Goal: Task Accomplishment & Management: Manage account settings

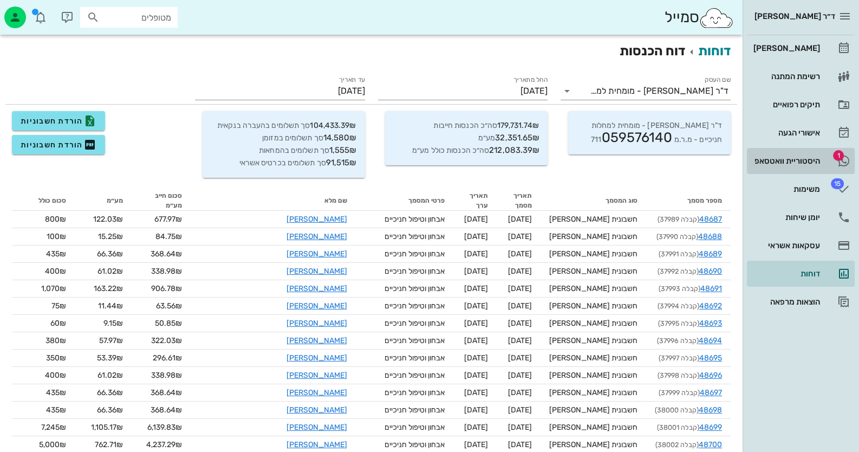
click at [817, 159] on div "היסטוריית וואטסאפ" at bounding box center [786, 161] width 69 height 9
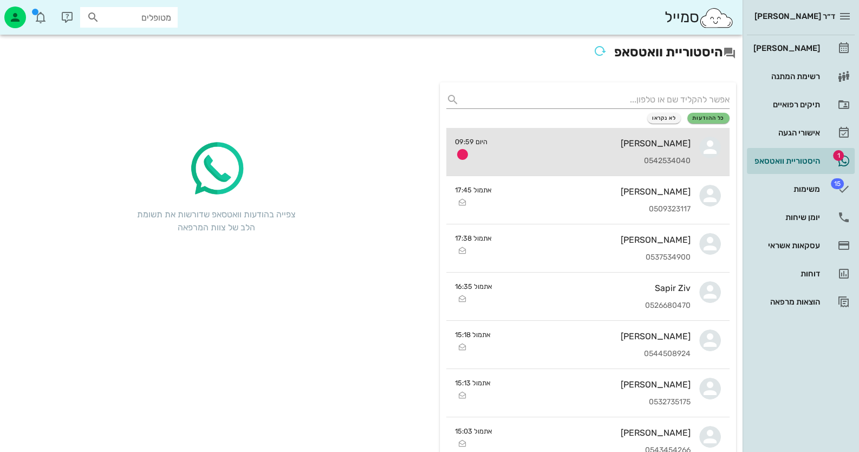
click at [590, 146] on div "[PERSON_NAME]" at bounding box center [593, 143] width 195 height 10
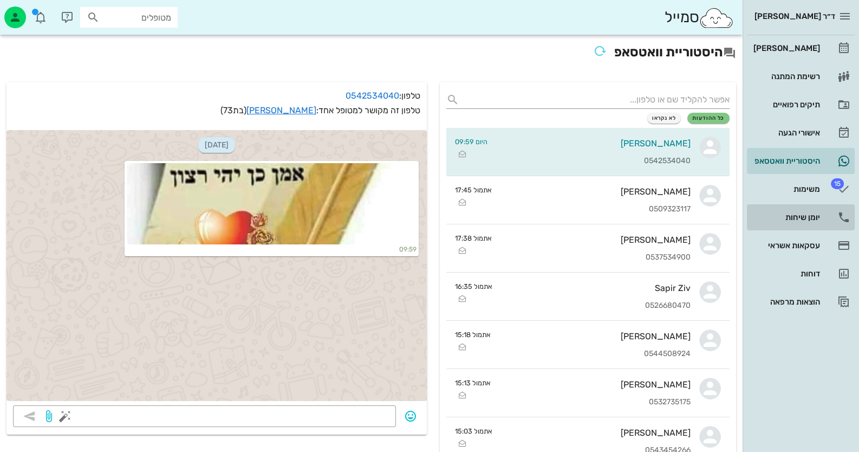
click at [804, 220] on div "יומן שיחות" at bounding box center [786, 217] width 69 height 9
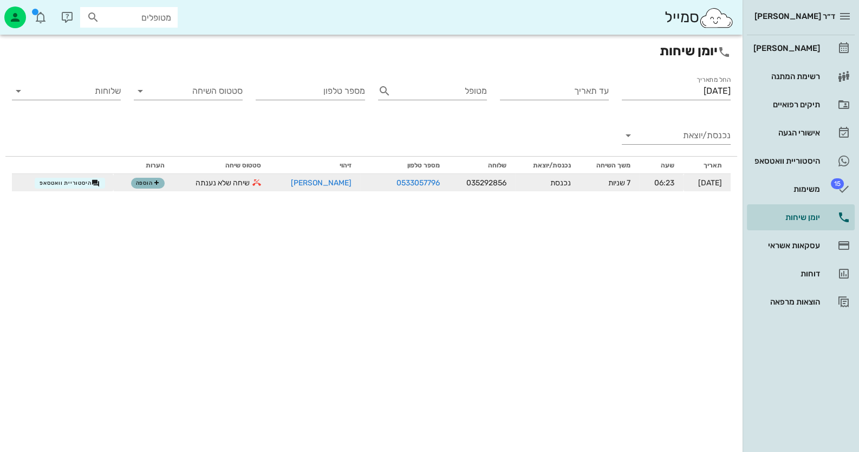
click at [144, 180] on span "הוספה" at bounding box center [148, 183] width 24 height 7
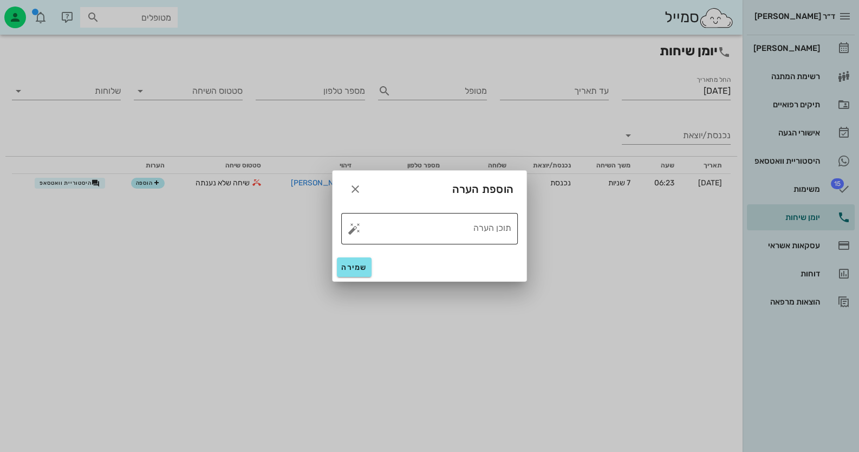
click at [354, 230] on button "button" at bounding box center [354, 228] width 13 height 13
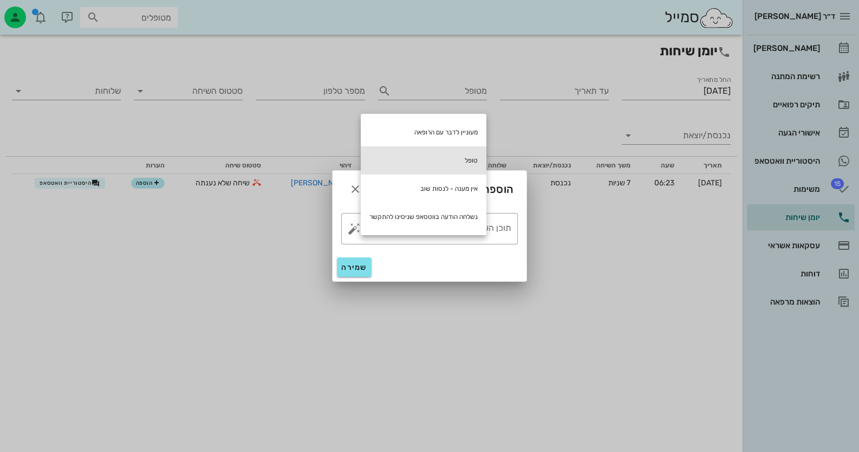
click at [434, 151] on div "טופל" at bounding box center [424, 160] width 126 height 28
type textarea "טופל"
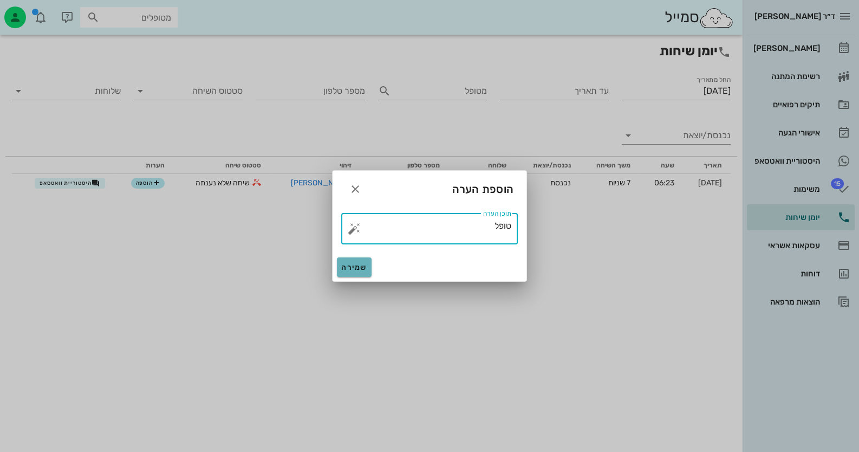
click at [364, 270] on span "שמירה" at bounding box center [354, 267] width 26 height 9
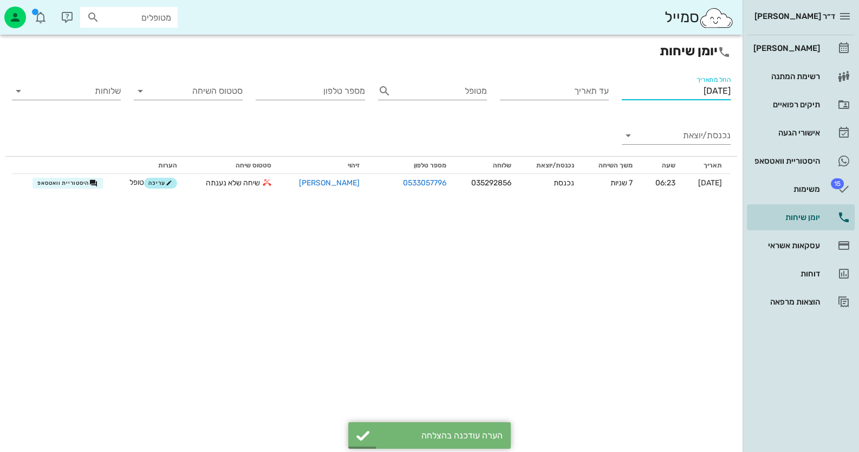
click at [652, 94] on input "[DATE]" at bounding box center [676, 90] width 109 height 17
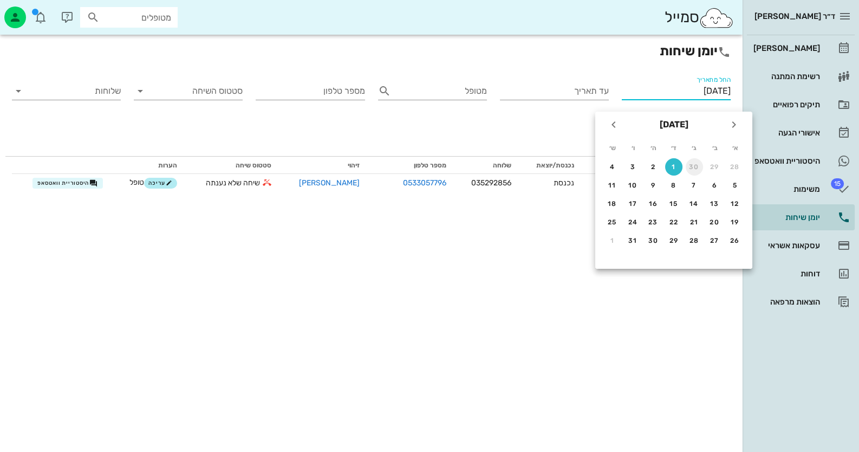
click at [694, 165] on div "30" at bounding box center [694, 167] width 17 height 8
type input "30/09/2025"
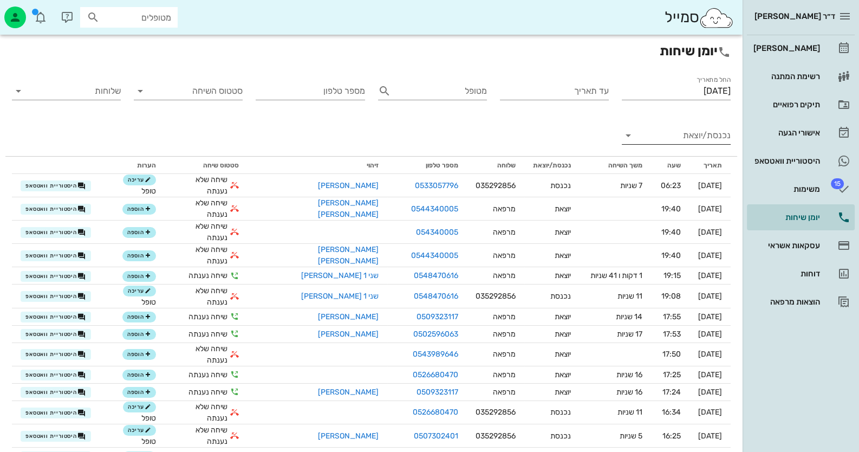
click at [665, 140] on input "נכנסת/יוצאת" at bounding box center [685, 135] width 92 height 17
click at [665, 140] on div "נכנסת" at bounding box center [676, 144] width 109 height 26
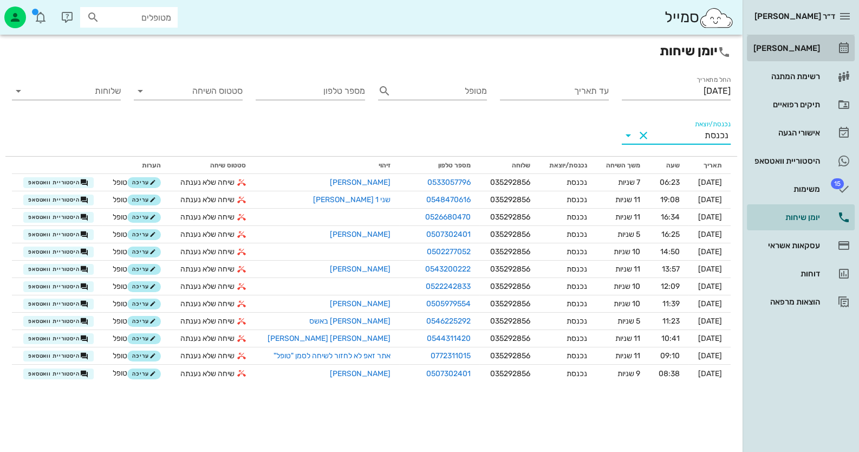
click at [820, 50] on link "[PERSON_NAME]" at bounding box center [801, 48] width 108 height 26
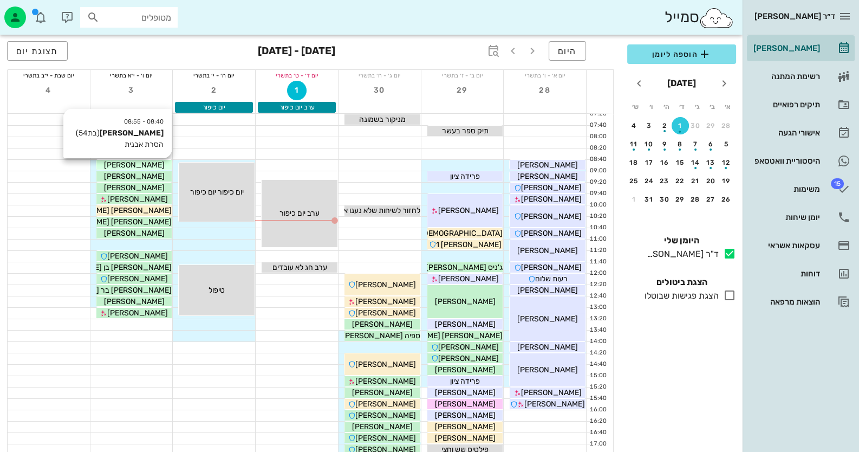
click at [125, 163] on span "[PERSON_NAME]" at bounding box center [134, 164] width 61 height 9
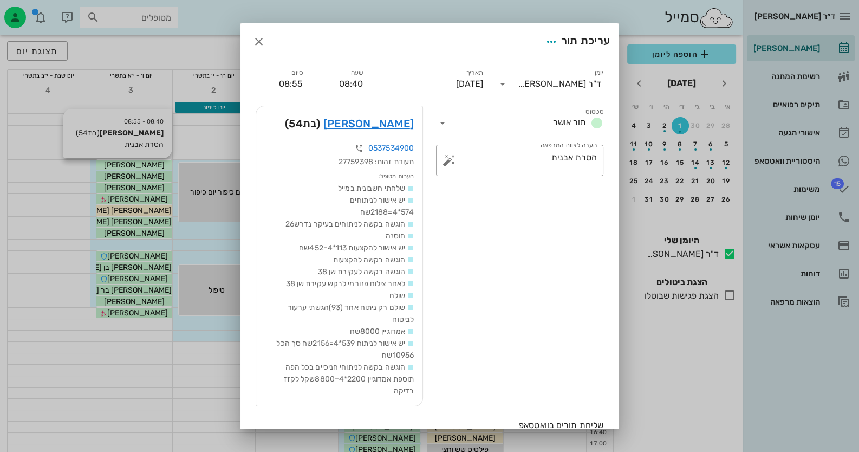
click at [125, 163] on div at bounding box center [429, 226] width 859 height 452
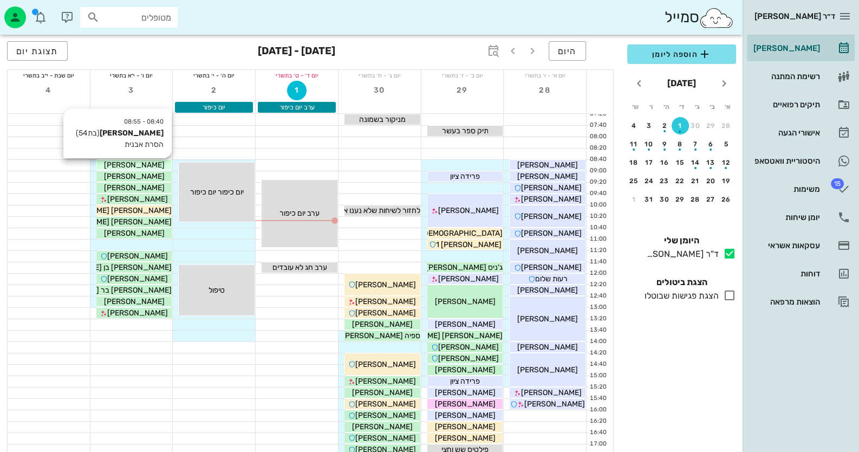
click at [131, 167] on span "[PERSON_NAME]" at bounding box center [134, 164] width 61 height 9
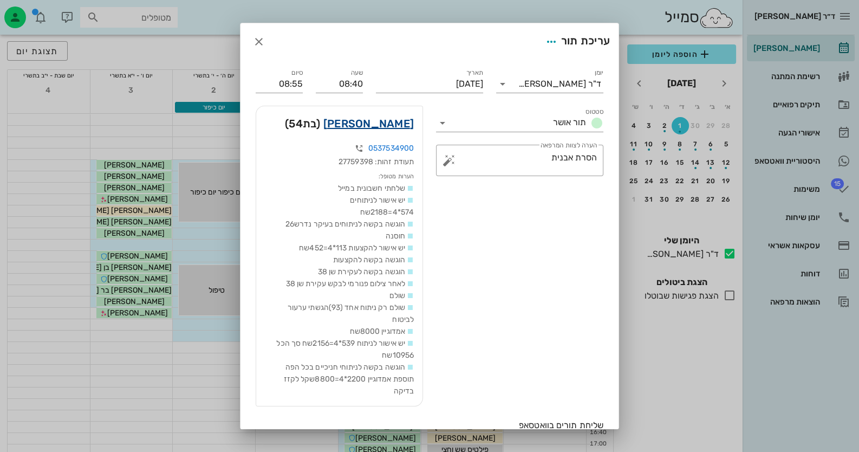
click at [390, 122] on link "הדס מלמד" at bounding box center [369, 123] width 90 height 17
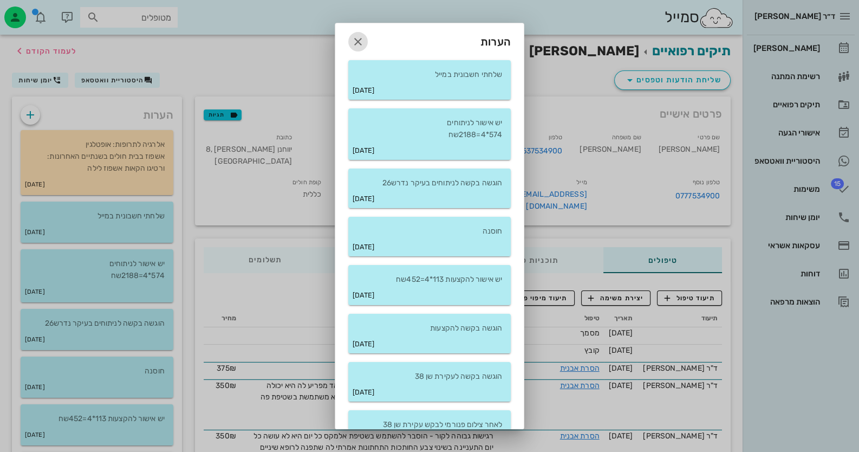
click at [365, 37] on icon "button" at bounding box center [358, 41] width 13 height 13
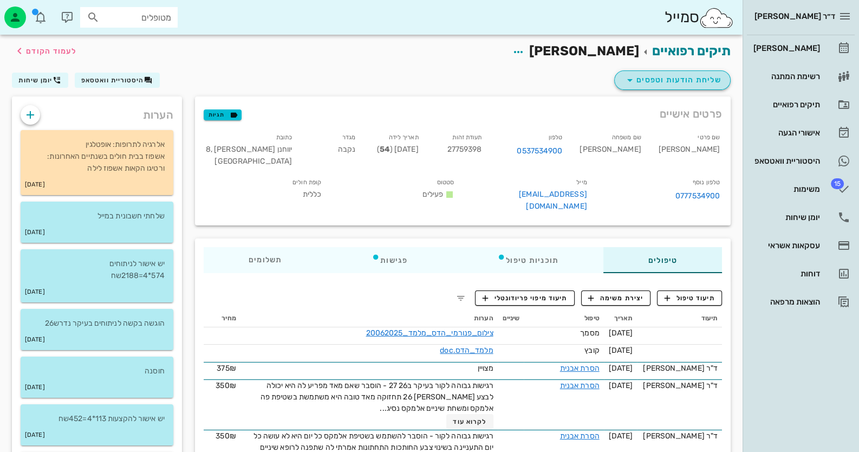
click at [680, 81] on span "שליחת הודעות וטפסים" at bounding box center [673, 80] width 98 height 13
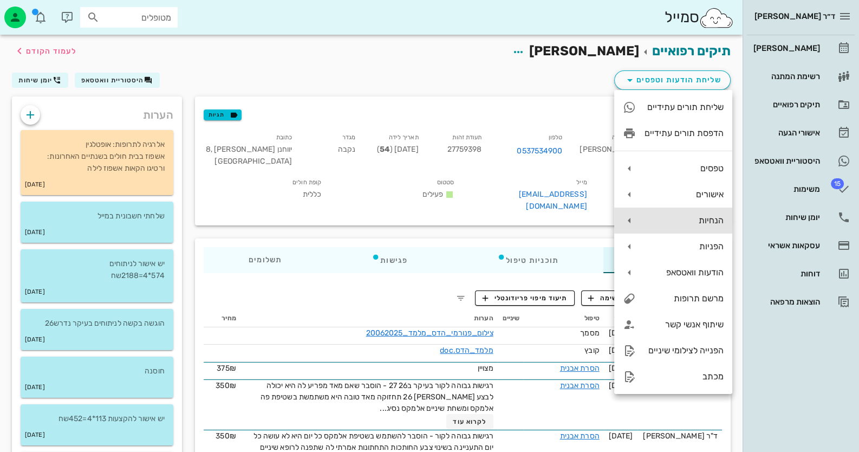
click at [707, 217] on div "הנחיות" at bounding box center [684, 220] width 79 height 10
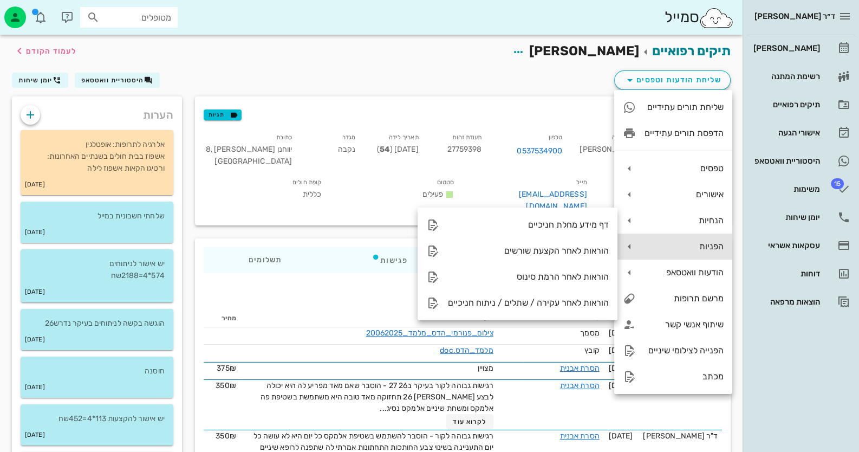
click at [704, 243] on div "הפניות" at bounding box center [684, 246] width 79 height 10
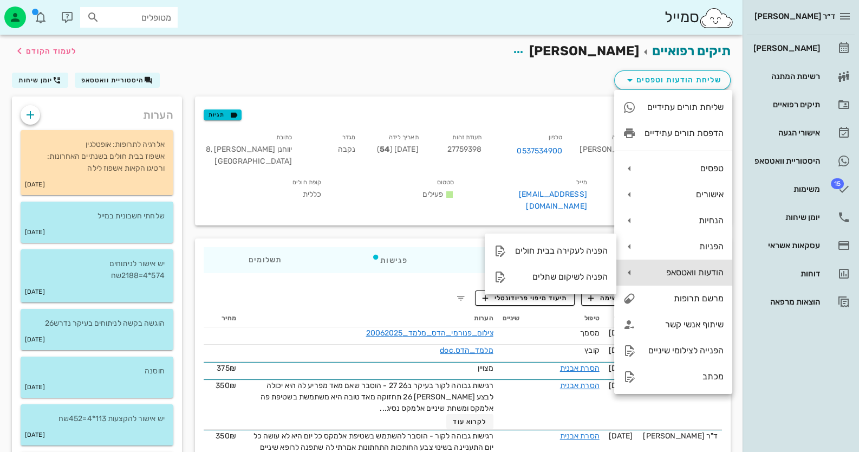
click at [704, 266] on div "הודעות וואטסאפ" at bounding box center [674, 273] width 118 height 26
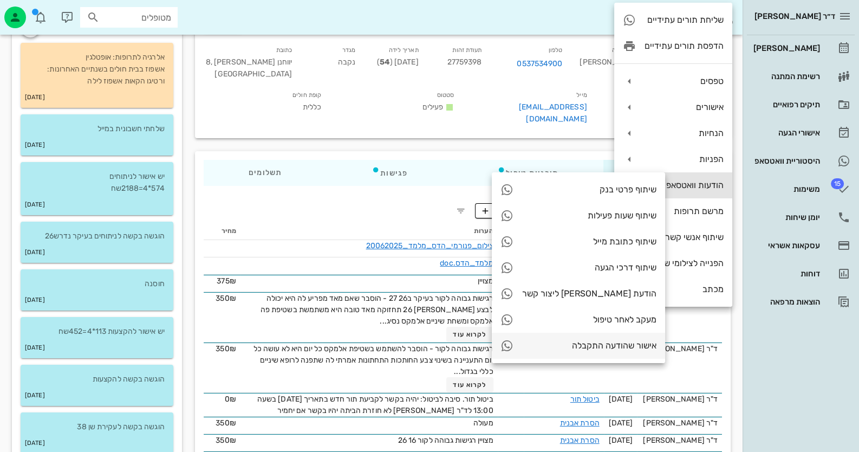
scroll to position [54, 0]
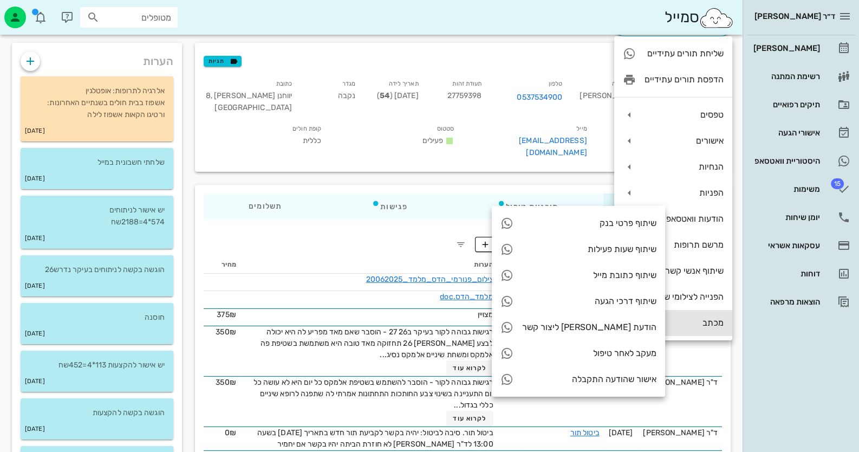
click at [715, 316] on div "מכתב" at bounding box center [674, 323] width 118 height 26
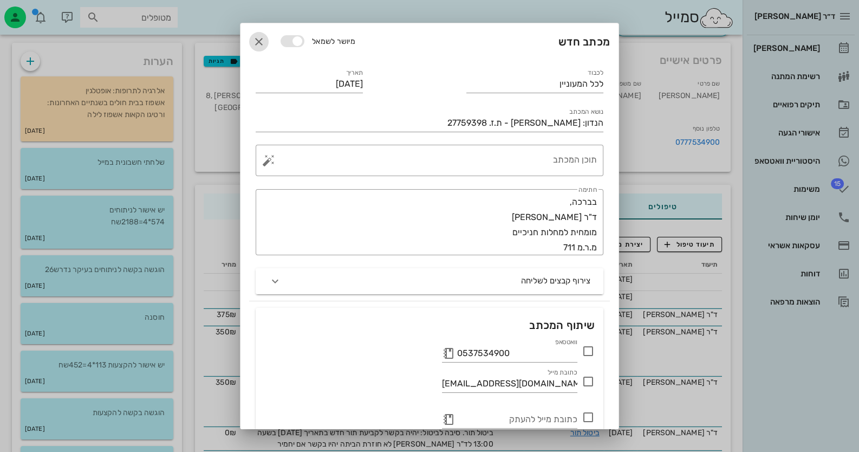
click at [266, 39] on icon "button" at bounding box center [259, 41] width 13 height 13
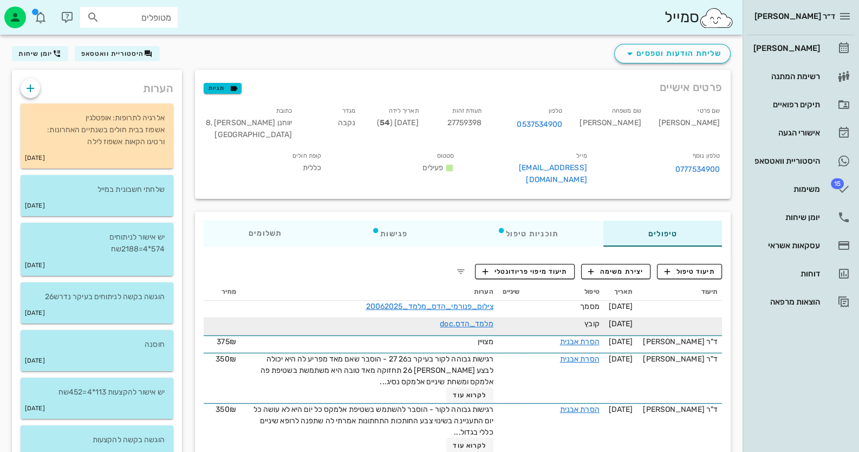
scroll to position [0, 0]
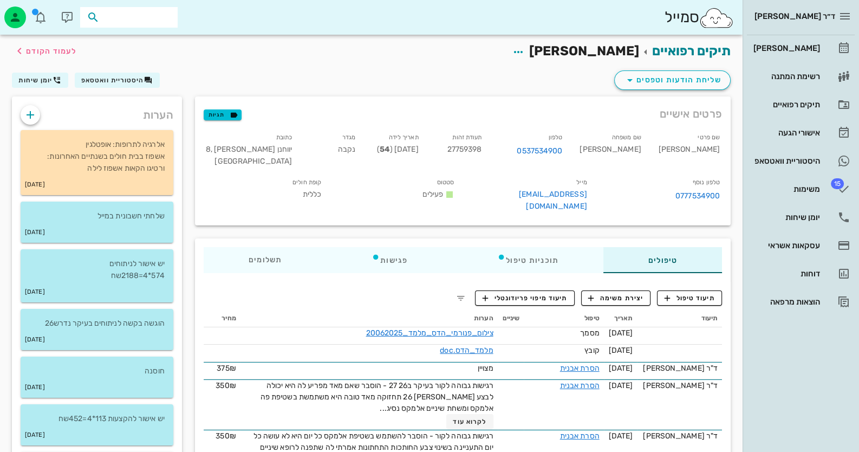
click at [144, 11] on input "text" at bounding box center [136, 17] width 69 height 14
type input "j"
type input "חיה מאי"
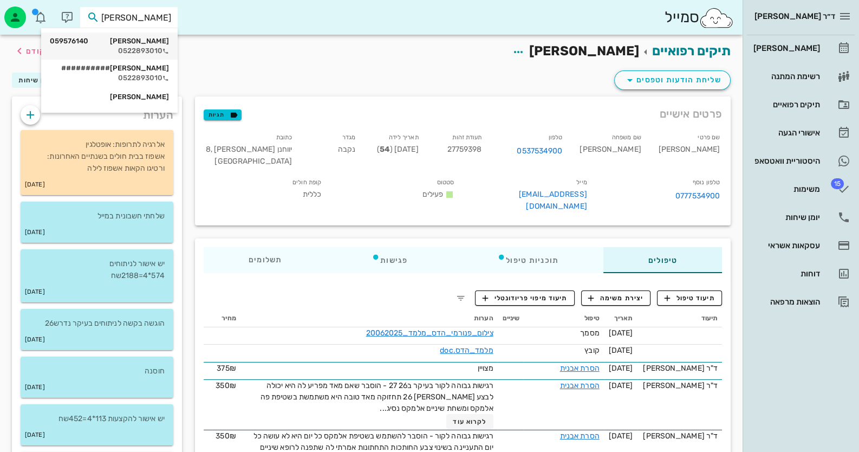
click at [152, 48] on div "0522893010" at bounding box center [109, 51] width 119 height 9
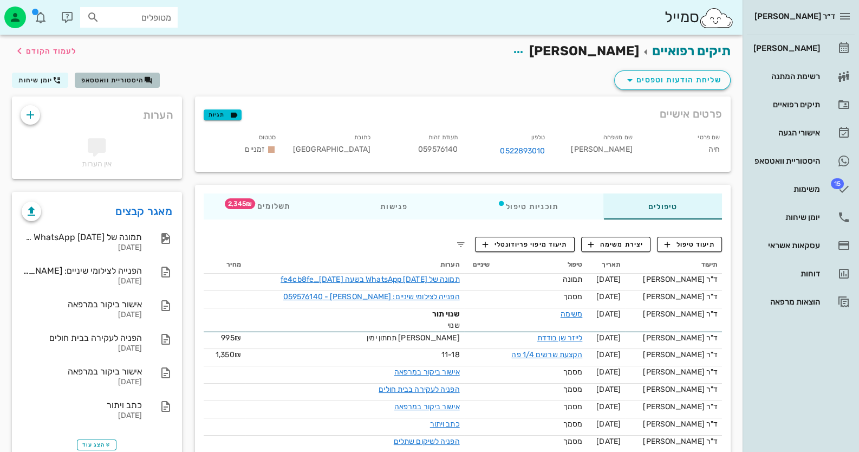
click at [133, 81] on span "היסטוריית וואטסאפ" at bounding box center [112, 80] width 63 height 8
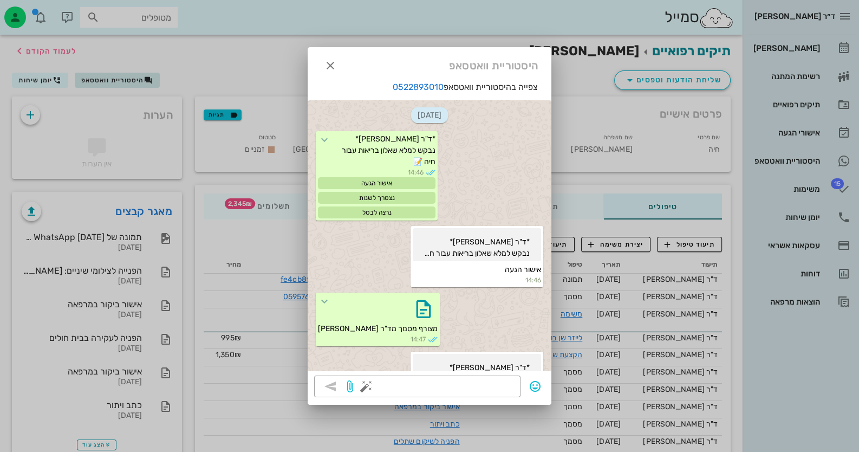
scroll to position [3625, 0]
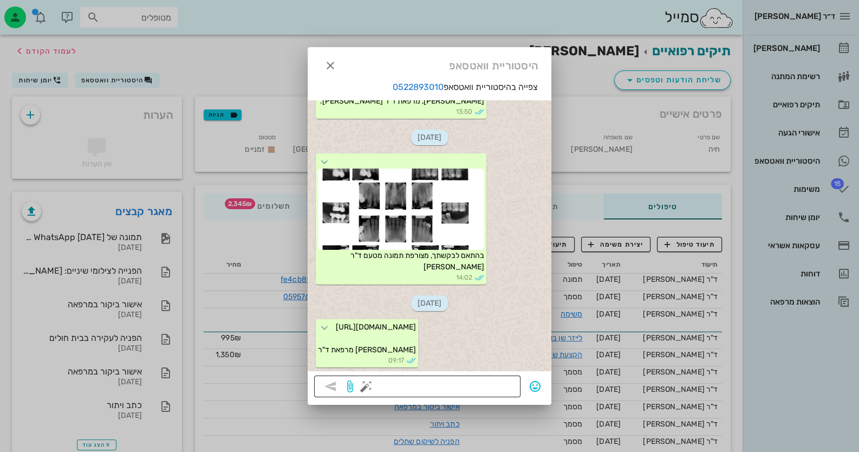
click at [361, 387] on button "button" at bounding box center [366, 386] width 13 height 13
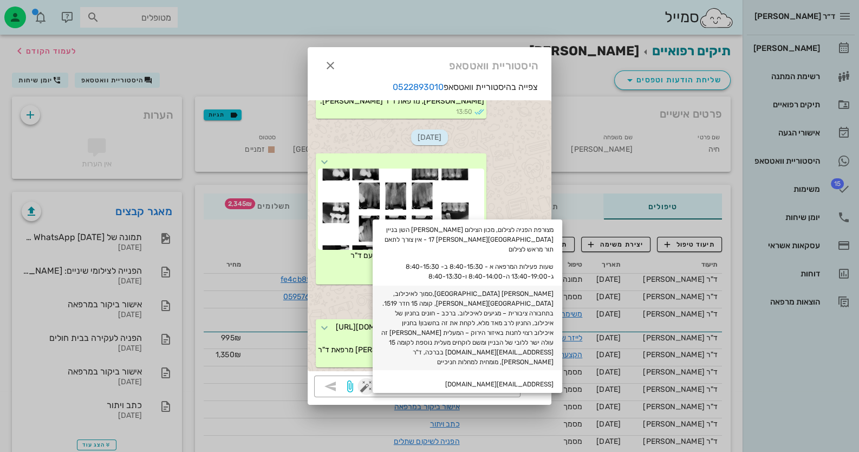
scroll to position [325, 0]
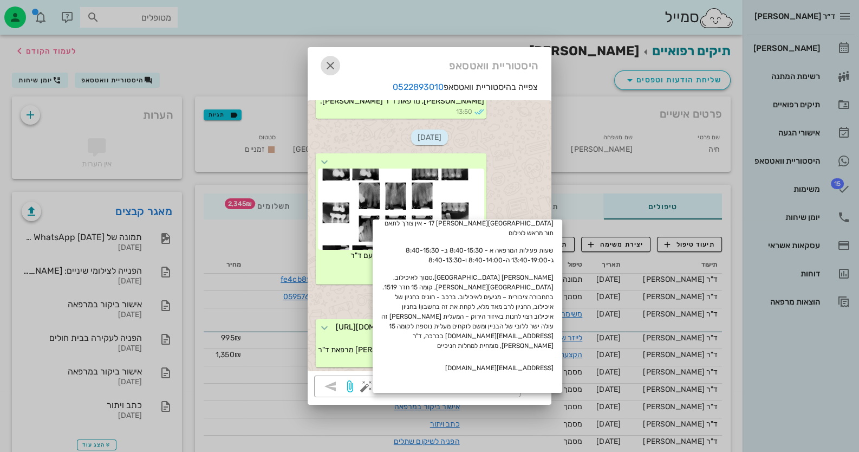
click at [328, 63] on icon "button" at bounding box center [330, 65] width 13 height 13
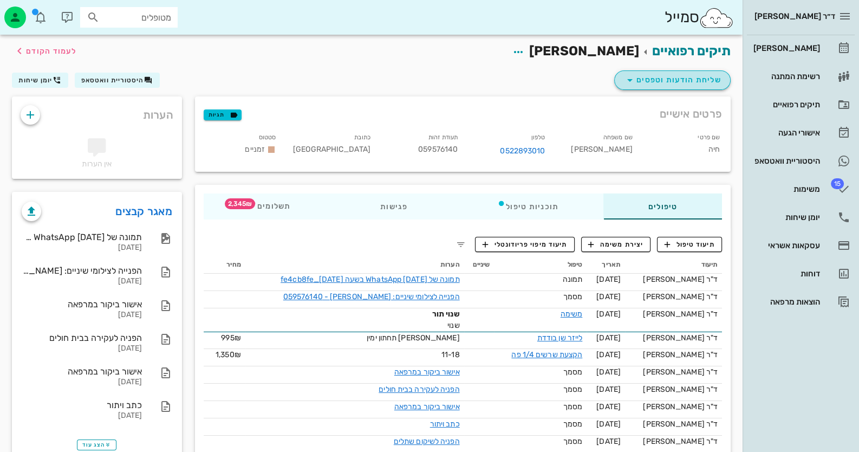
click at [675, 75] on span "שליחת הודעות וטפסים" at bounding box center [673, 80] width 98 height 13
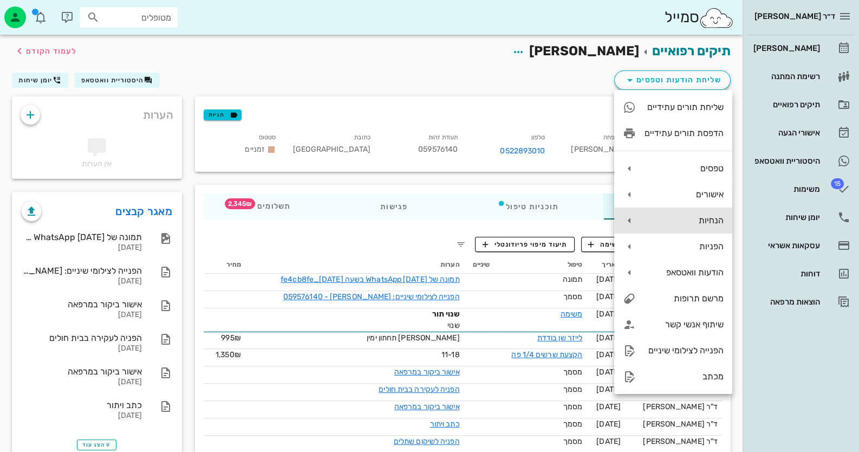
click at [704, 223] on div "הנחיות" at bounding box center [684, 220] width 79 height 10
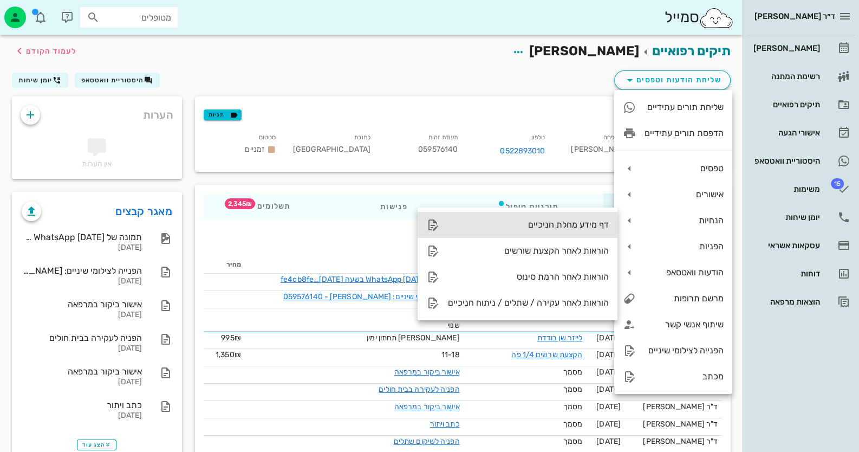
click at [577, 223] on div "דף מידע מחלת חניכיים" at bounding box center [528, 224] width 161 height 10
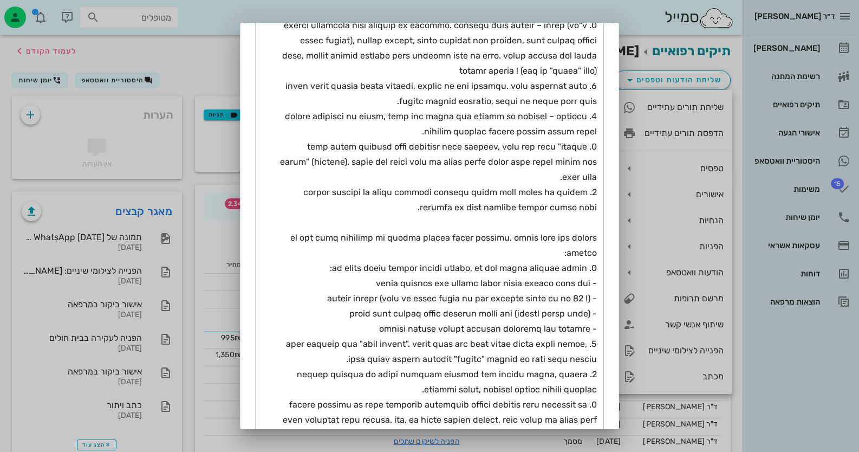
scroll to position [0, 0]
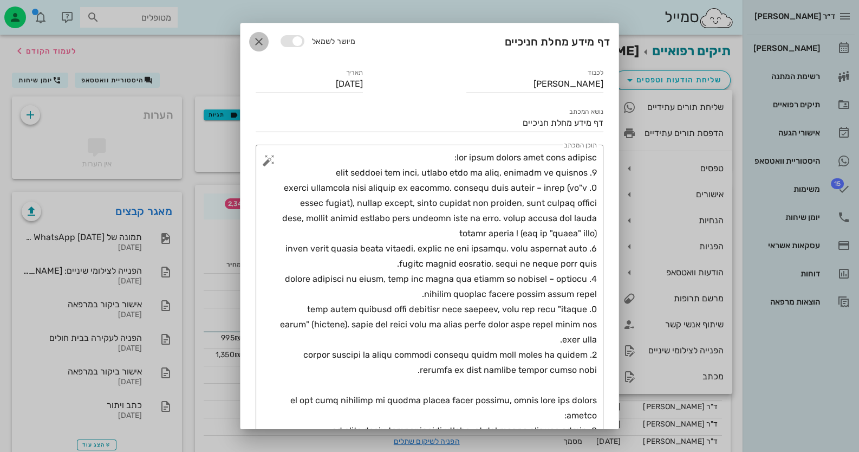
click at [266, 42] on icon "button" at bounding box center [259, 41] width 13 height 13
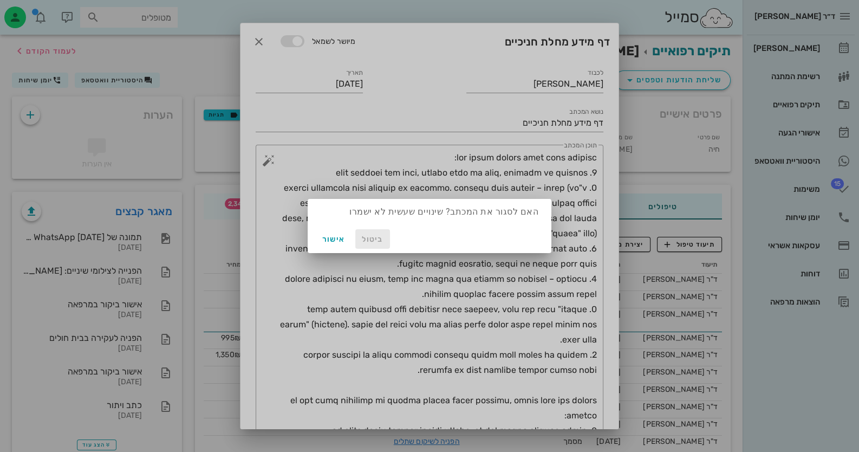
click at [376, 240] on span "ביטול" at bounding box center [373, 239] width 26 height 9
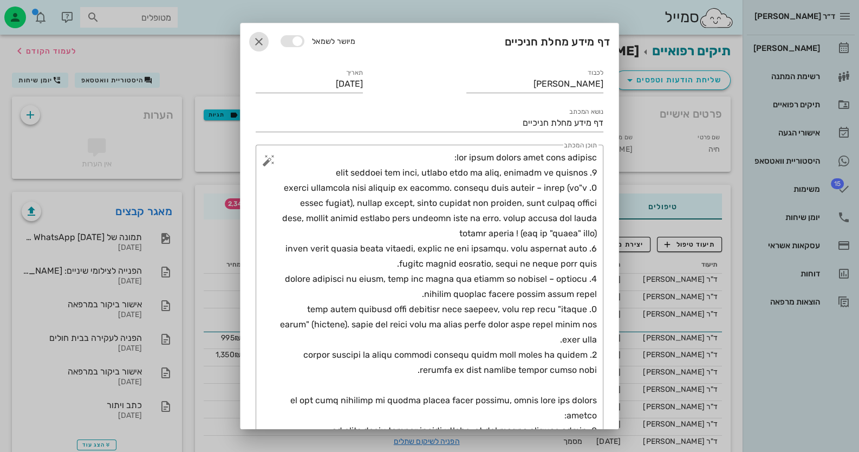
click at [266, 37] on icon "button" at bounding box center [259, 41] width 13 height 13
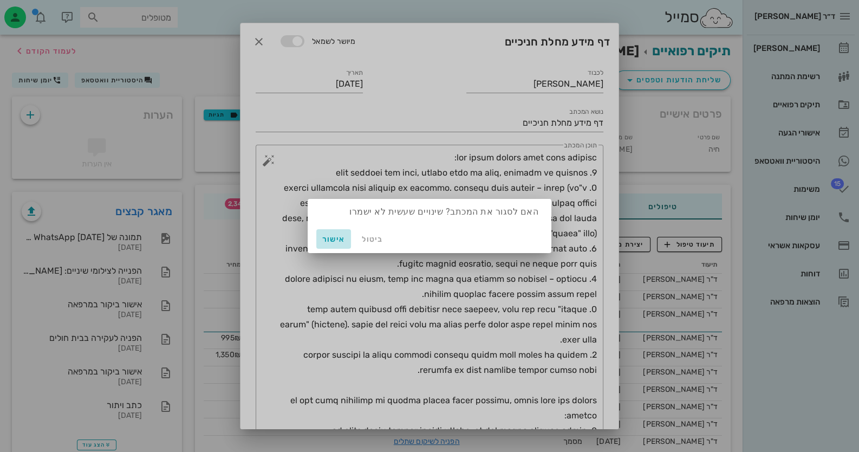
click at [327, 238] on span "אישור" at bounding box center [334, 239] width 26 height 9
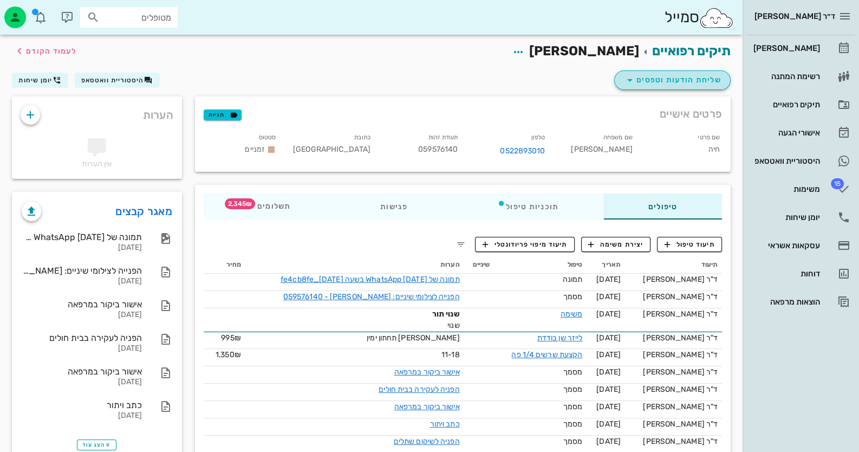
click at [675, 74] on span "שליחת הודעות וטפסים" at bounding box center [673, 80] width 98 height 13
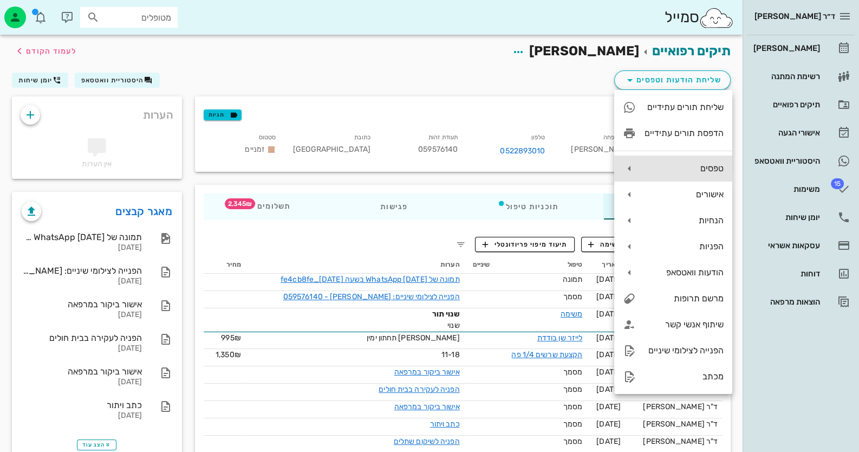
click at [706, 164] on div "טפסים" at bounding box center [684, 168] width 79 height 10
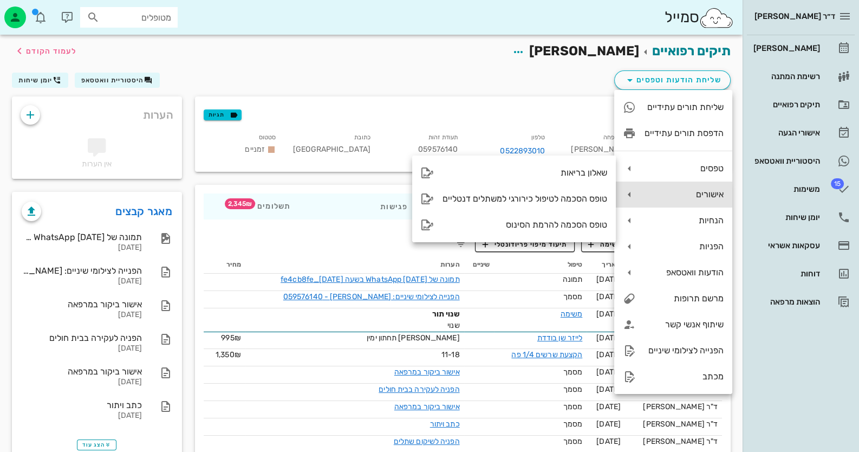
click at [710, 199] on div "אישורים" at bounding box center [684, 194] width 79 height 10
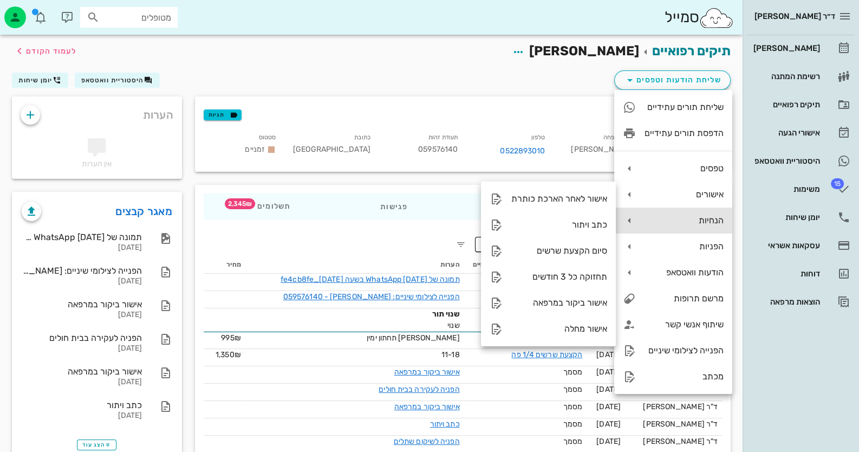
click at [710, 216] on div "הנחיות" at bounding box center [684, 220] width 79 height 10
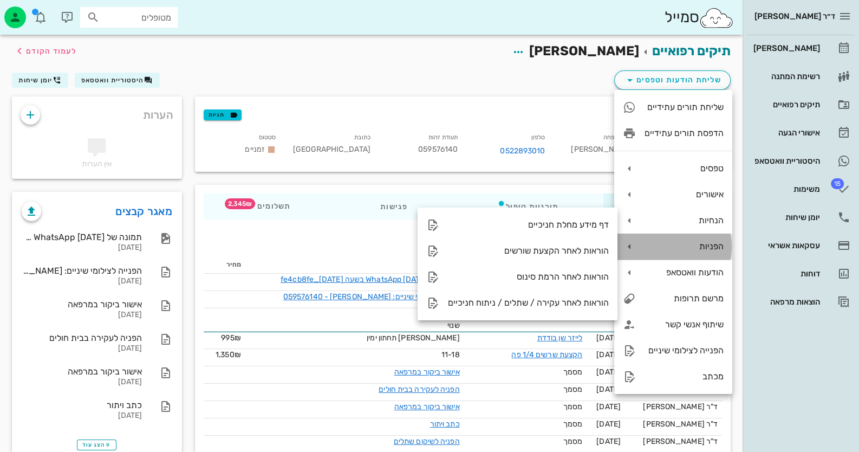
click at [707, 240] on div "הפניות" at bounding box center [674, 247] width 118 height 26
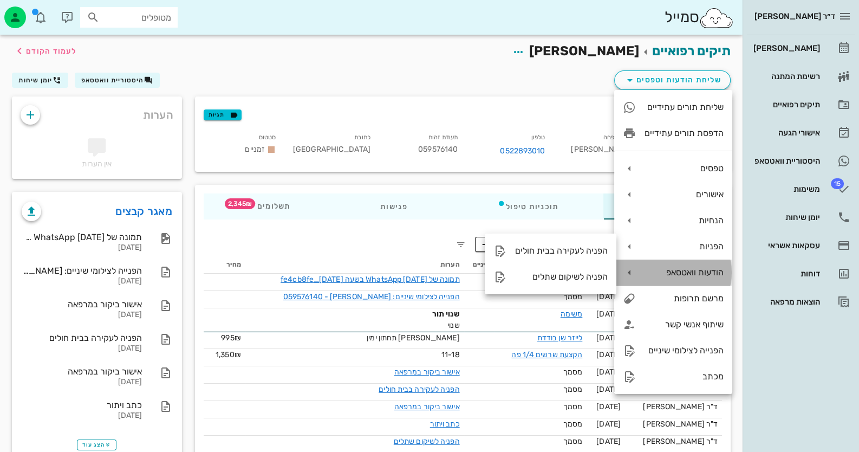
click at [706, 279] on div "הודעות וואטסאפ" at bounding box center [674, 273] width 118 height 26
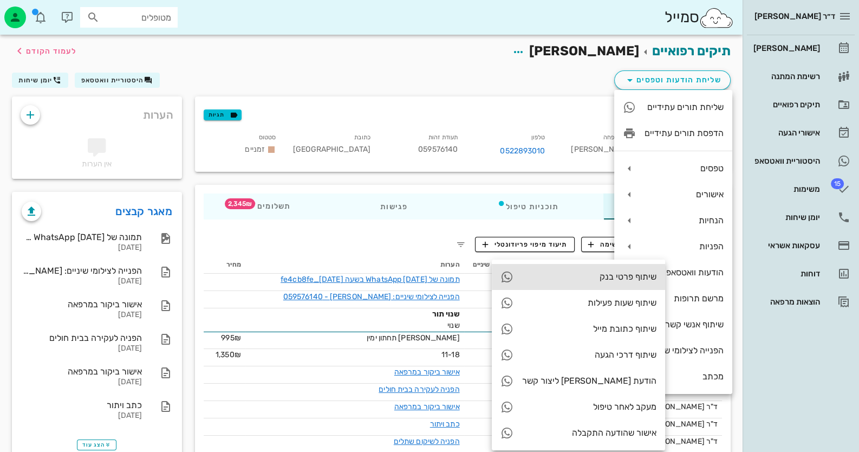
click at [527, 276] on div "שיתוף פרטי בנק" at bounding box center [589, 276] width 134 height 10
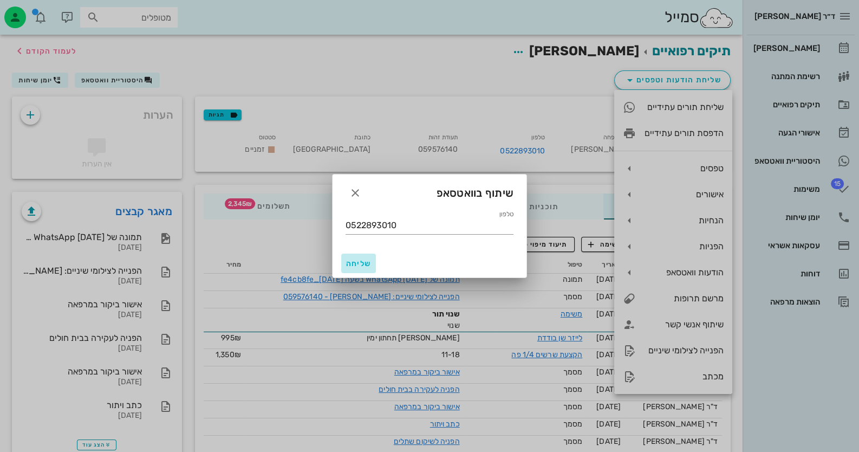
click at [365, 264] on span "שליחה" at bounding box center [359, 263] width 26 height 9
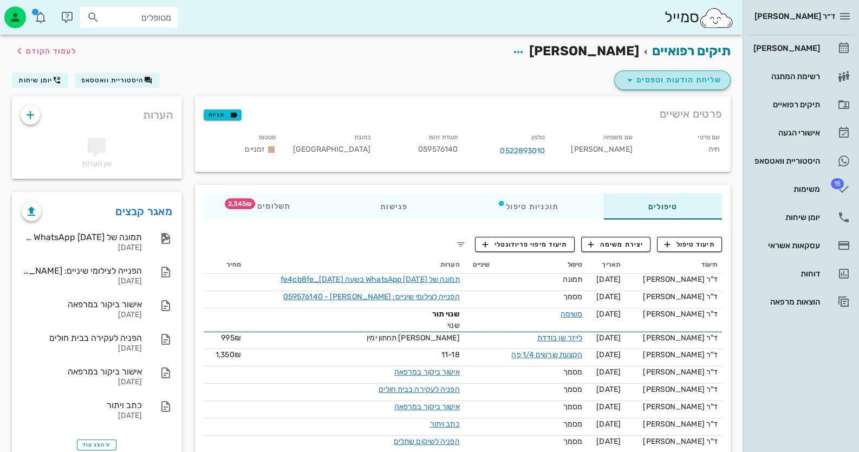
click at [683, 80] on span "שליחת הודעות וטפסים" at bounding box center [673, 80] width 98 height 13
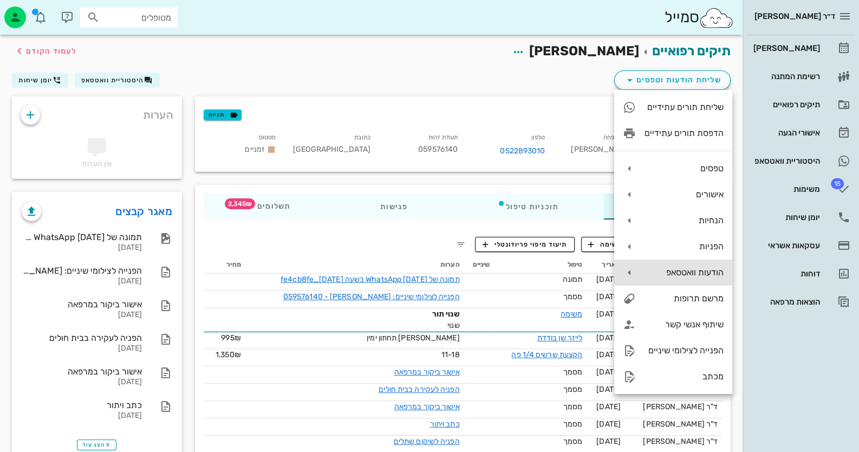
click at [708, 277] on div "הודעות וואטסאפ" at bounding box center [674, 273] width 118 height 26
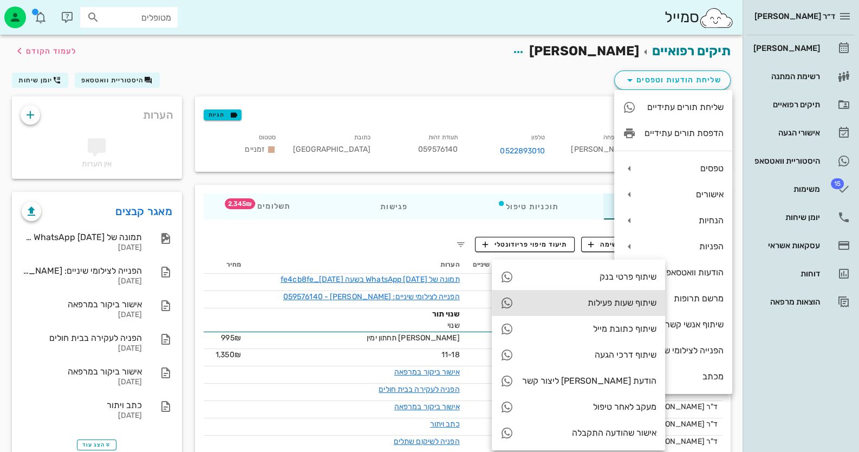
click at [599, 307] on div "שיתוף שעות פעילות" at bounding box center [589, 303] width 134 height 10
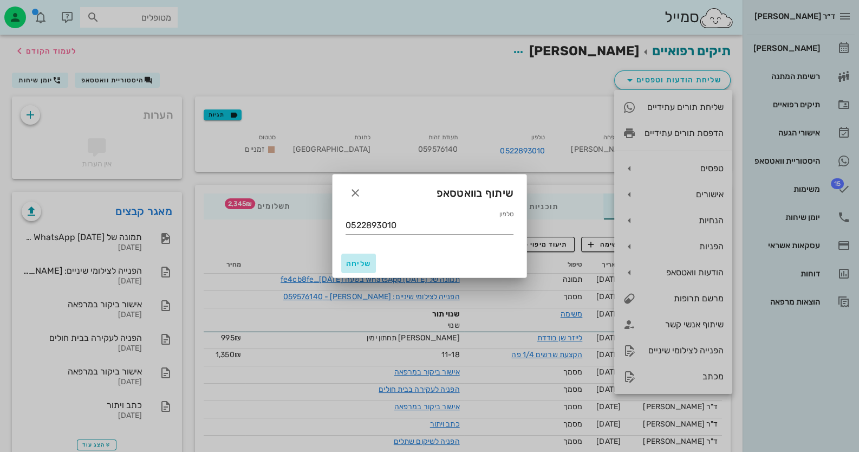
click at [358, 262] on span "שליחה" at bounding box center [359, 263] width 26 height 9
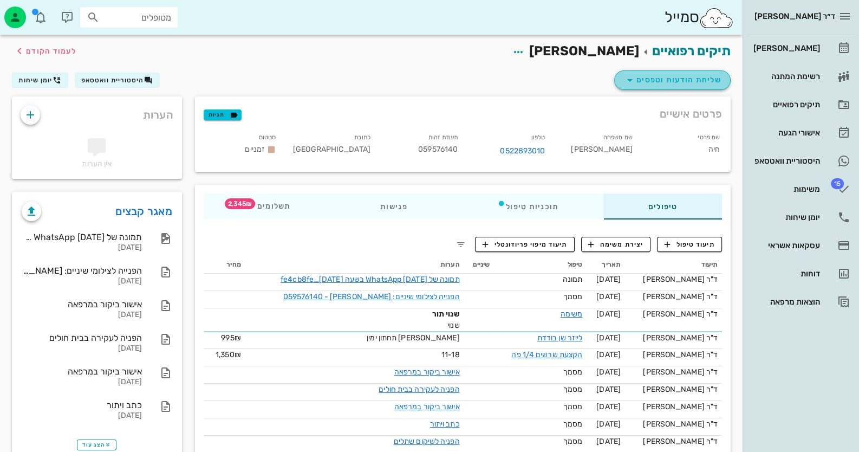
click at [680, 83] on span "שליחת הודעות וטפסים" at bounding box center [673, 80] width 98 height 13
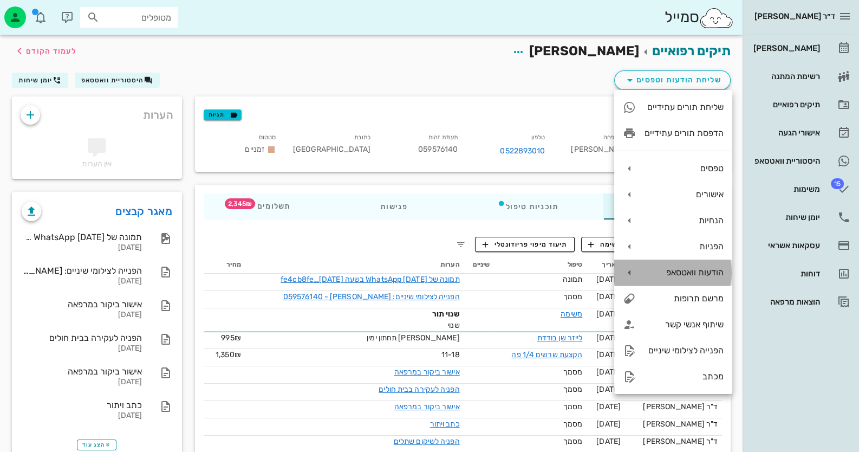
click at [706, 268] on div "הודעות וואטסאפ" at bounding box center [684, 272] width 79 height 10
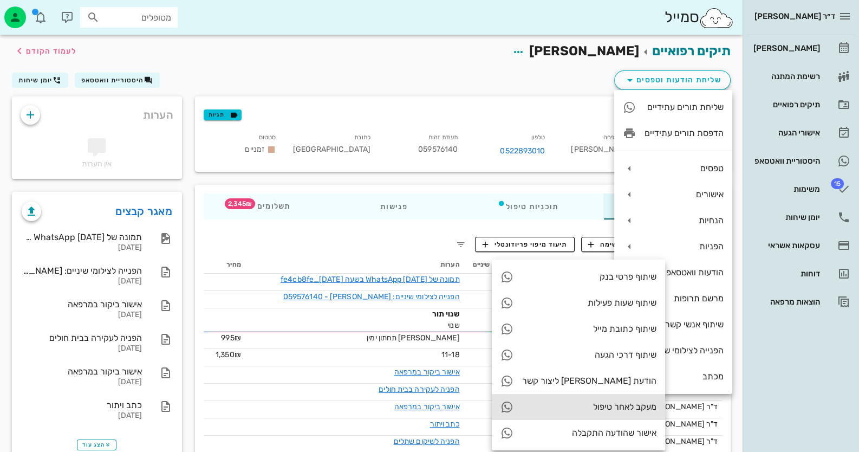
click at [591, 401] on div "מעקב לאחר טיפול" at bounding box center [578, 407] width 173 height 26
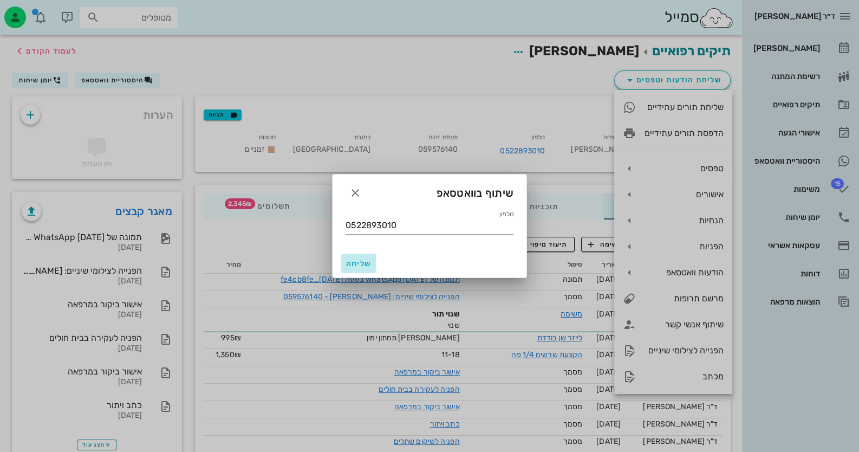
click at [353, 254] on button "שליחה" at bounding box center [358, 264] width 35 height 20
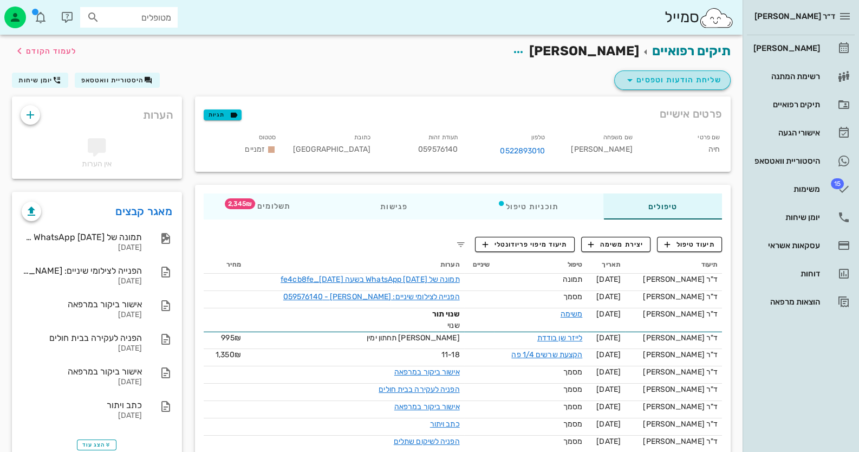
click at [688, 80] on span "שליחת הודעות וטפסים" at bounding box center [673, 80] width 98 height 13
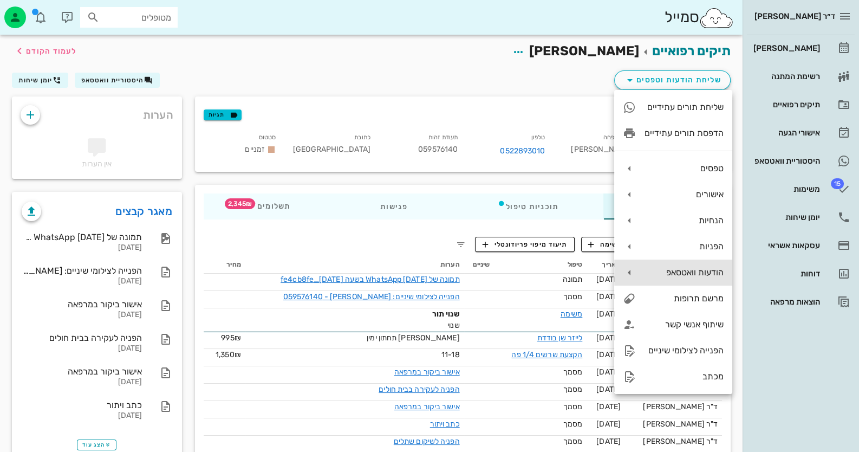
click at [699, 280] on div "הודעות וואטסאפ" at bounding box center [674, 273] width 118 height 26
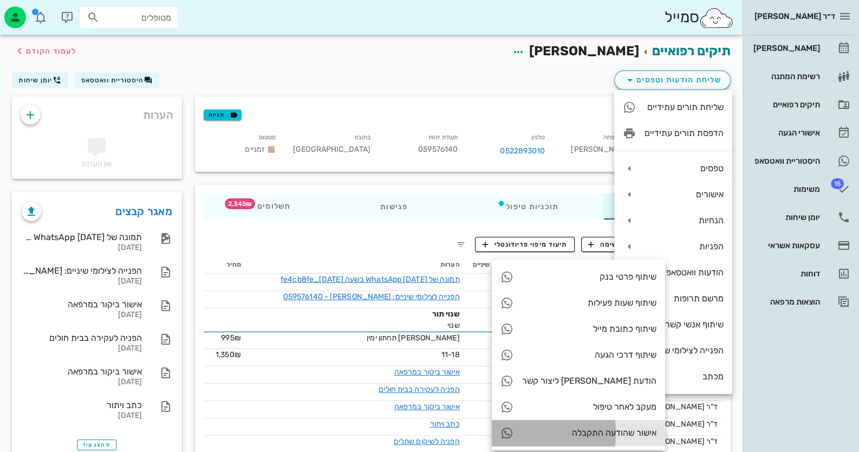
click at [584, 433] on div "אישור שהודעה התקבלה" at bounding box center [589, 433] width 134 height 10
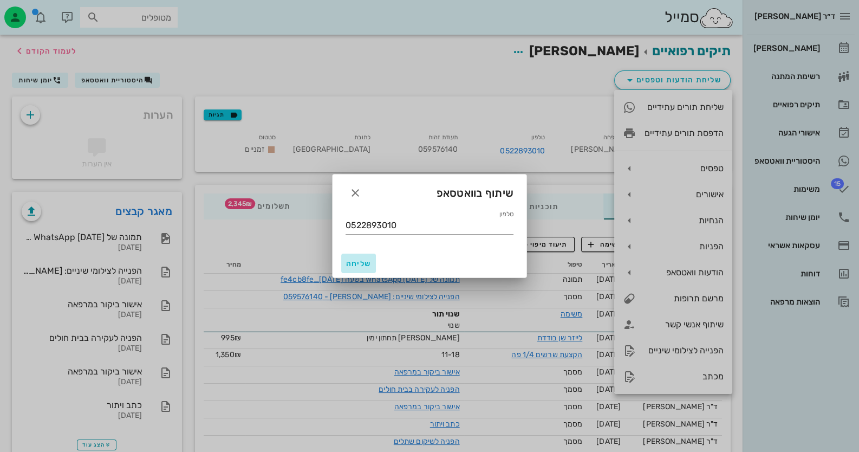
click at [350, 260] on span "שליחה" at bounding box center [359, 263] width 26 height 9
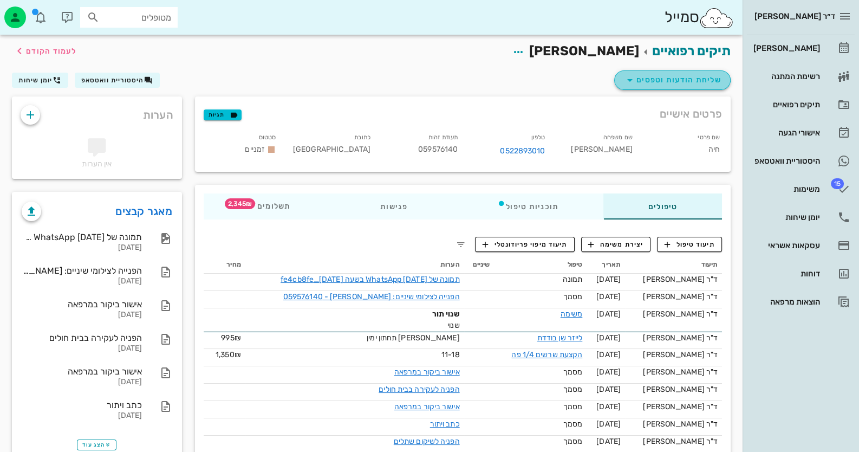
click at [704, 81] on span "שליחת הודעות וטפסים" at bounding box center [673, 80] width 98 height 13
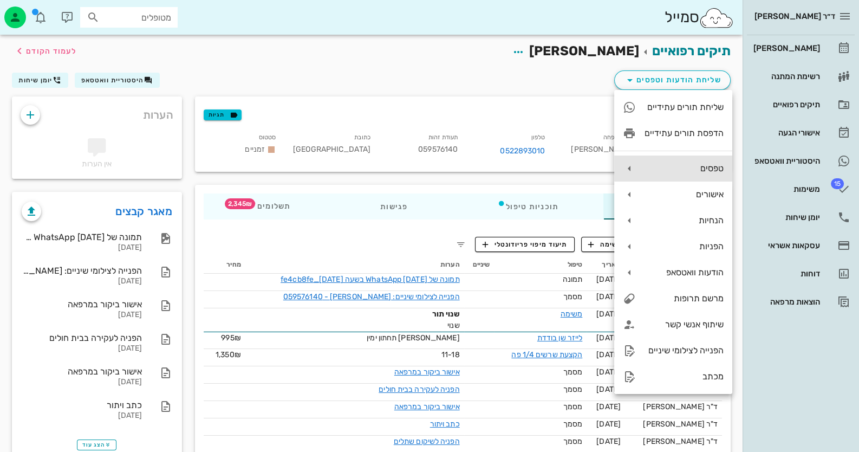
click at [715, 172] on div "טפסים" at bounding box center [684, 168] width 79 height 10
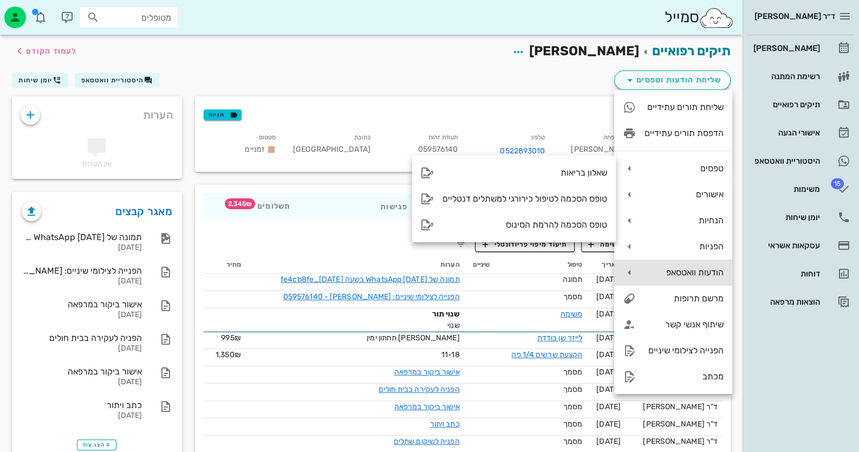
click at [703, 273] on div "הודעות וואטסאפ" at bounding box center [684, 272] width 79 height 10
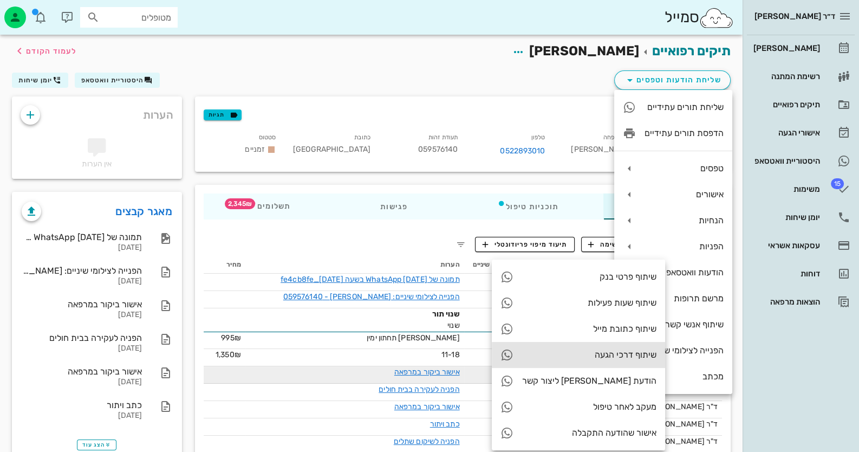
click at [581, 365] on div "שיתוף דרכי הגעה" at bounding box center [578, 355] width 173 height 26
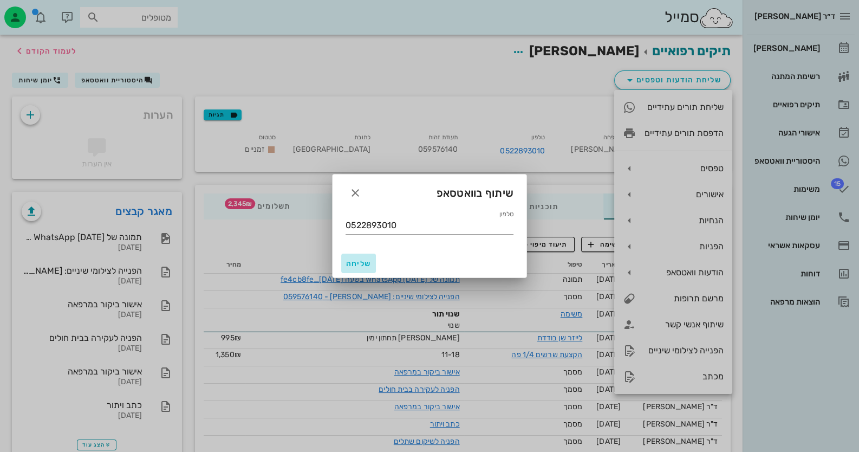
click at [363, 268] on button "שליחה" at bounding box center [358, 264] width 35 height 20
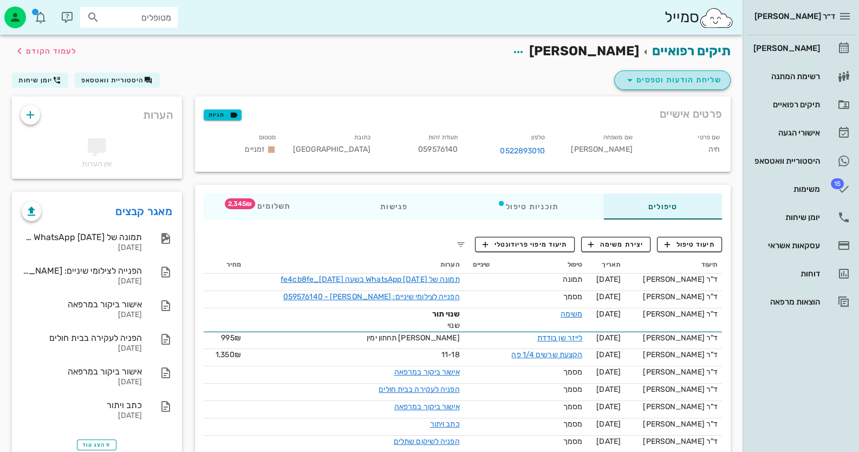
click at [716, 86] on button "שליחת הודעות וטפסים" at bounding box center [673, 80] width 117 height 20
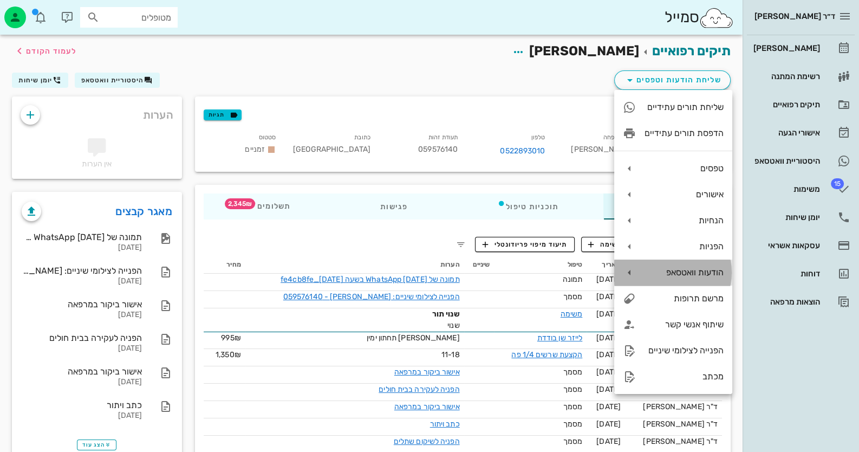
click at [707, 273] on div "הודעות וואטסאפ" at bounding box center [684, 272] width 79 height 10
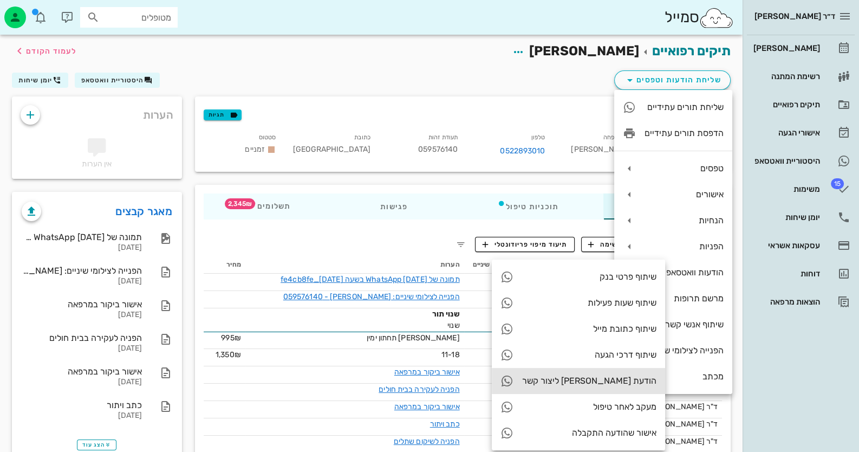
click at [612, 382] on div "הודעת [PERSON_NAME] ליצור קשר" at bounding box center [578, 381] width 173 height 26
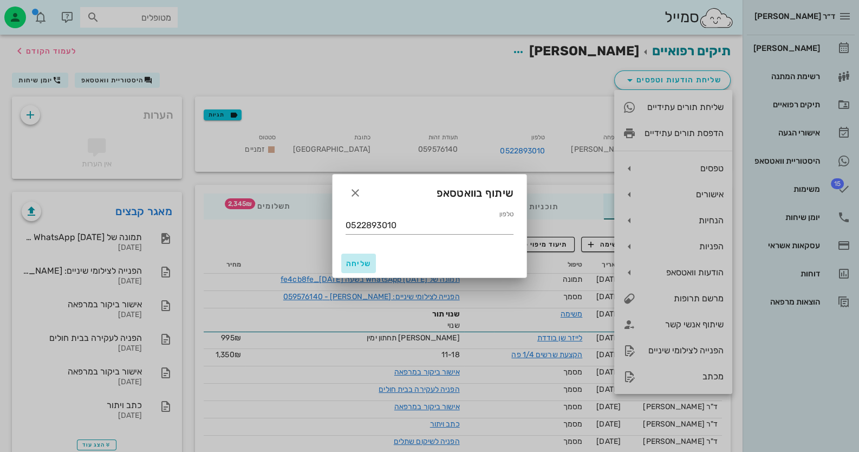
click at [366, 265] on span "שליחה" at bounding box center [359, 263] width 26 height 9
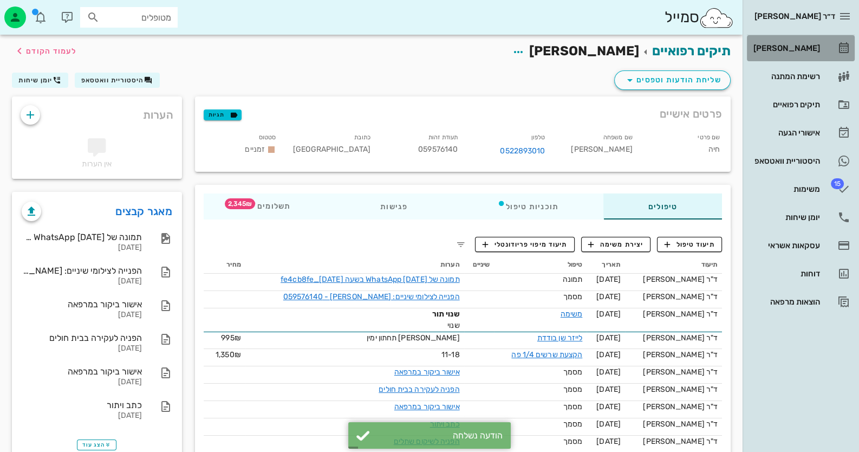
click at [804, 43] on div "[PERSON_NAME]" at bounding box center [786, 48] width 69 height 17
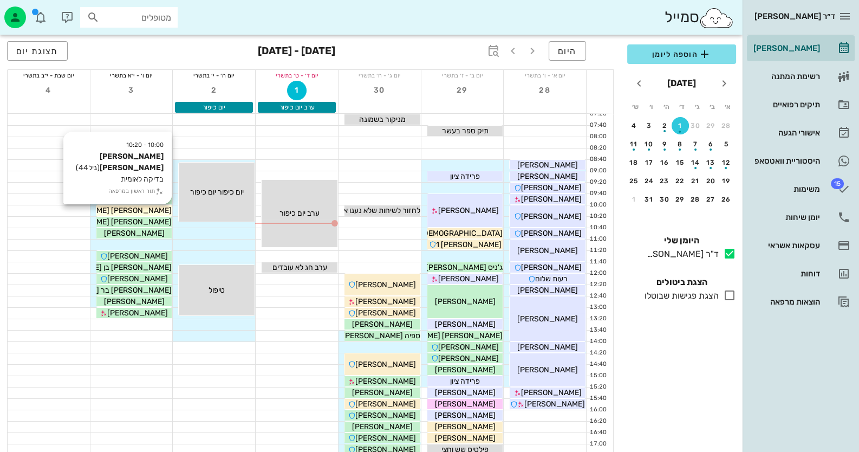
click at [145, 212] on span "[PERSON_NAME] [PERSON_NAME]" at bounding box center [110, 210] width 123 height 9
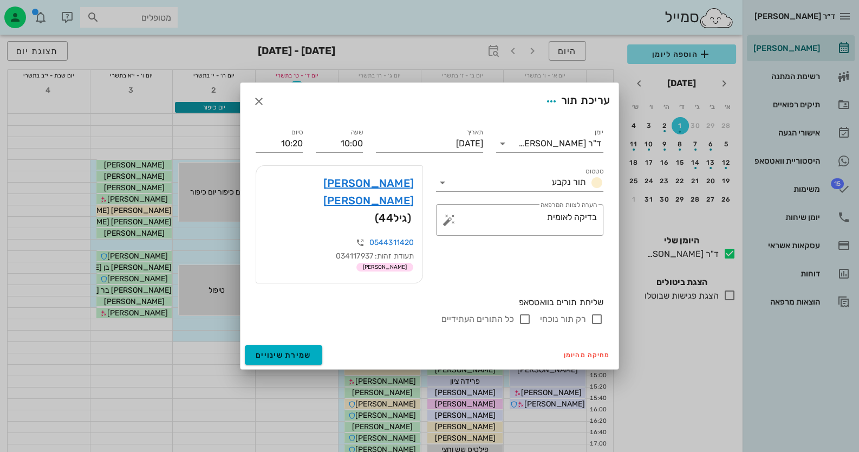
click at [150, 397] on div at bounding box center [429, 226] width 859 height 452
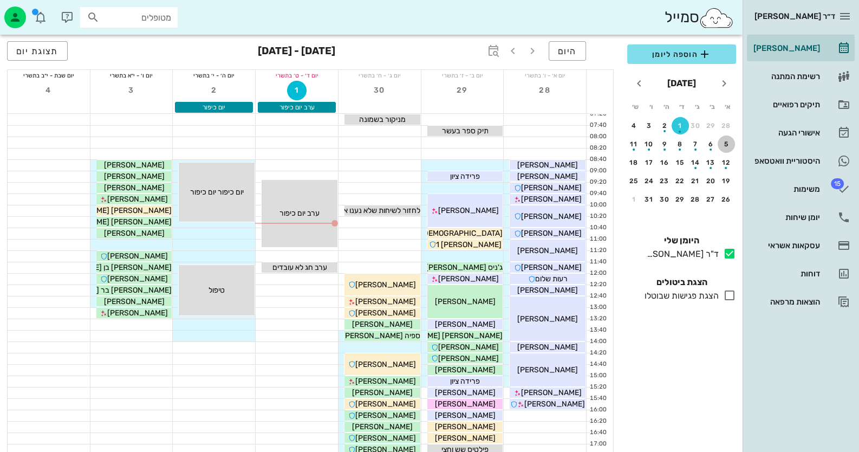
click at [726, 141] on div "5" at bounding box center [726, 144] width 17 height 8
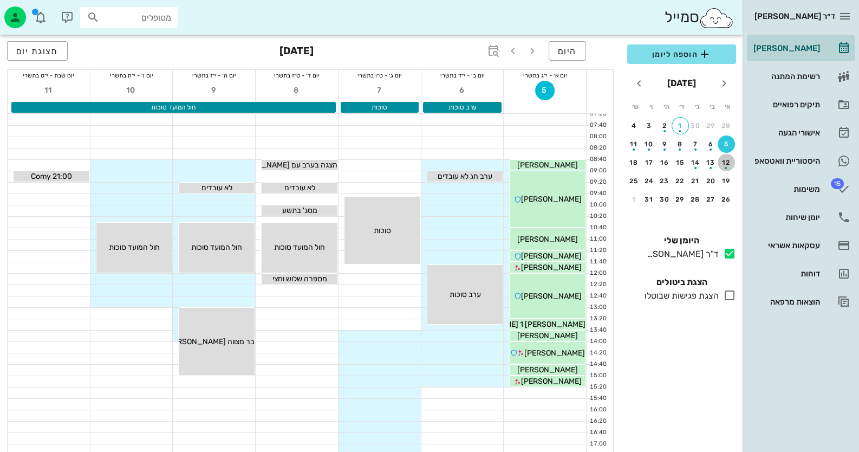
click at [727, 159] on div "12" at bounding box center [726, 163] width 17 height 8
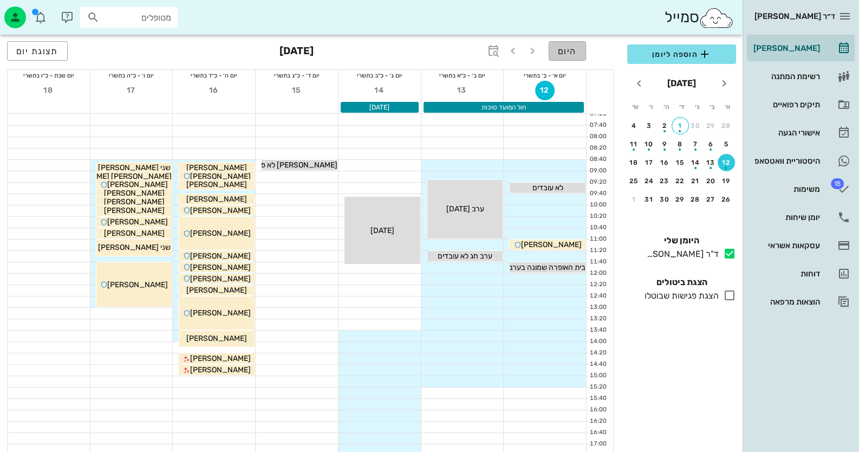
click at [557, 54] on button "היום" at bounding box center [567, 51] width 37 height 20
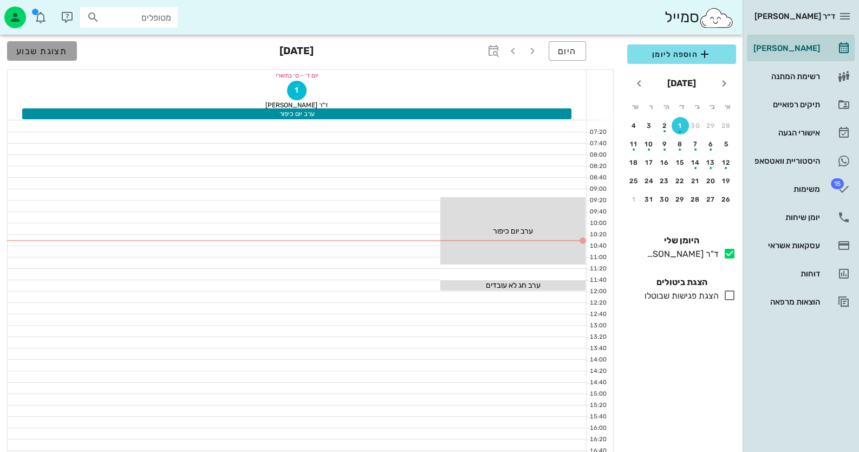
click at [41, 44] on button "תצוגת שבוע" at bounding box center [42, 51] width 70 height 20
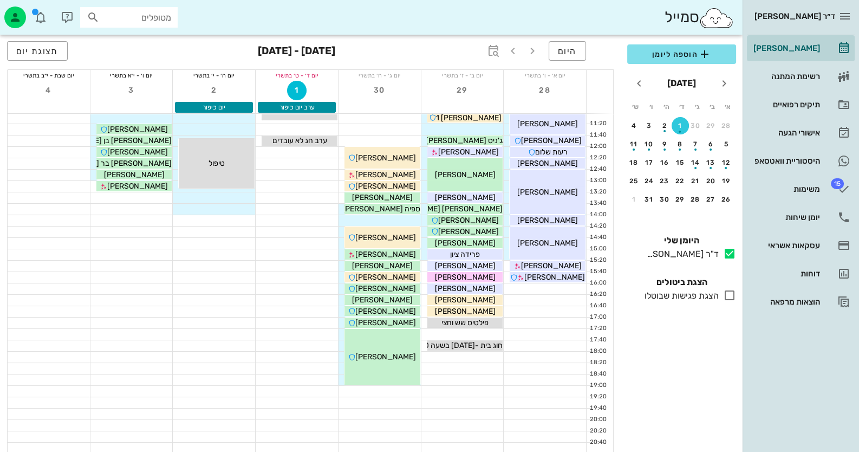
scroll to position [128, 0]
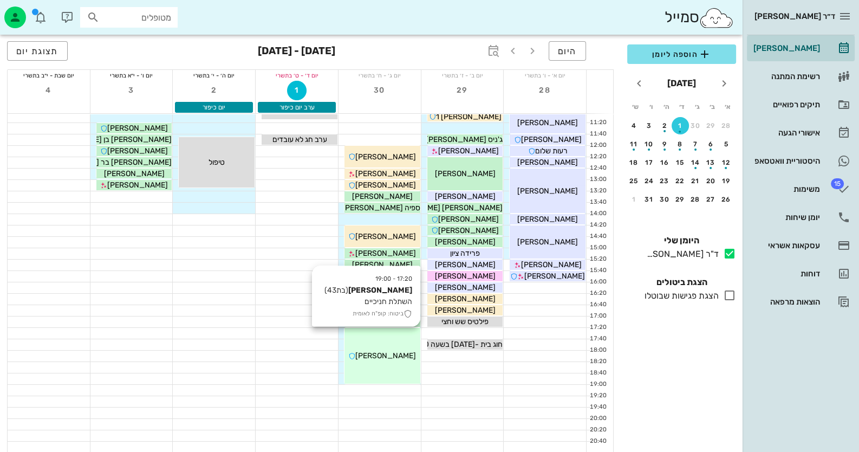
click at [370, 354] on span "[PERSON_NAME]" at bounding box center [385, 355] width 61 height 9
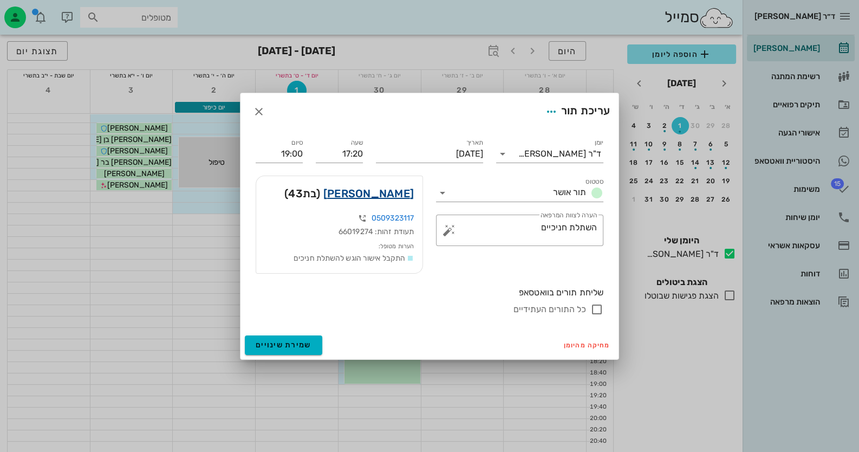
click at [385, 192] on link "אושרית אלוש" at bounding box center [369, 193] width 90 height 17
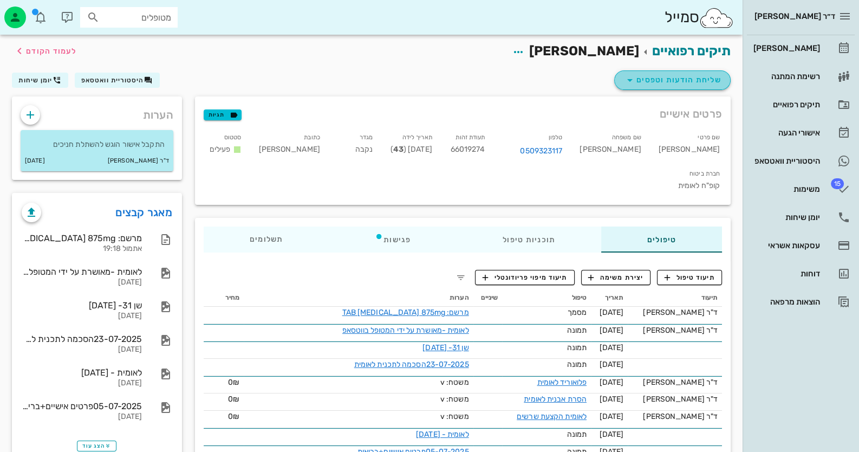
click at [687, 80] on span "שליחת הודעות וטפסים" at bounding box center [673, 80] width 98 height 13
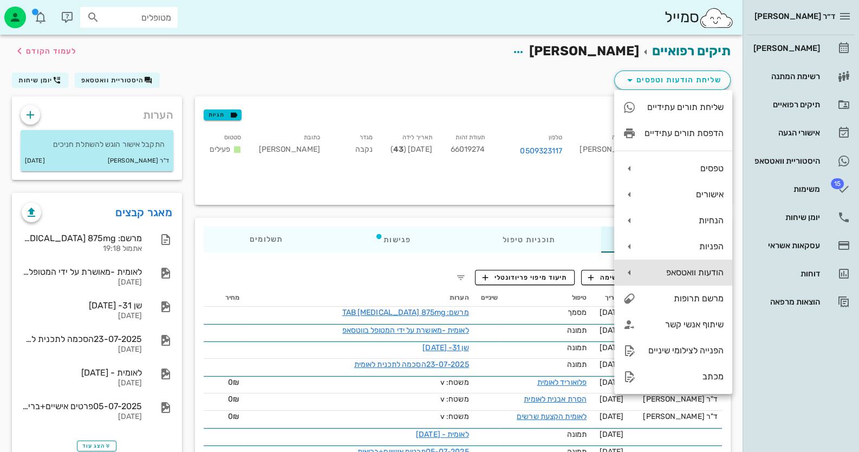
click at [703, 268] on div "הודעות וואטסאפ" at bounding box center [684, 272] width 79 height 10
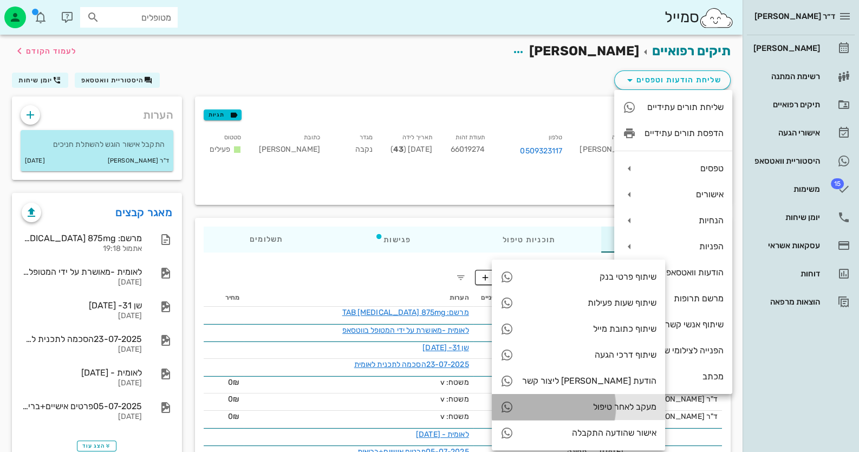
click at [589, 400] on div "מעקב לאחר טיפול" at bounding box center [578, 407] width 173 height 26
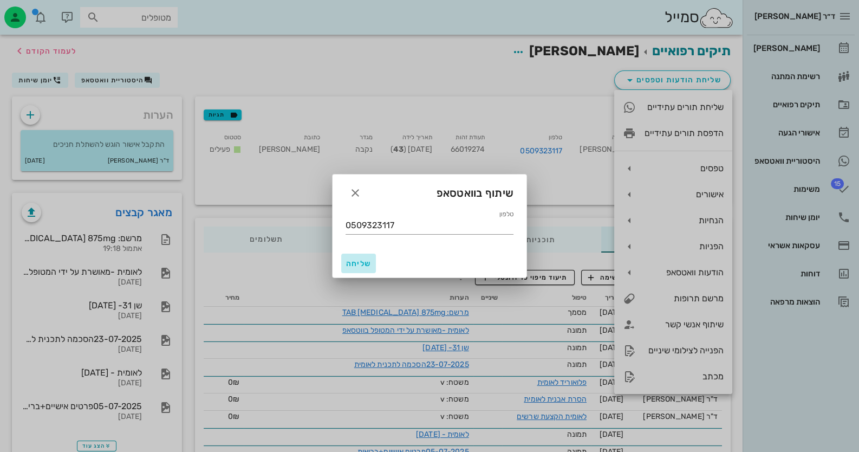
click at [345, 268] on button "שליחה" at bounding box center [358, 264] width 35 height 20
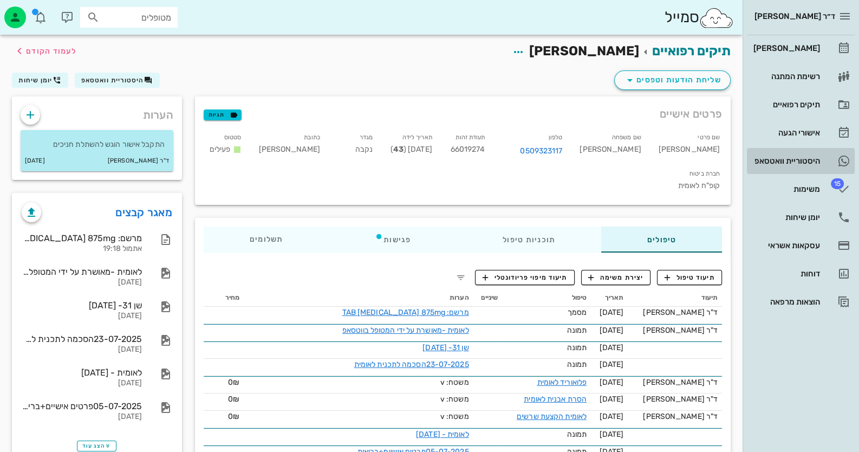
click at [810, 163] on div "היסטוריית וואטסאפ" at bounding box center [786, 161] width 69 height 9
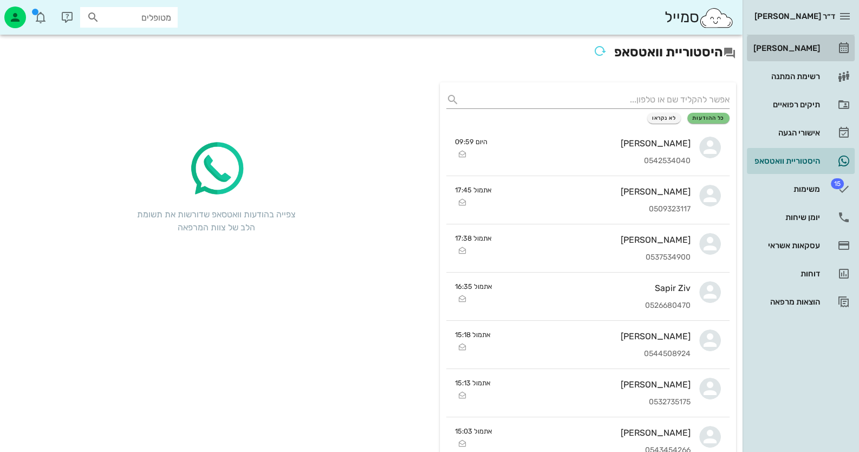
click at [812, 43] on div "[PERSON_NAME]" at bounding box center [786, 48] width 69 height 17
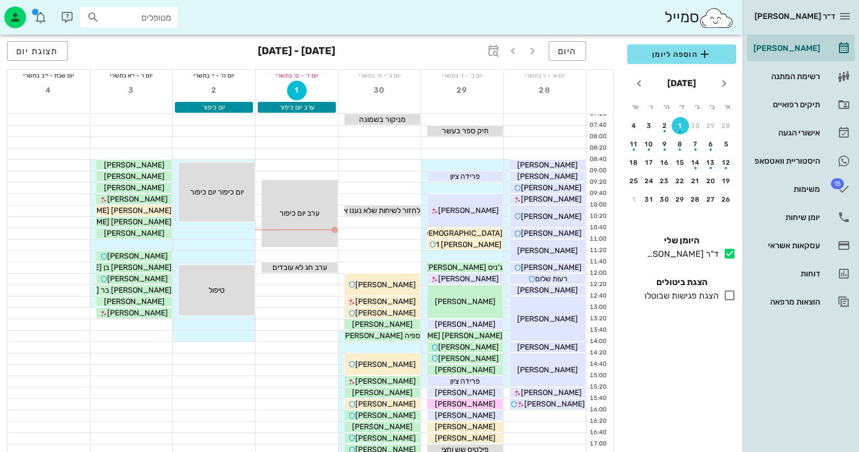
click at [126, 8] on div "מטופלים" at bounding box center [129, 17] width 98 height 21
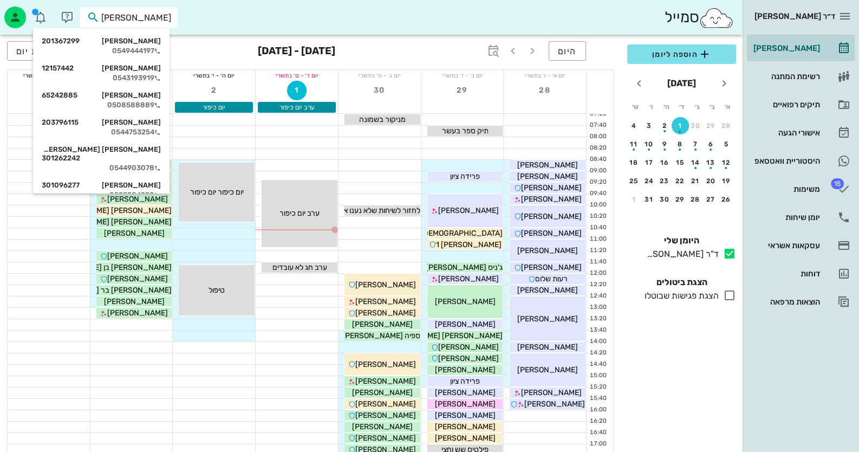
type input "פרץ ל"
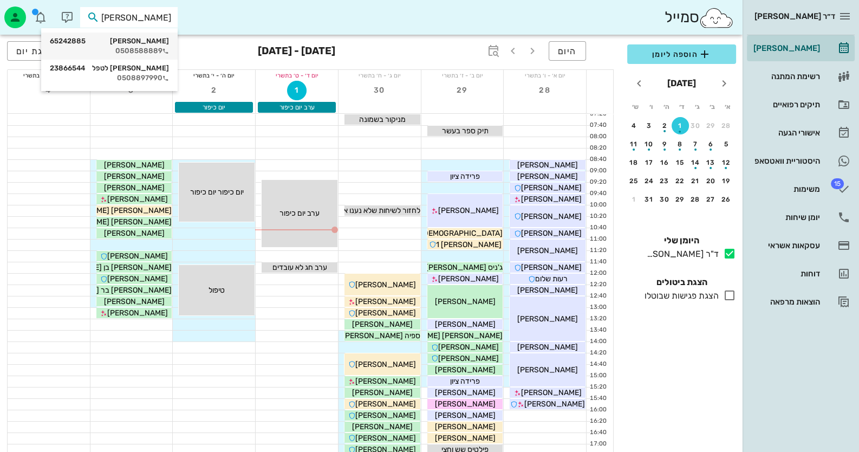
click at [138, 41] on div "לידיה פרץ 65242885" at bounding box center [109, 41] width 119 height 9
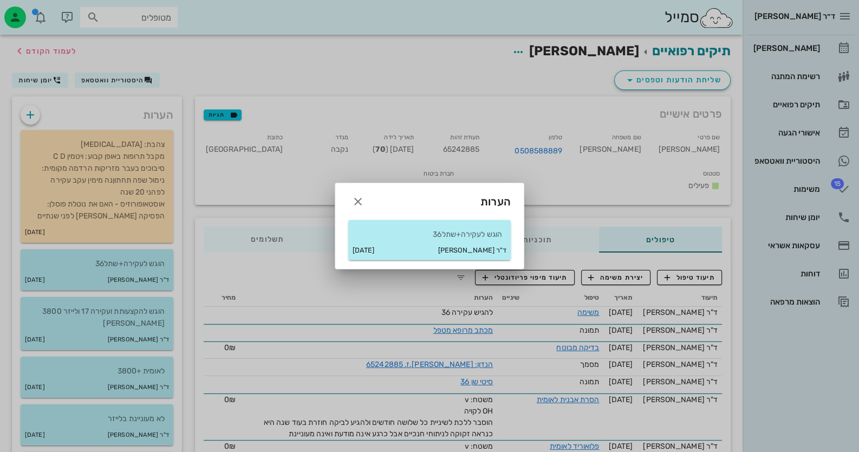
click at [108, 276] on div at bounding box center [429, 226] width 859 height 452
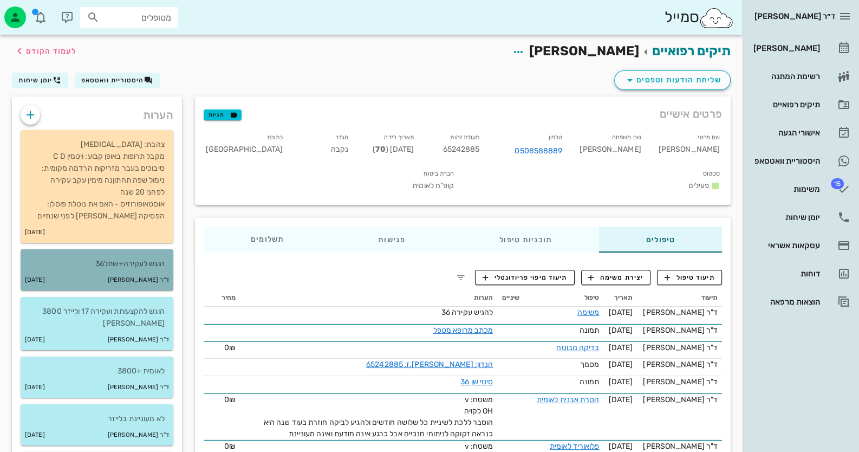
click at [138, 269] on p "הוגש לעקירה+שתל36" at bounding box center [96, 264] width 135 height 12
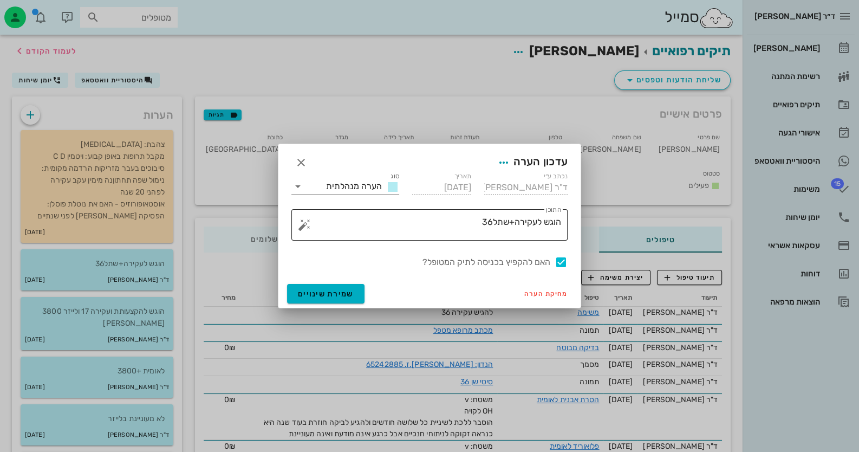
click at [300, 227] on button "button" at bounding box center [304, 224] width 13 height 13
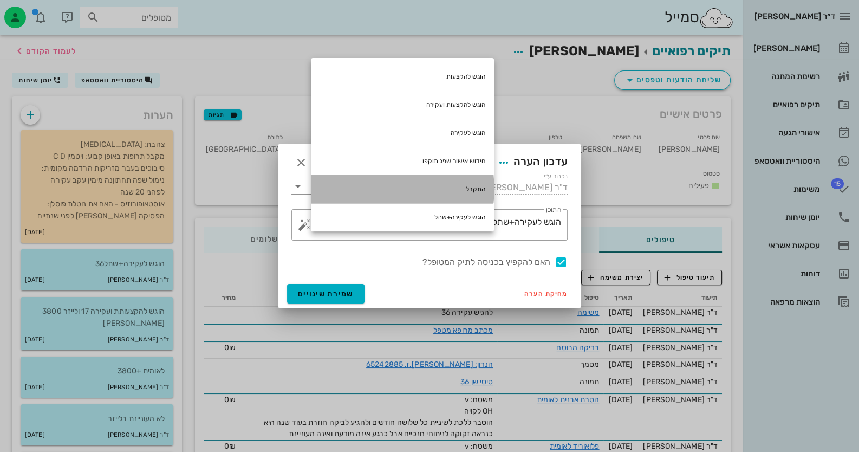
click at [428, 178] on div "התקבל" at bounding box center [402, 189] width 183 height 28
type textarea "הוגש לעקירה+שתל36 התקבל"
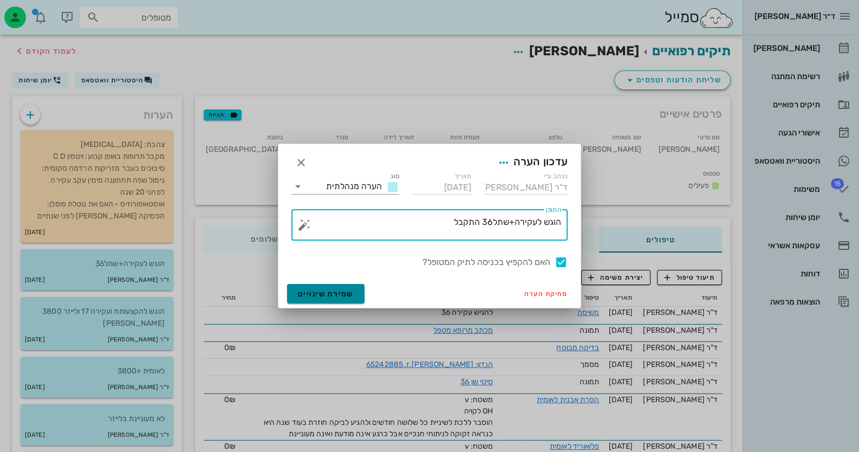
click at [352, 291] on button "שמירת שינויים" at bounding box center [325, 294] width 77 height 20
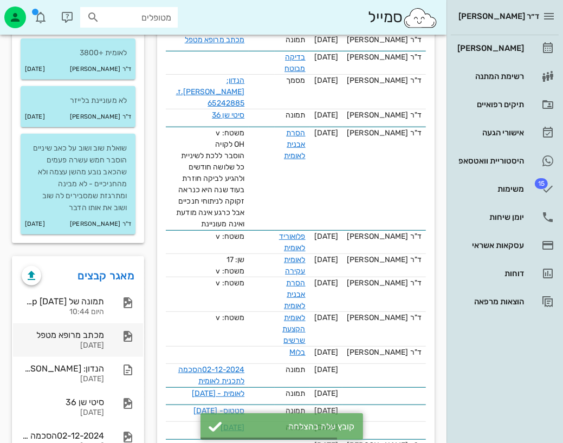
scroll to position [379, 0]
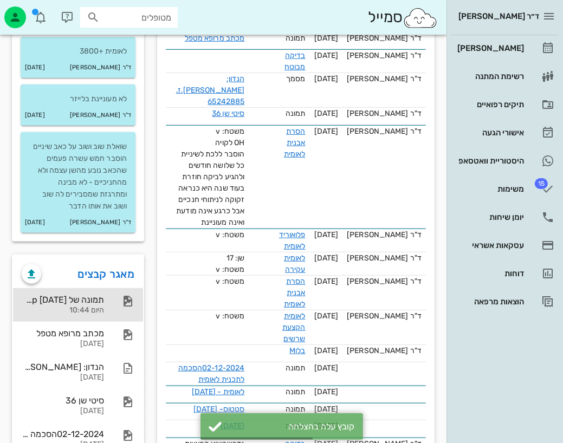
click at [89, 306] on div "היום 10:44" at bounding box center [63, 310] width 82 height 9
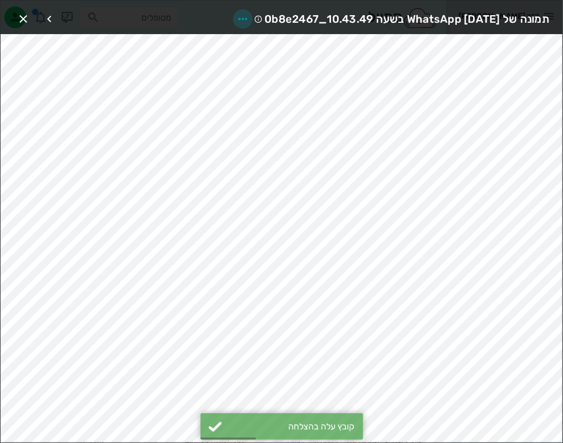
click at [236, 15] on icon "button" at bounding box center [242, 18] width 13 height 13
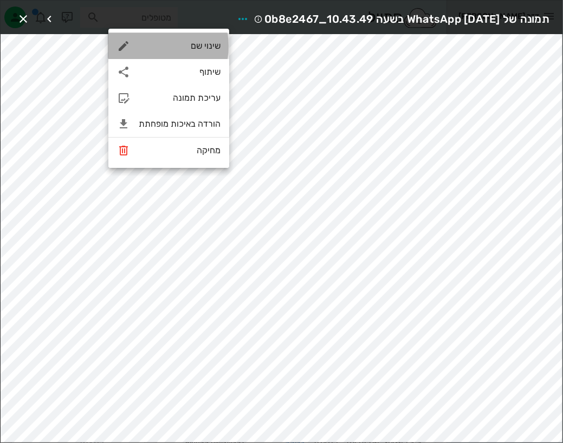
click at [207, 34] on div "שינוי שם" at bounding box center [168, 46] width 121 height 26
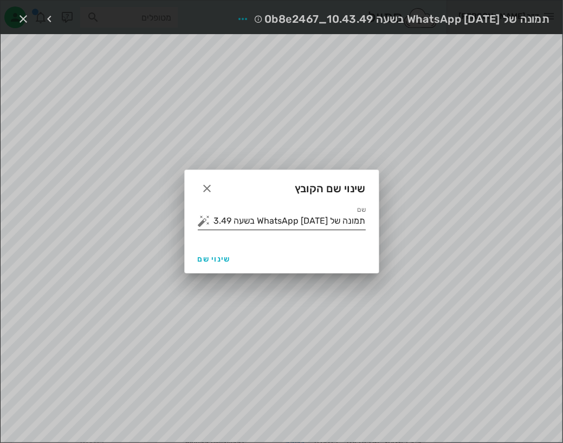
click at [206, 224] on button "button" at bounding box center [204, 221] width 13 height 13
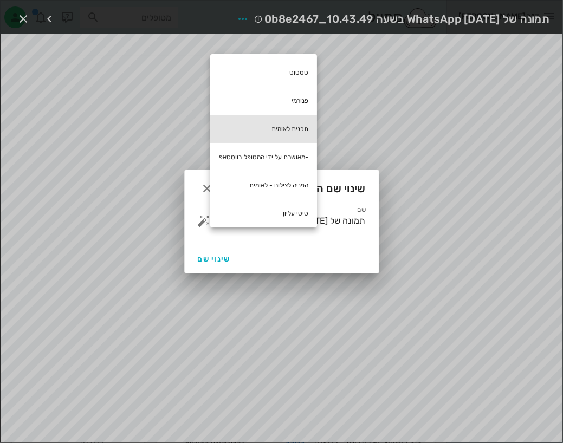
click at [282, 126] on div "תכנית לאומית" at bounding box center [263, 129] width 107 height 28
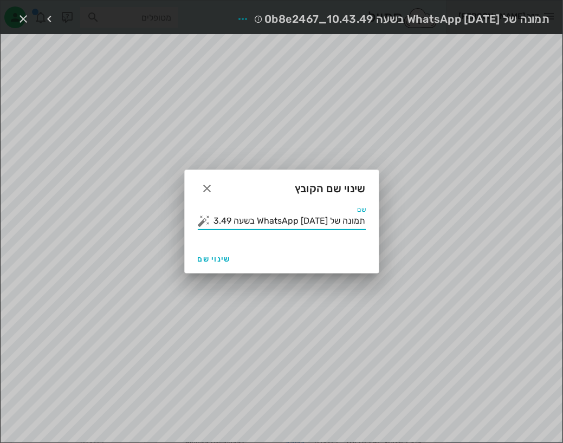
drag, startPoint x: 260, startPoint y: 220, endPoint x: 373, endPoint y: 219, distance: 113.8
click at [373, 219] on div "שם תמונה של WhatsApp 2025-10-01 בשעה 10.43.49_0b8e2467 תכנית לאומית" at bounding box center [282, 225] width 194 height 39
type input "תכנית לאומית"
click at [217, 256] on span "שינוי שם" at bounding box center [214, 259] width 33 height 9
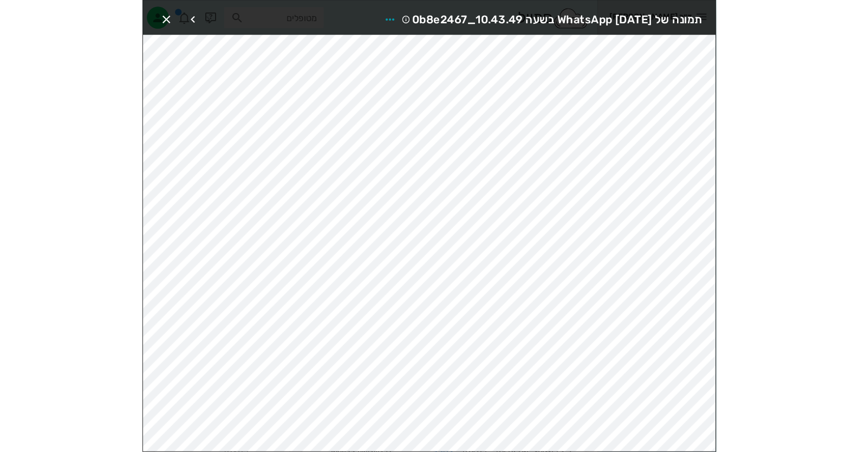
scroll to position [362, 0]
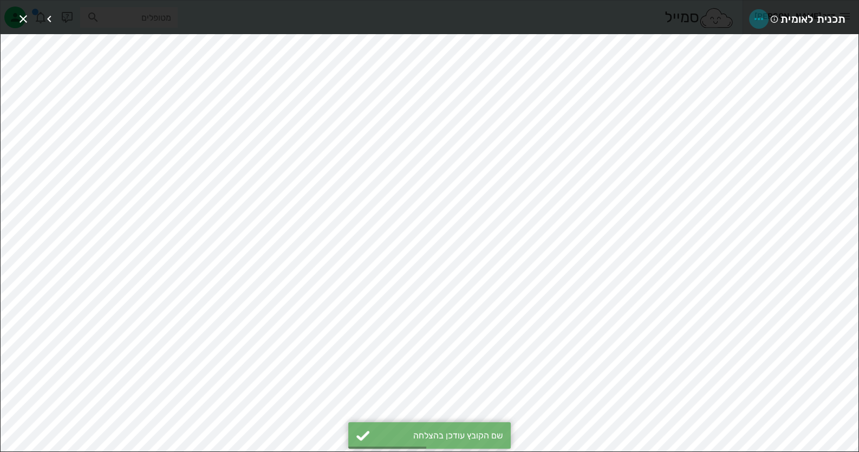
click at [759, 21] on icon "button" at bounding box center [759, 18] width 13 height 13
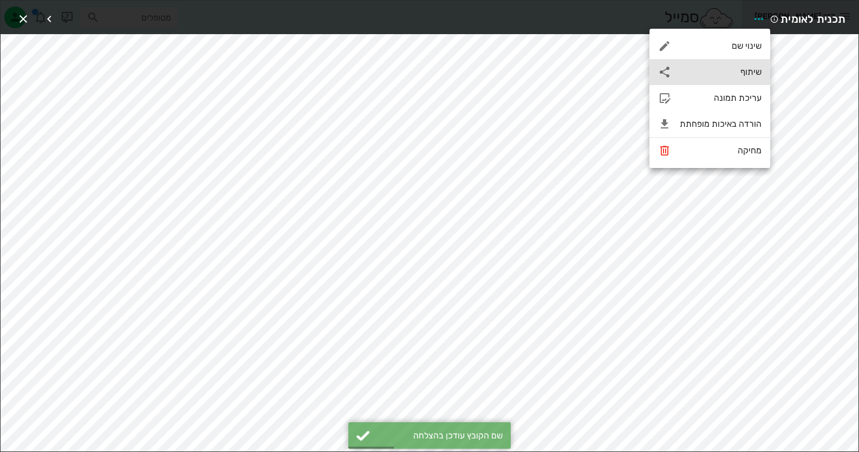
click at [757, 75] on div "שיתוף" at bounding box center [721, 72] width 82 height 10
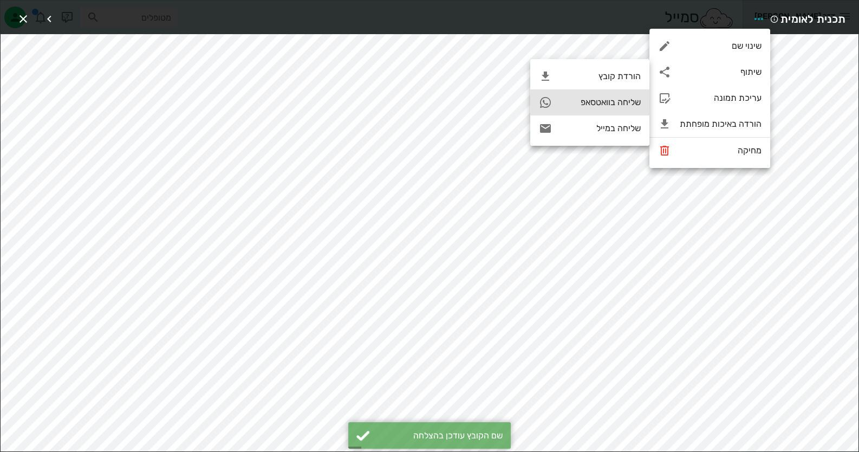
click at [630, 104] on div "שליחה בוואטסאפ" at bounding box center [601, 102] width 80 height 10
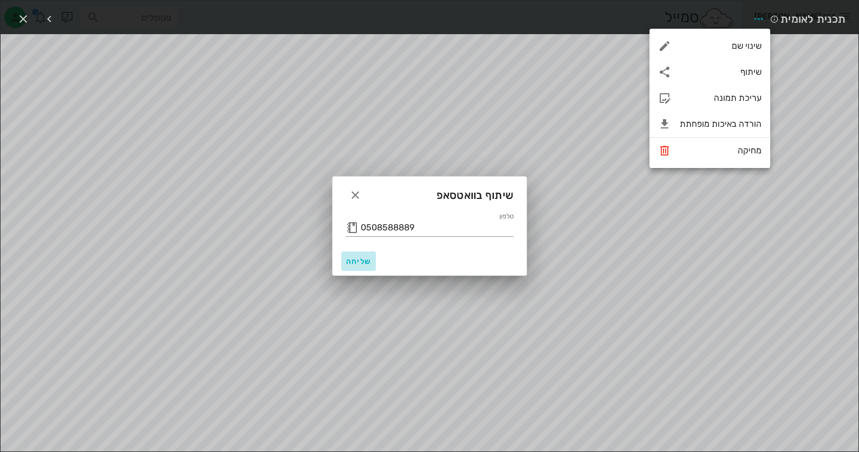
click at [364, 264] on span "שליחה" at bounding box center [359, 261] width 26 height 9
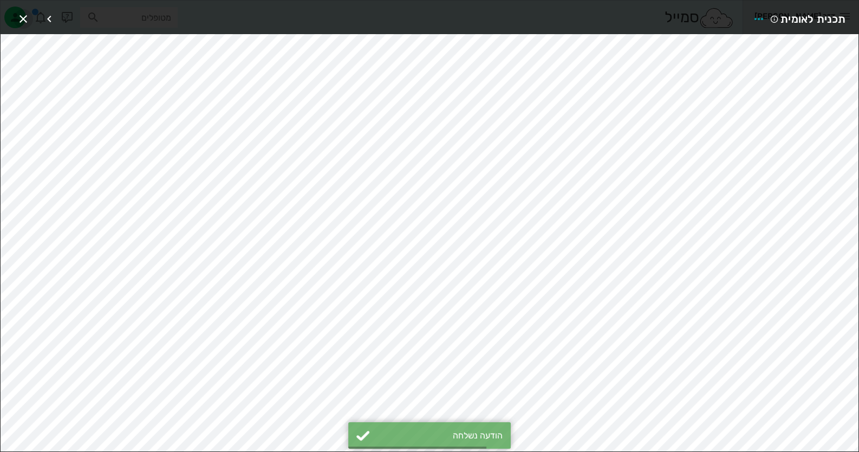
click at [17, 15] on icon "button" at bounding box center [23, 18] width 13 height 13
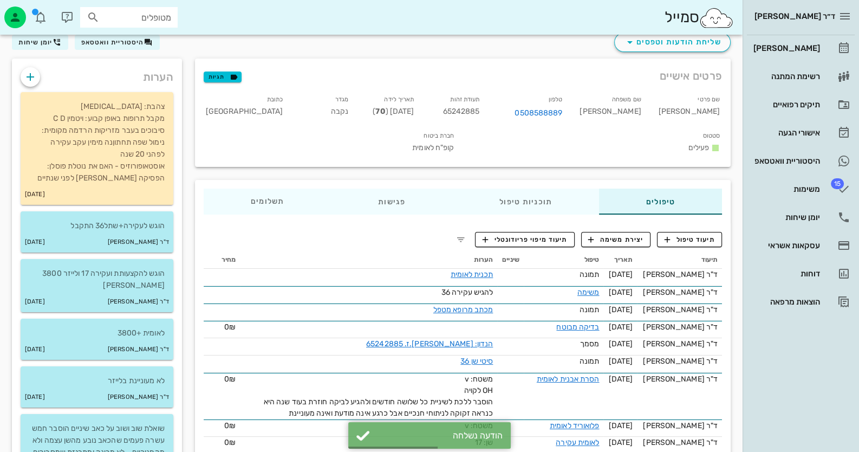
scroll to position [0, 0]
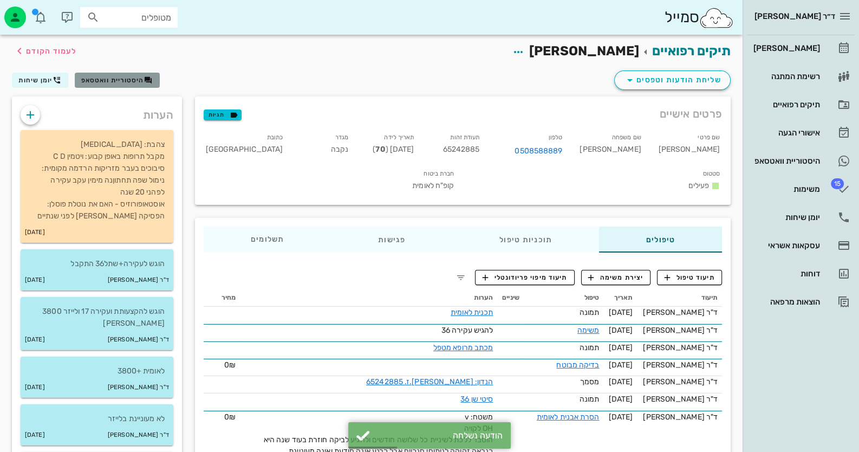
click at [104, 81] on span "היסטוריית וואטסאפ" at bounding box center [112, 80] width 63 height 8
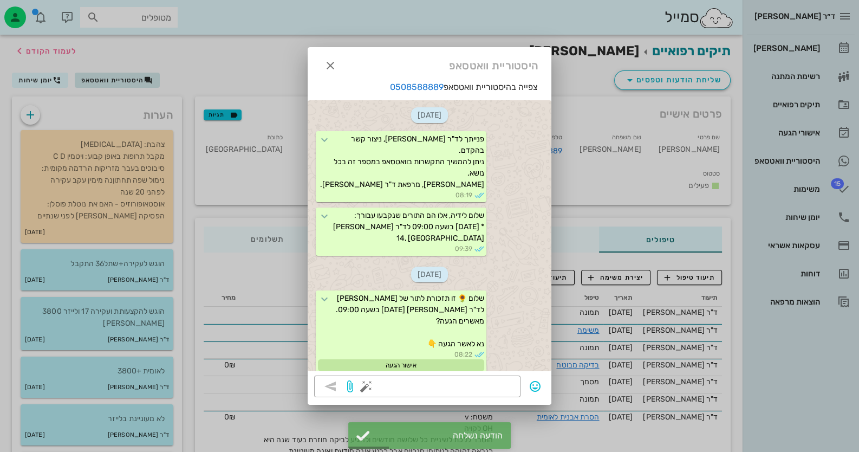
scroll to position [494, 0]
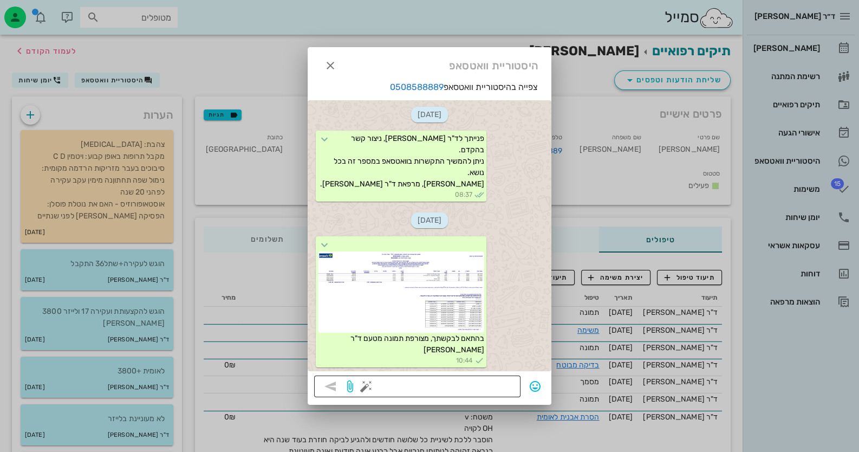
click at [366, 384] on button "button" at bounding box center [366, 386] width 13 height 13
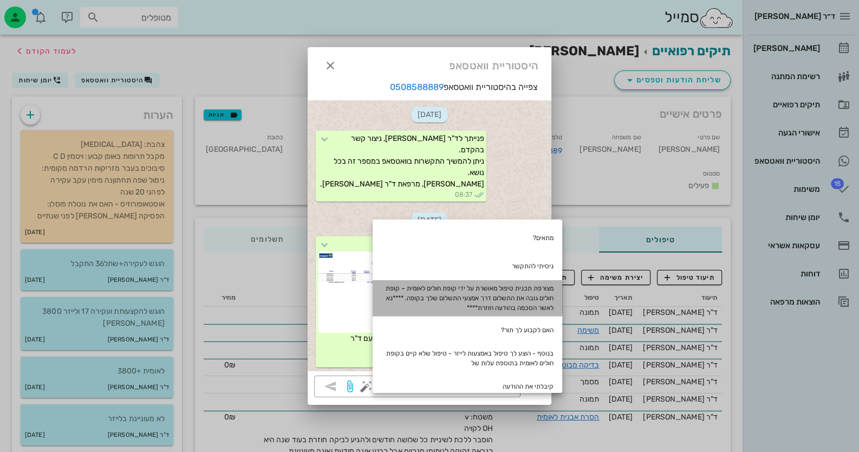
click at [493, 296] on div "מצורפת תכנית טיפול מאושרת על ידי קופת חולים לאומית – קופת חולים גובה את התשלום …" at bounding box center [468, 298] width 190 height 36
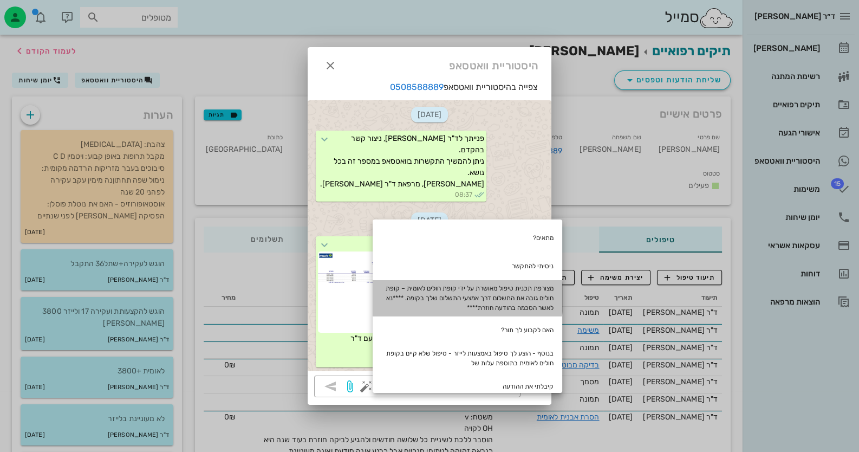
type textarea "מצורפת תכנית טיפול מאושרת על ידי קופת חולים לאומית – קופת חולים גובה את התשלום …"
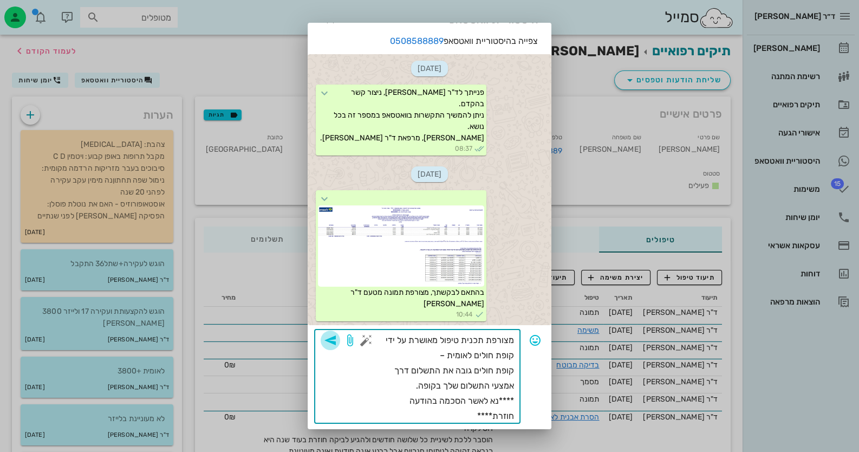
click at [337, 336] on icon "button" at bounding box center [330, 340] width 13 height 13
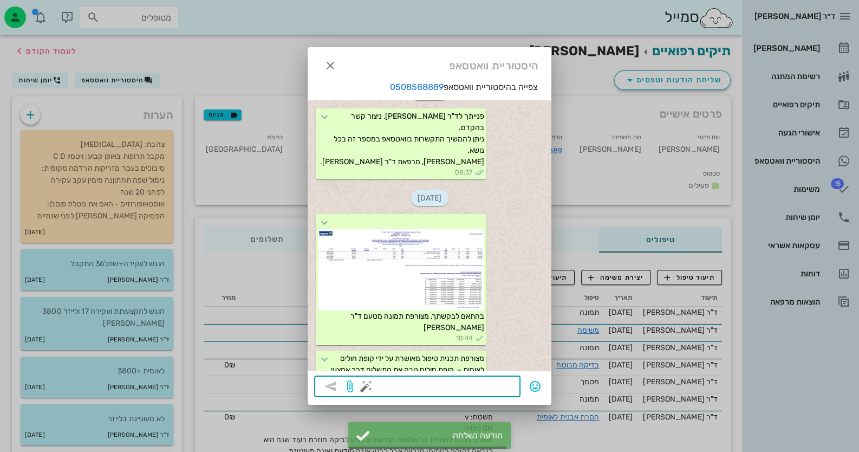
scroll to position [581, 0]
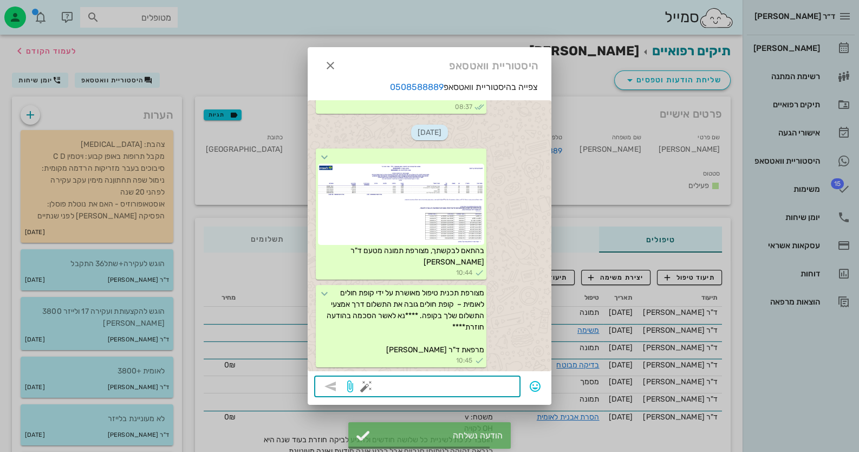
click at [603, 298] on div at bounding box center [429, 226] width 859 height 452
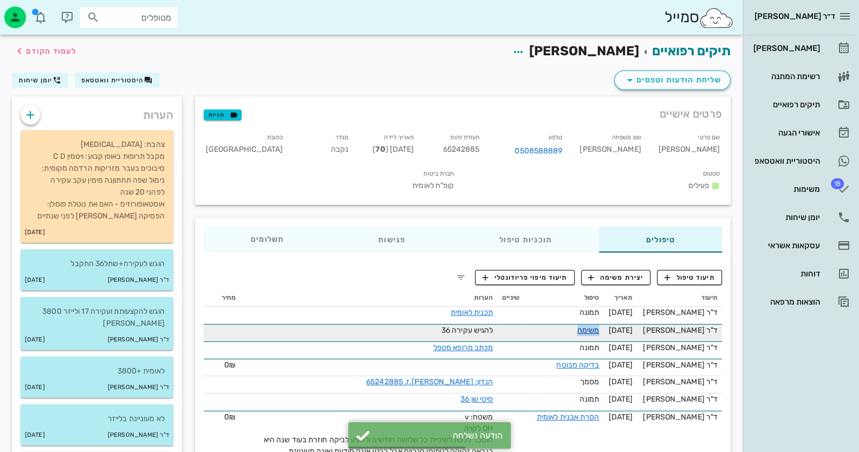
click at [600, 326] on link "משימה" at bounding box center [589, 330] width 22 height 9
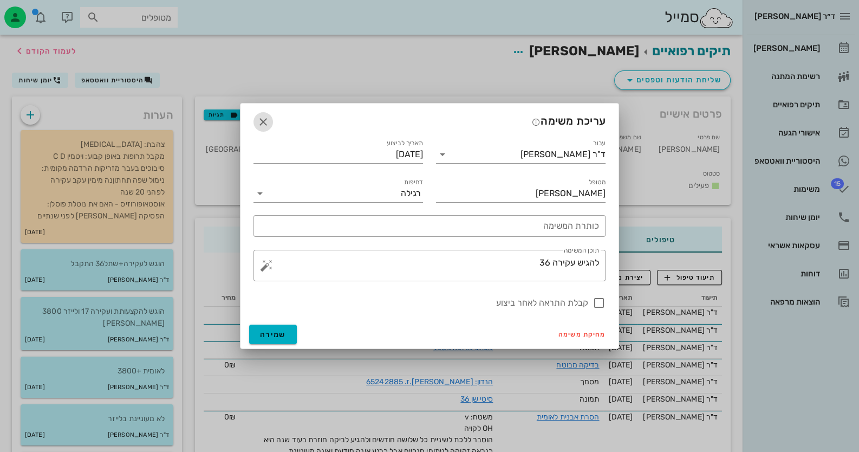
click at [264, 124] on icon "button" at bounding box center [263, 121] width 13 height 13
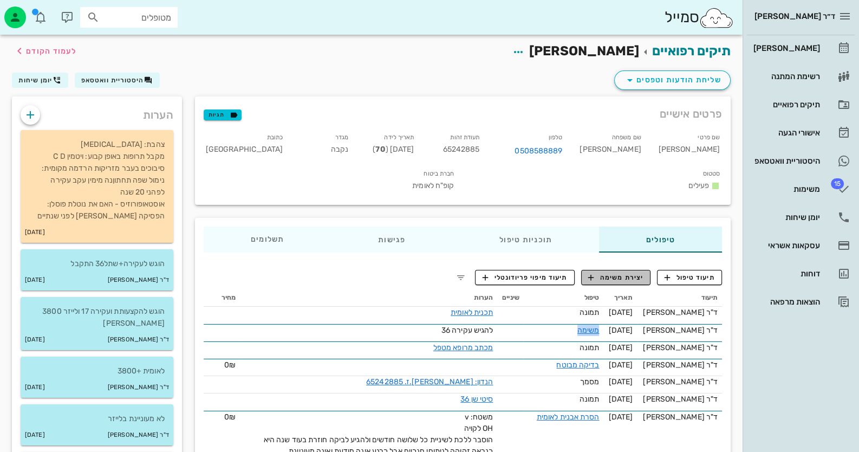
click at [620, 273] on span "יצירת משימה" at bounding box center [616, 278] width 55 height 10
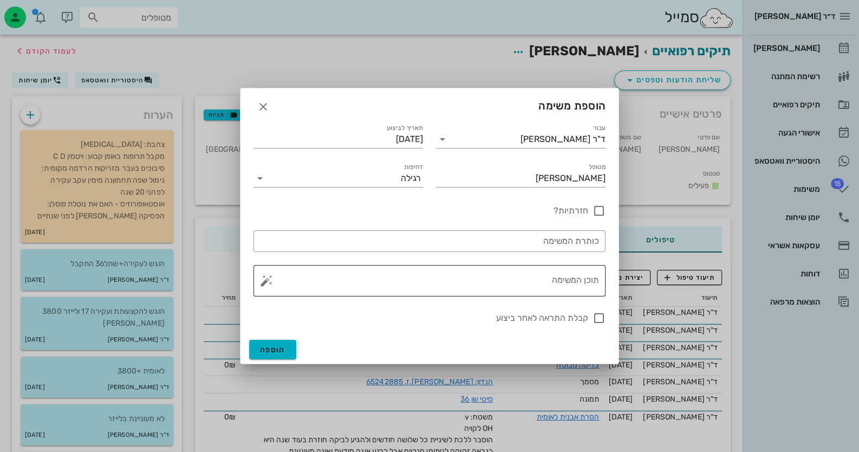
click at [262, 282] on button "button" at bounding box center [266, 280] width 13 height 13
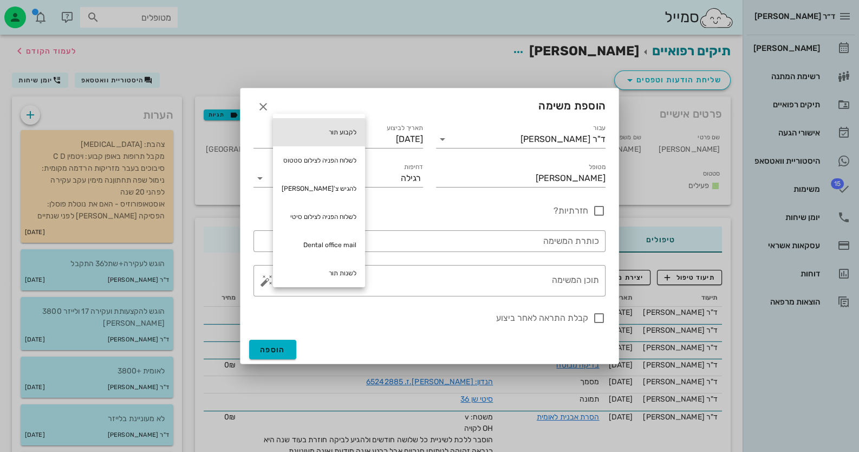
click at [357, 128] on div "לקבוע תור" at bounding box center [319, 132] width 92 height 28
type textarea "לקבוע תור"
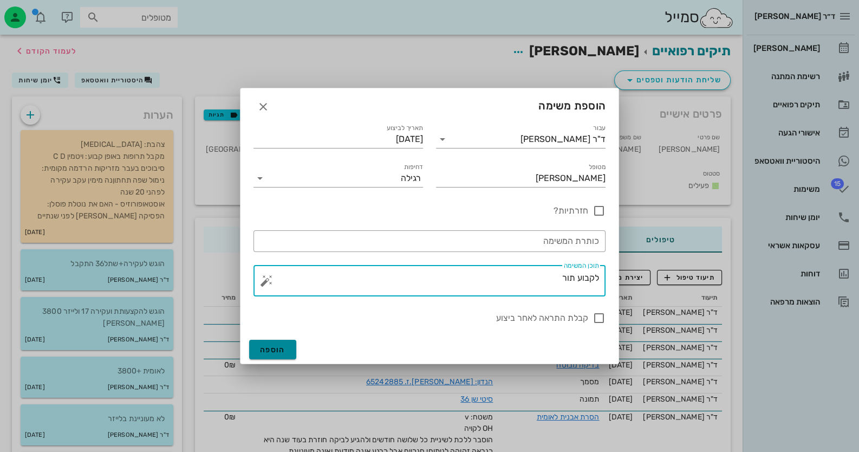
click at [282, 348] on span "הוספה" at bounding box center [272, 349] width 25 height 9
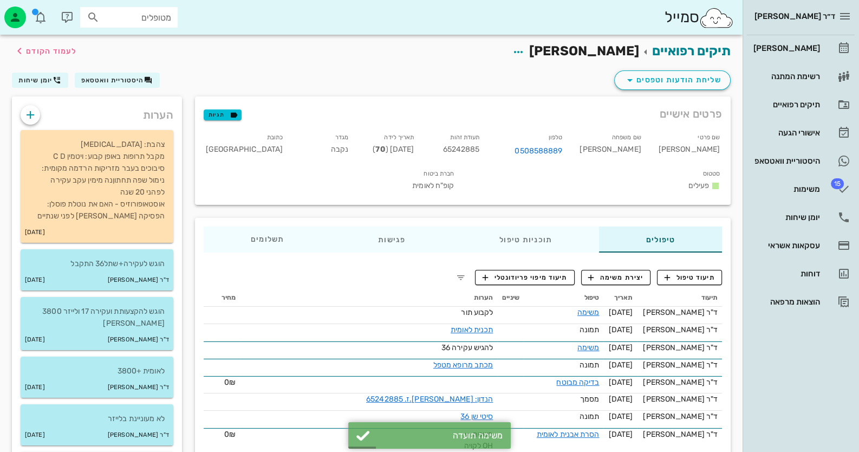
click at [107, 4] on div "סמייל מטופלים" at bounding box center [371, 17] width 743 height 35
click at [117, 13] on input "מטופלים" at bounding box center [136, 17] width 69 height 14
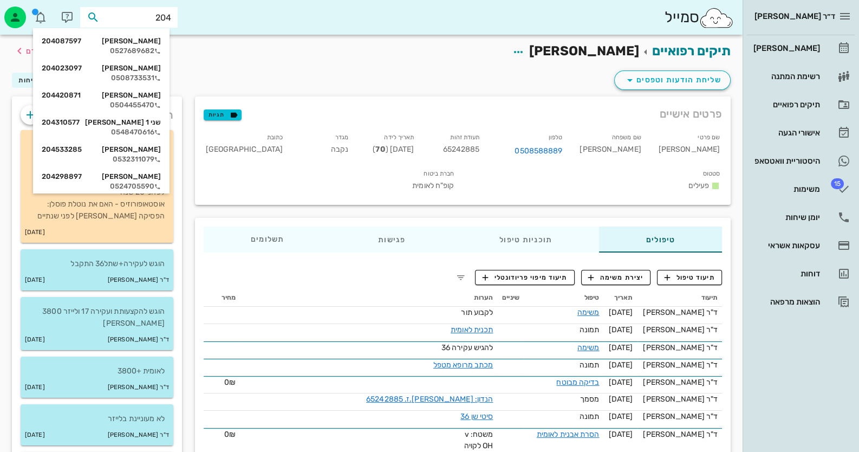
type input "2040"
click at [138, 77] on div "0508733531" at bounding box center [101, 78] width 119 height 9
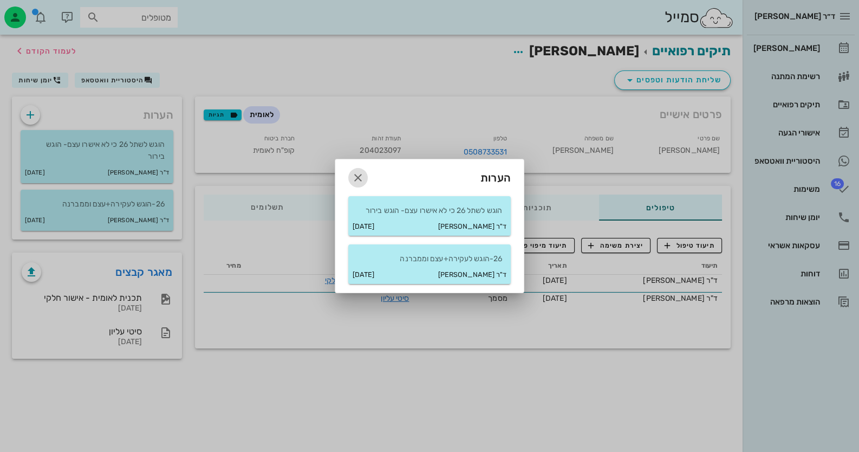
click at [363, 182] on icon "button" at bounding box center [358, 177] width 13 height 13
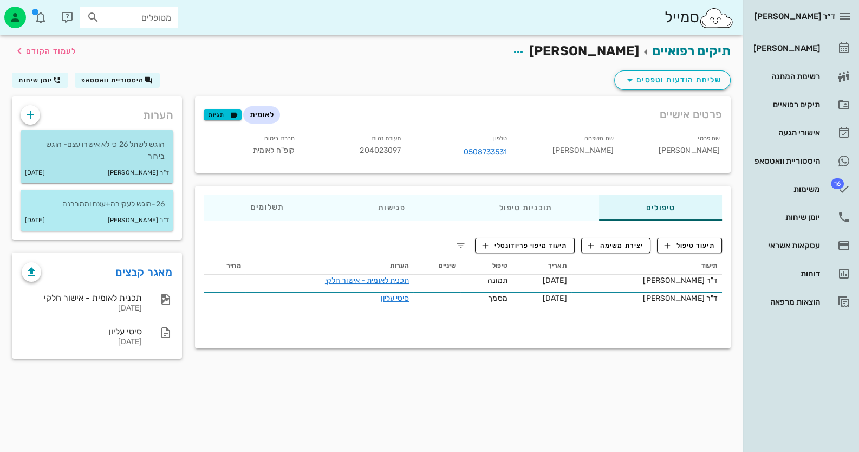
click at [96, 164] on div "ד"ר חיה מאיר 29-09-2025" at bounding box center [97, 173] width 153 height 21
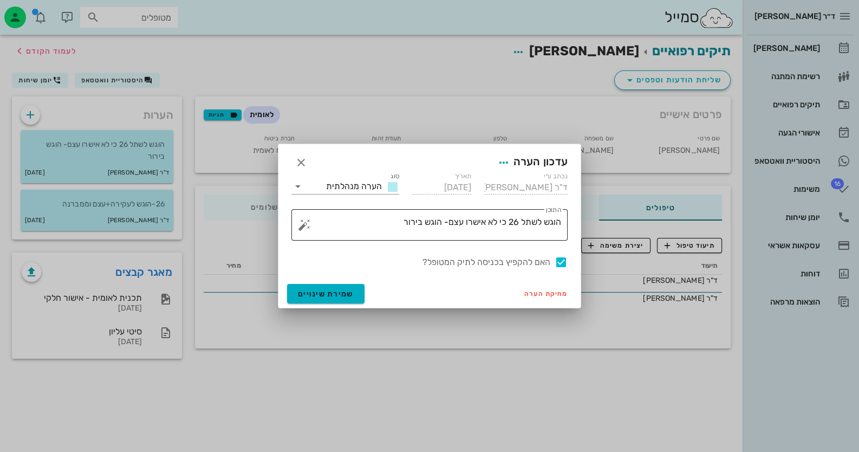
click at [385, 216] on textarea "הוגש לשתל 26 כי לא אישרו עצם- הוגש בירור" at bounding box center [434, 228] width 255 height 26
click at [296, 229] on div "​ התוכן הוגש לשתל 26 כי לא אישרו עצם- הוגש בירור" at bounding box center [430, 224] width 276 height 31
click at [301, 227] on button "button" at bounding box center [304, 224] width 13 height 13
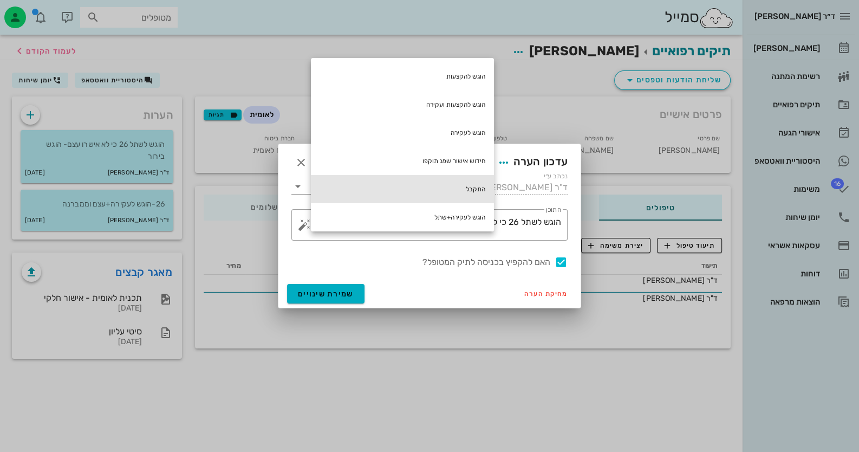
click at [436, 180] on div "התקבל" at bounding box center [402, 189] width 183 height 28
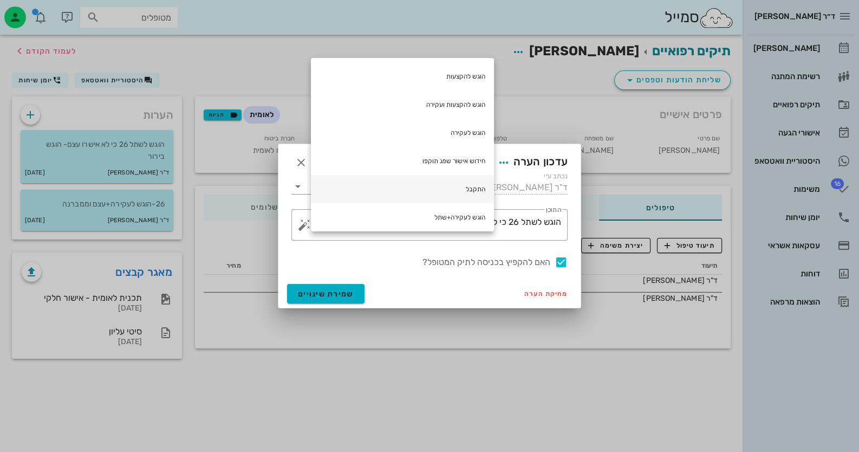
type textarea "הוגש לשתל 26 כי לא אישרו עצם- הוגש [PERSON_NAME] התקבל"
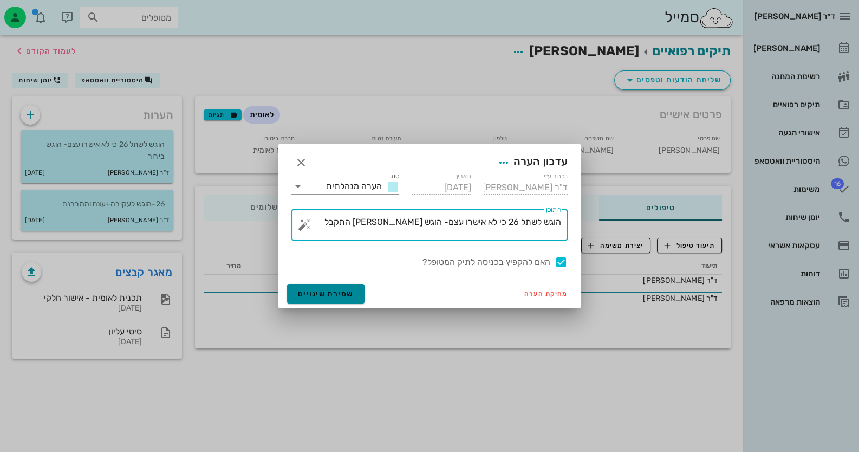
click at [322, 289] on span "שמירת שינויים" at bounding box center [326, 293] width 56 height 9
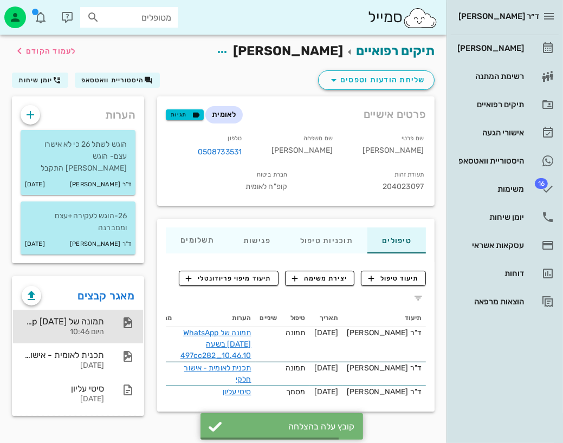
click at [124, 320] on div "תמונה של WhatsApp 2025-10-01 בשעה 10.46.10_497cc282 היום 10:46" at bounding box center [78, 327] width 130 height 34
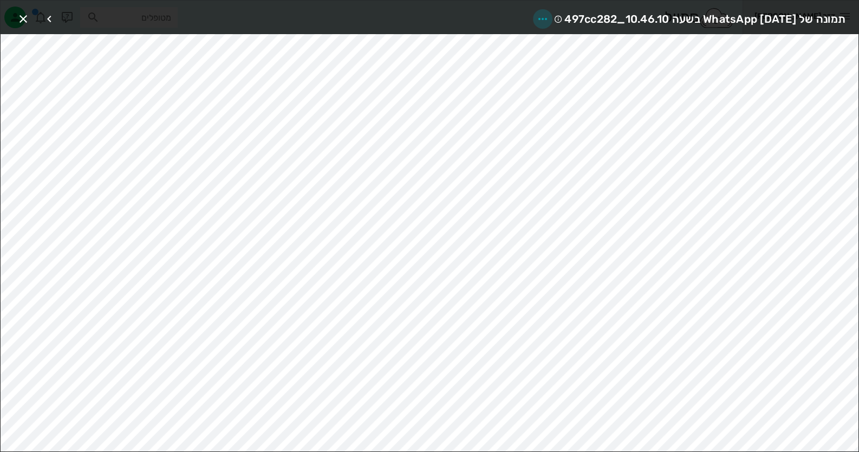
click at [536, 20] on icon "button" at bounding box center [542, 18] width 13 height 13
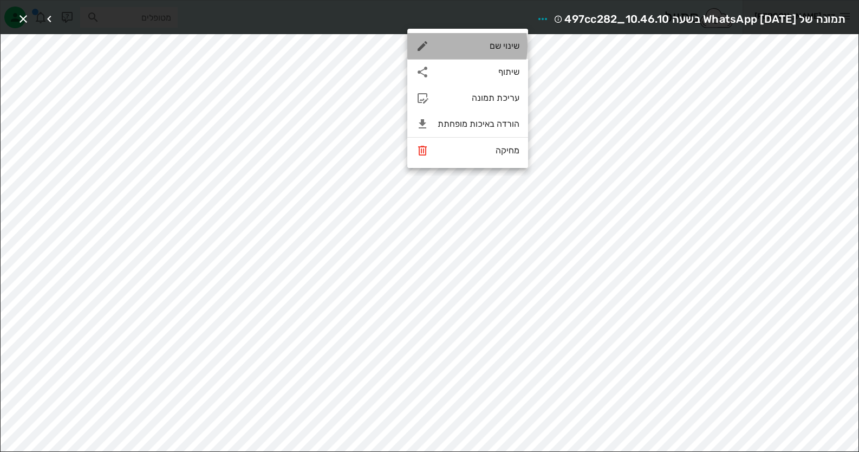
click at [503, 41] on div "שינוי שם" at bounding box center [479, 46] width 82 height 10
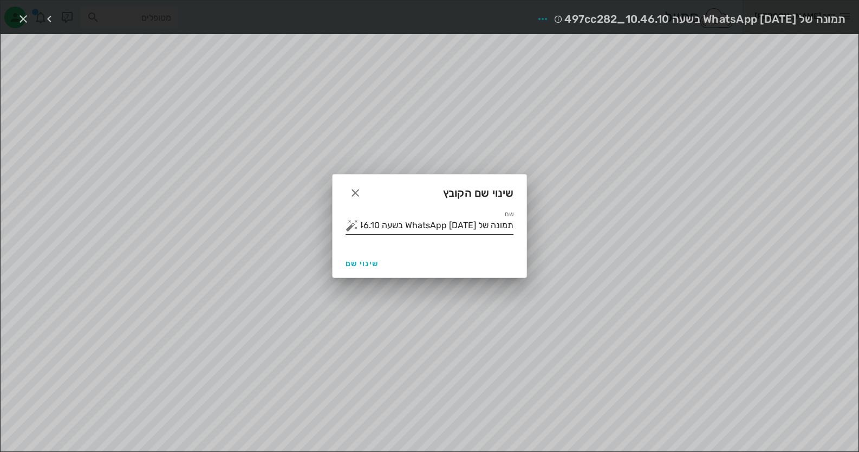
click at [352, 225] on button "button" at bounding box center [352, 225] width 13 height 13
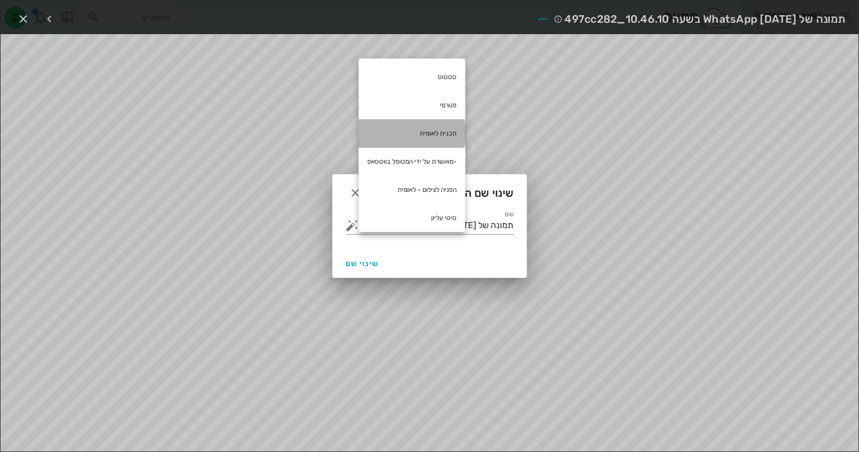
click at [425, 137] on div "תכנית לאומית" at bounding box center [412, 133] width 107 height 28
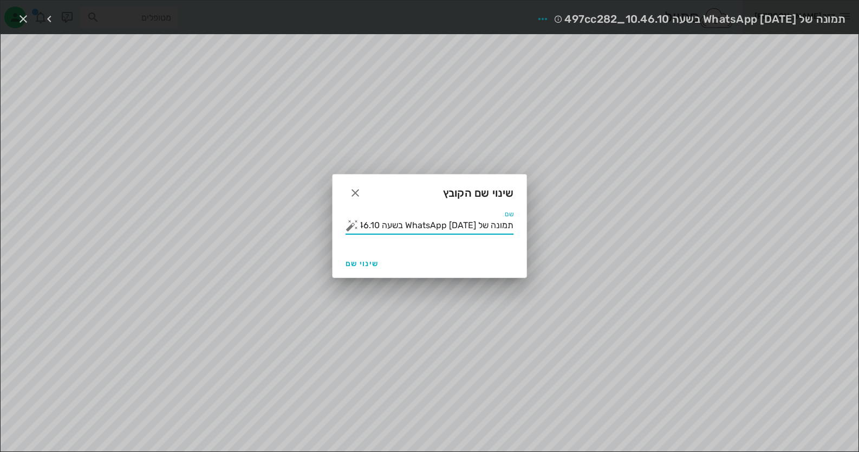
drag, startPoint x: 412, startPoint y: 222, endPoint x: 706, endPoint y: 234, distance: 294.0
click at [706, 234] on div "ד״ר חיה מאיר יומן מרפאה רשימת המתנה תיקים רפואיים אישורי הגעה היסטוריית וואטסאפ…" at bounding box center [429, 226] width 859 height 452
click at [458, 223] on input "תכנית לאומית" at bounding box center [437, 225] width 153 height 17
type input "תכנית לאומית - המשך"
click at [363, 266] on span "שינוי שם" at bounding box center [362, 263] width 33 height 9
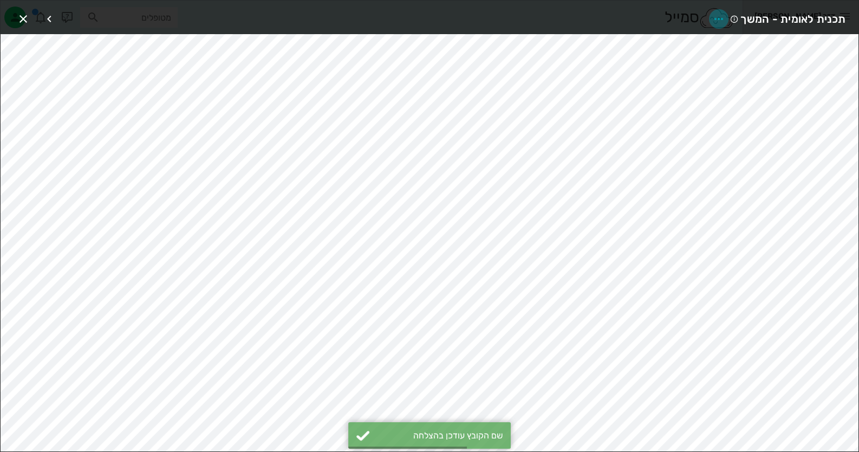
click at [715, 17] on icon "button" at bounding box center [719, 18] width 13 height 13
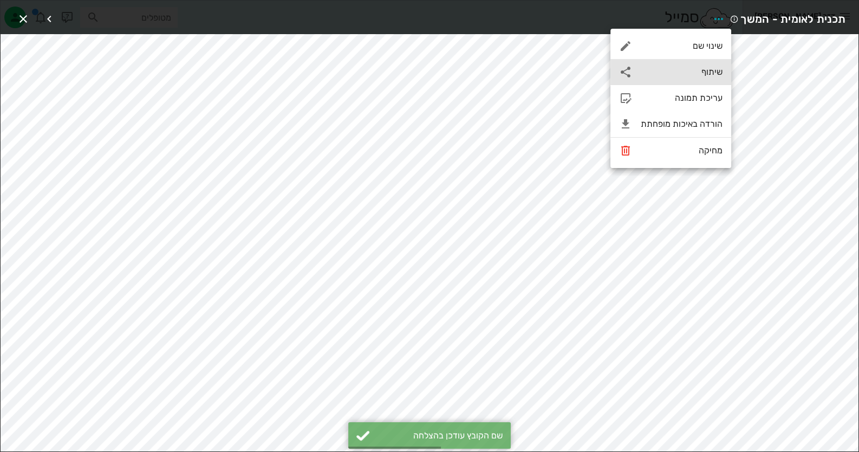
click at [693, 80] on div "שיתוף" at bounding box center [671, 72] width 121 height 26
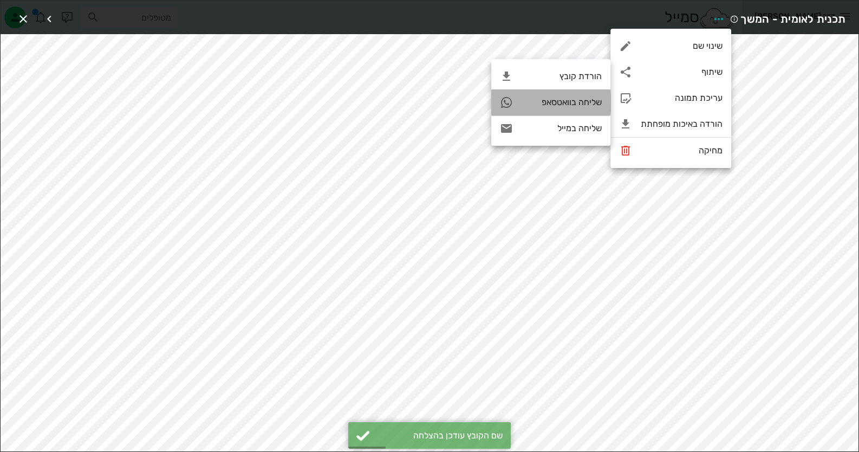
click at [568, 93] on div "שליחה בוואטסאפ" at bounding box center [551, 102] width 119 height 26
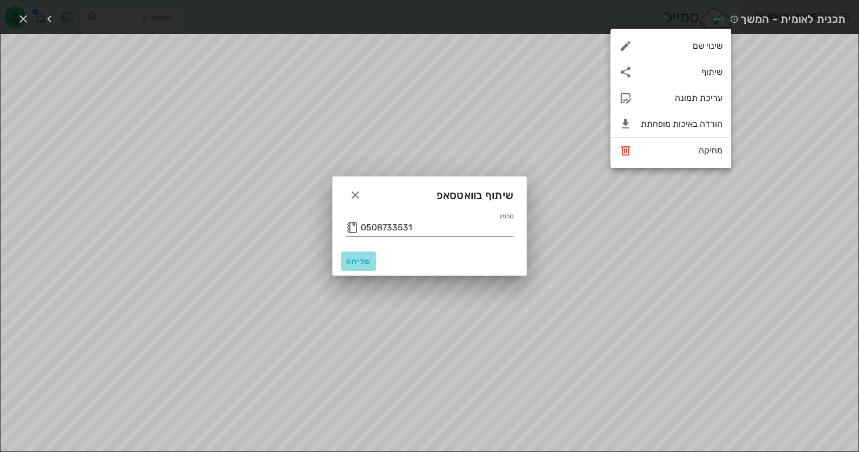
click at [350, 267] on button "שליחה" at bounding box center [358, 261] width 35 height 20
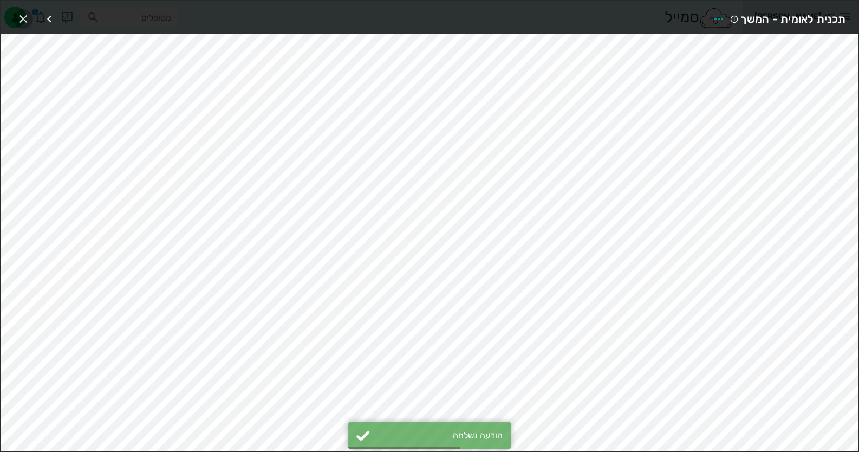
click at [27, 19] on icon "button" at bounding box center [23, 18] width 13 height 13
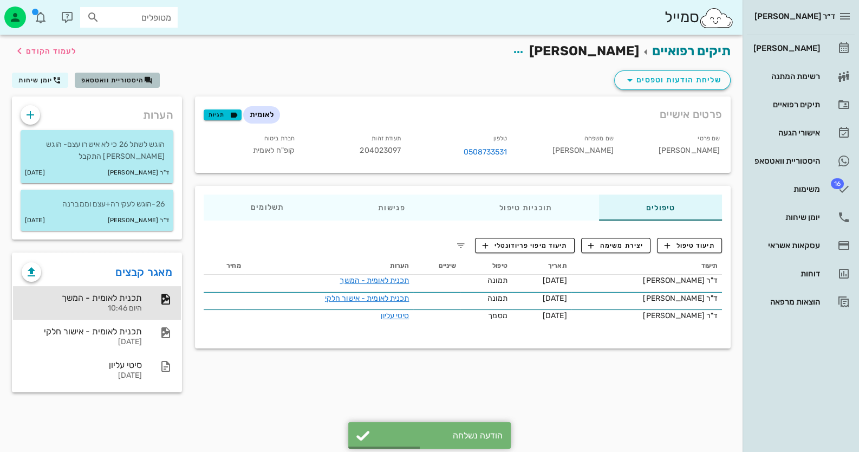
click at [86, 78] on span "היסטוריית וואטסאפ" at bounding box center [112, 80] width 63 height 8
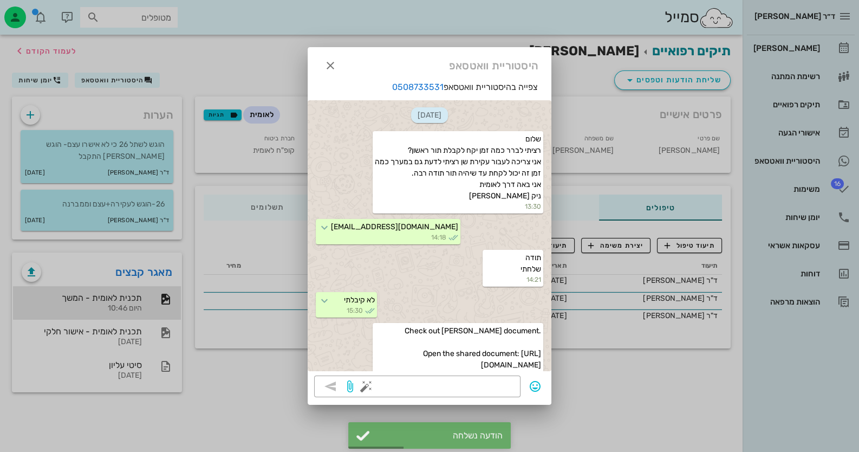
scroll to position [839, 0]
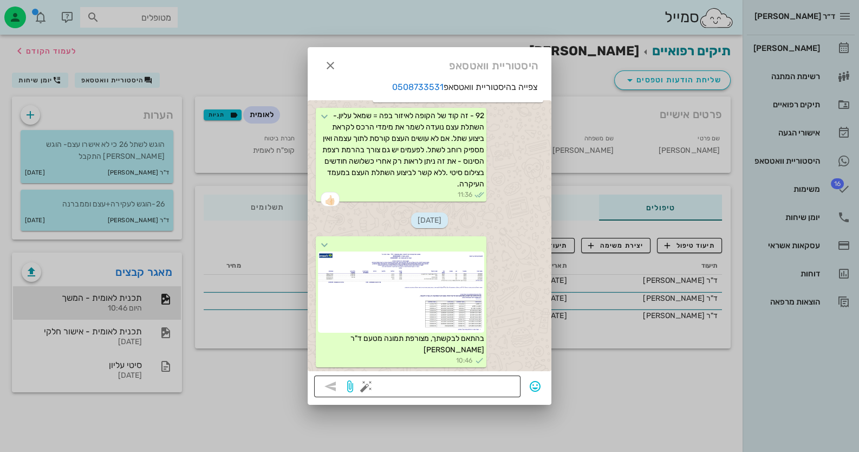
click at [363, 388] on button "button" at bounding box center [366, 386] width 13 height 13
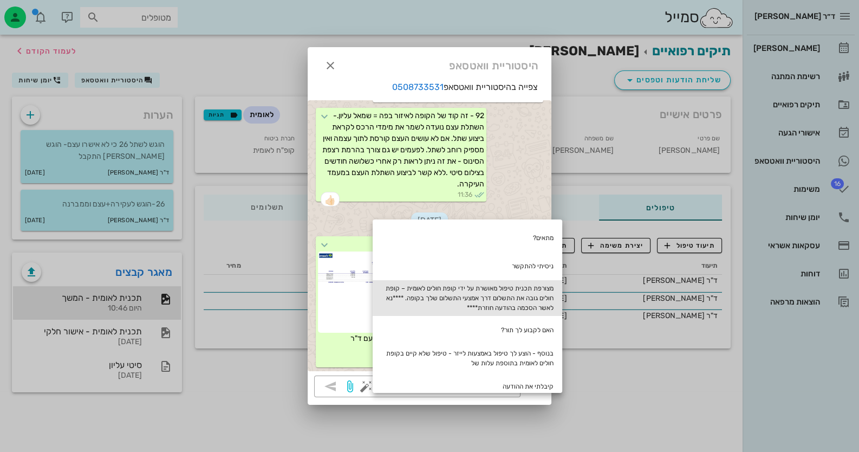
click at [512, 296] on div "מצורפת תכנית טיפול מאושרת על ידי קופת חולים לאומית – קופת חולים גובה את התשלום …" at bounding box center [468, 298] width 190 height 36
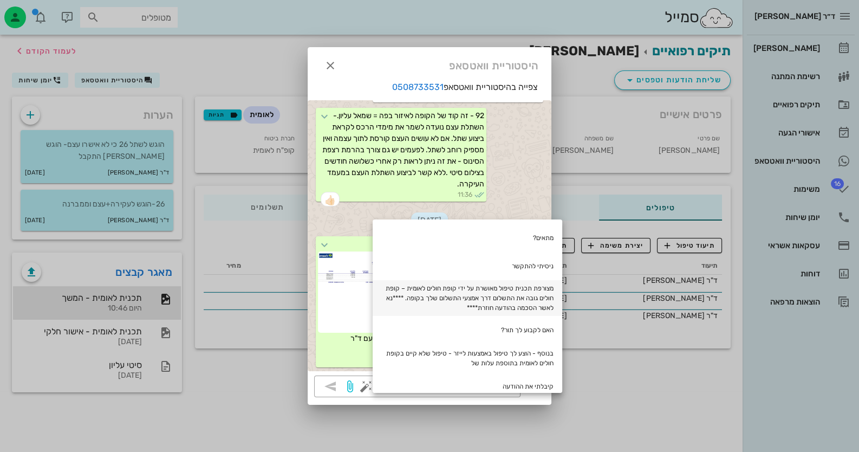
scroll to position [22, 0]
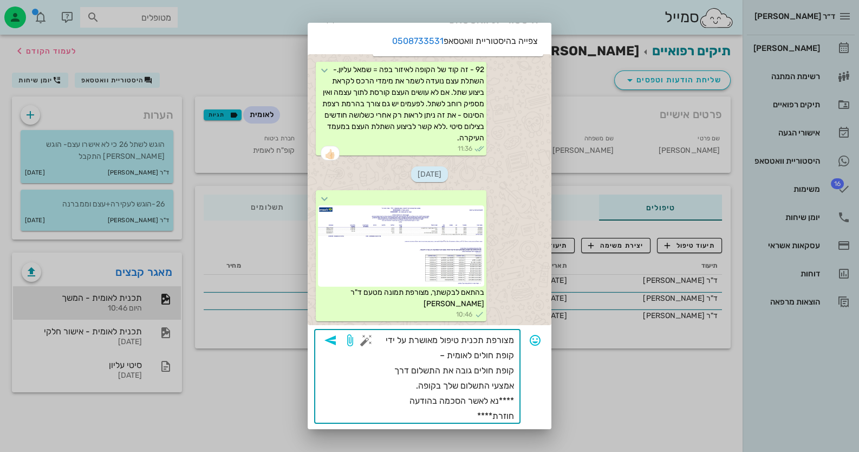
click at [439, 339] on textarea "מצורפת תכנית טיפול מאושרת על ידי קופת חולים לאומית – קופת חולים גובה את התשלום …" at bounding box center [441, 378] width 146 height 91
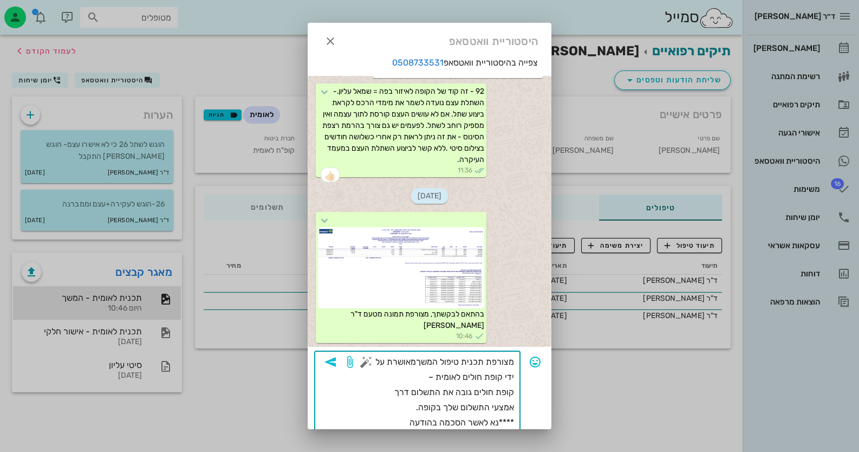
type textarea "מצורפת תכנית טיפול המשך מאושרת על ידי קופת חולים לאומית – קופת חולים גובה את הת…"
click at [337, 361] on icon "button" at bounding box center [330, 361] width 13 height 13
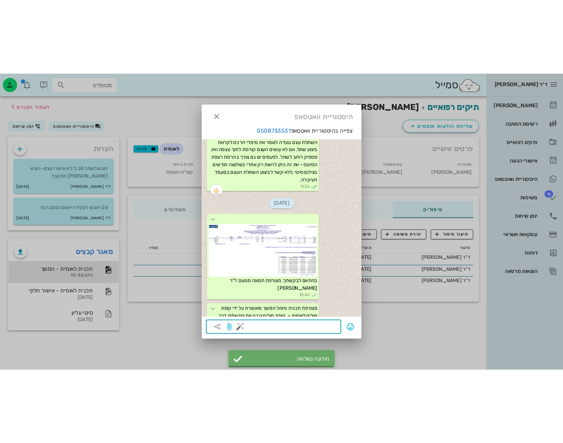
scroll to position [927, 0]
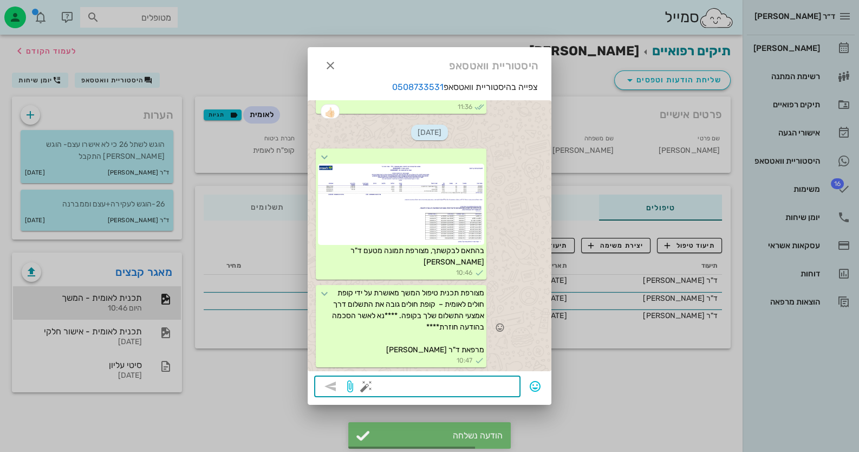
click at [536, 365] on div "מצורפת תכנית טיפול המשך מאושרת על ידי קופת חולים לאומית – קופת חולים גובה את הת…" at bounding box center [430, 327] width 244 height 88
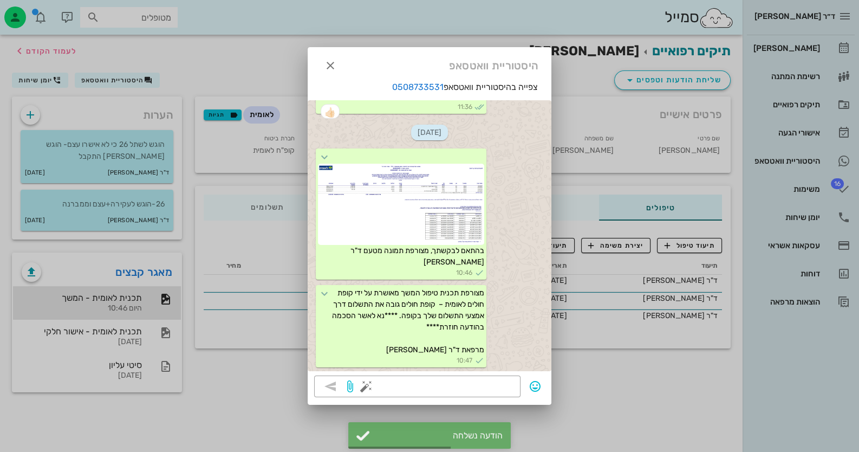
click at [583, 367] on div at bounding box center [429, 226] width 859 height 452
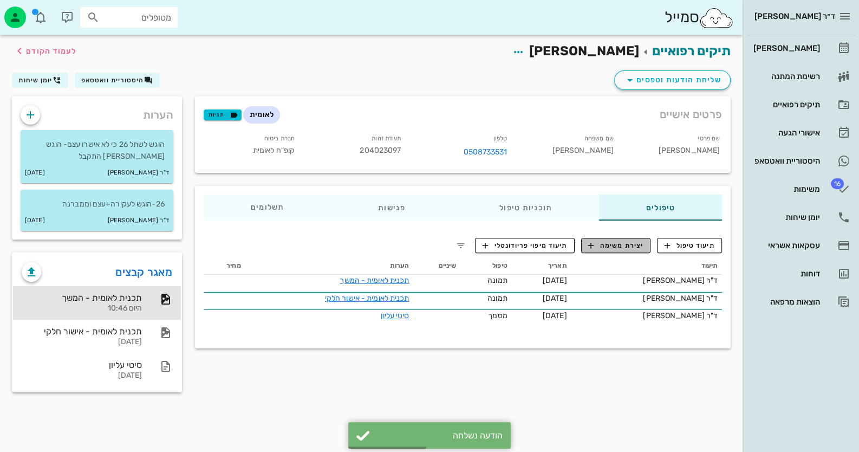
click at [619, 244] on span "יצירת משימה" at bounding box center [616, 246] width 55 height 10
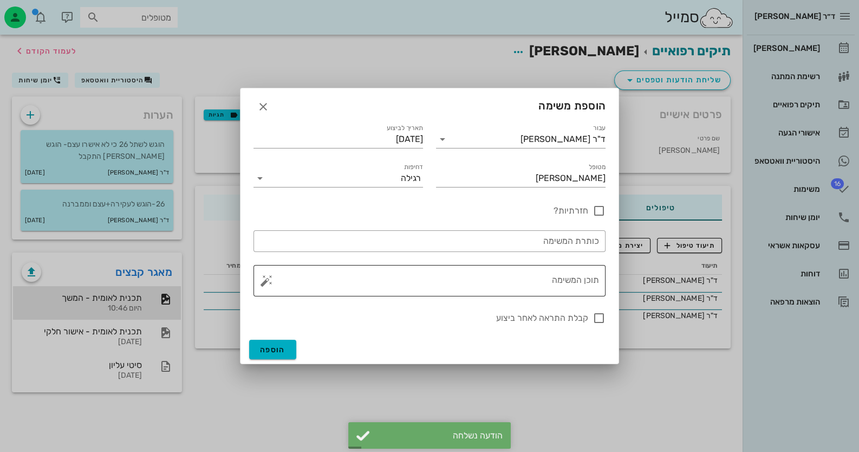
click at [266, 278] on button "button" at bounding box center [266, 280] width 13 height 13
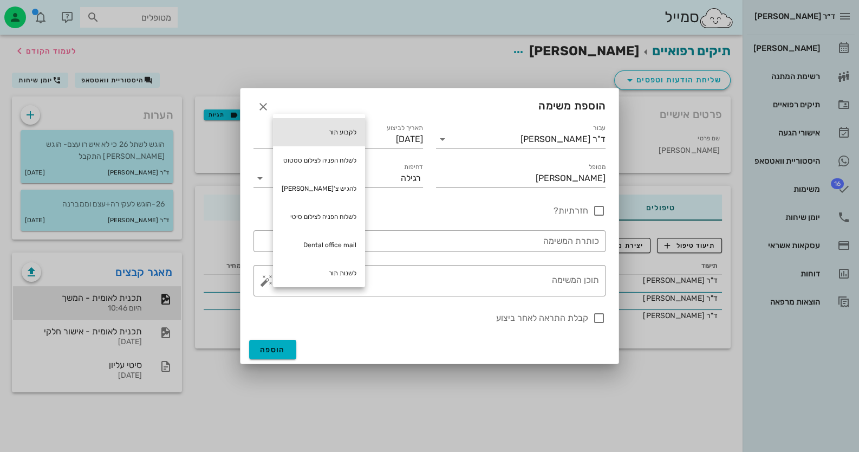
click at [347, 132] on div "לקבוע תור" at bounding box center [319, 132] width 92 height 28
type textarea "לקבוע תור"
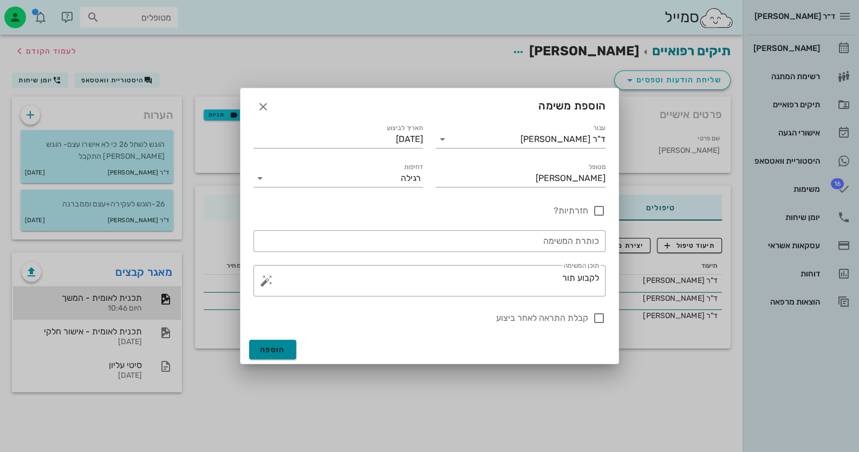
click at [277, 346] on span "הוספה" at bounding box center [272, 349] width 25 height 9
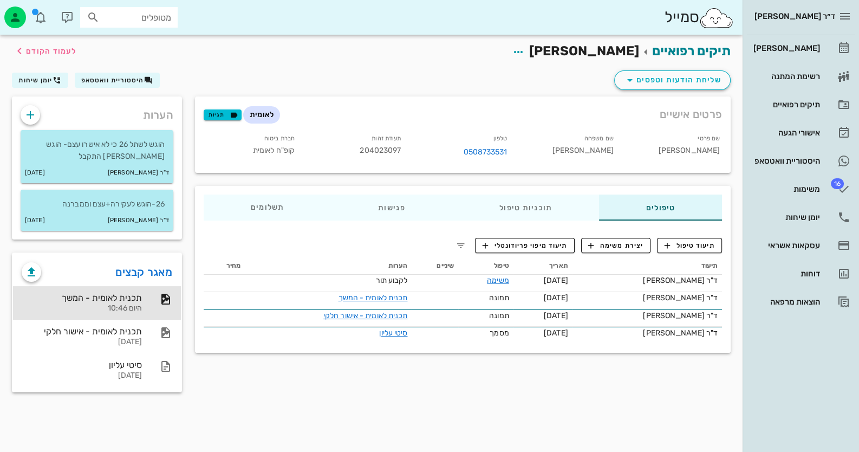
click at [159, 7] on div "מטופלים" at bounding box center [129, 17] width 98 height 21
click at [160, 20] on input "מטופלים" at bounding box center [136, 17] width 69 height 14
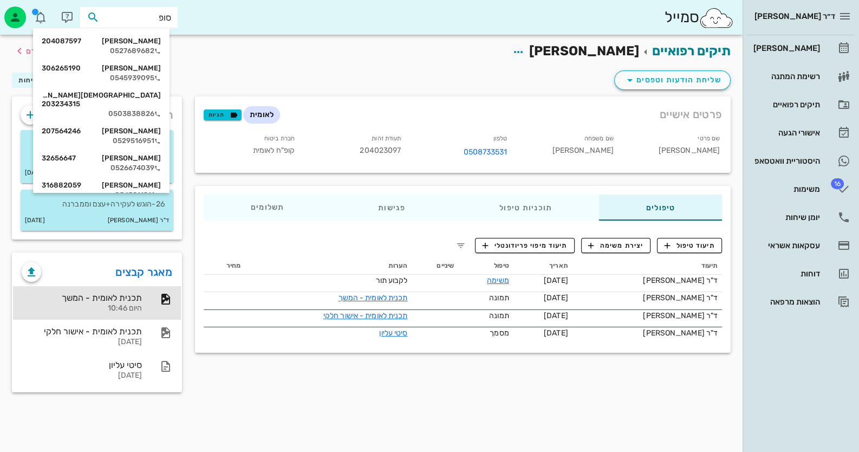
type input "סופר"
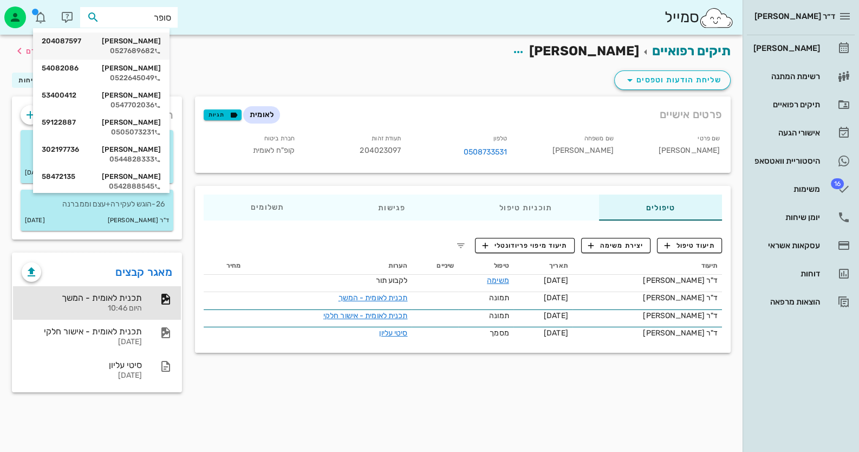
click at [161, 36] on div "רחל סופר 204087597 0527689682" at bounding box center [101, 46] width 119 height 27
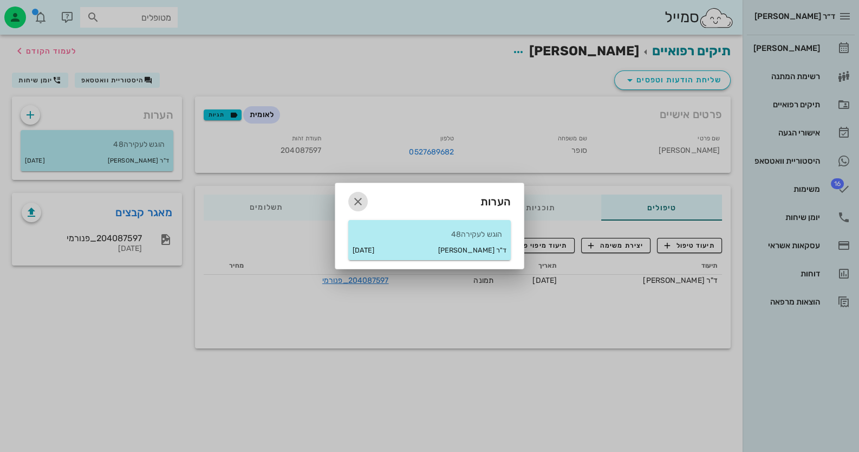
click at [365, 201] on span "button" at bounding box center [358, 201] width 20 height 13
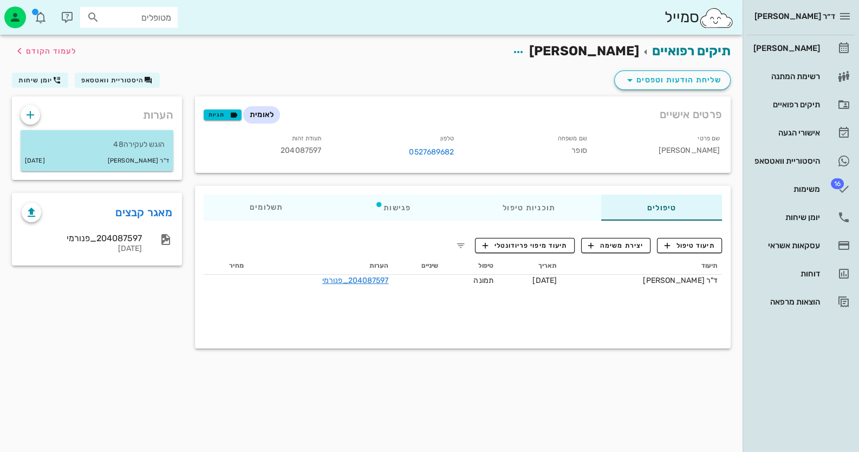
click at [139, 140] on p "הוגש לעקירה48" at bounding box center [96, 145] width 135 height 12
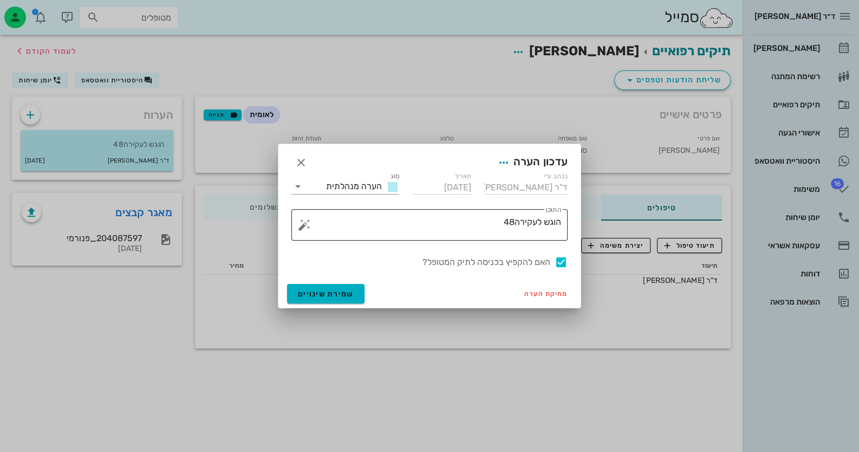
click at [308, 224] on button "button" at bounding box center [304, 224] width 13 height 13
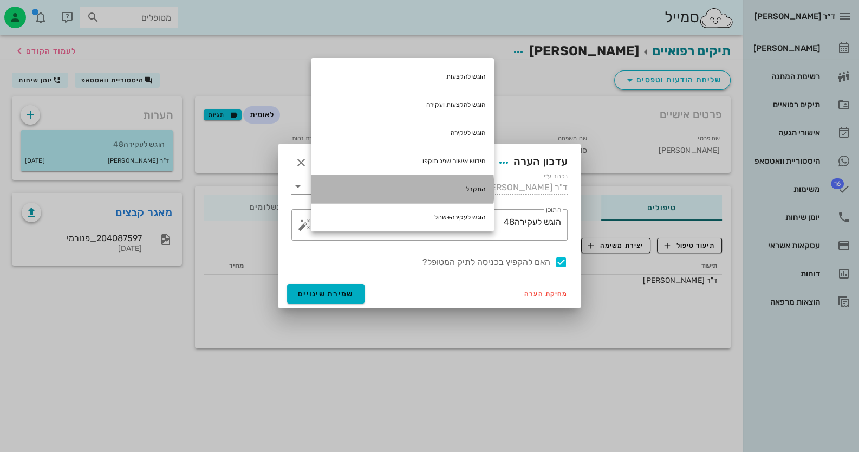
click at [474, 187] on div "התקבל" at bounding box center [402, 189] width 183 height 28
type textarea "הוגש לעקירה48 התקבל"
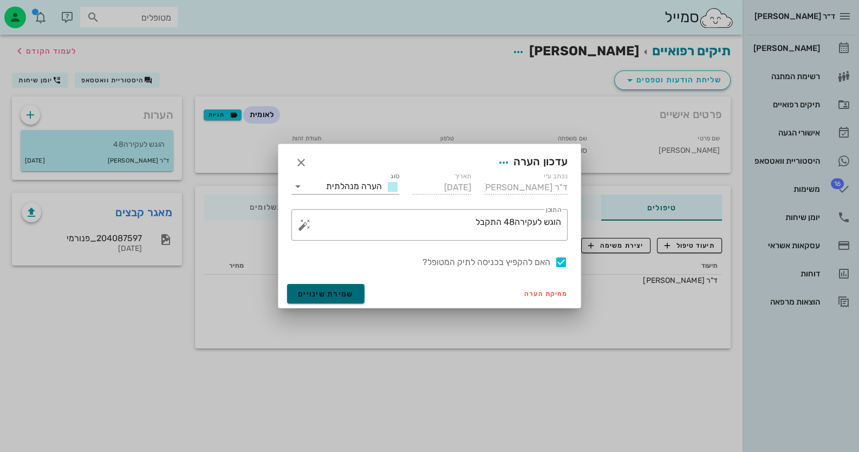
click at [324, 293] on span "שמירת שינויים" at bounding box center [326, 293] width 56 height 9
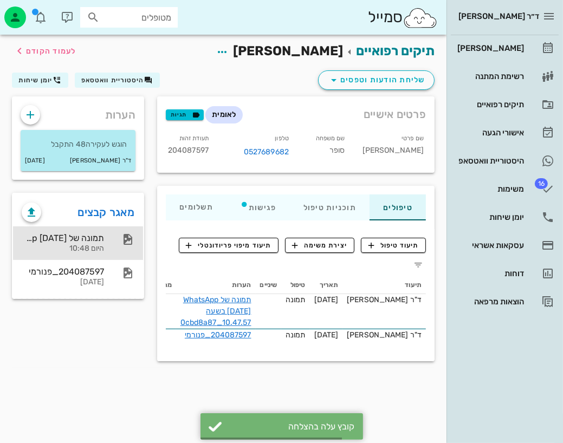
click at [114, 227] on div "תמונה של WhatsApp 2025-10-01 בשעה 10.47.57_0cbd8a87 היום 10:48" at bounding box center [78, 244] width 130 height 34
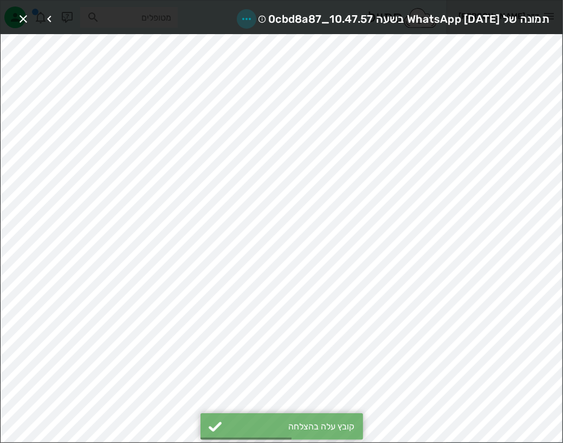
click at [237, 12] on span "button" at bounding box center [247, 18] width 20 height 13
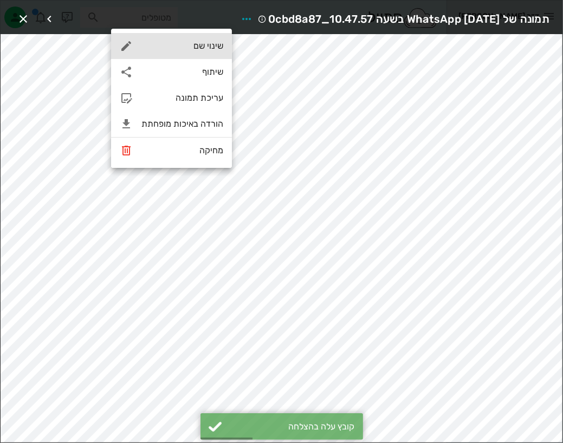
click at [209, 34] on div "שינוי שם" at bounding box center [171, 46] width 121 height 26
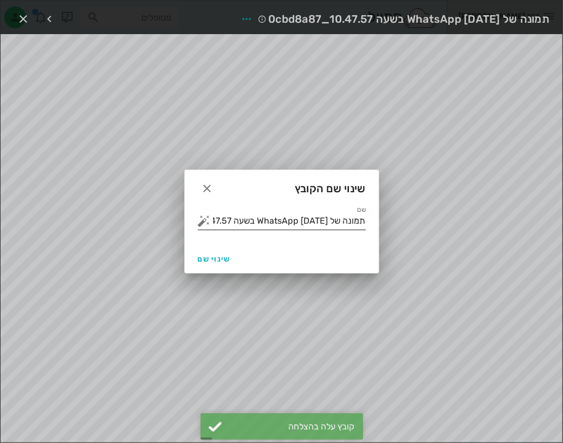
click at [205, 219] on button "button" at bounding box center [204, 221] width 13 height 13
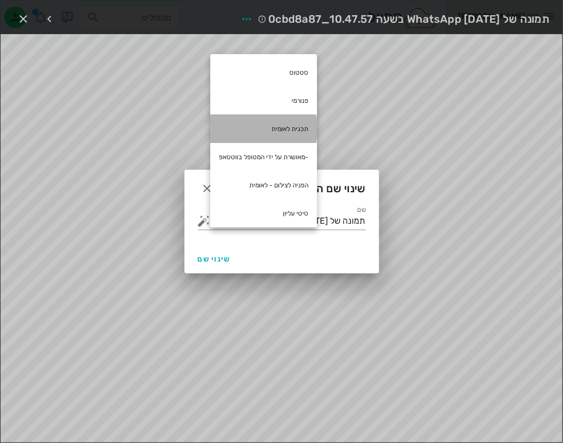
click at [298, 124] on div "תכנית לאומית" at bounding box center [263, 129] width 107 height 28
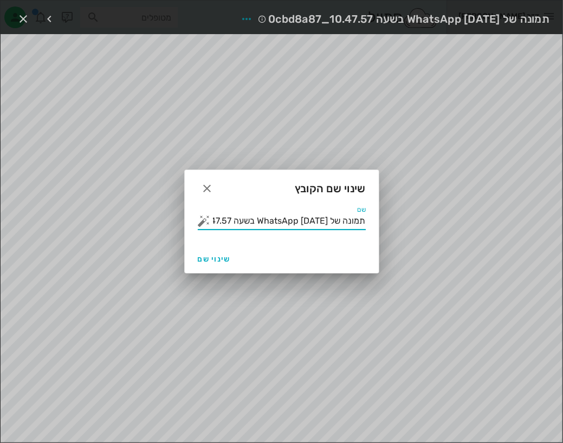
drag, startPoint x: 262, startPoint y: 222, endPoint x: 373, endPoint y: 223, distance: 111.1
click at [373, 223] on div "שם תמונה של WhatsApp 2025-10-01 בשעה 10.47.57_0cbd8a87 תכנית לאומית" at bounding box center [282, 225] width 194 height 39
type input "תכנית לאומית"
click at [204, 255] on span "שינוי שם" at bounding box center [214, 259] width 33 height 9
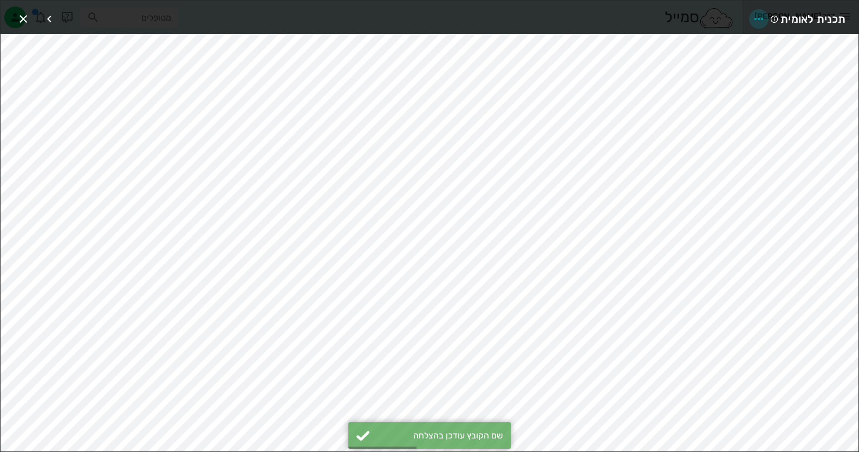
click at [759, 17] on icon "button" at bounding box center [759, 18] width 13 height 13
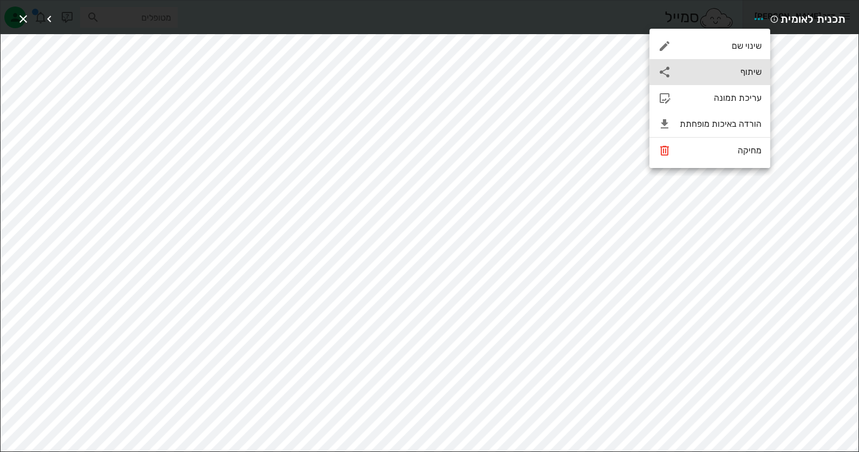
click at [752, 68] on div "שיתוף" at bounding box center [721, 72] width 82 height 10
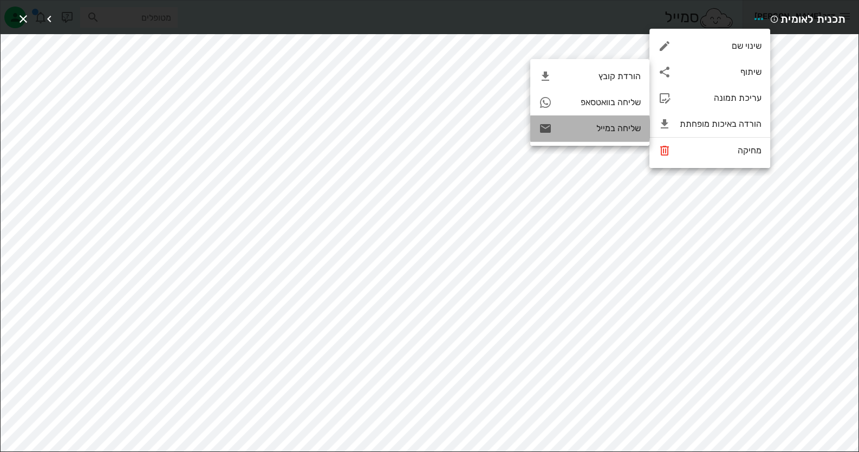
click at [583, 123] on div "שליחה במייל" at bounding box center [601, 128] width 80 height 10
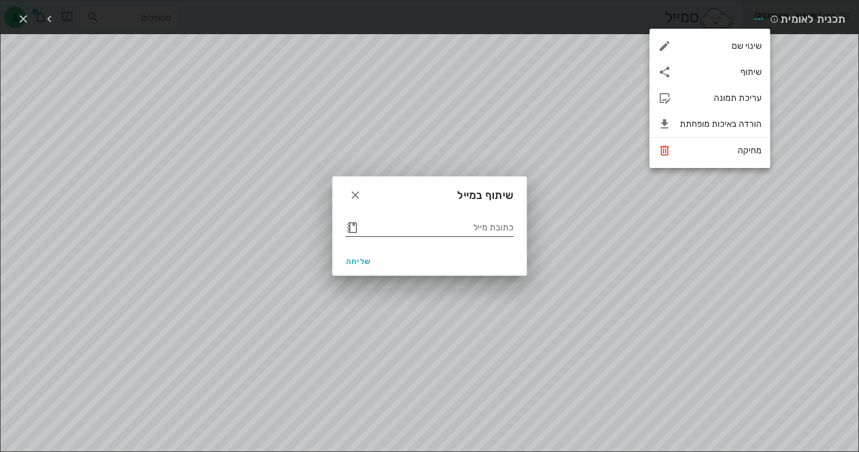
click at [353, 227] on button "button" at bounding box center [352, 227] width 13 height 13
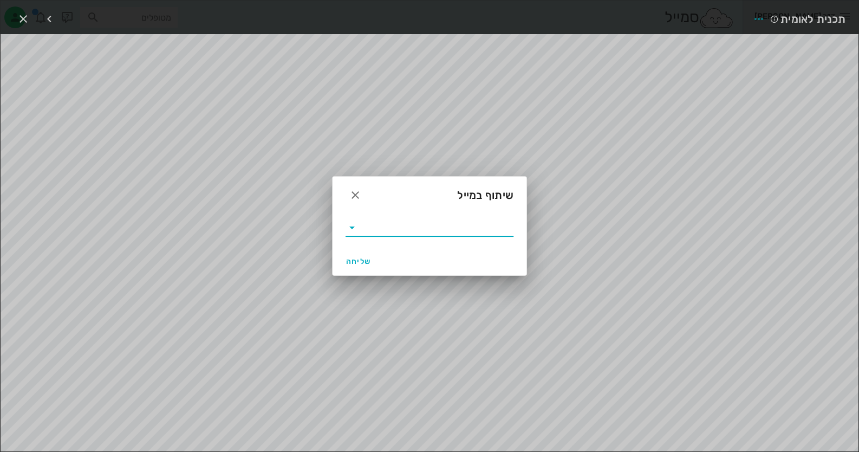
click at [353, 227] on icon at bounding box center [352, 227] width 13 height 13
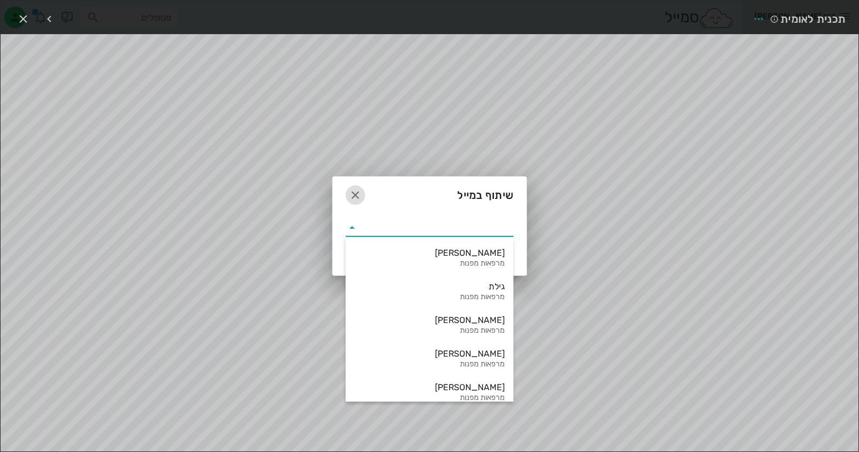
click at [352, 189] on icon "button" at bounding box center [355, 195] width 13 height 13
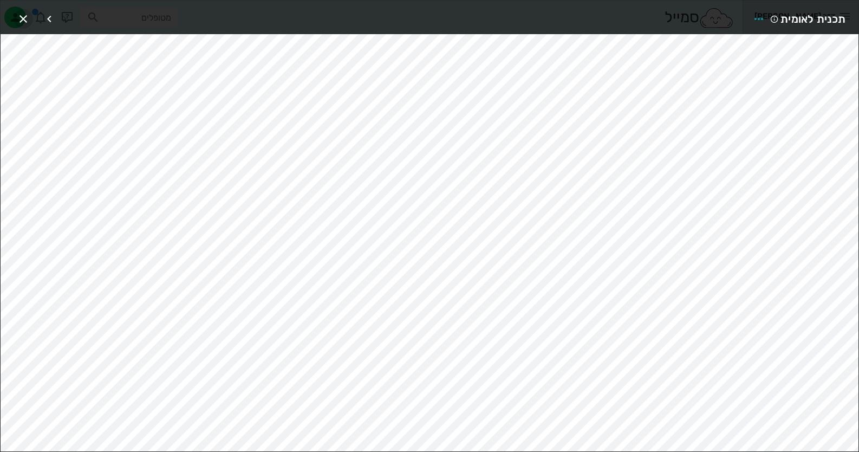
click at [20, 15] on icon "button" at bounding box center [23, 18] width 13 height 13
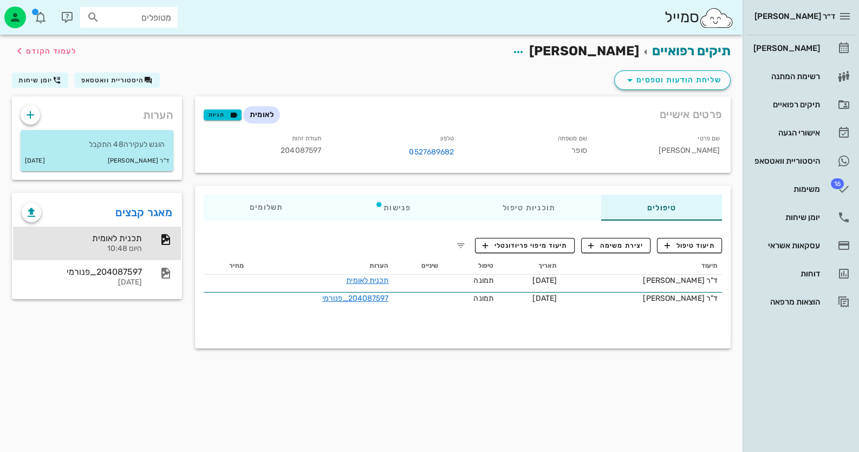
click at [127, 13] on input "מטופלים" at bounding box center [136, 17] width 69 height 14
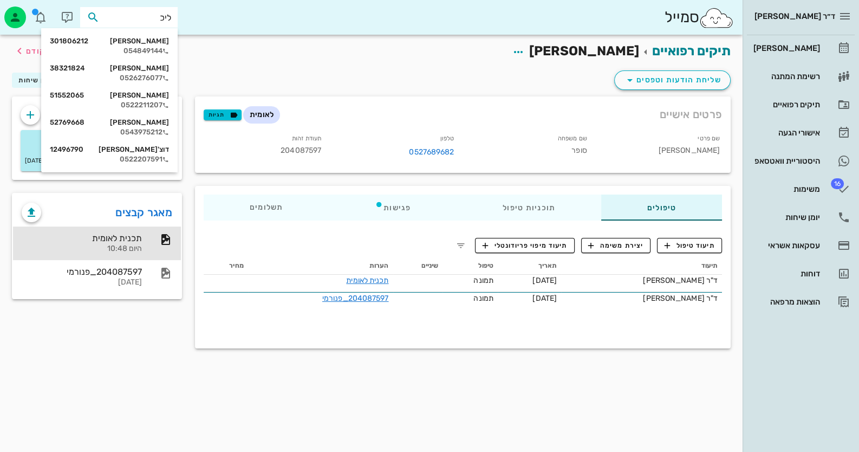
type input "ליכט"
click at [152, 54] on div "054849144" at bounding box center [109, 51] width 119 height 9
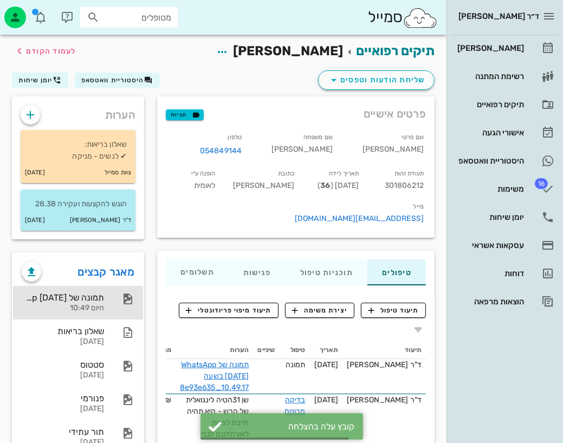
click at [105, 303] on div "תמונה של WhatsApp 2025-10-01 בשעה 10.49.17_8e93e635 היום 10:49" at bounding box center [78, 303] width 130 height 34
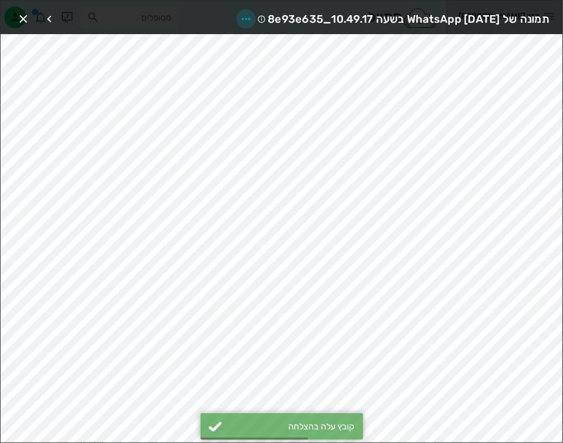
click at [236, 18] on span "button" at bounding box center [246, 18] width 20 height 13
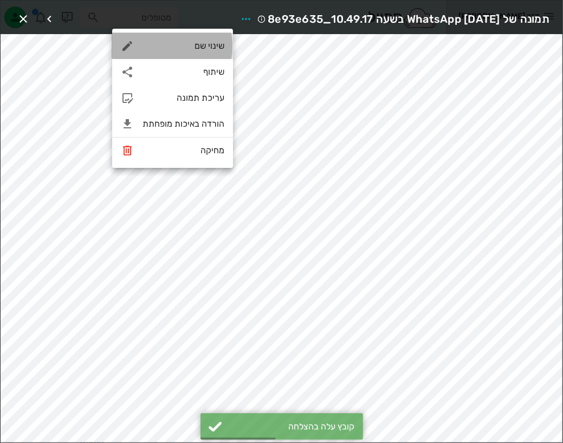
click at [214, 47] on div "שינוי שם" at bounding box center [184, 46] width 82 height 10
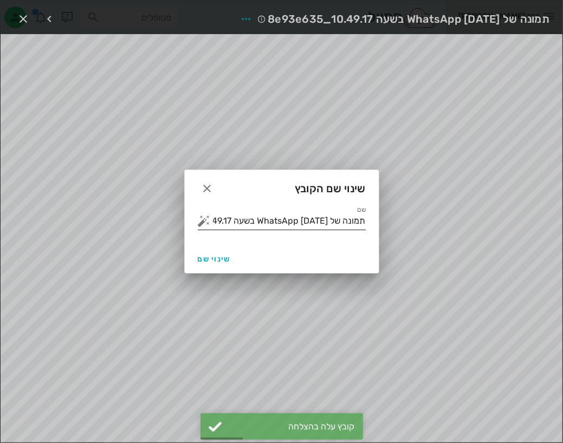
click at [205, 216] on button "button" at bounding box center [204, 221] width 13 height 13
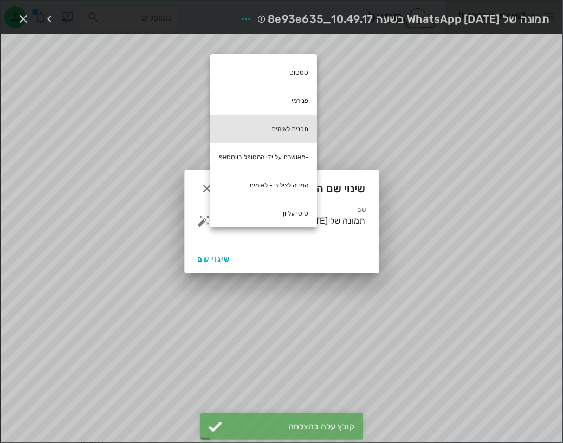
click at [275, 129] on div "תכנית לאומית" at bounding box center [263, 129] width 107 height 28
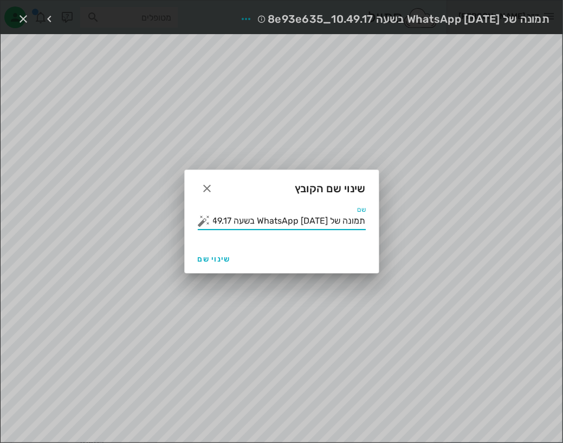
drag, startPoint x: 260, startPoint y: 219, endPoint x: 373, endPoint y: 232, distance: 113.9
click at [373, 232] on div "שם תמונה של WhatsApp 2025-10-01 בשעה 10.49.17_8e93e635 תכנית לאומית" at bounding box center [282, 225] width 194 height 39
type input "תכנית לאומית"
click at [205, 260] on span "שינוי שם" at bounding box center [214, 259] width 33 height 9
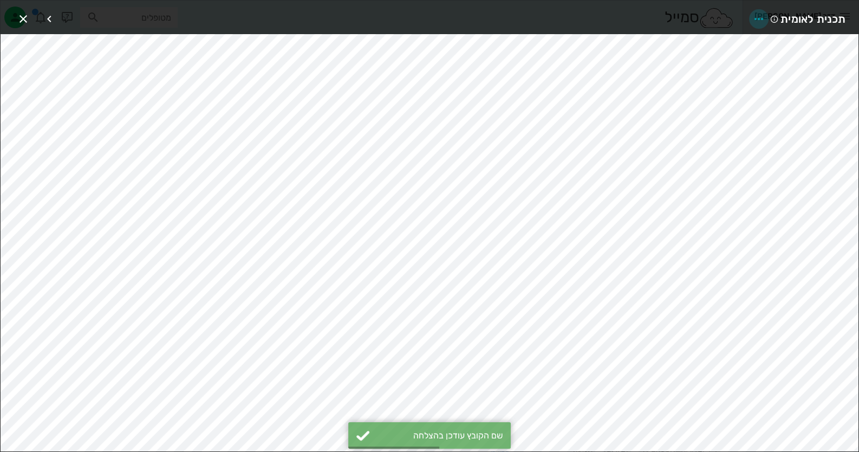
click at [751, 18] on span "button" at bounding box center [759, 18] width 20 height 13
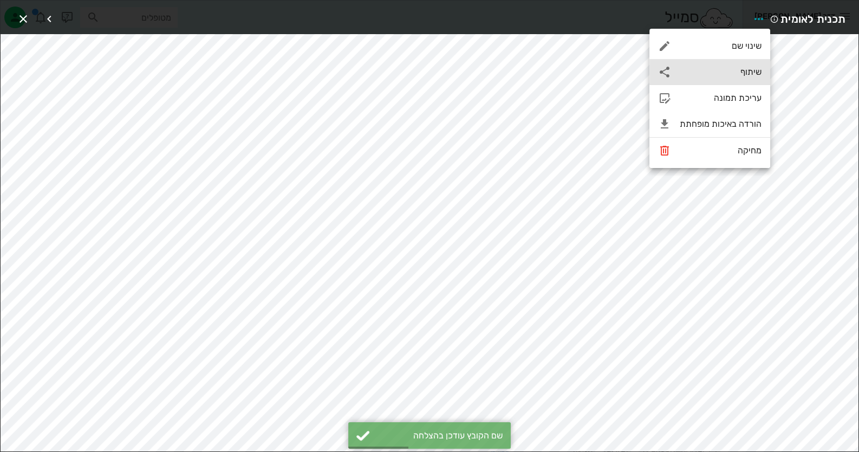
click at [742, 73] on div "שיתוף" at bounding box center [721, 72] width 82 height 10
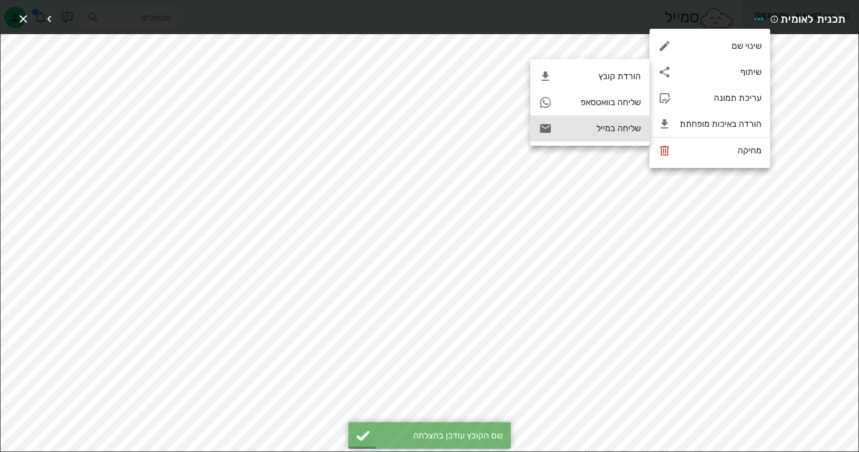
click at [612, 134] on div "שליחה במייל" at bounding box center [590, 128] width 119 height 26
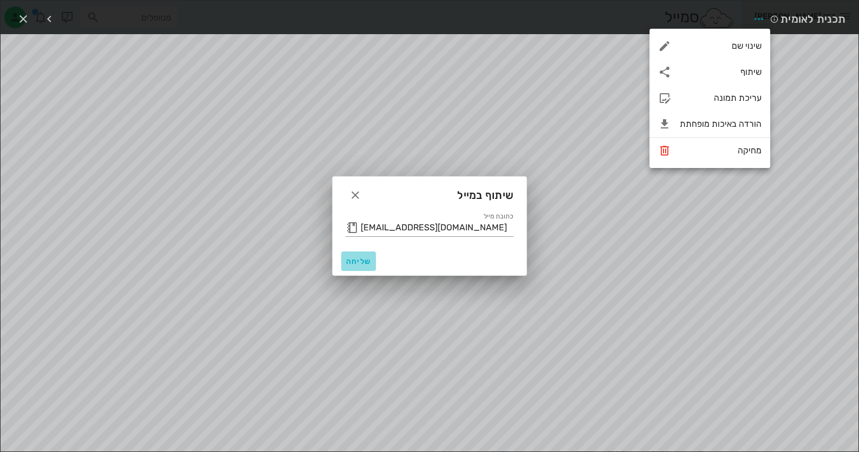
click at [357, 262] on span "שליחה" at bounding box center [359, 261] width 26 height 9
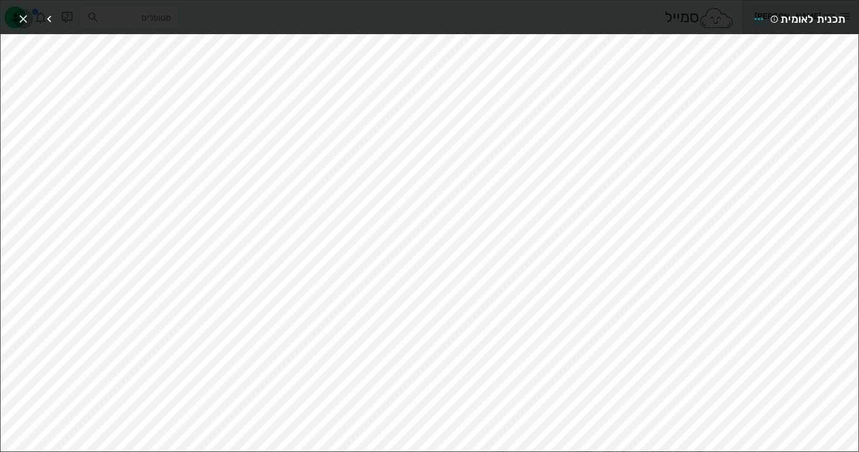
click at [20, 21] on icon "button" at bounding box center [23, 18] width 13 height 13
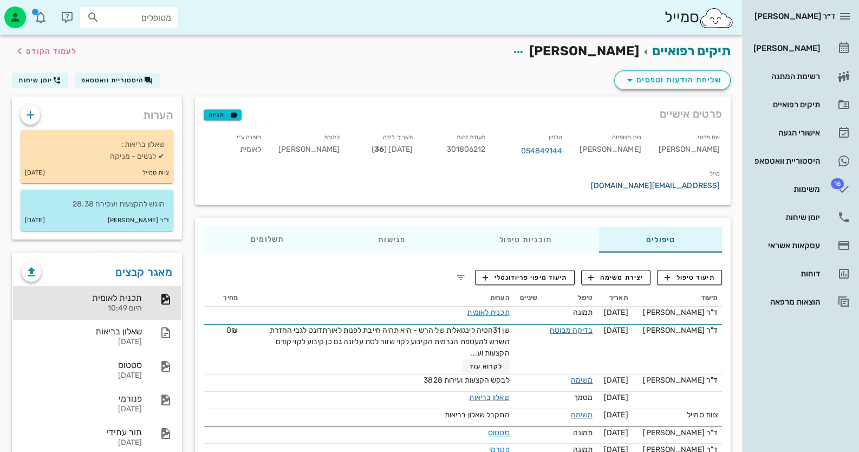
click at [591, 181] on link "dvorilich10@gmail.com" at bounding box center [655, 185] width 129 height 9
click at [114, 79] on span "היסטוריית וואטסאפ" at bounding box center [112, 80] width 63 height 8
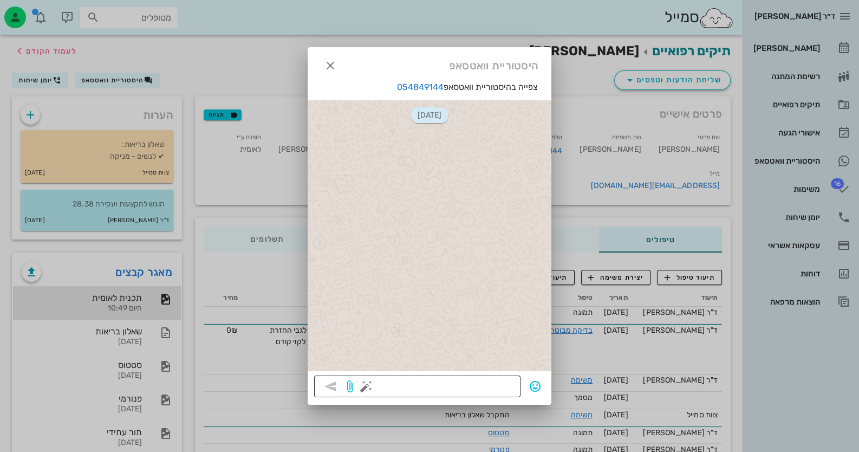
click at [364, 384] on button "button" at bounding box center [366, 386] width 13 height 13
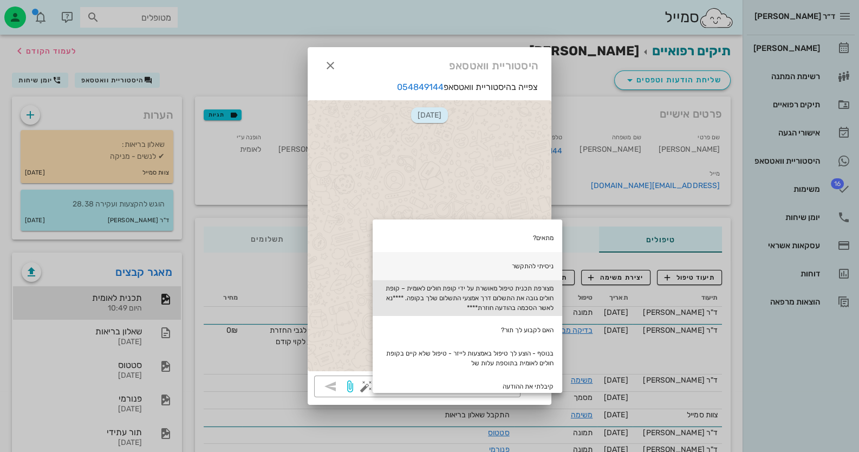
drag, startPoint x: 454, startPoint y: 311, endPoint x: 555, endPoint y: 282, distance: 105.8
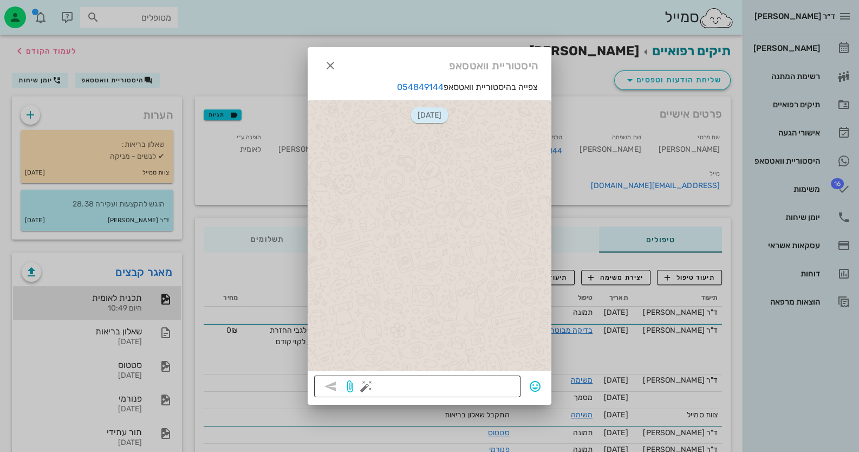
click at [366, 386] on button "button" at bounding box center [366, 386] width 13 height 13
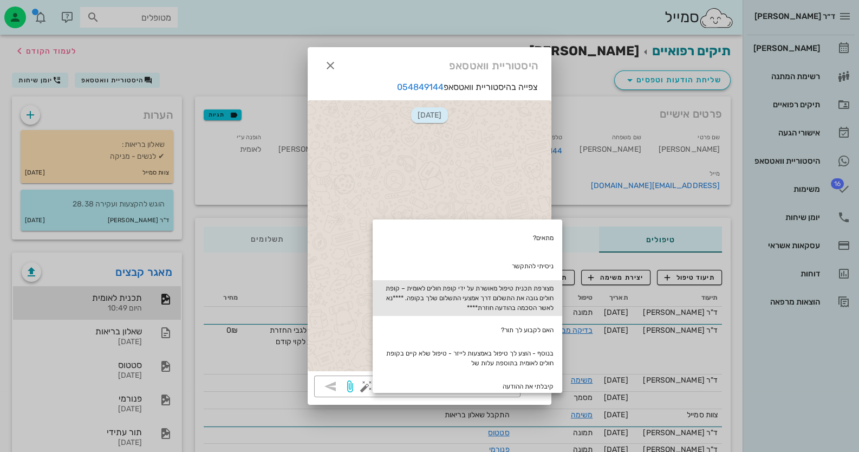
click at [509, 296] on div "מצורפת תכנית טיפול מאושרת על ידי קופת חולים לאומית – קופת חולים גובה את התשלום …" at bounding box center [468, 298] width 190 height 36
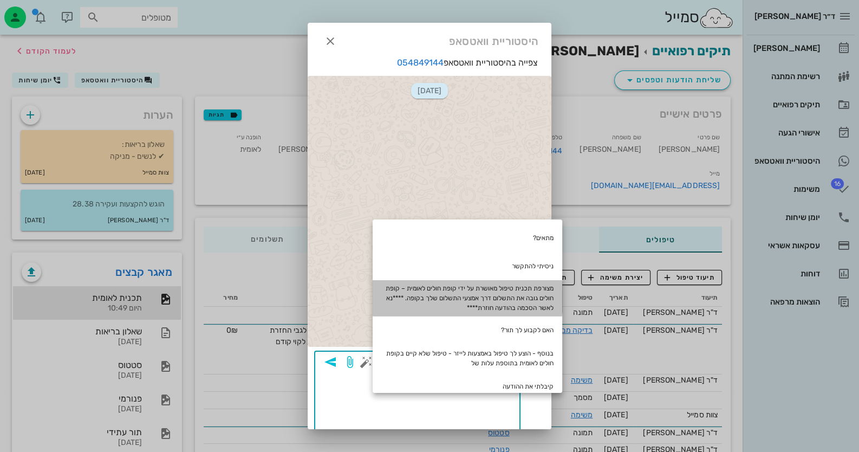
type textarea "מצורפת תכנית טיפול מאושרת על ידי קופת חולים לאומית – קופת חולים גובה את התשלום …"
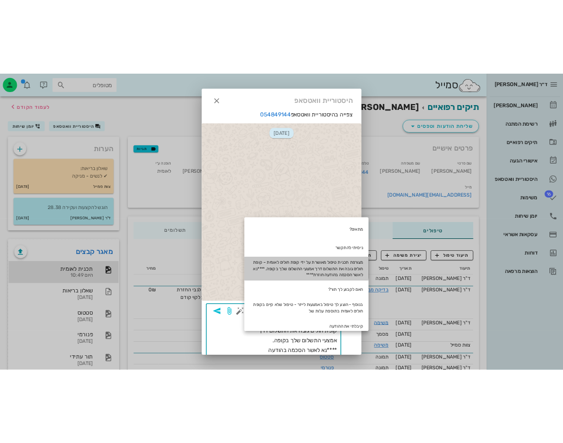
scroll to position [22, 0]
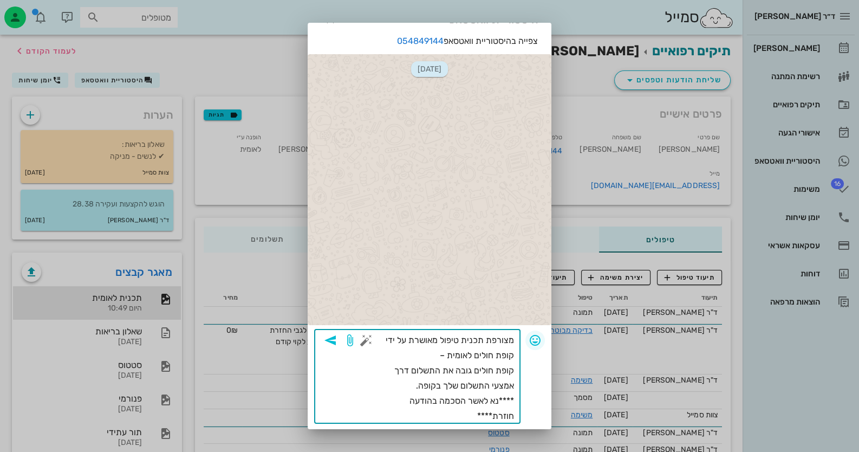
drag, startPoint x: 468, startPoint y: 416, endPoint x: 526, endPoint y: 333, distance: 101.5
click at [526, 333] on div "​ מצורפת תכנית טיפול מאושרת על ידי קופת חולים לאומית – קופת חולים גובה את התשלו…" at bounding box center [429, 376] width 231 height 94
click at [265, 46] on div at bounding box center [429, 226] width 859 height 452
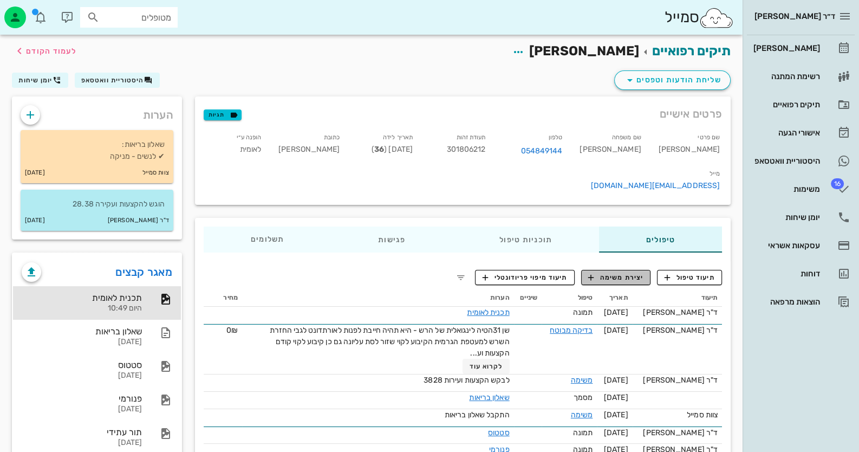
click at [637, 273] on span "יצירת משימה" at bounding box center [616, 278] width 55 height 10
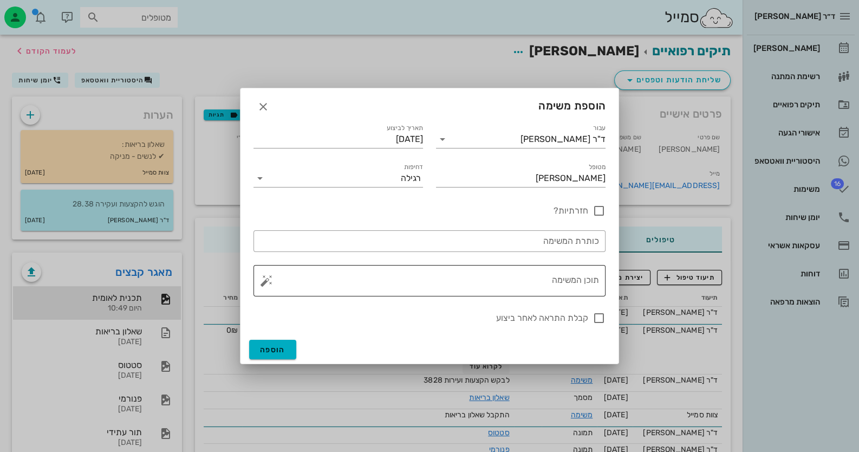
click at [576, 279] on textarea "תוכן המשימה" at bounding box center [434, 283] width 331 height 26
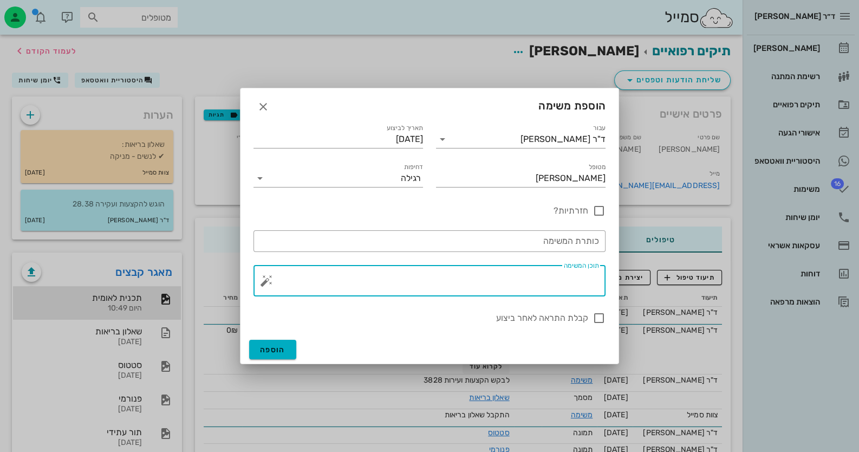
click at [266, 284] on button "button" at bounding box center [266, 280] width 13 height 13
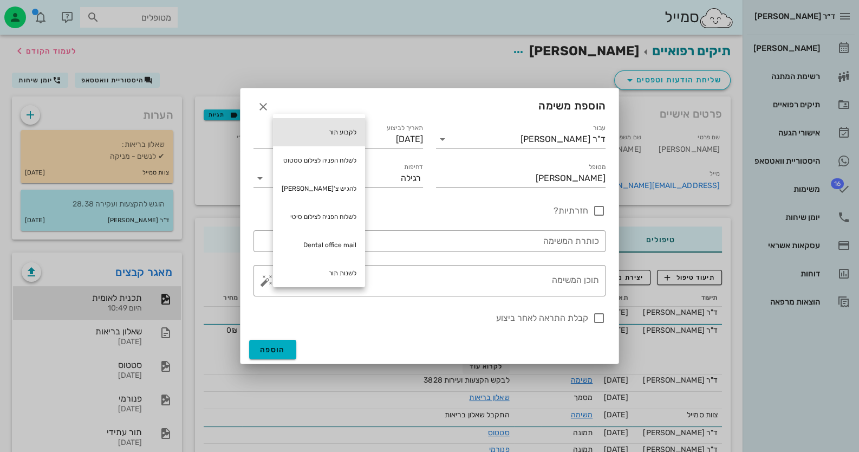
click at [356, 140] on div "לקבוע תור" at bounding box center [319, 132] width 92 height 28
type textarea "לקבוע תור"
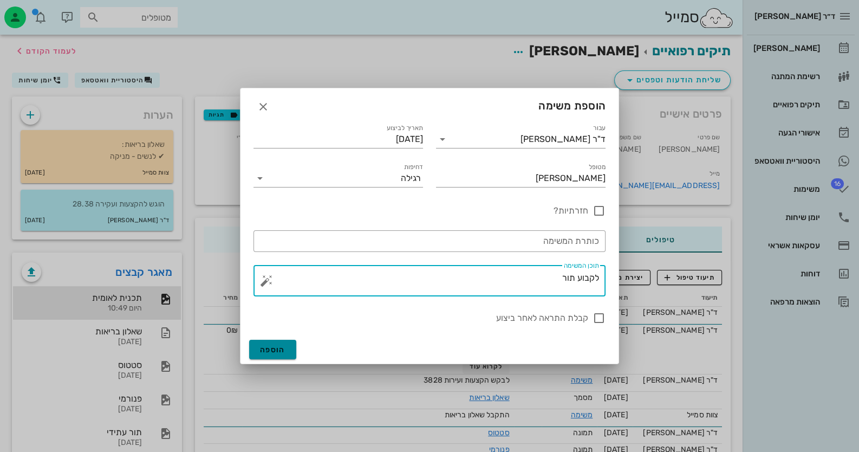
click at [262, 343] on button "הוספה" at bounding box center [272, 350] width 47 height 20
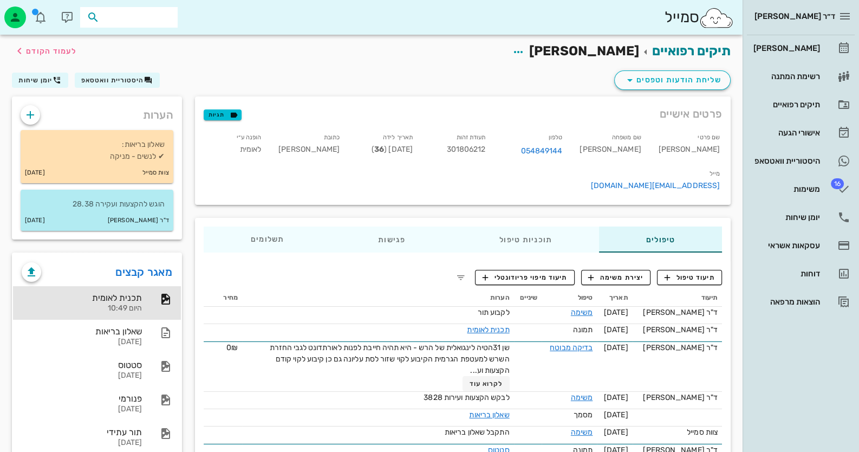
click at [165, 20] on input "text" at bounding box center [136, 17] width 69 height 14
type input "לחא"
click at [148, 47] on div "0542171949" at bounding box center [109, 51] width 119 height 9
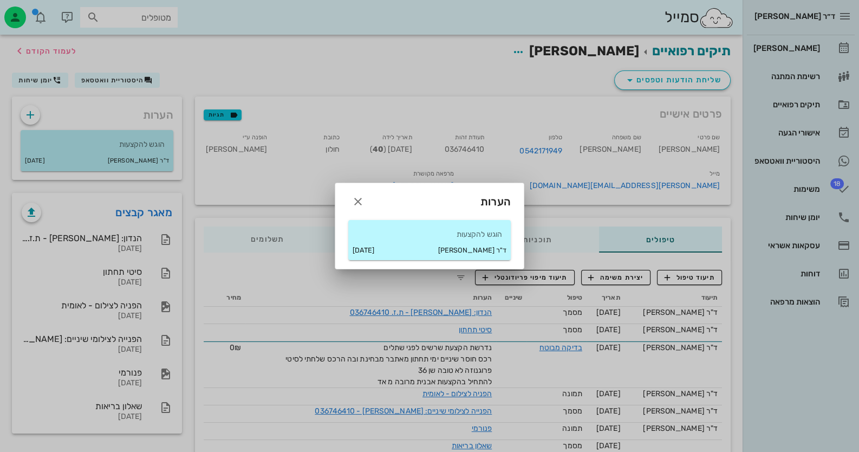
click at [371, 241] on div "ד"ר חיה מאיר 28-09-2025" at bounding box center [429, 250] width 163 height 19
click at [146, 150] on div at bounding box center [429, 226] width 859 height 452
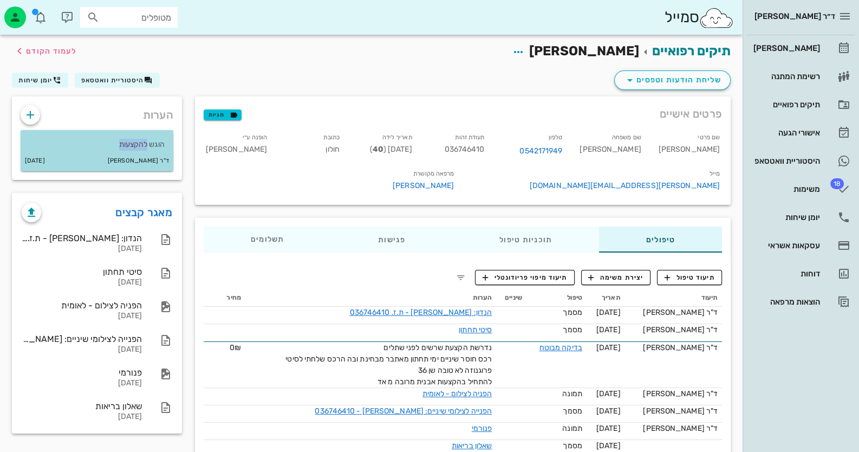
click at [146, 150] on p "הוגש להקצעות" at bounding box center [96, 145] width 135 height 12
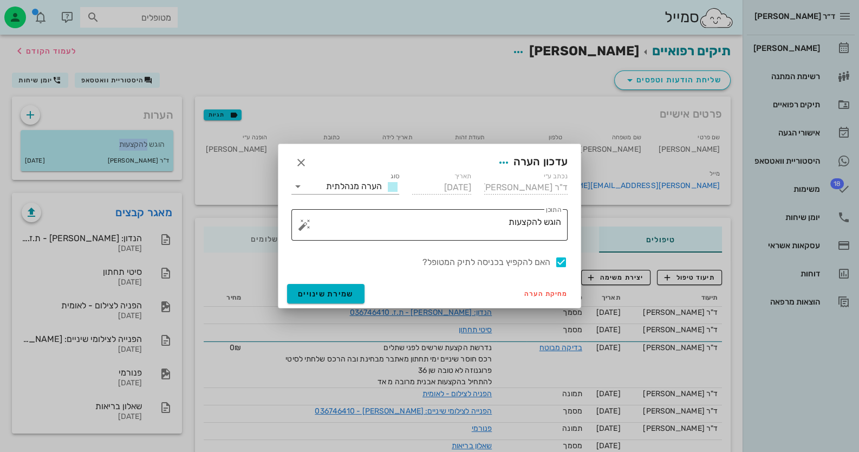
click at [299, 223] on button "button" at bounding box center [304, 224] width 13 height 13
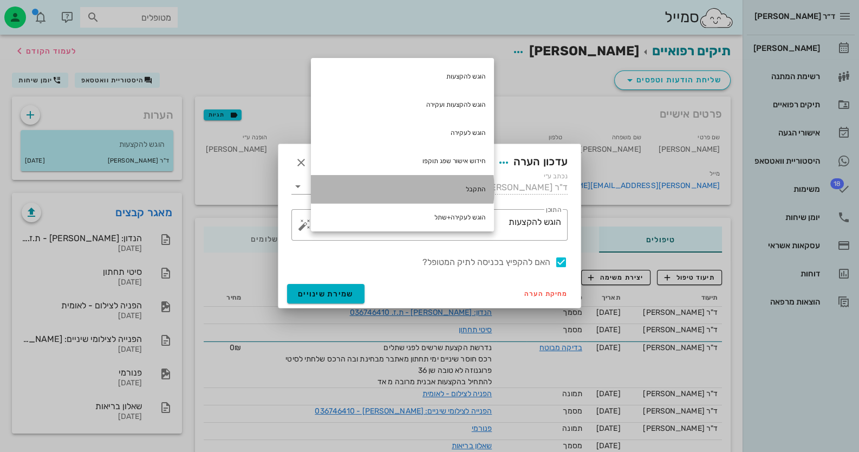
click at [426, 198] on div "התקבל" at bounding box center [402, 189] width 183 height 28
type textarea "הוגש להקצעות התקבל"
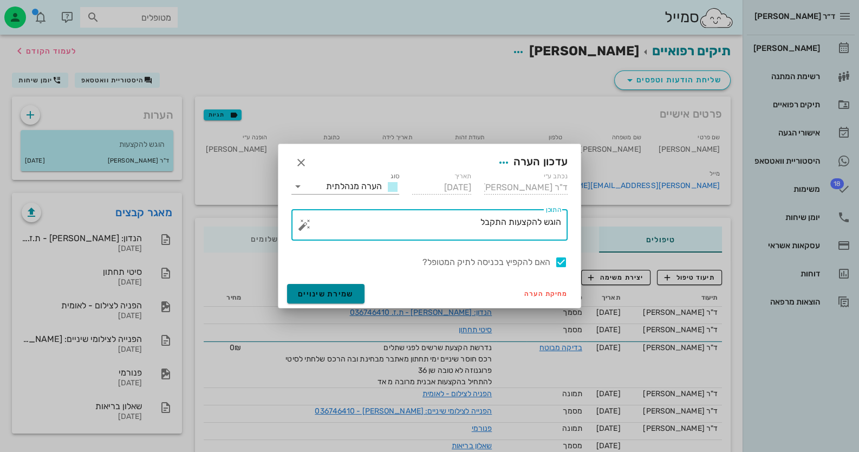
click at [341, 297] on span "שמירת שינויים" at bounding box center [326, 293] width 56 height 9
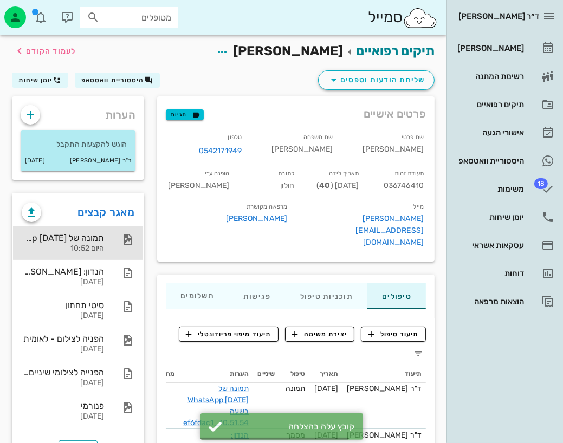
click at [126, 245] on div "תמונה של WhatsApp 2025-10-01 בשעה 10.51.54_ef6fdac1 היום 10:52" at bounding box center [78, 244] width 130 height 34
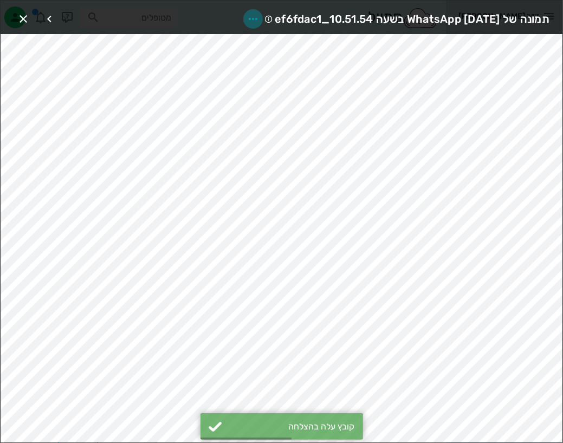
click at [247, 12] on icon "button" at bounding box center [253, 18] width 13 height 13
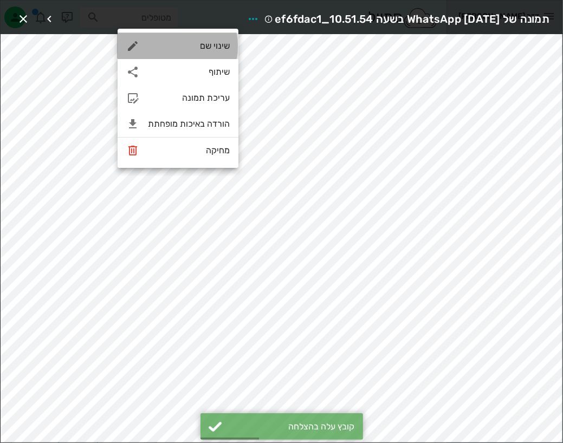
click at [215, 53] on div "שינוי שם" at bounding box center [178, 46] width 121 height 26
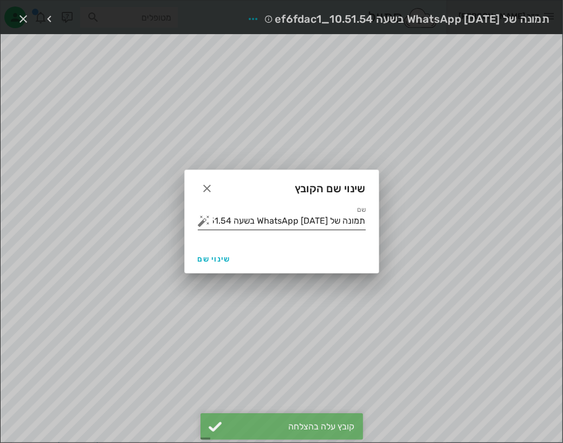
click at [210, 224] on button "button" at bounding box center [204, 221] width 13 height 13
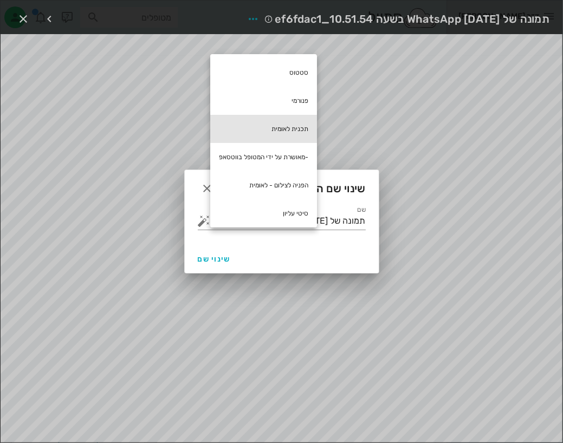
click at [308, 125] on div "תכנית לאומית" at bounding box center [263, 129] width 107 height 28
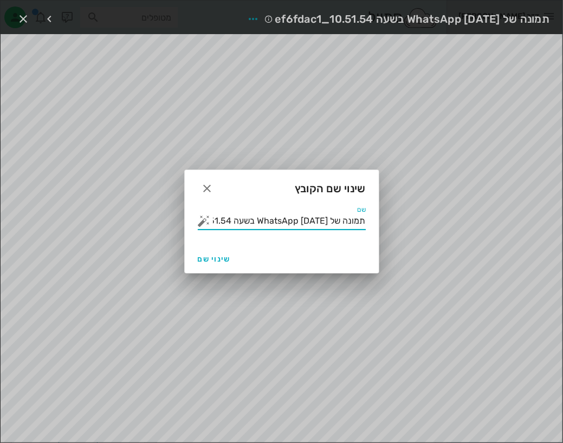
drag, startPoint x: 261, startPoint y: 223, endPoint x: 373, endPoint y: 232, distance: 113.0
click at [373, 232] on div "שם תמונה של WhatsApp 2025-10-01 בשעה 10.51.54_ef6fdac1 תכנית לאומית" at bounding box center [282, 225] width 194 height 39
type input "תכנית לאומית"
click at [206, 255] on span "שינוי שם" at bounding box center [214, 259] width 33 height 9
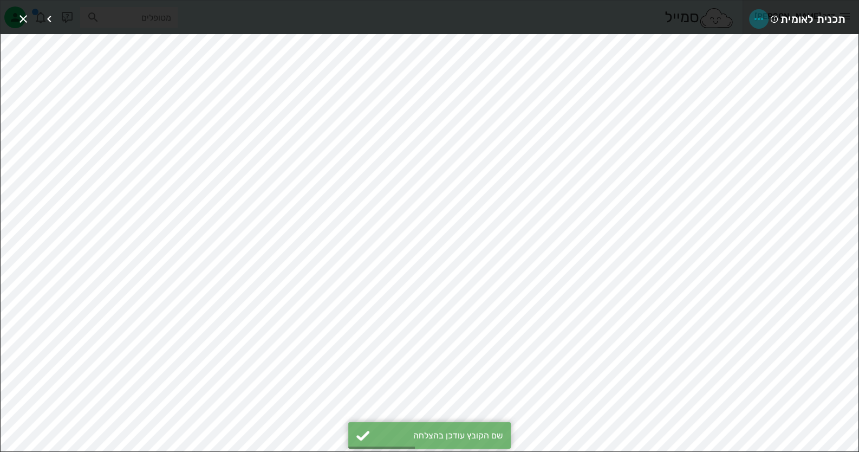
click at [753, 12] on icon "button" at bounding box center [759, 18] width 13 height 13
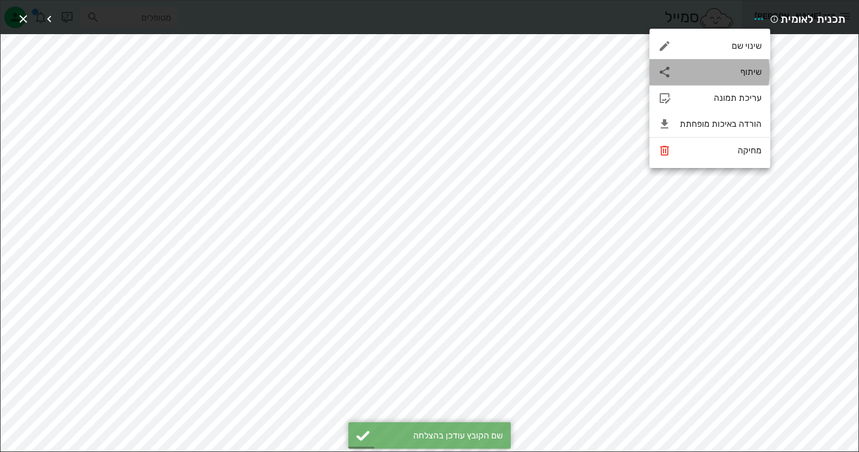
click at [729, 72] on div "שיתוף" at bounding box center [721, 72] width 82 height 10
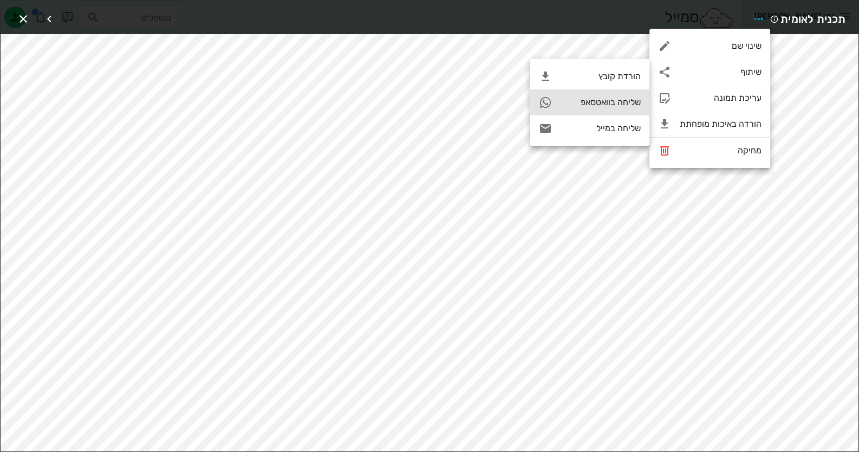
click at [620, 106] on div "שליחה בוואטסאפ" at bounding box center [601, 102] width 80 height 10
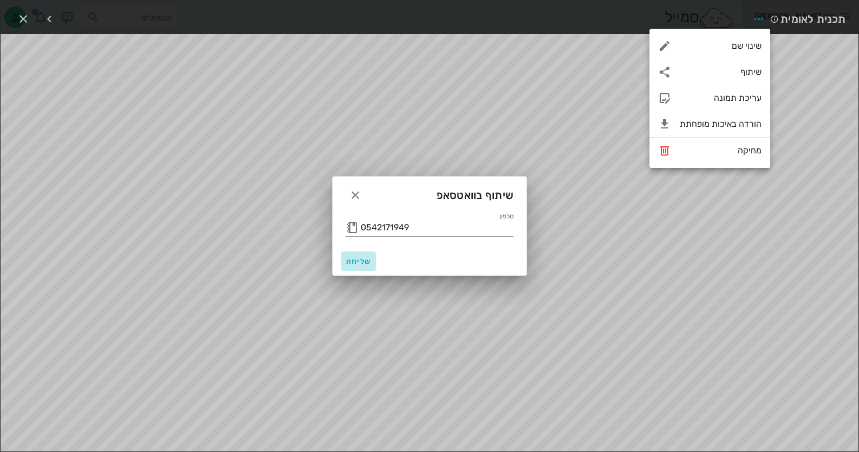
click at [354, 267] on button "שליחה" at bounding box center [358, 261] width 35 height 20
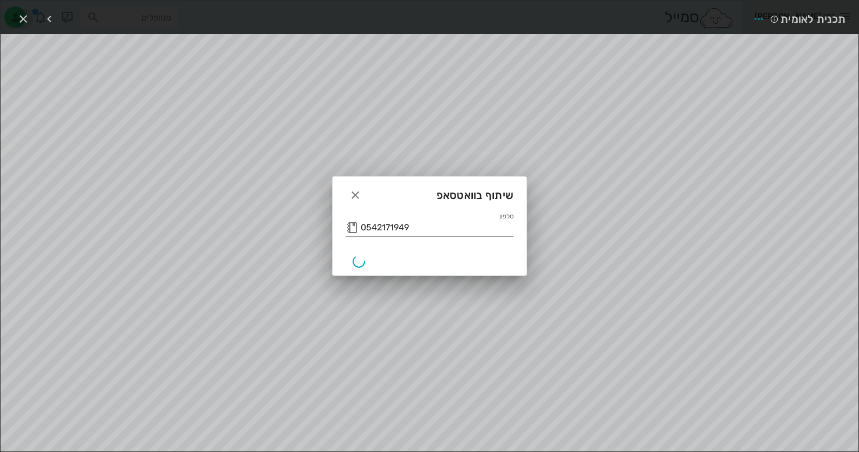
click at [24, 18] on icon "button" at bounding box center [23, 18] width 13 height 13
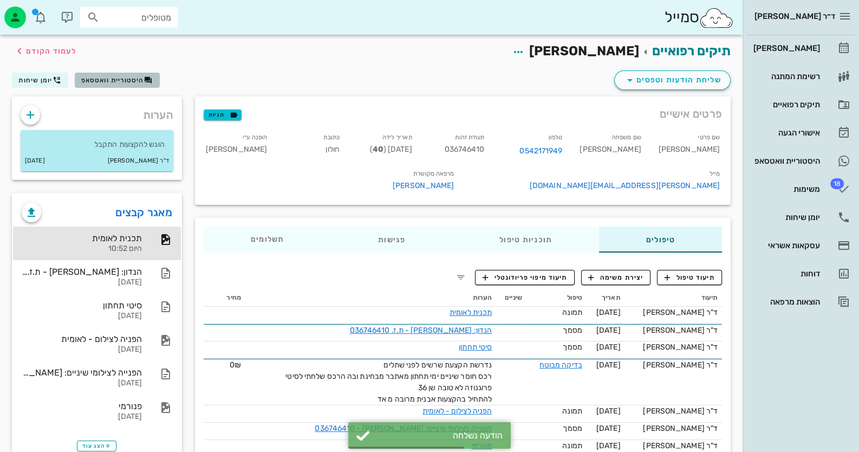
click at [137, 81] on span "היסטוריית וואטסאפ" at bounding box center [112, 80] width 63 height 8
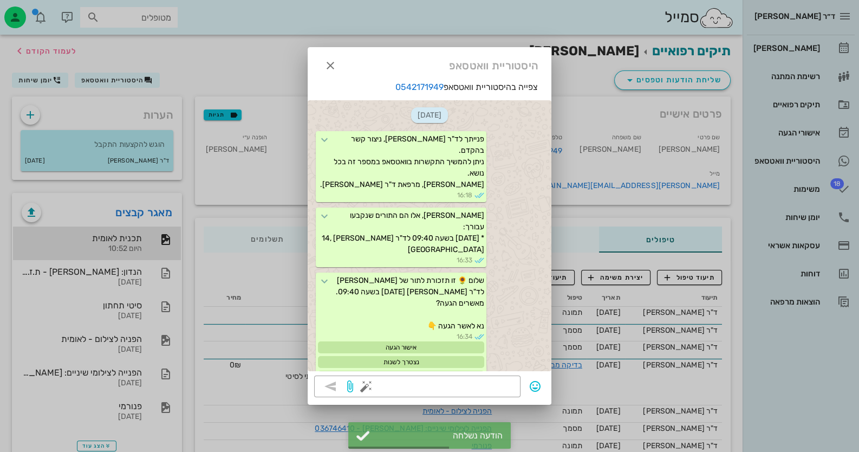
scroll to position [1903, 0]
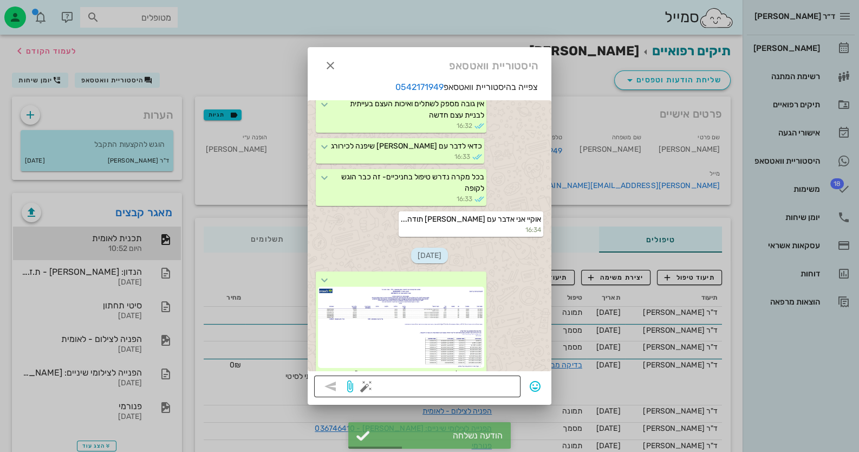
click at [369, 386] on button "button" at bounding box center [366, 386] width 13 height 13
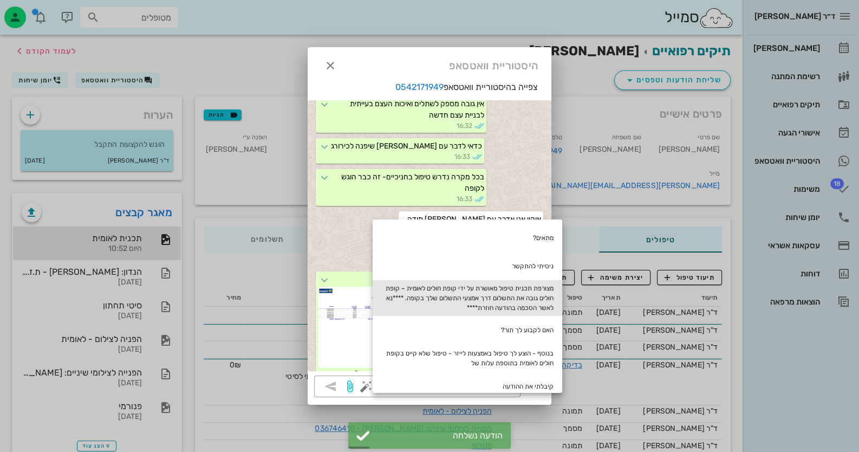
click at [486, 298] on div "מצורפת תכנית טיפול מאושרת על ידי קופת חולים לאומית – קופת חולים גובה את התשלום …" at bounding box center [468, 298] width 190 height 36
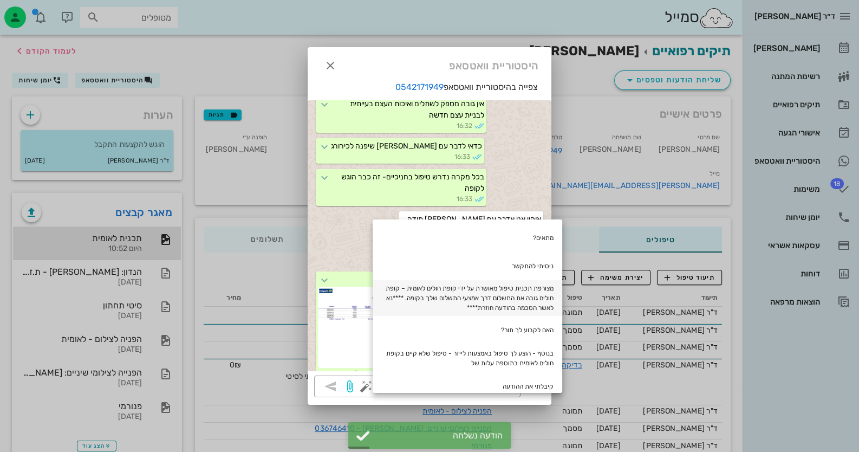
type textarea "מצורפת תכנית טיפול מאושרת על ידי קופת חולים לאומית – קופת חולים גובה את התשלום …"
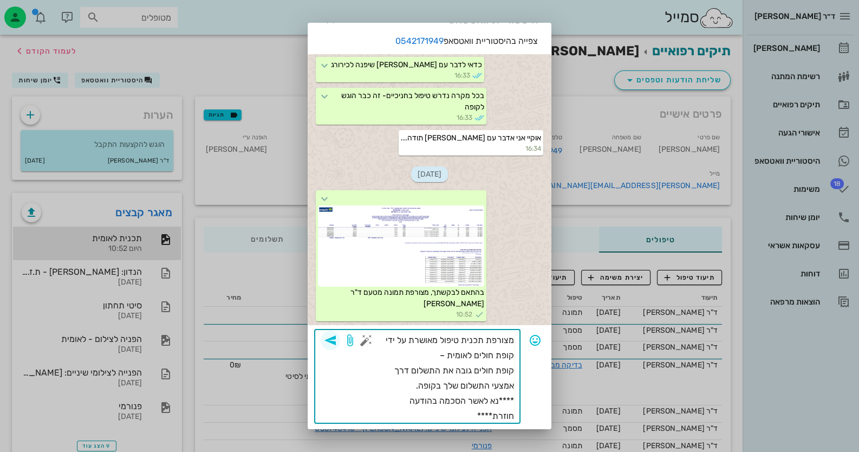
click at [337, 341] on icon "button" at bounding box center [330, 340] width 13 height 13
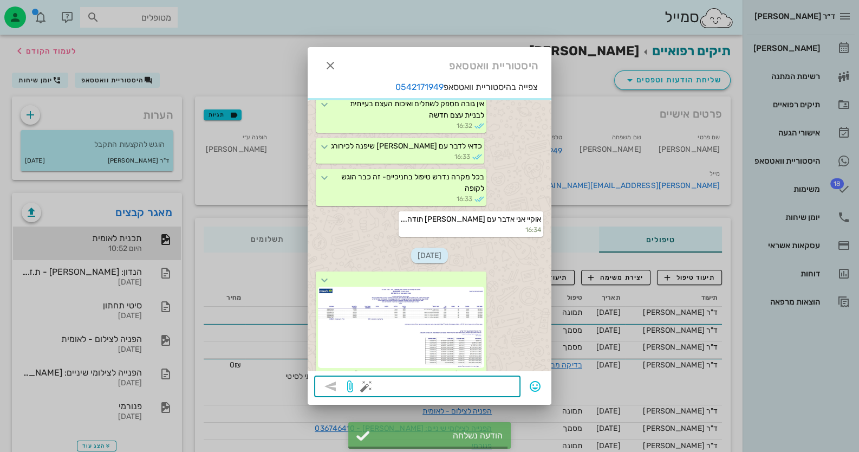
scroll to position [1990, 0]
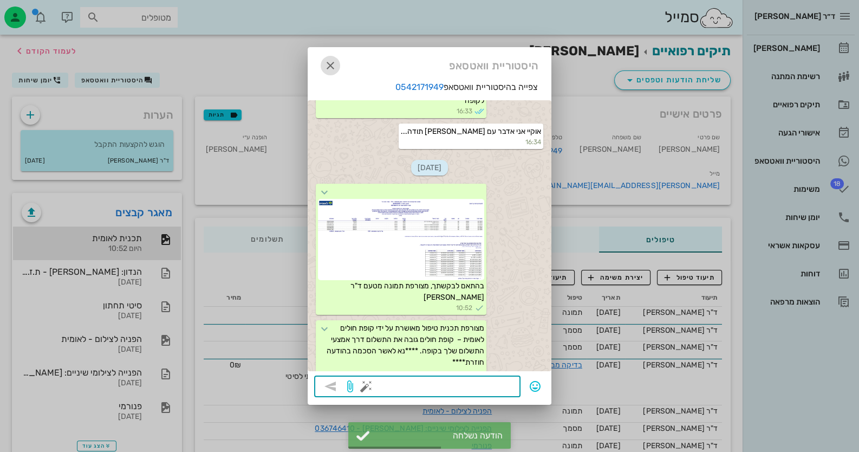
click at [330, 72] on button "button" at bounding box center [331, 66] width 20 height 20
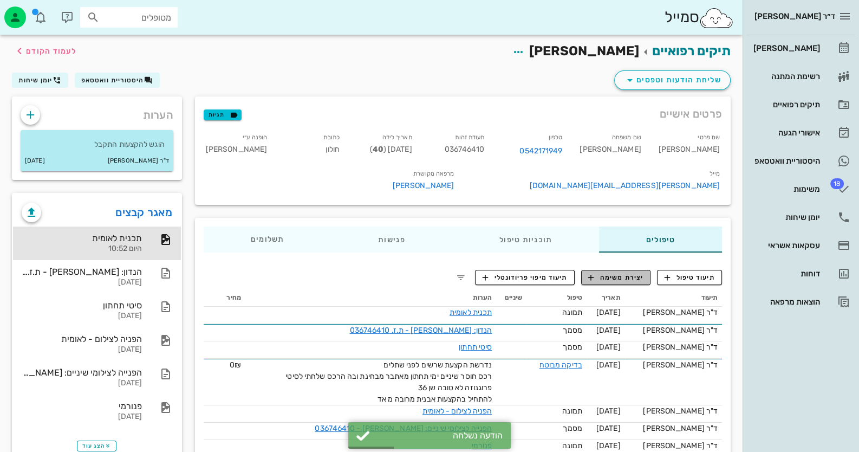
click at [603, 270] on button "יצירת משימה" at bounding box center [616, 277] width 70 height 15
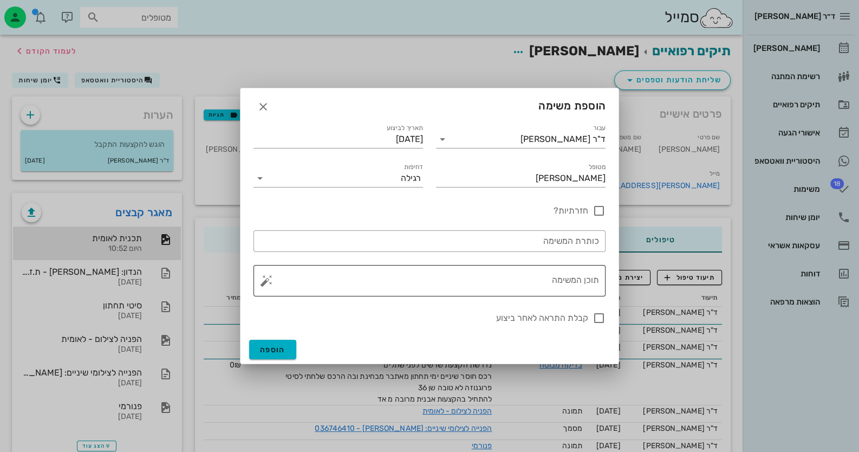
click at [263, 281] on button "button" at bounding box center [266, 280] width 13 height 13
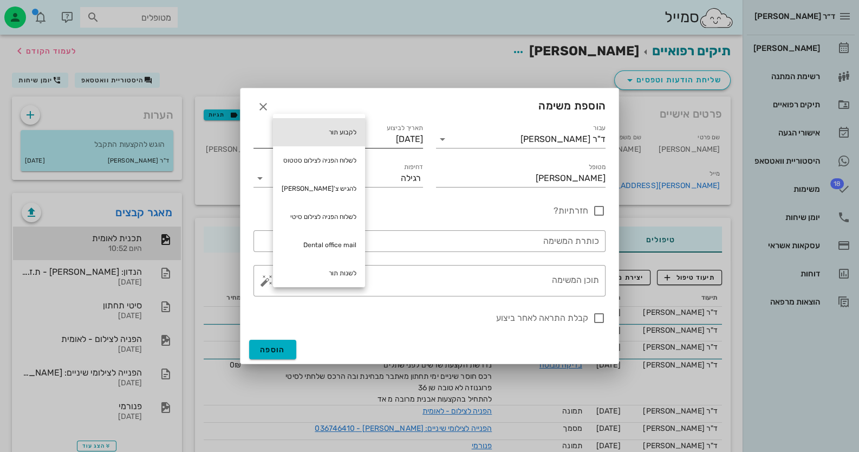
drag, startPoint x: 342, startPoint y: 135, endPoint x: 347, endPoint y: 140, distance: 6.5
click at [343, 135] on div "לקבוע תור" at bounding box center [319, 132] width 92 height 28
type textarea "לקבוע תור"
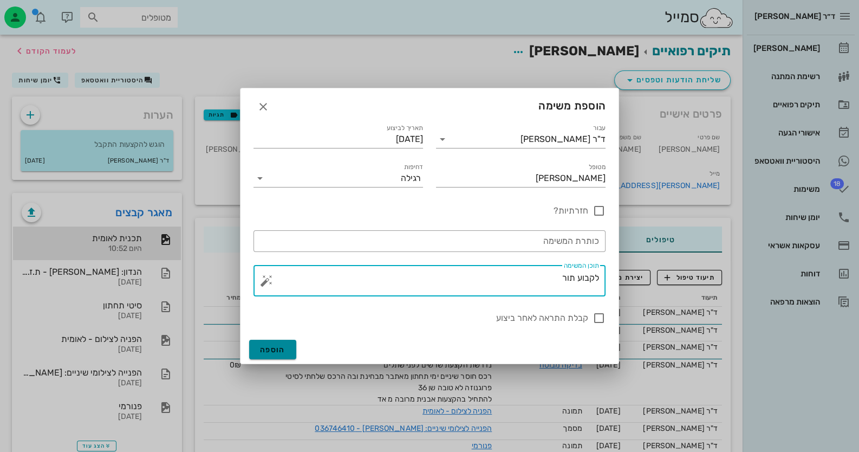
click at [283, 345] on span "הוספה" at bounding box center [272, 349] width 25 height 9
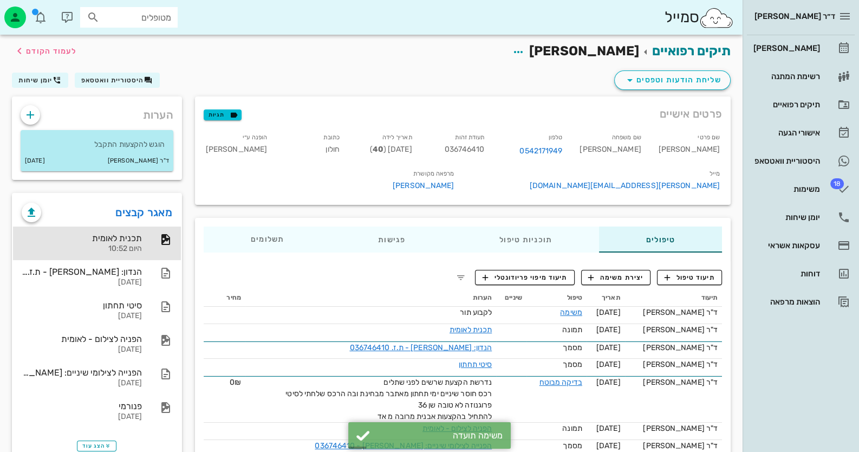
click at [150, 8] on div "מטופלים" at bounding box center [129, 17] width 98 height 21
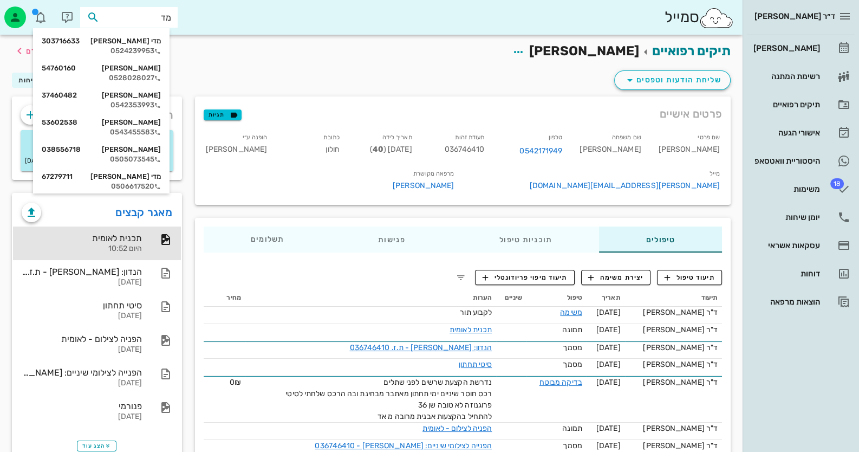
type input "מדי"
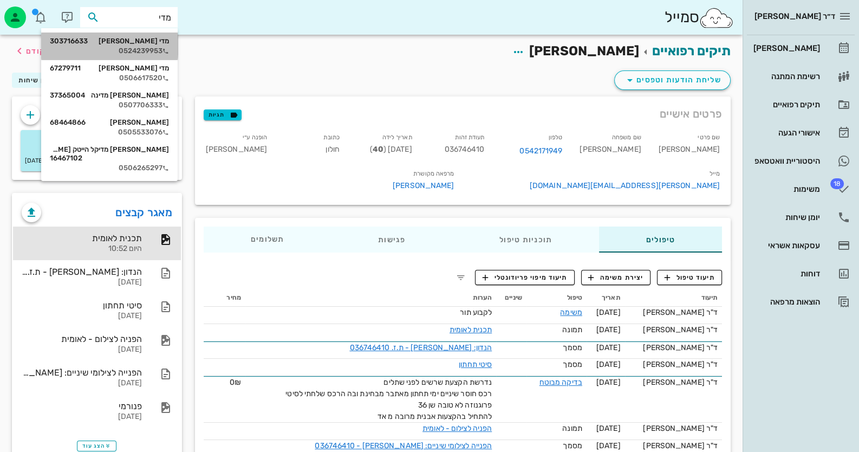
click at [151, 46] on div "מדי האנס 303716633 0524239953" at bounding box center [109, 46] width 119 height 27
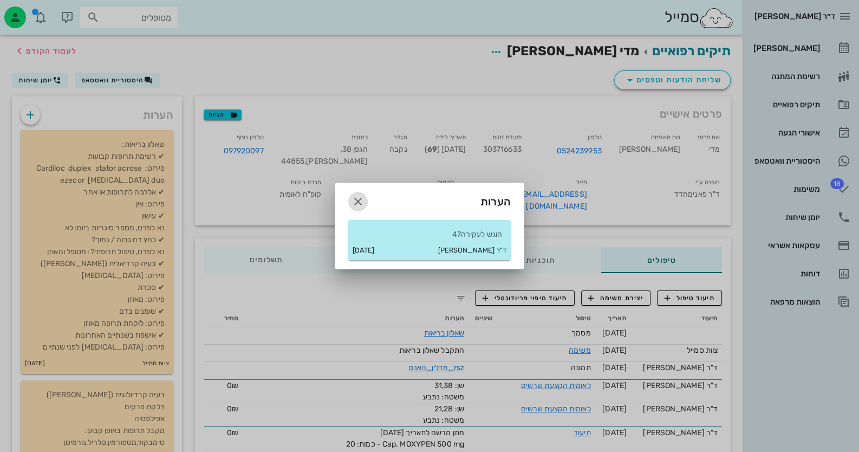
click at [364, 200] on icon "button" at bounding box center [358, 201] width 13 height 13
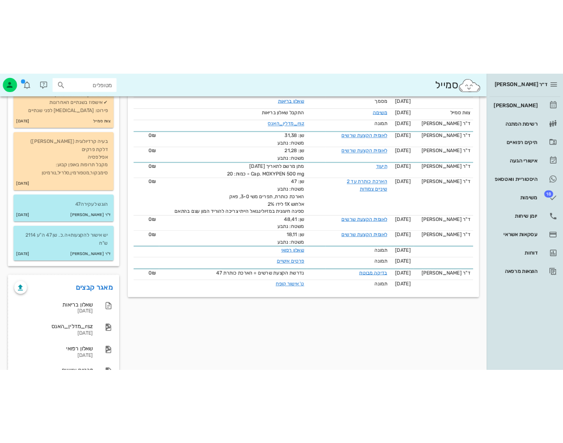
scroll to position [370, 0]
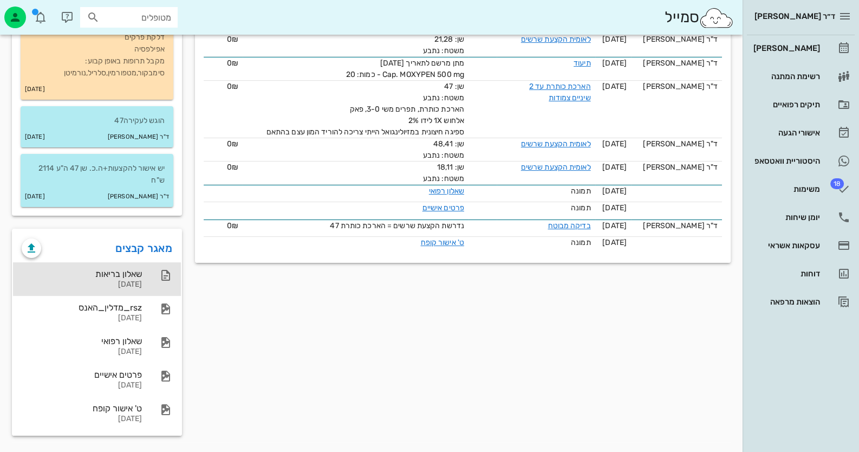
click at [117, 262] on div "שאלון בריאות 29-09-2025" at bounding box center [82, 279] width 120 height 34
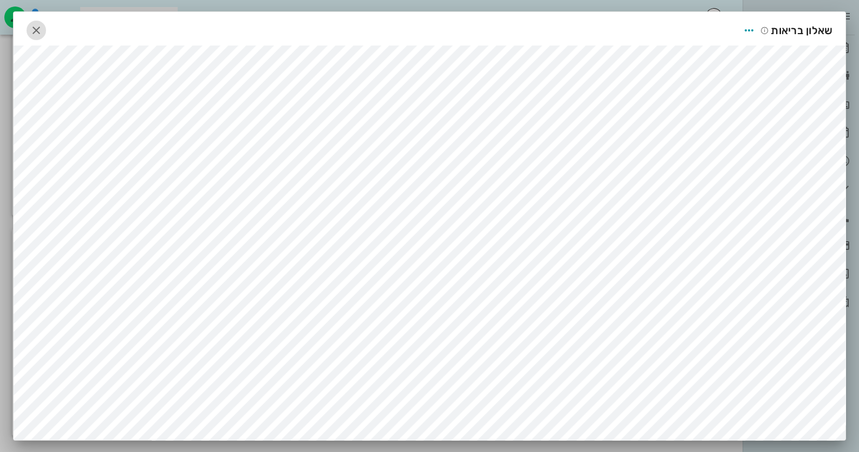
click at [43, 30] on icon "button" at bounding box center [36, 30] width 13 height 13
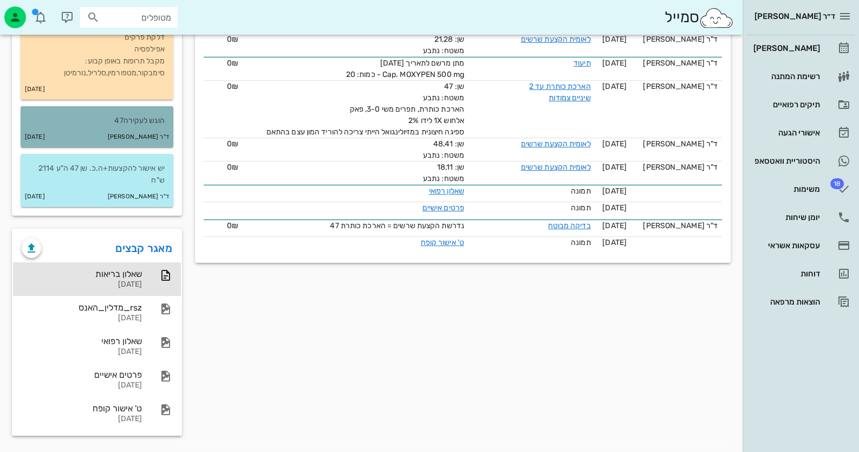
click at [126, 117] on p "הוגש לעקירה47" at bounding box center [96, 121] width 135 height 12
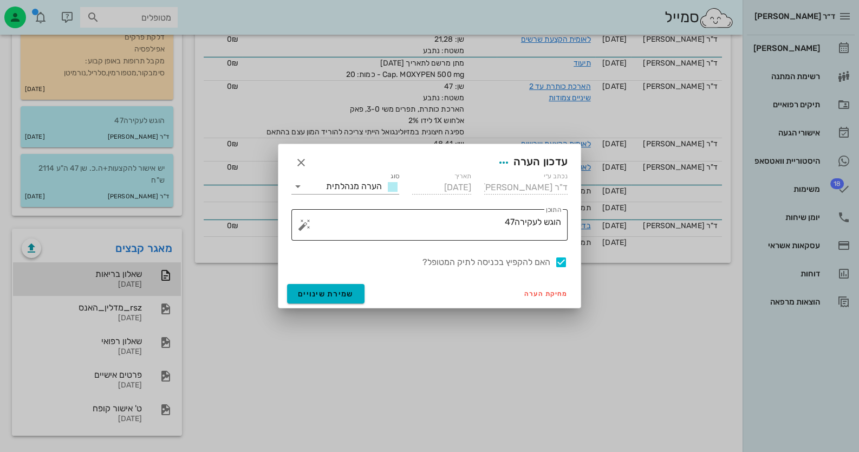
click at [303, 229] on button "button" at bounding box center [304, 224] width 13 height 13
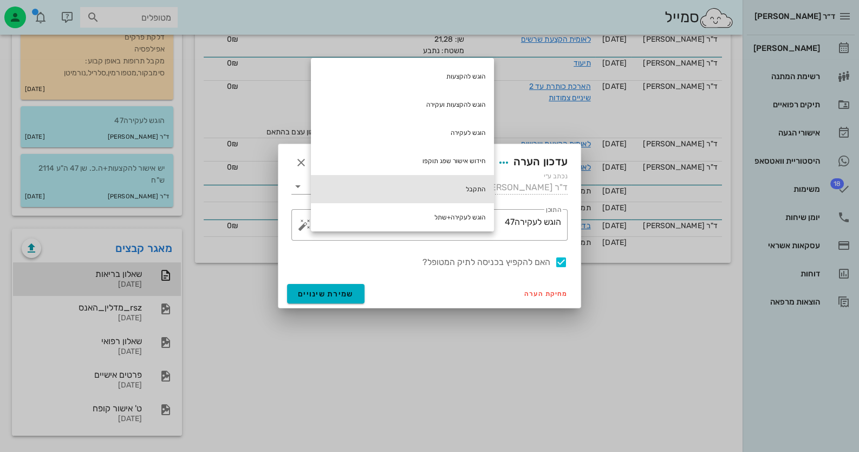
click at [455, 189] on div "התקבל" at bounding box center [402, 189] width 183 height 28
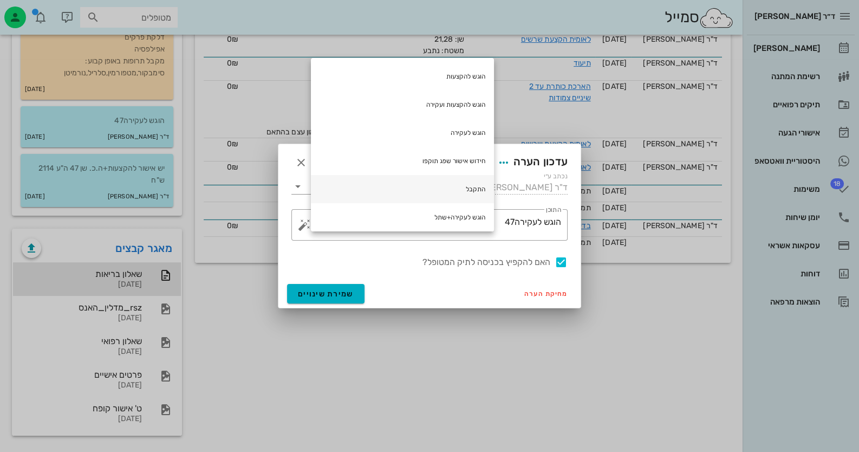
type textarea "הוגש לעקירה47 התקבל"
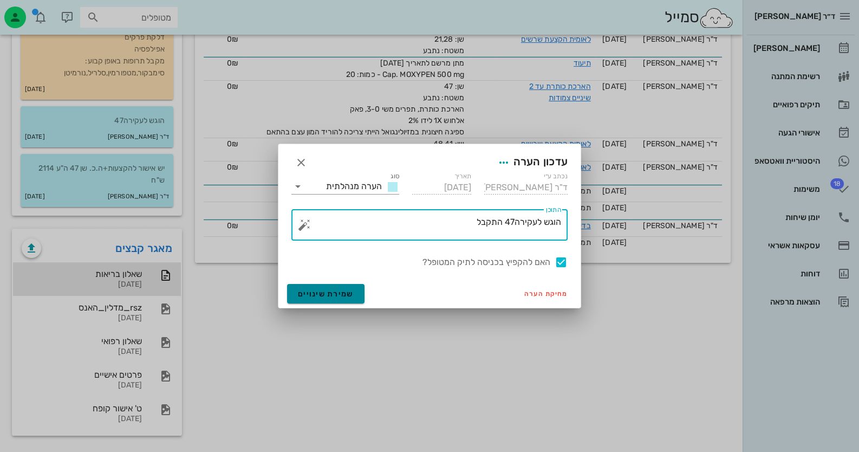
click at [338, 296] on span "שמירת שינויים" at bounding box center [326, 293] width 56 height 9
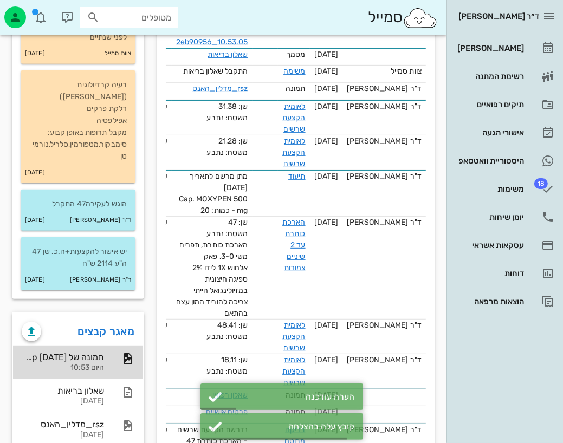
click at [111, 346] on div "תמונה של WhatsApp 2025-10-01 בשעה 10.53.05_2eb90956 היום 10:53" at bounding box center [78, 363] width 130 height 34
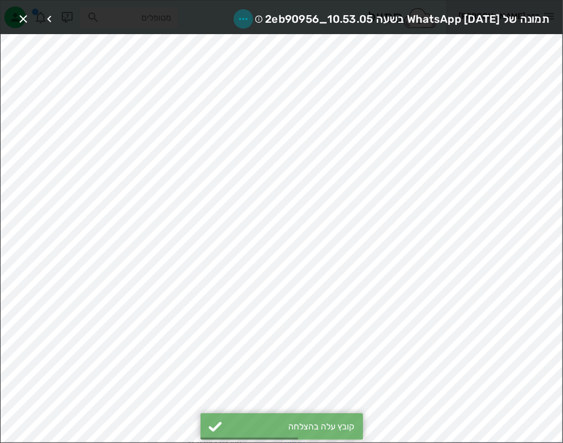
click at [237, 15] on icon "button" at bounding box center [243, 18] width 13 height 13
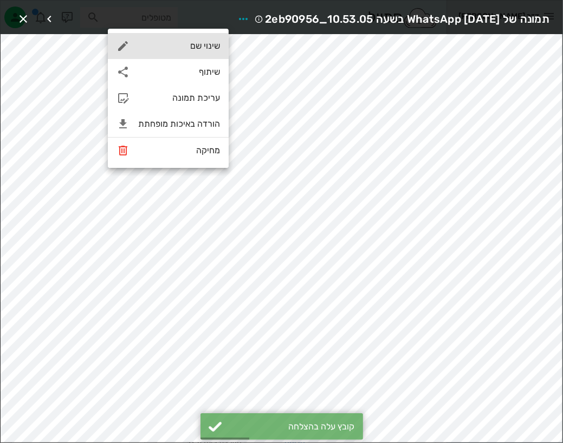
click at [206, 52] on div "שינוי שם" at bounding box center [168, 46] width 121 height 26
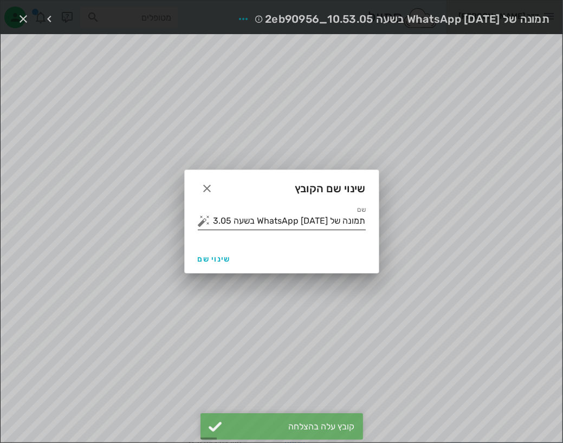
click at [208, 220] on button "button" at bounding box center [204, 221] width 13 height 13
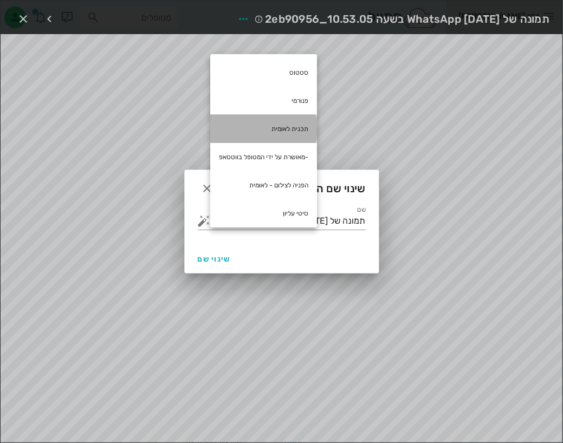
click at [292, 133] on div "תכנית לאומית" at bounding box center [263, 129] width 107 height 28
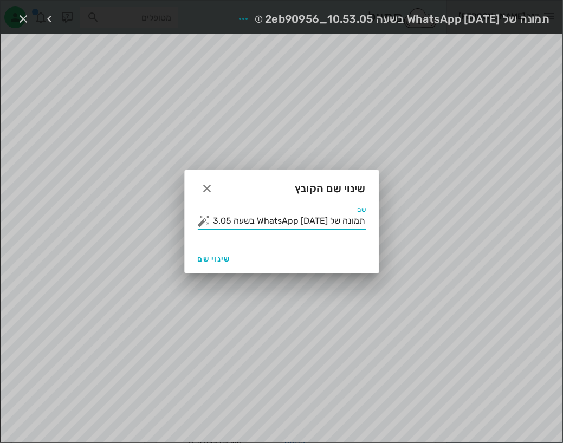
drag, startPoint x: 263, startPoint y: 223, endPoint x: 373, endPoint y: 216, distance: 110.7
click at [373, 216] on div "שם תמונה של WhatsApp 2025-10-01 בשעה 10.53.05_2eb90956 תכנית לאומית" at bounding box center [282, 225] width 194 height 39
type input "תכנית לאומית"
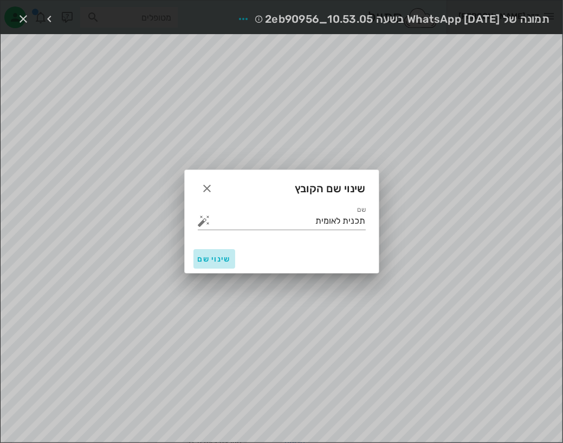
click at [224, 260] on span "שינוי שם" at bounding box center [214, 259] width 33 height 9
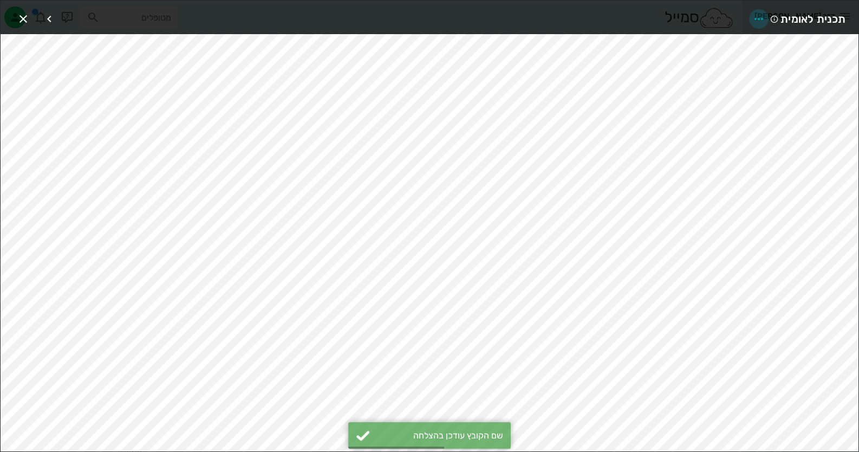
click at [760, 18] on icon "button" at bounding box center [759, 18] width 13 height 13
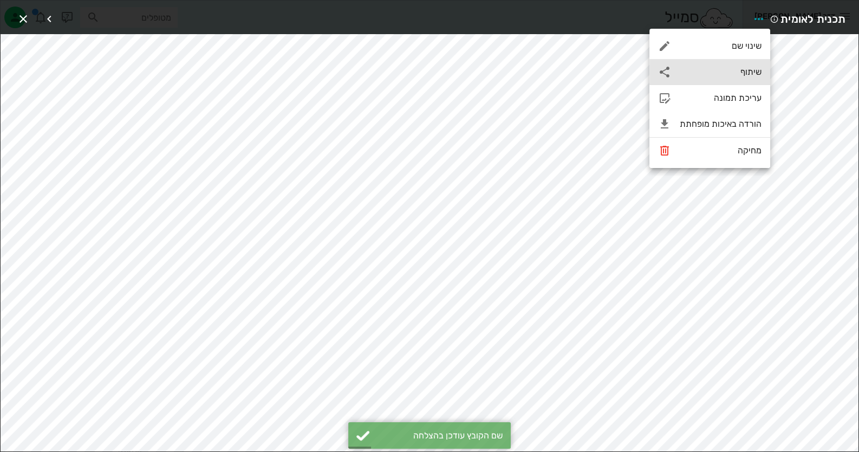
click at [725, 71] on div "שיתוף" at bounding box center [721, 72] width 82 height 10
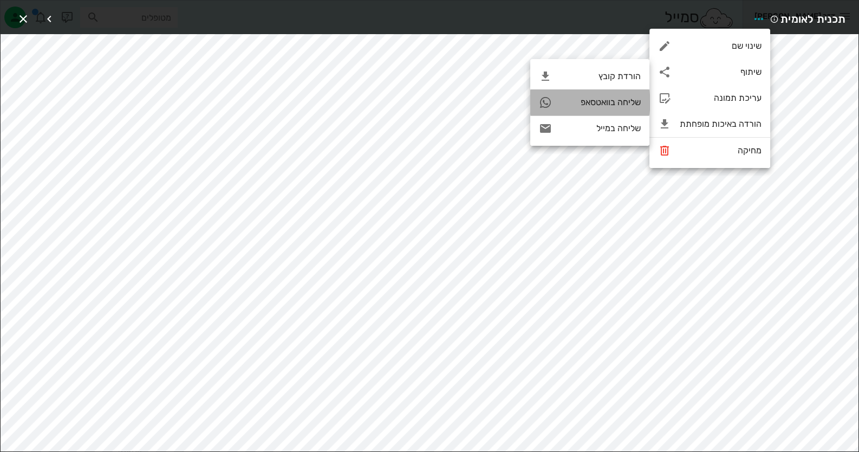
click at [634, 103] on div "שליחה בוואטסאפ" at bounding box center [601, 102] width 80 height 10
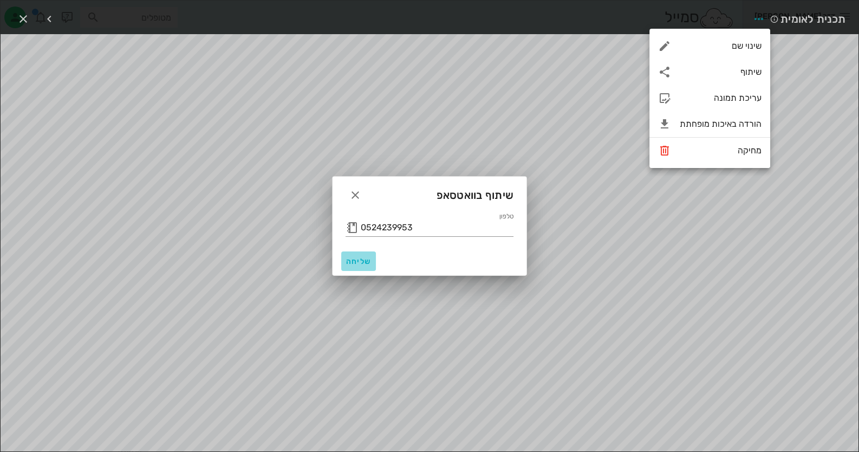
click at [360, 259] on span "שליחה" at bounding box center [359, 261] width 26 height 9
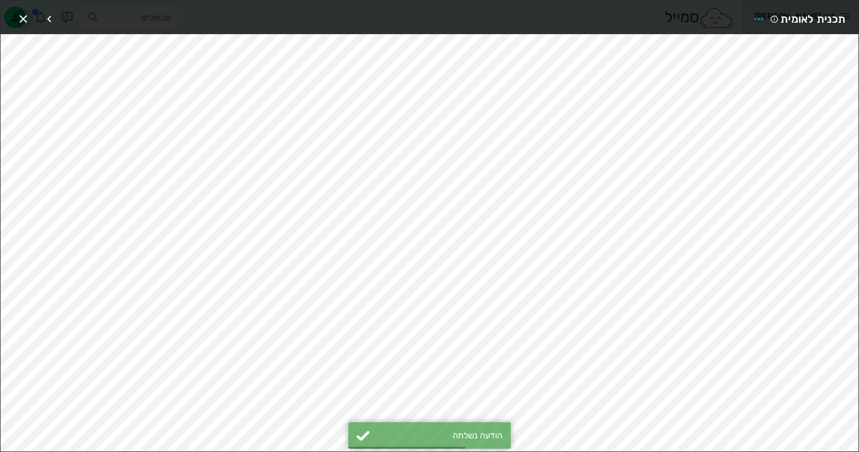
click at [24, 13] on icon "button" at bounding box center [23, 18] width 13 height 13
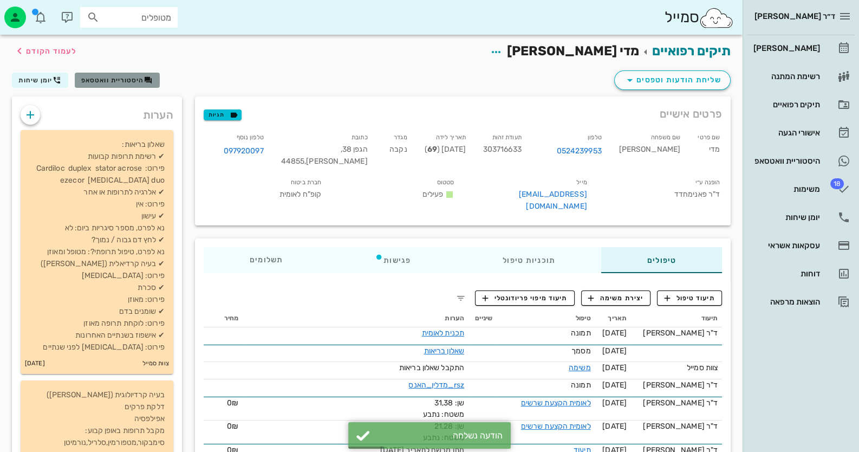
click at [133, 76] on span "היסטוריית וואטסאפ" at bounding box center [112, 80] width 63 height 8
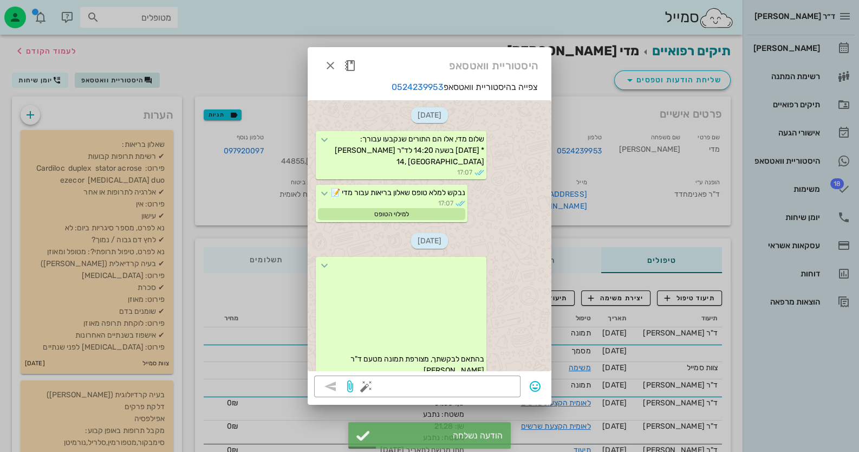
scroll to position [43, 0]
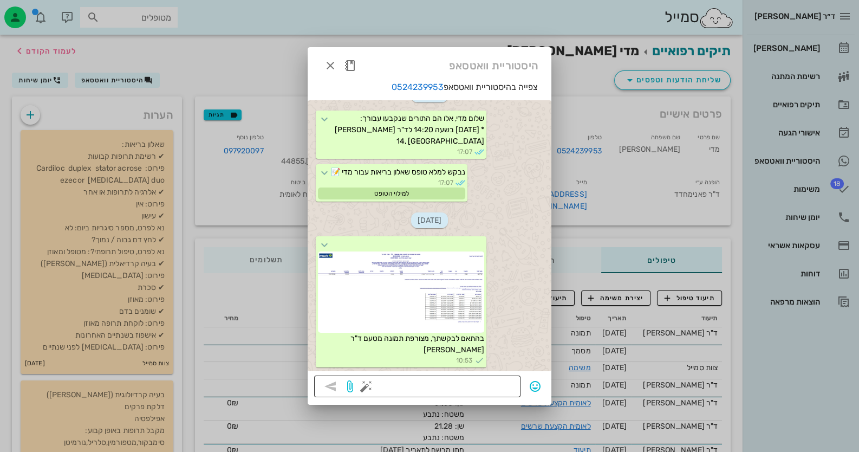
click at [363, 383] on button "button" at bounding box center [366, 386] width 13 height 13
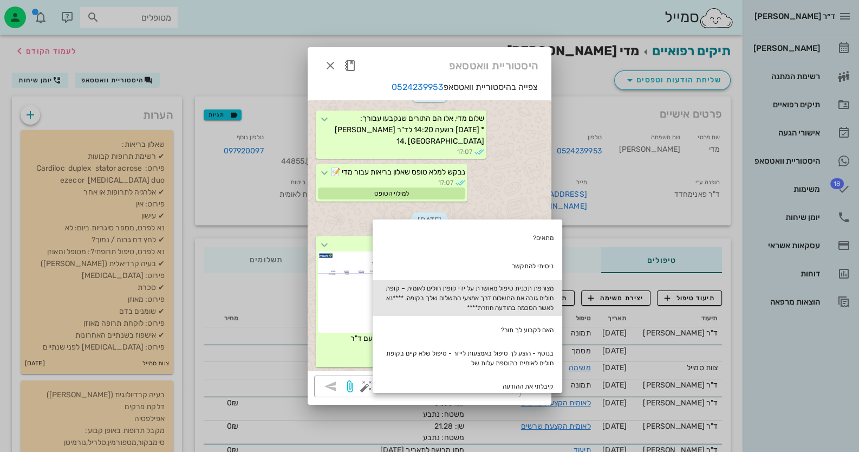
click at [469, 297] on div "מצורפת תכנית טיפול מאושרת על ידי קופת חולים לאומית – קופת חולים גובה את התשלום …" at bounding box center [468, 298] width 190 height 36
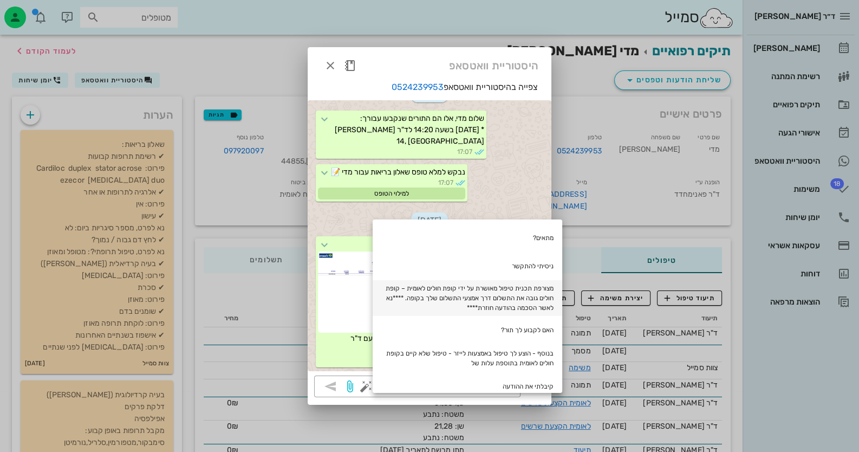
type textarea "מצורפת תכנית טיפול מאושרת על ידי קופת חולים לאומית – קופת חולים גובה את התשלום …"
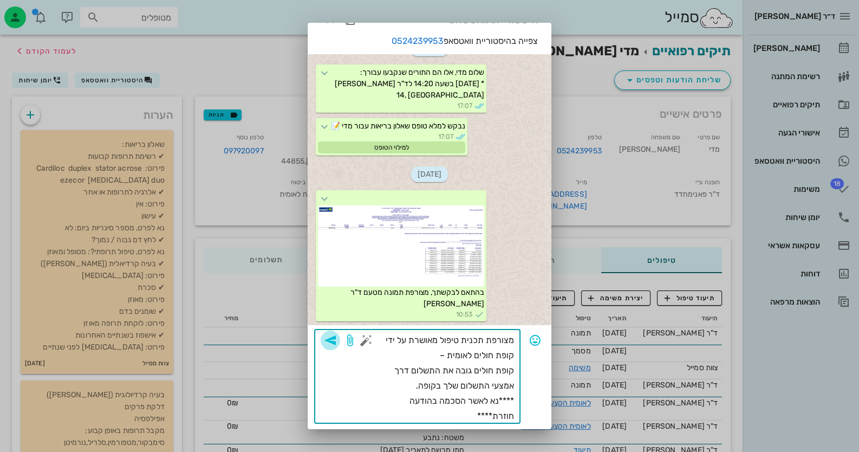
click at [334, 342] on icon "button" at bounding box center [330, 340] width 13 height 13
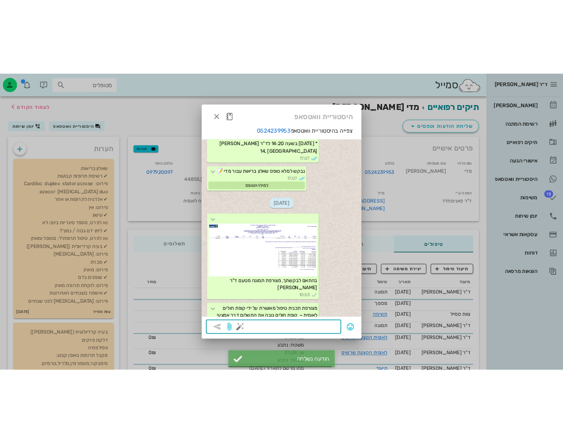
scroll to position [131, 0]
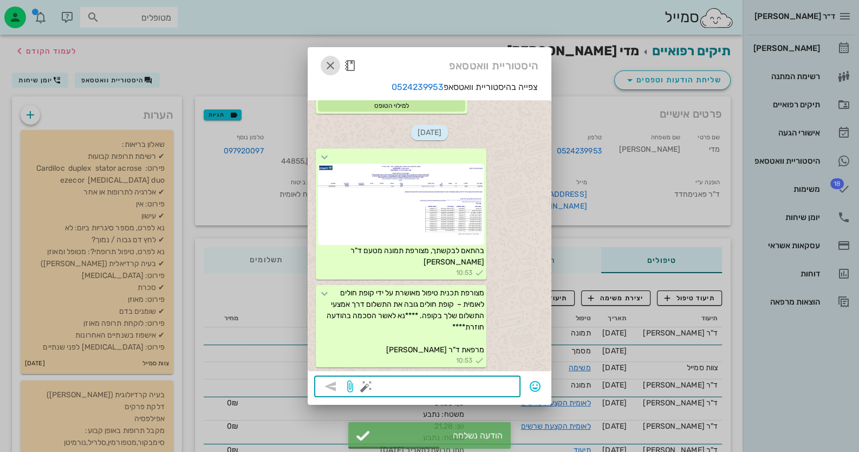
click at [329, 64] on icon "button" at bounding box center [330, 65] width 13 height 13
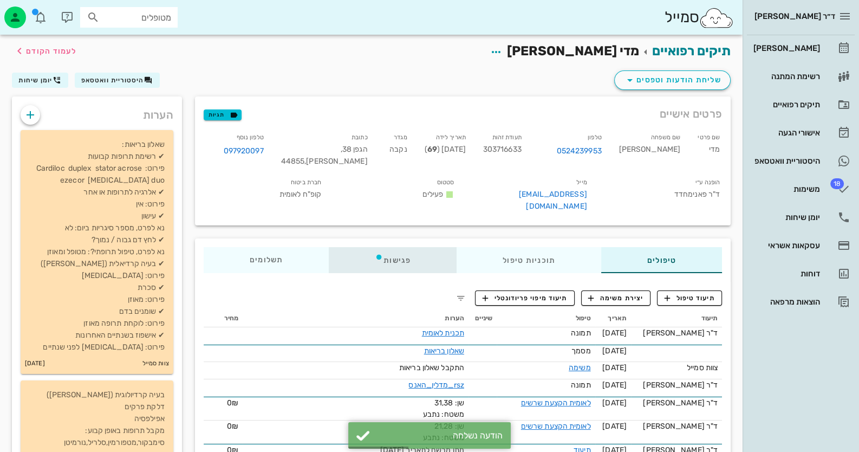
click at [384, 255] on div "פגישות" at bounding box center [393, 260] width 128 height 26
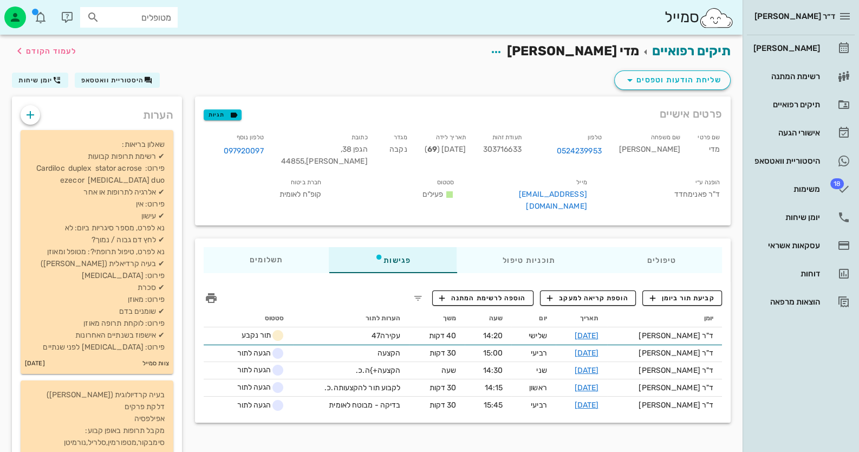
click at [172, 24] on div "מטופלים" at bounding box center [129, 17] width 98 height 21
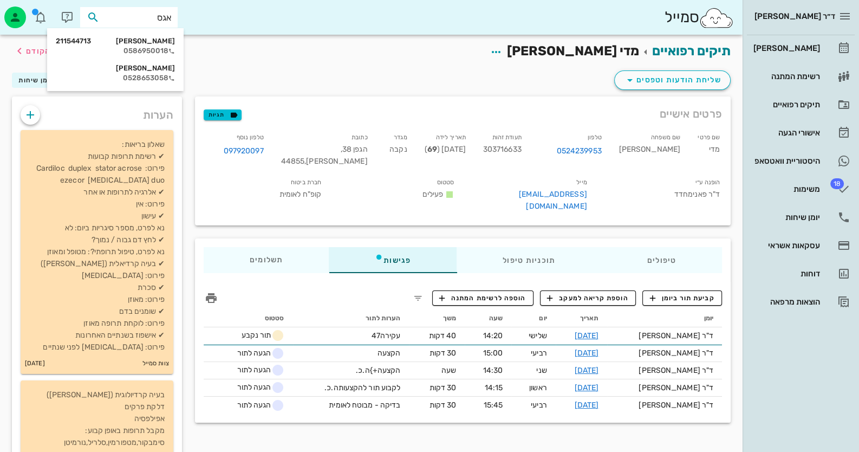
type input "[PERSON_NAME]"
click at [119, 51] on div "0586950018" at bounding box center [115, 51] width 119 height 9
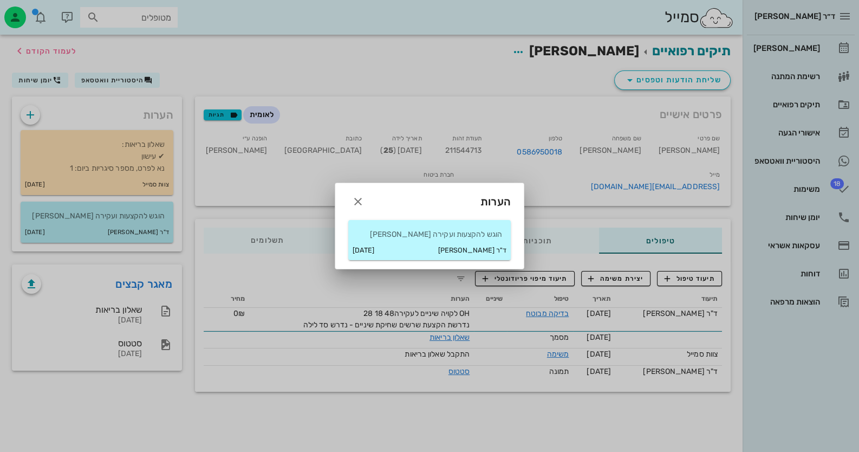
click at [369, 236] on p "הוגש להקצעות ועקירה בינה" at bounding box center [429, 235] width 145 height 12
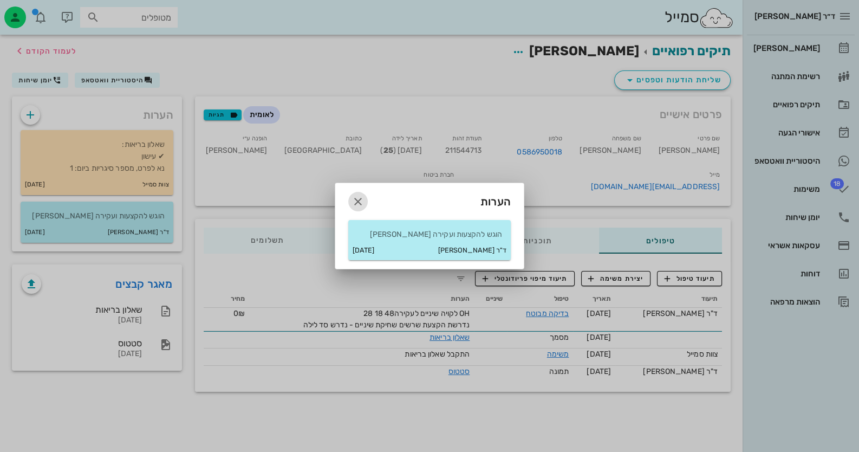
click at [358, 205] on icon "button" at bounding box center [358, 201] width 13 height 13
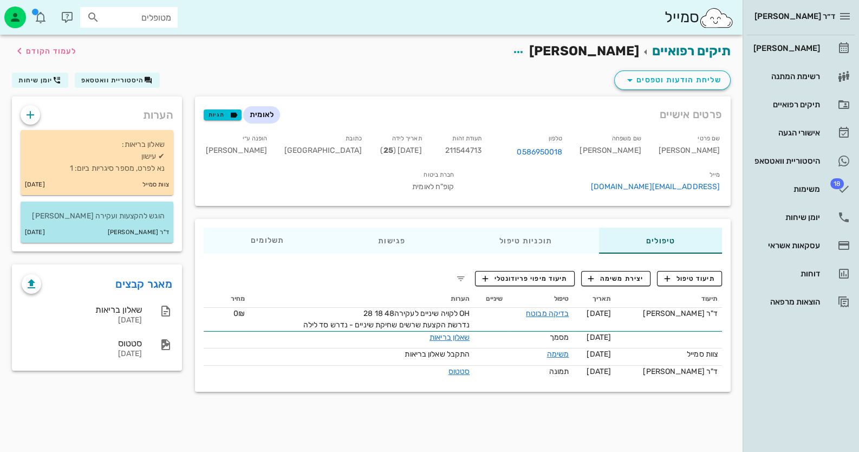
click at [134, 220] on p "הוגש להקצעות ועקירה בינה" at bounding box center [96, 216] width 135 height 12
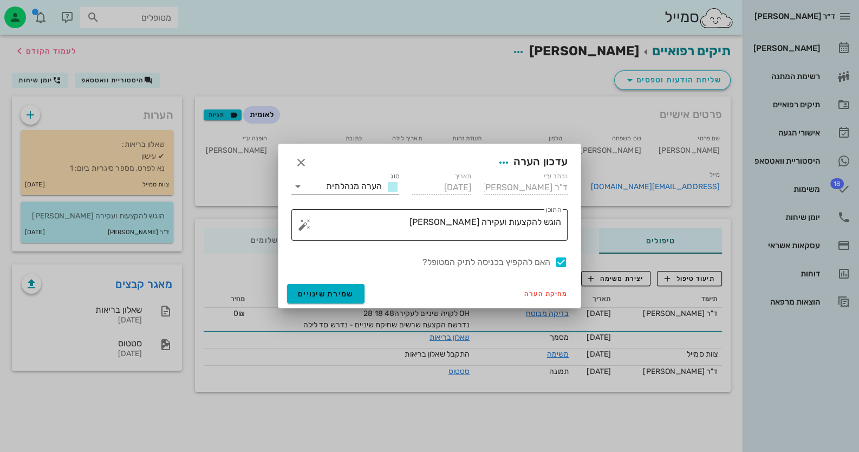
click at [306, 227] on button "button" at bounding box center [304, 224] width 13 height 13
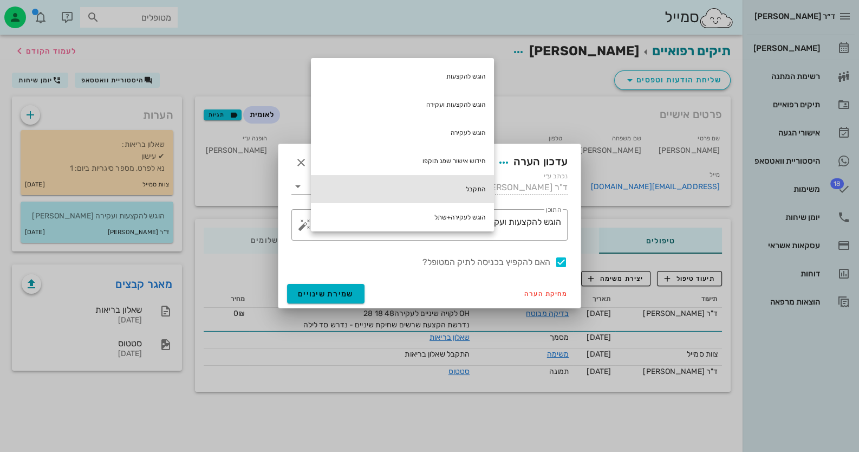
click at [468, 184] on div "התקבל" at bounding box center [402, 189] width 183 height 28
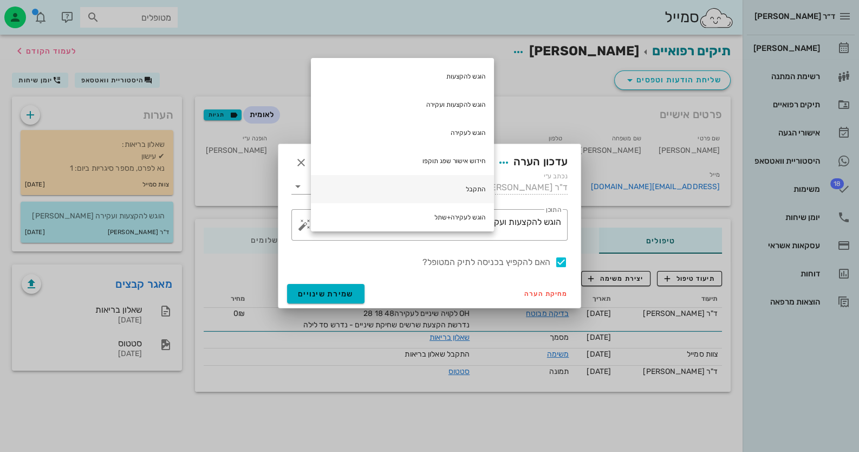
type textarea "הוגש להקצעות ועקירה [PERSON_NAME] התקבל"
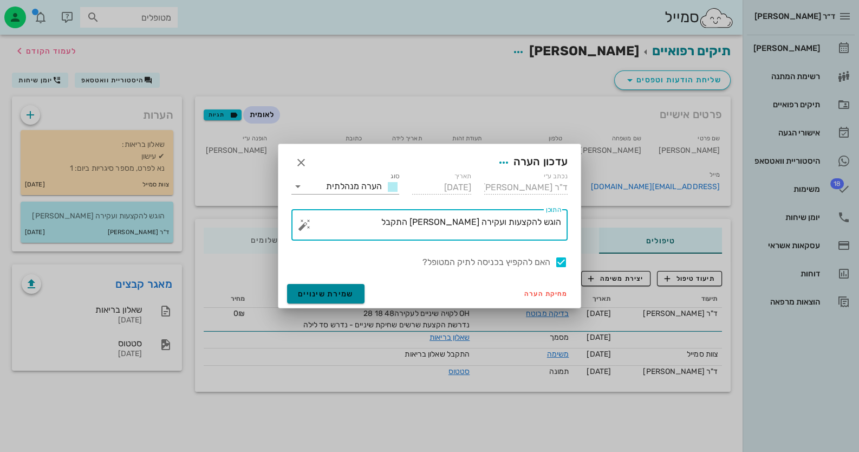
click at [334, 288] on button "שמירת שינויים" at bounding box center [325, 294] width 77 height 20
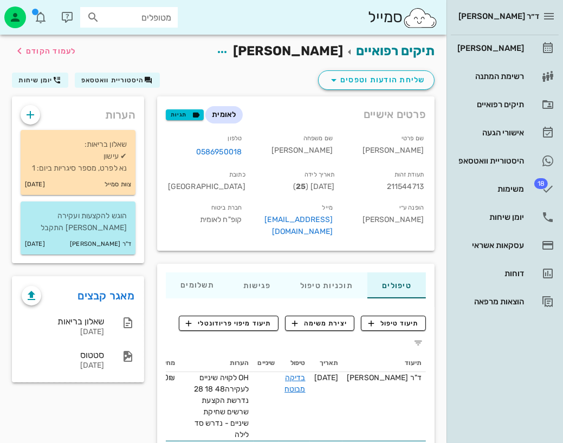
click at [78, 381] on div "מאגר קבצים שאלון בריאות 15-09-2025 סטטוס 15-09-2025" at bounding box center [78, 329] width 132 height 106
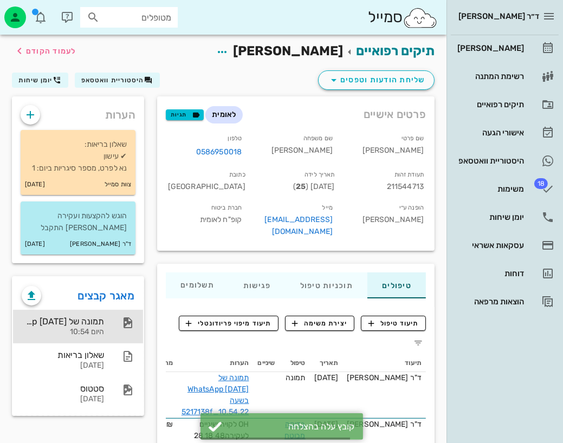
click at [108, 327] on div "תמונה של WhatsApp 2025-10-01 בשעה 10.54.22_5217138f היום 10:54" at bounding box center [78, 327] width 130 height 34
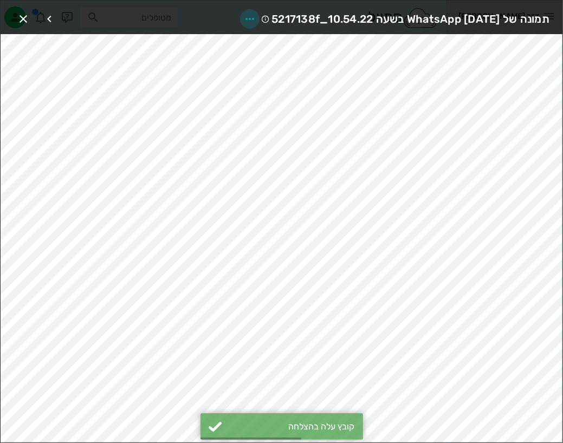
click at [243, 16] on icon "button" at bounding box center [249, 18] width 13 height 13
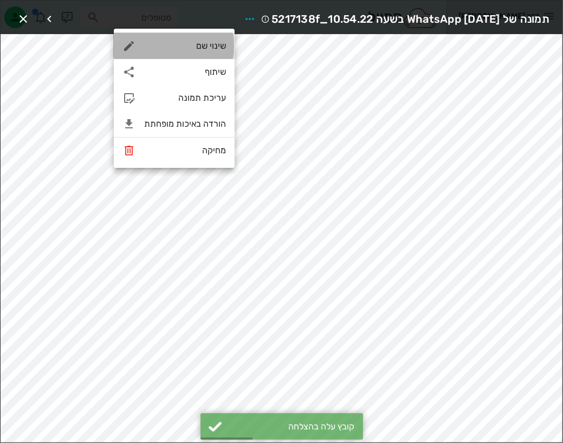
click at [219, 42] on div "שינוי שם" at bounding box center [185, 46] width 82 height 10
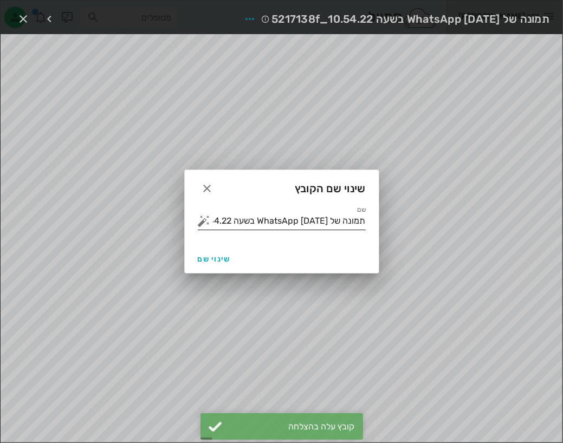
click at [204, 217] on button "button" at bounding box center [204, 221] width 13 height 13
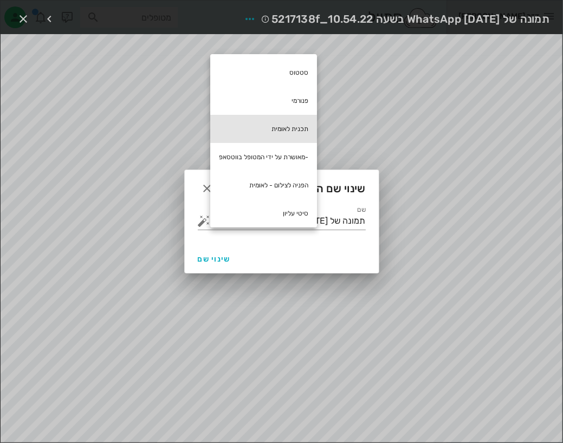
click at [268, 131] on div "תכנית לאומית" at bounding box center [263, 129] width 107 height 28
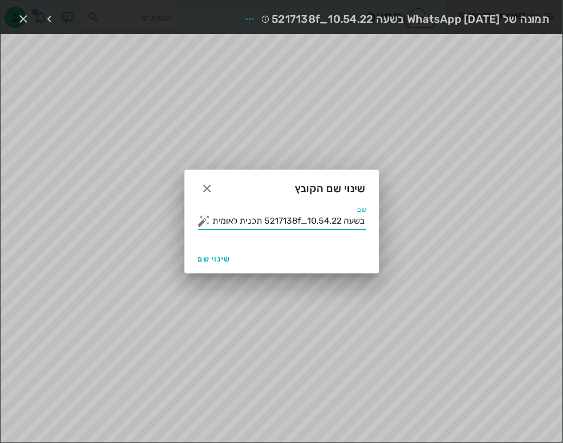
scroll to position [0, -7]
drag, startPoint x: 263, startPoint y: 219, endPoint x: 373, endPoint y: 212, distance: 110.7
click at [373, 212] on div "שם תמונה של WhatsApp 2025-10-01 בשעה 10.54.22_5217138f תכנית לאומית" at bounding box center [282, 225] width 194 height 39
click at [209, 229] on div "שם תכנית לאומית" at bounding box center [282, 220] width 168 height 17
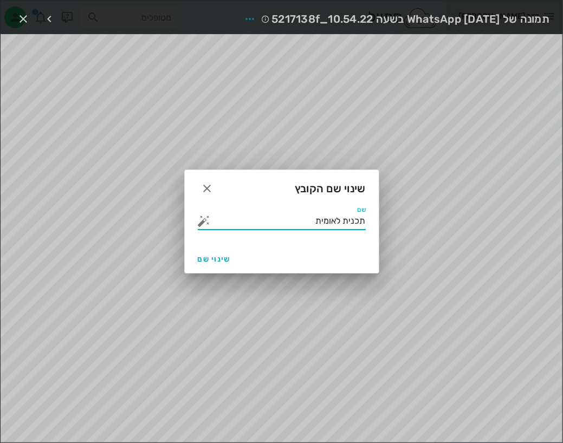
click at [207, 224] on button "button" at bounding box center [204, 221] width 13 height 13
type input "תכנית לאומית"
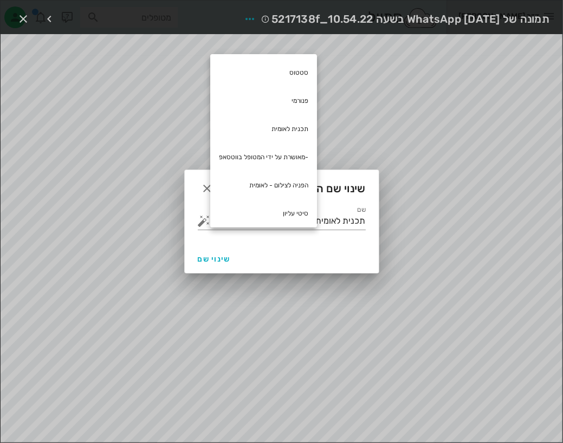
click at [152, 276] on div at bounding box center [281, 221] width 563 height 443
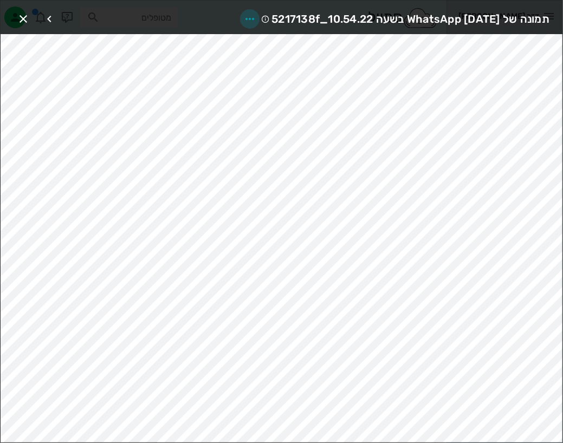
click at [240, 15] on span "button" at bounding box center [250, 18] width 20 height 13
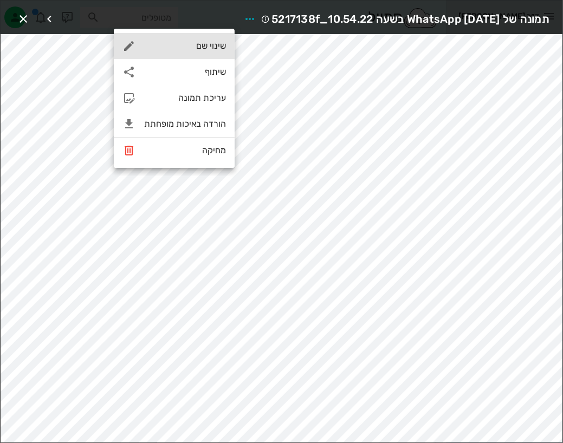
click at [205, 53] on div "שינוי שם" at bounding box center [174, 46] width 121 height 26
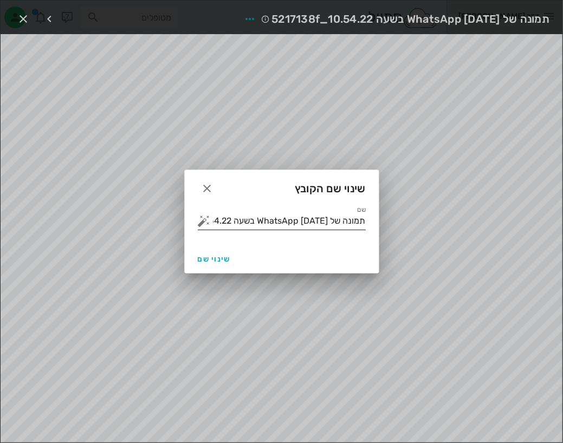
click at [207, 220] on button "button" at bounding box center [204, 221] width 13 height 13
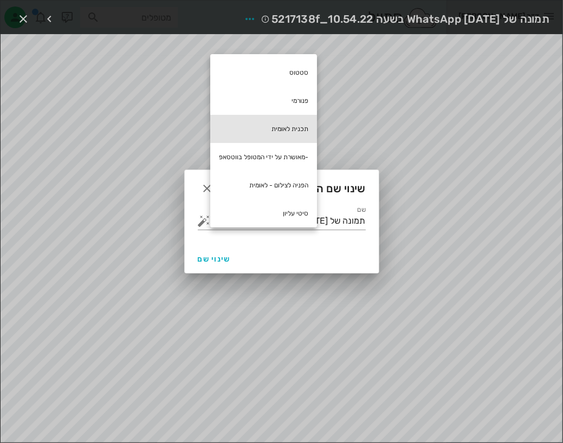
click at [278, 124] on div "תכנית לאומית" at bounding box center [263, 129] width 107 height 28
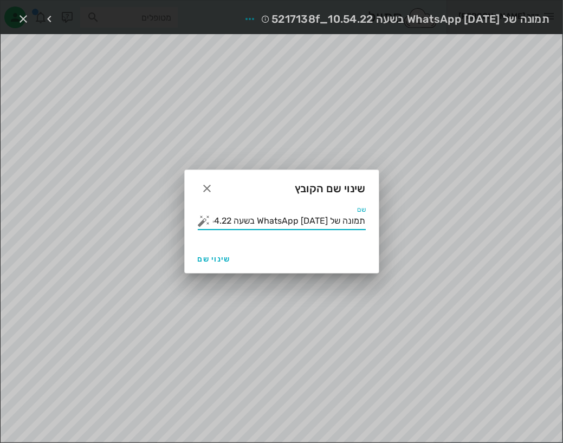
scroll to position [0, -127]
drag, startPoint x: 261, startPoint y: 217, endPoint x: 373, endPoint y: 221, distance: 112.3
click at [373, 221] on div "שם תמונה של WhatsApp 2025-10-01 בשעה 10.54.22_5217138f תכנית לאומית" at bounding box center [282, 225] width 194 height 39
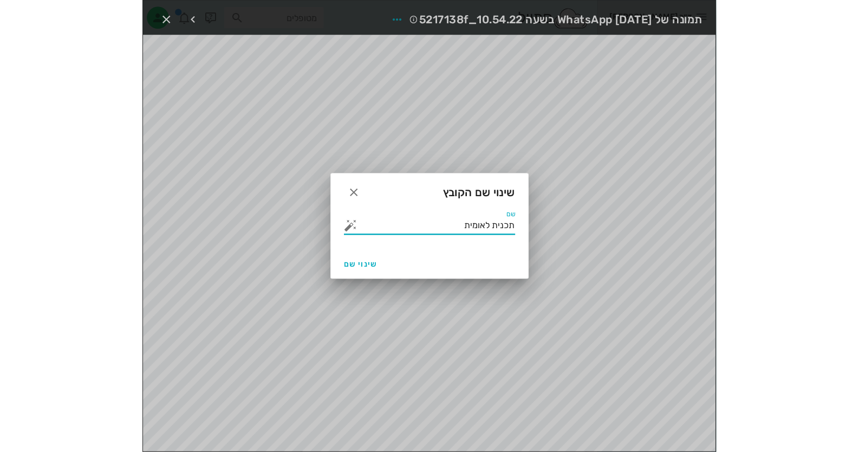
scroll to position [0, 0]
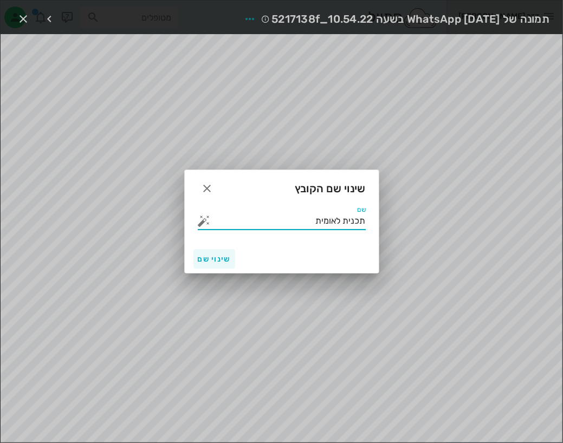
type input "תכנית לאומית"
click at [227, 255] on span "שינוי שם" at bounding box center [214, 259] width 33 height 9
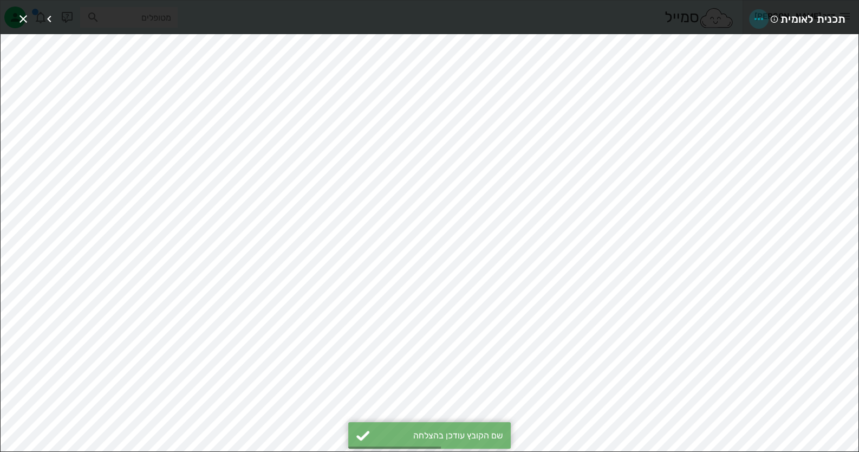
click at [754, 23] on icon "button" at bounding box center [759, 18] width 13 height 13
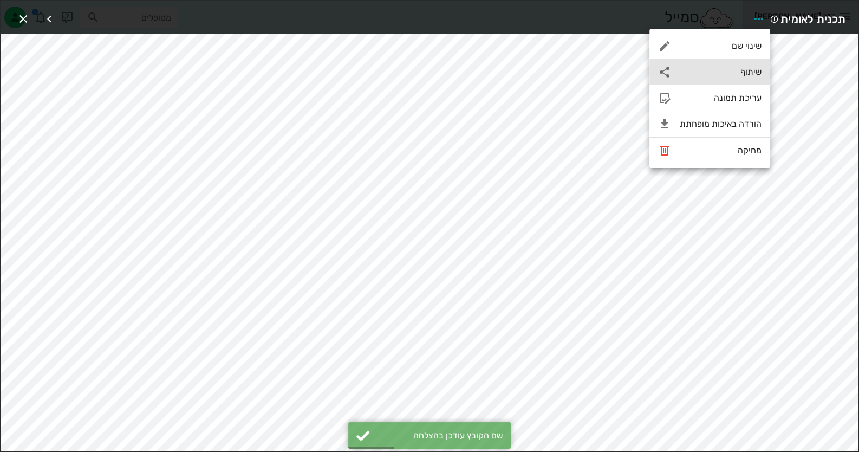
click at [748, 73] on div "שיתוף" at bounding box center [721, 72] width 82 height 10
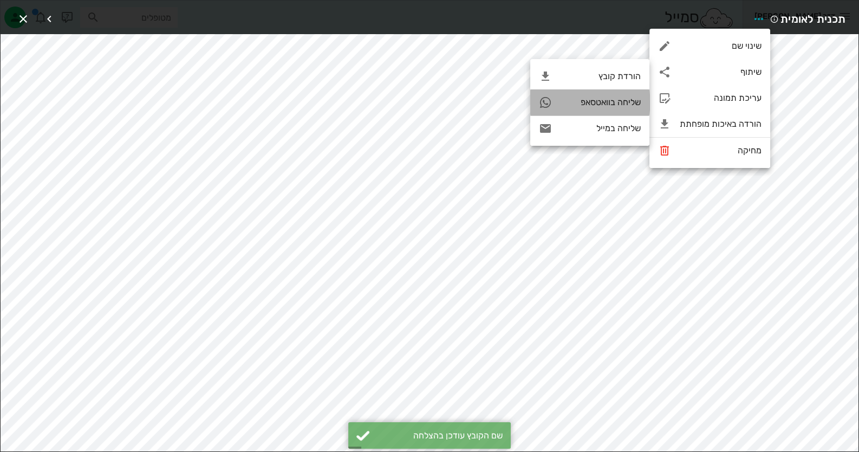
click at [628, 102] on div "שליחה בוואטסאפ" at bounding box center [601, 102] width 80 height 10
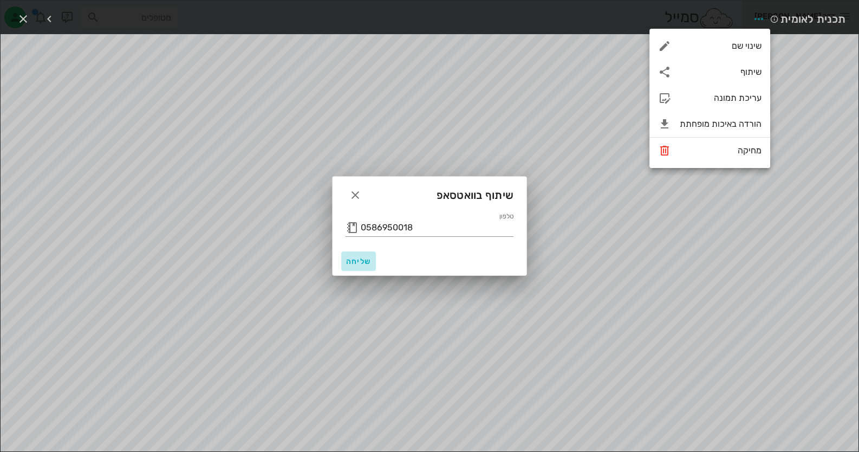
click at [361, 260] on span "שליחה" at bounding box center [359, 261] width 26 height 9
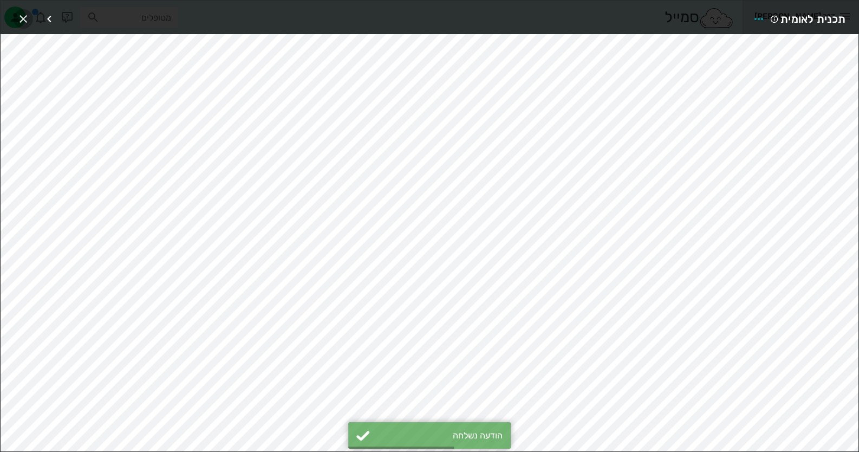
click at [18, 16] on icon "button" at bounding box center [23, 18] width 13 height 13
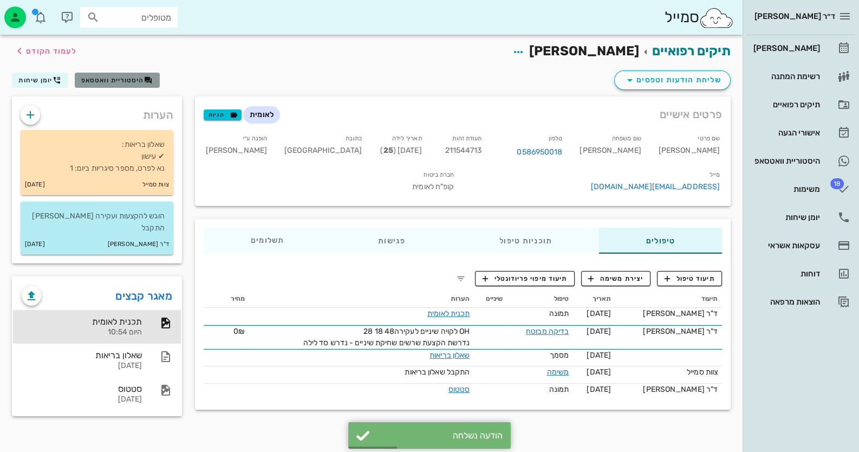
click at [120, 84] on button "היסטוריית וואטסאפ" at bounding box center [117, 80] width 85 height 15
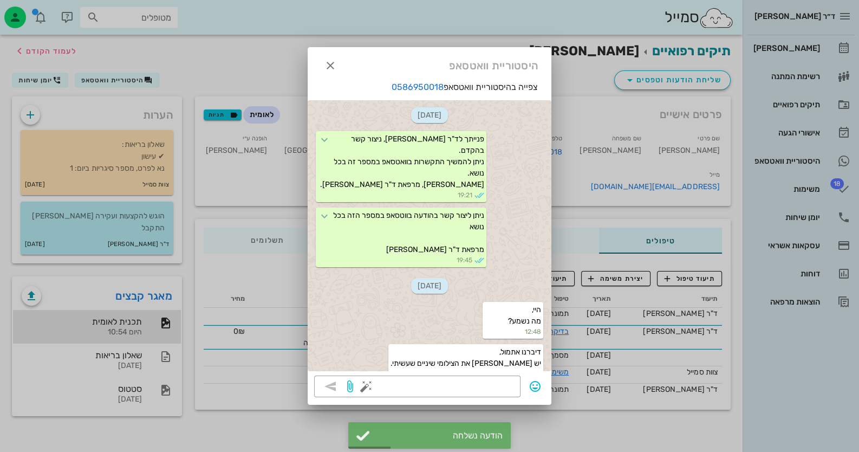
scroll to position [1669, 0]
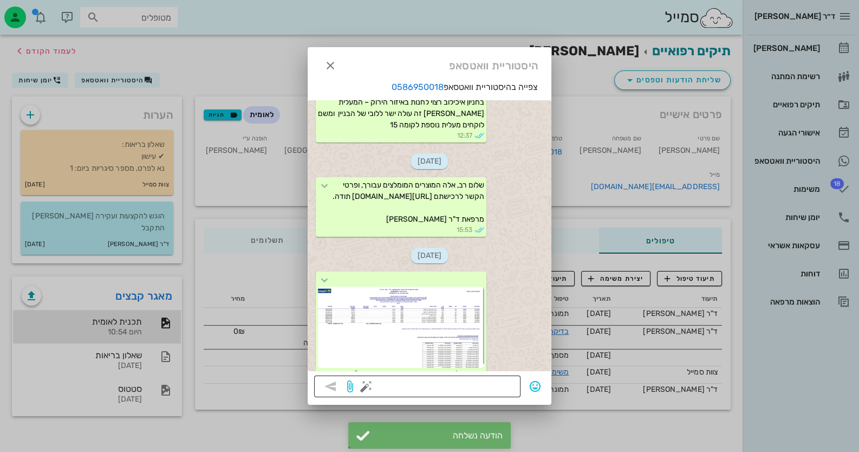
click at [364, 390] on button "button" at bounding box center [366, 386] width 13 height 13
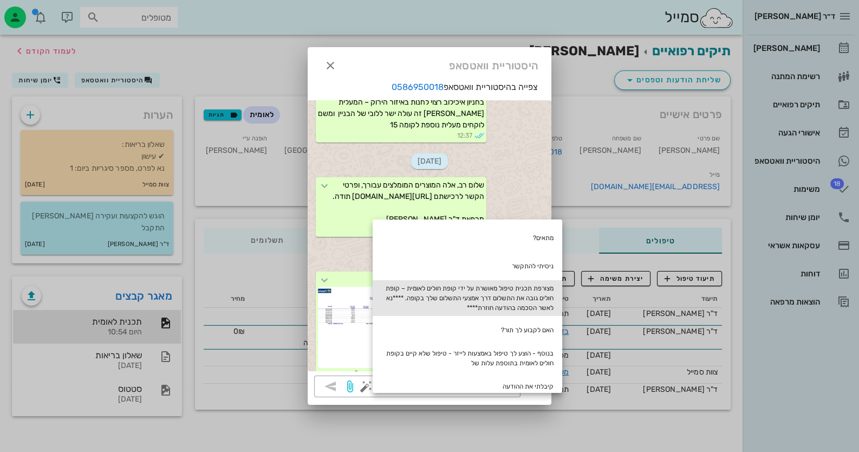
click at [536, 294] on div "מצורפת תכנית טיפול מאושרת על ידי קופת חולים לאומית – קופת חולים גובה את התשלום …" at bounding box center [468, 298] width 190 height 36
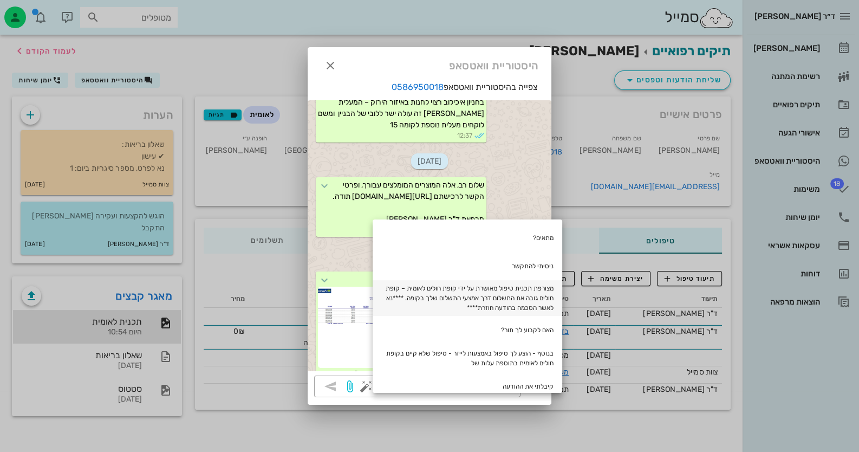
type textarea "מצורפת תכנית טיפול מאושרת על ידי קופת חולים לאומית – קופת חולים גובה את התשלום …"
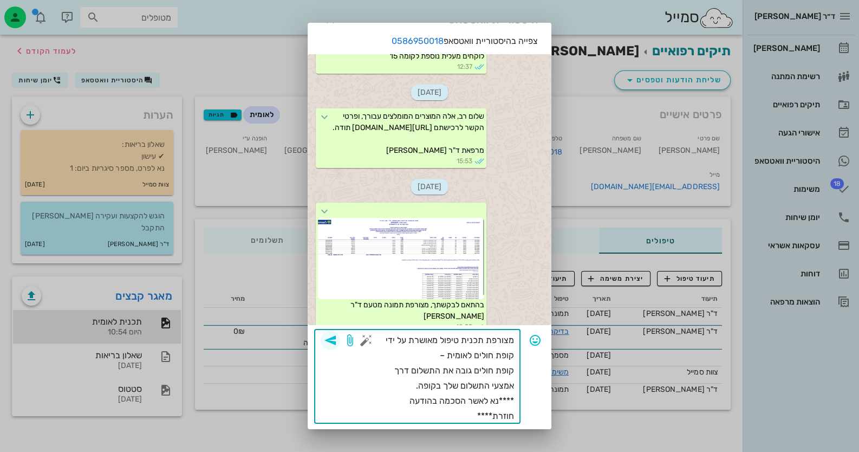
click at [333, 343] on icon "button" at bounding box center [330, 340] width 13 height 13
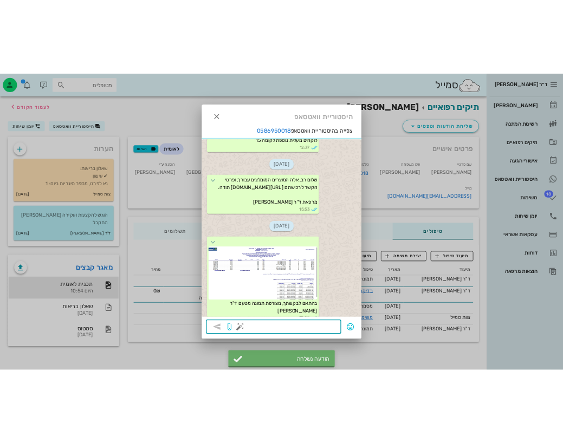
scroll to position [1756, 0]
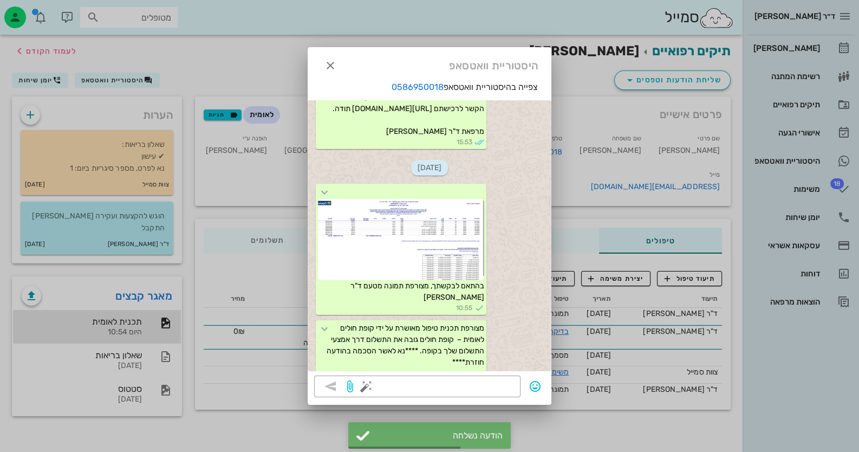
click at [580, 411] on div at bounding box center [429, 226] width 859 height 452
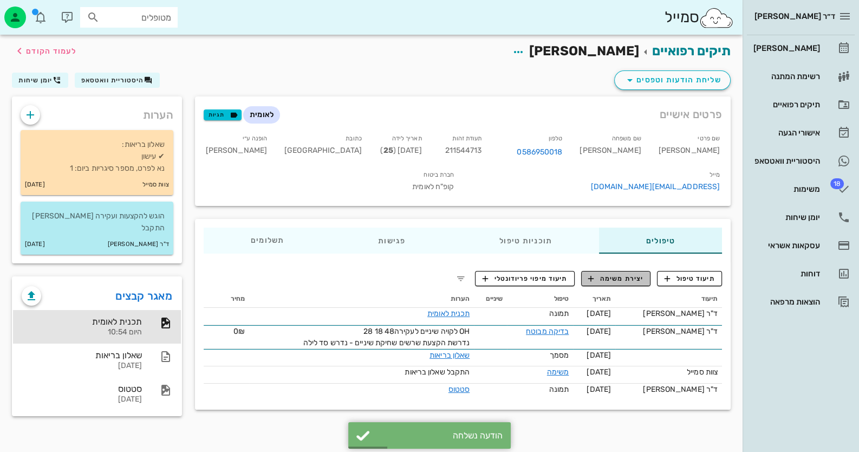
click at [641, 284] on button "יצירת משימה" at bounding box center [616, 278] width 70 height 15
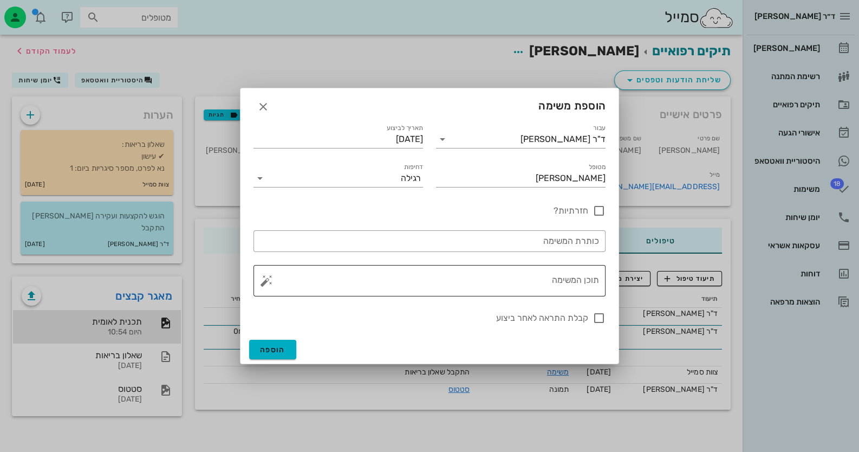
click at [268, 281] on button "button" at bounding box center [266, 280] width 13 height 13
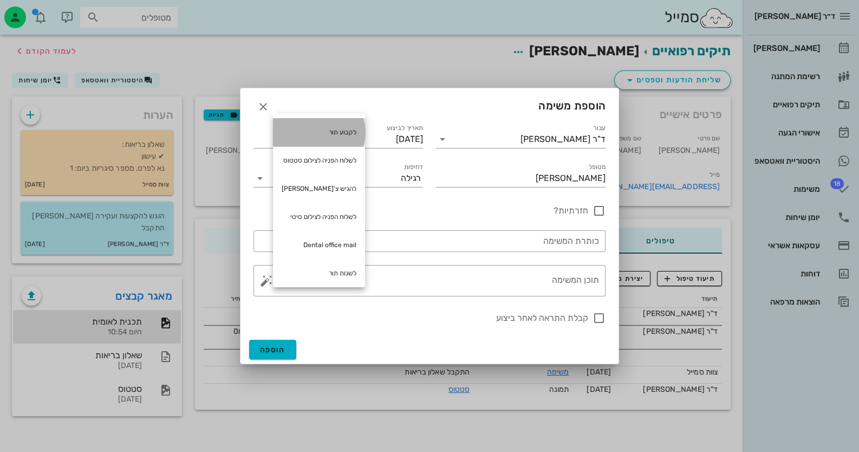
click at [357, 132] on div "לקבוע תור" at bounding box center [319, 132] width 92 height 28
type textarea "לקבוע תור"
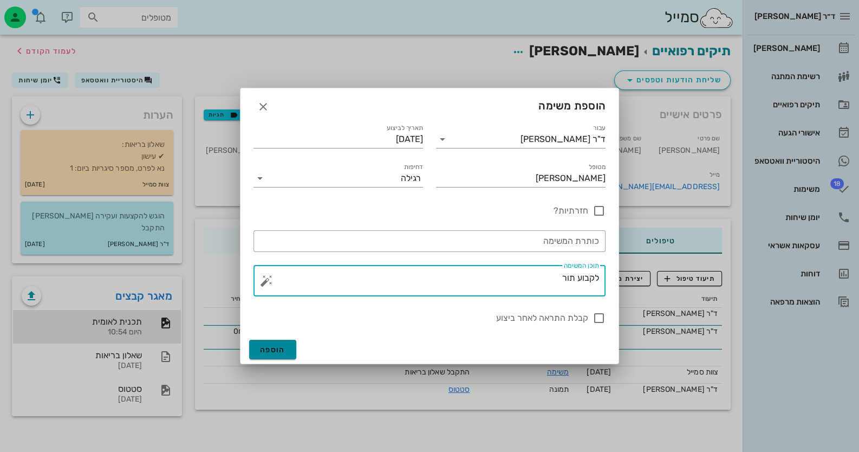
click at [273, 346] on span "הוספה" at bounding box center [272, 349] width 25 height 9
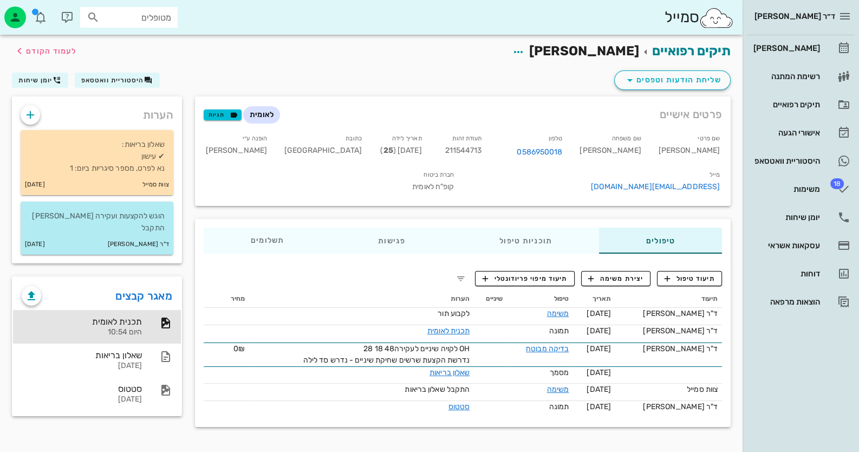
click at [122, 24] on div "מטופלים" at bounding box center [129, 17] width 98 height 21
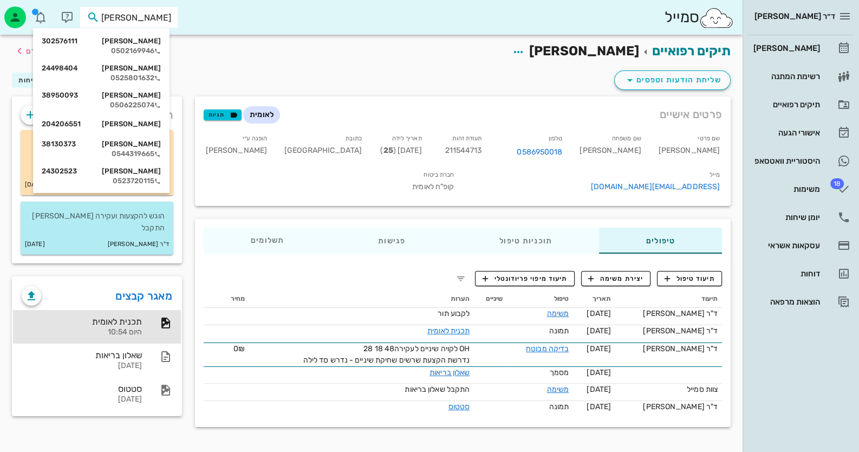
type input "אוריאל"
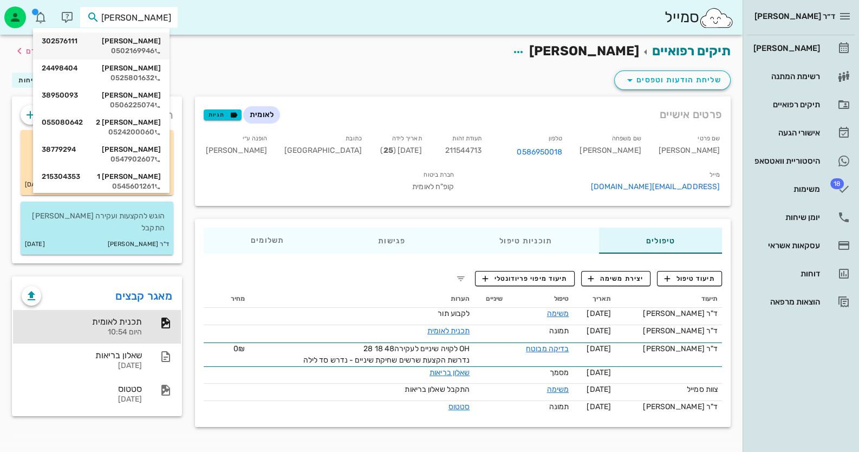
click at [119, 44] on div "אוריאל אביטן 302576111" at bounding box center [101, 41] width 119 height 9
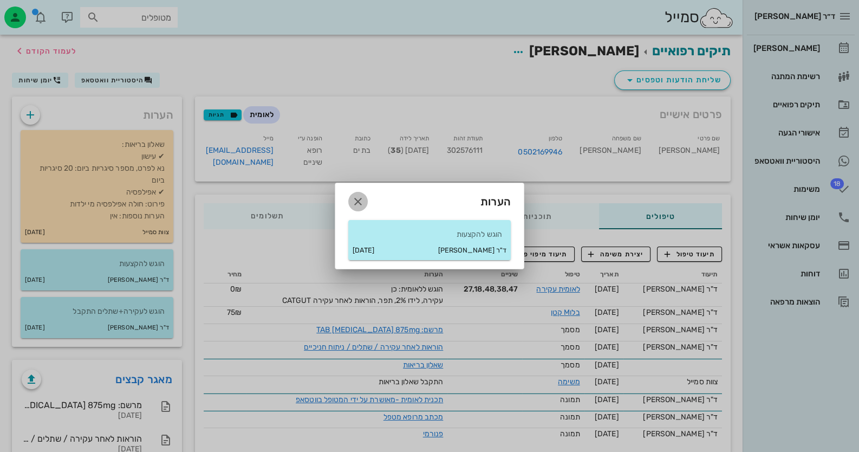
drag, startPoint x: 363, startPoint y: 200, endPoint x: 268, endPoint y: 231, distance: 99.7
click at [363, 199] on icon "button" at bounding box center [358, 201] width 13 height 13
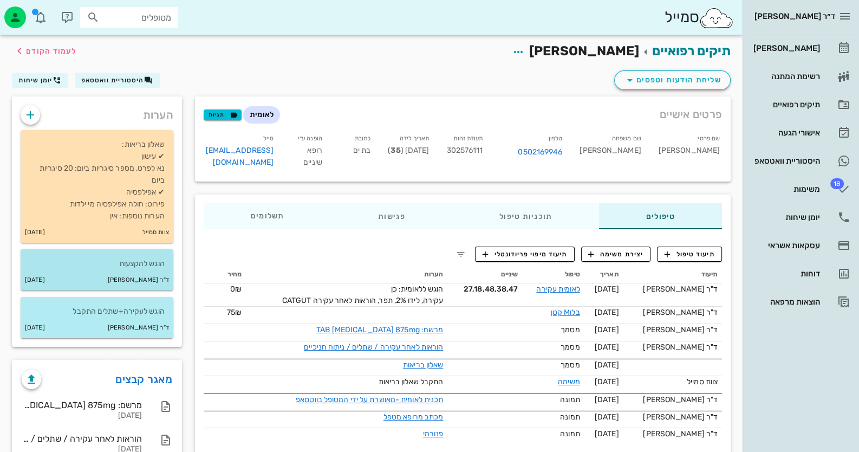
click at [127, 252] on div "הוגש להקצעות" at bounding box center [97, 259] width 153 height 21
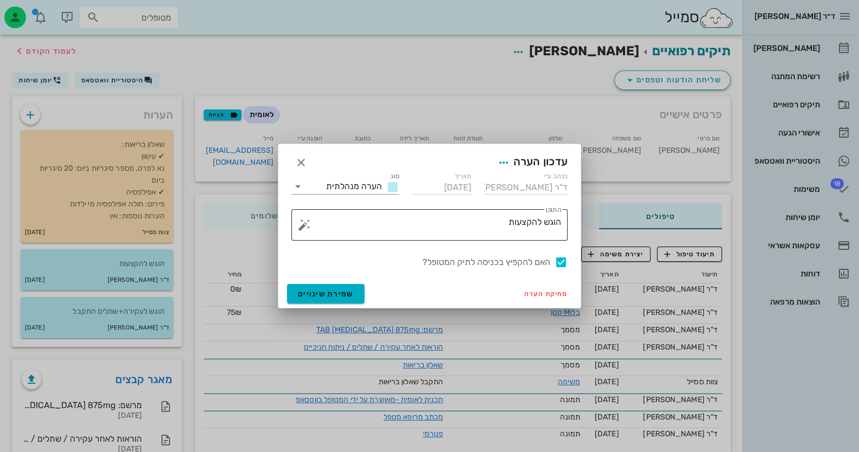
click at [309, 225] on button "button" at bounding box center [304, 224] width 13 height 13
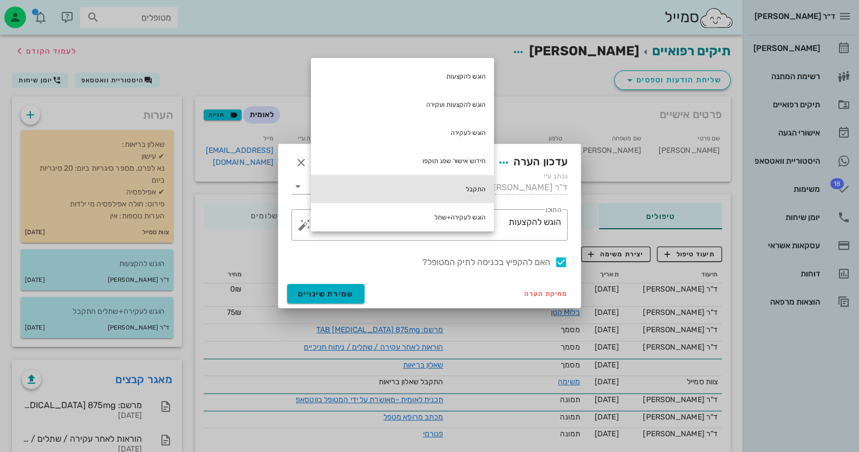
click at [467, 183] on div "התקבל" at bounding box center [402, 189] width 183 height 28
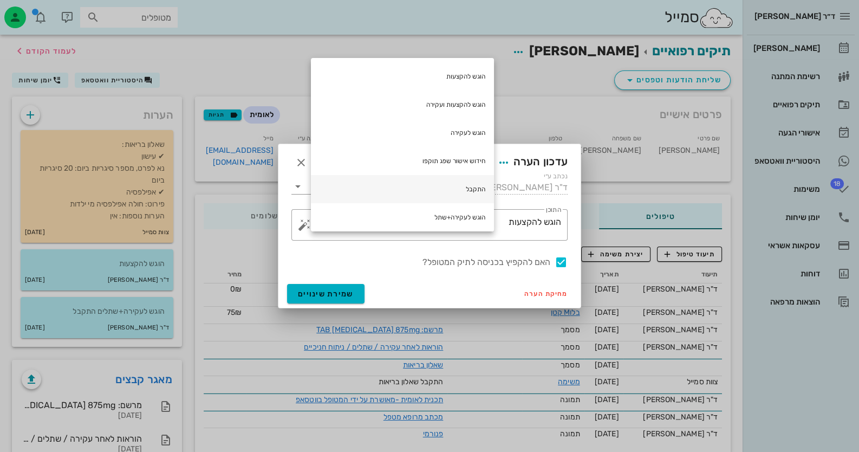
type textarea "הוגש להקצעות התקבל"
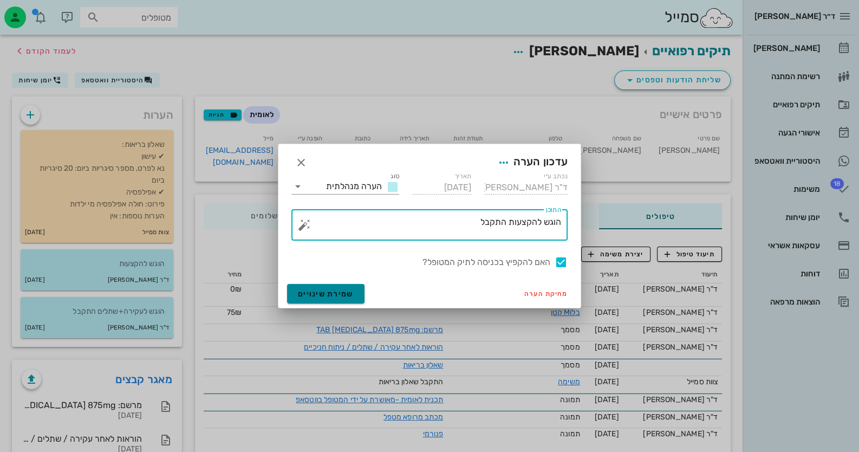
click at [354, 290] on button "שמירת שינויים" at bounding box center [325, 294] width 77 height 20
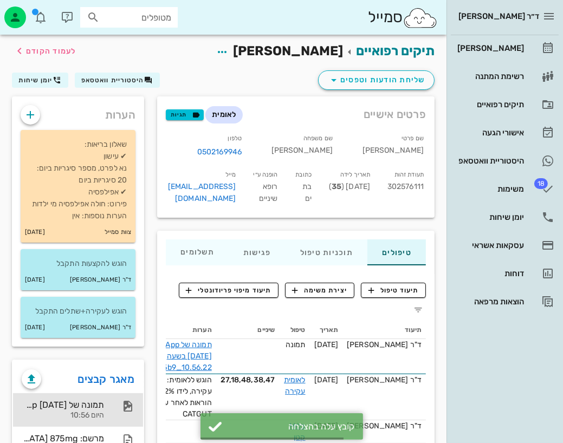
click at [112, 409] on div at bounding box center [123, 406] width 24 height 13
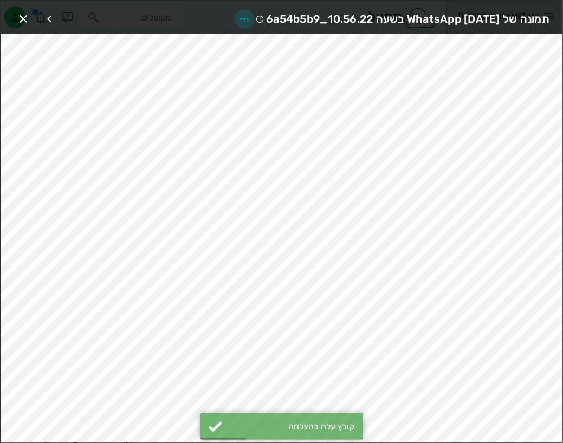
click at [238, 17] on icon "button" at bounding box center [244, 18] width 13 height 13
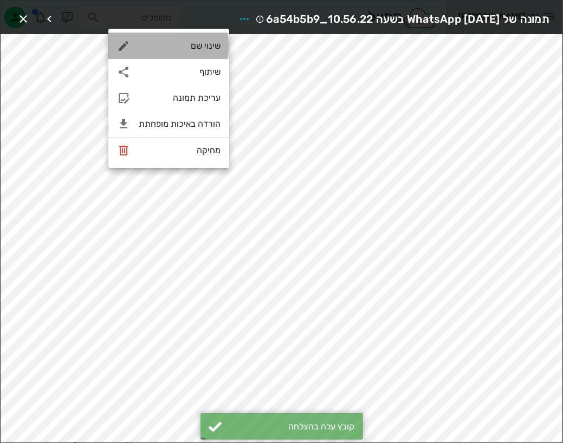
click at [209, 50] on div "שינוי שם" at bounding box center [180, 46] width 82 height 10
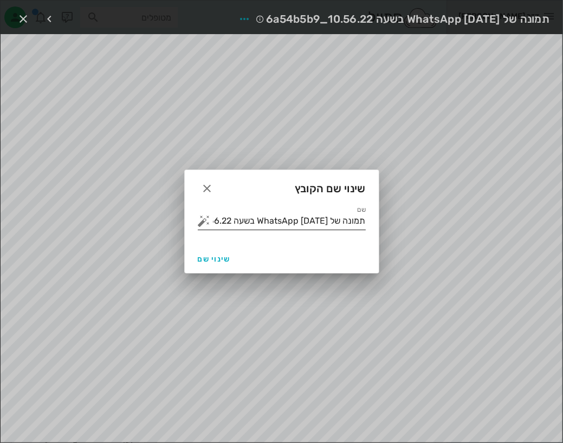
click at [202, 222] on button "button" at bounding box center [204, 221] width 13 height 13
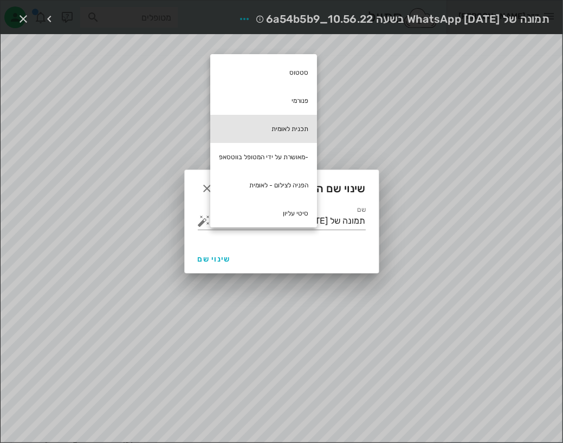
click at [299, 122] on div "תכנית לאומית" at bounding box center [263, 129] width 107 height 28
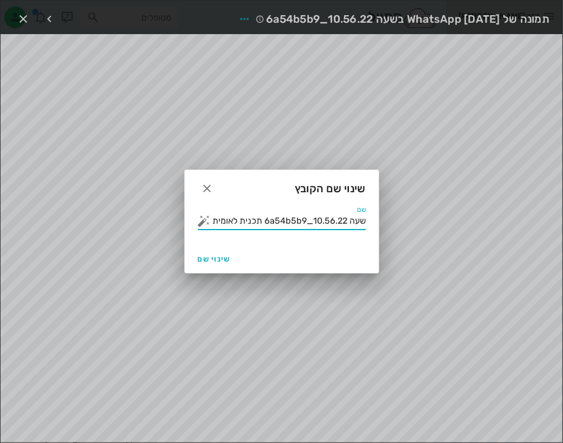
scroll to position [0, -27]
drag, startPoint x: 262, startPoint y: 223, endPoint x: 373, endPoint y: 198, distance: 114.0
click at [373, 198] on div "שינוי שם הקובץ שם תמונה של WhatsApp 2025-10-01 בשעה 10.56.22_6a54b5b9 תכנית לאו…" at bounding box center [281, 222] width 195 height 104
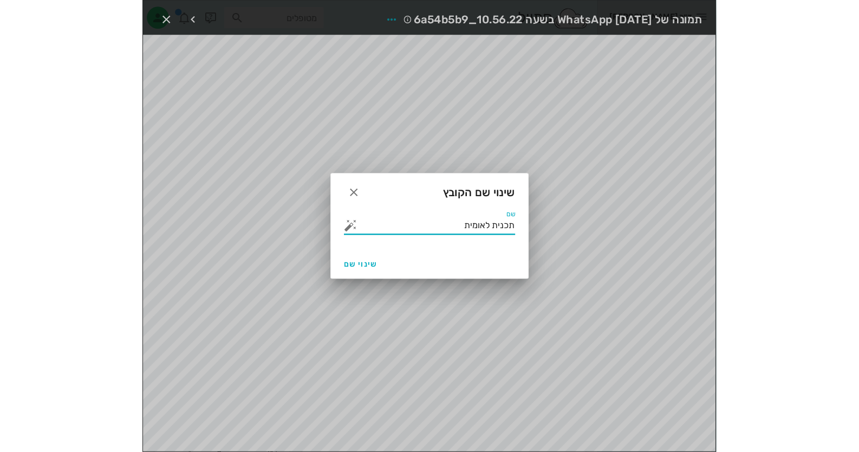
scroll to position [0, 0]
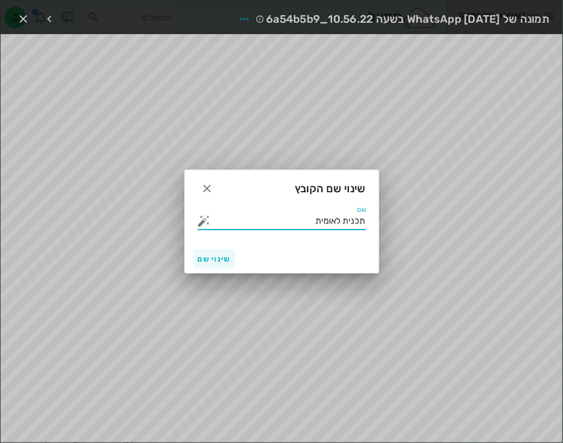
type input "תכנית לאומית"
click at [203, 261] on span "שינוי שם" at bounding box center [214, 259] width 33 height 9
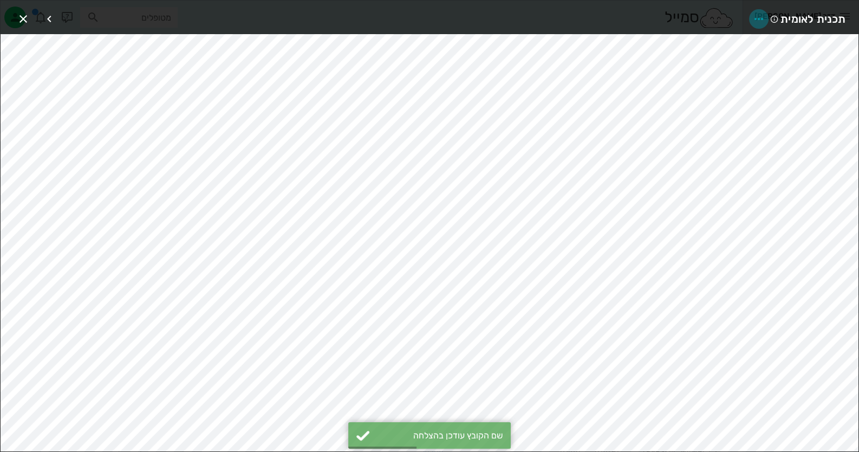
click at [758, 17] on icon "button" at bounding box center [759, 18] width 13 height 13
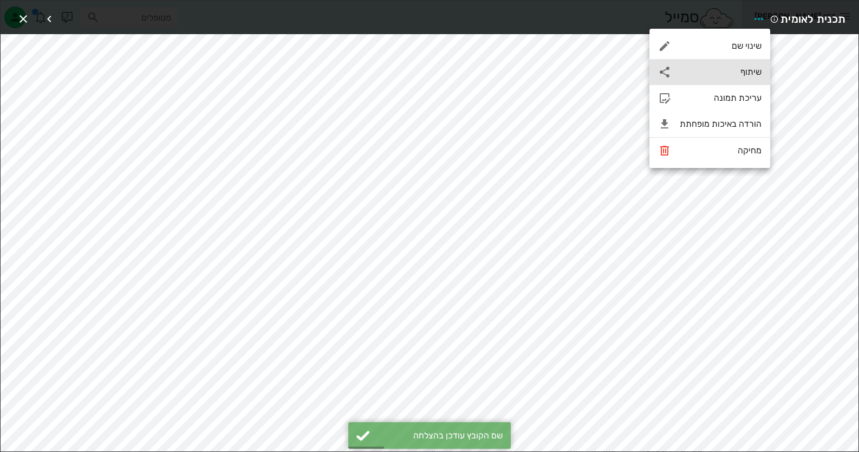
click at [745, 63] on div "שיתוף" at bounding box center [710, 72] width 121 height 26
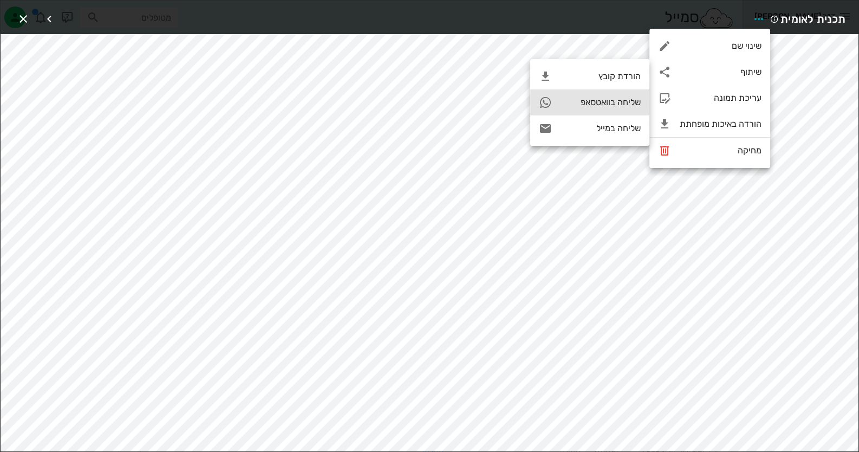
click at [630, 108] on div "שליחה בוואטסאפ" at bounding box center [590, 102] width 119 height 26
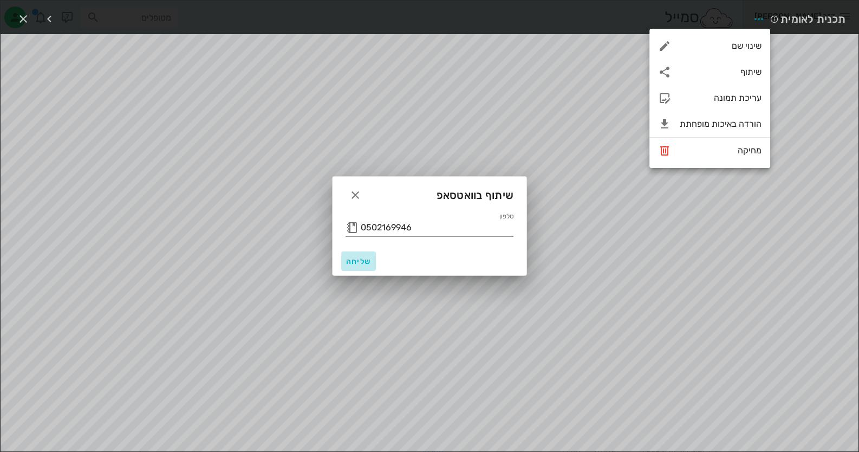
click at [357, 263] on span "שליחה" at bounding box center [359, 261] width 26 height 9
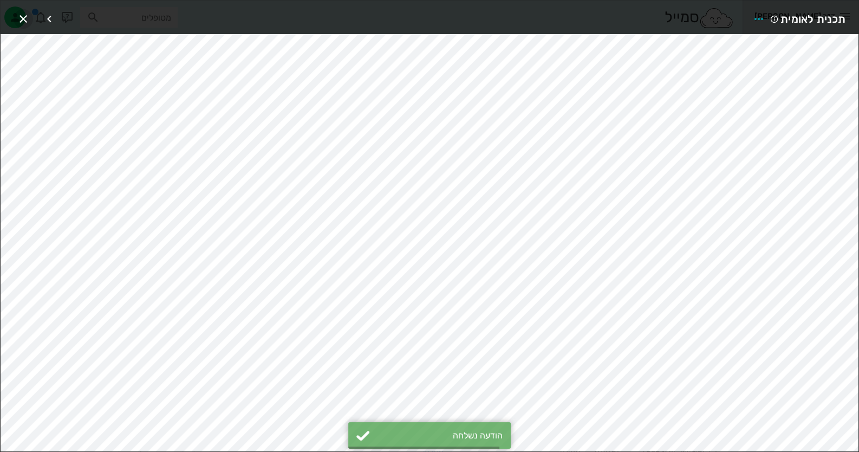
click at [27, 23] on icon "button" at bounding box center [23, 18] width 13 height 13
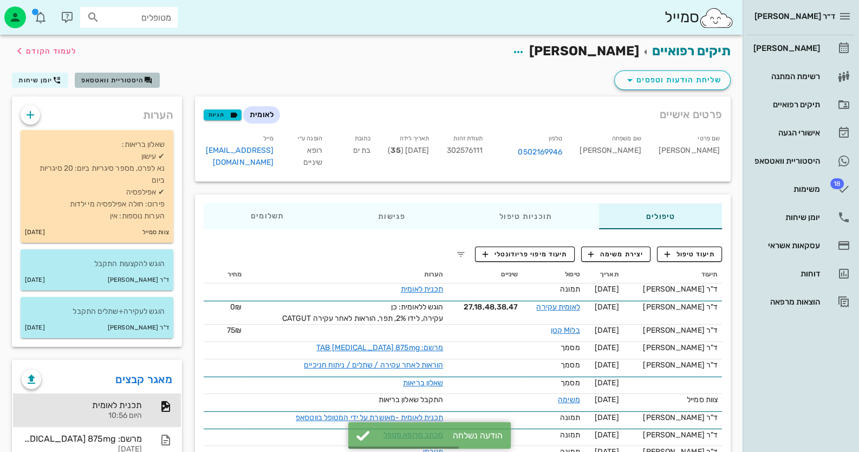
click at [98, 86] on button "היסטוריית וואטסאפ" at bounding box center [117, 80] width 85 height 15
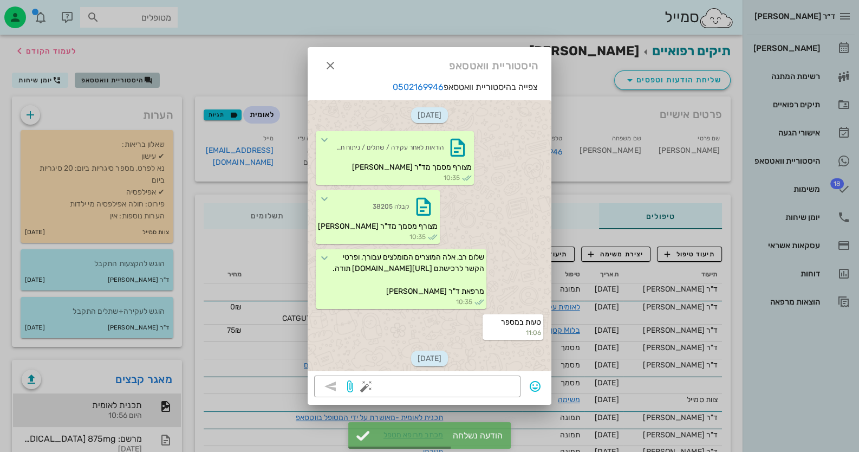
scroll to position [149, 0]
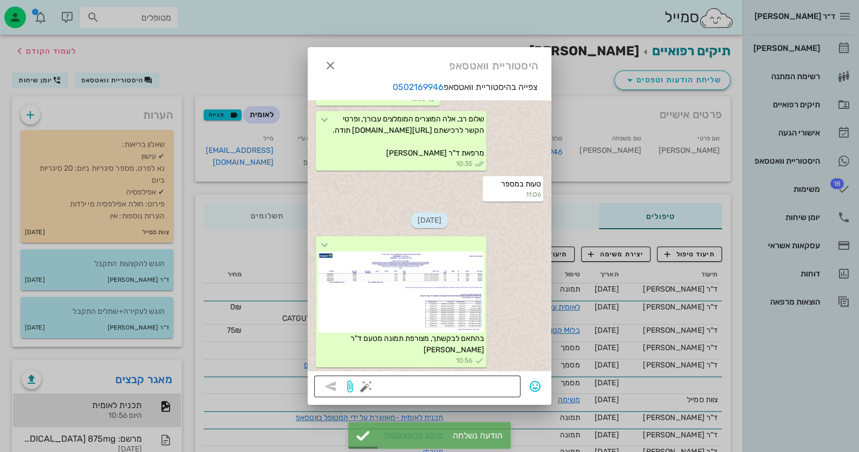
click at [360, 389] on button "button" at bounding box center [366, 386] width 13 height 13
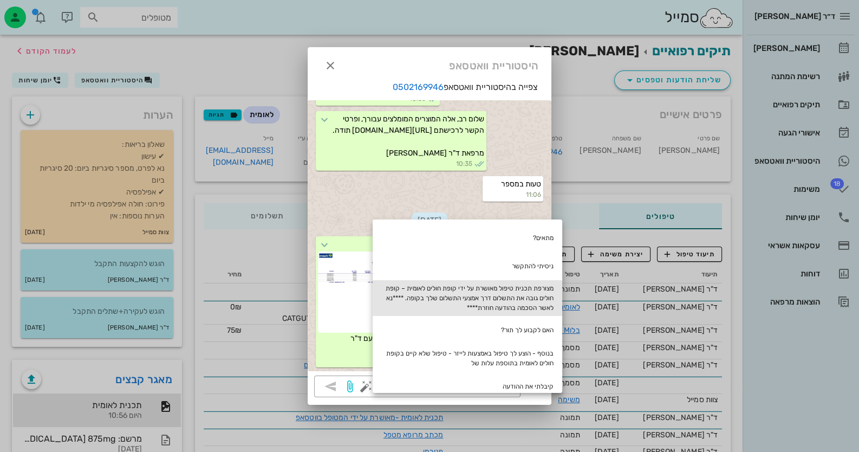
click at [492, 287] on div "מצורפת תכנית טיפול מאושרת על ידי קופת חולים לאומית – קופת חולים גובה את התשלום …" at bounding box center [468, 298] width 190 height 36
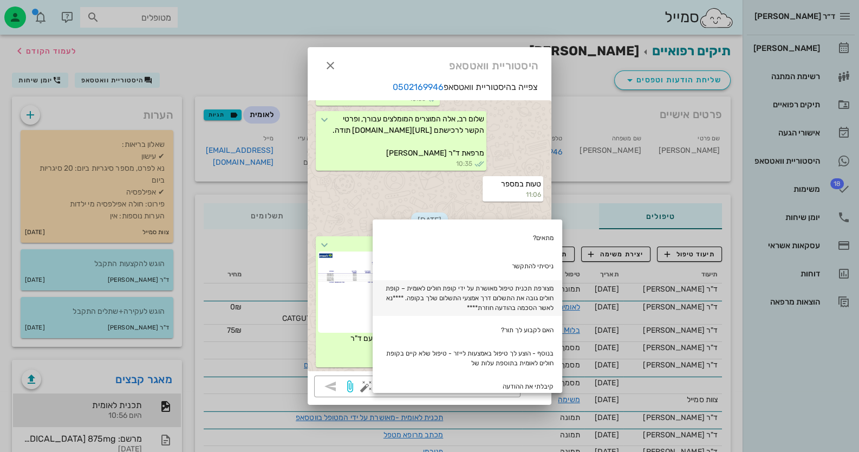
type textarea "מצורפת תכנית טיפול מאושרת על ידי קופת חולים לאומית – קופת חולים גובה את התשלום …"
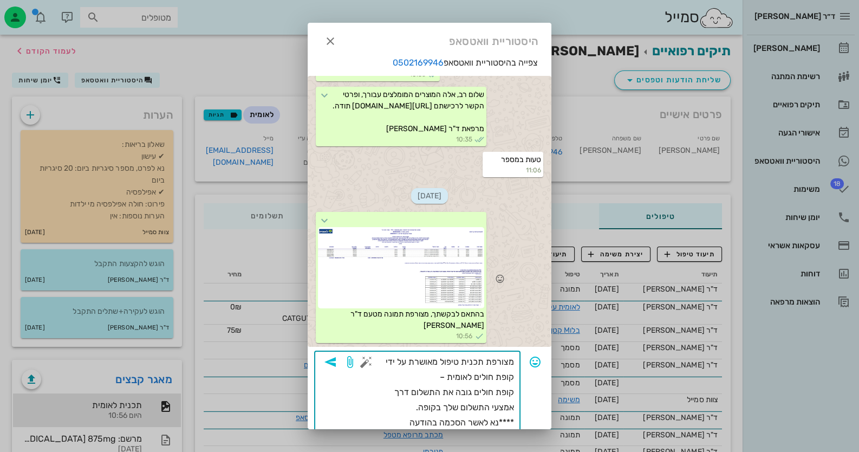
scroll to position [22, 0]
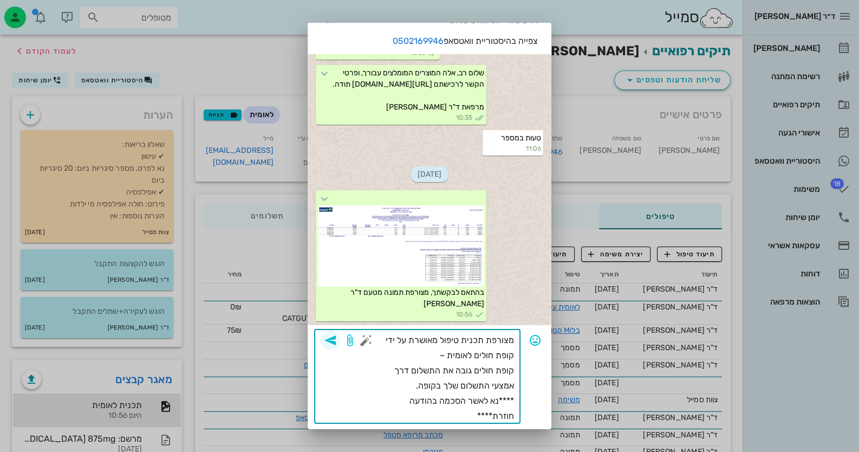
click at [337, 341] on icon "button" at bounding box center [330, 340] width 13 height 13
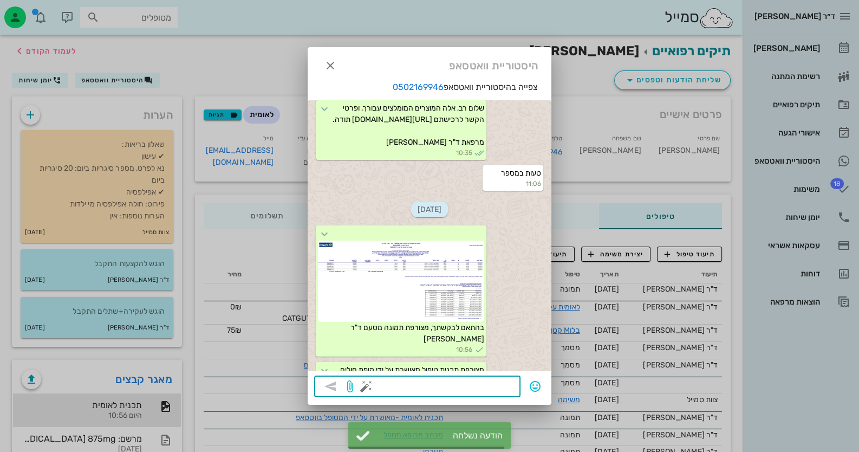
scroll to position [237, 0]
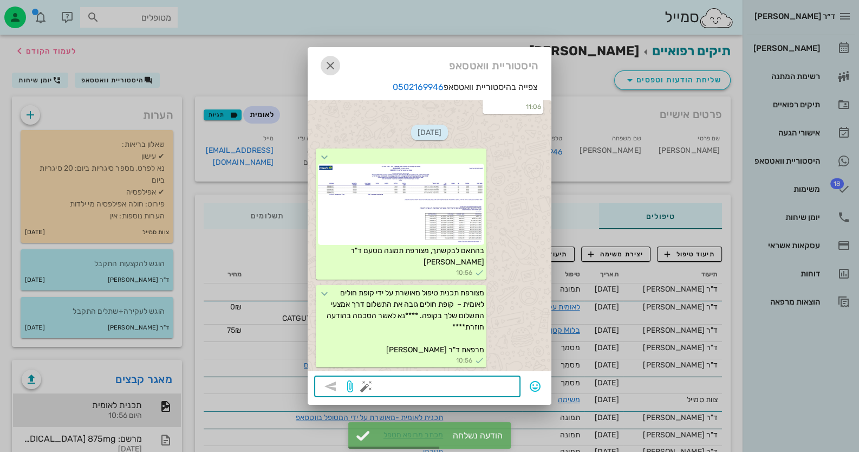
click at [331, 67] on icon "button" at bounding box center [330, 65] width 13 height 13
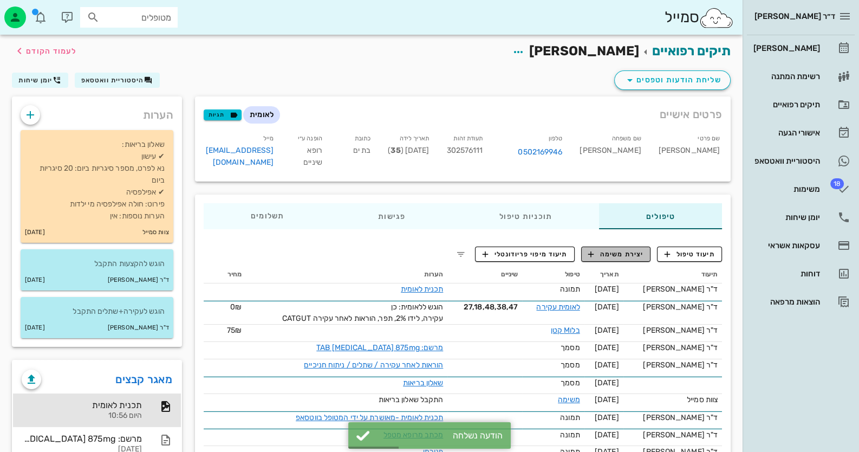
click at [620, 249] on span "יצירת משימה" at bounding box center [616, 254] width 55 height 10
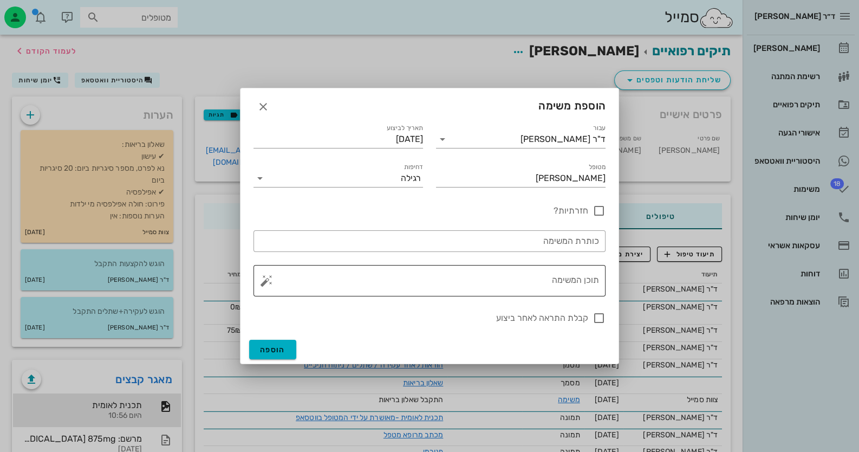
click at [266, 280] on button "button" at bounding box center [266, 280] width 13 height 13
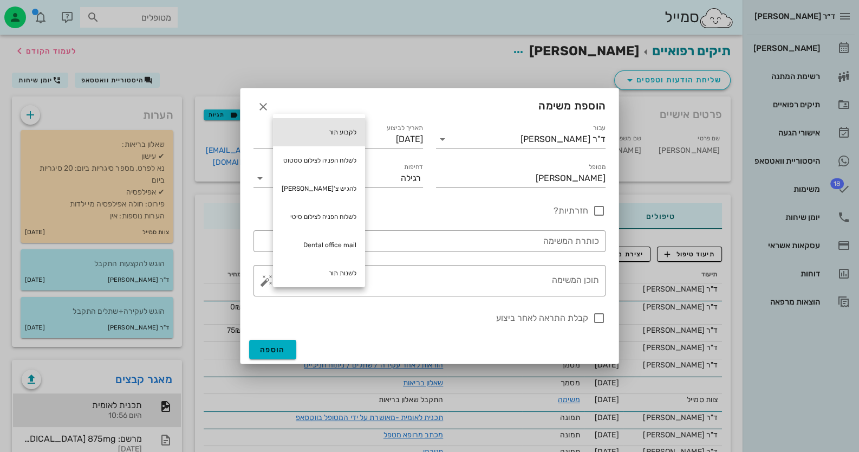
click at [350, 131] on div "לקבוע תור" at bounding box center [319, 132] width 92 height 28
type textarea "לקבוע תור"
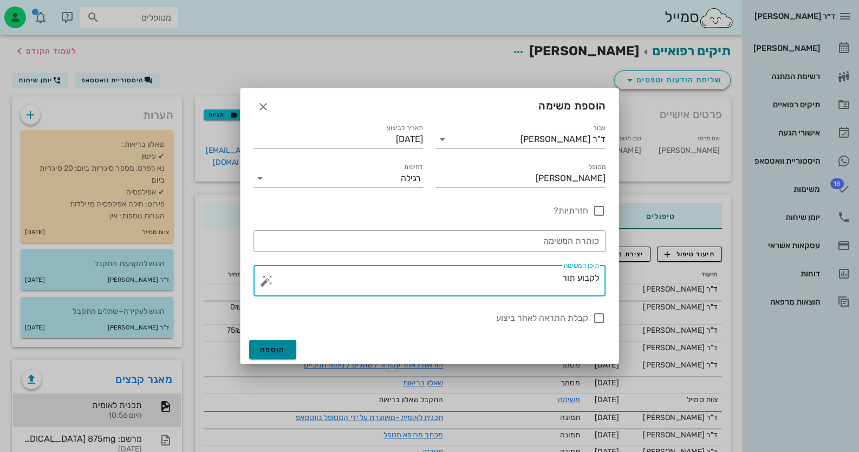
click at [284, 352] on span "הוספה" at bounding box center [272, 349] width 25 height 9
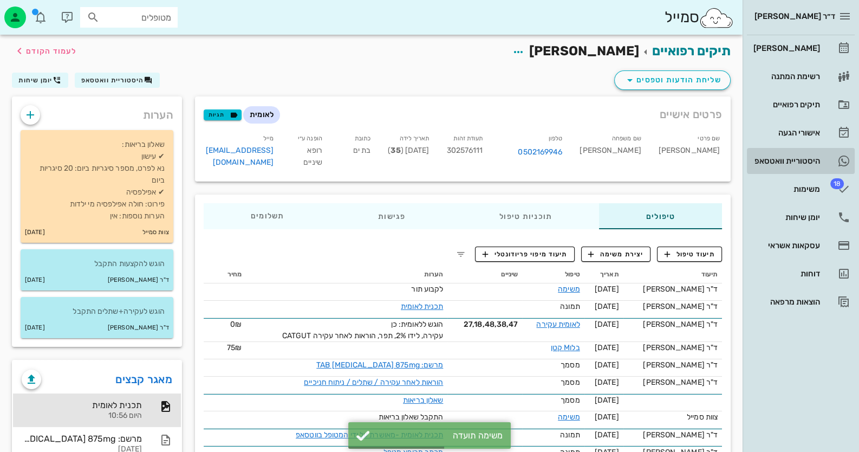
click at [779, 168] on div "היסטוריית וואטסאפ" at bounding box center [786, 160] width 69 height 17
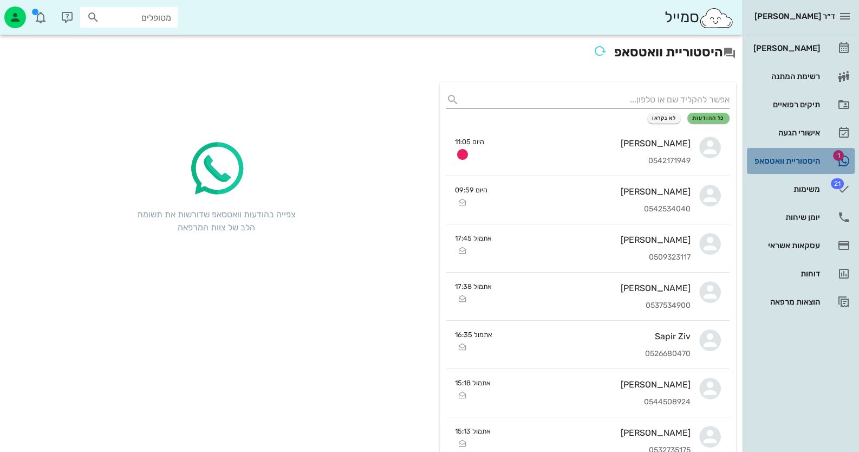
click at [791, 161] on div "היסטוריית וואטסאפ" at bounding box center [786, 161] width 69 height 9
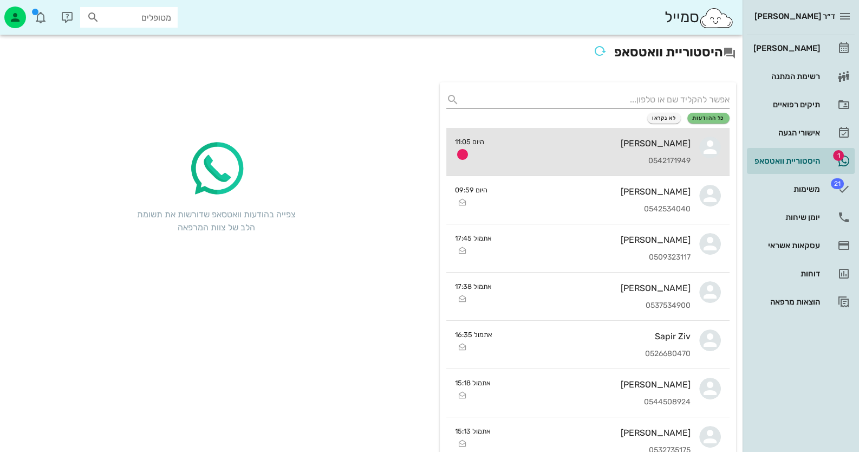
click at [694, 152] on link "תומר לחאם 0542171949 היום 11:05" at bounding box center [588, 152] width 283 height 48
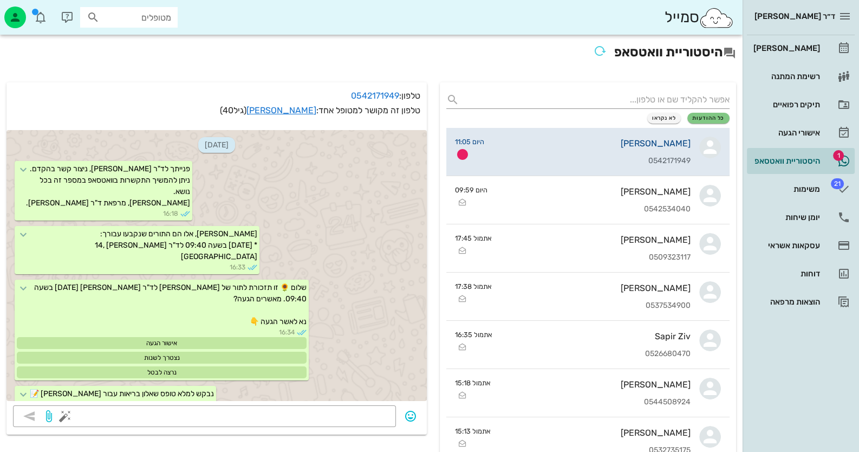
scroll to position [1805, 0]
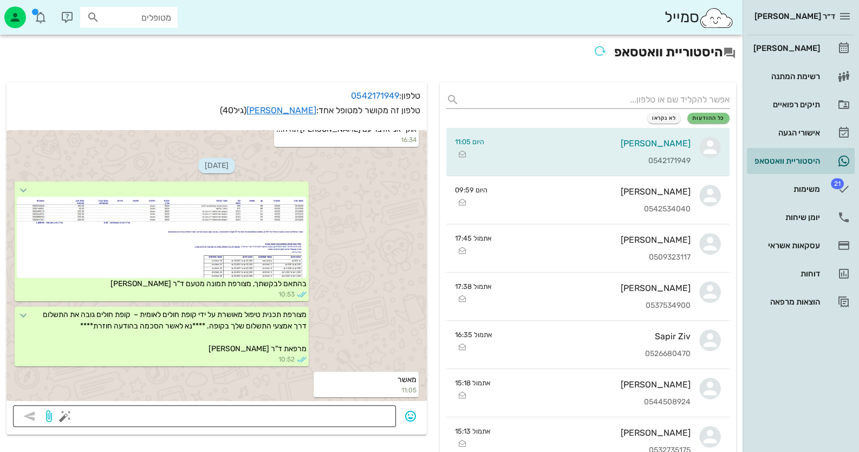
click at [390, 412] on div "​" at bounding box center [204, 416] width 383 height 22
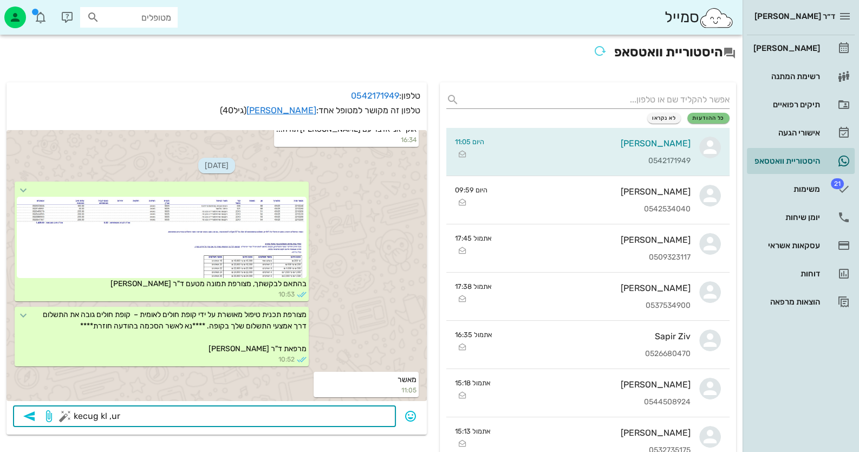
type textarea "kecug kl ,ur?"
drag, startPoint x: 125, startPoint y: 416, endPoint x: 5, endPoint y: 421, distance: 119.3
click at [65, 413] on button "button" at bounding box center [65, 416] width 13 height 13
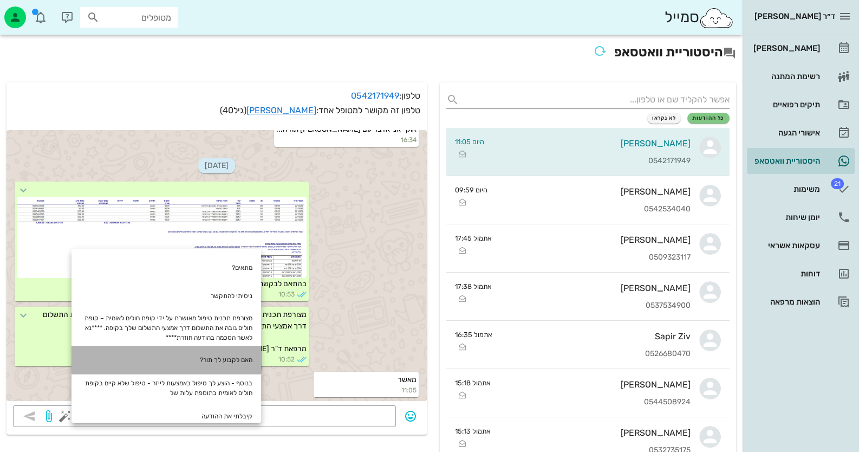
click at [203, 364] on div "האם לקבוע לך תור?" at bounding box center [167, 360] width 190 height 28
type textarea "האם לקבוע לך תור?"
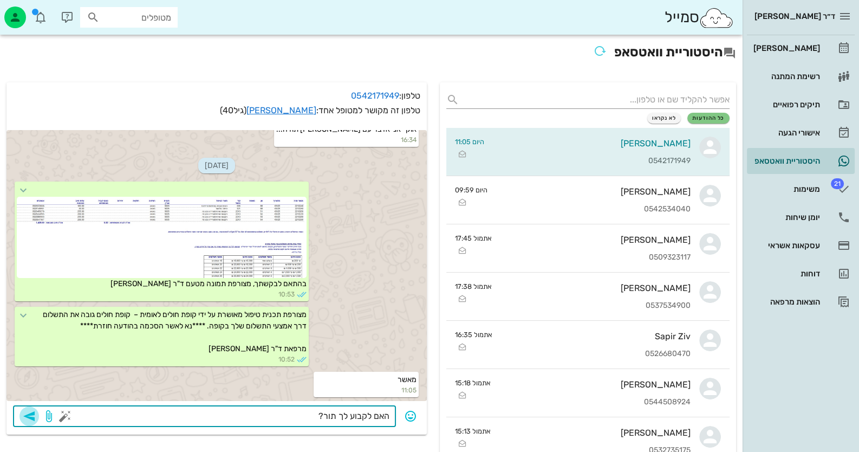
click at [27, 414] on icon "button" at bounding box center [29, 416] width 13 height 13
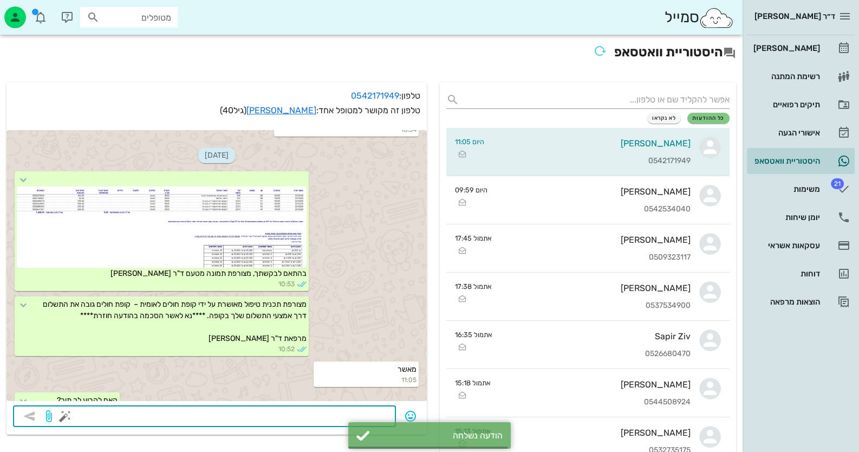
scroll to position [1837, 0]
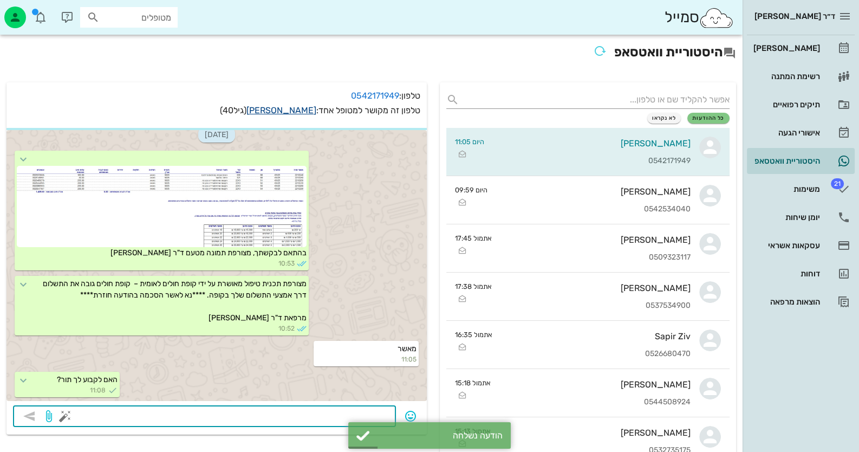
click at [288, 114] on link "תומר לחאם" at bounding box center [282, 110] width 70 height 10
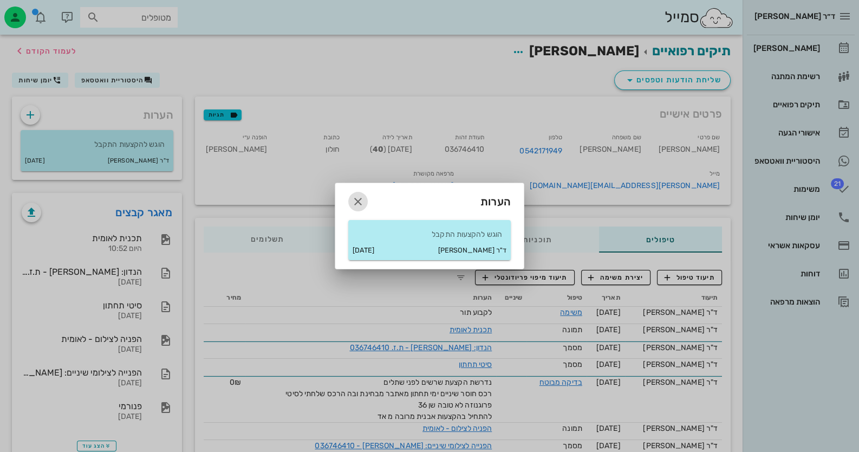
click at [360, 198] on icon "button" at bounding box center [358, 201] width 13 height 13
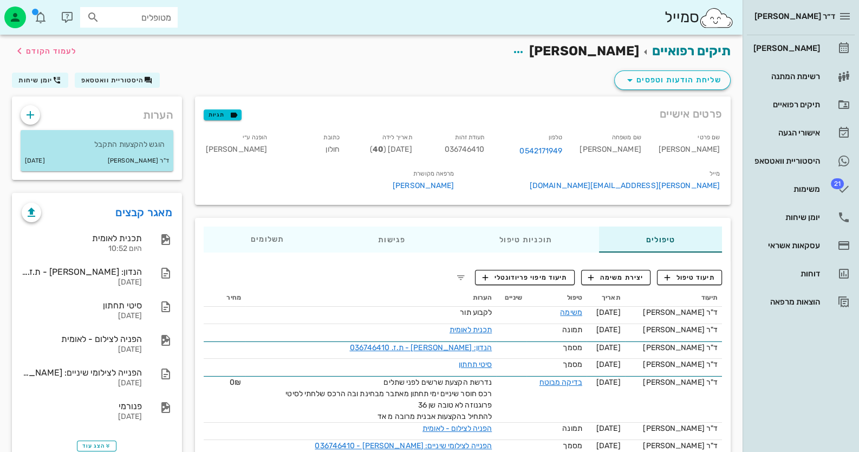
click at [161, 141] on p "הוגש להקצעות התקבל" at bounding box center [96, 145] width 135 height 12
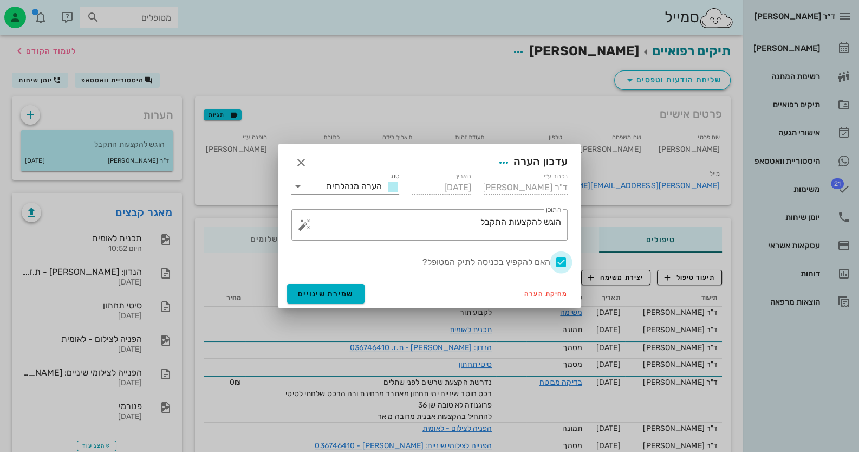
click at [563, 262] on div at bounding box center [561, 262] width 18 height 18
checkbox input "false"
click at [328, 290] on span "שמירת שינויים" at bounding box center [326, 293] width 56 height 9
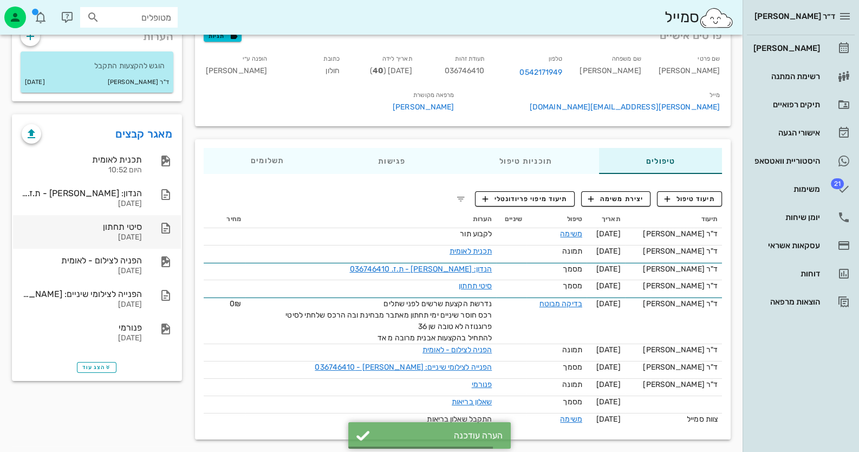
scroll to position [82, 0]
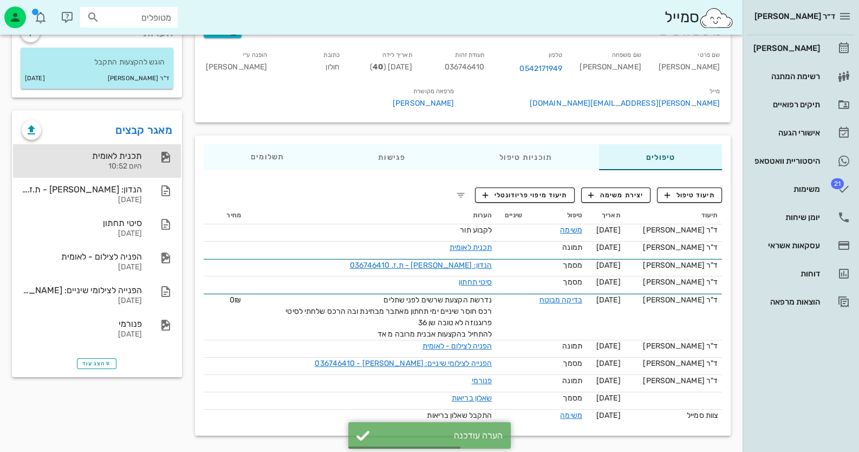
click at [153, 149] on div "תכנית לאומית היום 10:52" at bounding box center [97, 161] width 168 height 34
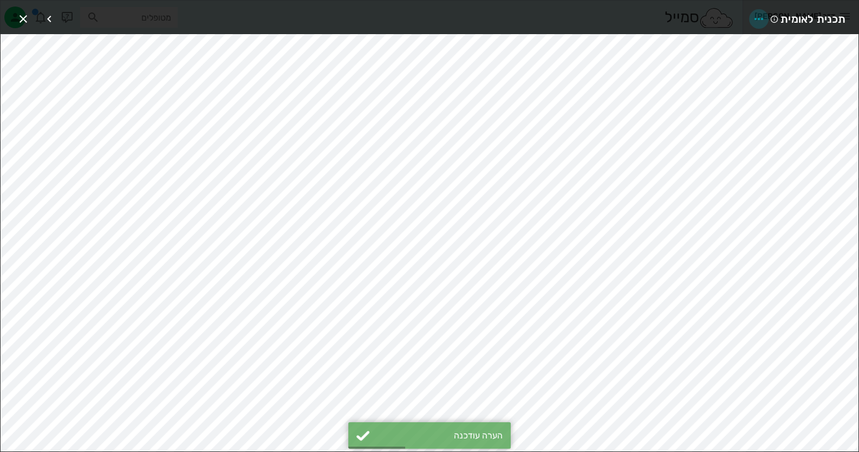
click at [764, 19] on icon "button" at bounding box center [759, 18] width 13 height 13
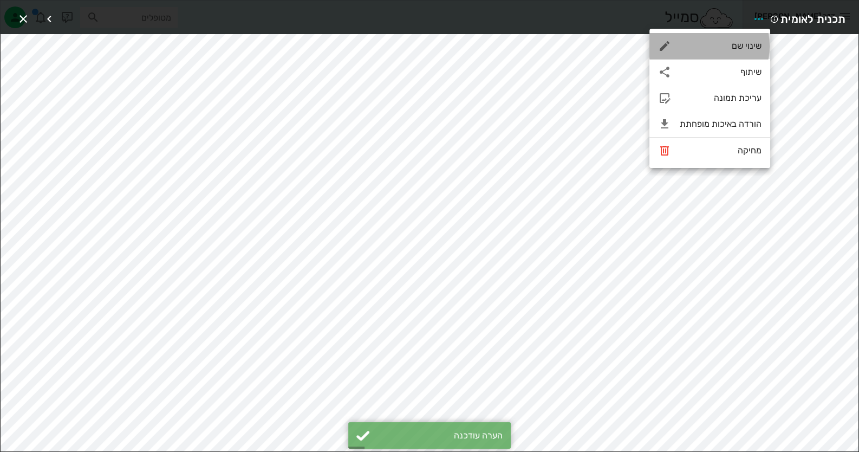
click at [719, 56] on div "שינוי שם" at bounding box center [710, 46] width 121 height 26
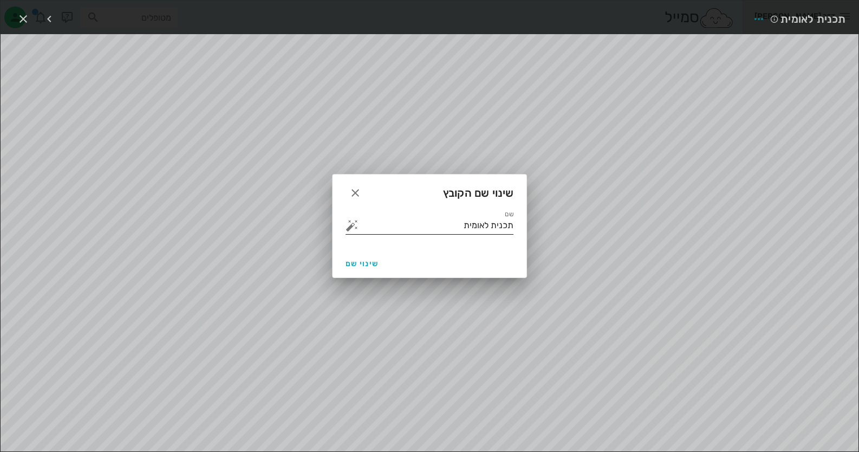
click at [355, 224] on button "button" at bounding box center [352, 225] width 13 height 13
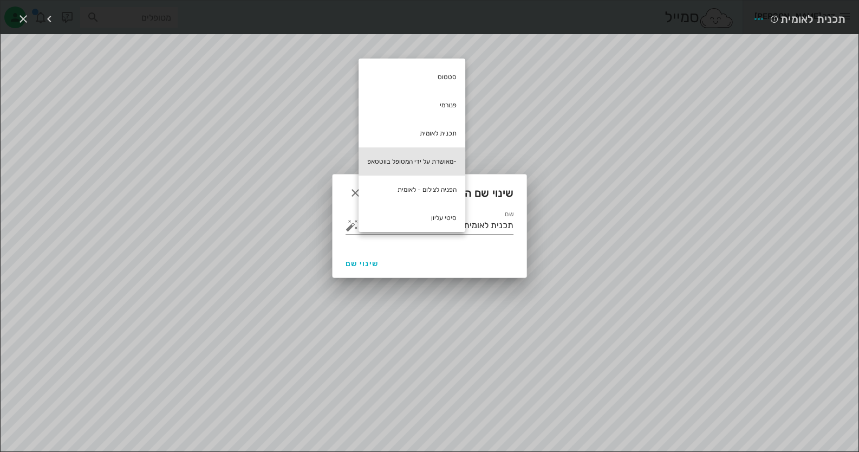
click at [416, 160] on div "-מאושרת על ידי המטופל בווטסאפ" at bounding box center [412, 161] width 107 height 28
type input "תכנית לאומית -מאושרת על ידי המטופל בווטסאפ"
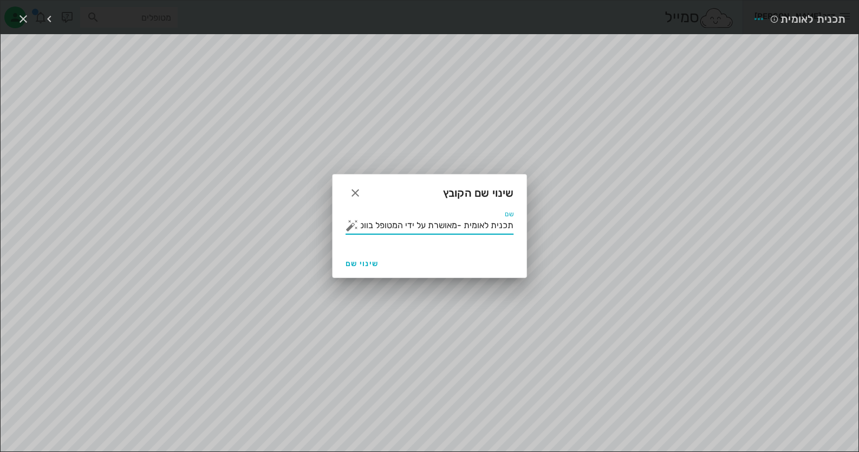
scroll to position [0, -16]
click at [358, 268] on button "שינוי שם" at bounding box center [362, 264] width 42 height 20
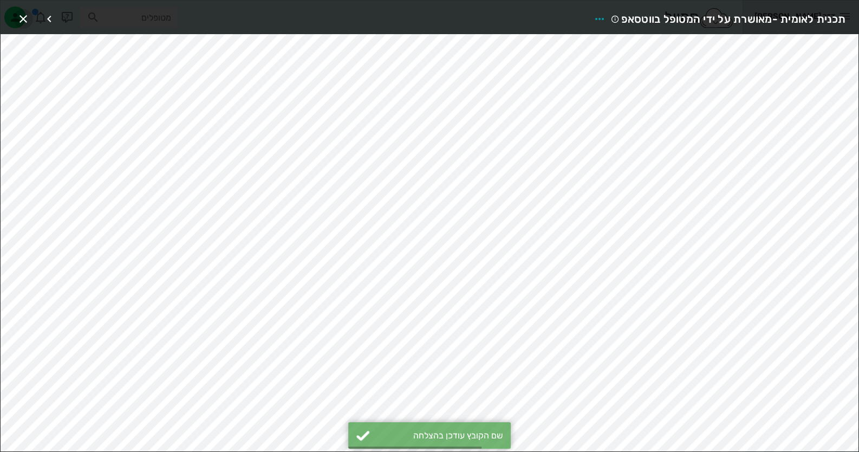
click at [18, 16] on icon "button" at bounding box center [23, 18] width 13 height 13
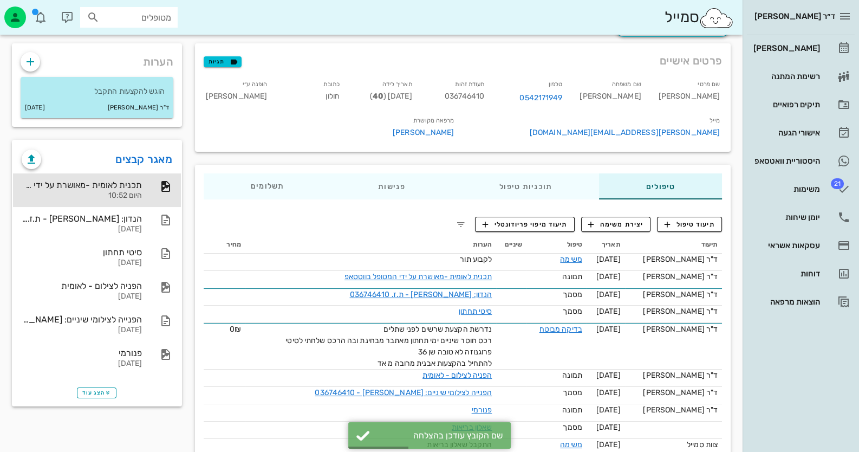
scroll to position [28, 0]
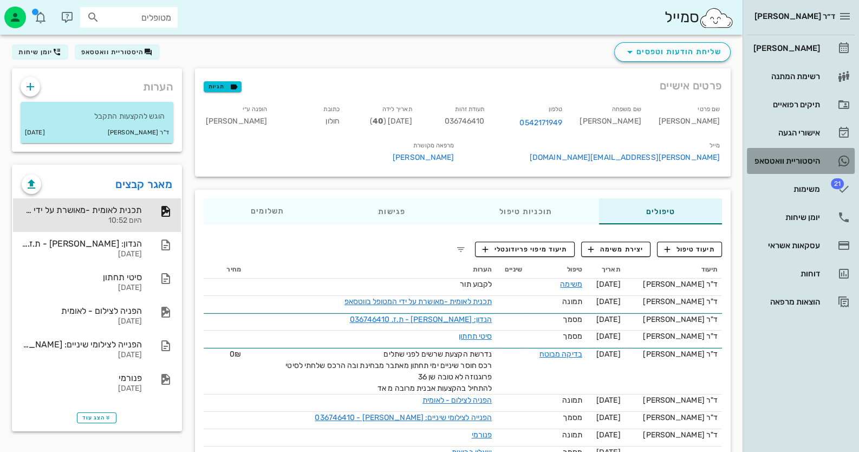
click at [770, 157] on div "היסטוריית וואטסאפ" at bounding box center [786, 161] width 69 height 9
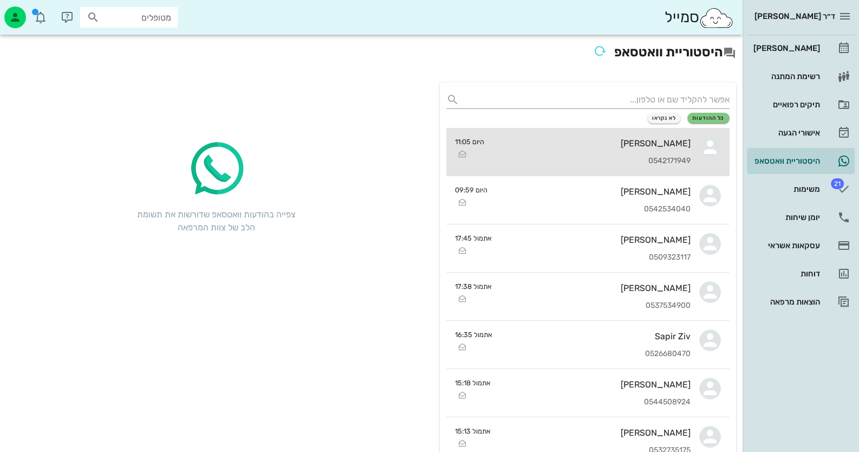
click at [521, 167] on div "תומר לחאם 0542171949" at bounding box center [592, 152] width 198 height 48
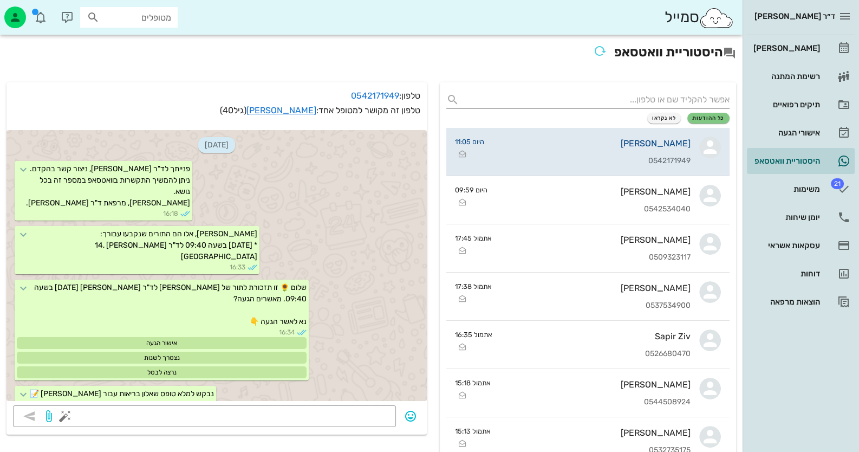
scroll to position [1837, 0]
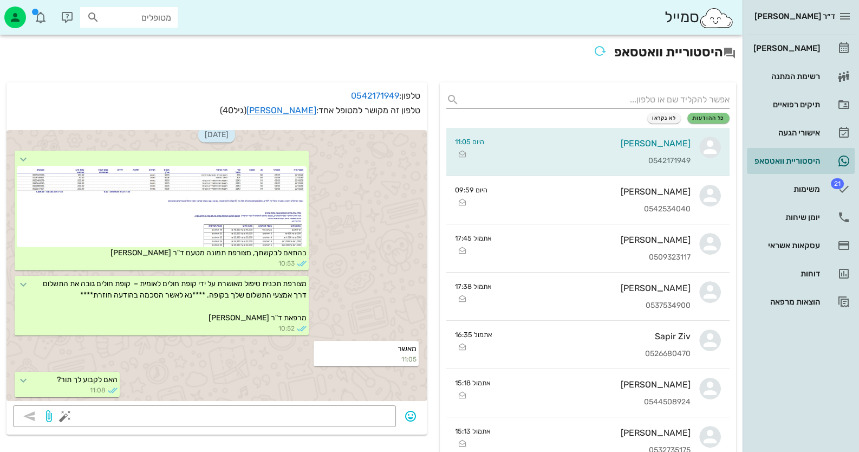
click at [762, 10] on div "ד״ר [PERSON_NAME]" at bounding box center [791, 16] width 88 height 17
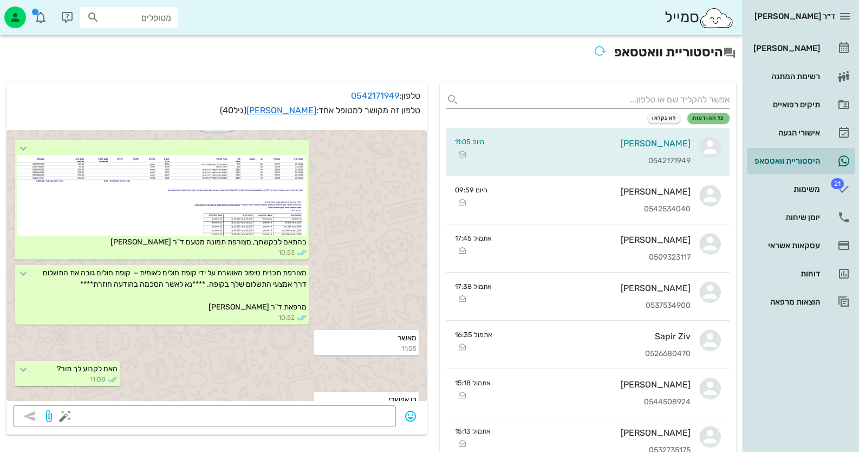
scroll to position [1867, 0]
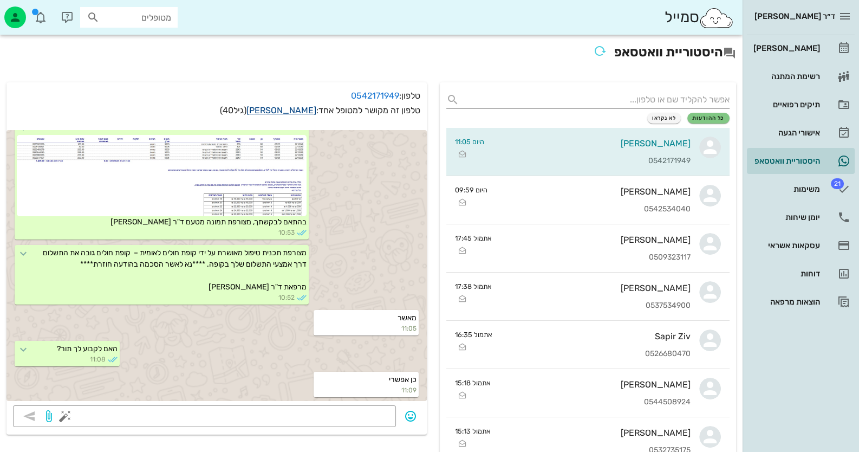
click at [295, 106] on link "תומר לחאם" at bounding box center [282, 110] width 70 height 10
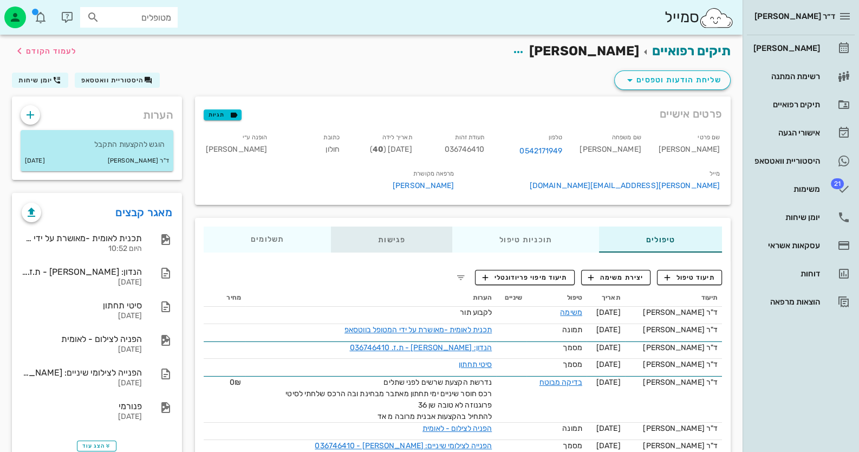
click at [422, 243] on div "פגישות" at bounding box center [391, 240] width 121 height 26
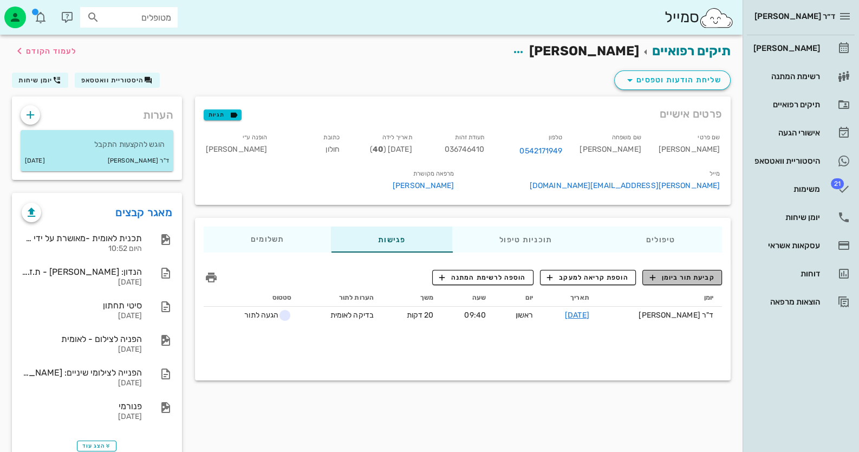
click at [674, 275] on span "קביעת תור ביומן" at bounding box center [682, 278] width 65 height 10
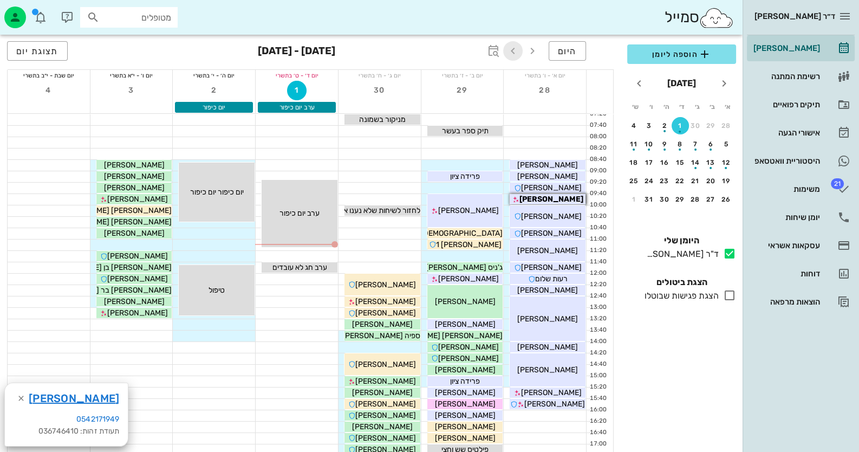
click at [516, 49] on icon "button" at bounding box center [513, 50] width 13 height 13
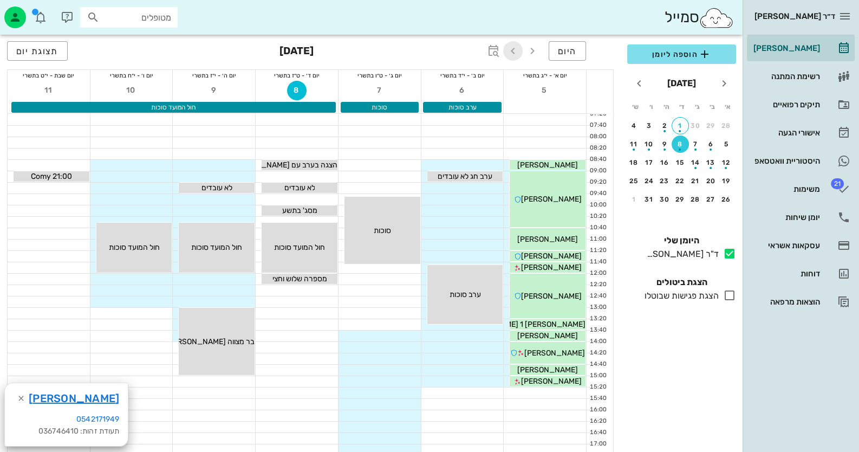
click at [516, 49] on icon "button" at bounding box center [513, 50] width 13 height 13
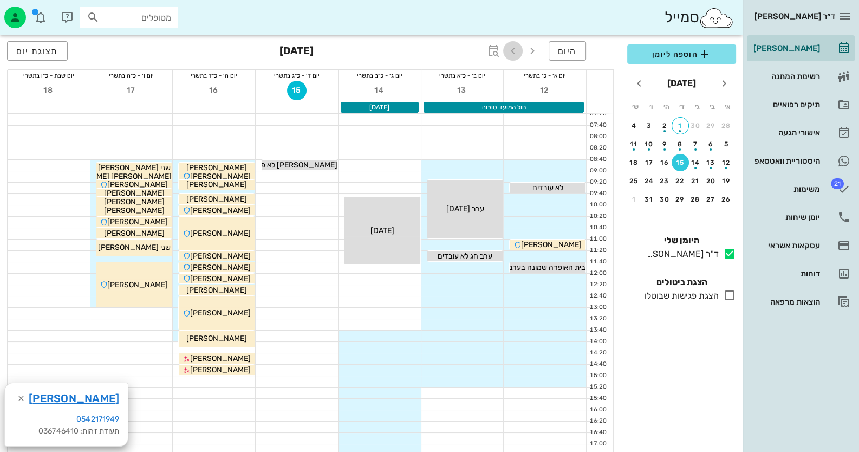
click at [516, 49] on icon "button" at bounding box center [513, 50] width 13 height 13
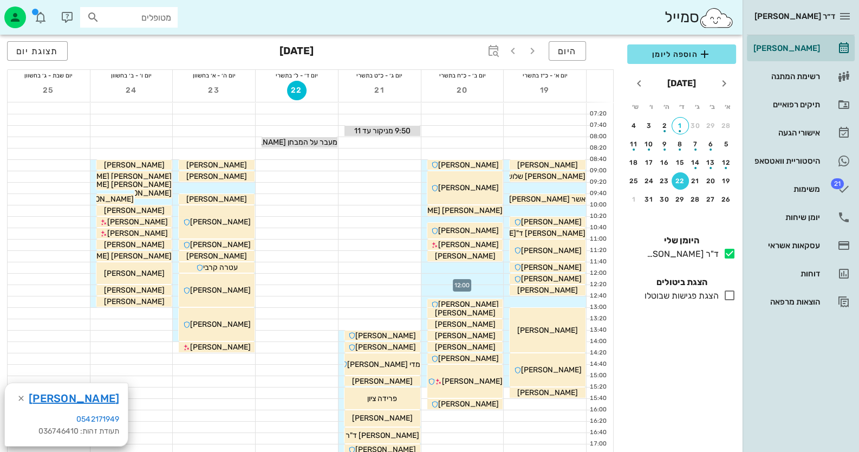
click at [490, 279] on div at bounding box center [463, 279] width 82 height 11
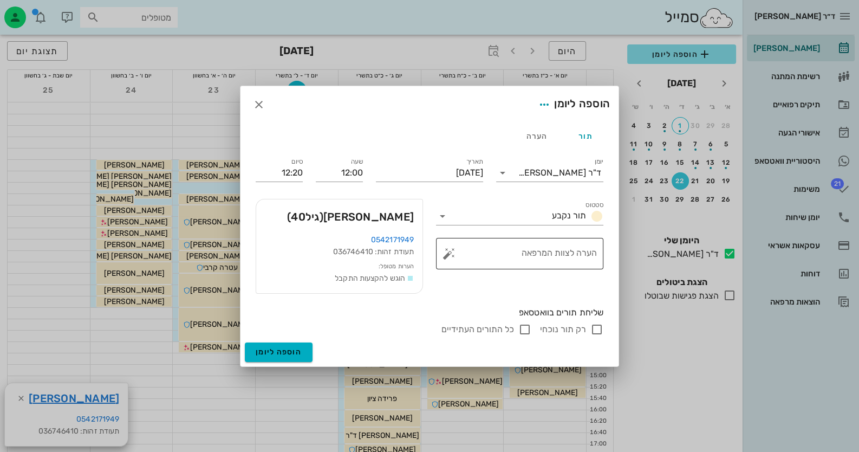
click at [455, 254] on button "button" at bounding box center [449, 253] width 13 height 13
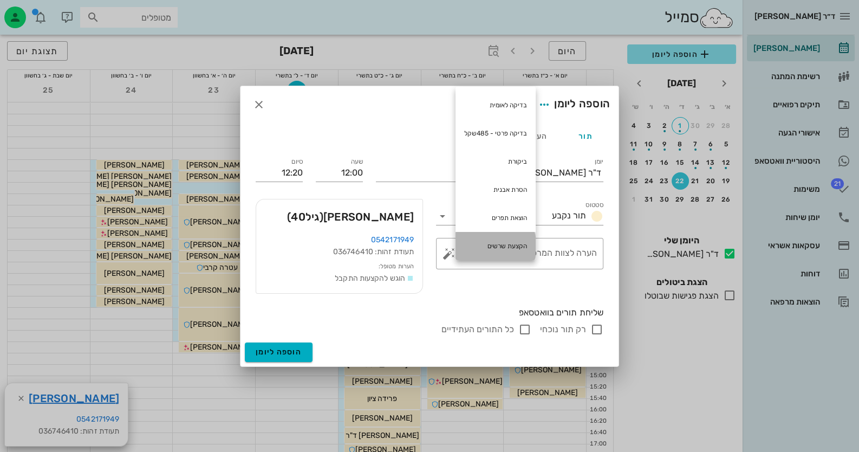
click at [522, 241] on div "הקצעת שרשים" at bounding box center [496, 246] width 80 height 28
type textarea "הקצעת שרשים"
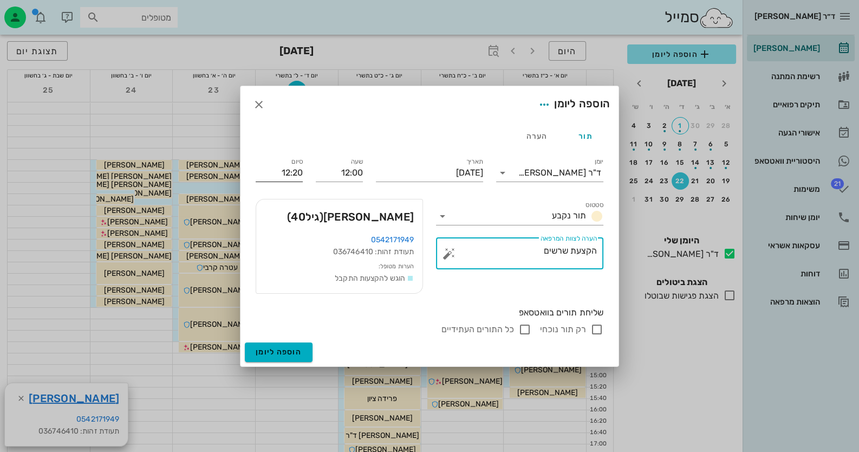
click at [285, 169] on input "12:20" at bounding box center [279, 172] width 47 height 17
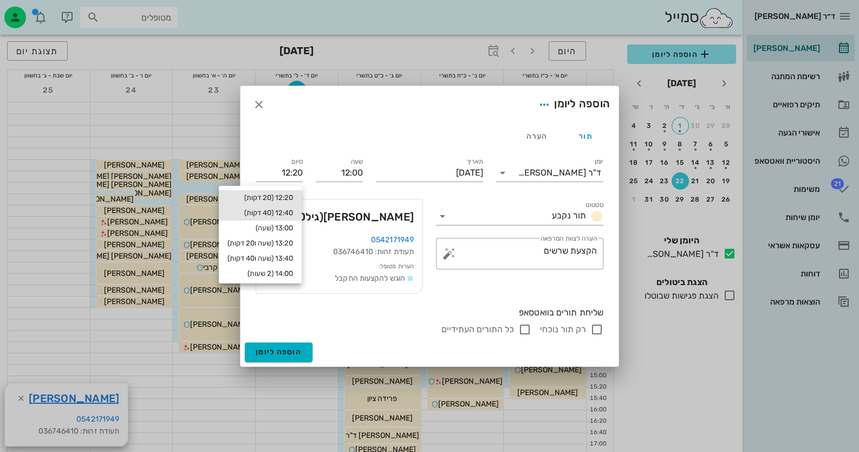
click at [282, 207] on div "12:40 (40 דקות)" at bounding box center [260, 212] width 83 height 15
type input "12:40"
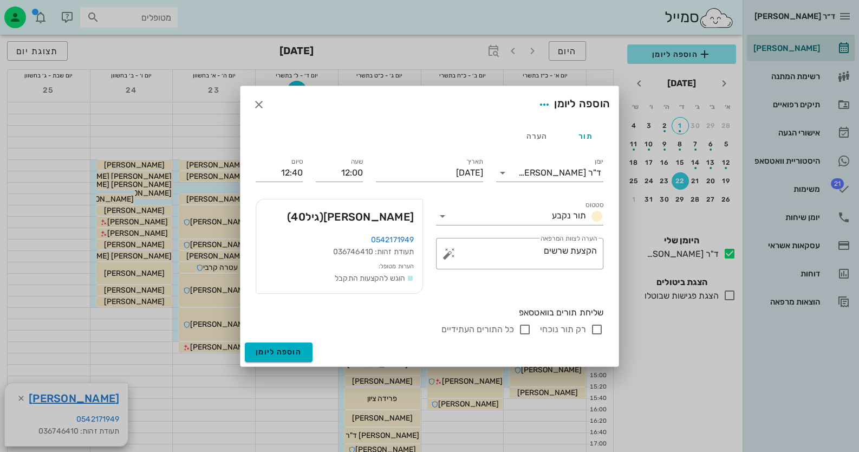
click at [593, 327] on input "רק תור נוכחי" at bounding box center [597, 329] width 13 height 13
checkbox input "false"
click at [288, 352] on span "הוספה ליומן" at bounding box center [279, 351] width 46 height 9
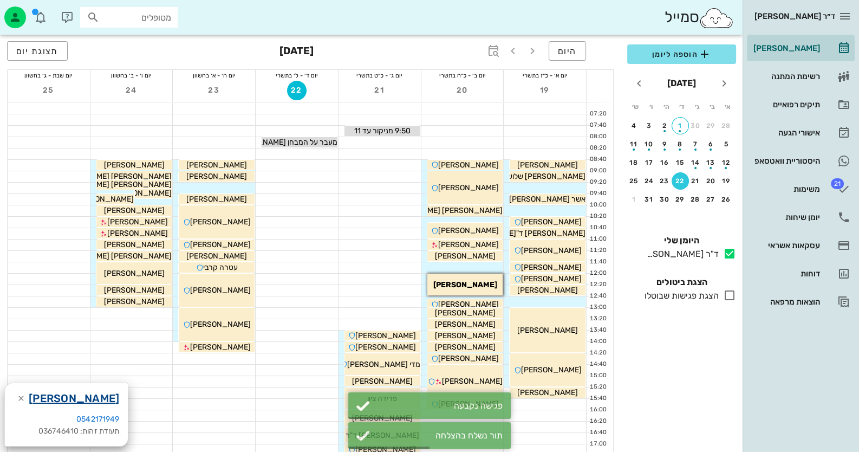
click at [89, 395] on link "[PERSON_NAME]" at bounding box center [74, 398] width 90 height 17
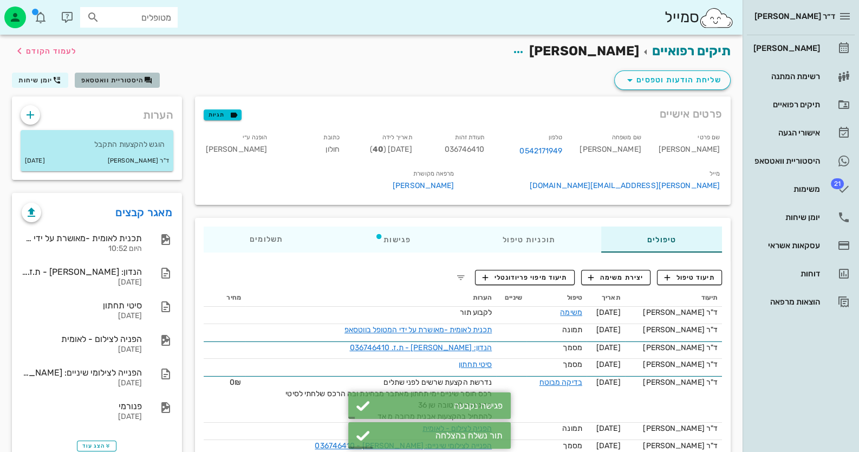
click at [101, 79] on span "היסטוריית וואטסאפ" at bounding box center [112, 80] width 63 height 8
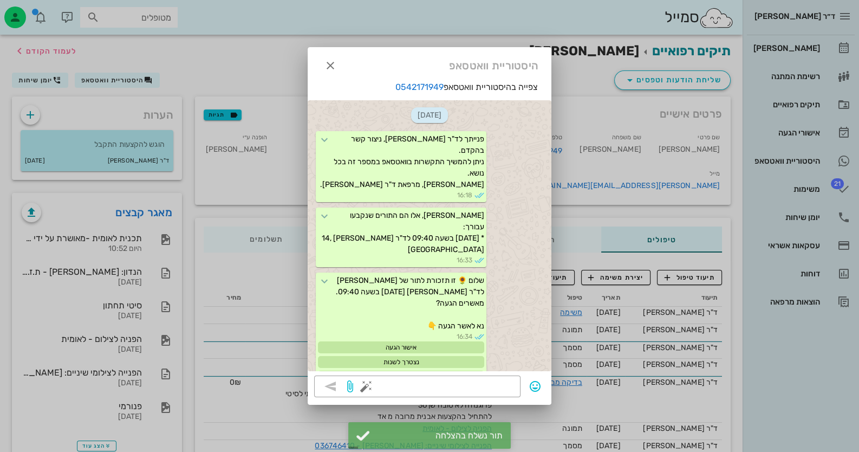
scroll to position [2160, 0]
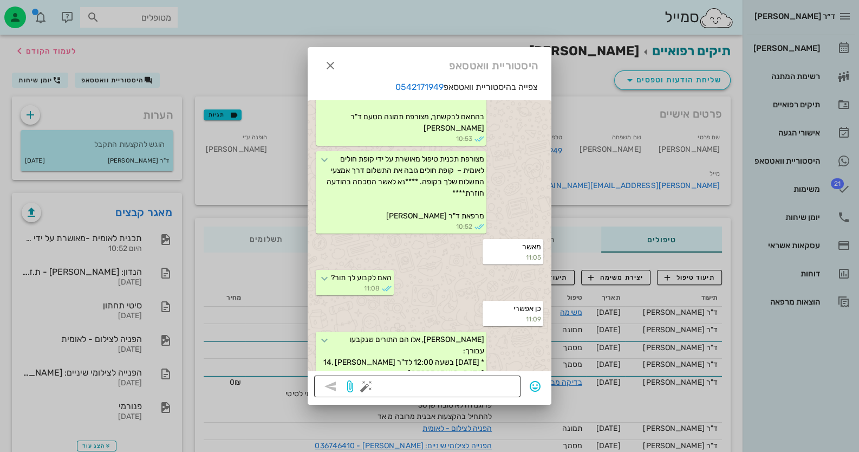
click at [365, 391] on button "button" at bounding box center [366, 386] width 13 height 13
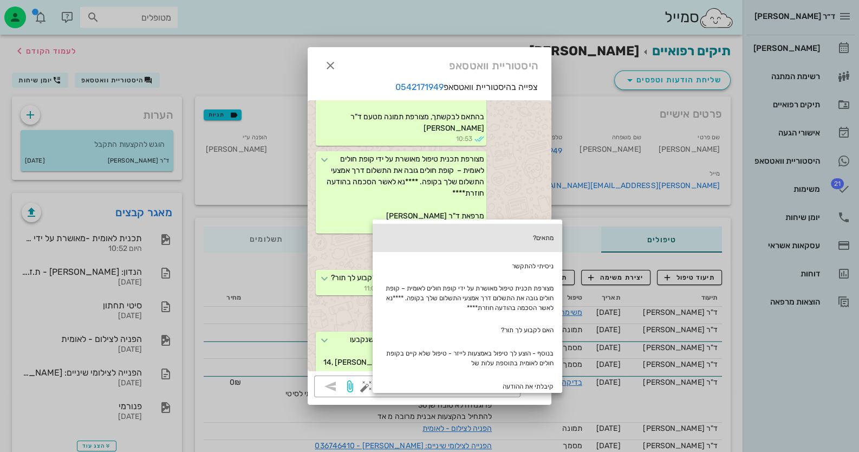
click at [533, 244] on div "מתאים?" at bounding box center [468, 238] width 190 height 28
type textarea "מתאים?"
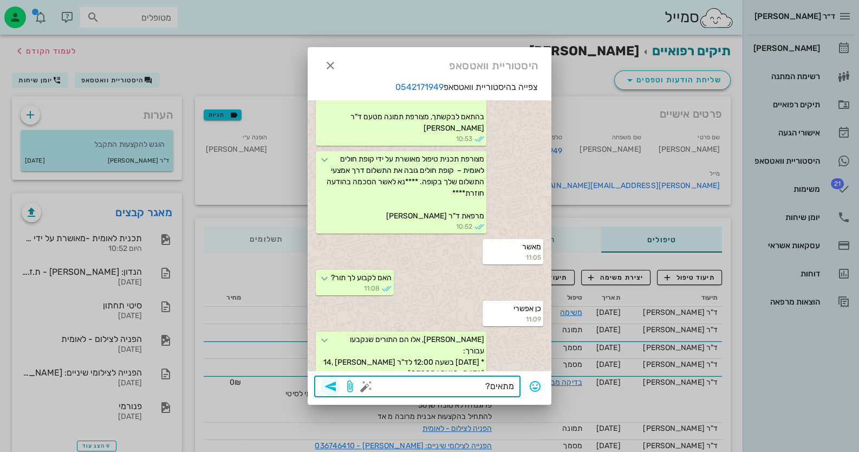
click at [329, 388] on icon "button" at bounding box center [330, 386] width 13 height 13
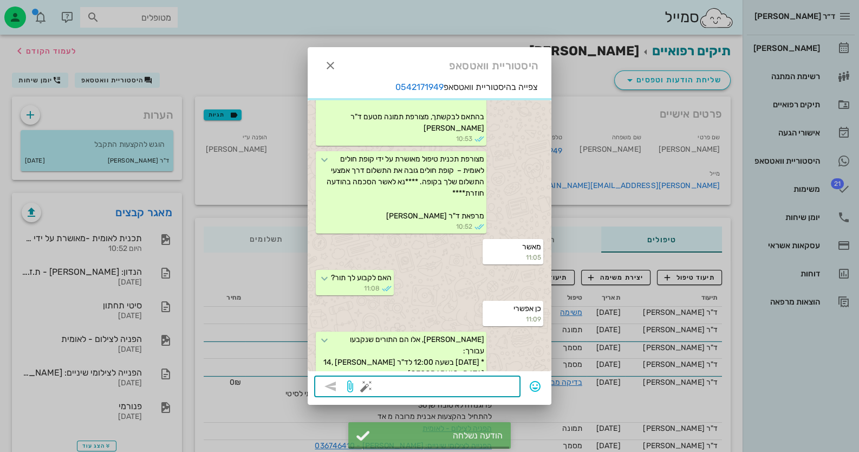
scroll to position [2190, 0]
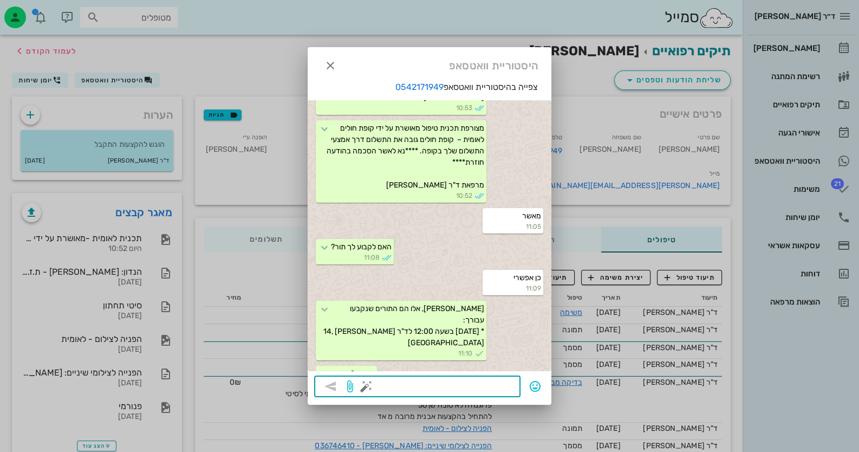
click at [810, 188] on div at bounding box center [429, 226] width 859 height 452
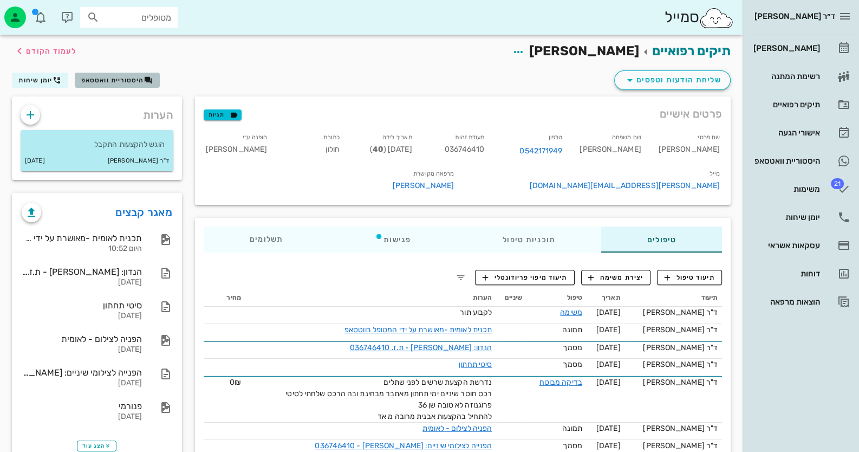
click at [133, 78] on span "היסטוריית וואטסאפ" at bounding box center [112, 80] width 63 height 8
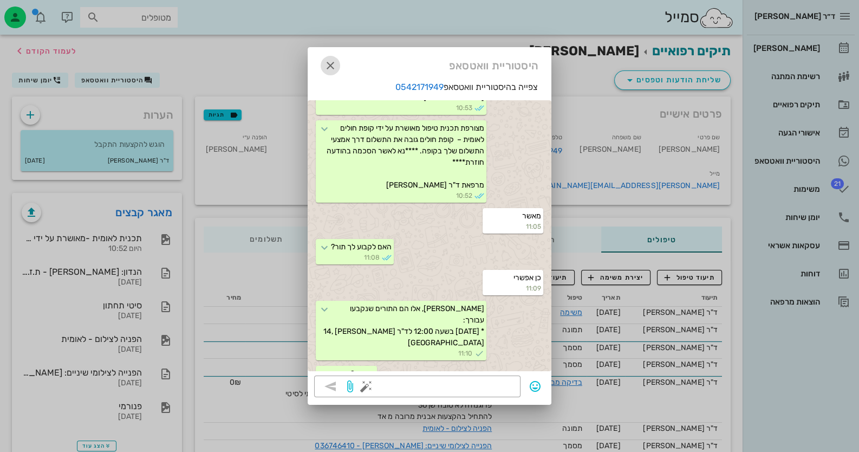
click at [325, 64] on icon "button" at bounding box center [330, 65] width 13 height 13
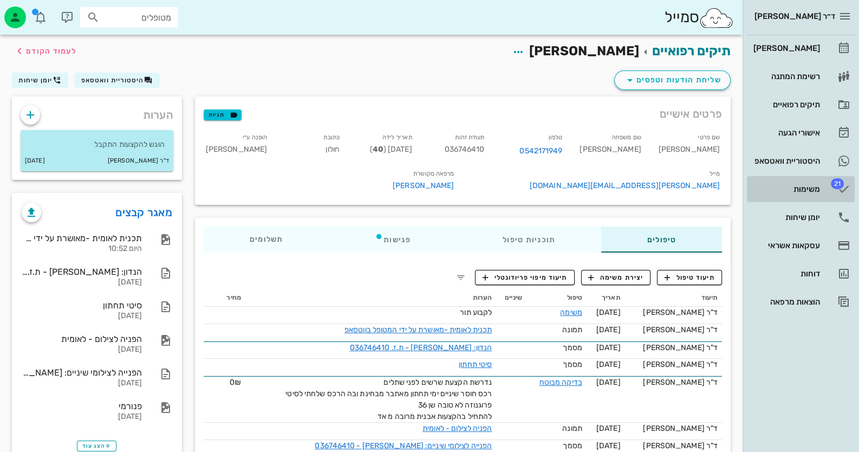
click at [807, 179] on link "21 משימות" at bounding box center [801, 189] width 108 height 26
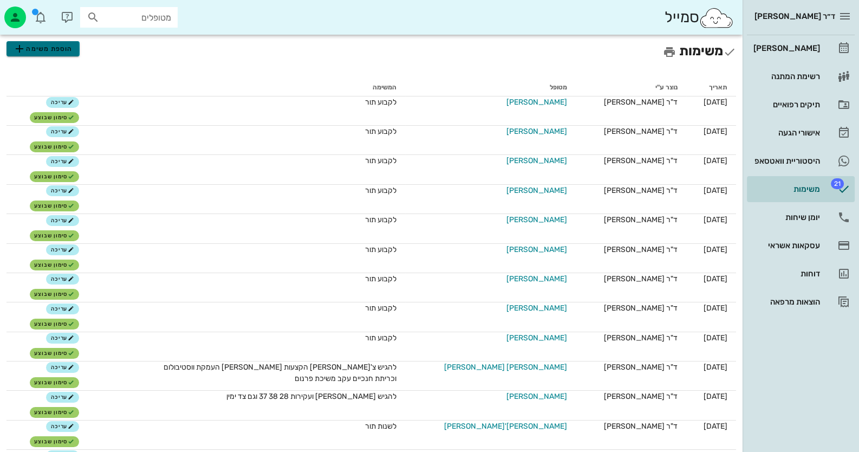
click at [75, 51] on button "הוספת משימה" at bounding box center [43, 48] width 73 height 15
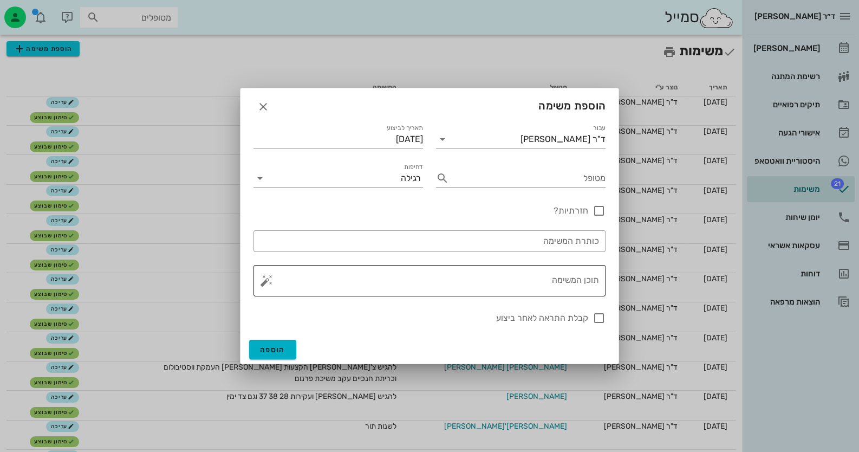
click at [519, 282] on textarea "תוכן המשימה" at bounding box center [434, 283] width 331 height 26
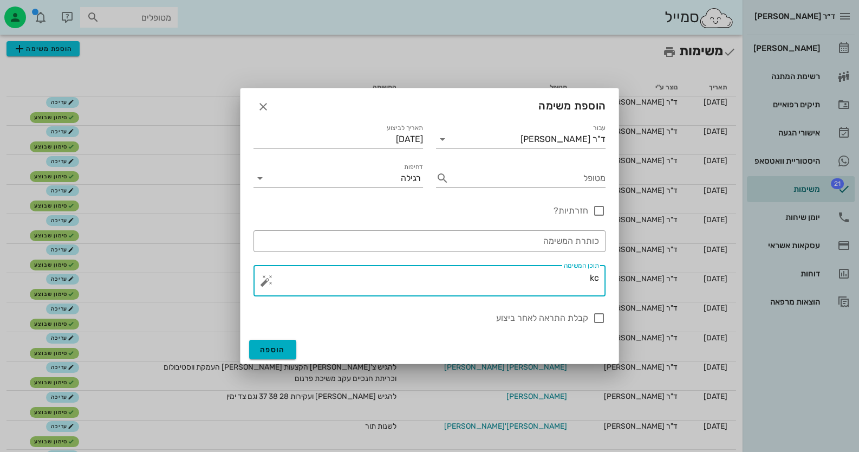
type textarea "k"
type textarea "לברר חשבוניות טרנזילה"
click at [289, 351] on button "הוספה" at bounding box center [272, 350] width 47 height 20
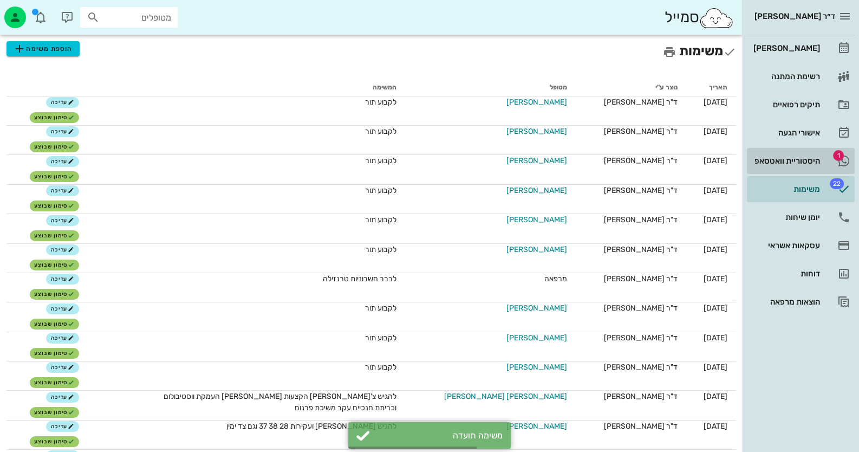
click at [807, 167] on div "היסטוריית וואטסאפ" at bounding box center [786, 160] width 69 height 17
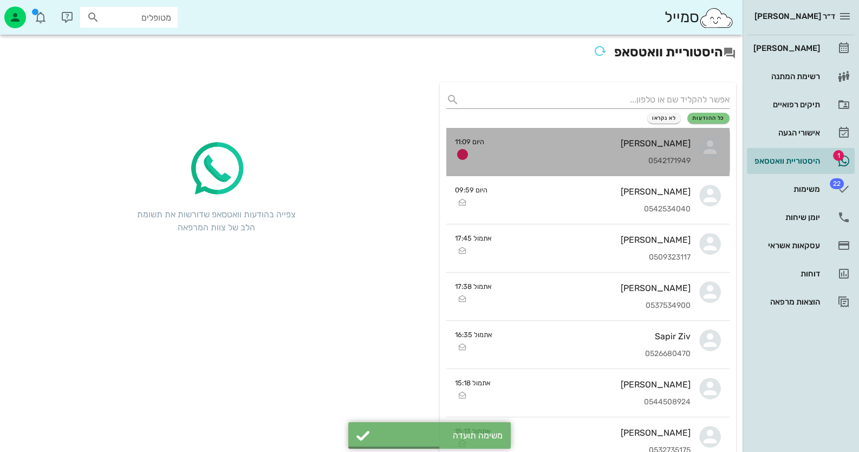
click at [659, 144] on div "[PERSON_NAME]" at bounding box center [592, 143] width 198 height 10
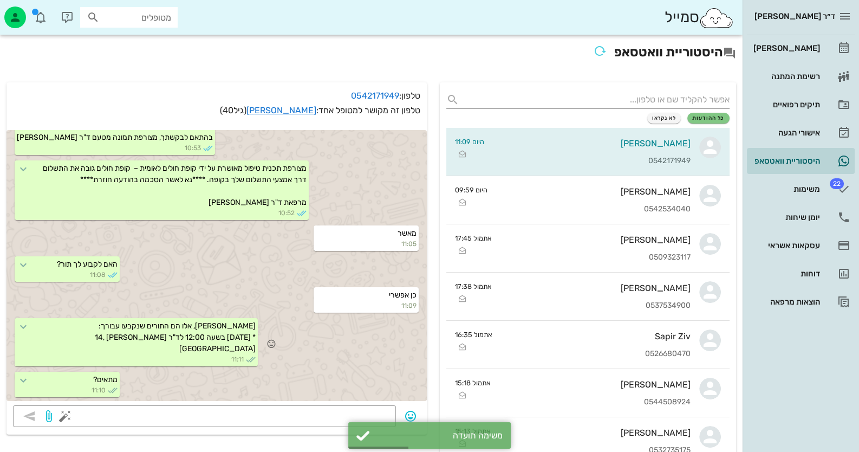
scroll to position [1974, 0]
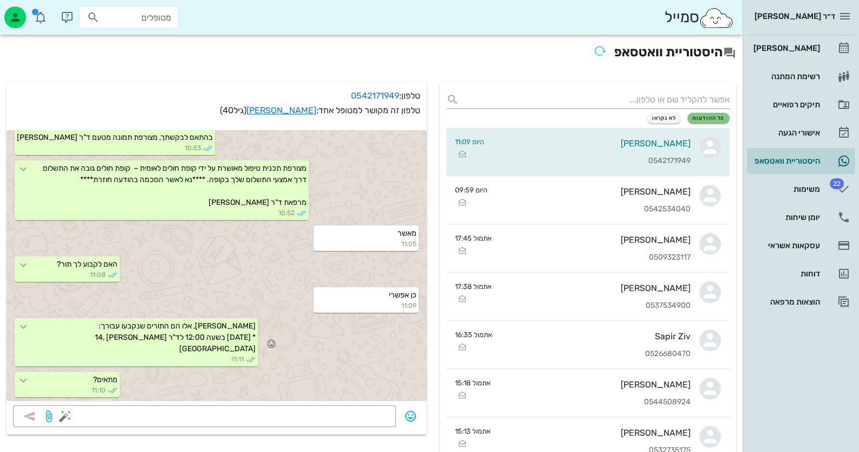
click at [233, 357] on div "שלום תומר, אלו הם התורים שנקבעו עבורך: * יום שני 20/10 בשעה 12:00 לד"ר חיה מאיר…" at bounding box center [217, 343] width 421 height 54
click at [814, 46] on div "[PERSON_NAME]" at bounding box center [786, 48] width 69 height 9
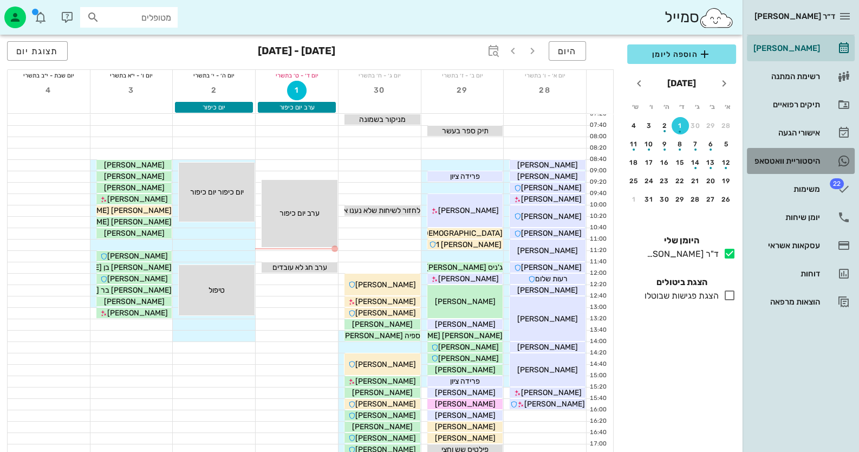
click at [819, 151] on link "היסטוריית וואטסאפ" at bounding box center [801, 161] width 108 height 26
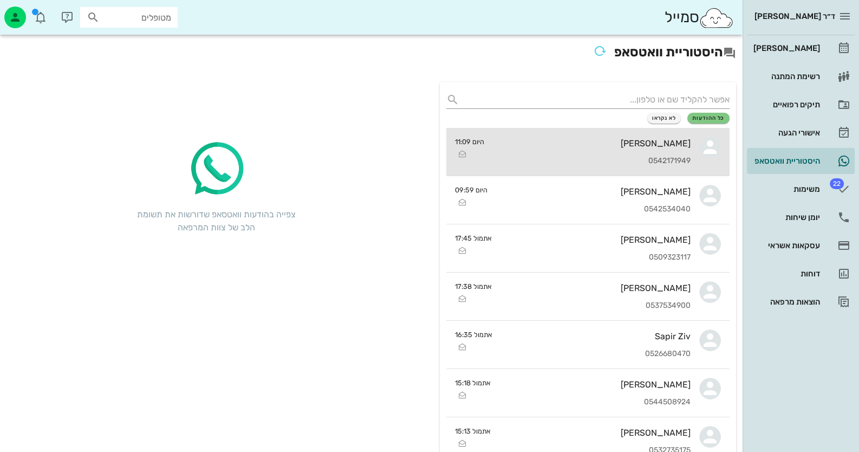
click at [697, 140] on link "תומר לחאם 0542171949 היום 11:09" at bounding box center [588, 152] width 283 height 48
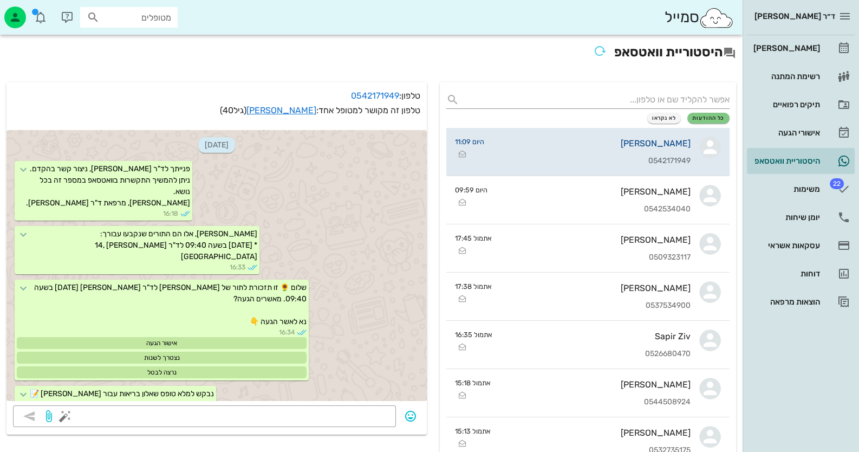
scroll to position [1975, 0]
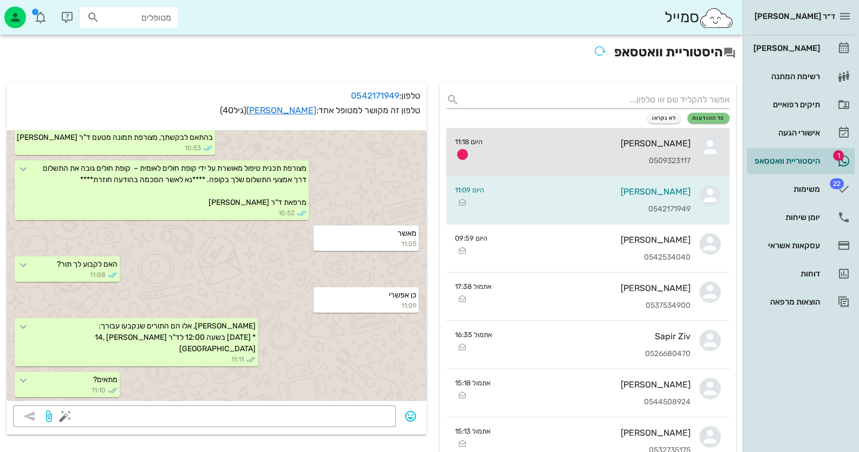
click at [694, 144] on link "אושרית אלוש 0509323117 היום 11:18" at bounding box center [588, 152] width 283 height 48
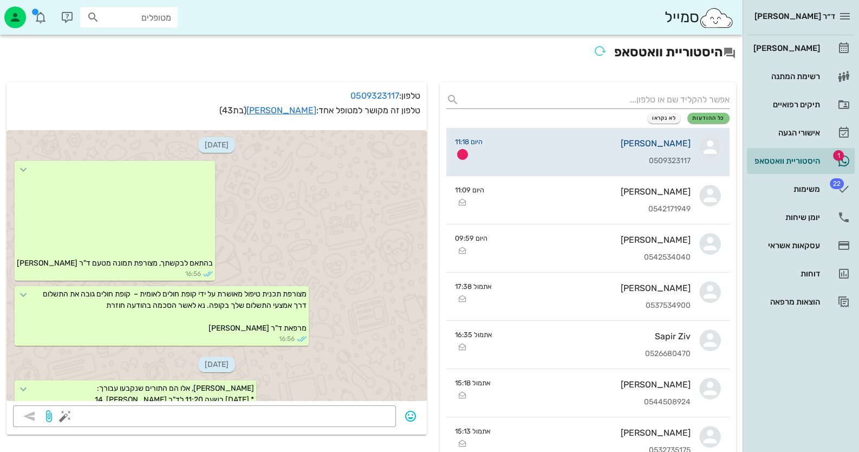
scroll to position [2065, 0]
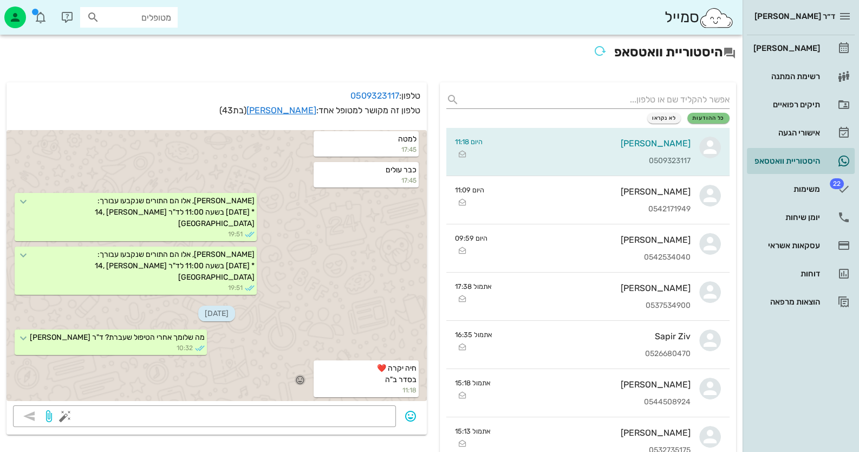
click at [299, 379] on icon "button" at bounding box center [300, 380] width 10 height 10
click at [200, 359] on div "🙏" at bounding box center [194, 364] width 20 height 21
click at [805, 40] on div "[PERSON_NAME]" at bounding box center [786, 48] width 69 height 17
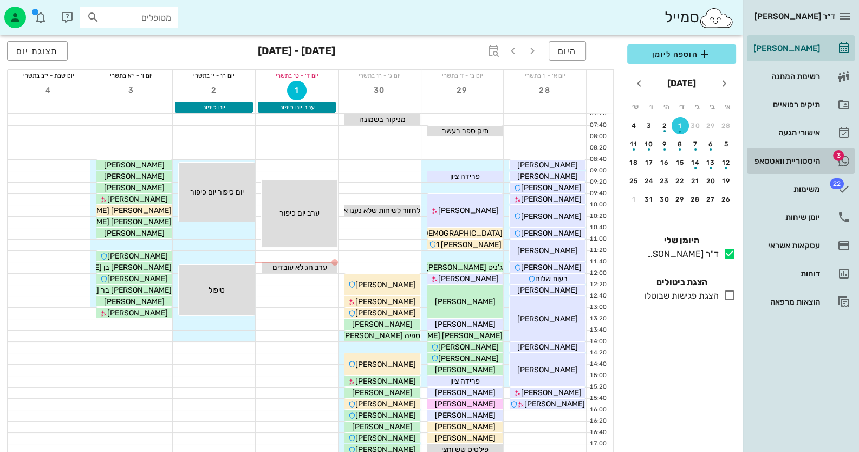
click at [792, 157] on div "היסטוריית וואטסאפ" at bounding box center [786, 161] width 69 height 9
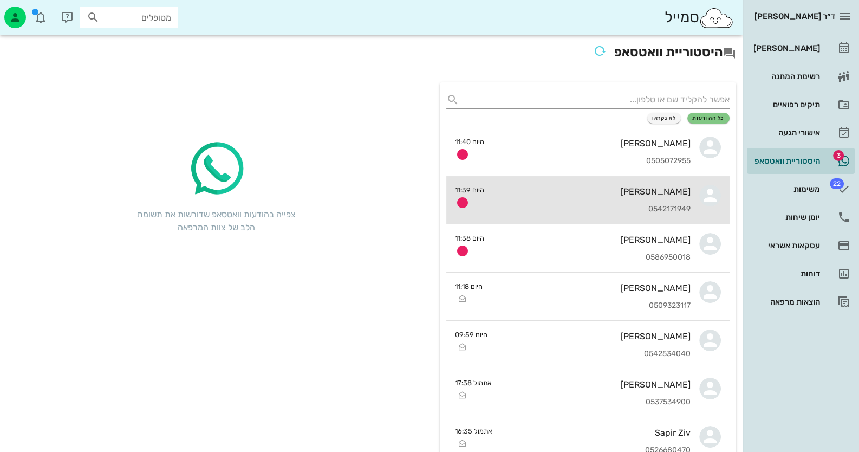
click at [623, 205] on div "0542171949" at bounding box center [592, 209] width 198 height 9
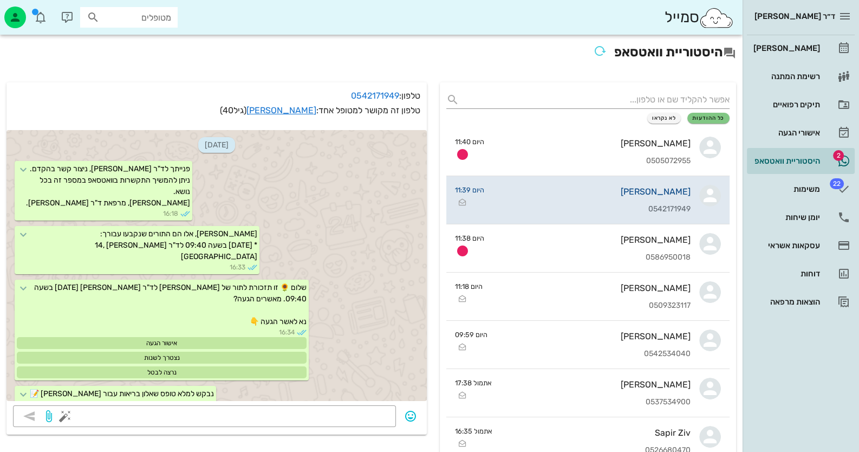
scroll to position [2067, 0]
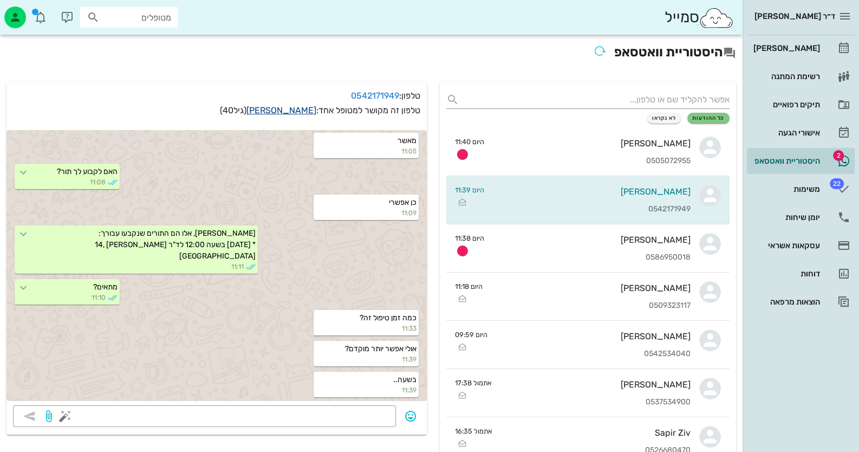
click at [286, 110] on link "תומר לחאם" at bounding box center [282, 110] width 70 height 10
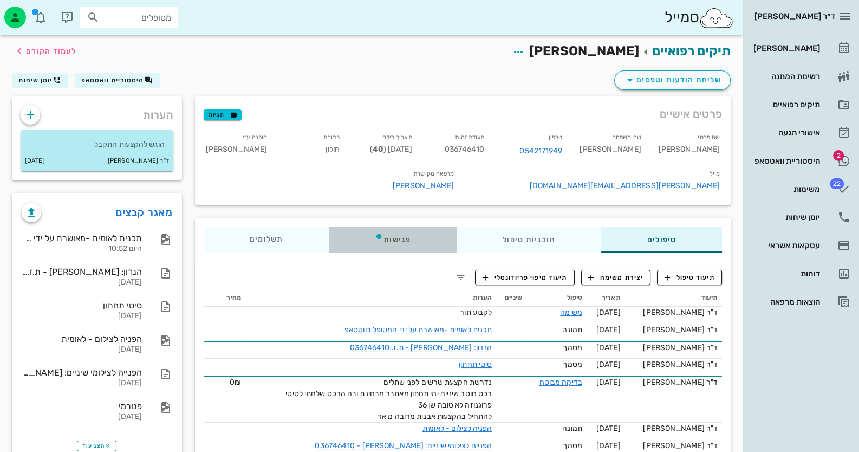
click at [410, 242] on div "פגישות" at bounding box center [393, 240] width 128 height 26
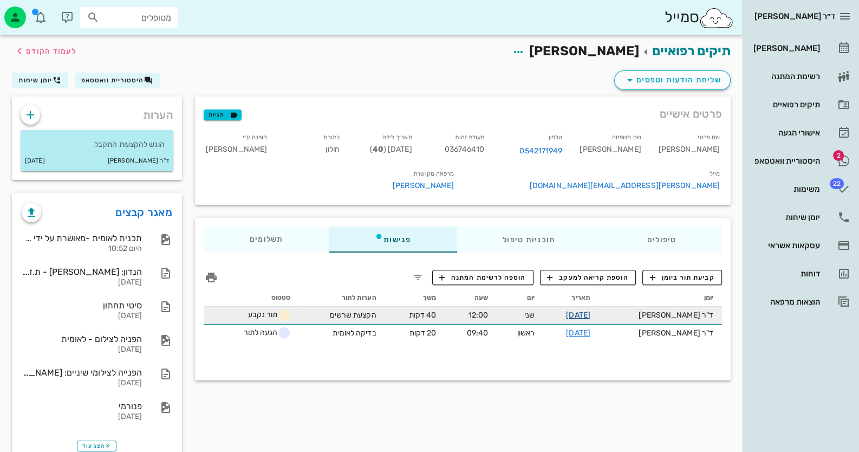
click at [591, 315] on link "20-10-2025" at bounding box center [578, 315] width 24 height 9
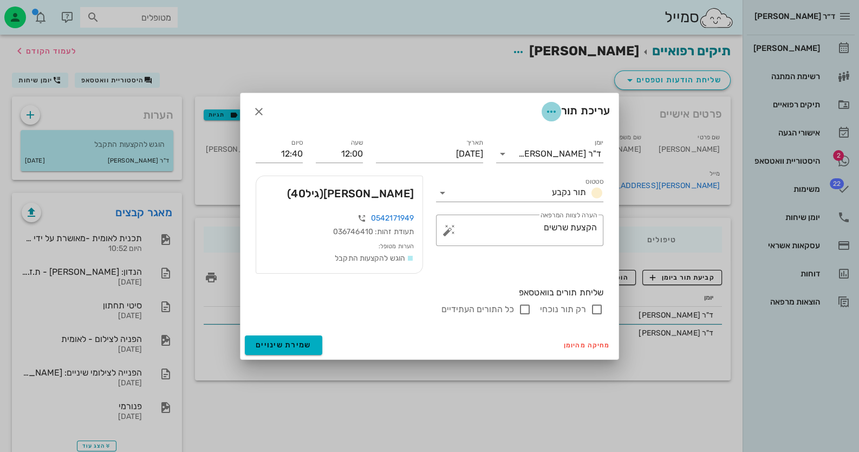
click at [551, 113] on icon "button" at bounding box center [551, 111] width 13 height 13
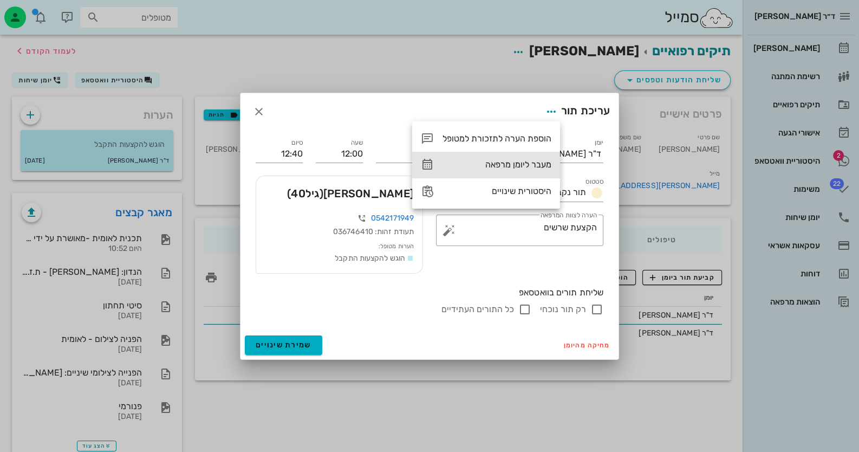
click at [536, 160] on div "מעבר ליומן מרפאה" at bounding box center [497, 164] width 109 height 10
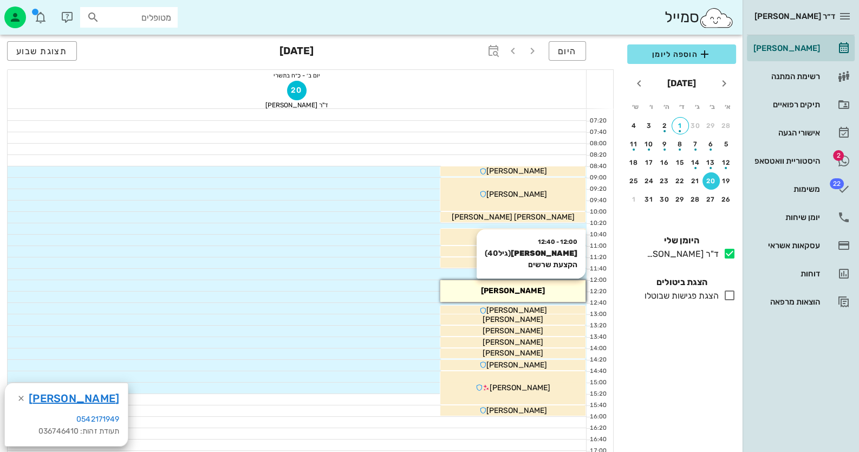
click at [558, 289] on div "[PERSON_NAME]" at bounding box center [513, 290] width 145 height 11
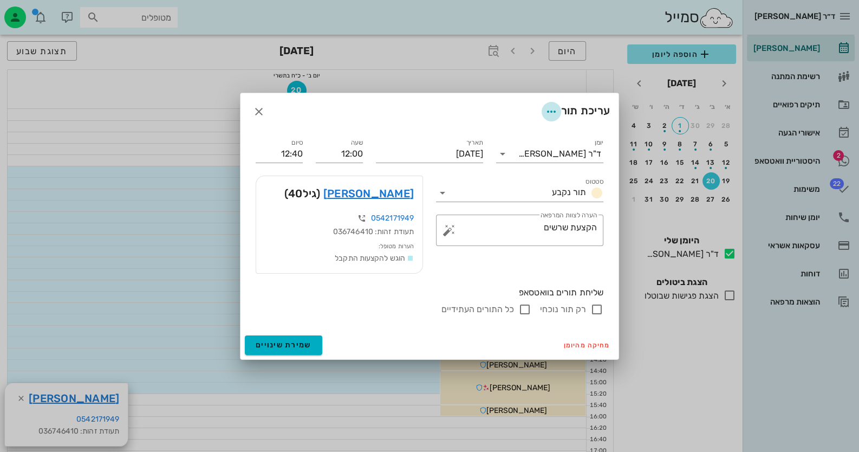
click at [555, 112] on icon "button" at bounding box center [551, 111] width 13 height 13
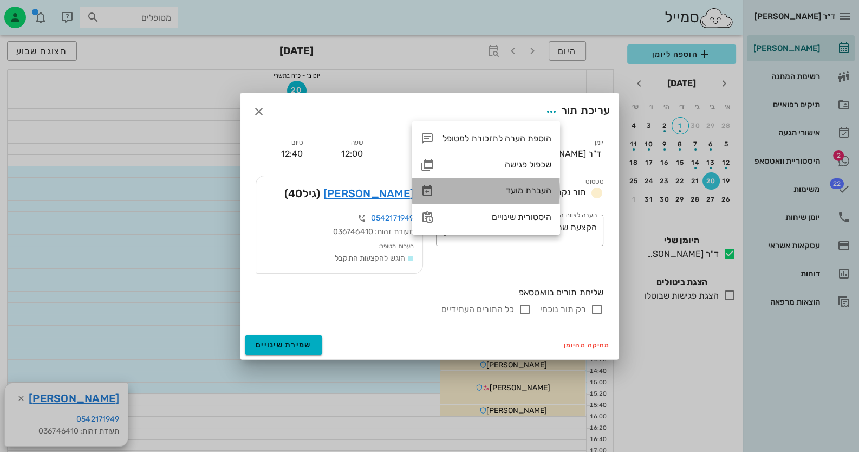
click at [527, 193] on div "העברת מועד" at bounding box center [497, 190] width 109 height 10
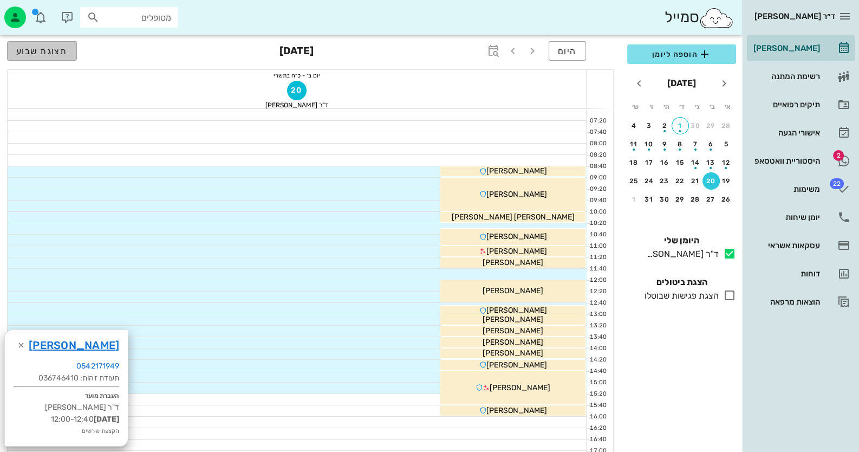
click at [63, 51] on span "תצוגת שבוע" at bounding box center [41, 51] width 51 height 10
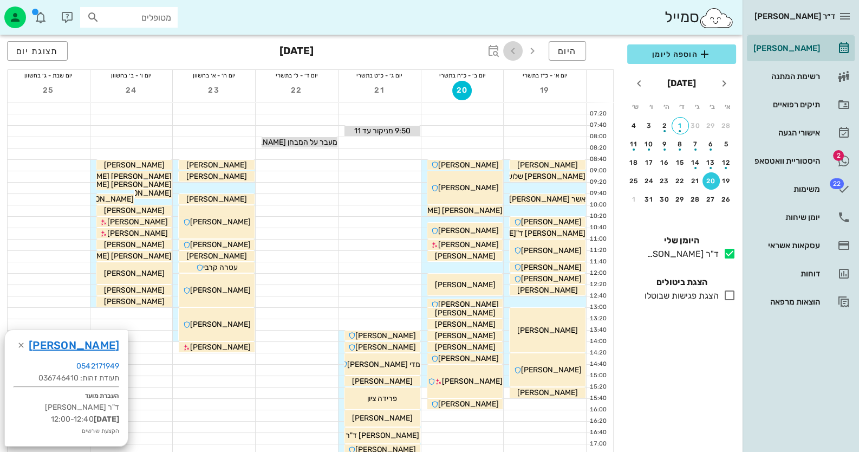
click at [513, 50] on icon "button" at bounding box center [513, 50] width 13 height 13
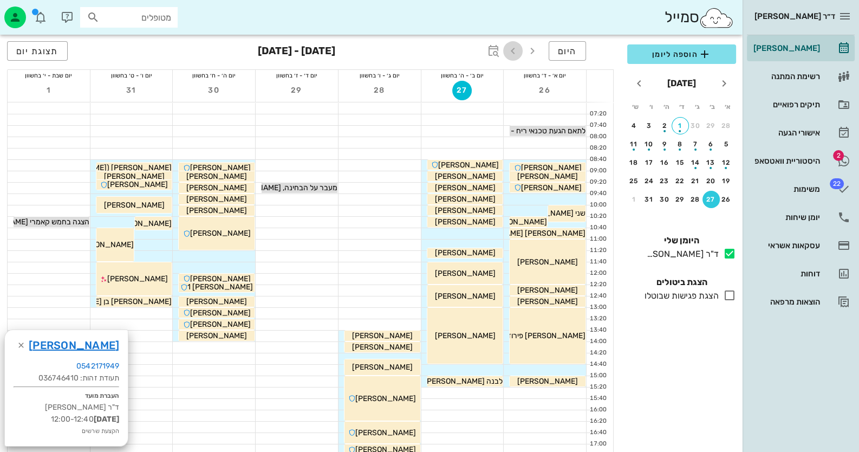
click at [513, 50] on icon "button" at bounding box center [513, 50] width 13 height 13
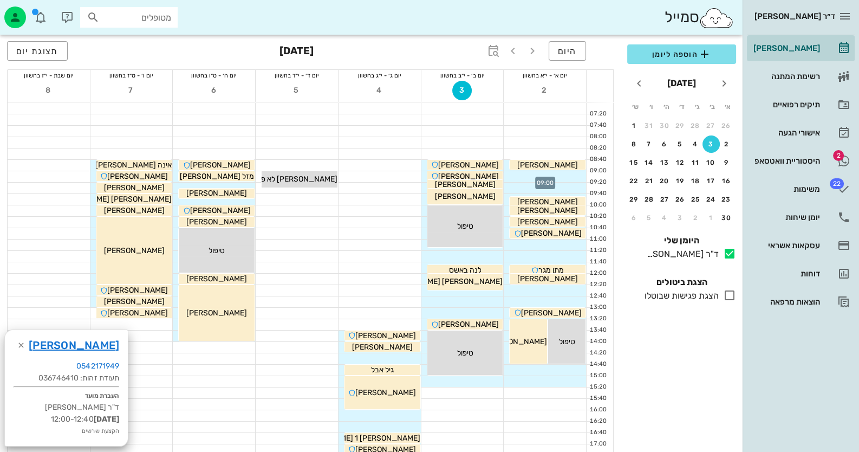
click at [571, 179] on div at bounding box center [545, 176] width 82 height 11
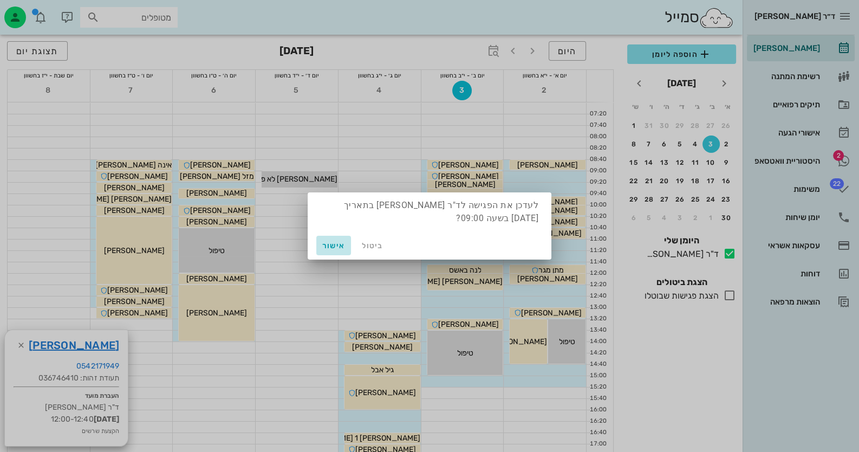
click at [337, 244] on span "אישור" at bounding box center [334, 245] width 26 height 9
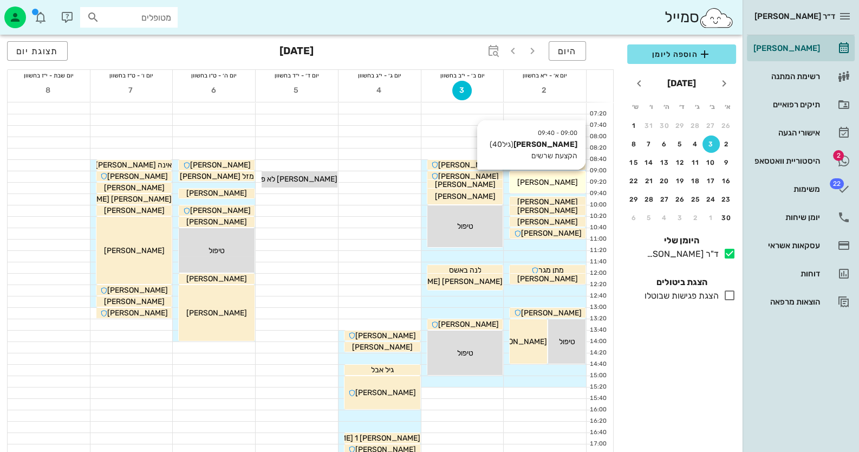
click at [542, 186] on div "[PERSON_NAME]" at bounding box center [548, 182] width 76 height 11
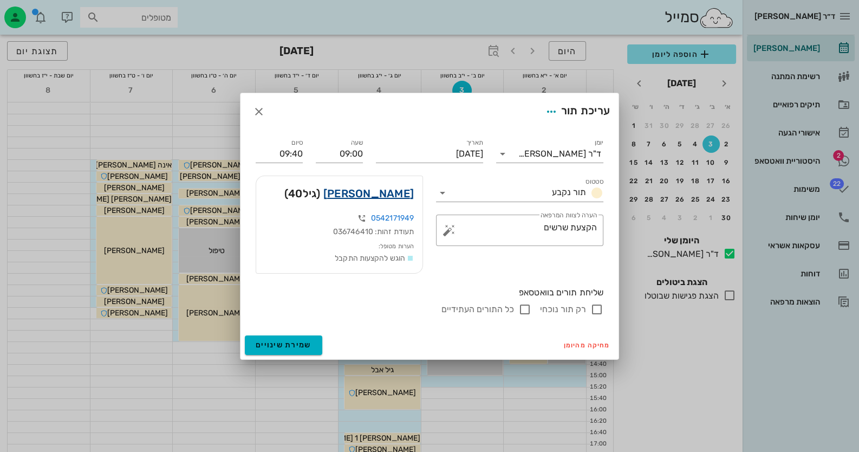
click at [402, 196] on link "תומר לחאם" at bounding box center [369, 193] width 90 height 17
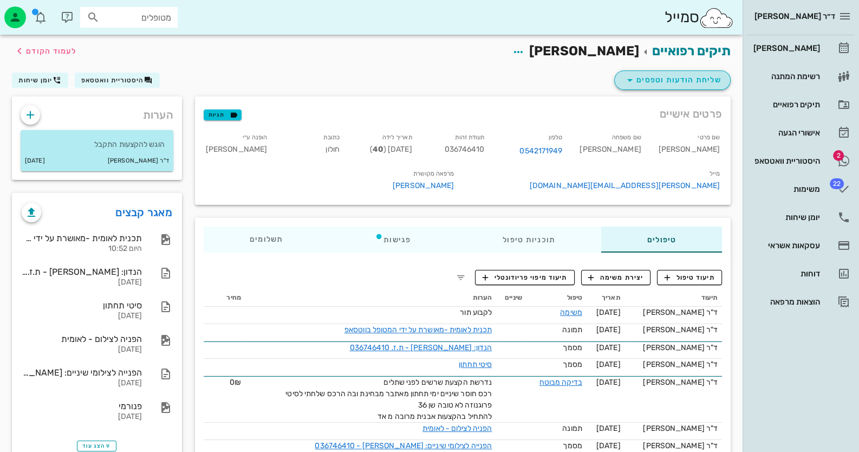
click at [679, 76] on span "שליחת הודעות וטפסים" at bounding box center [673, 80] width 98 height 13
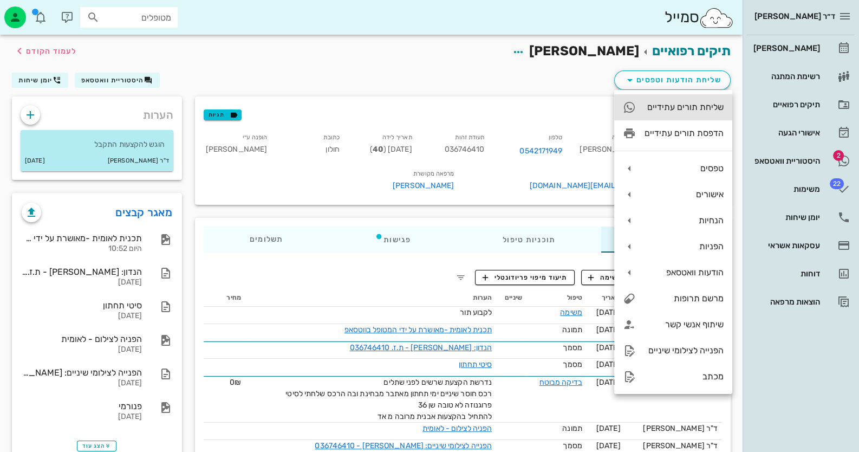
click at [694, 114] on div "שליחת תורים עתידיים" at bounding box center [674, 107] width 118 height 26
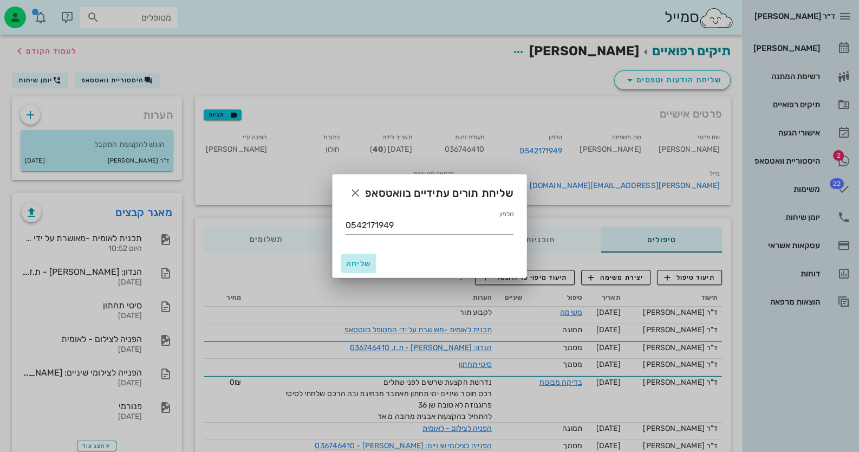
click at [358, 260] on span "שליחה" at bounding box center [359, 263] width 26 height 9
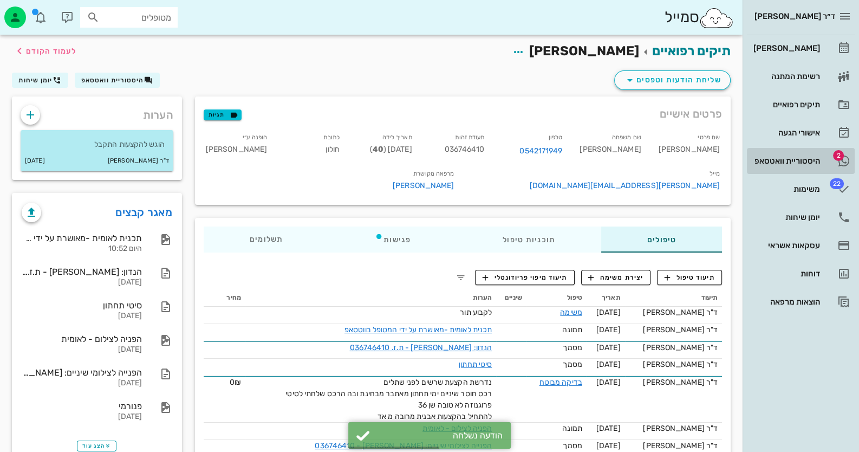
click at [809, 160] on div "היסטוריית וואטסאפ" at bounding box center [786, 161] width 69 height 9
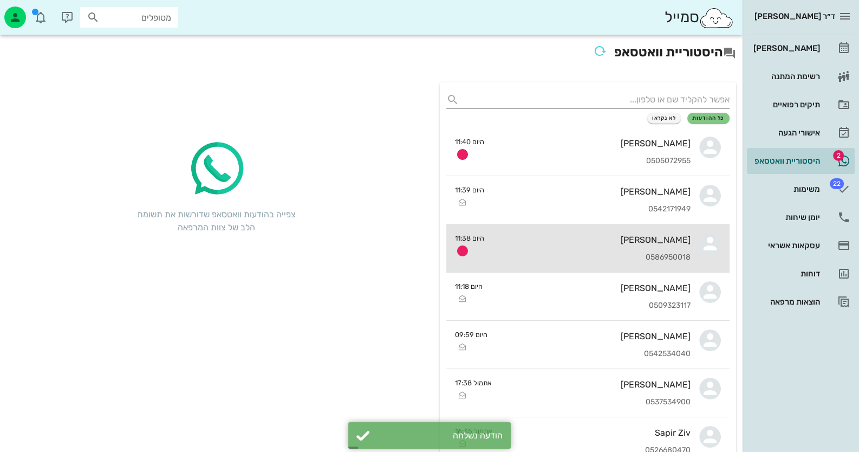
click at [677, 240] on div "[PERSON_NAME]" at bounding box center [592, 240] width 198 height 10
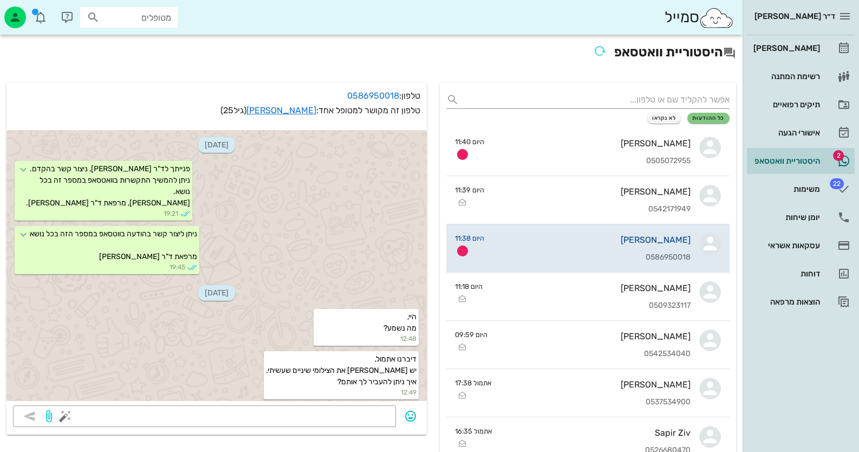
scroll to position [1647, 0]
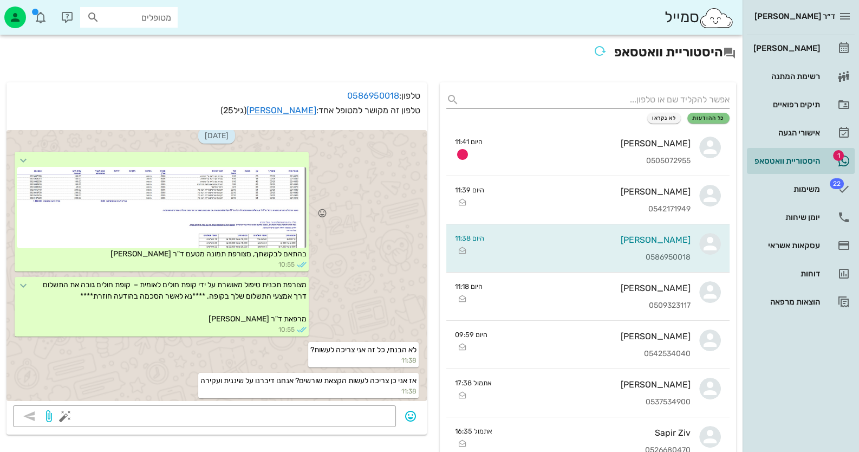
click at [217, 199] on div at bounding box center [162, 207] width 290 height 81
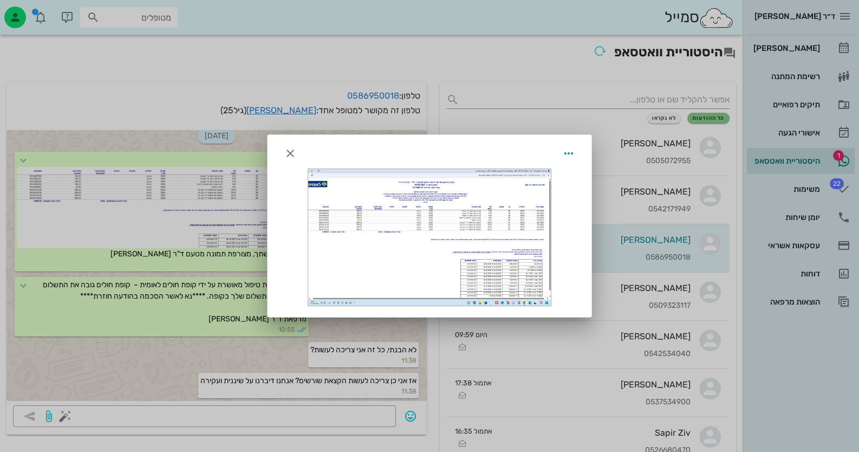
click at [133, 340] on div at bounding box center [429, 226] width 859 height 452
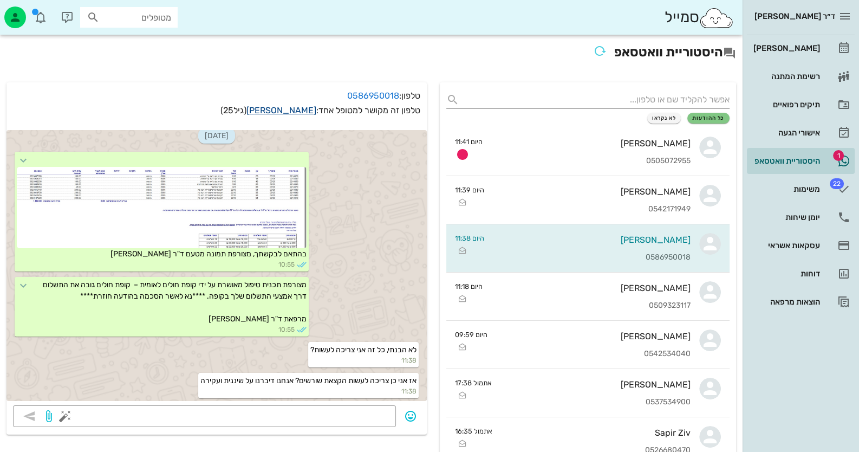
click at [295, 108] on link "[PERSON_NAME]" at bounding box center [282, 110] width 70 height 10
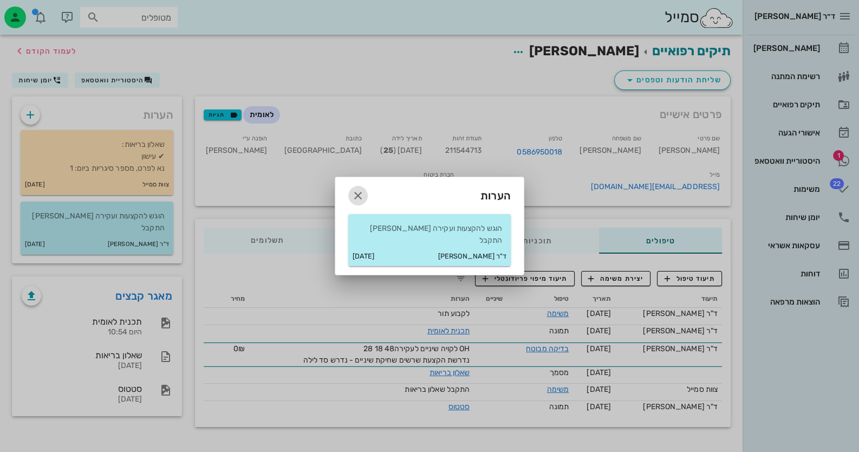
drag, startPoint x: 356, startPoint y: 195, endPoint x: 365, endPoint y: 198, distance: 9.3
click at [356, 196] on icon "button" at bounding box center [358, 195] width 13 height 13
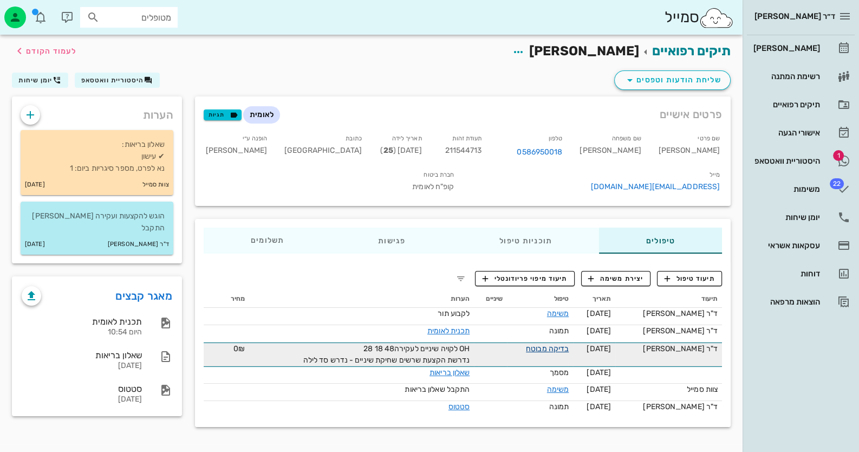
click at [554, 346] on link "בדיקה מבוטח" at bounding box center [547, 348] width 43 height 9
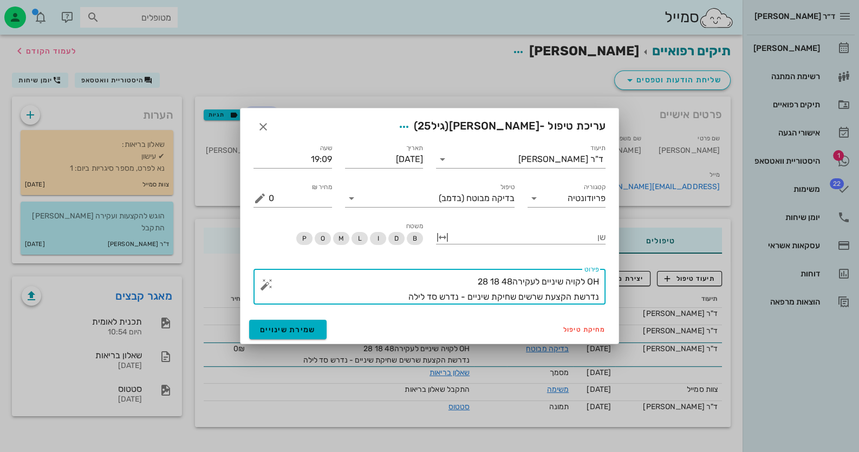
click at [598, 280] on textarea "OH לקויה שיניים לעקירה48 18 28 נדרשת הקצעת שרשים שחיקת שיניים - נדרש סד לילה" at bounding box center [434, 289] width 331 height 30
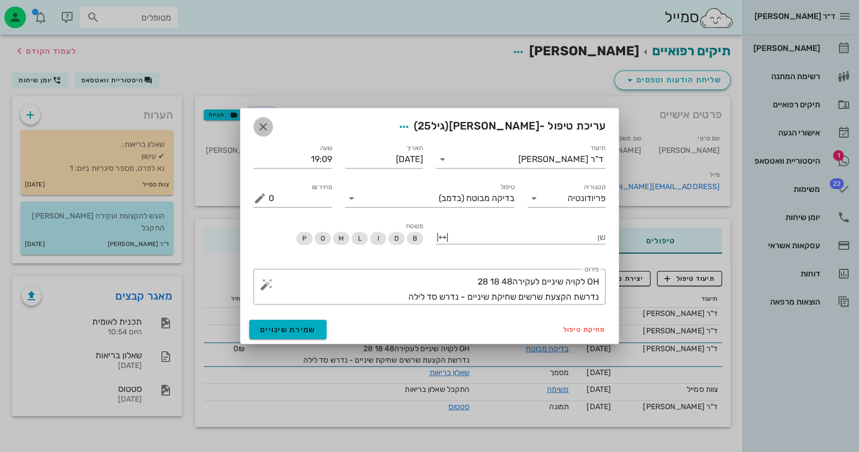
click at [264, 125] on icon "button" at bounding box center [263, 126] width 13 height 13
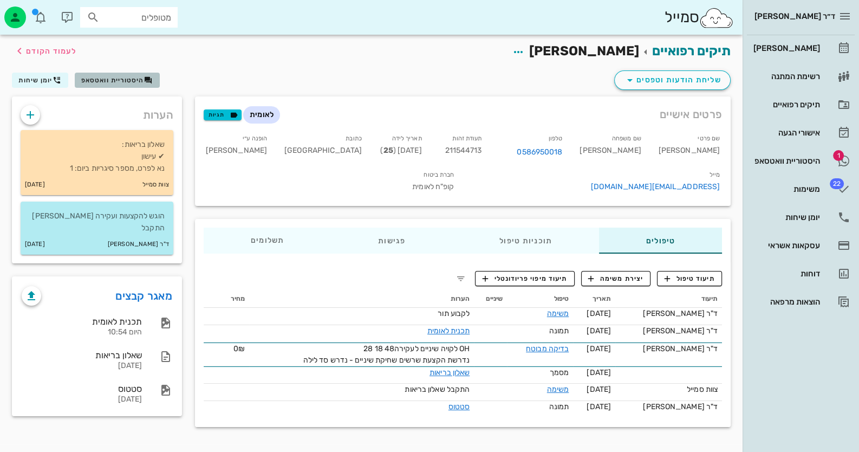
click at [126, 81] on span "היסטוריית וואטסאפ" at bounding box center [112, 80] width 63 height 8
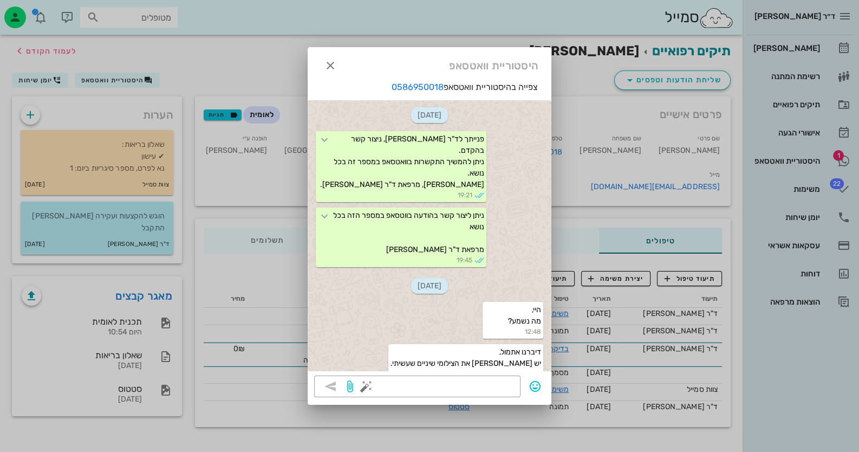
scroll to position [1829, 0]
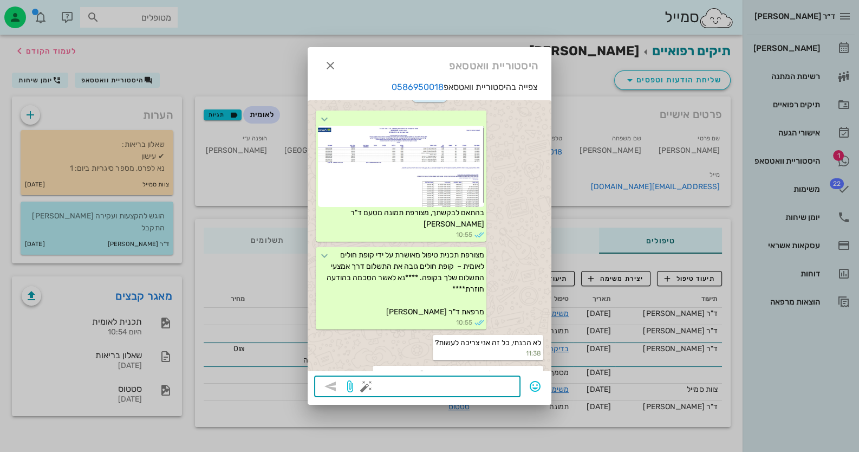
click at [508, 381] on textarea at bounding box center [441, 387] width 146 height 17
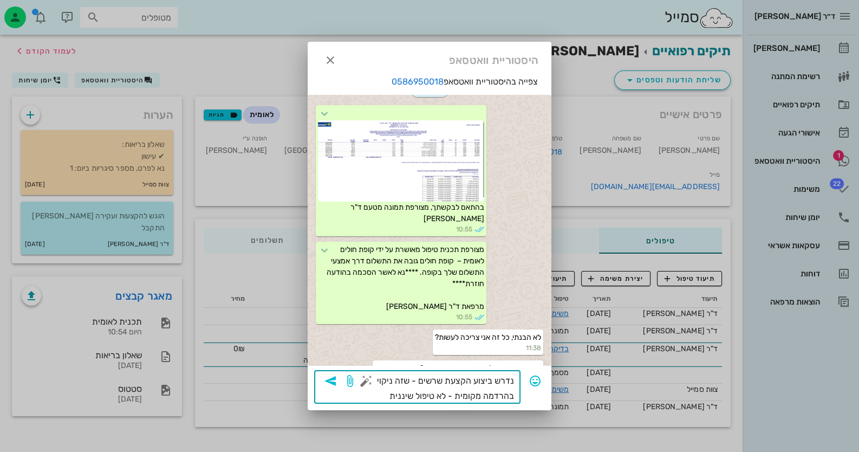
click at [444, 391] on textarea "נדרש ביצוע הקצעת שרשים - שזה ניקוי בהרדמה מקומית - לא טיפול שיננית" at bounding box center [441, 388] width 146 height 30
click at [444, 393] on textarea "נדרש ביצוע הקצעת שרשים - שזה ניקוי בהרדמה מקומית - לא טיפול שיננית" at bounding box center [441, 388] width 146 height 30
click at [446, 393] on textarea "נדרש ביצוע הקצעת שרשים - שזה ניקוי בהרדמה מקומית - לא טיפול שיננית" at bounding box center [441, 388] width 146 height 30
type textarea "נדרש ביצוע הקצעת שרשים - שזה ניקוי בהרדמה מקומית - זה לא טיפול שיננית"
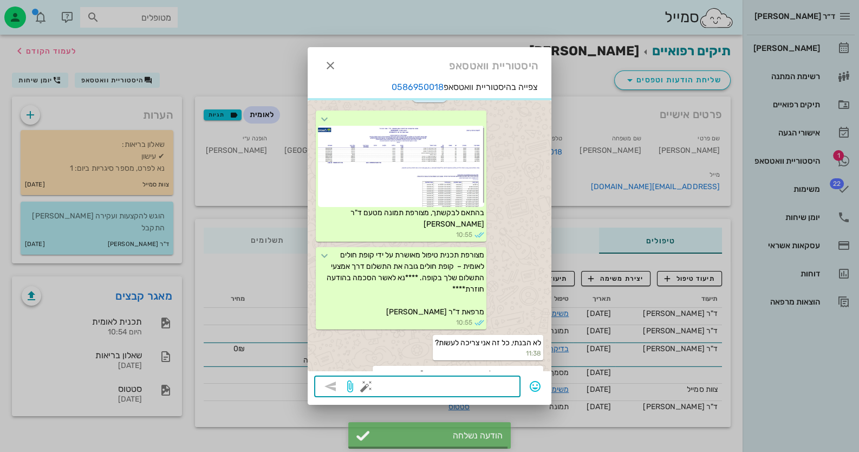
scroll to position [1872, 0]
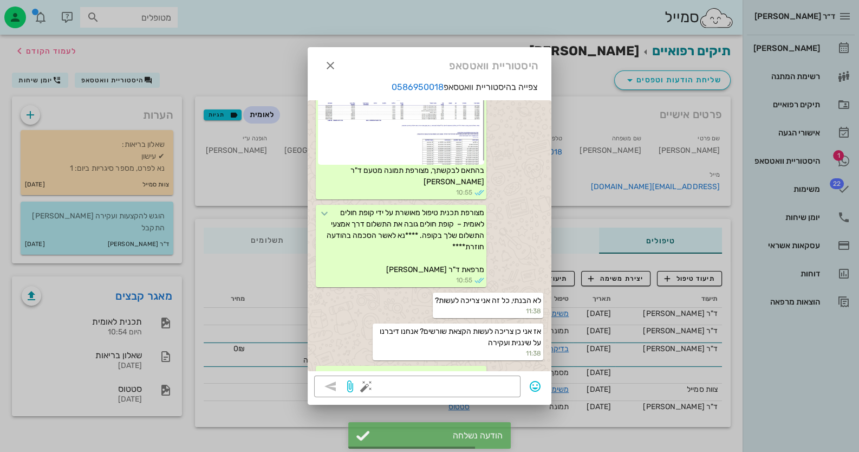
click at [781, 153] on div at bounding box center [429, 226] width 859 height 452
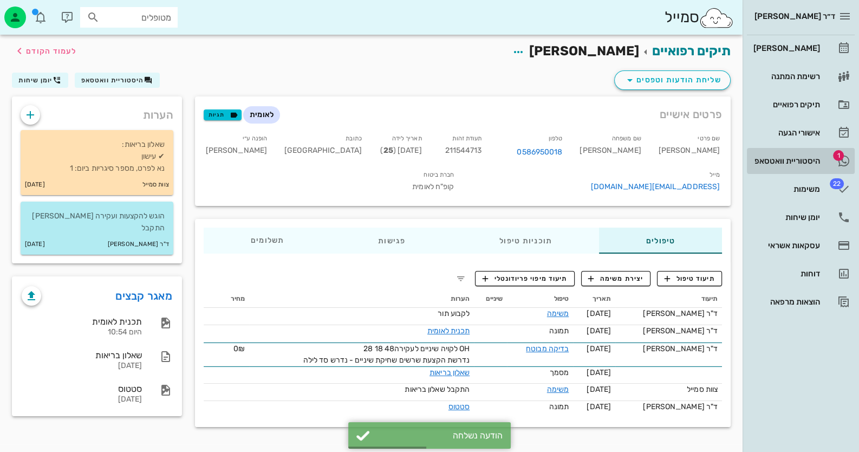
click at [817, 167] on div "היסטוריית וואטסאפ" at bounding box center [786, 160] width 69 height 17
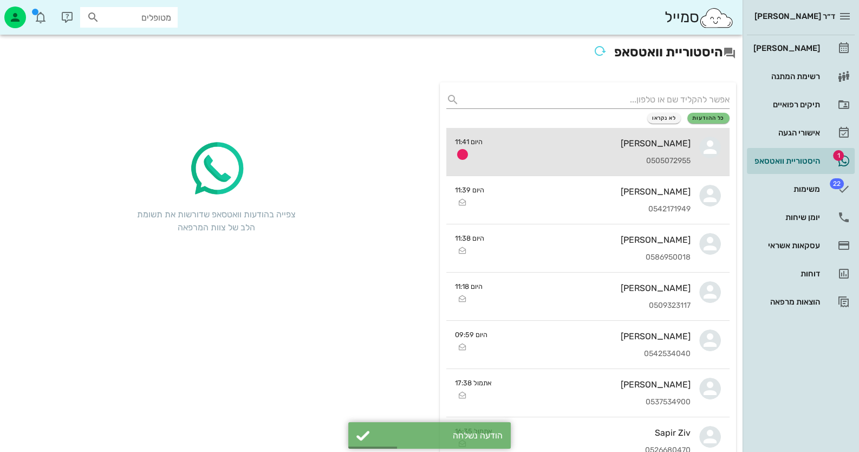
click at [635, 164] on div "0505072955" at bounding box center [591, 161] width 199 height 9
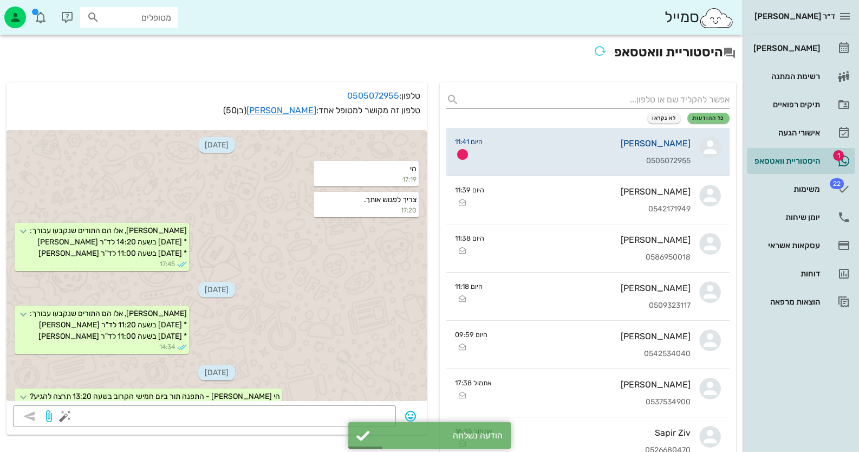
scroll to position [868, 0]
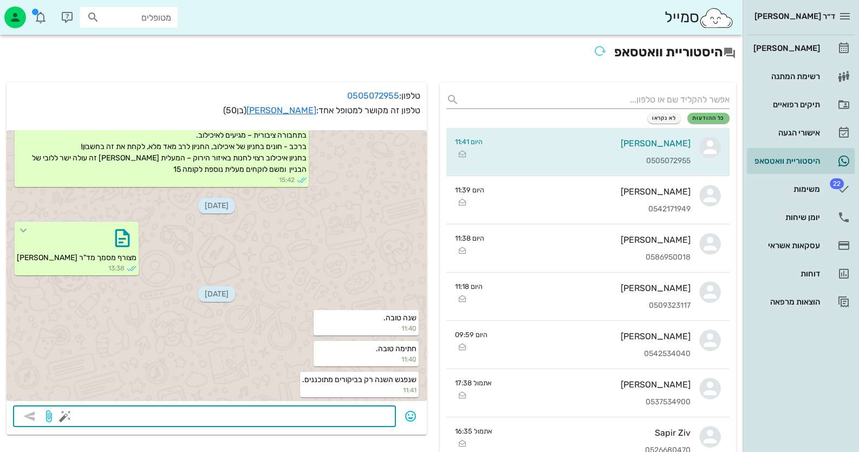
click at [314, 409] on textarea at bounding box center [228, 417] width 322 height 17
type textarea "אמן - שנה טובה גם לך"
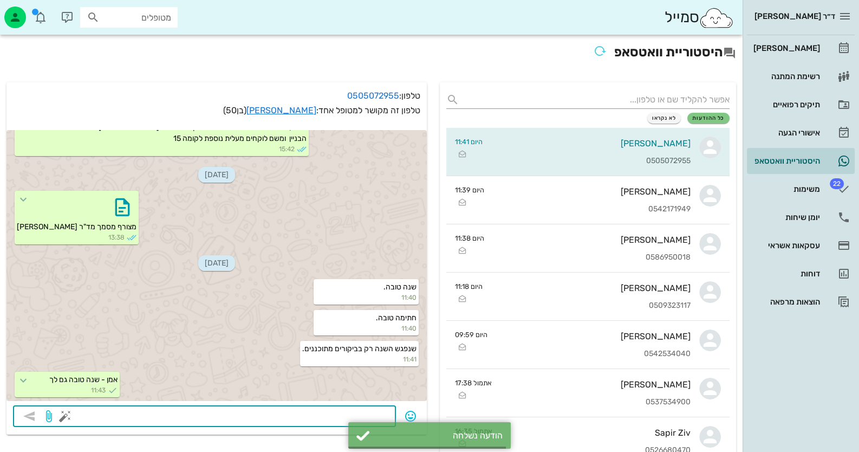
scroll to position [899, 0]
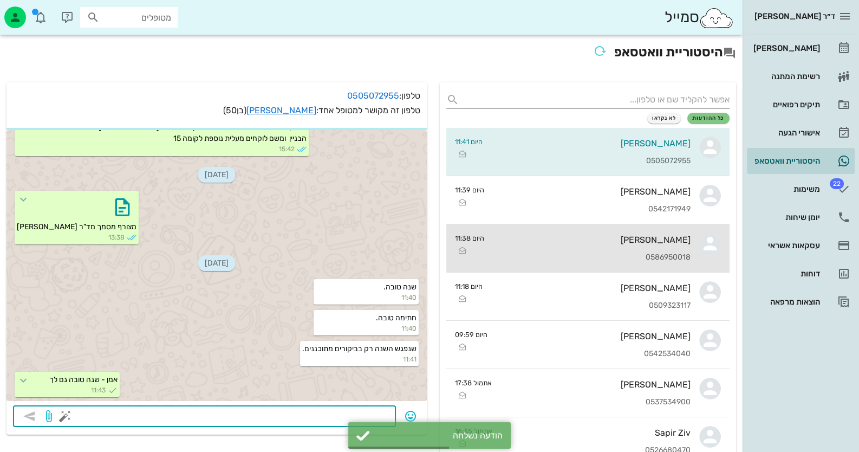
click at [698, 245] on link "עדי אגסי 0586950018 היום 11:38" at bounding box center [588, 248] width 283 height 48
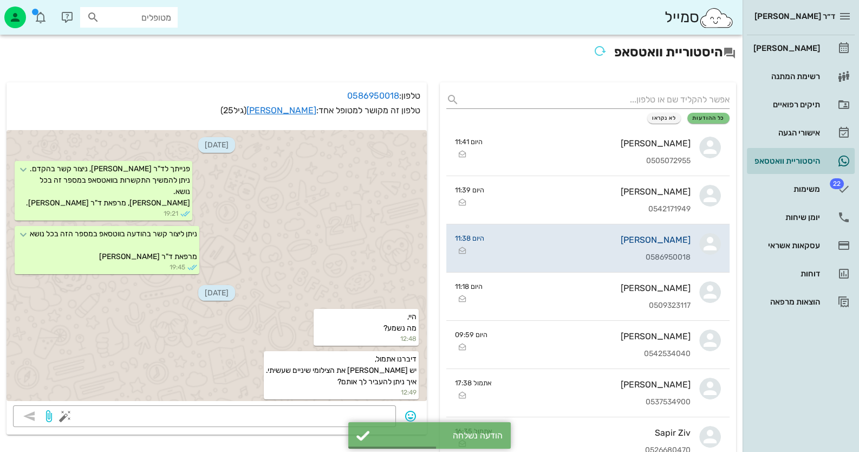
scroll to position [1678, 0]
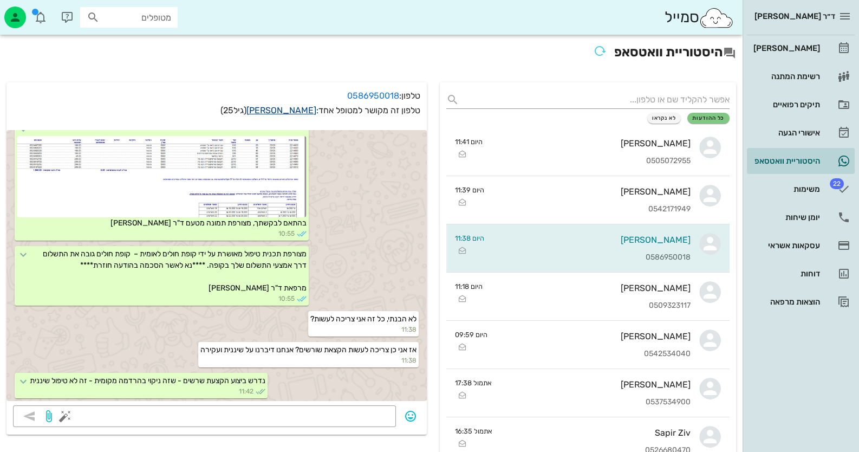
click at [301, 111] on link "[PERSON_NAME]" at bounding box center [282, 110] width 70 height 10
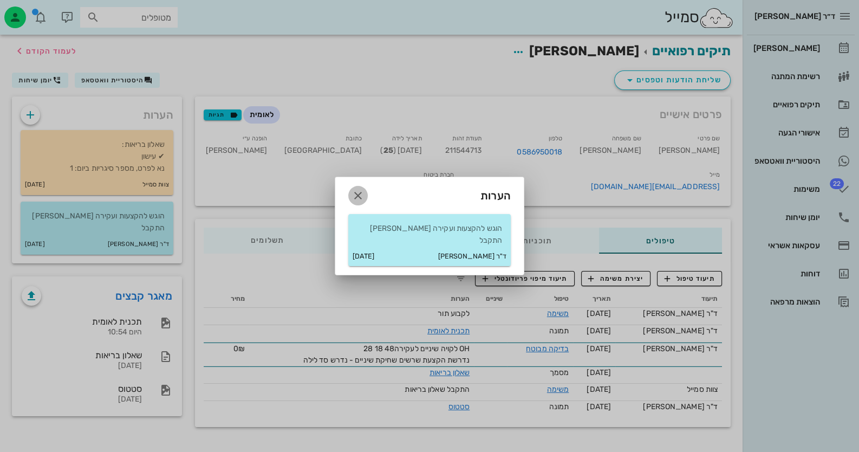
click at [360, 202] on icon "button" at bounding box center [358, 195] width 13 height 13
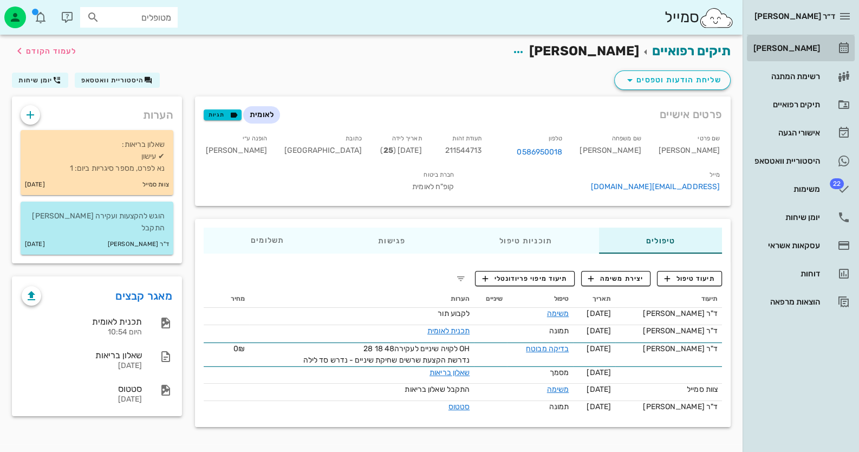
click at [790, 53] on div "[PERSON_NAME]" at bounding box center [786, 48] width 69 height 17
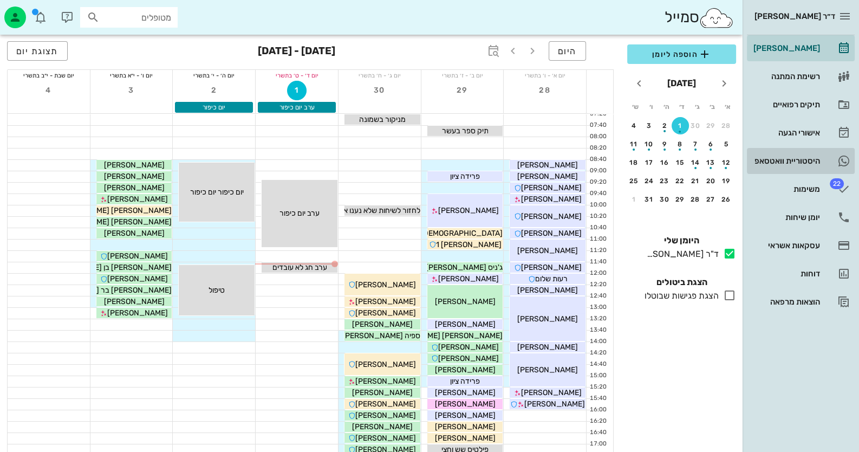
click at [816, 154] on div "היסטוריית וואטסאפ" at bounding box center [786, 160] width 69 height 17
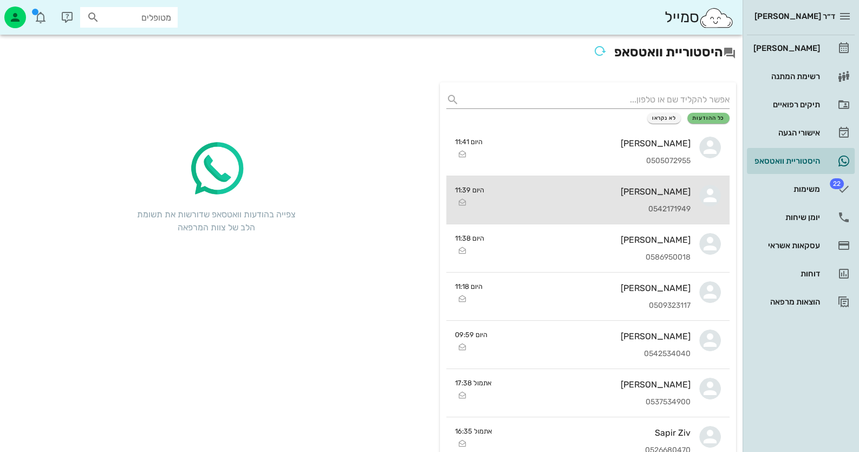
click at [674, 203] on div "תומר לחאם 0542171949" at bounding box center [592, 200] width 198 height 48
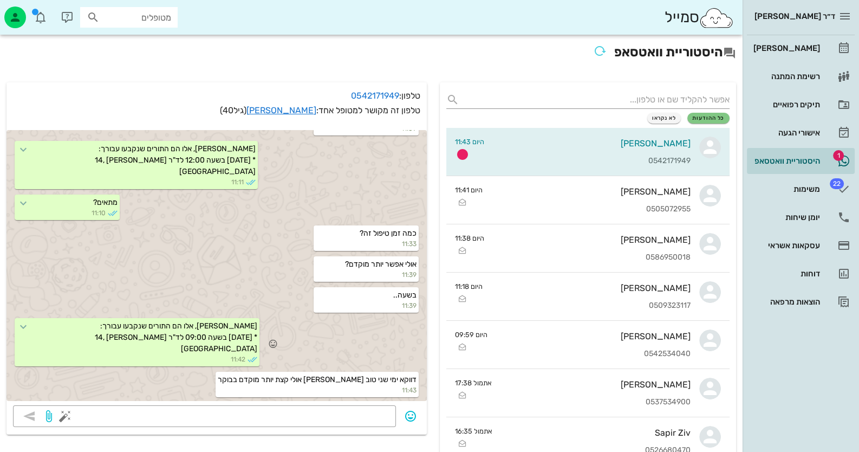
scroll to position [2174, 0]
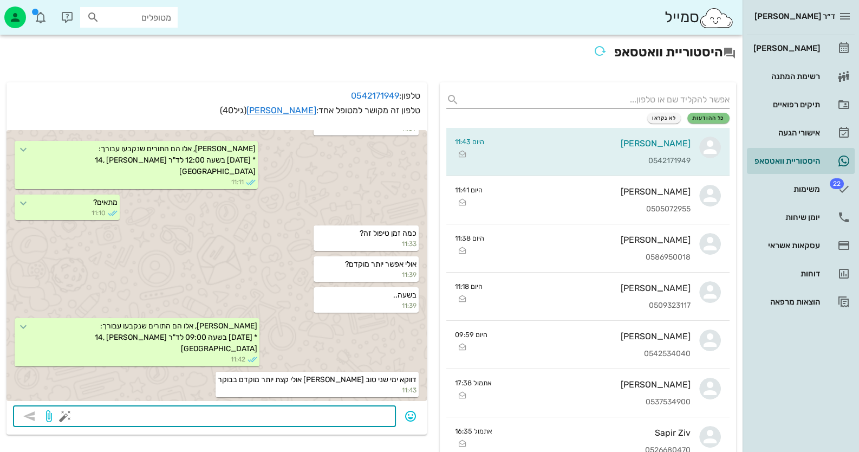
click at [378, 419] on textarea at bounding box center [228, 417] width 322 height 17
type textarea "באיזו שעה?"
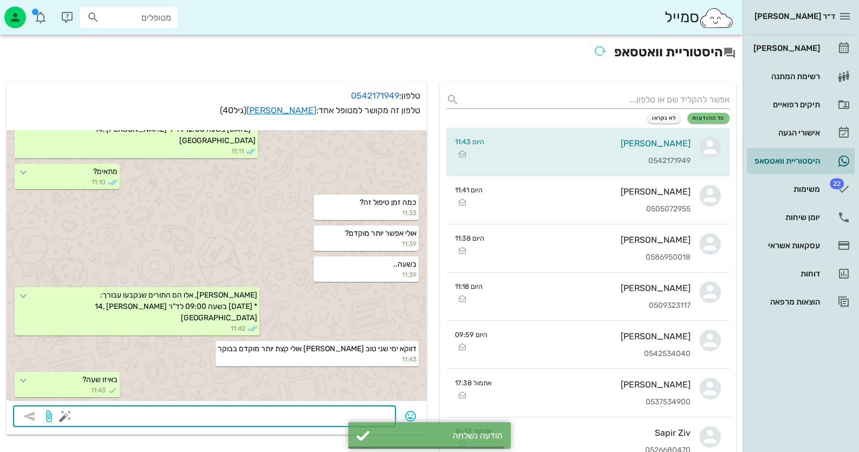
scroll to position [2205, 0]
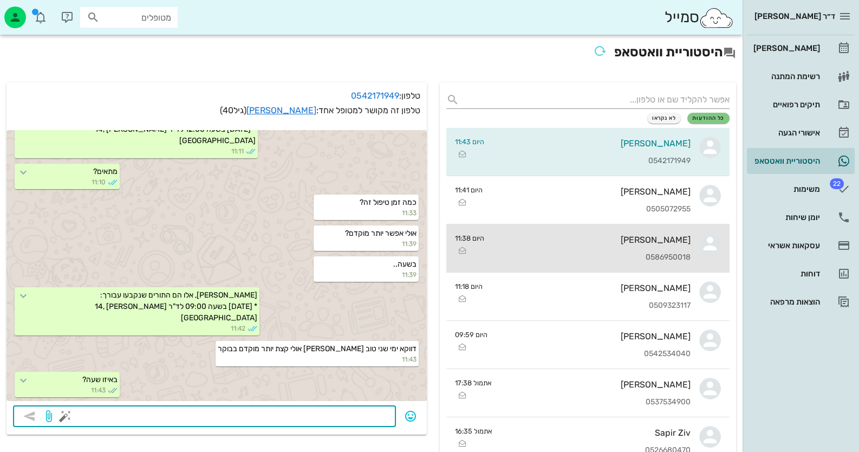
click at [661, 241] on div "[PERSON_NAME]" at bounding box center [592, 240] width 198 height 10
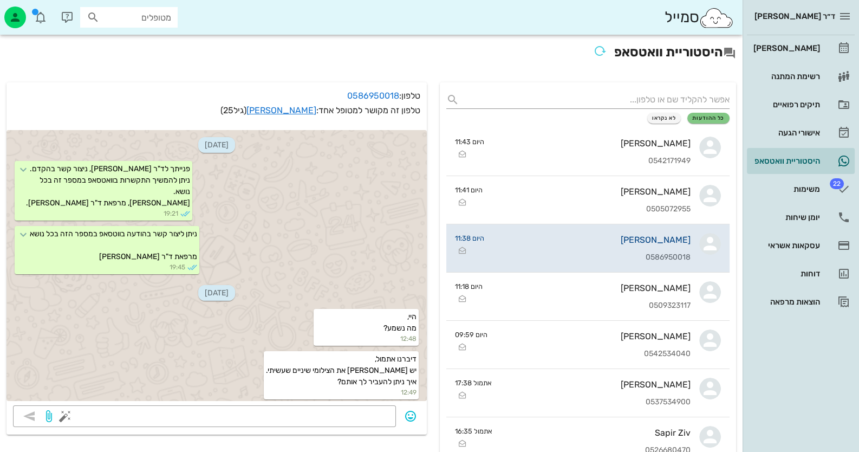
scroll to position [1678, 0]
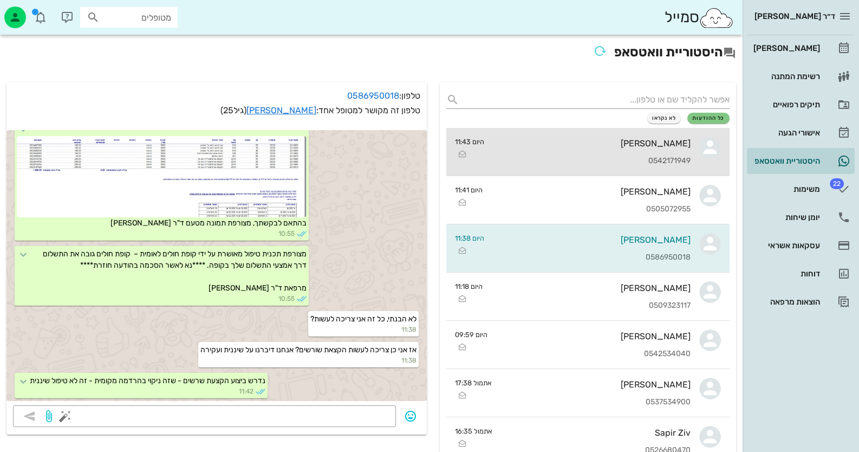
click at [685, 152] on div "תומר לחאם 0542171949" at bounding box center [592, 152] width 198 height 48
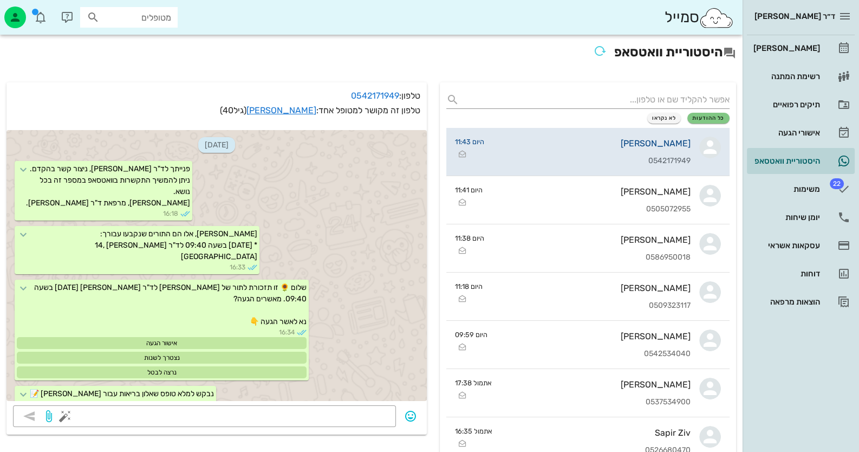
scroll to position [2205, 0]
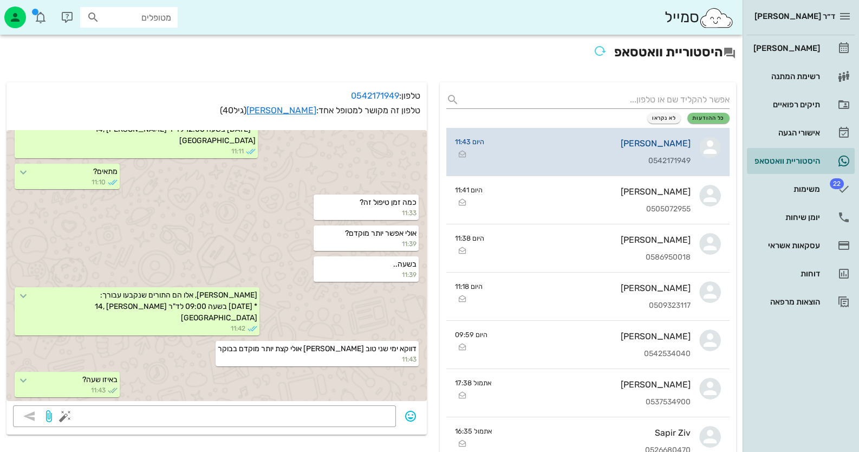
click at [684, 152] on div "תומר לחאם 0542171949" at bounding box center [592, 152] width 198 height 48
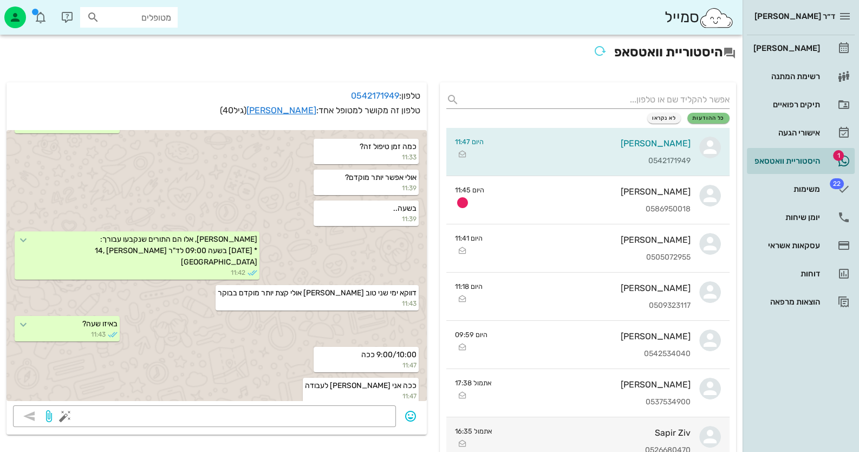
scroll to position [2267, 0]
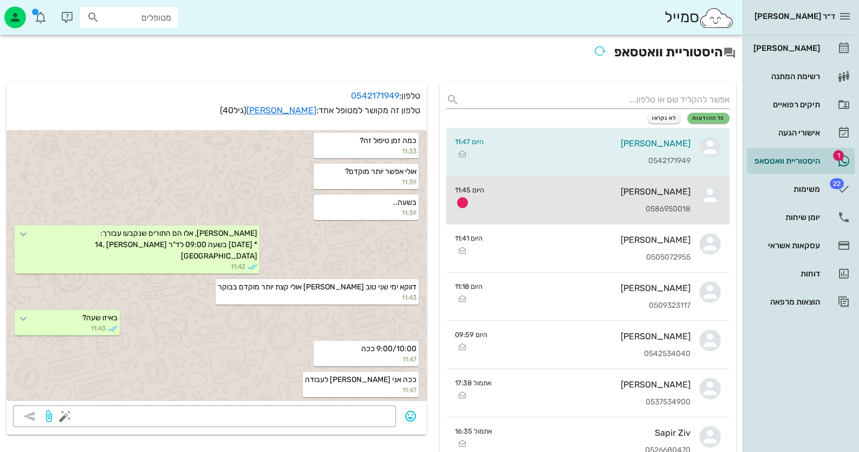
click at [529, 189] on div "[PERSON_NAME]" at bounding box center [592, 191] width 198 height 10
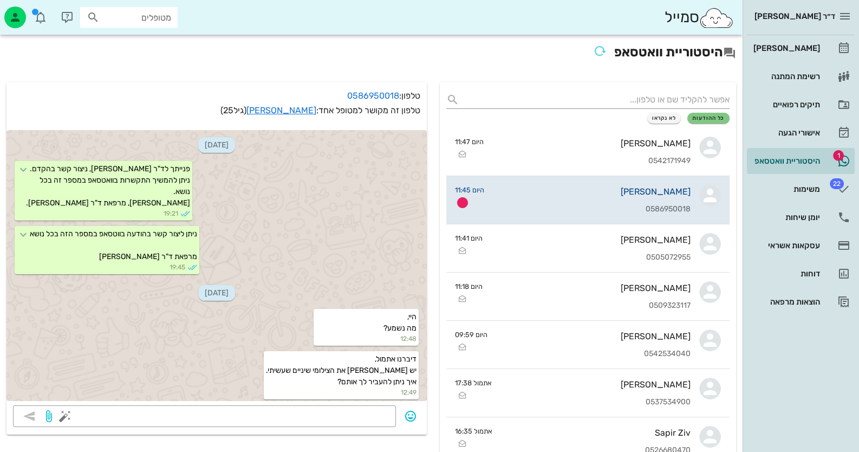
scroll to position [1709, 0]
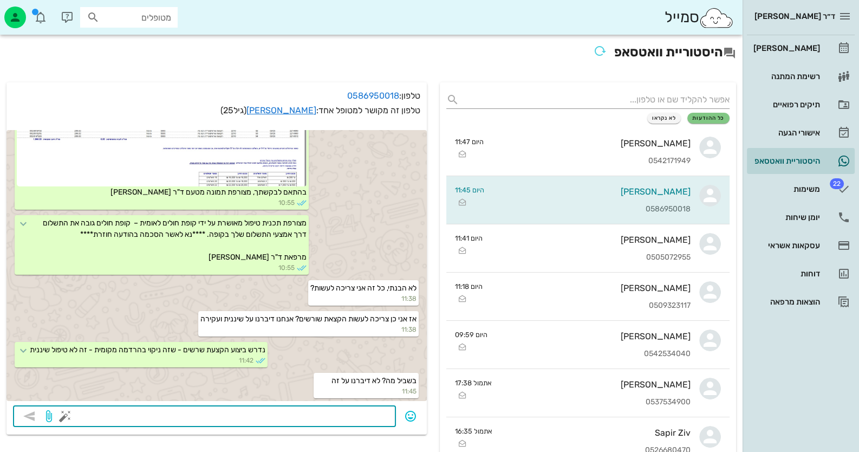
click at [320, 414] on textarea at bounding box center [228, 417] width 322 height 17
type textarea "tfi shcrbu gk ske, jbhfhho asura, bheuh cvrsnv neunh, - ugehr, ahbh vchbv/"
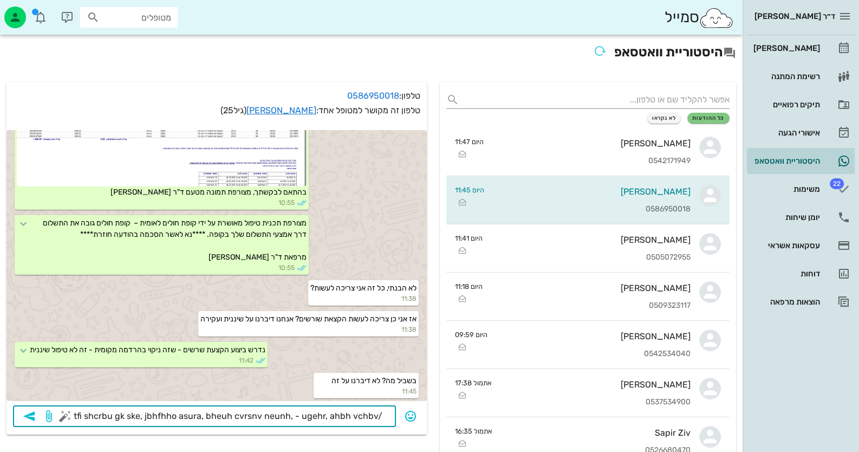
drag, startPoint x: 386, startPoint y: 414, endPoint x: 2, endPoint y: 440, distance: 384.6
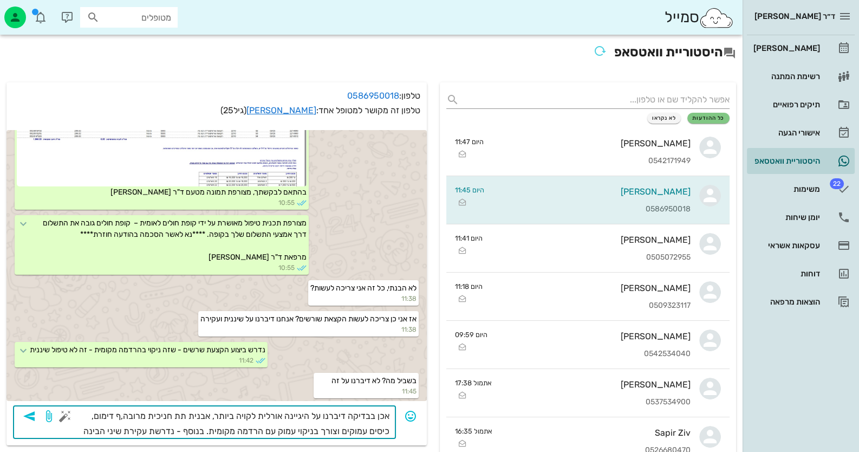
type textarea "אכן בבדיקה דיברנו על היגיינה אורלית לקויה ביותר, אבנית תת חניכית מרובה,ף דימום,…"
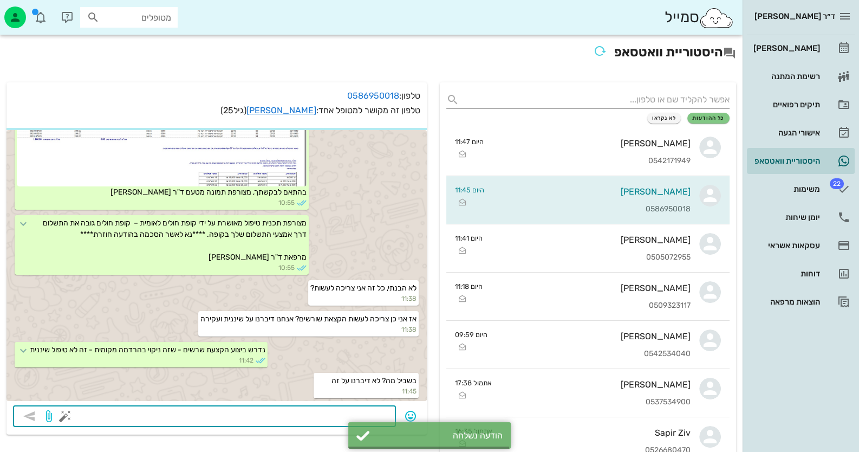
scroll to position [1751, 0]
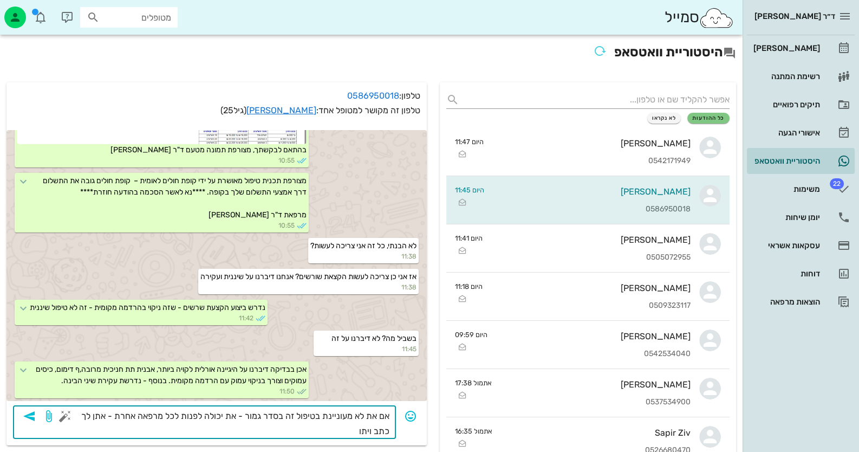
type textarea "אם את לא מעוניינת בטיפול זה בסדר גמור - את יכולה לפנות לכל מרפאה אחרת - אתן לך …"
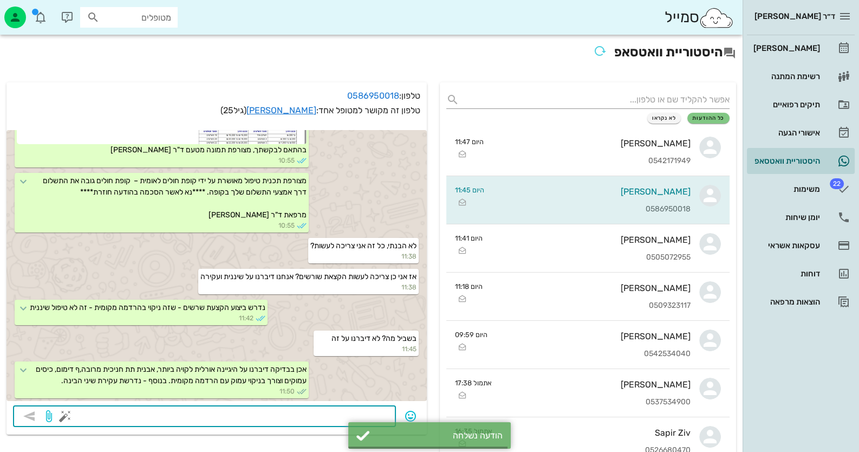
scroll to position [1794, 0]
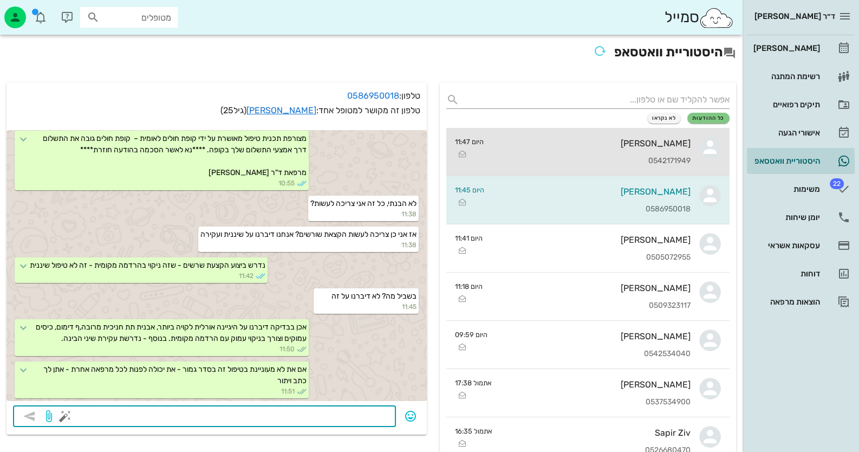
click at [652, 141] on div "[PERSON_NAME]" at bounding box center [592, 143] width 198 height 10
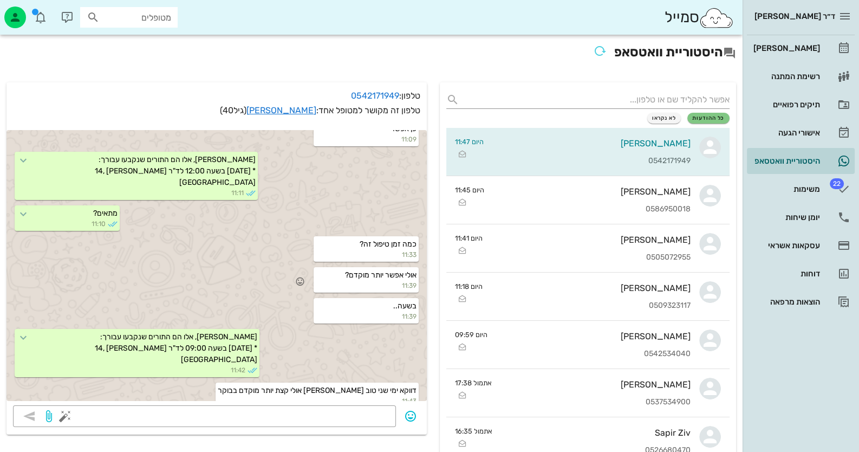
scroll to position [2104, 0]
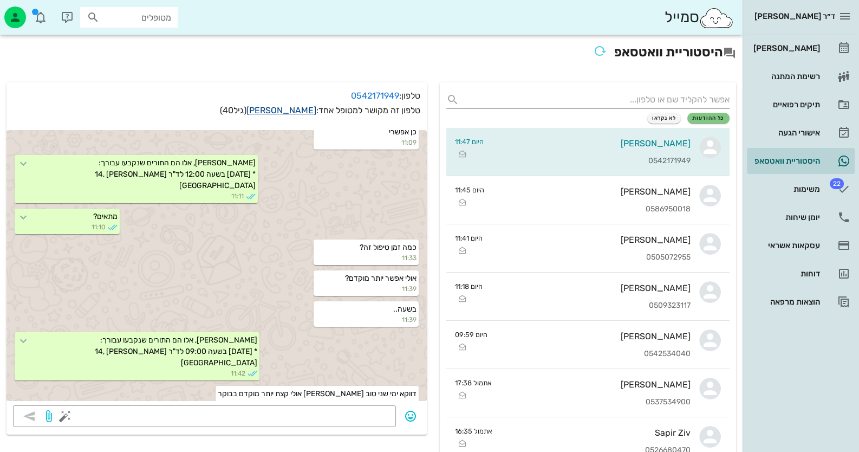
click at [303, 108] on link "תומר לחאם" at bounding box center [282, 110] width 70 height 10
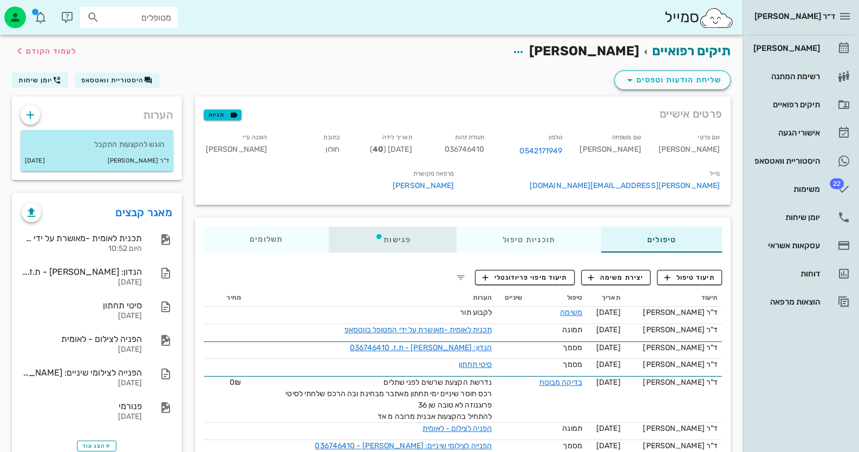
click at [398, 240] on div "פגישות" at bounding box center [393, 240] width 128 height 26
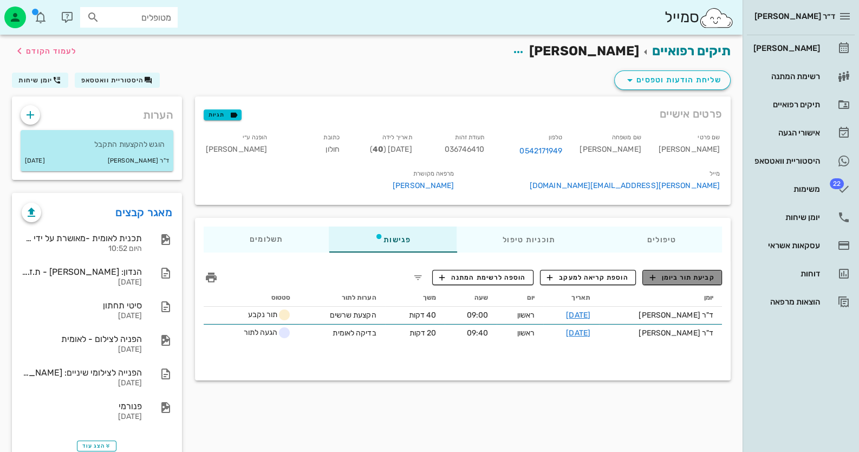
click at [702, 281] on span "קביעת תור ביומן" at bounding box center [682, 278] width 65 height 10
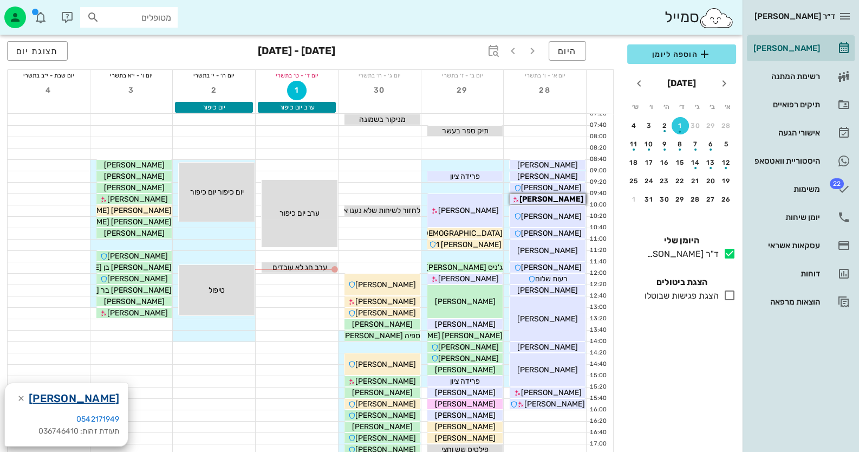
click at [85, 400] on link "[PERSON_NAME]" at bounding box center [74, 398] width 90 height 17
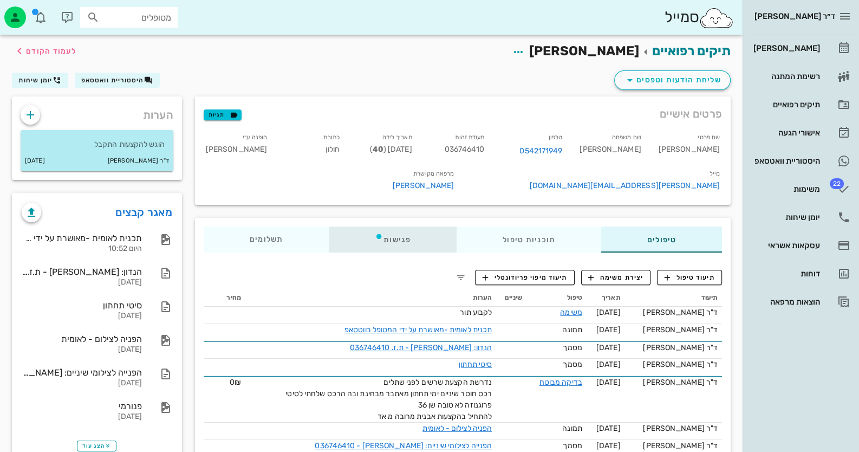
click at [404, 244] on div "פגישות" at bounding box center [393, 240] width 128 height 26
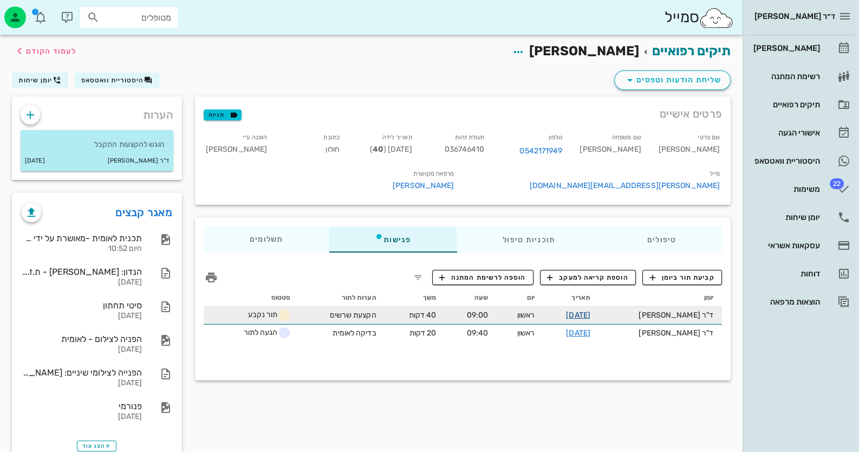
click at [591, 315] on link "02-11-2025" at bounding box center [578, 315] width 24 height 9
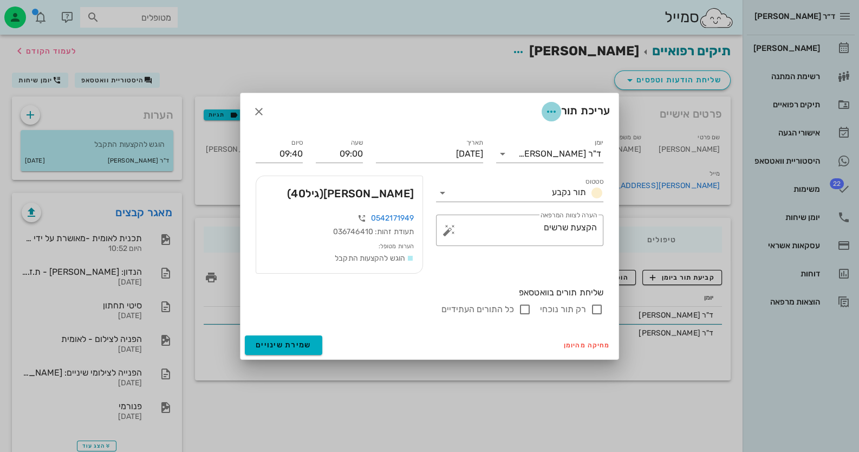
click at [545, 107] on icon "button" at bounding box center [551, 111] width 13 height 13
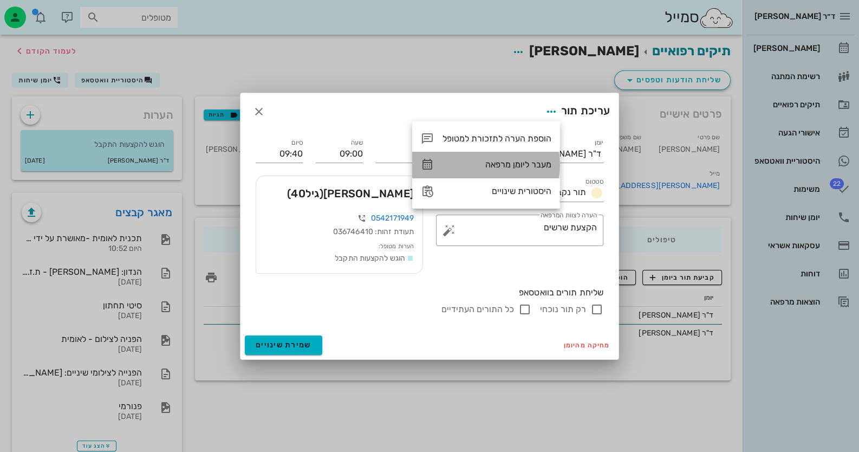
click at [521, 170] on div "מעבר ליומן מרפאה" at bounding box center [486, 165] width 148 height 26
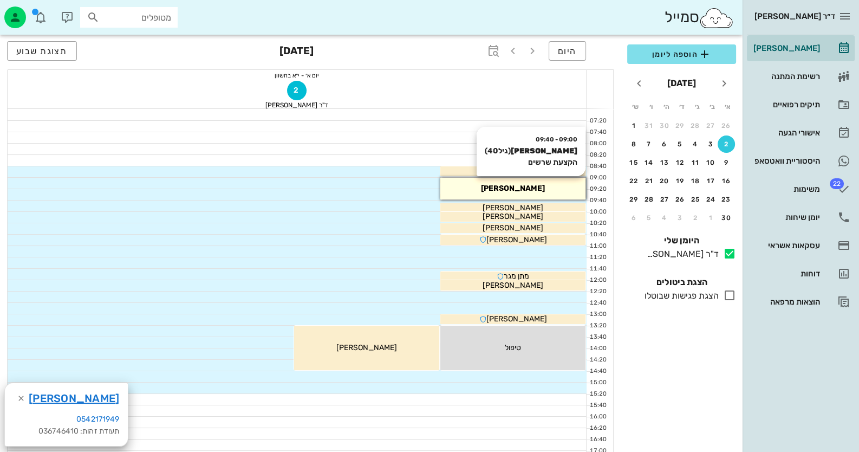
click at [527, 189] on span "[PERSON_NAME]" at bounding box center [513, 188] width 64 height 9
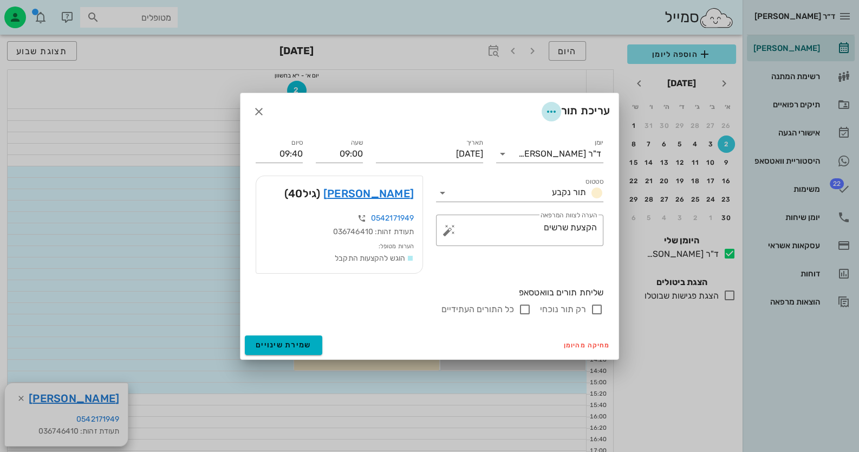
click at [545, 108] on icon "button" at bounding box center [551, 111] width 13 height 13
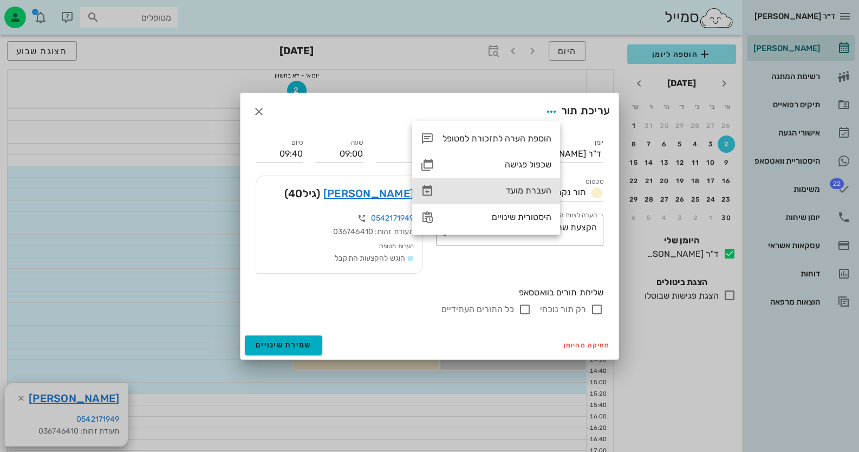
click at [526, 193] on div "העברת מועד" at bounding box center [497, 190] width 109 height 10
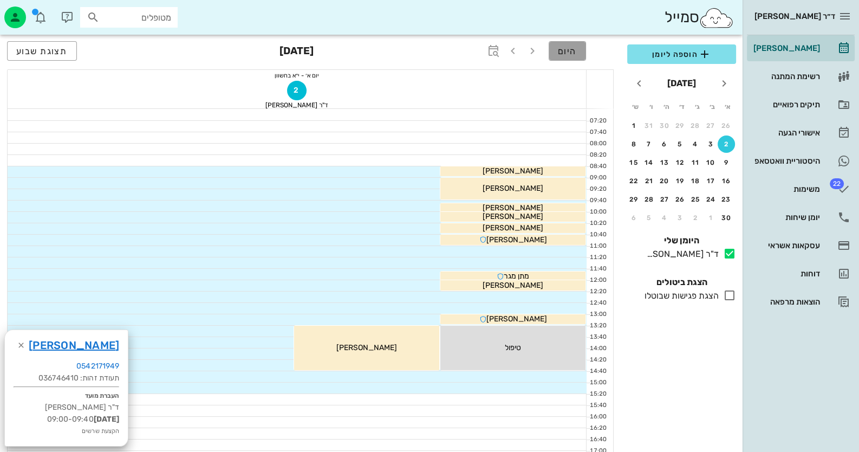
click at [578, 47] on button "היום" at bounding box center [567, 51] width 37 height 20
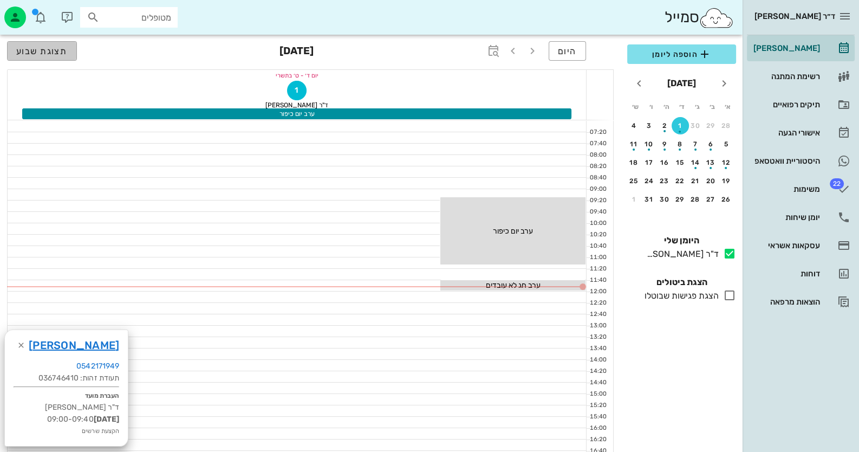
click at [41, 57] on button "תצוגת שבוע" at bounding box center [42, 51] width 70 height 20
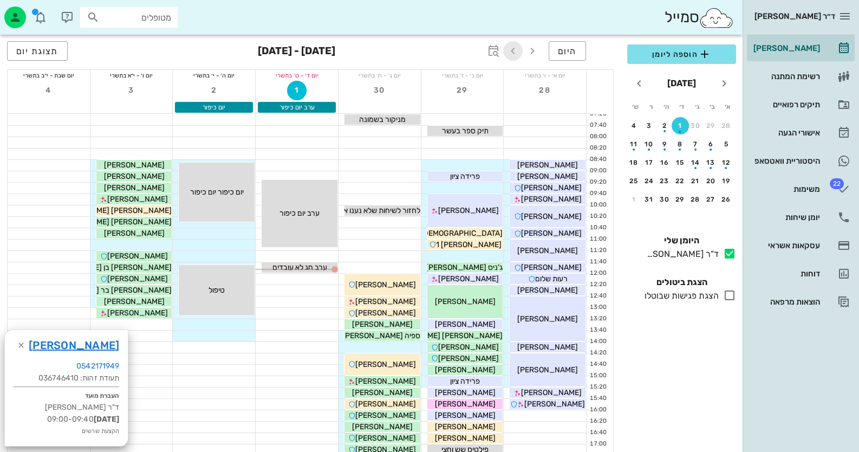
click at [516, 54] on icon "button" at bounding box center [513, 50] width 13 height 13
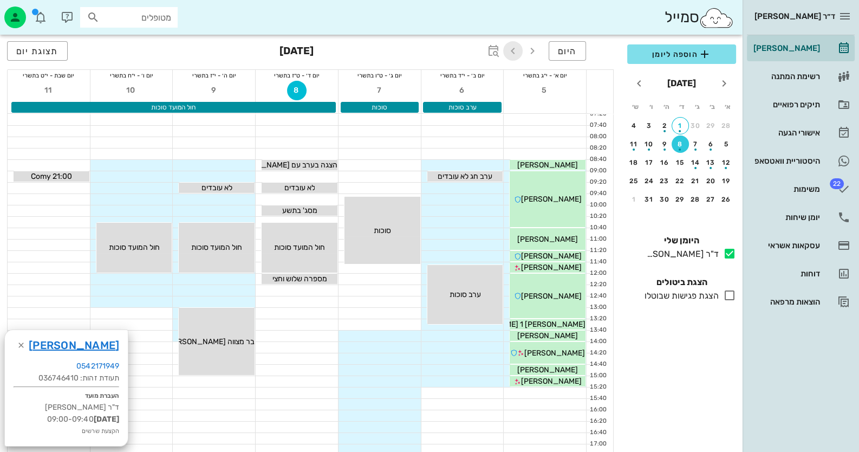
click at [516, 54] on icon "button" at bounding box center [513, 50] width 13 height 13
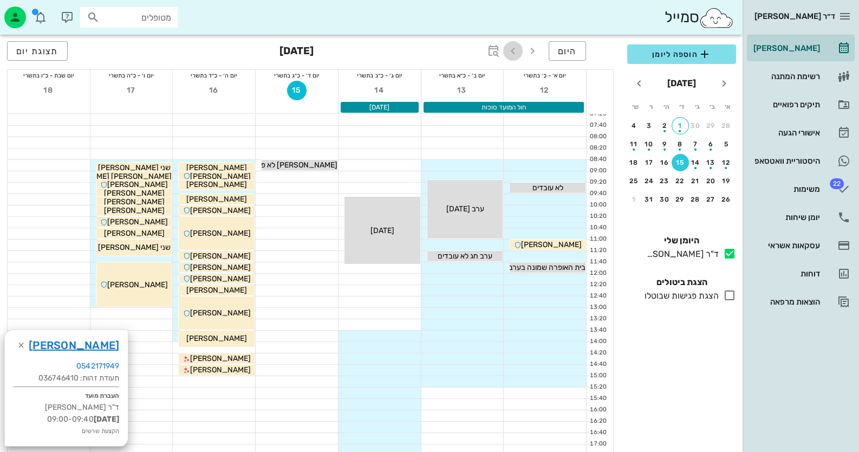
click at [515, 55] on icon "button" at bounding box center [513, 50] width 13 height 13
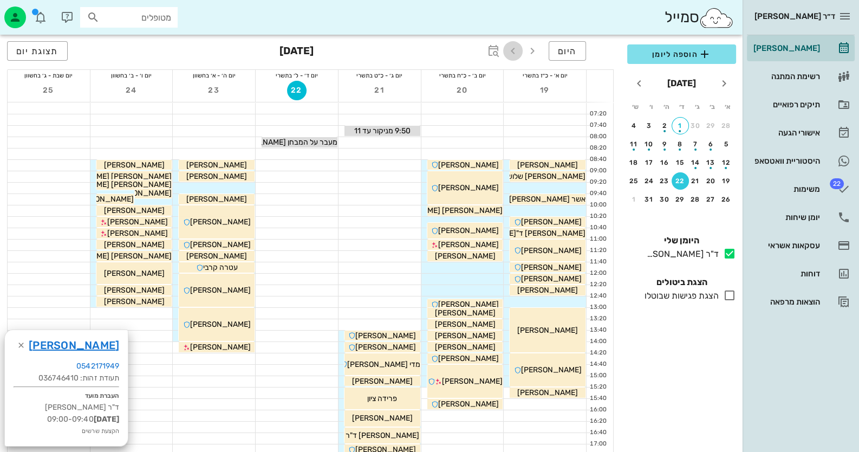
click at [515, 55] on icon "button" at bounding box center [513, 50] width 13 height 13
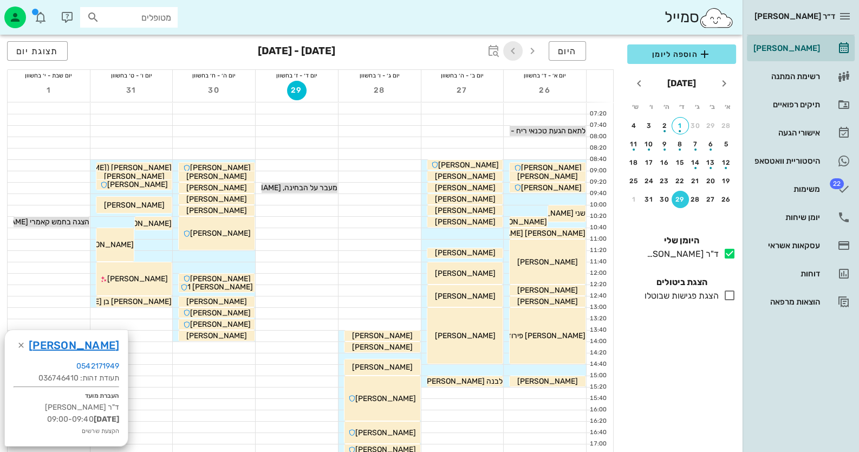
click at [515, 55] on icon "button" at bounding box center [513, 50] width 13 height 13
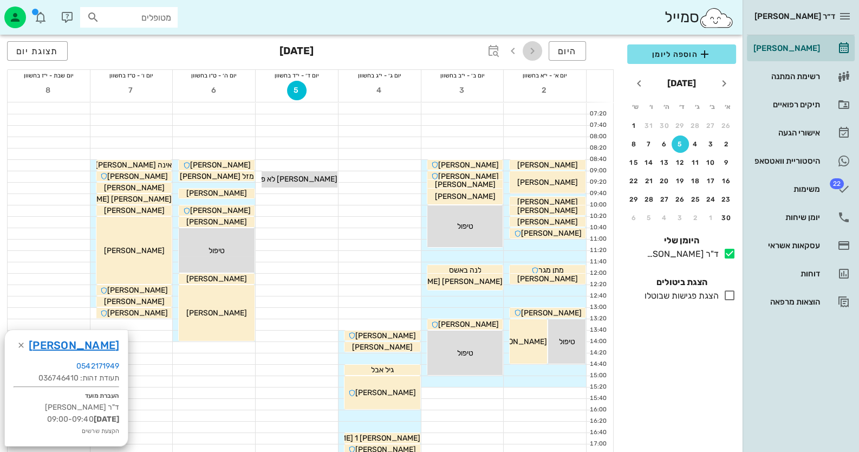
click at [539, 50] on span "button" at bounding box center [533, 50] width 20 height 13
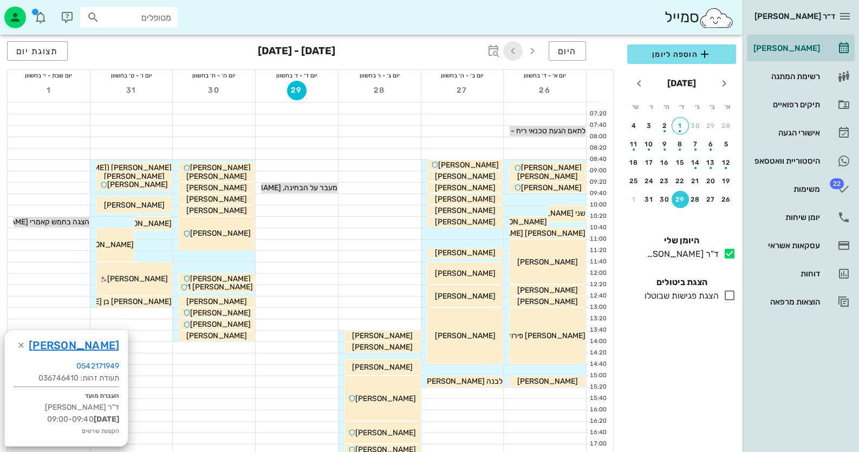
click at [514, 49] on icon "button" at bounding box center [513, 50] width 13 height 13
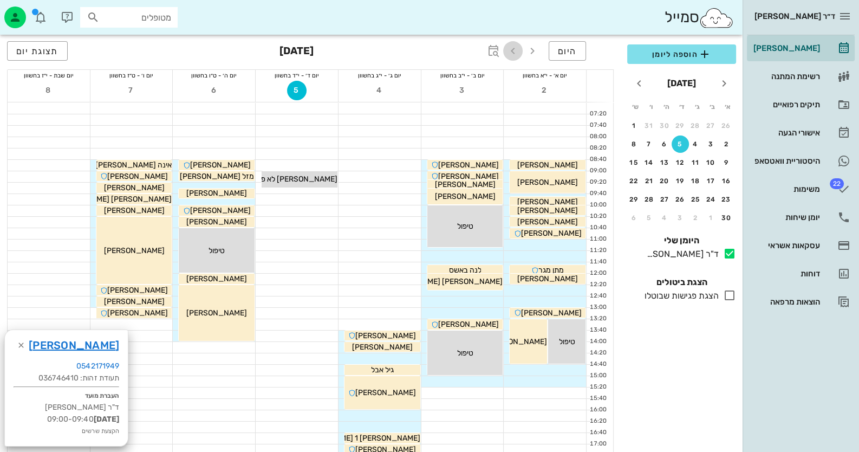
click at [517, 51] on icon "button" at bounding box center [513, 50] width 13 height 13
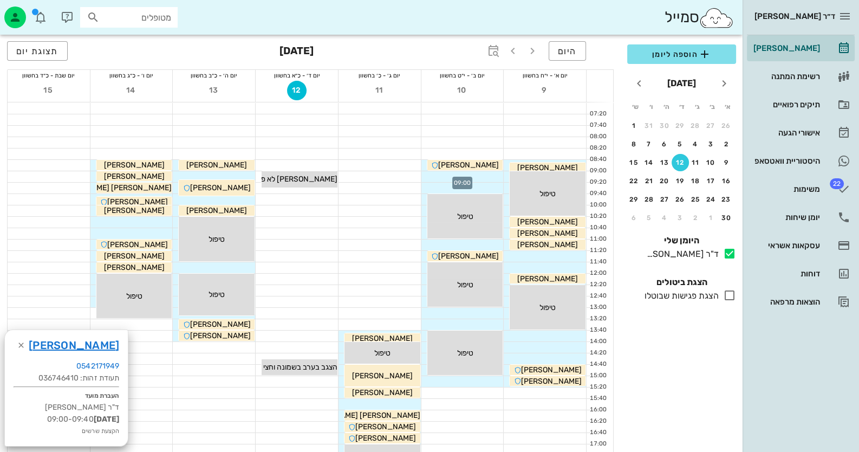
click at [487, 177] on div at bounding box center [463, 176] width 82 height 11
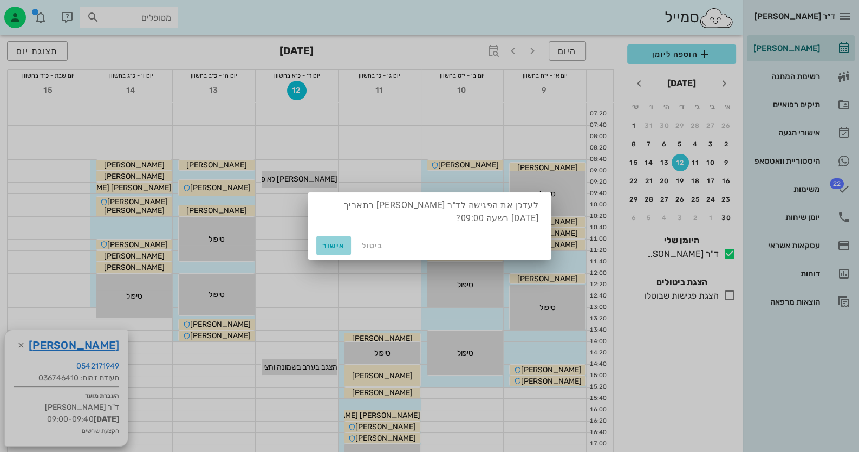
click at [334, 244] on span "אישור" at bounding box center [334, 245] width 26 height 9
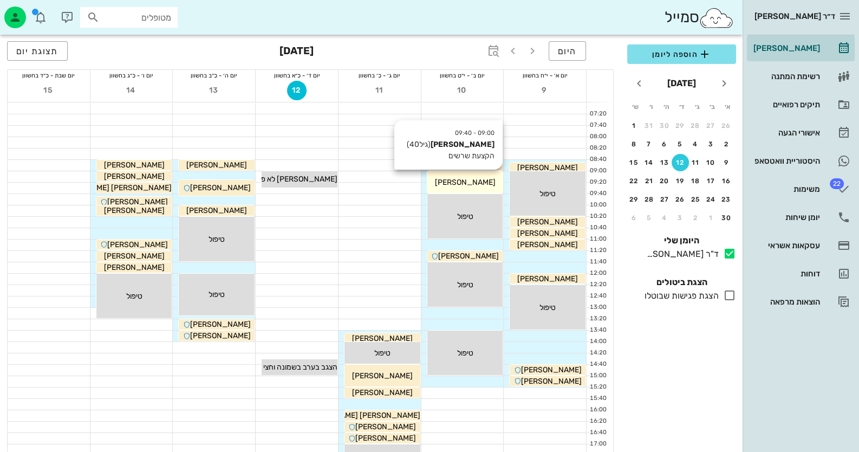
click at [465, 181] on span "[PERSON_NAME]" at bounding box center [465, 182] width 61 height 9
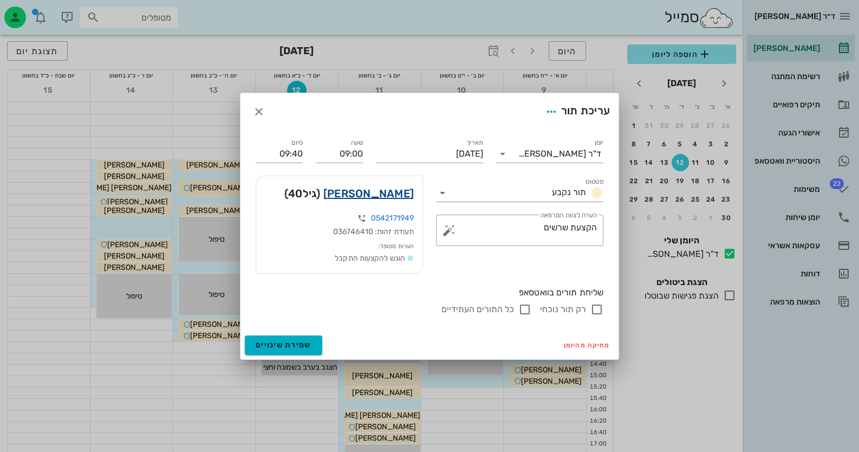
click at [400, 191] on link "תומר לחאם" at bounding box center [369, 193] width 90 height 17
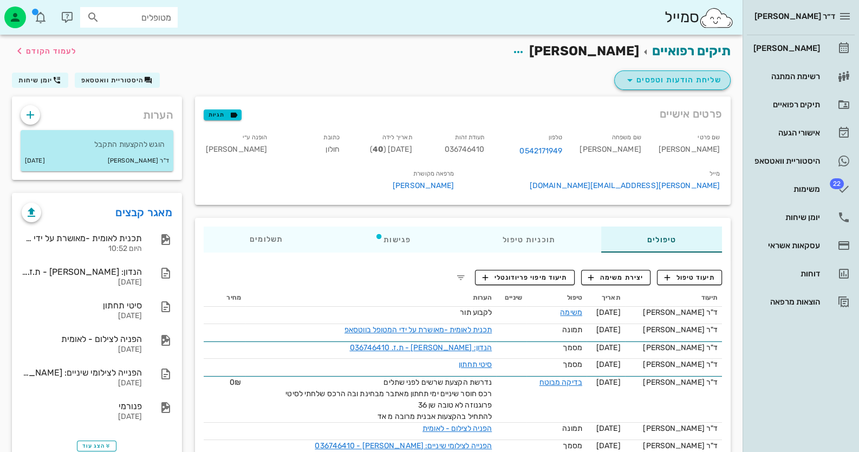
click at [651, 79] on span "שליחת הודעות וטפסים" at bounding box center [673, 80] width 98 height 13
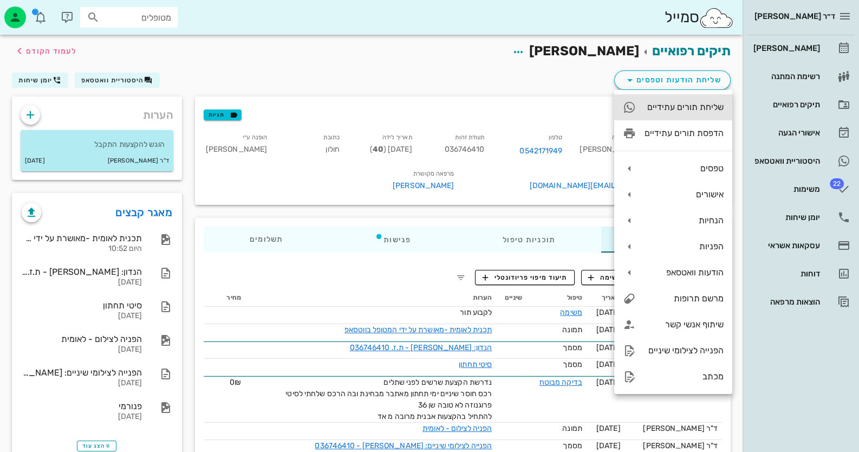
click at [688, 106] on div "שליחת תורים עתידיים" at bounding box center [684, 107] width 79 height 10
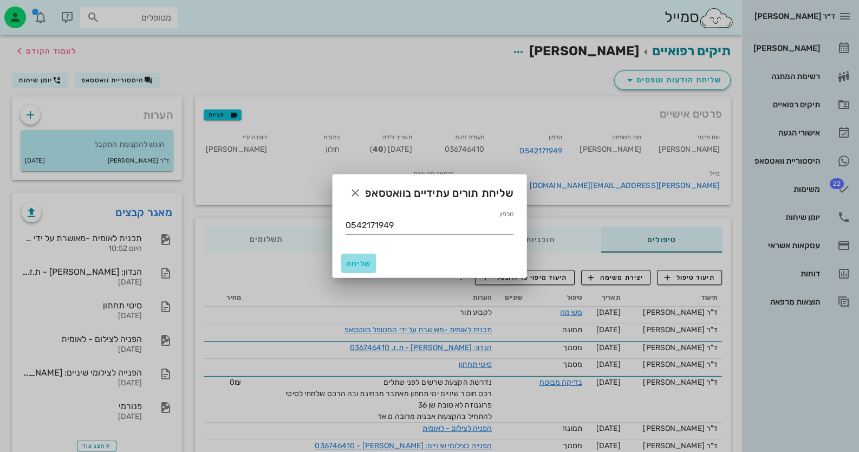
click at [343, 263] on button "שליחה" at bounding box center [358, 264] width 35 height 20
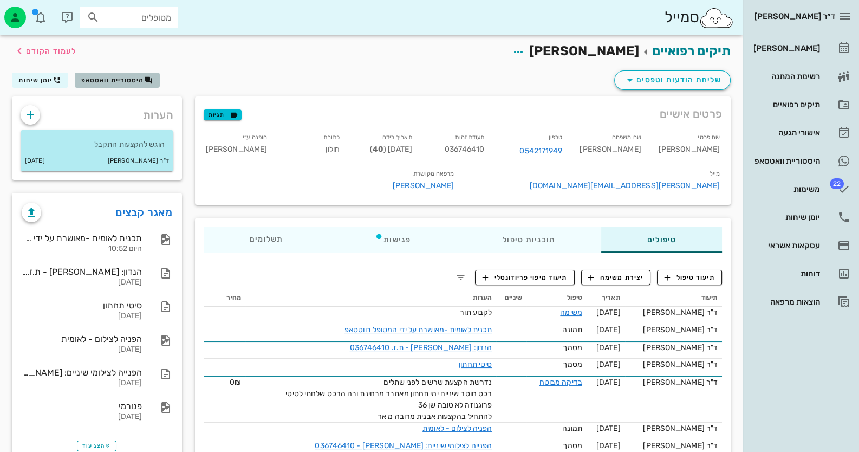
click at [134, 85] on button "היסטוריית וואטסאפ" at bounding box center [117, 80] width 85 height 15
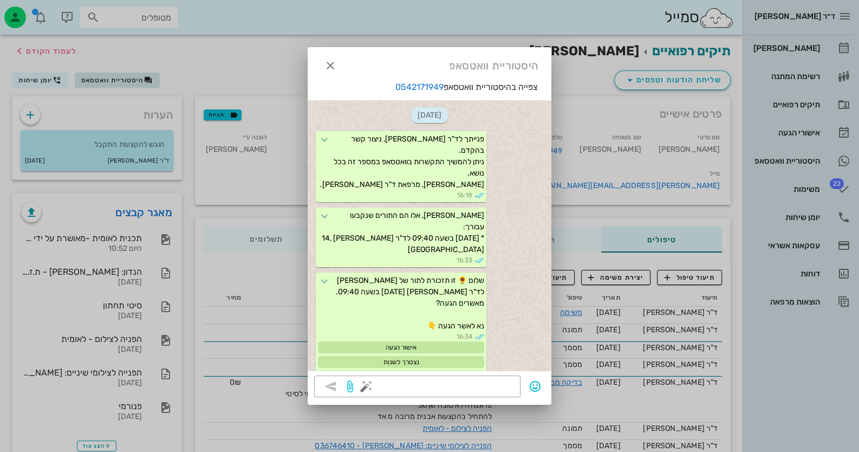
scroll to position [2559, 0]
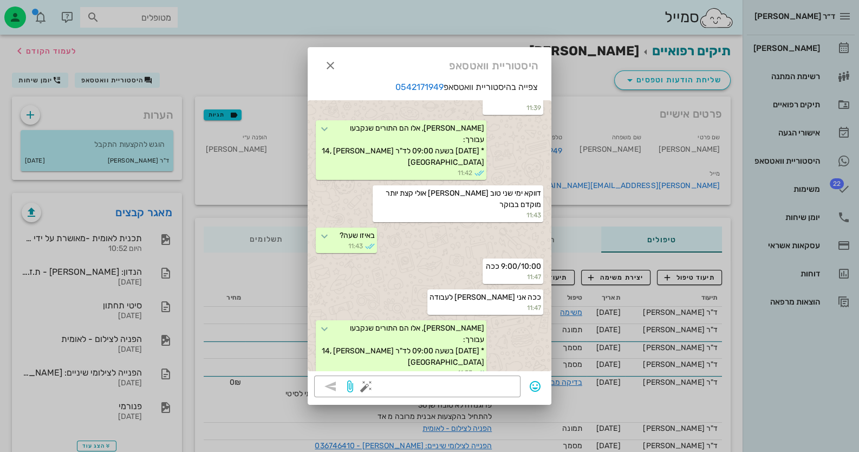
click at [817, 177] on div at bounding box center [429, 226] width 859 height 452
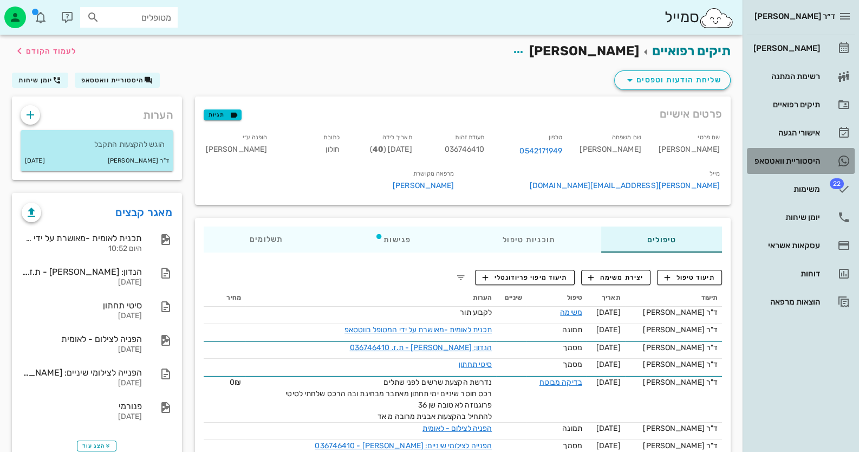
click at [822, 167] on link "היסטוריית וואטסאפ" at bounding box center [801, 161] width 108 height 26
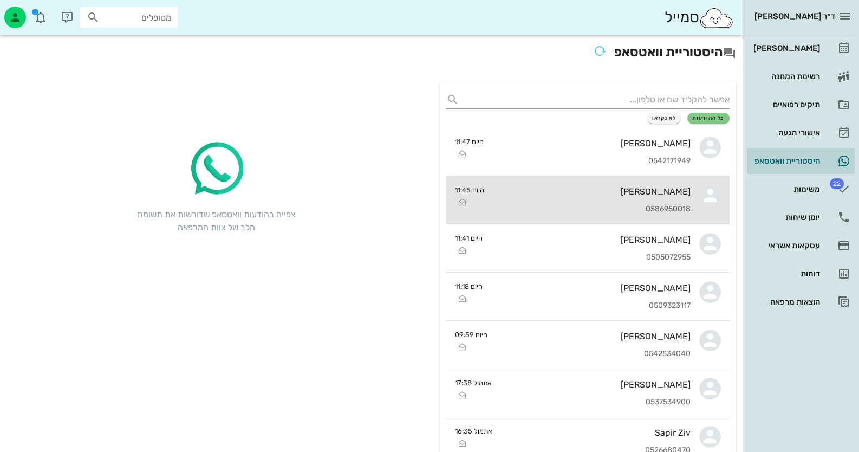
click at [674, 186] on div "[PERSON_NAME]" at bounding box center [592, 191] width 198 height 10
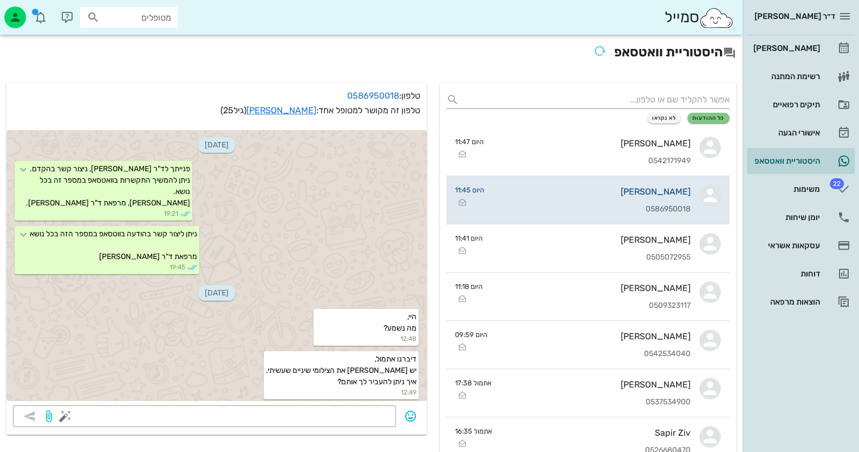
scroll to position [1794, 0]
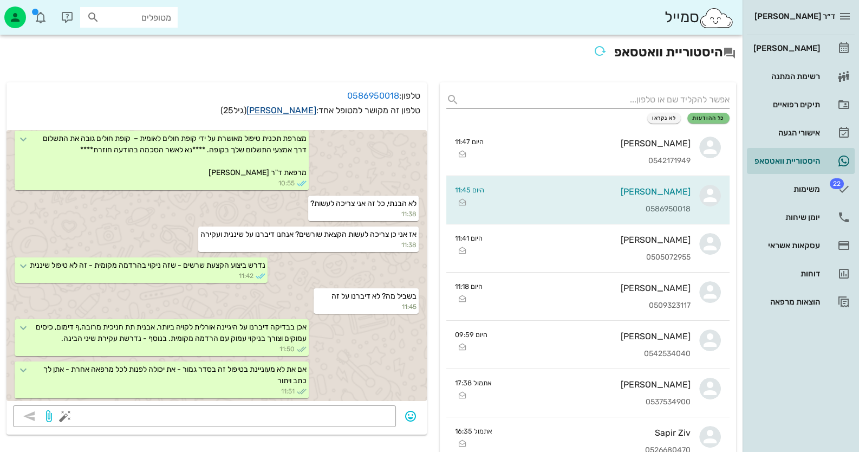
click at [291, 110] on link "[PERSON_NAME]" at bounding box center [282, 110] width 70 height 10
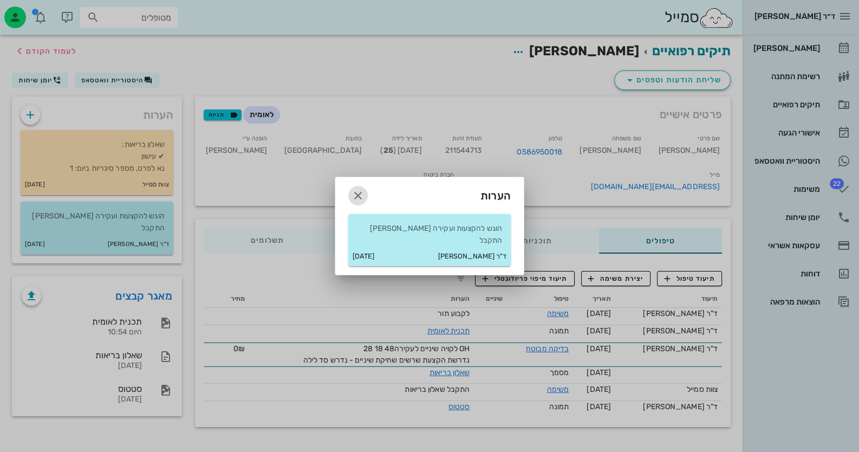
click at [355, 197] on icon "button" at bounding box center [358, 195] width 13 height 13
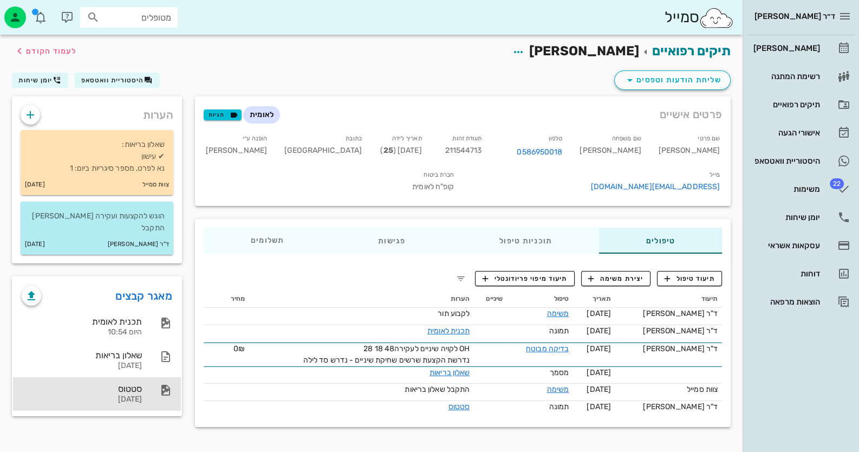
click at [120, 384] on div "סטטוס" at bounding box center [82, 389] width 120 height 10
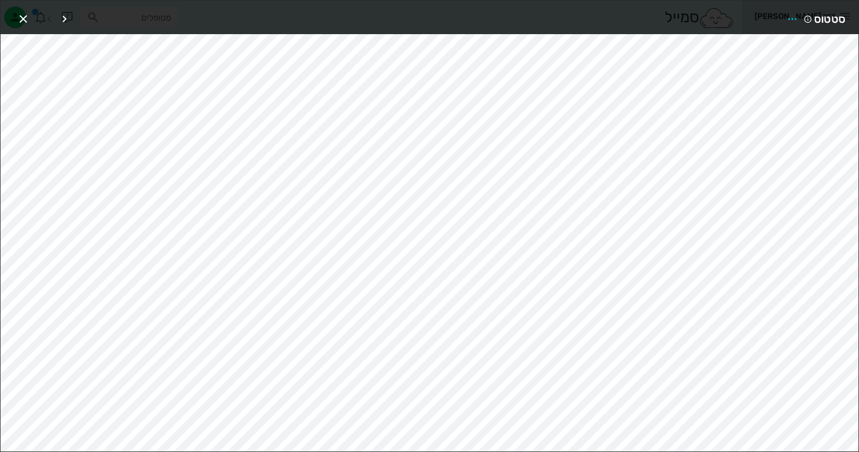
click at [33, 12] on div at bounding box center [43, 19] width 59 height 20
click at [22, 16] on icon "button" at bounding box center [23, 18] width 13 height 13
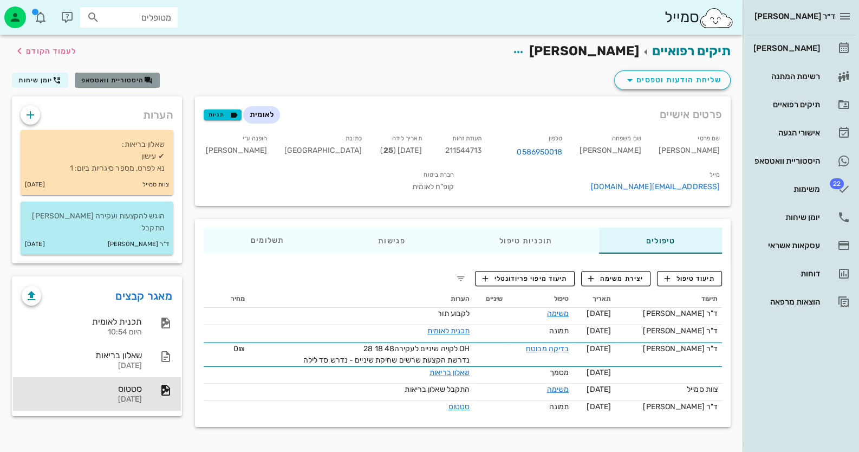
click at [127, 84] on button "היסטוריית וואטסאפ" at bounding box center [117, 80] width 85 height 15
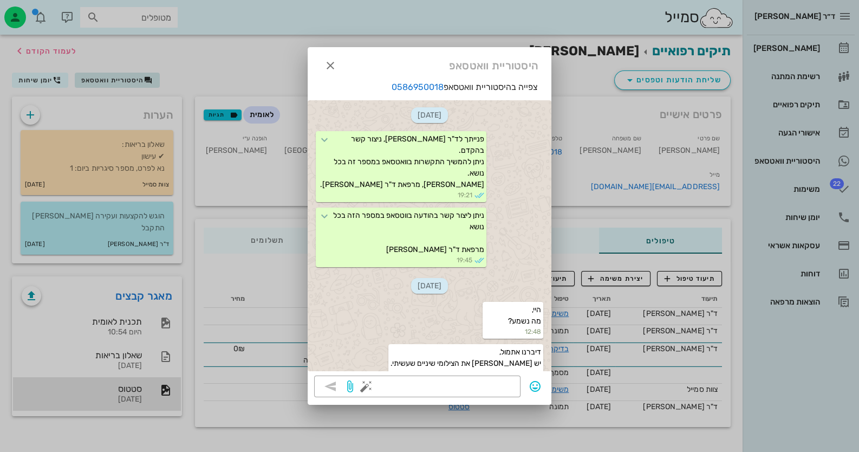
scroll to position [2021, 0]
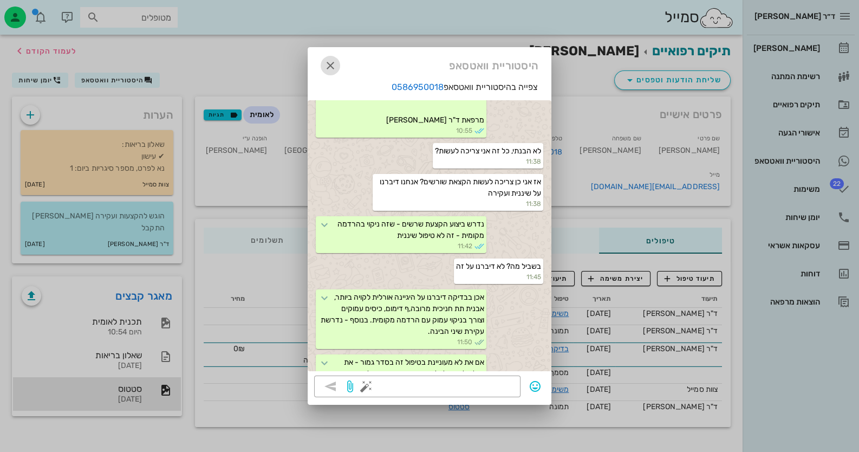
click at [329, 63] on icon "button" at bounding box center [330, 65] width 13 height 13
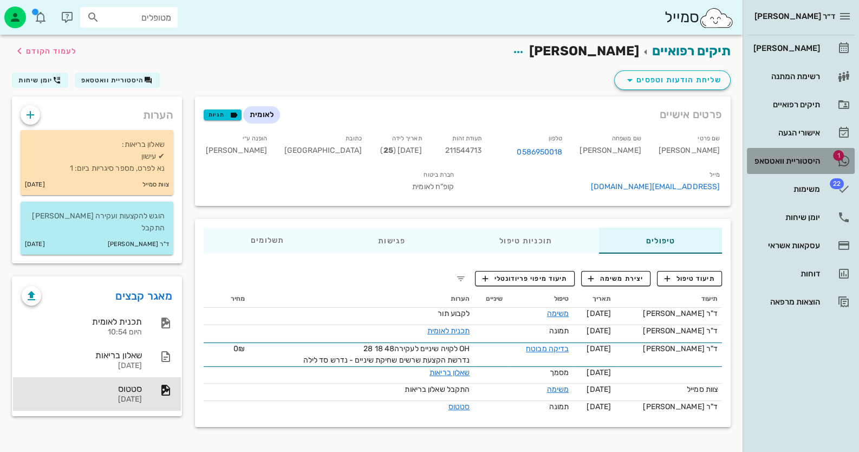
click at [814, 164] on div "היסטוריית וואטסאפ" at bounding box center [786, 161] width 69 height 9
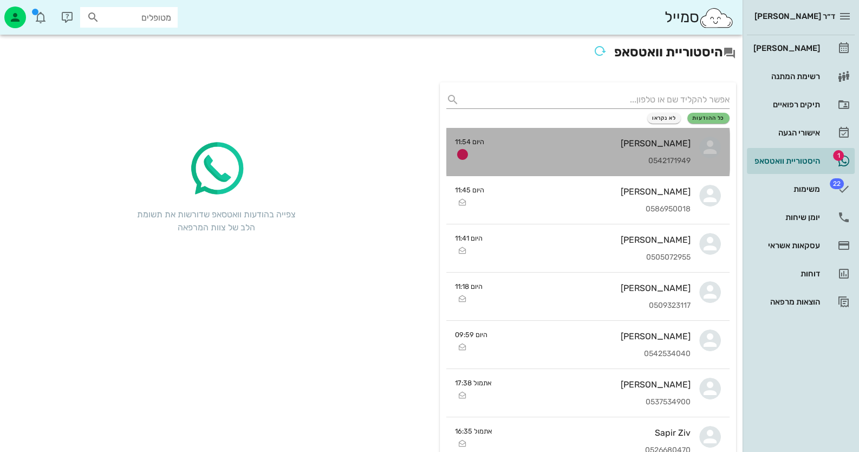
click at [662, 163] on div "0542171949" at bounding box center [592, 161] width 198 height 9
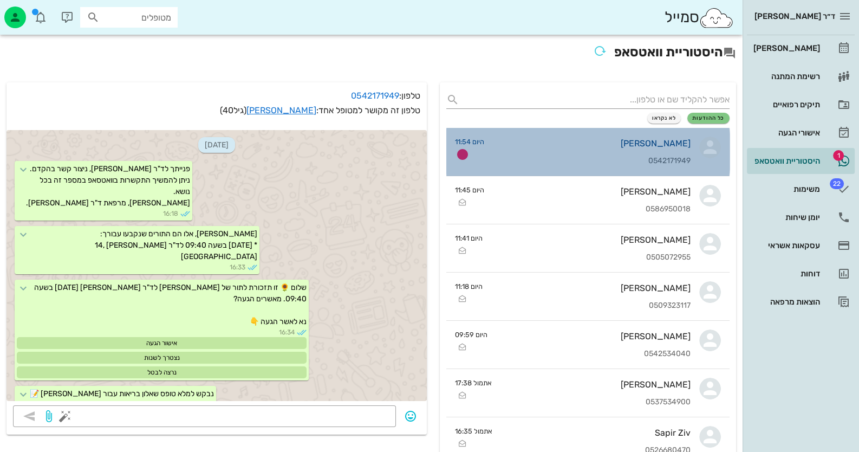
scroll to position [2374, 0]
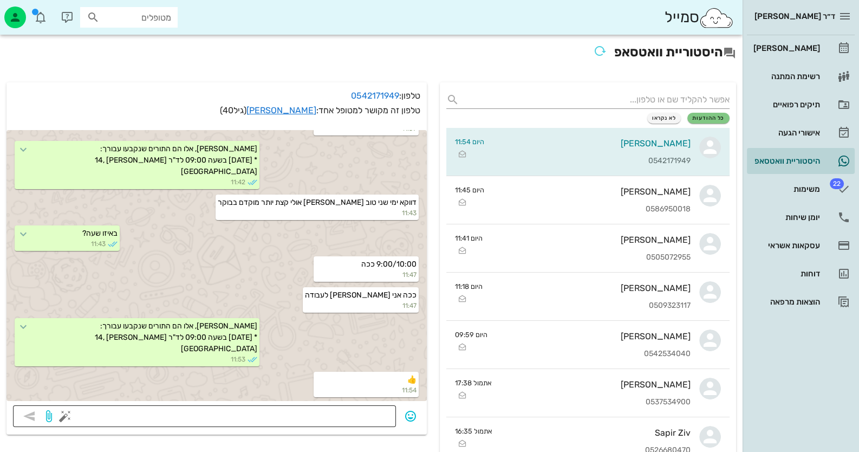
click at [344, 406] on div at bounding box center [228, 416] width 322 height 22
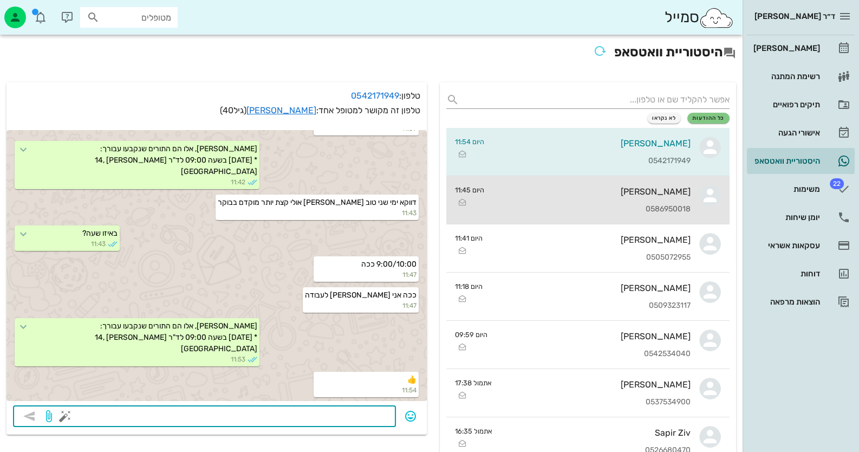
click at [727, 192] on link "[PERSON_NAME] 0586950018 היום 11:45" at bounding box center [588, 200] width 283 height 48
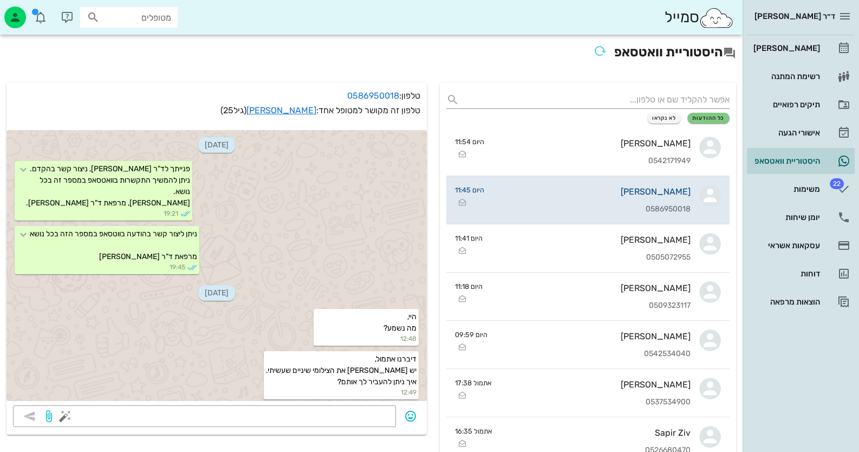
scroll to position [1794, 0]
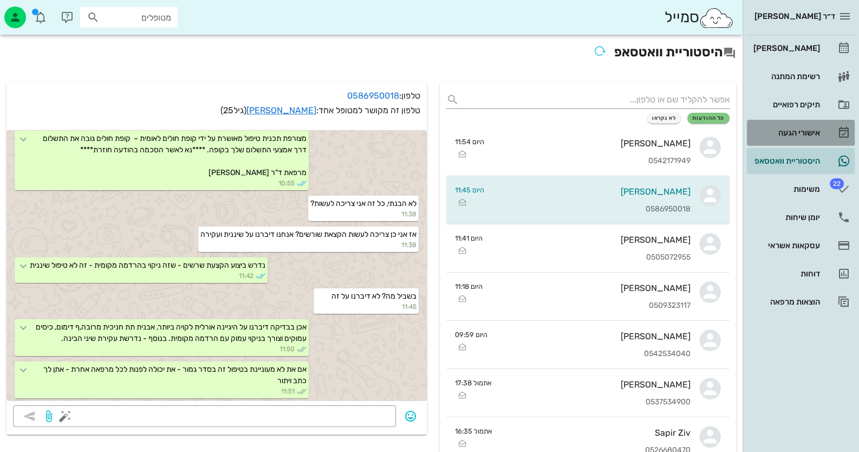
click at [804, 127] on div "אישורי הגעה" at bounding box center [786, 132] width 69 height 17
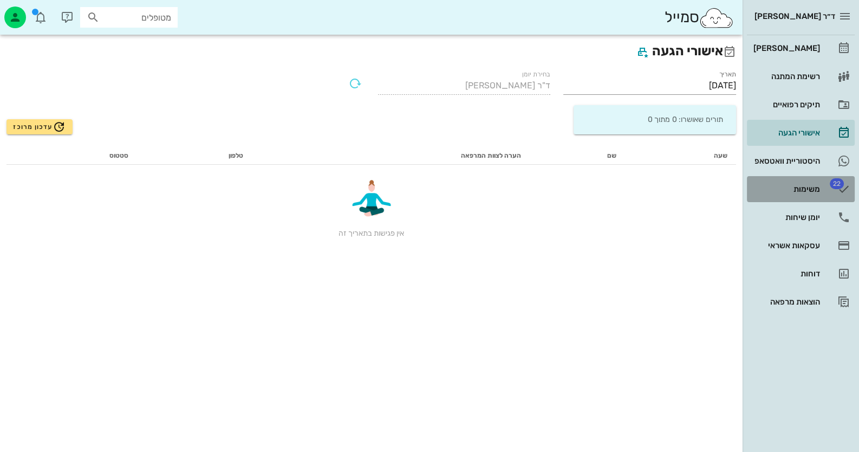
click at [813, 198] on link "22 משימות" at bounding box center [801, 189] width 108 height 26
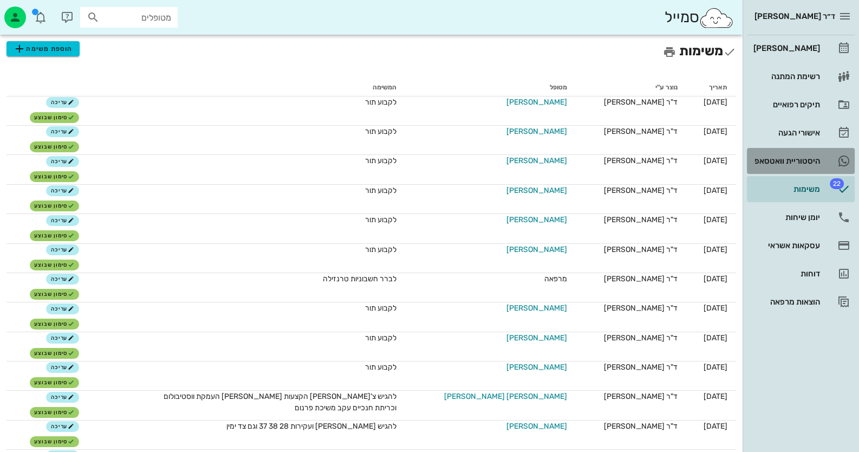
click at [807, 159] on div "היסטוריית וואטסאפ" at bounding box center [786, 161] width 69 height 9
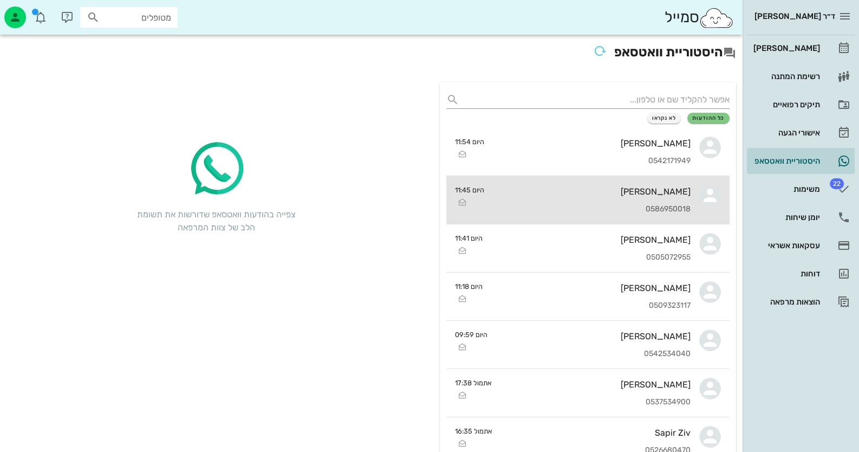
click at [662, 196] on div "[PERSON_NAME]" at bounding box center [592, 191] width 198 height 10
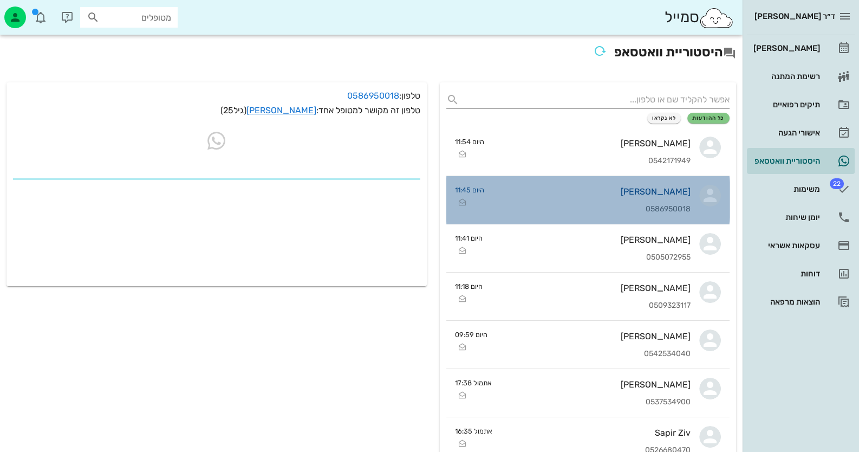
click at [662, 196] on div "[PERSON_NAME]" at bounding box center [592, 191] width 198 height 10
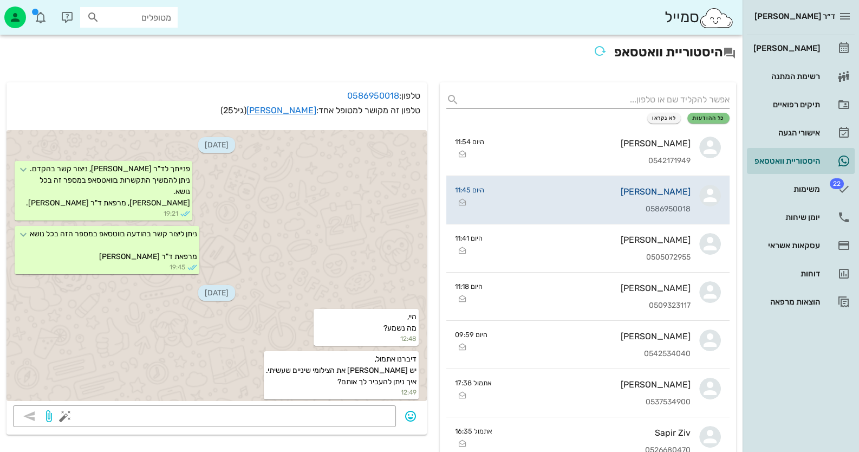
scroll to position [1794, 0]
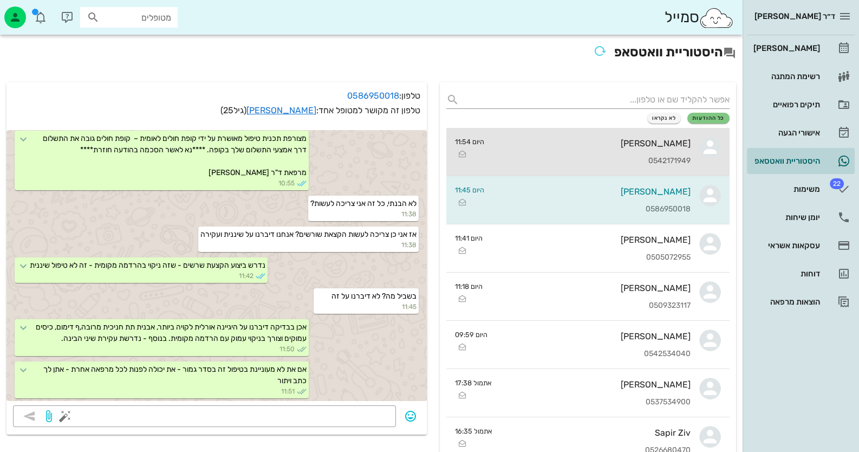
click at [696, 157] on link "תומר לחאם 0542171949 היום 11:54" at bounding box center [588, 152] width 283 height 48
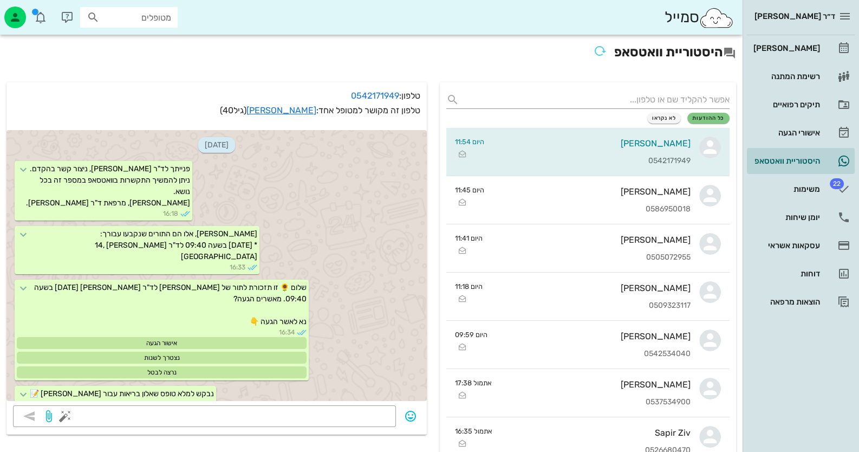
scroll to position [2374, 0]
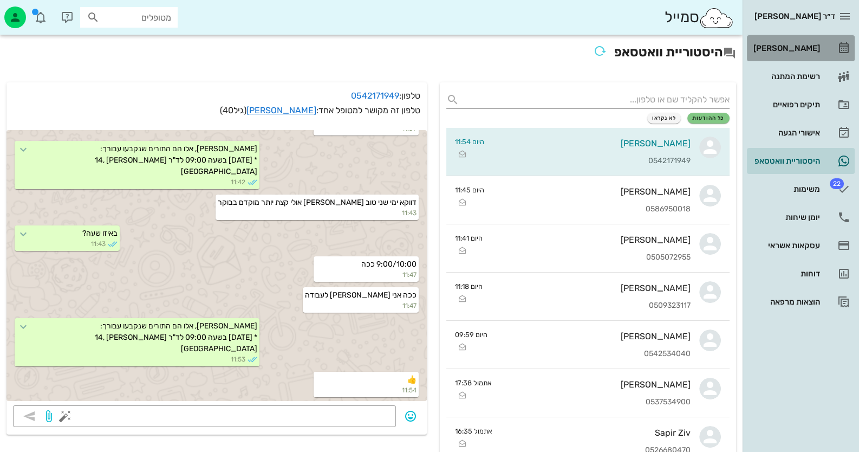
click at [811, 42] on div "[PERSON_NAME]" at bounding box center [786, 48] width 69 height 17
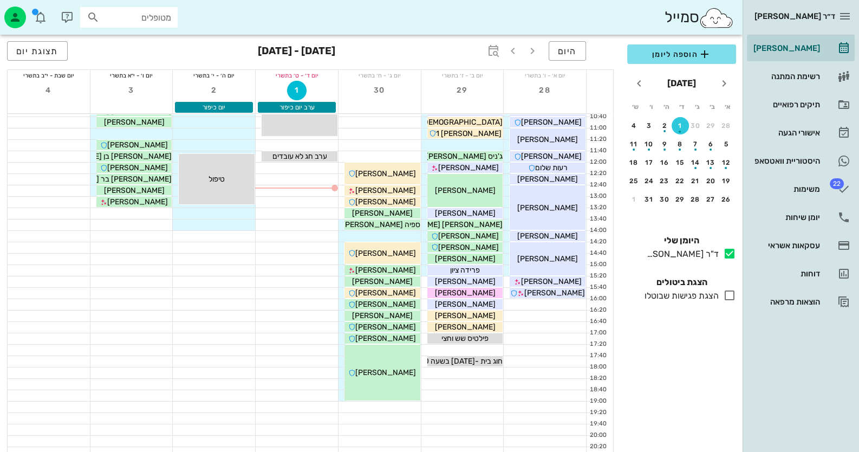
scroll to position [128, 0]
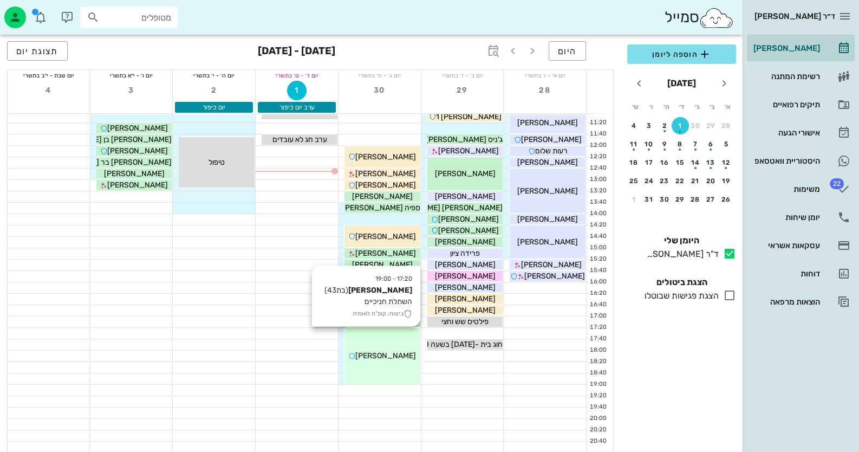
click at [387, 367] on div "17:20 - 19:00 אושרית אלוש (בת 43 ) השתלת חניכיים ביטוח: קופ"ח לאומית אושרית אלוש" at bounding box center [383, 356] width 76 height 56
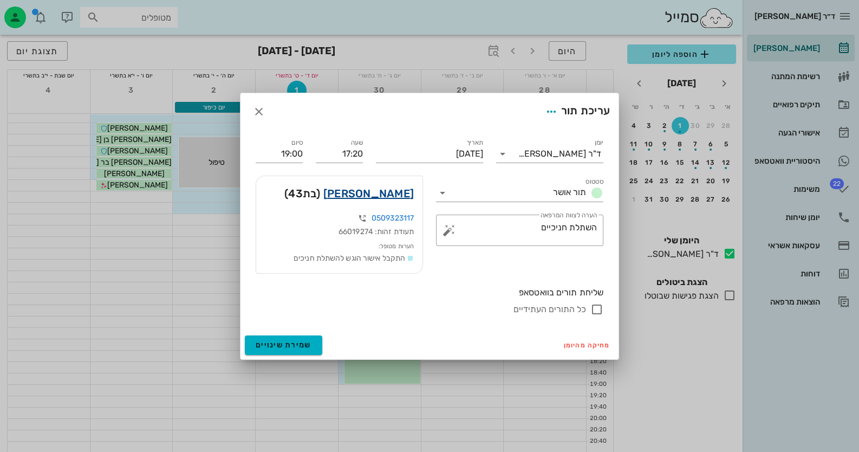
click at [402, 196] on link "אושרית אלוש" at bounding box center [369, 193] width 90 height 17
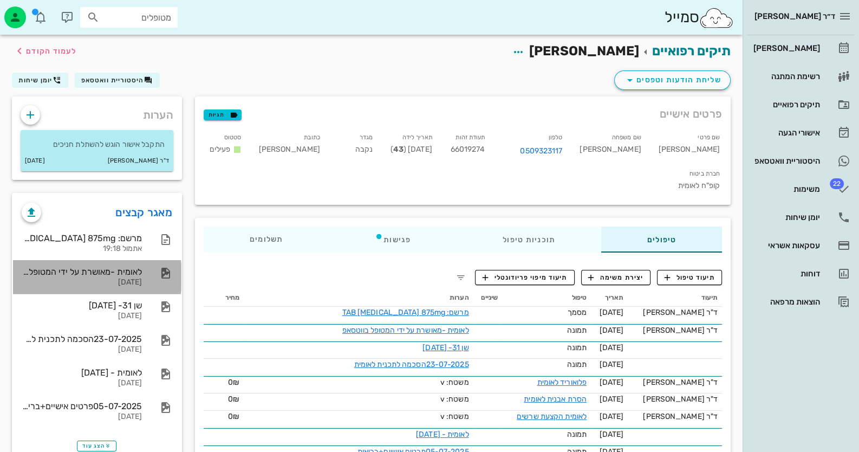
click at [122, 268] on div "לאומית -מאושרת על ידי המטופל בווטסאפ" at bounding box center [82, 272] width 120 height 10
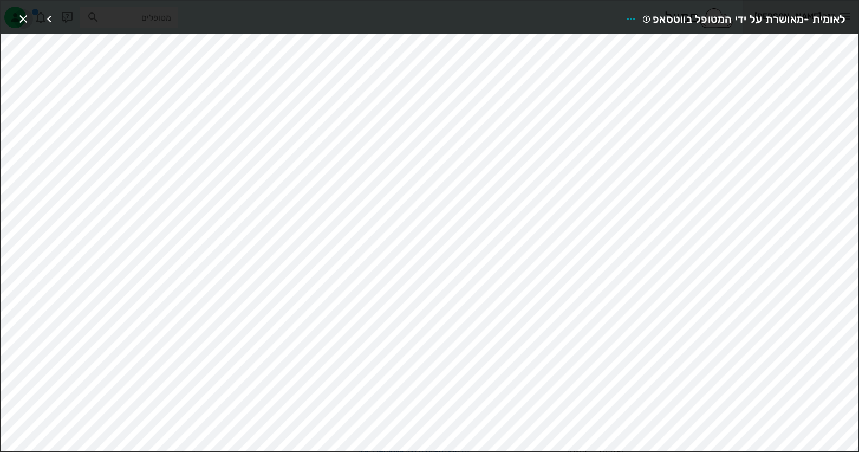
click at [19, 18] on icon "button" at bounding box center [23, 18] width 13 height 13
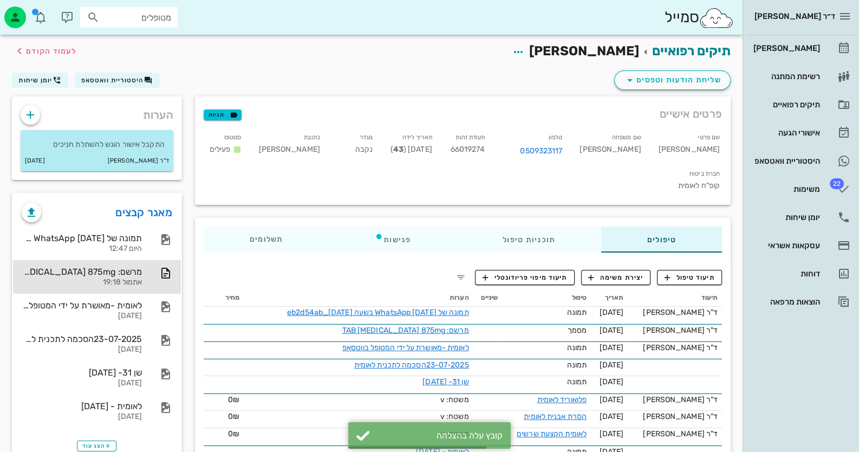
click at [72, 224] on div "תמונה של WhatsApp 2025-09-30 בשעה 18.02.30_eb2d54ab היום 12:47 מרשם: TAB AUGMEN…" at bounding box center [97, 327] width 168 height 210
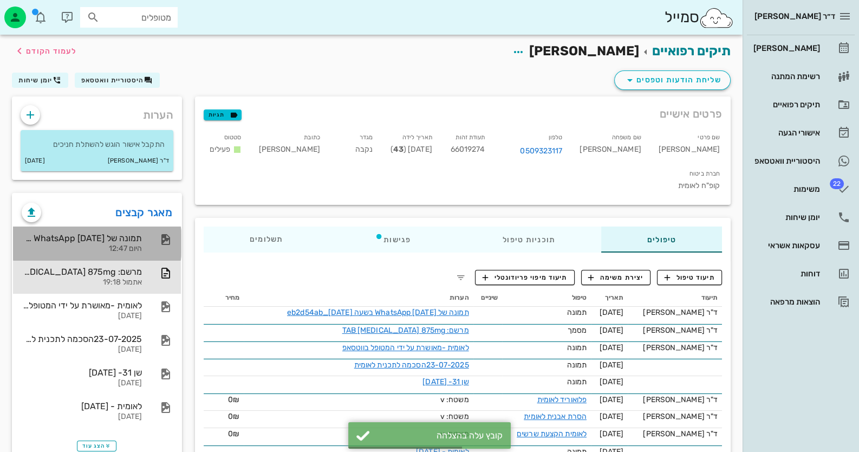
click at [119, 242] on div "תמונה של WhatsApp 2025-09-30 בשעה 18.02.30_eb2d54ab" at bounding box center [82, 238] width 120 height 10
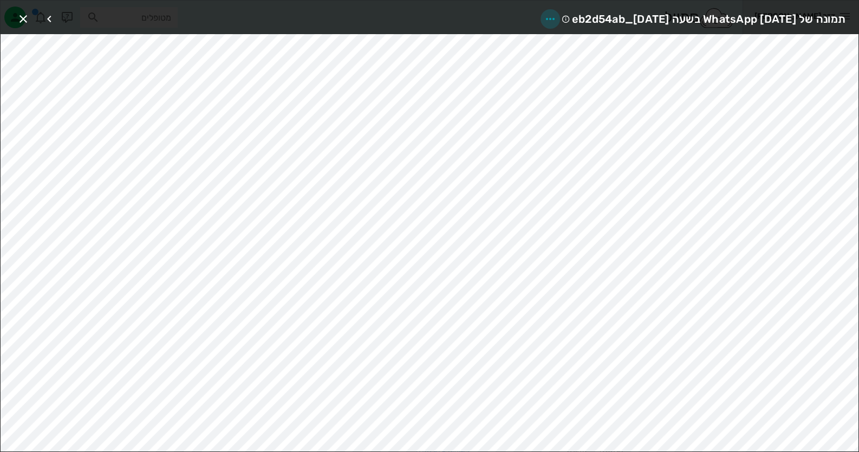
click at [544, 18] on icon "button" at bounding box center [550, 18] width 13 height 13
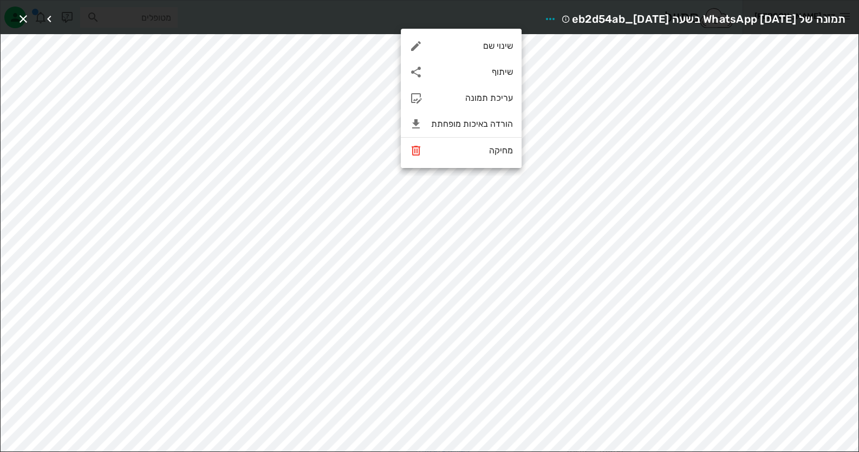
click at [505, 31] on div "שינוי שם שיתוף עריכת תמונה הורדה באיכות מופחתת מחיקה" at bounding box center [461, 98] width 121 height 139
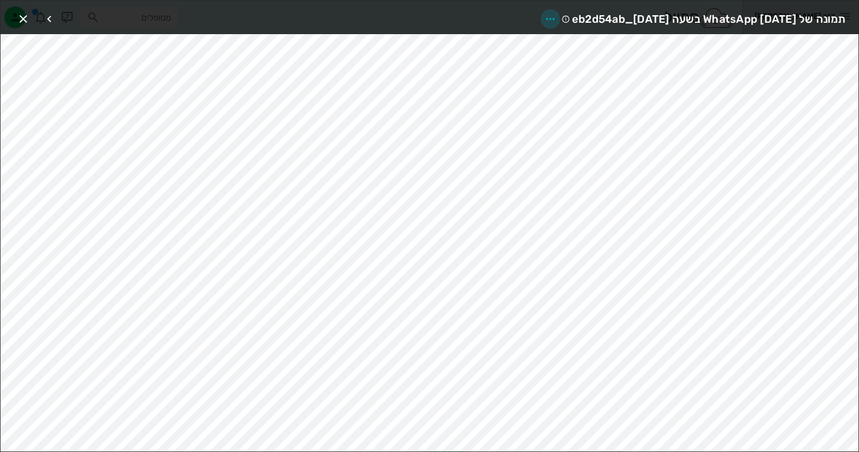
click at [544, 20] on icon "button" at bounding box center [550, 18] width 13 height 13
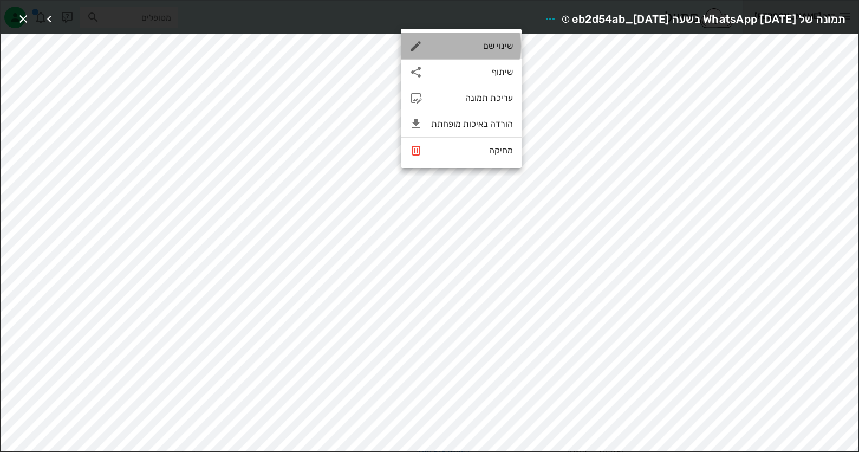
click at [505, 56] on div "שינוי שם" at bounding box center [461, 46] width 121 height 26
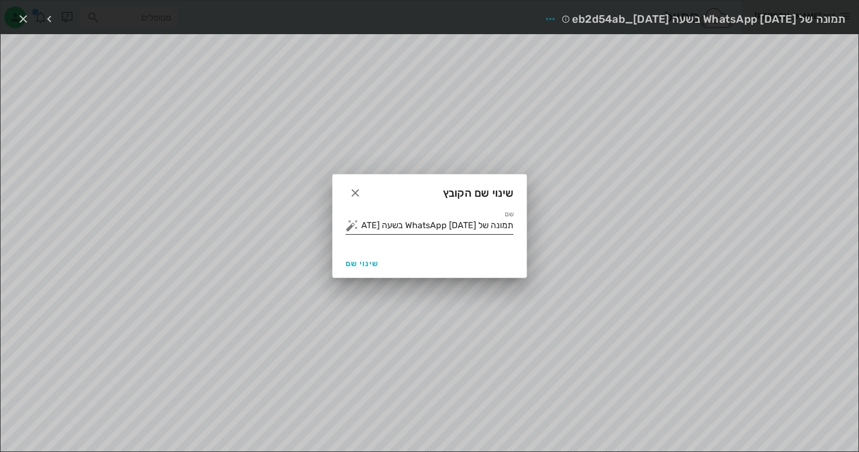
click at [359, 228] on div at bounding box center [353, 225] width 15 height 13
drag, startPoint x: 377, startPoint y: 224, endPoint x: 867, endPoint y: 234, distance: 490.0
click at [859, 234] on html "ד״ר חיה מאיר יומן מרפאה רשימת המתנה תיקים רפואיים אישורי הגעה היסטוריית וואטסאפ…" at bounding box center [429, 270] width 859 height 541
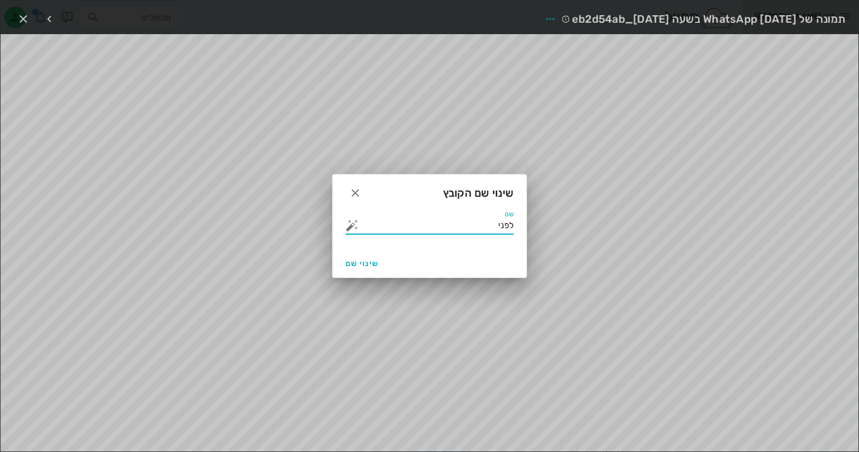
click at [355, 221] on button "button" at bounding box center [352, 225] width 13 height 13
type input "לפני"
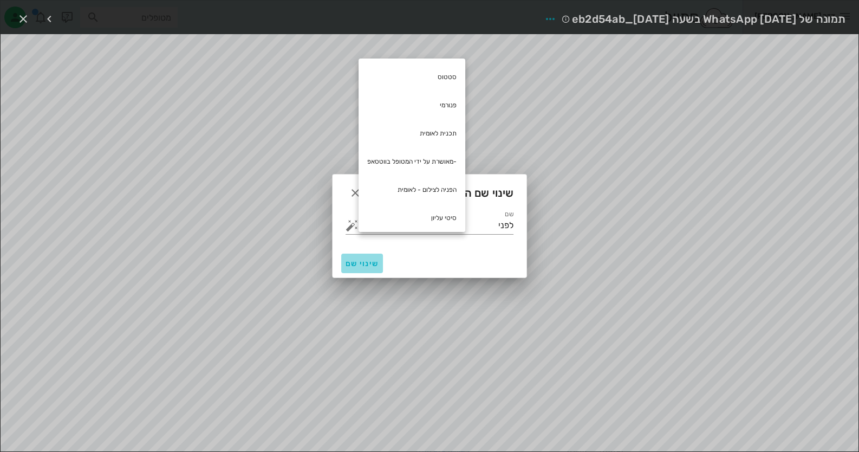
click at [361, 256] on button "שינוי שם" at bounding box center [362, 264] width 42 height 20
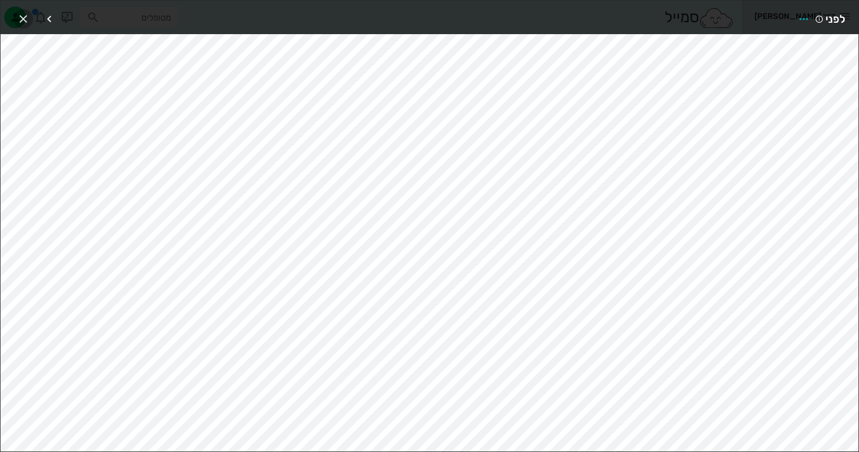
click at [20, 14] on icon "button" at bounding box center [23, 18] width 13 height 13
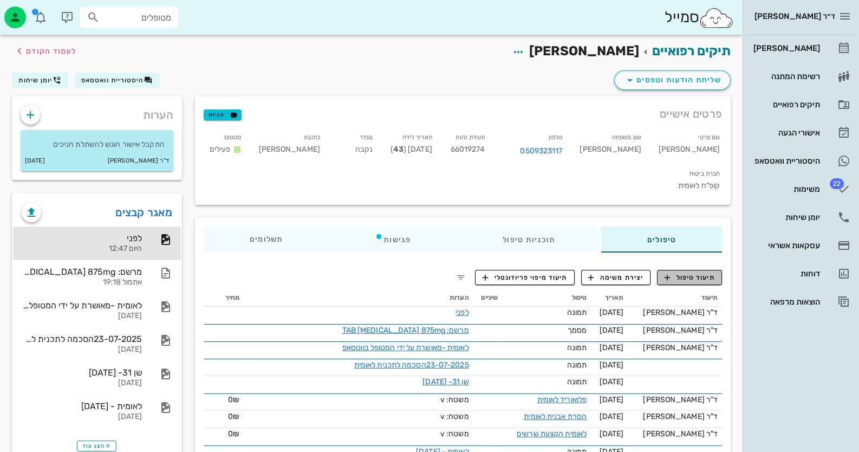
click at [712, 273] on span "תיעוד טיפול" at bounding box center [690, 278] width 50 height 10
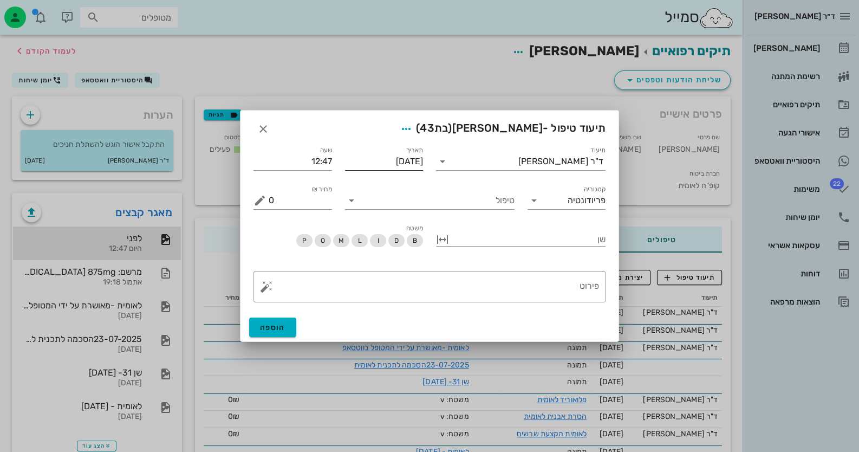
click at [373, 152] on div "תאריך [DATE]" at bounding box center [384, 158] width 79 height 24
drag, startPoint x: 381, startPoint y: 159, endPoint x: 389, endPoint y: 159, distance: 7.6
click at [382, 159] on input "[DATE]" at bounding box center [384, 161] width 79 height 17
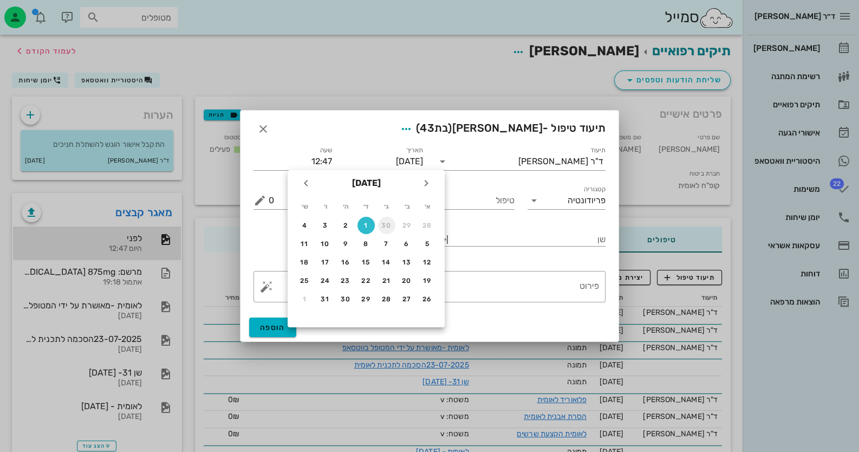
click at [387, 227] on div "30" at bounding box center [386, 226] width 17 height 8
type input "[DATE]"
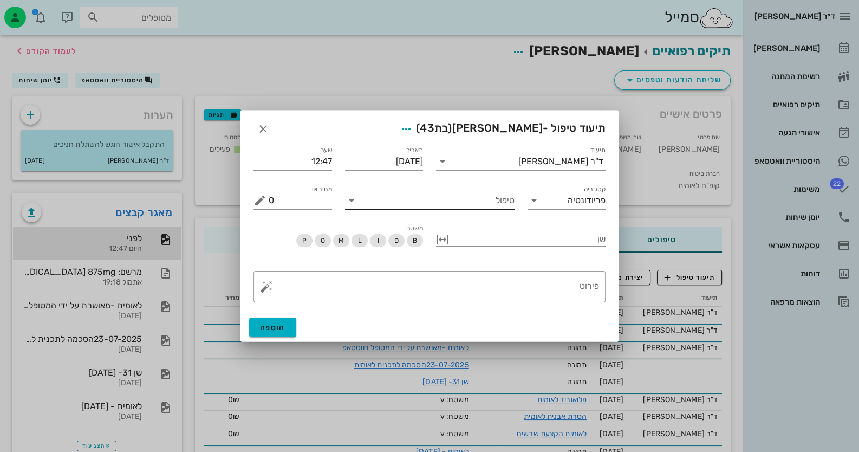
click at [477, 203] on input "טיפול" at bounding box center [437, 200] width 154 height 17
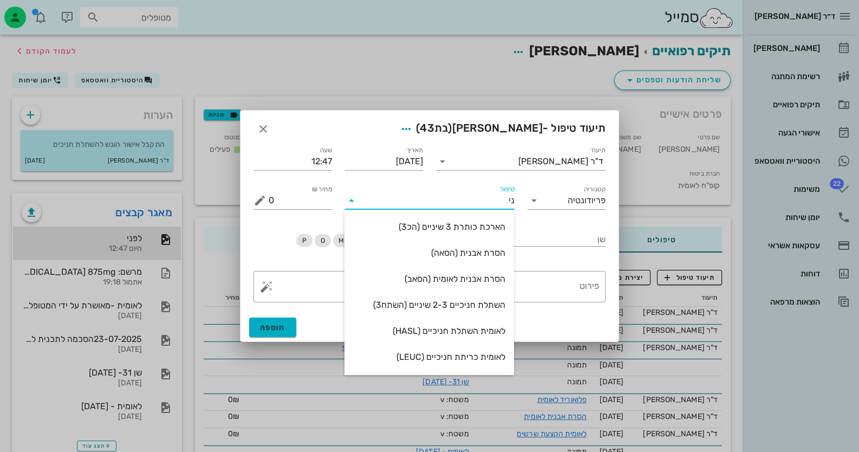
type input "נית"
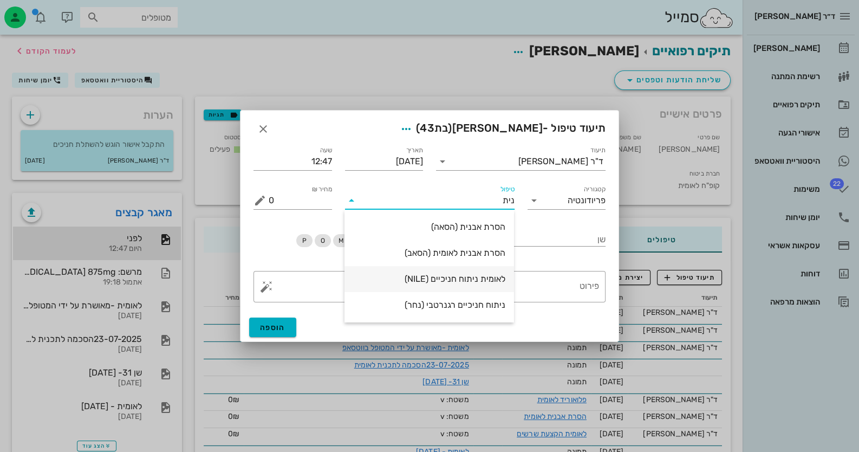
click at [466, 281] on div "לאומית ניתוח חניכיים (NILE)" at bounding box center [429, 279] width 152 height 10
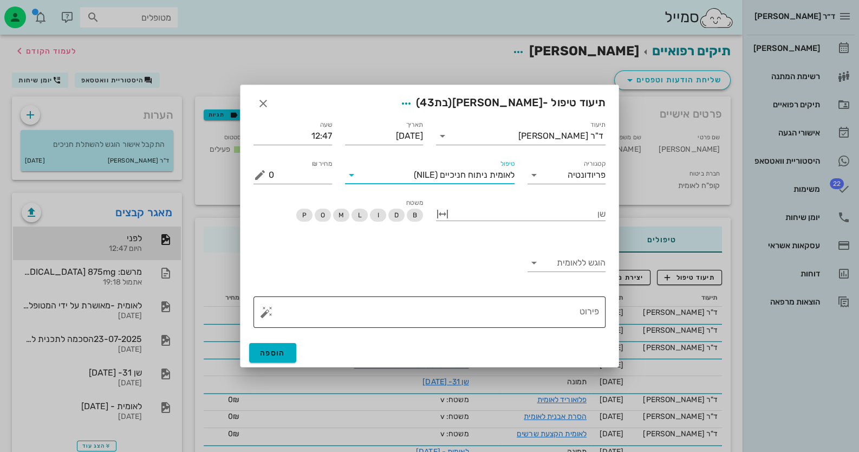
click at [266, 314] on button "button" at bounding box center [266, 312] width 13 height 13
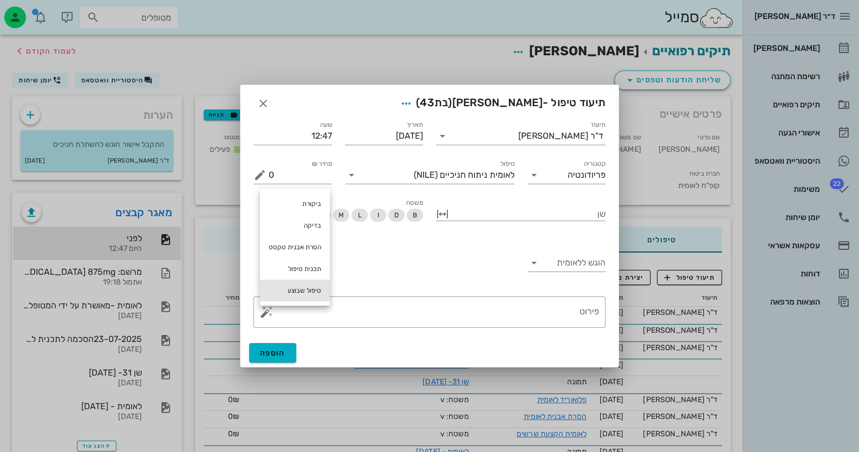
click at [295, 290] on div "טיפול שבוצע" at bounding box center [295, 291] width 70 height 22
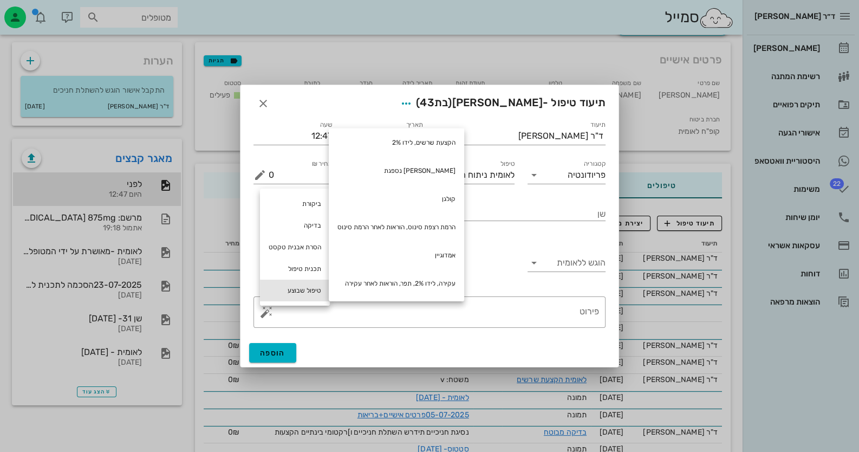
scroll to position [55, 0]
click at [297, 271] on div "תכנית טיפול" at bounding box center [295, 269] width 70 height 22
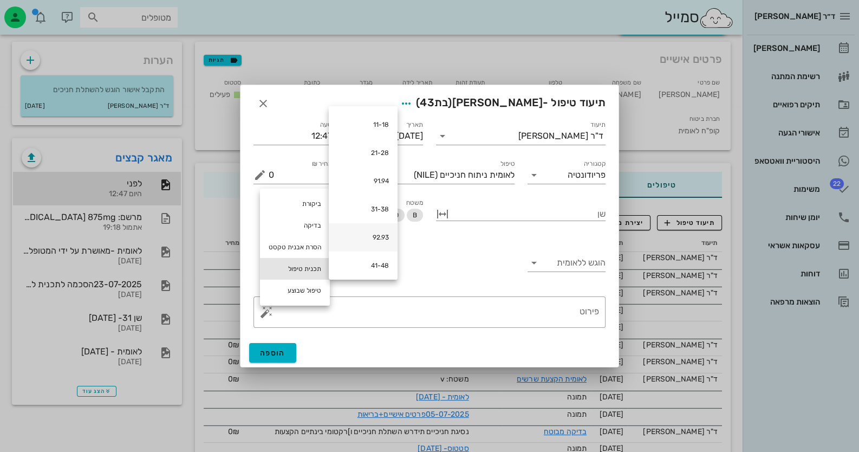
scroll to position [4, 0]
click at [373, 184] on div "91.94" at bounding box center [363, 177] width 69 height 28
type textarea "91.94"
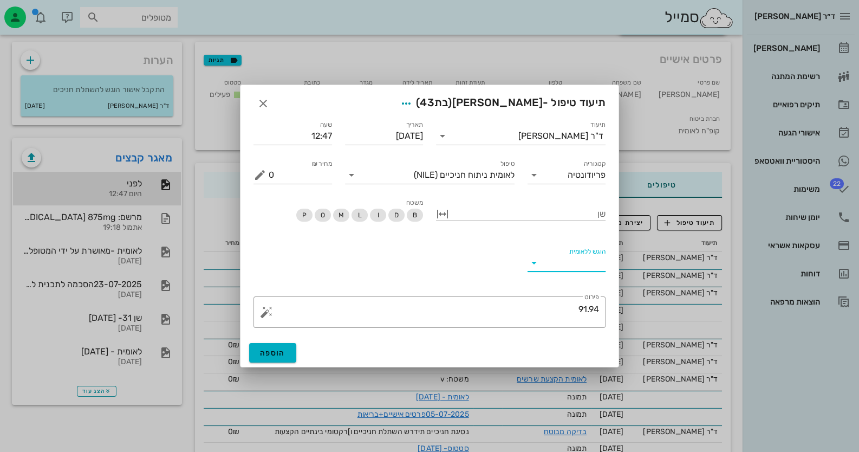
click at [583, 263] on input "הוגש ללאומית" at bounding box center [575, 262] width 61 height 17
click at [583, 263] on div "כן" at bounding box center [566, 271] width 61 height 23
click at [264, 348] on span "הוספה" at bounding box center [272, 352] width 25 height 9
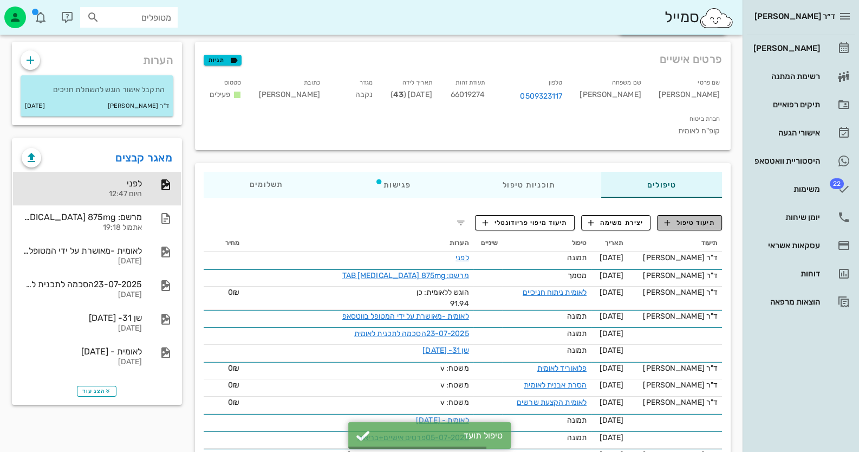
click at [677, 218] on span "תיעוד טיפול" at bounding box center [690, 223] width 50 height 10
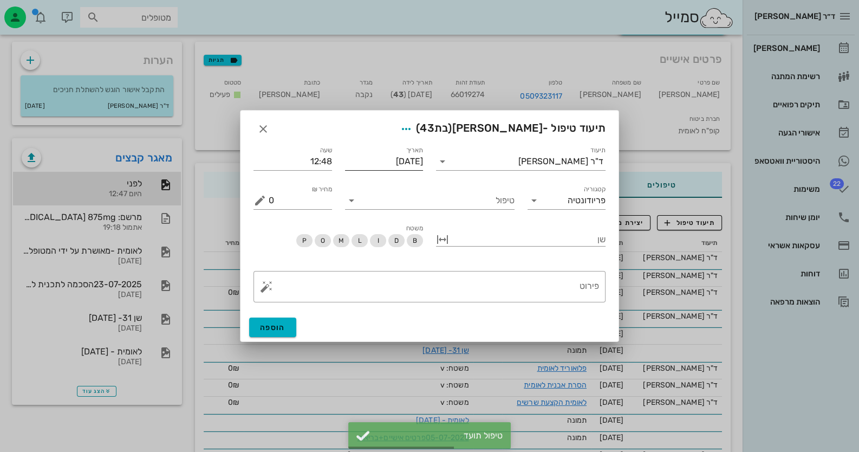
click at [386, 162] on input "[DATE]" at bounding box center [384, 161] width 79 height 17
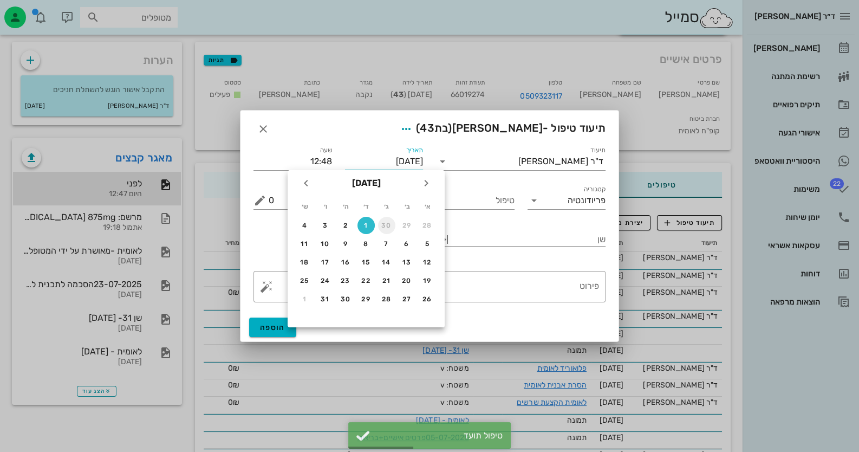
click at [390, 224] on div "30" at bounding box center [386, 226] width 17 height 8
type input "[DATE]"
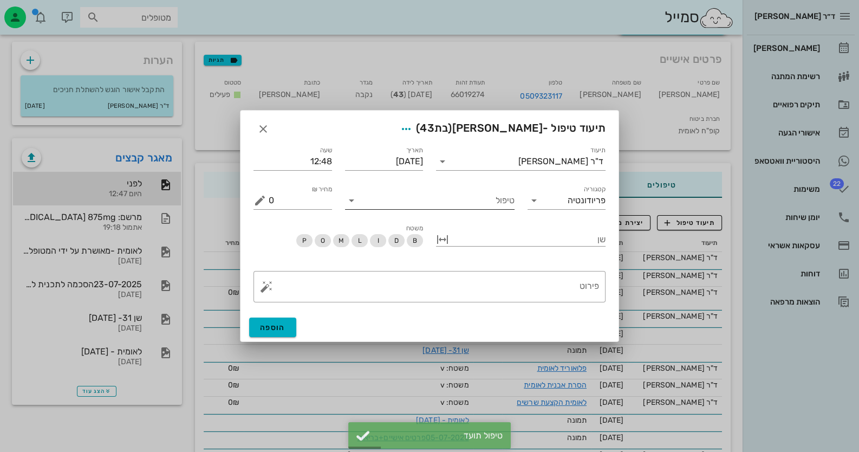
click at [483, 205] on input "טיפול" at bounding box center [437, 200] width 154 height 17
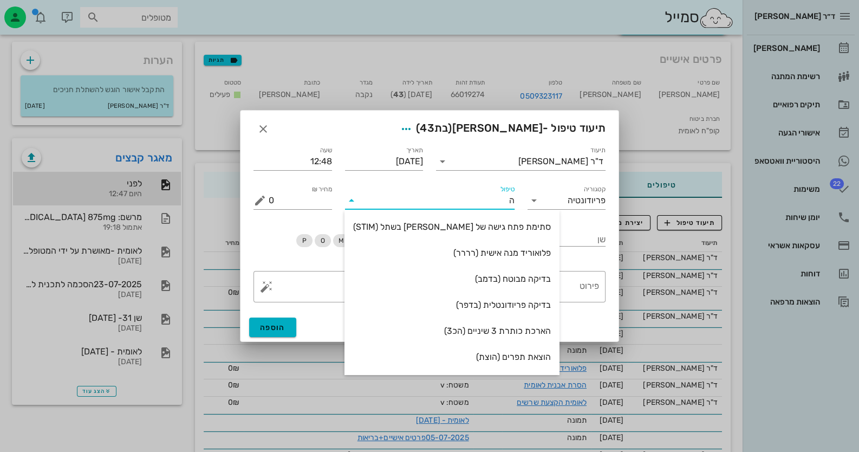
type input "הש"
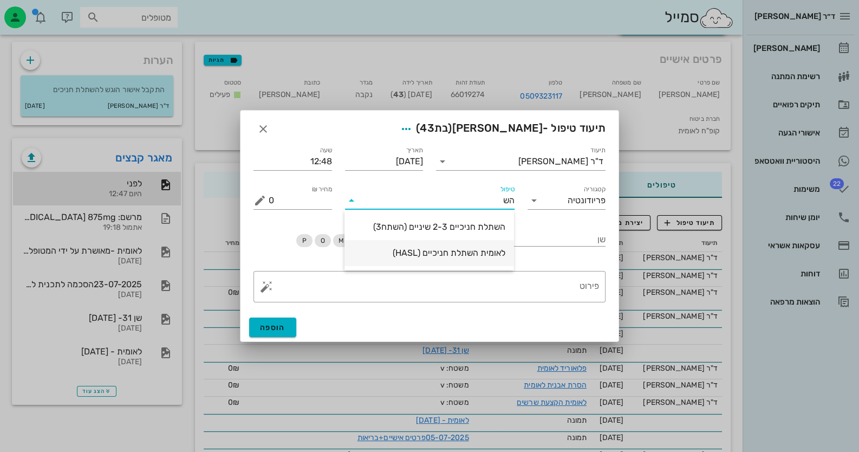
click at [482, 254] on div "לאומית השתלת חניכיים (HASL)" at bounding box center [429, 253] width 152 height 10
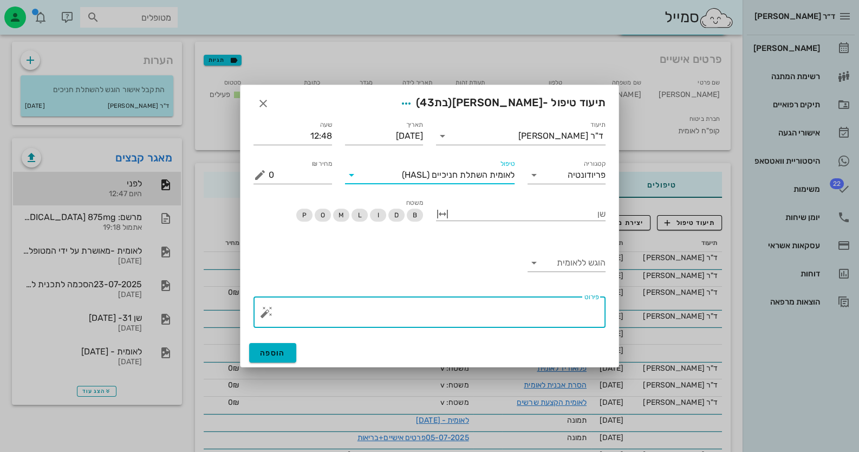
click at [550, 314] on textarea "פירוט" at bounding box center [434, 315] width 331 height 26
type textarea "93"
click at [571, 273] on div "הוגש ללאומית" at bounding box center [567, 268] width 79 height 29
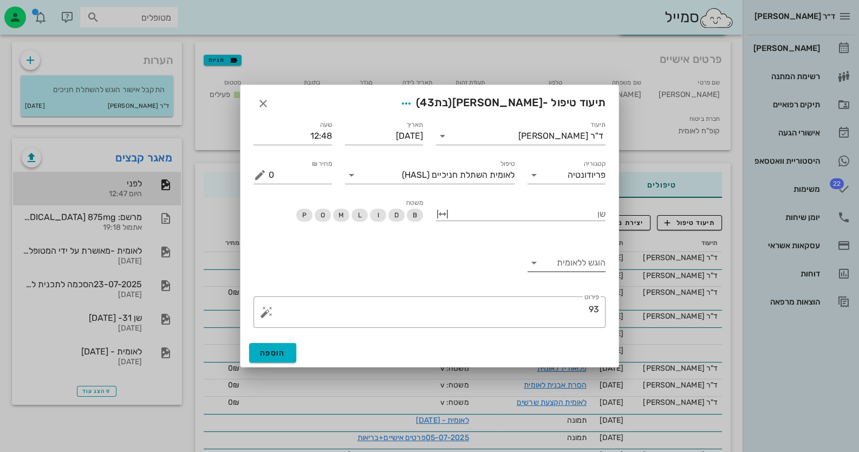
click at [575, 262] on input "הוגש ללאומית" at bounding box center [575, 262] width 61 height 17
click at [577, 265] on div "כן" at bounding box center [566, 271] width 61 height 23
click at [259, 355] on button "הוספה" at bounding box center [272, 353] width 47 height 20
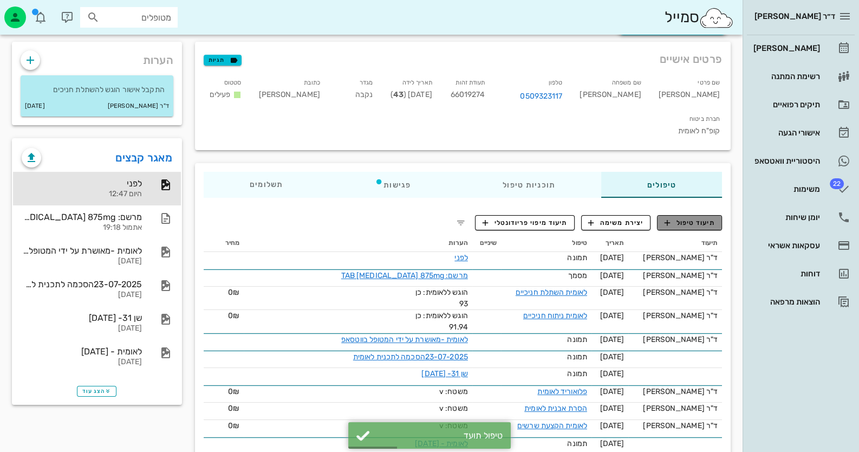
click at [682, 218] on span "תיעוד טיפול" at bounding box center [690, 223] width 50 height 10
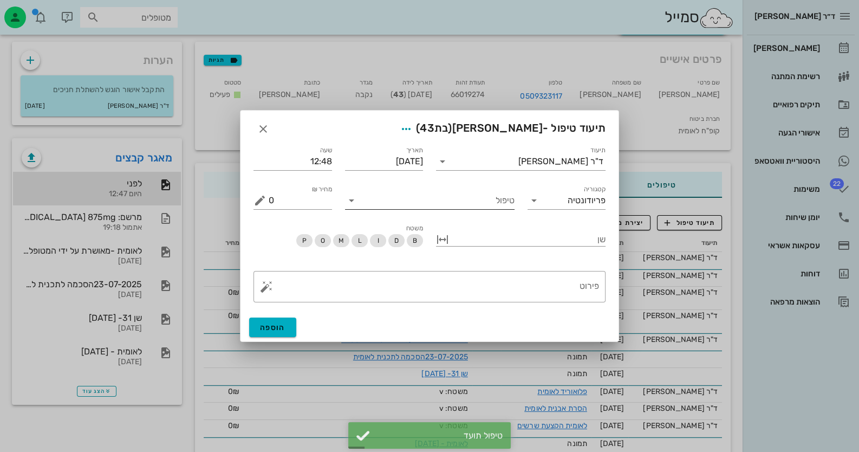
click at [473, 204] on input "טיפול" at bounding box center [437, 200] width 154 height 17
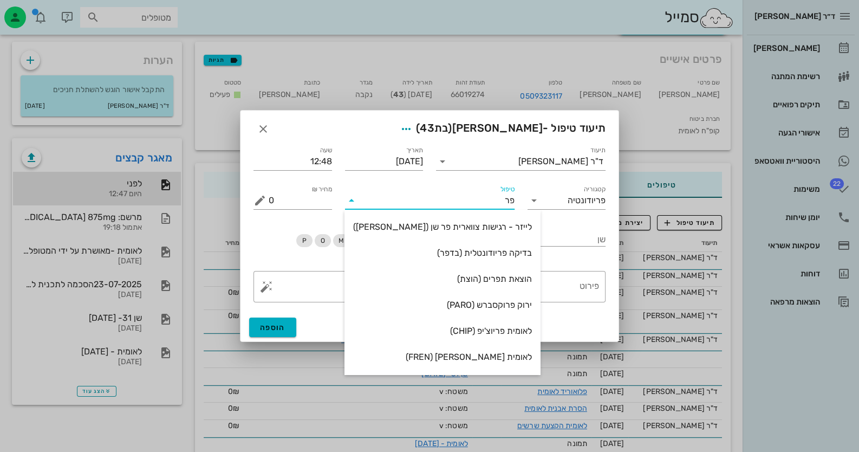
type input "פרנ"
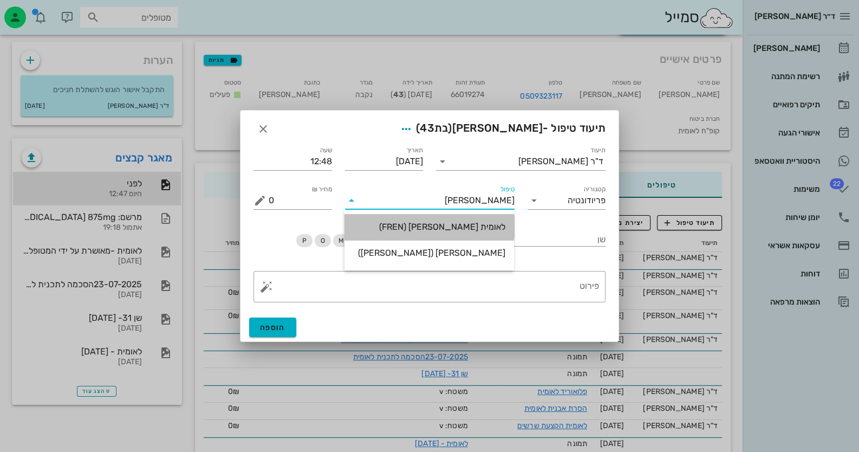
click at [493, 227] on div "לאומית פרנקטומי (FREN)" at bounding box center [429, 227] width 152 height 10
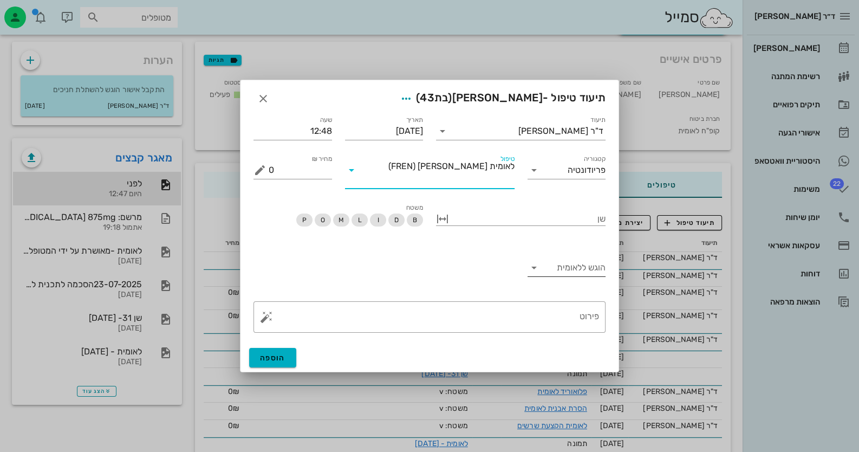
click at [566, 262] on input "הוגש ללאומית" at bounding box center [575, 267] width 61 height 17
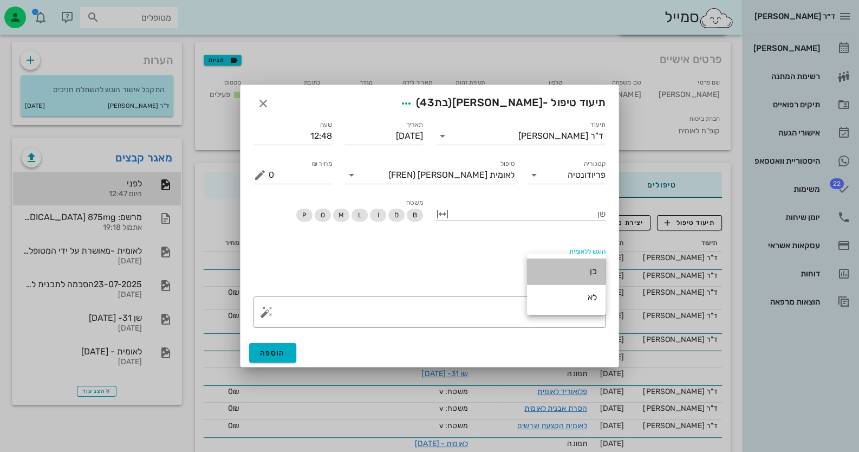
click at [580, 269] on div "כן" at bounding box center [566, 271] width 61 height 10
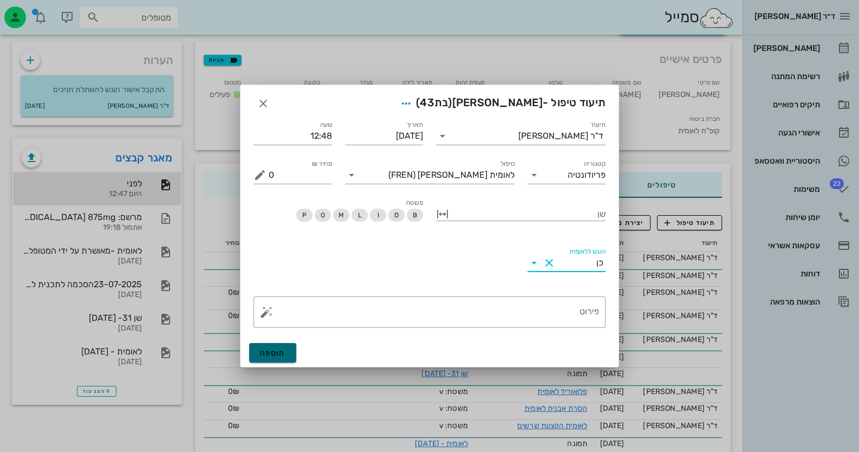
click at [288, 352] on button "הוספה" at bounding box center [272, 353] width 47 height 20
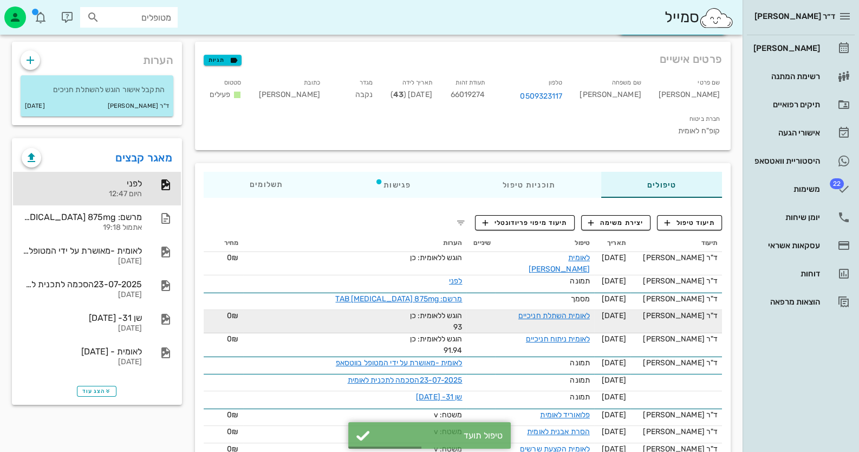
click at [574, 310] on div "לאומית השתלת חניכיים" at bounding box center [549, 315] width 81 height 11
click at [574, 311] on link "לאומית השתלת חניכיים" at bounding box center [555, 315] width 72 height 9
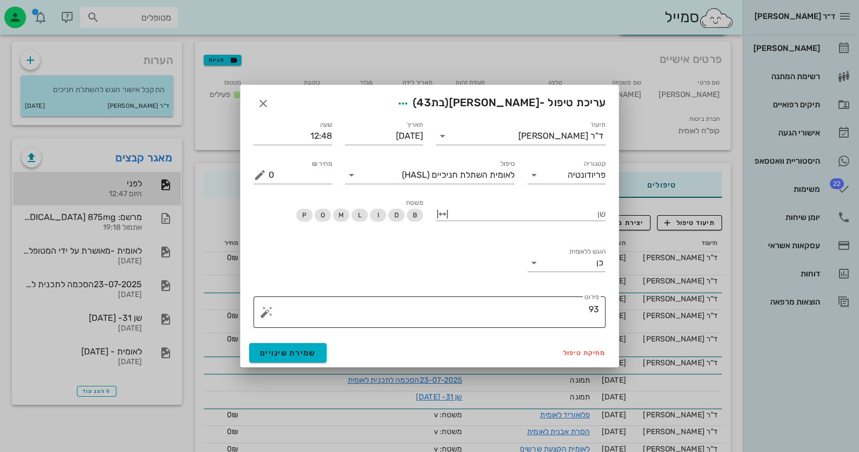
click at [544, 318] on textarea "93" at bounding box center [434, 315] width 331 height 26
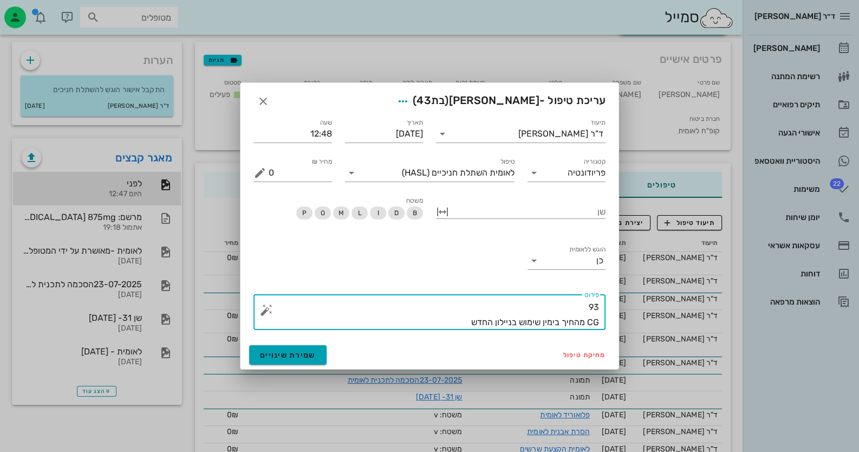
type textarea "93 CG מהחיך בימין שימוש בניילון החדש"
click at [314, 345] on button "שמירת שינויים" at bounding box center [287, 355] width 77 height 20
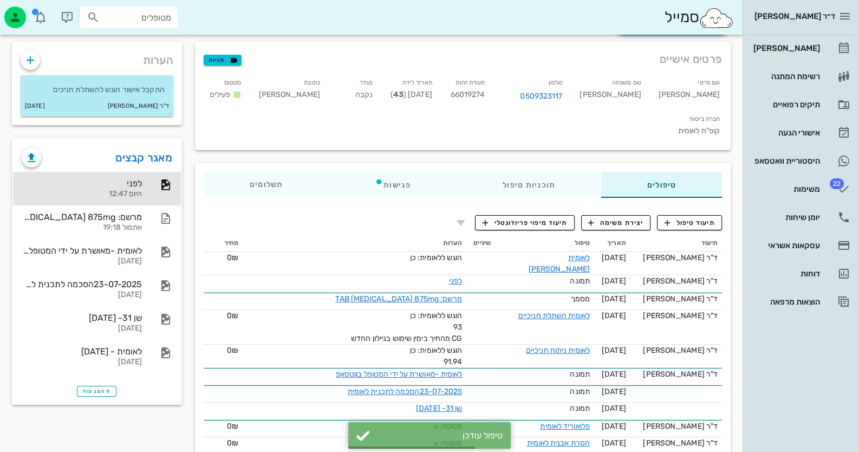
click at [486, 90] on span "66019274" at bounding box center [468, 94] width 35 height 9
copy span "66019274"
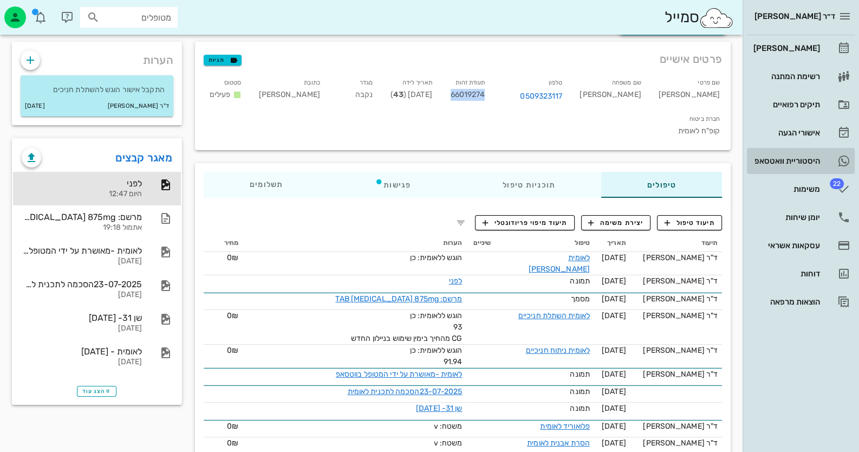
click at [784, 164] on div "היסטוריית וואטסאפ" at bounding box center [786, 161] width 69 height 9
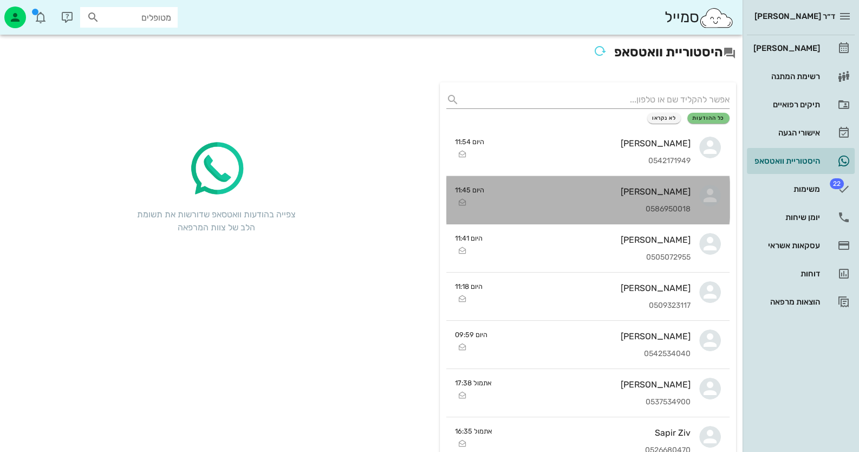
click at [589, 196] on div "[PERSON_NAME]" at bounding box center [592, 191] width 198 height 10
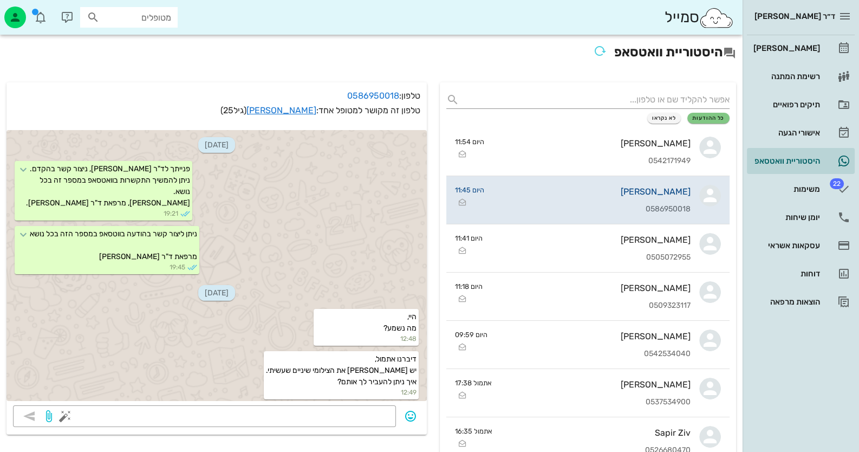
scroll to position [1794, 0]
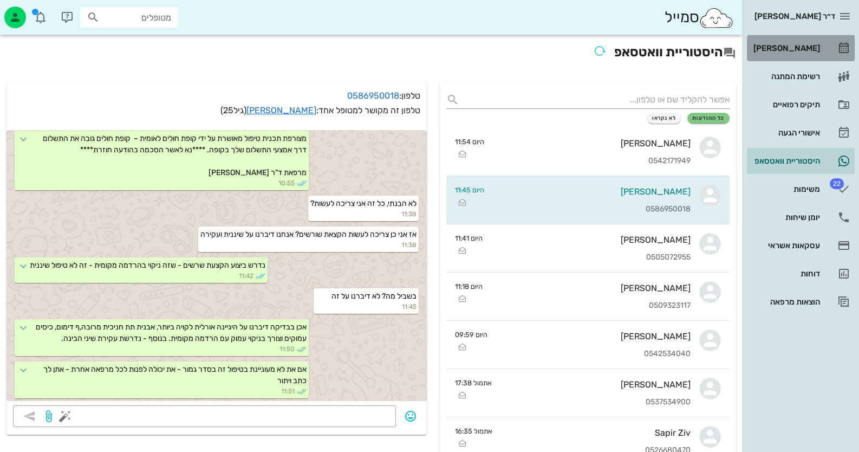
click at [822, 46] on link "[PERSON_NAME]" at bounding box center [801, 48] width 108 height 26
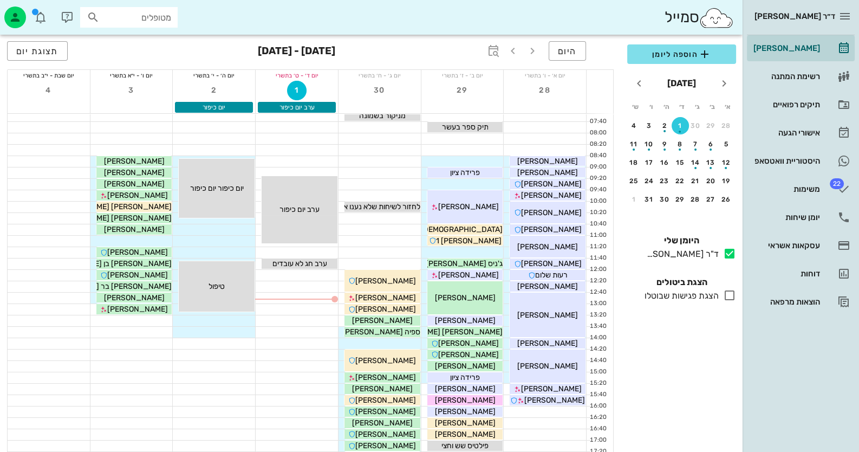
scroll to position [128, 0]
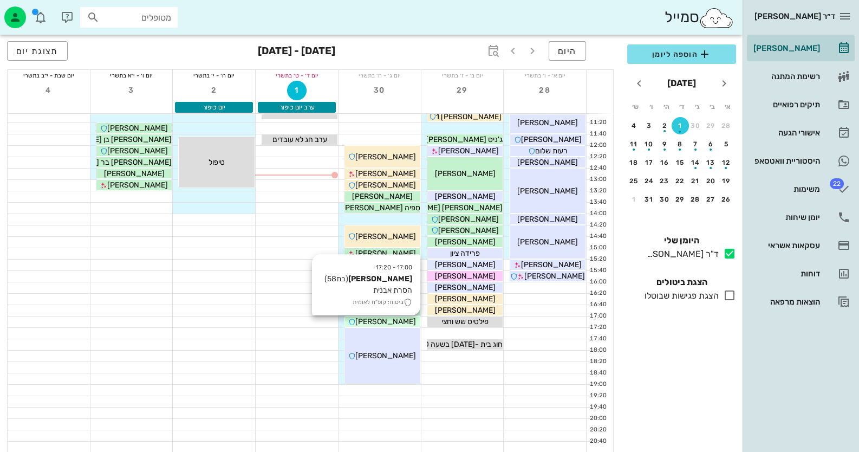
click at [385, 319] on span "[PERSON_NAME]" at bounding box center [385, 321] width 61 height 9
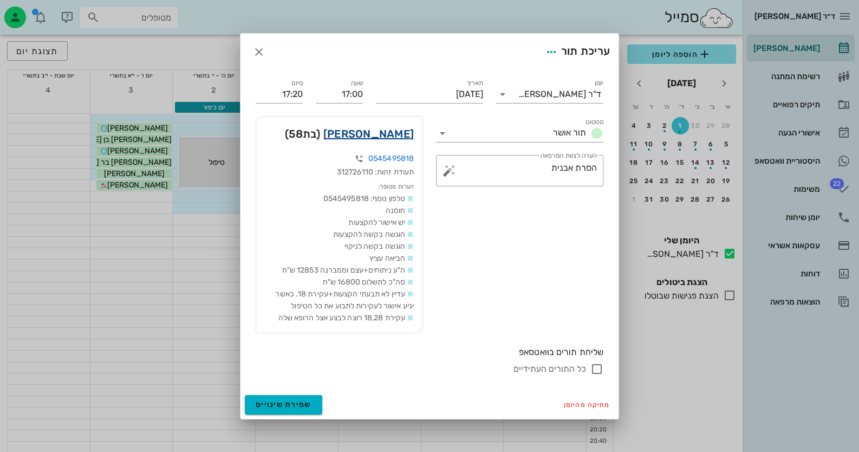
click at [377, 139] on link "ילנה סיבל" at bounding box center [369, 133] width 90 height 17
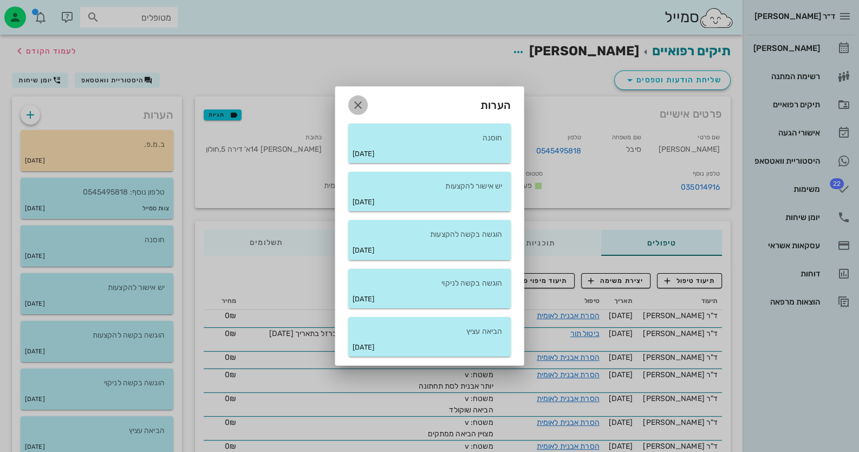
click at [355, 97] on button "button" at bounding box center [358, 105] width 20 height 20
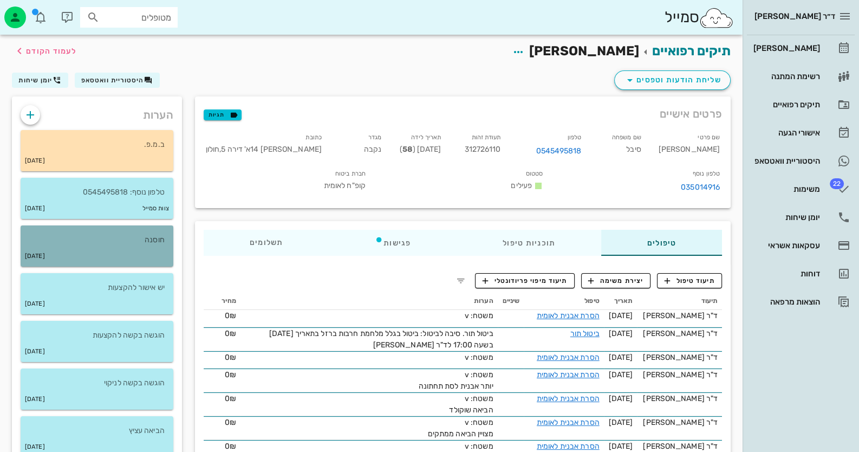
click at [152, 250] on div "30-03-2021" at bounding box center [97, 256] width 153 height 21
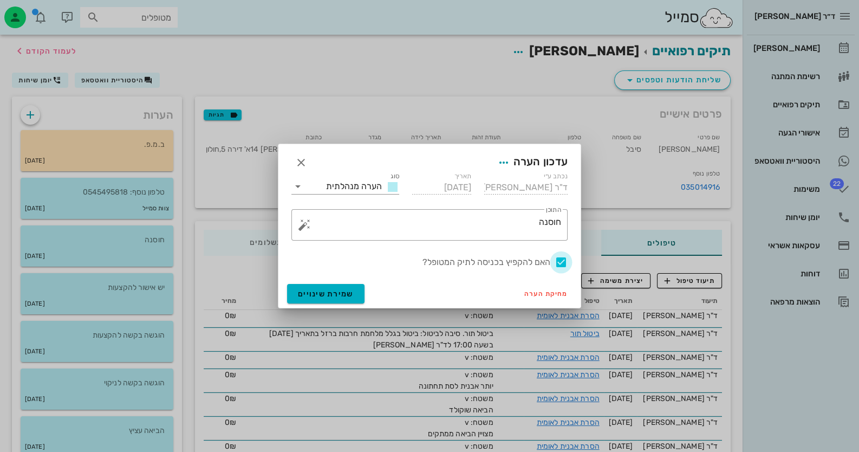
click at [557, 264] on div at bounding box center [561, 262] width 18 height 18
checkbox input "false"
click at [332, 288] on button "שמירת שינויים" at bounding box center [325, 294] width 77 height 20
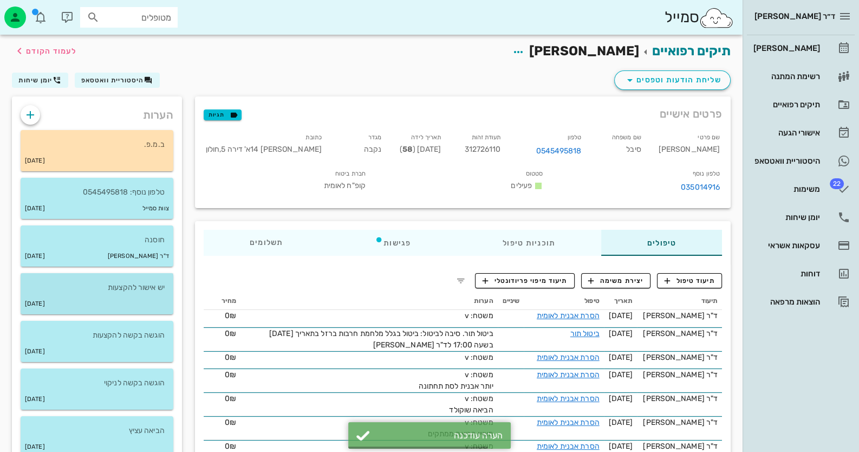
click at [90, 284] on p "יש אישור להקצעות" at bounding box center [96, 288] width 135 height 12
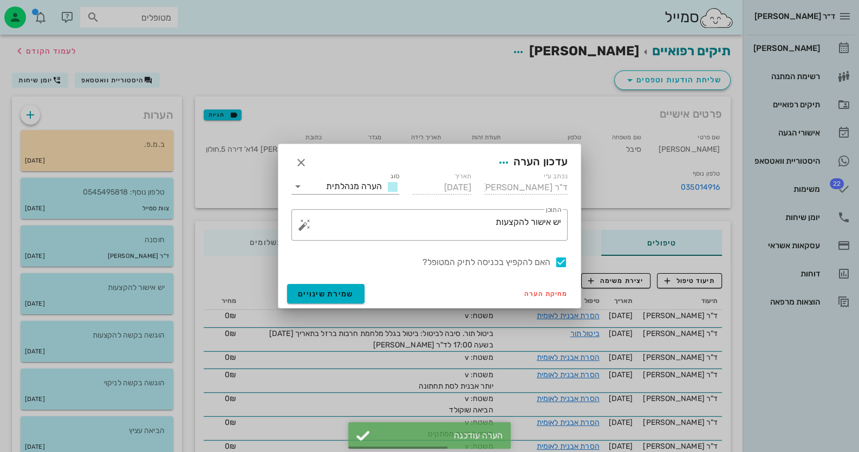
drag, startPoint x: 558, startPoint y: 262, endPoint x: 496, endPoint y: 271, distance: 62.5
click at [557, 262] on div at bounding box center [561, 262] width 18 height 18
checkbox input "false"
click at [313, 287] on button "שמירת שינויים" at bounding box center [325, 294] width 77 height 20
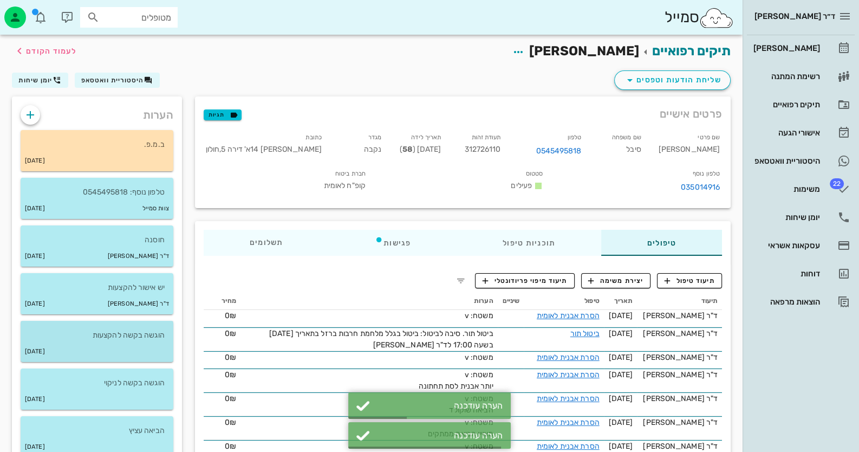
click at [95, 352] on div "18-02-2021" at bounding box center [97, 351] width 153 height 21
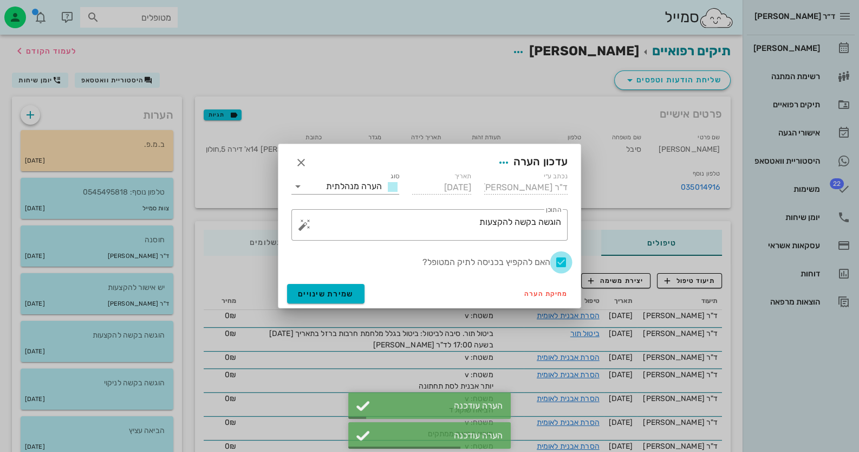
click at [564, 260] on div at bounding box center [561, 262] width 18 height 18
checkbox input "false"
click at [316, 299] on button "שמירת שינויים" at bounding box center [325, 294] width 77 height 20
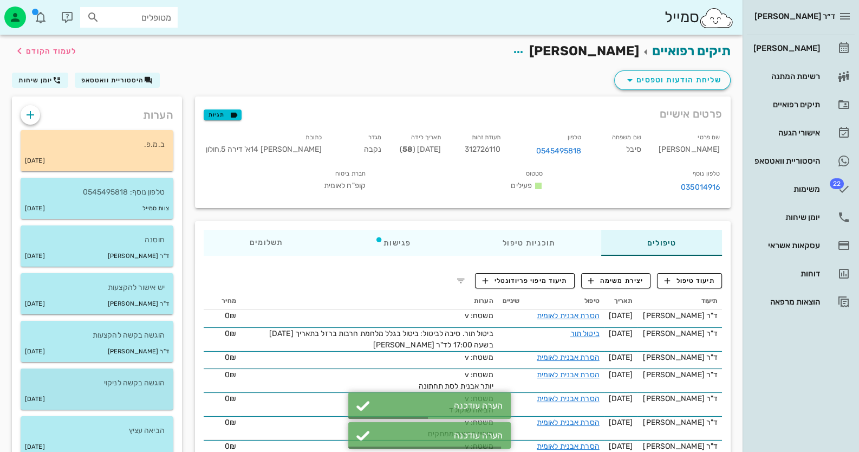
drag, startPoint x: 152, startPoint y: 380, endPoint x: 159, endPoint y: 377, distance: 8.3
click at [152, 380] on p "הוגשה בקשה לניקוי" at bounding box center [96, 383] width 135 height 12
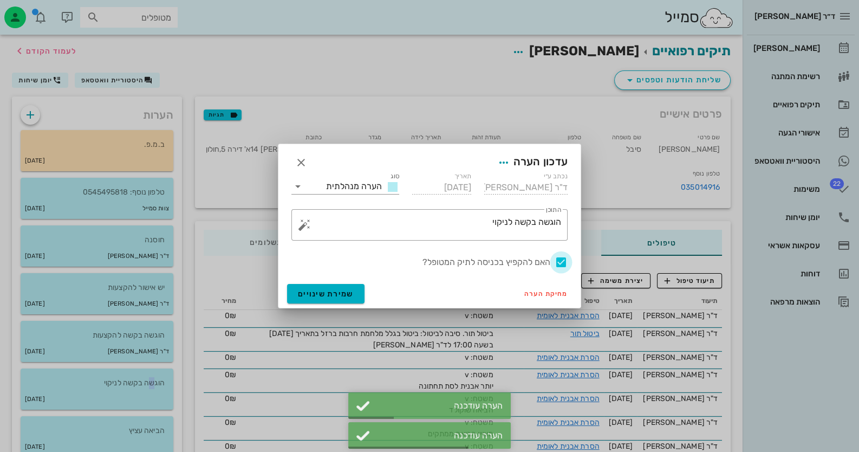
click at [559, 260] on div at bounding box center [561, 262] width 18 height 18
checkbox input "false"
click at [335, 292] on span "שמירת שינויים" at bounding box center [326, 293] width 56 height 9
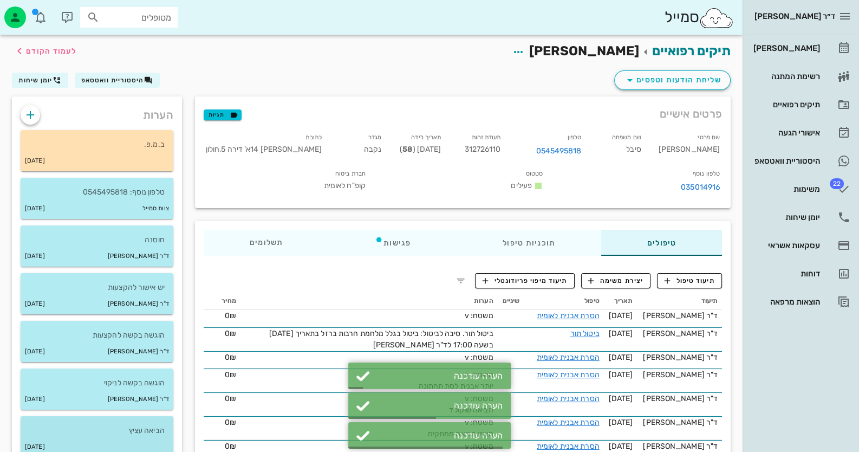
click at [134, 435] on p "הביאה עציץ" at bounding box center [96, 431] width 135 height 12
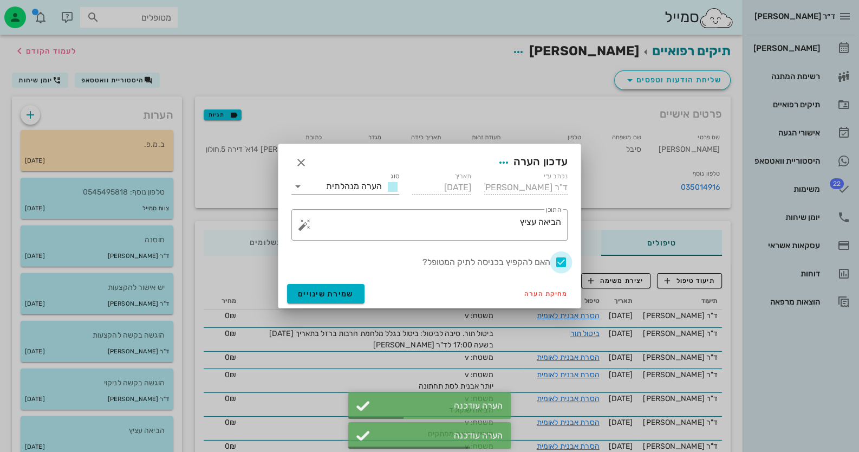
click at [554, 262] on div at bounding box center [561, 262] width 18 height 18
checkbox input "false"
click at [328, 291] on span "שמירת שינויים" at bounding box center [326, 293] width 56 height 9
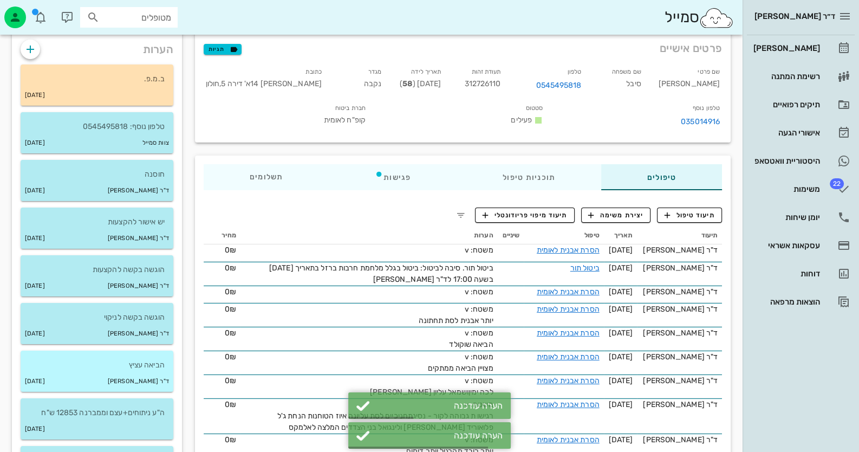
scroll to position [163, 0]
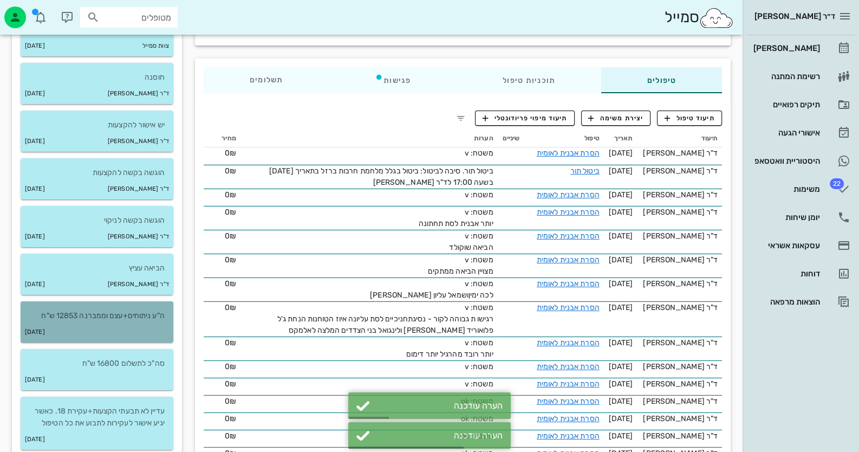
click at [137, 319] on p "ה"ע ניתוחים+עצם וממברנה 12853 ש"ח" at bounding box center [96, 316] width 135 height 12
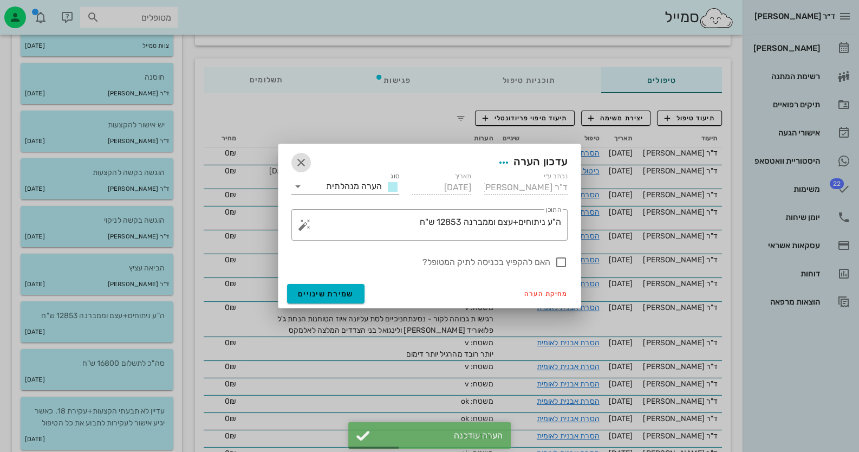
click at [301, 159] on icon "button" at bounding box center [301, 162] width 13 height 13
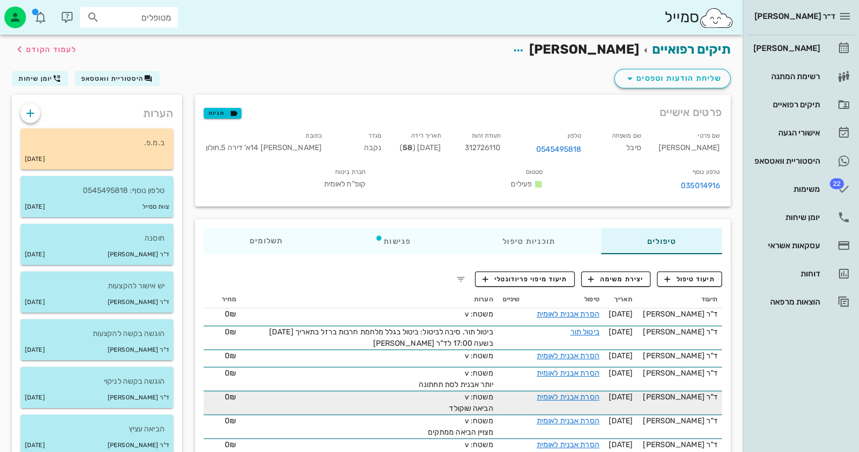
scroll to position [0, 0]
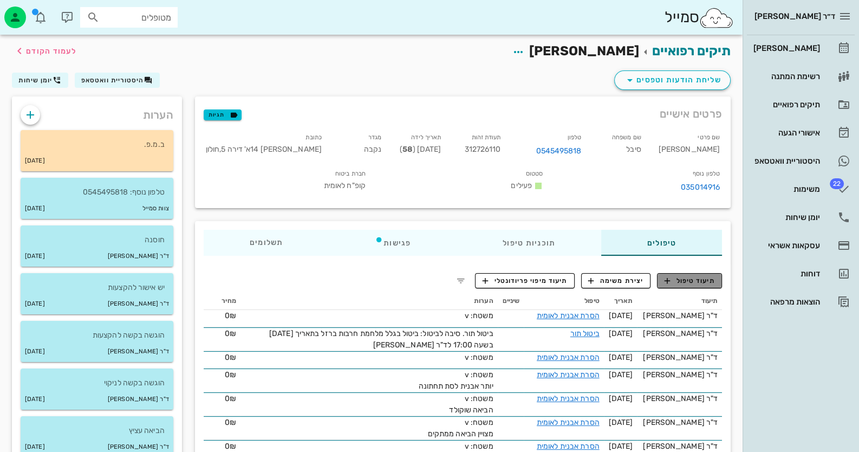
click at [709, 279] on span "תיעוד טיפול" at bounding box center [690, 281] width 50 height 10
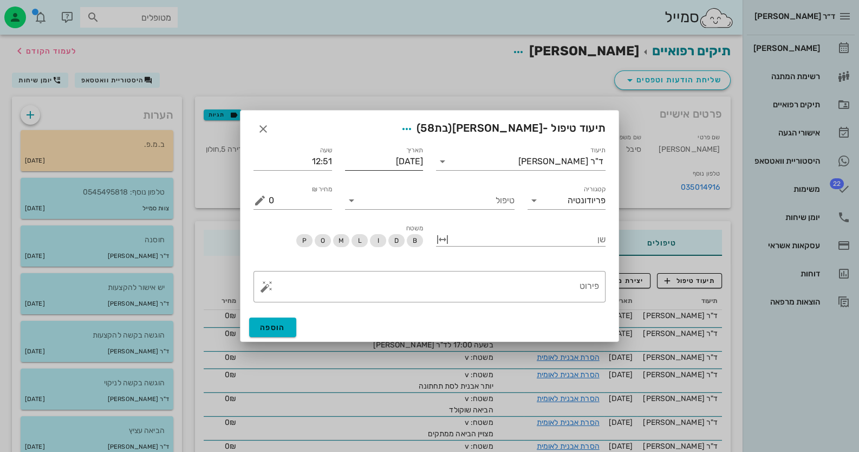
click at [407, 161] on input "[DATE]" at bounding box center [384, 161] width 79 height 17
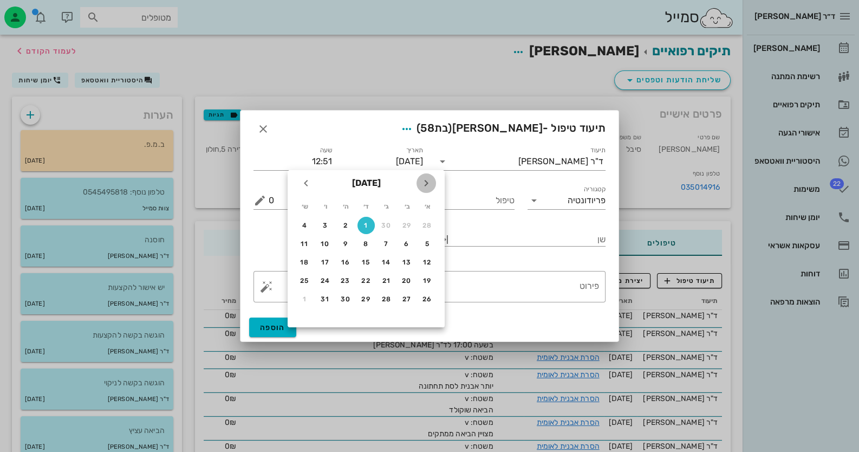
click at [420, 184] on icon "חודש שעבר" at bounding box center [426, 183] width 13 height 13
click at [387, 295] on div "30" at bounding box center [386, 299] width 17 height 8
type input "[DATE]"
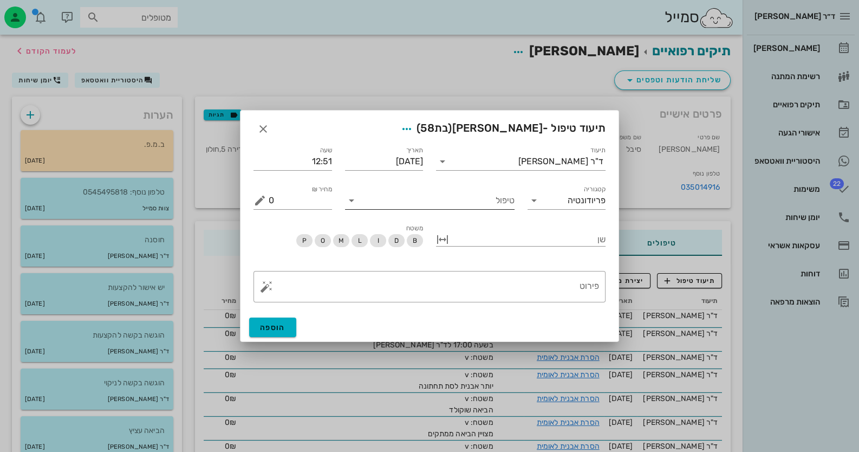
click at [493, 202] on input "טיפול" at bounding box center [437, 200] width 154 height 17
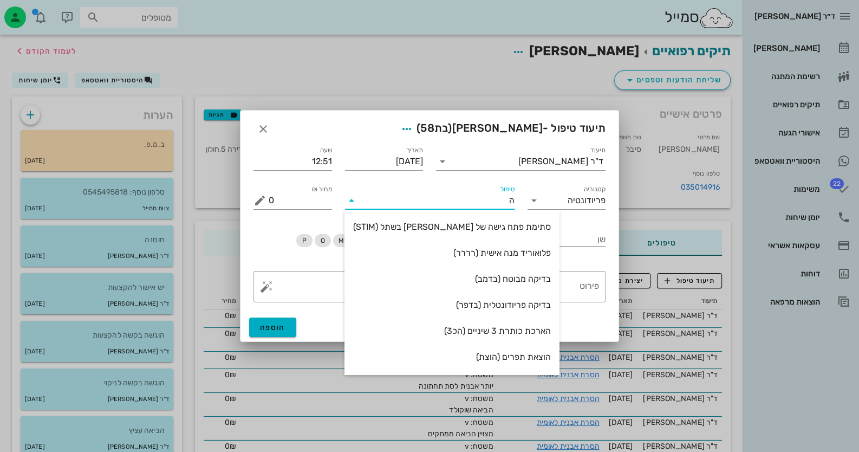
type input "[PERSON_NAME]"
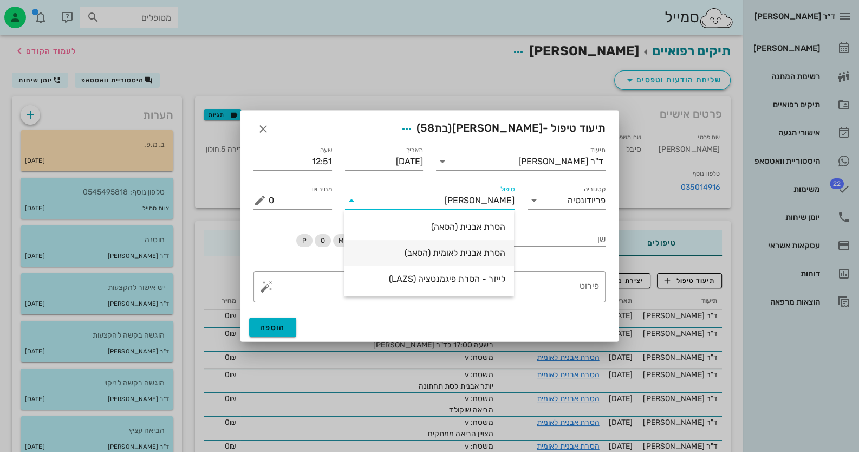
click at [473, 250] on div "הסרת אבנית לאומית (הסאב)" at bounding box center [429, 253] width 152 height 10
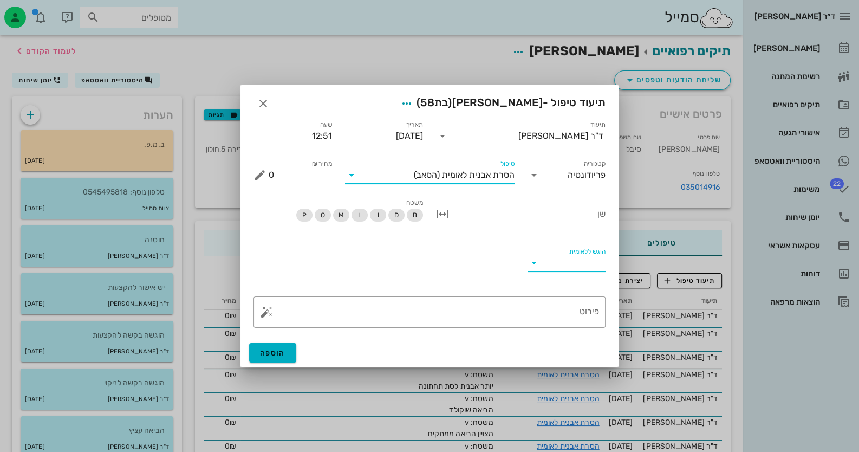
click at [572, 257] on input "הוגש ללאומית" at bounding box center [575, 262] width 61 height 17
click at [570, 257] on div "כן לא" at bounding box center [566, 284] width 79 height 61
click at [574, 268] on div "כן" at bounding box center [566, 271] width 61 height 10
click at [513, 307] on textarea "פירוט" at bounding box center [434, 315] width 331 height 26
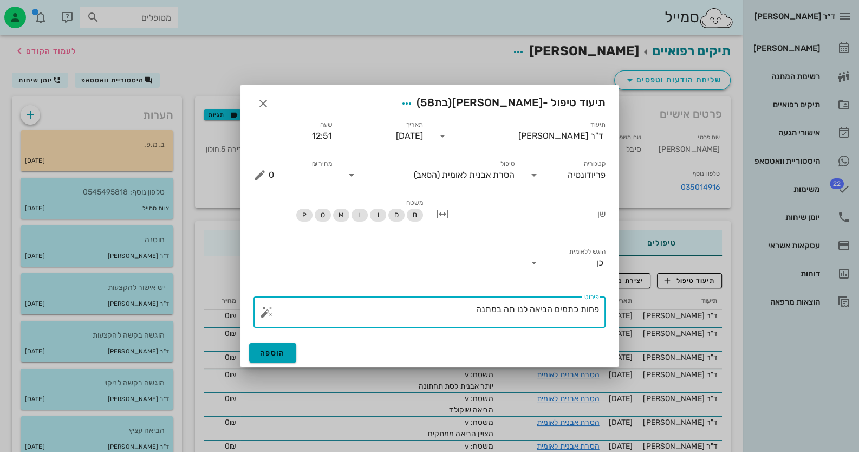
type textarea "פחות כתמים הביאה לנו תה במתנה"
click at [263, 357] on span "הוספה" at bounding box center [272, 352] width 25 height 9
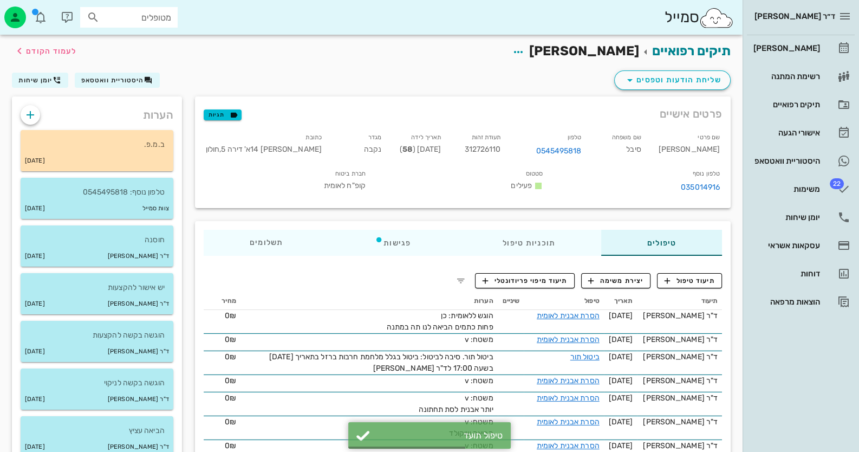
click at [501, 145] on span "312726110" at bounding box center [483, 149] width 36 height 9
copy span "312726110"
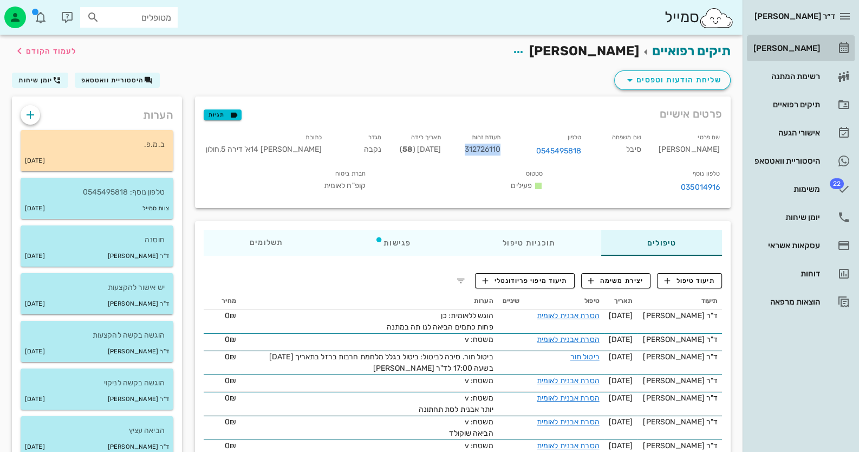
click at [845, 53] on icon at bounding box center [844, 48] width 13 height 13
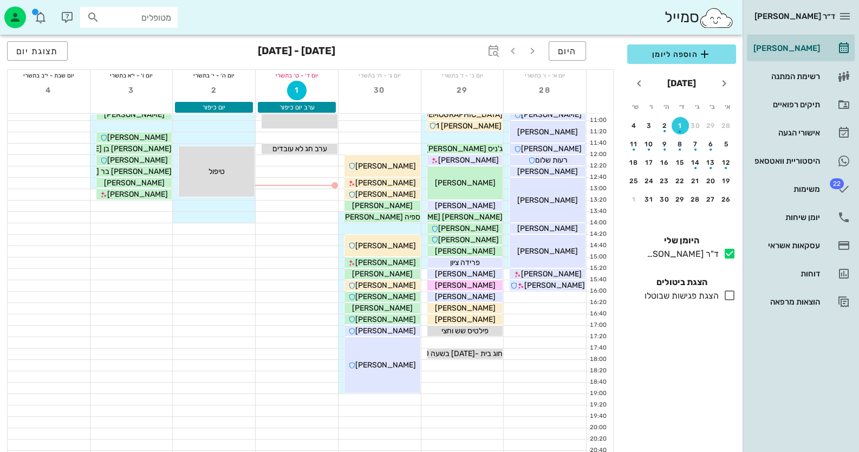
scroll to position [128, 0]
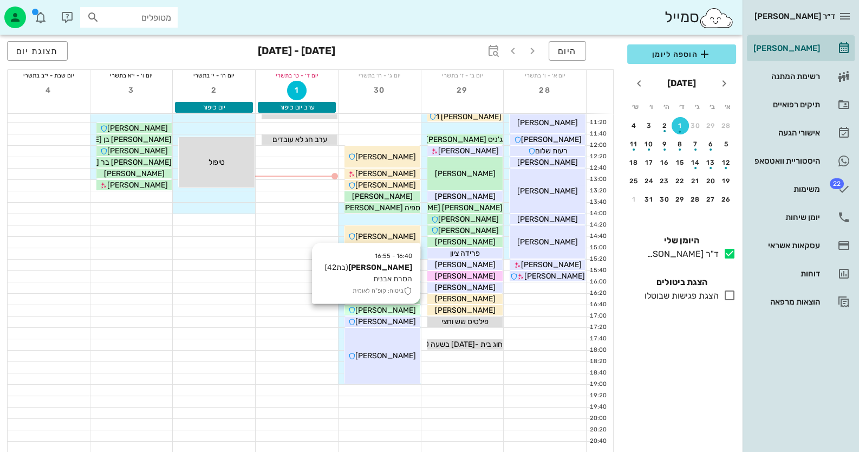
click at [407, 312] on div "[PERSON_NAME]" at bounding box center [383, 310] width 76 height 11
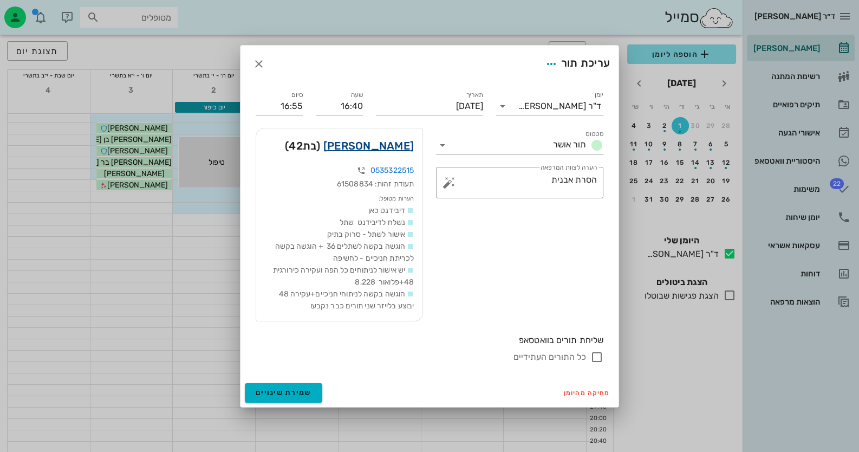
click at [401, 148] on link "[PERSON_NAME]" at bounding box center [369, 145] width 90 height 17
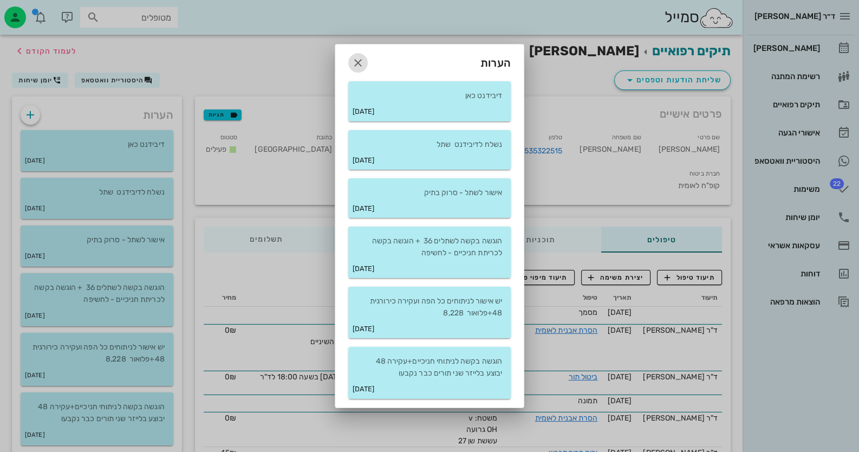
drag, startPoint x: 354, startPoint y: 59, endPoint x: 341, endPoint y: 81, distance: 25.3
click at [355, 59] on icon "button" at bounding box center [358, 62] width 13 height 13
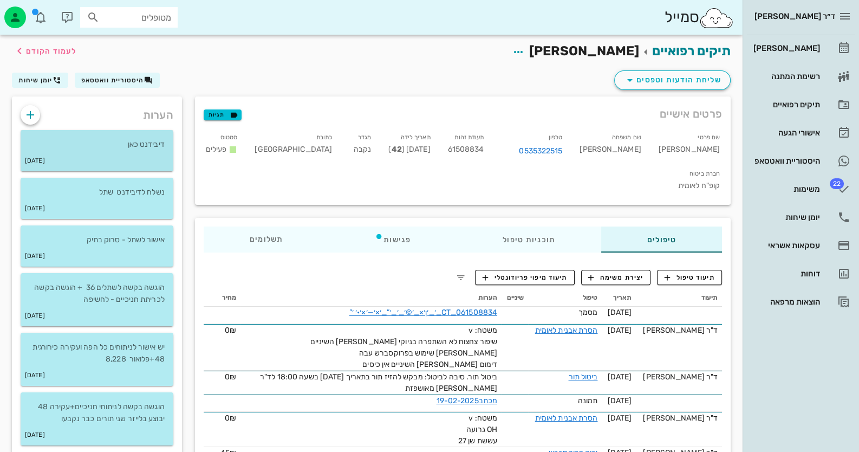
click at [106, 158] on div "29-12-2023" at bounding box center [97, 161] width 153 height 21
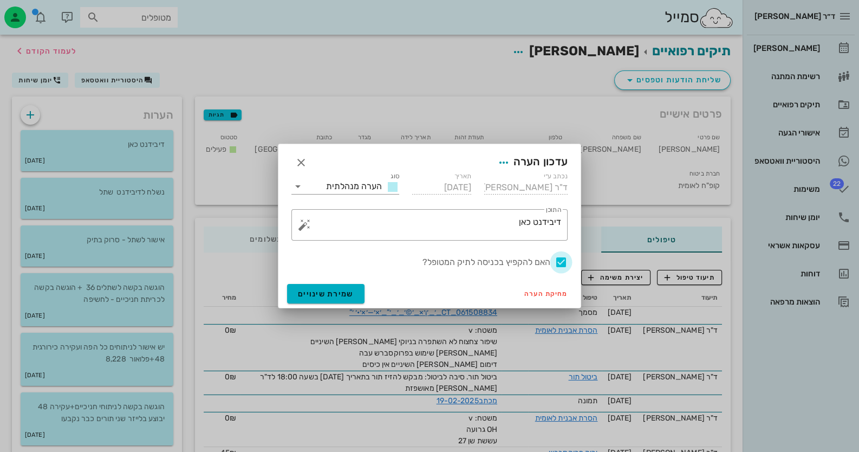
click at [561, 262] on div at bounding box center [561, 262] width 18 height 18
checkbox input "false"
click at [333, 293] on span "שמירת שינויים" at bounding box center [326, 293] width 56 height 9
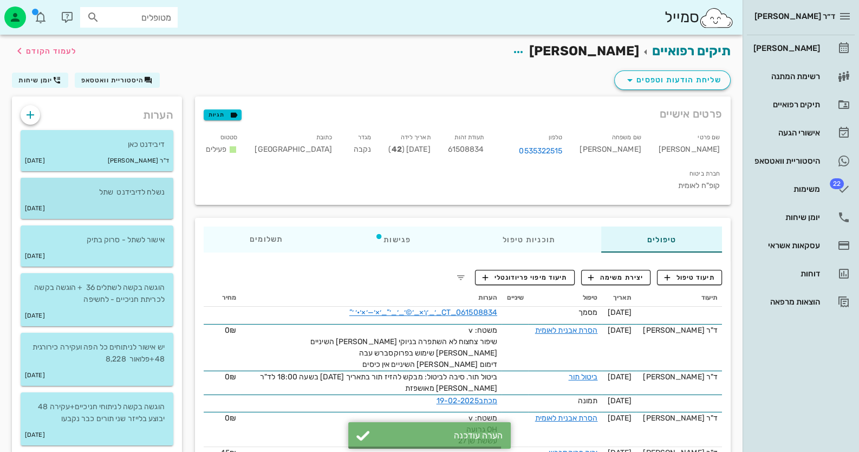
click at [133, 208] on div "[DATE]" at bounding box center [97, 208] width 153 height 21
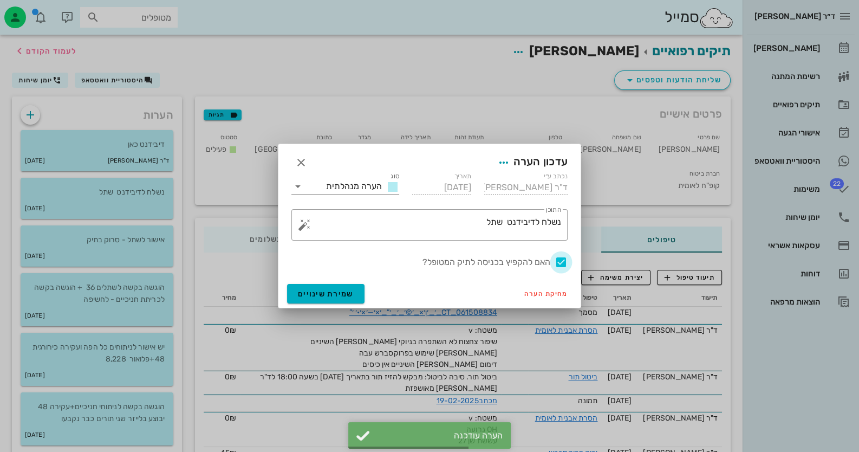
click at [561, 258] on div at bounding box center [561, 262] width 18 height 18
checkbox input "false"
click at [333, 296] on span "שמירת שינויים" at bounding box center [326, 293] width 56 height 9
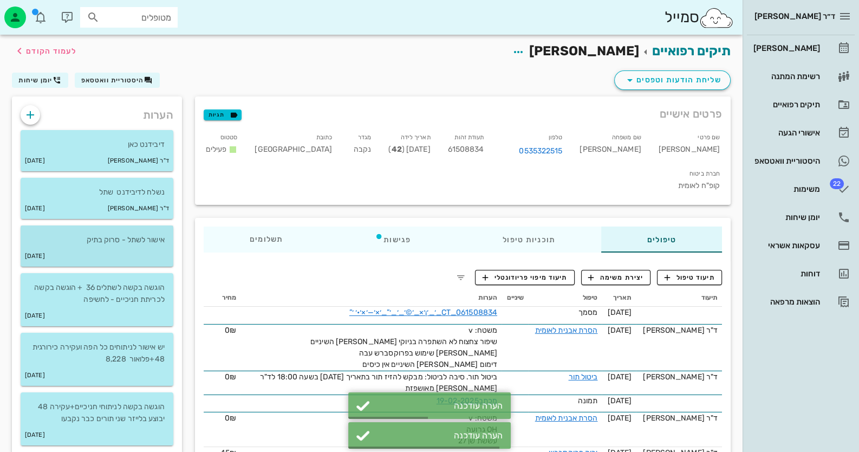
click at [148, 262] on div "[DATE]" at bounding box center [97, 256] width 153 height 21
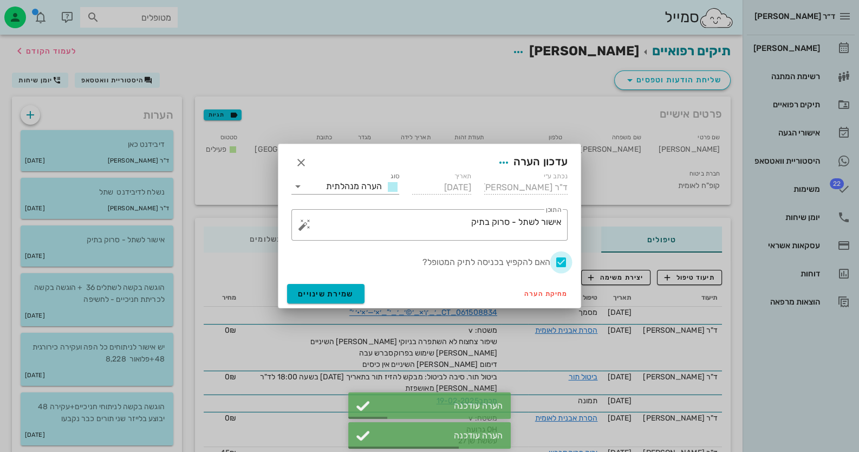
click at [561, 262] on div at bounding box center [561, 262] width 18 height 18
checkbox input "false"
click at [342, 295] on span "שמירת שינויים" at bounding box center [326, 293] width 56 height 9
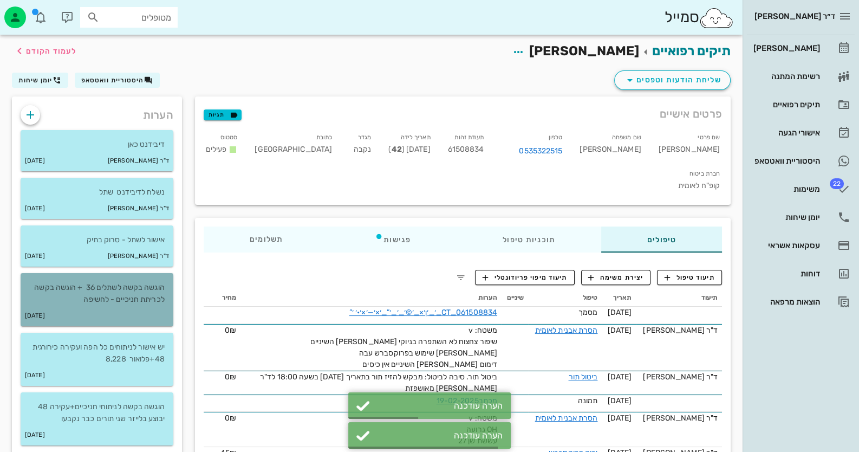
drag, startPoint x: 139, startPoint y: 318, endPoint x: 149, endPoint y: 315, distance: 10.6
click at [141, 318] on div "[DATE]" at bounding box center [97, 316] width 153 height 21
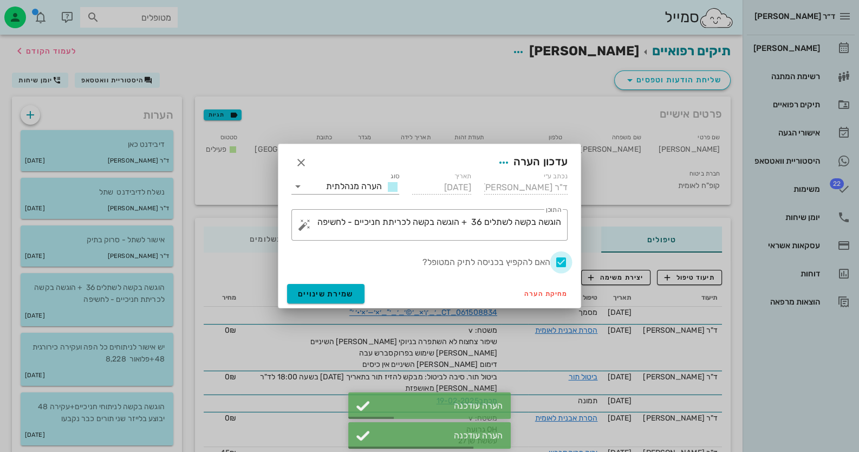
click at [561, 267] on div at bounding box center [561, 262] width 18 height 18
checkbox input "false"
click at [334, 295] on span "שמירת שינויים" at bounding box center [326, 293] width 56 height 9
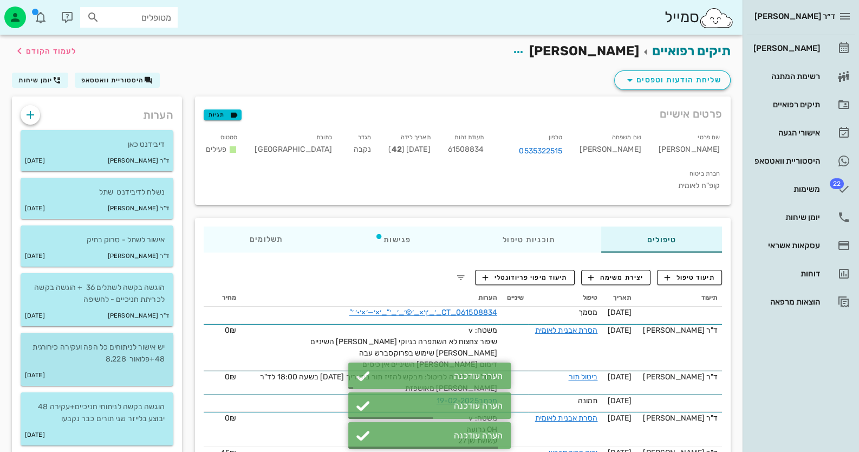
click at [117, 354] on p "יש אישור לניתוחים כל הפה ועקירה כירורגית 48+פלואור 8,228" at bounding box center [96, 353] width 135 height 24
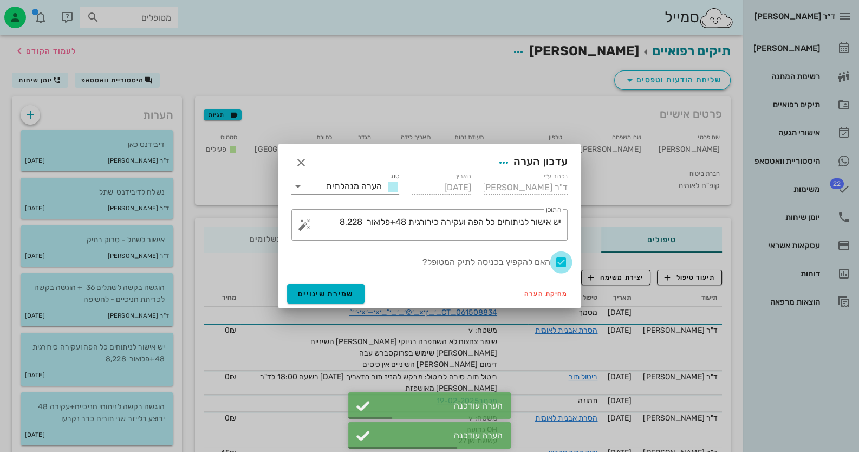
click at [562, 261] on div at bounding box center [561, 262] width 18 height 18
checkbox input "false"
click at [319, 302] on button "שמירת שינויים" at bounding box center [325, 294] width 77 height 20
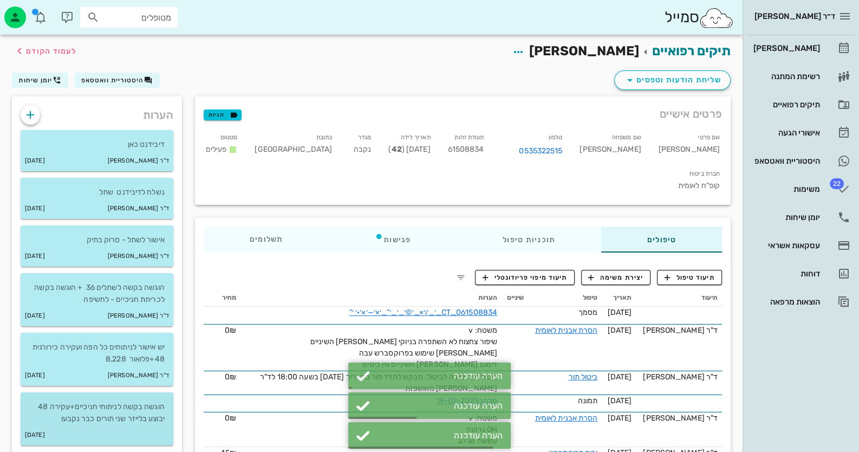
click at [147, 412] on p "הוגשה בקשה לניתוחי חניכיים+עקירה 48 יבוצע בלייזר שני תורים כבר נקבעו" at bounding box center [96, 413] width 135 height 24
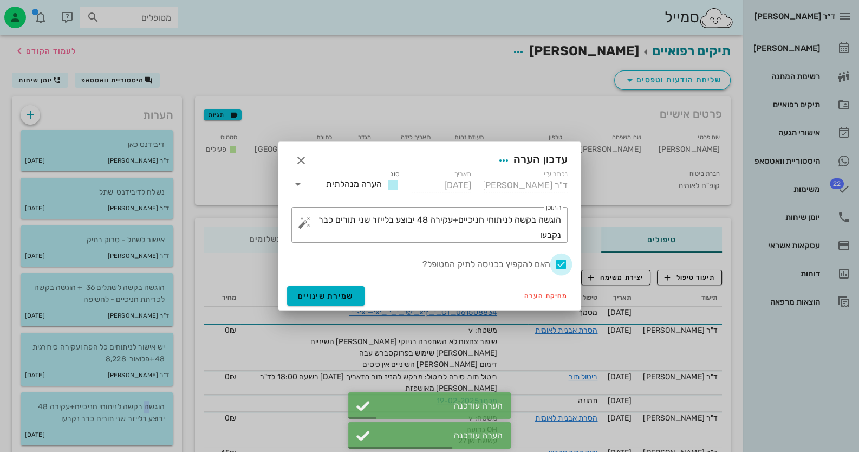
click at [565, 261] on div at bounding box center [561, 264] width 18 height 18
checkbox input "false"
click at [309, 294] on span "שמירת שינויים" at bounding box center [326, 296] width 56 height 9
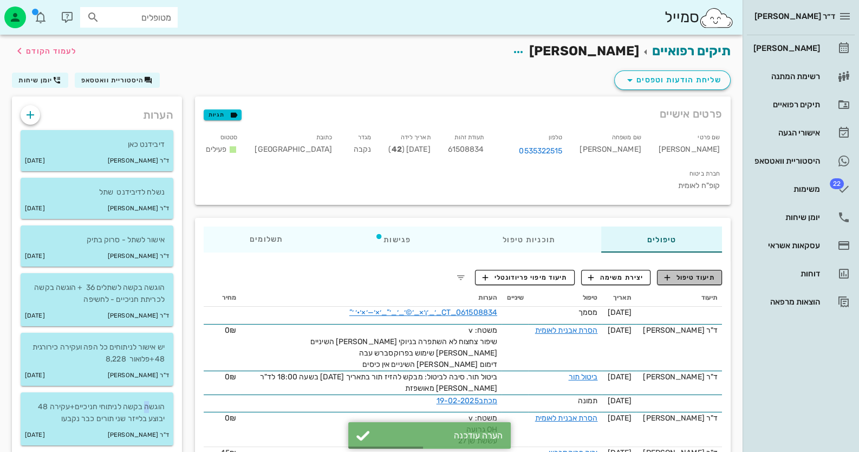
click at [686, 273] on span "תיעוד טיפול" at bounding box center [690, 278] width 50 height 10
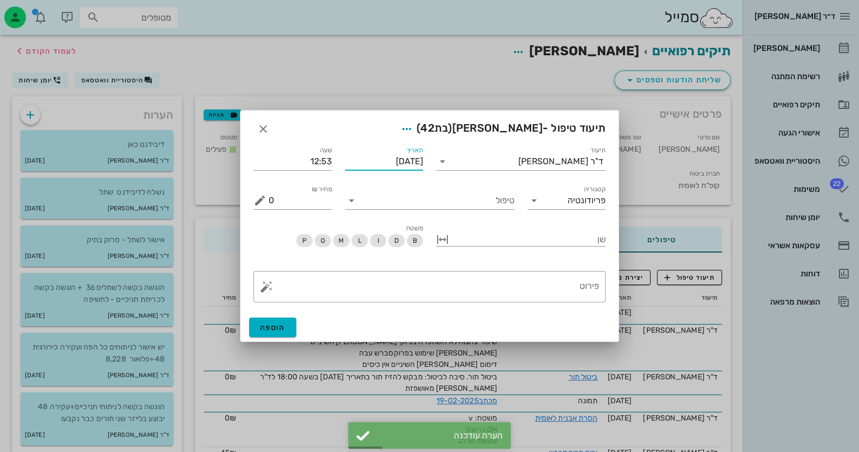
click at [381, 160] on input "[DATE]" at bounding box center [384, 161] width 79 height 17
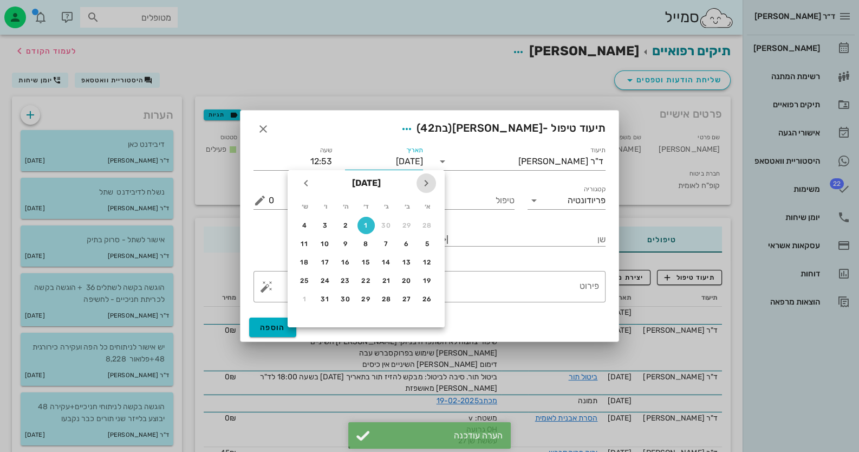
click at [431, 184] on icon "חודש שעבר" at bounding box center [426, 183] width 13 height 13
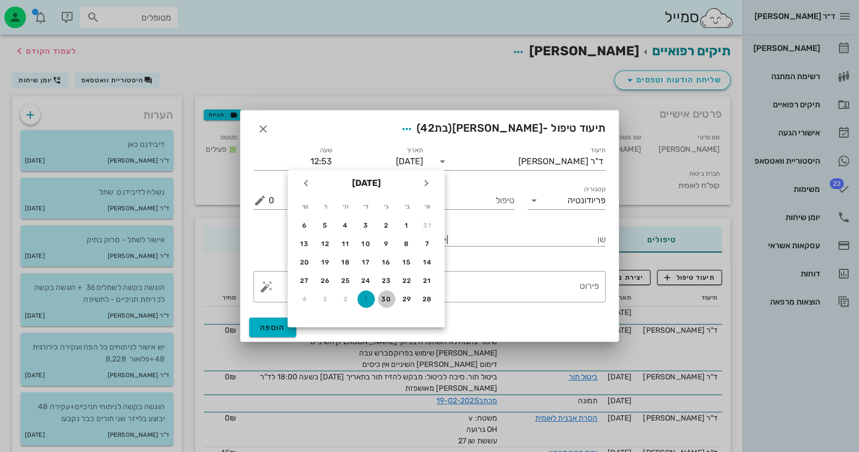
click at [379, 295] on div "30" at bounding box center [386, 299] width 17 height 8
type input "[DATE]"
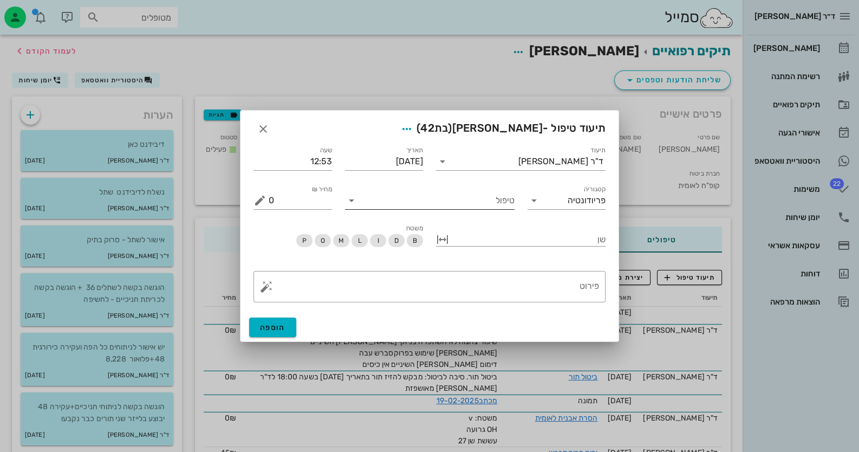
click at [436, 208] on input "טיפול" at bounding box center [437, 200] width 154 height 17
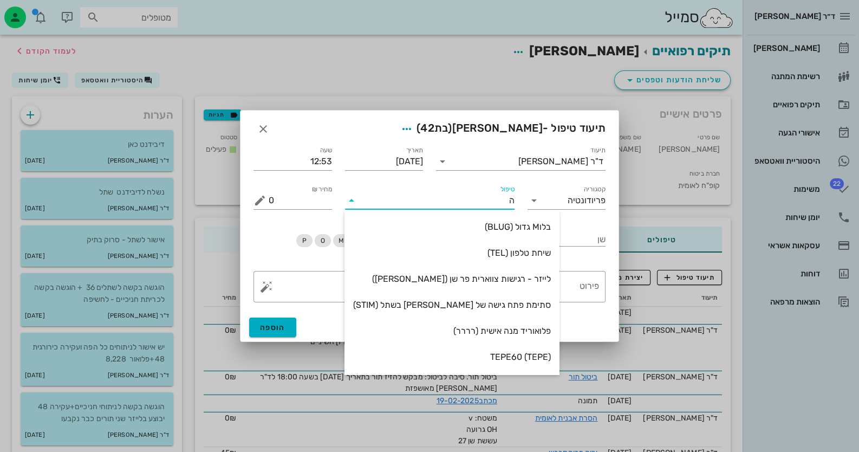
type input "[PERSON_NAME]"
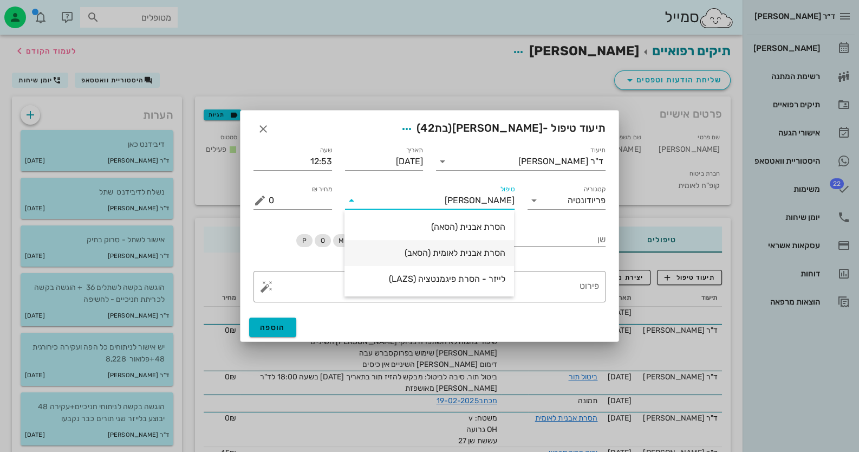
click at [447, 251] on div "הסרת אבנית לאומית (הסאב)" at bounding box center [429, 253] width 152 height 10
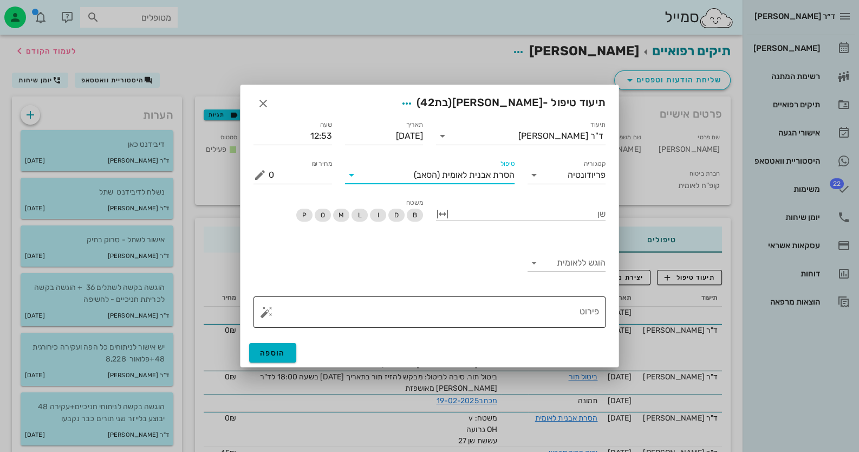
click at [520, 306] on textarea "פירוט" at bounding box center [434, 315] width 331 height 26
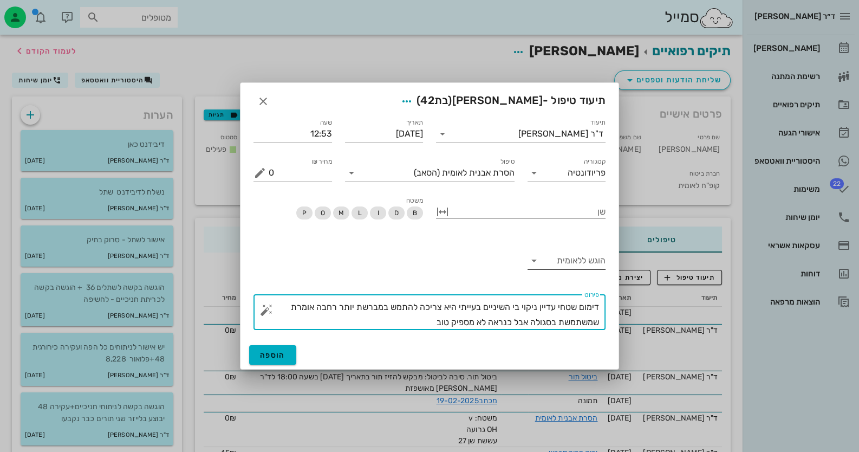
type textarea "דימום שטחי עדיין ניקוי בי השיניים בעייתי היא צריכה להתמש במברשת יותר רחבה אומרת…"
click at [591, 262] on input "הוגש ללאומית" at bounding box center [575, 260] width 61 height 17
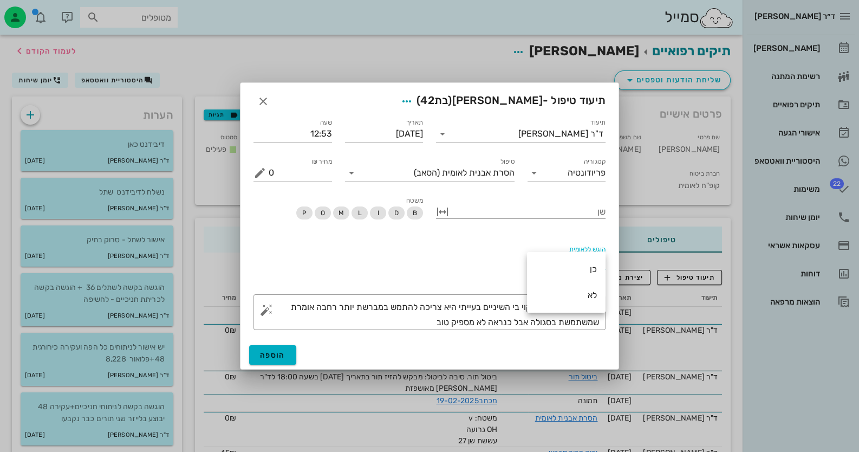
click at [591, 262] on div "כן" at bounding box center [566, 268] width 61 height 23
click at [282, 357] on span "הוספה" at bounding box center [272, 355] width 25 height 9
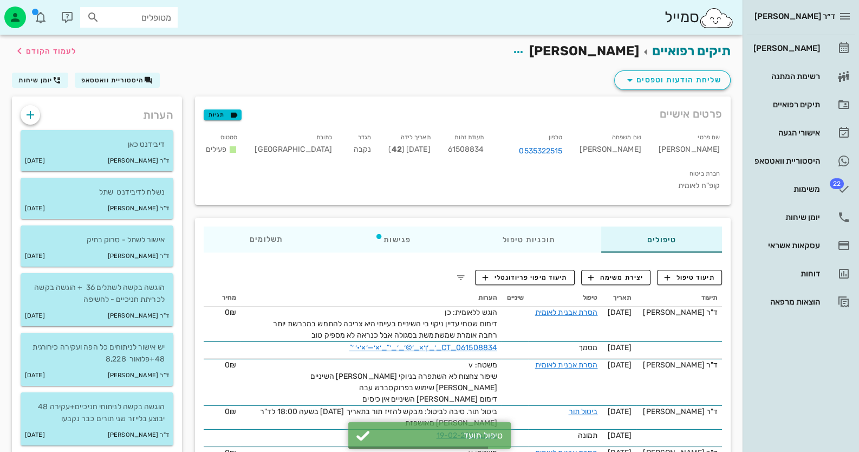
click at [484, 152] on span "61508834" at bounding box center [466, 149] width 36 height 9
copy span "61508834"
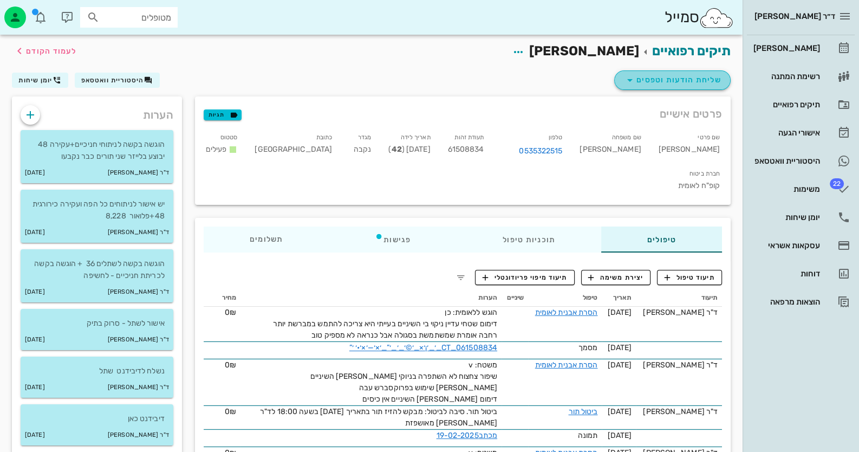
click at [681, 79] on span "שליחת הודעות וטפסים" at bounding box center [673, 80] width 98 height 13
click at [701, 74] on span "שליחת הודעות וטפסים" at bounding box center [673, 80] width 98 height 13
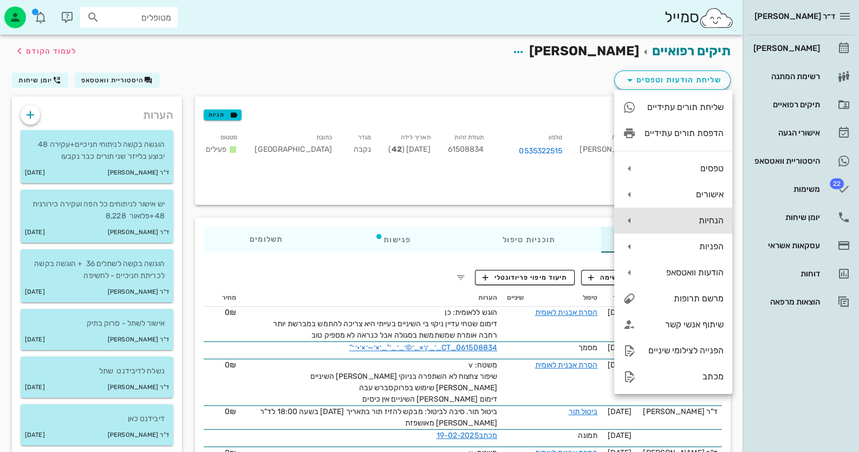
click at [704, 219] on div "הנחיות" at bounding box center [684, 220] width 79 height 10
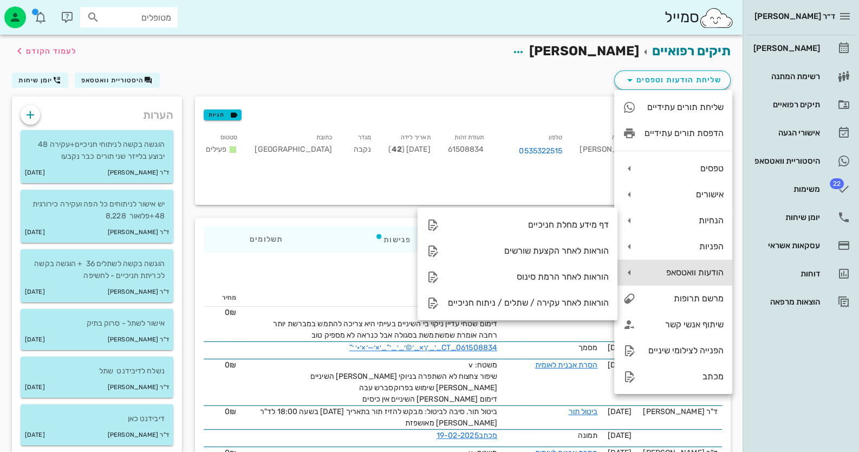
click at [705, 265] on div "הודעות וואטסאפ" at bounding box center [674, 273] width 118 height 26
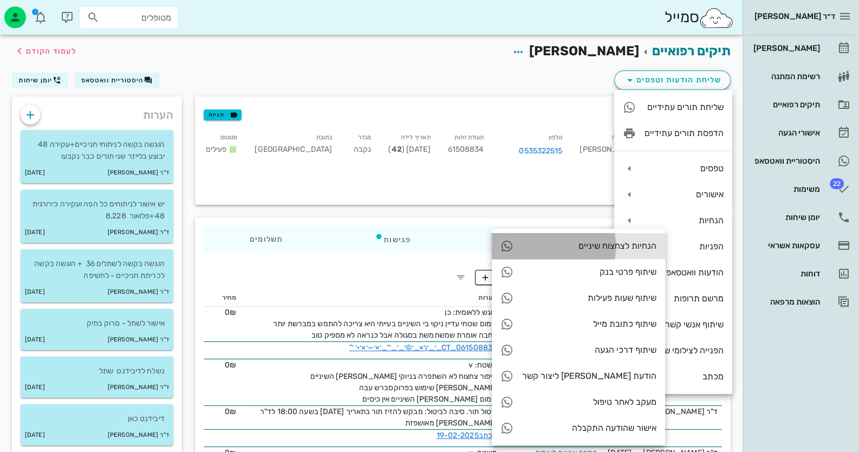
click at [586, 244] on div "הנחיות לצחצוח שיניים" at bounding box center [589, 246] width 134 height 10
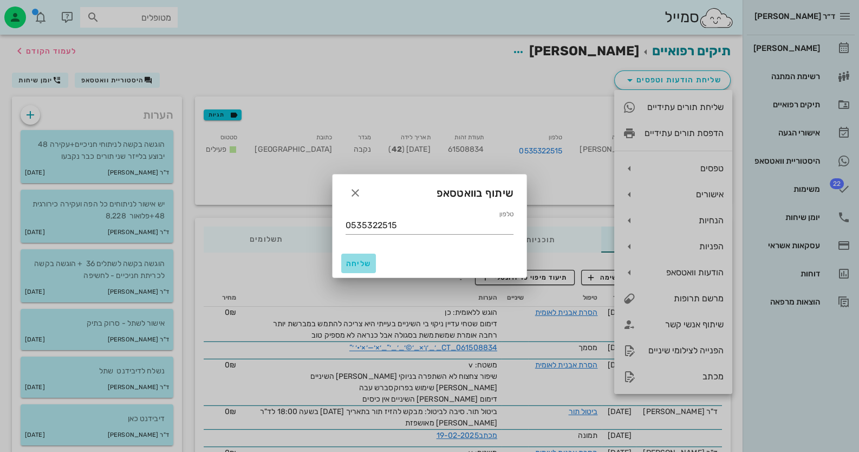
click at [363, 262] on span "שליחה" at bounding box center [359, 263] width 26 height 9
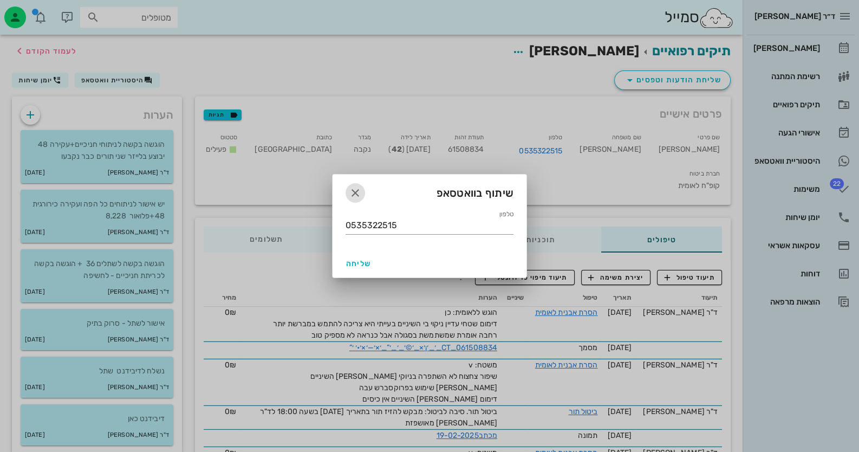
drag, startPoint x: 352, startPoint y: 193, endPoint x: 331, endPoint y: 159, distance: 40.0
click at [352, 190] on icon "button" at bounding box center [355, 192] width 13 height 13
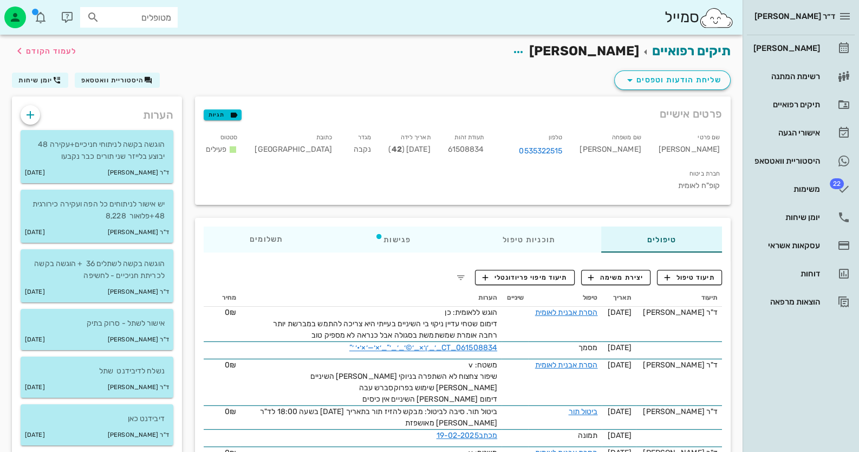
click at [162, 20] on input "מטופלים" at bounding box center [136, 17] width 69 height 14
type input "חיה"
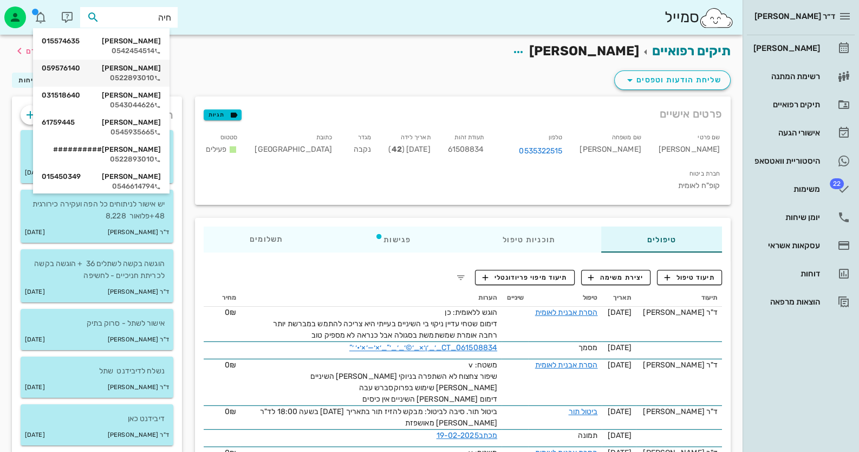
click at [141, 75] on div "0522893010" at bounding box center [101, 78] width 119 height 9
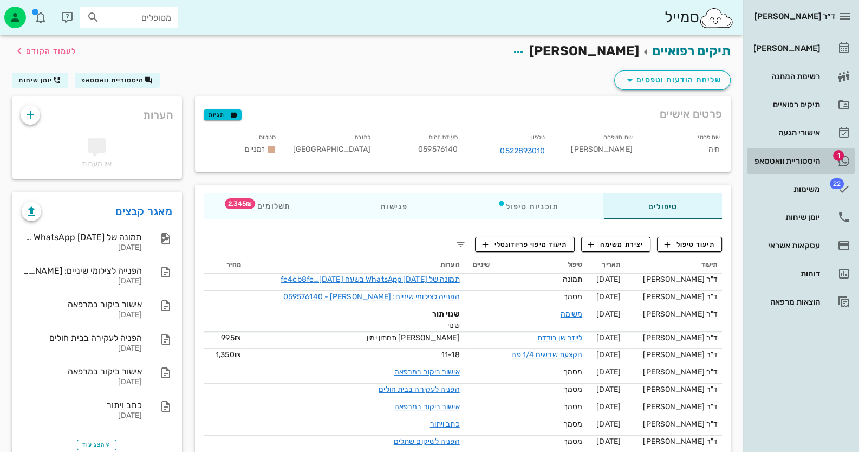
click at [801, 166] on div "היסטוריית וואטסאפ" at bounding box center [786, 160] width 69 height 17
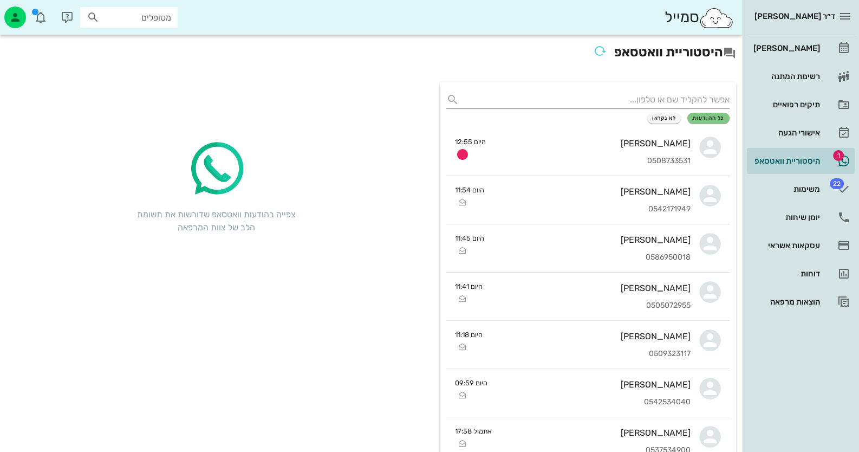
click at [143, 16] on input "מטופלים" at bounding box center [136, 17] width 69 height 14
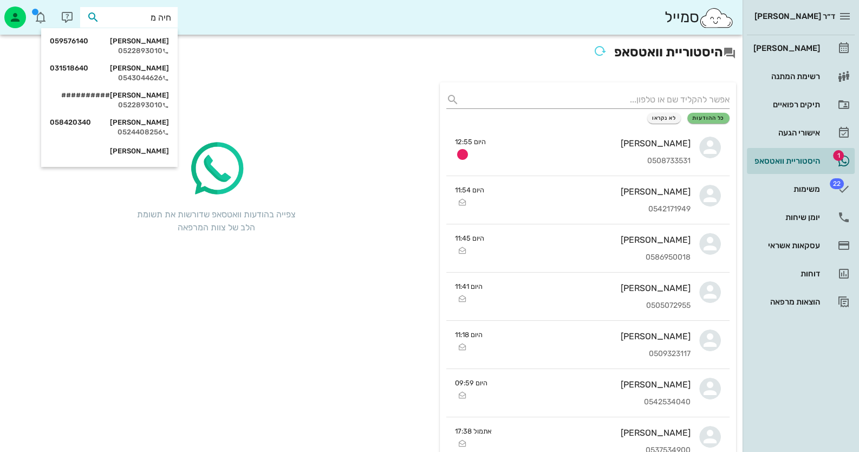
type input "חיה מא"
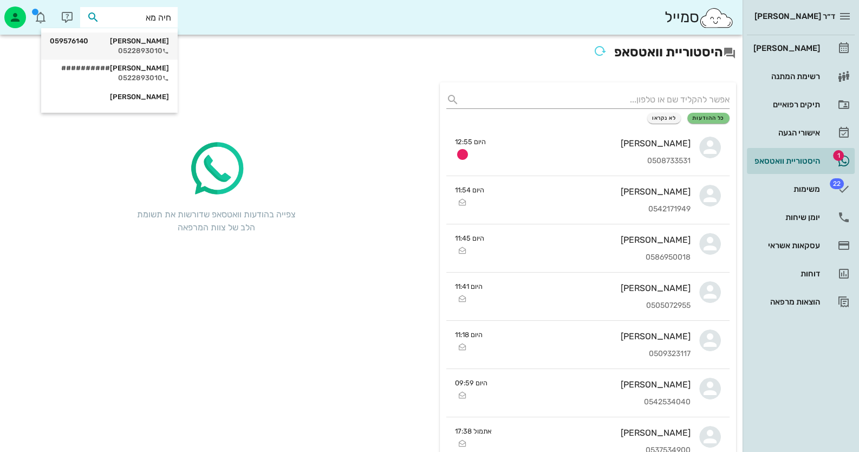
click at [134, 43] on div "[PERSON_NAME] 059576140" at bounding box center [109, 41] width 119 height 9
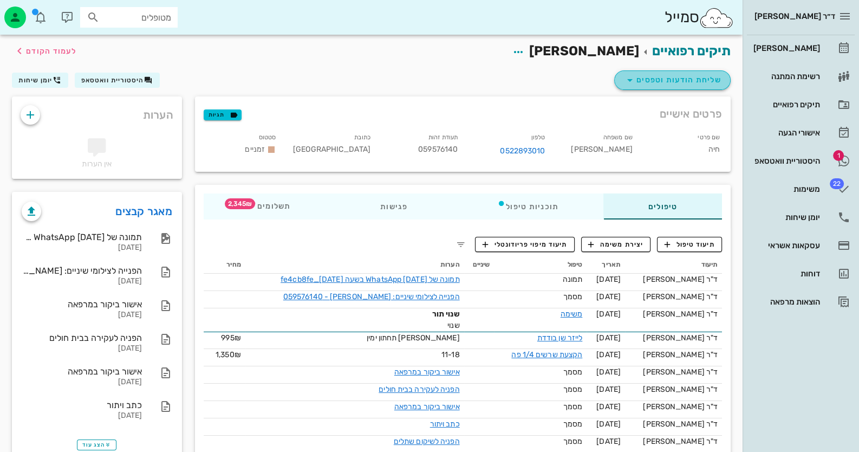
click at [712, 72] on button "שליחת הודעות וטפסים" at bounding box center [673, 80] width 117 height 20
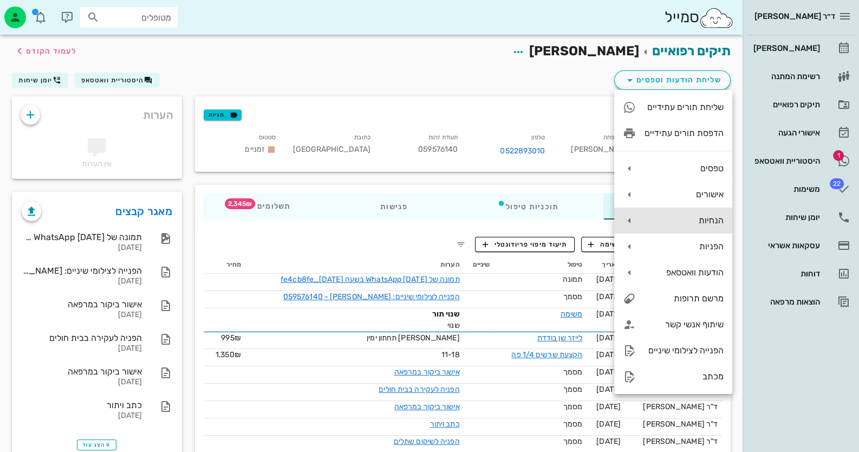
click at [701, 219] on div "הנחיות" at bounding box center [684, 220] width 79 height 10
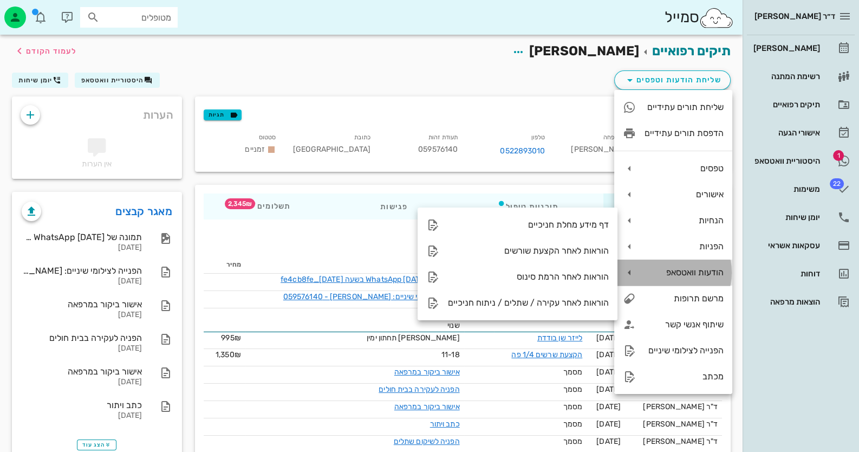
click at [689, 278] on div "הודעות וואטסאפ" at bounding box center [674, 273] width 118 height 26
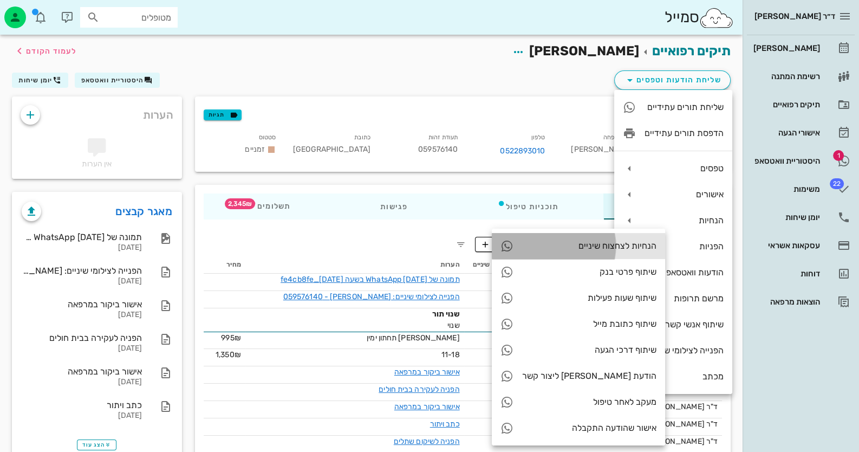
click at [577, 244] on div "הנחיות לצחצוח שיניים" at bounding box center [589, 246] width 134 height 10
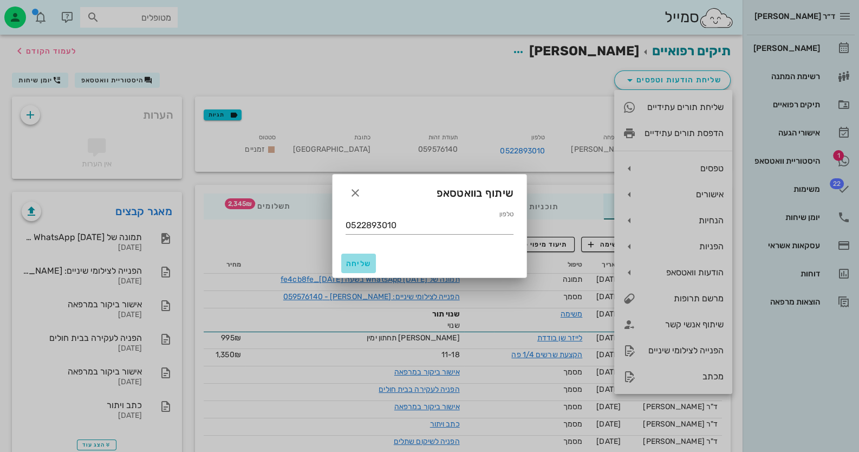
click at [367, 267] on span "שליחה" at bounding box center [359, 263] width 26 height 9
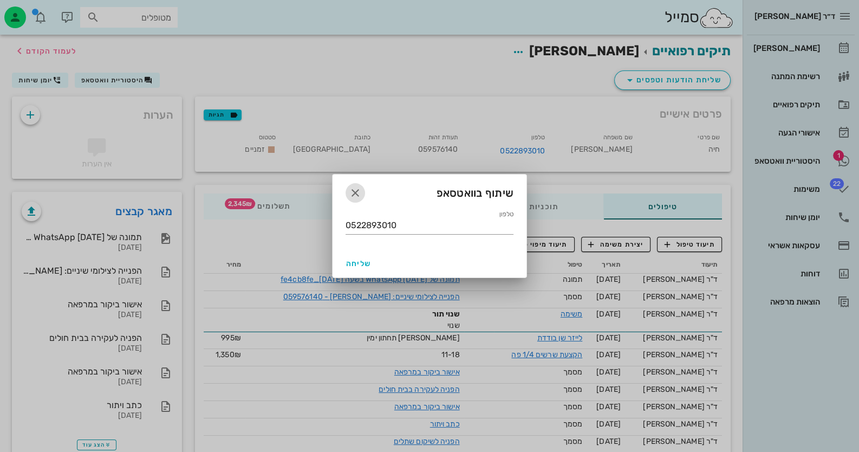
click at [363, 192] on span "button" at bounding box center [356, 192] width 20 height 13
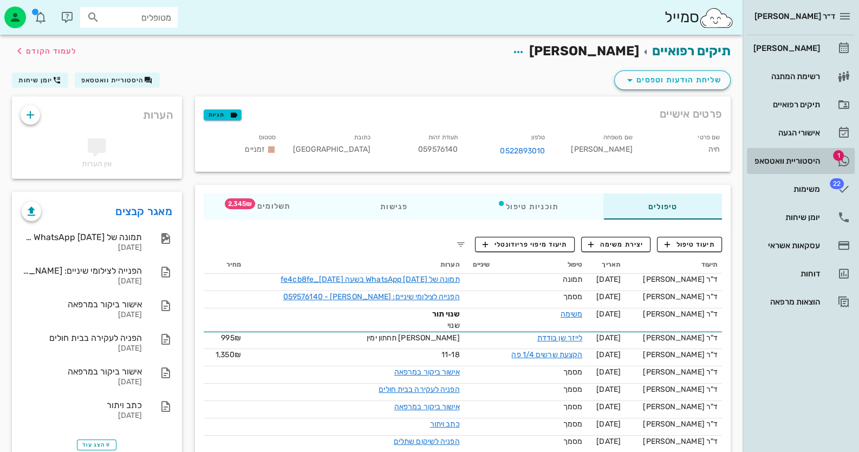
click at [786, 152] on div "היסטוריית וואטסאפ" at bounding box center [786, 160] width 69 height 17
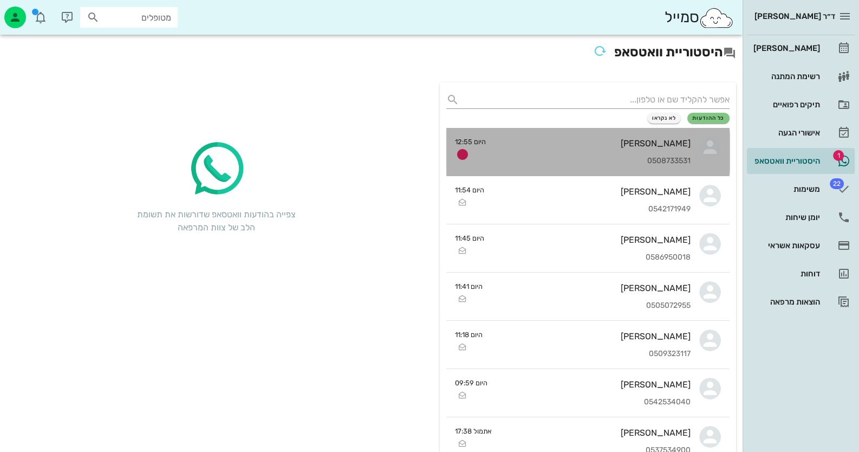
click at [694, 139] on link "ניק [PERSON_NAME] 0508733531 היום 12:55" at bounding box center [588, 152] width 283 height 48
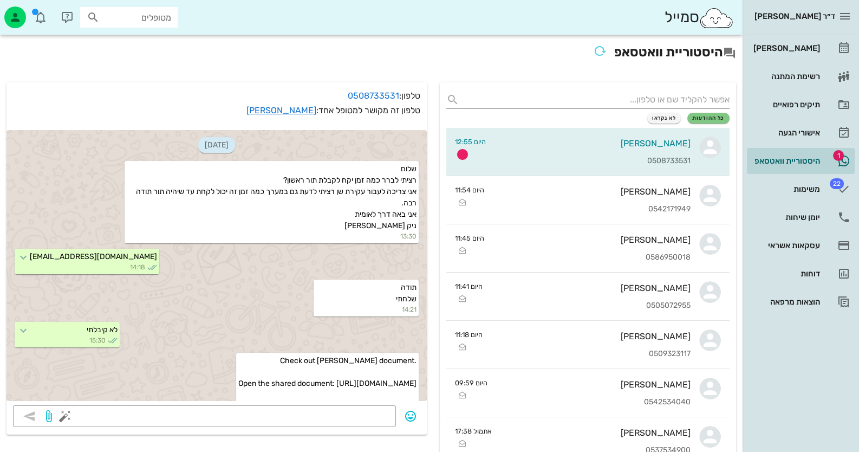
scroll to position [910, 0]
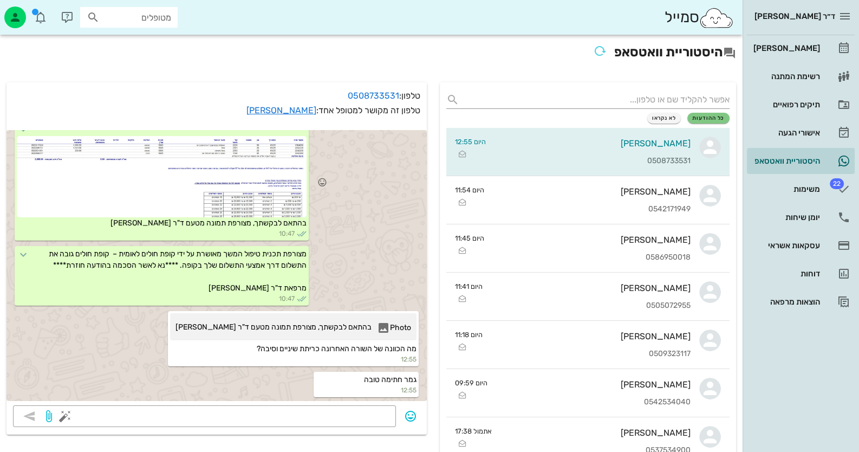
click at [257, 179] on div at bounding box center [162, 176] width 290 height 81
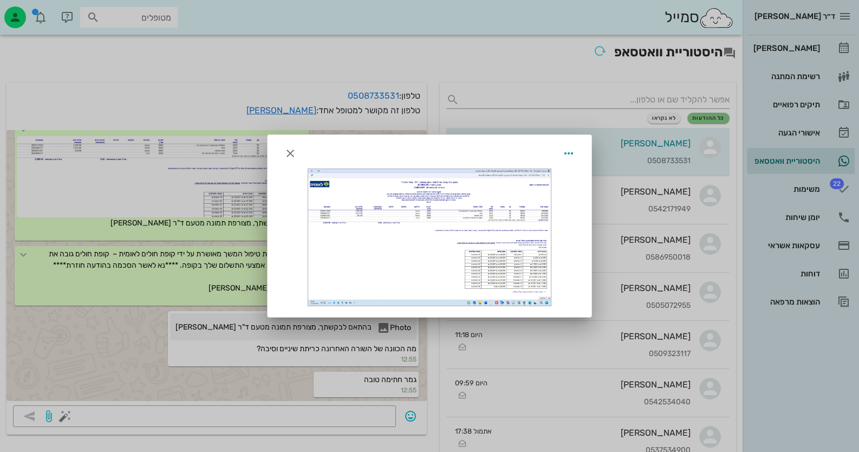
click at [130, 339] on div at bounding box center [429, 226] width 859 height 452
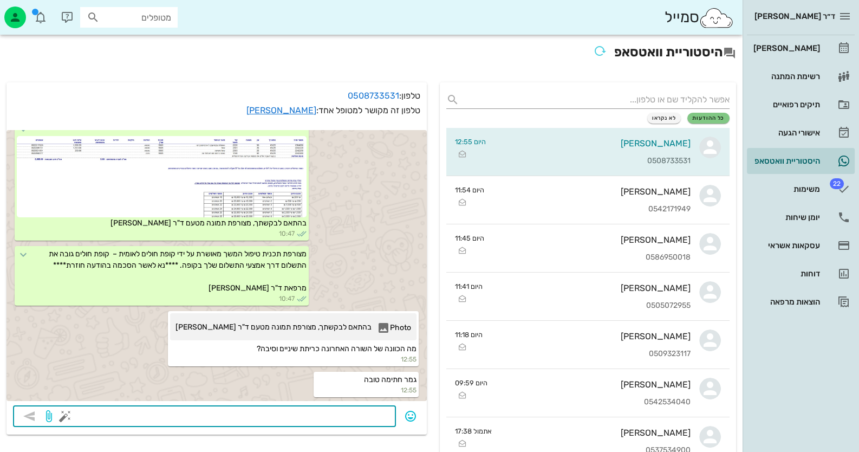
click at [353, 413] on textarea at bounding box center [228, 417] width 322 height 17
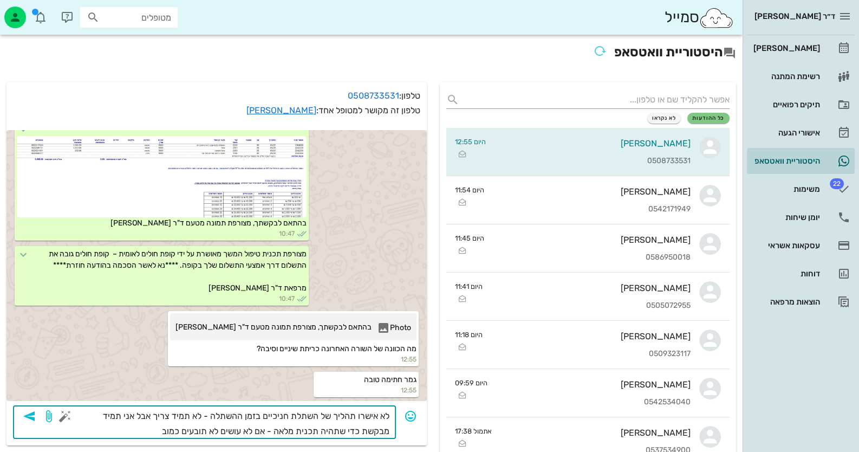
type textarea "לא אישרו תהליך של השתלת חניכיים בזמן ההשתלה - לא תמיד צריך אבל אני תמיד מבקשת כ…"
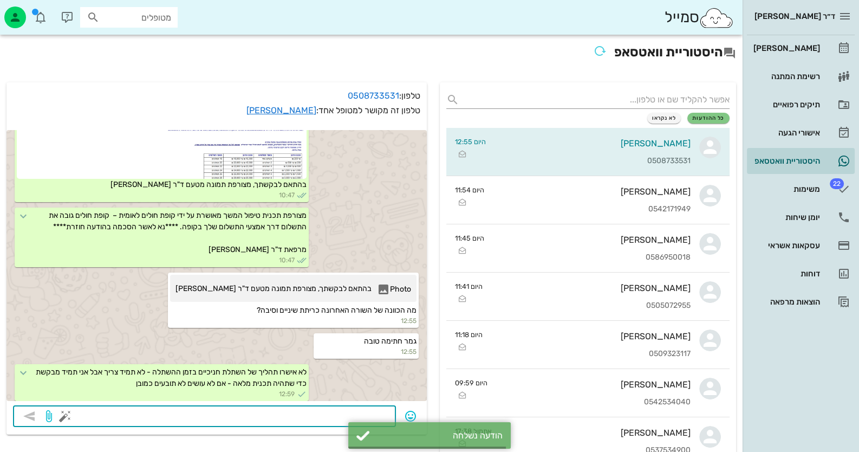
scroll to position [952, 0]
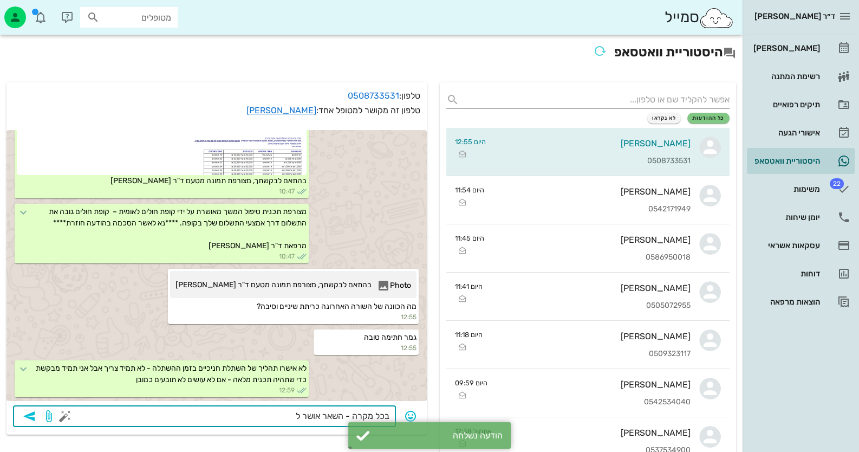
type textarea "בכל מקרה - השאר אושר לך"
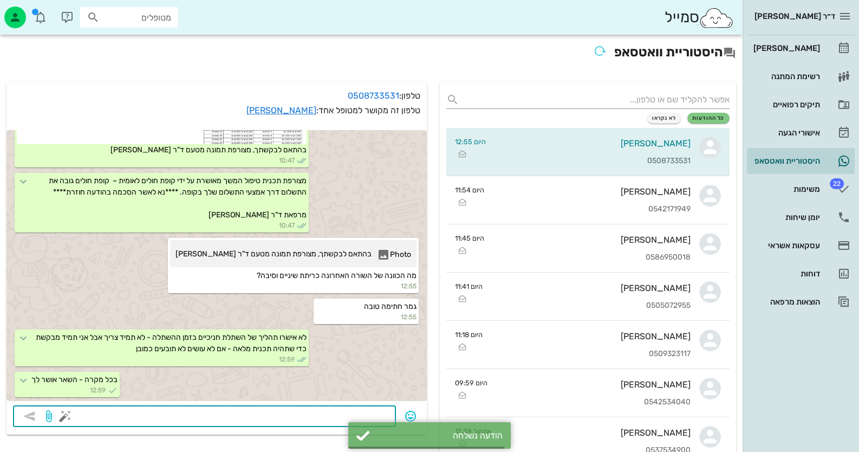
scroll to position [983, 0]
click at [303, 111] on link "[PERSON_NAME]" at bounding box center [282, 110] width 70 height 10
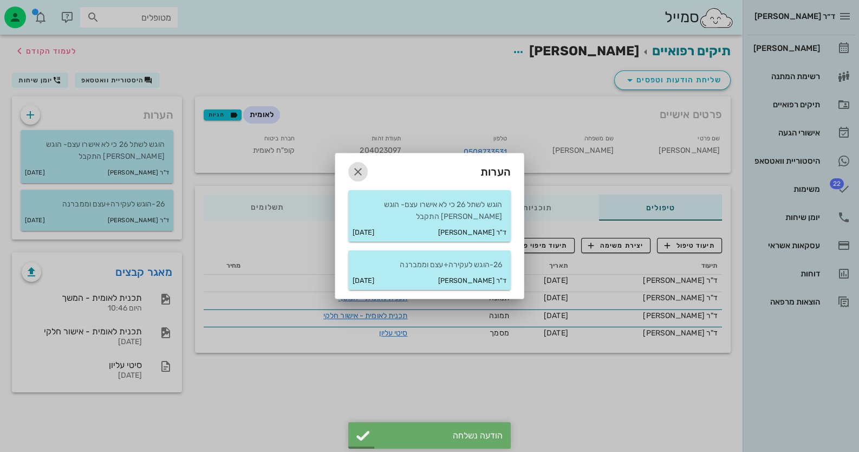
click at [359, 168] on icon "button" at bounding box center [358, 171] width 13 height 13
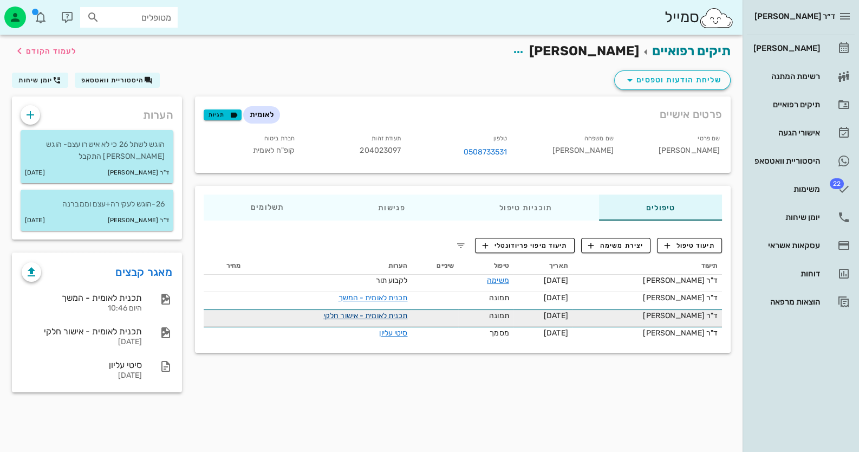
click at [362, 312] on link "תכנית לאומית - אישור חלקי" at bounding box center [366, 315] width 85 height 9
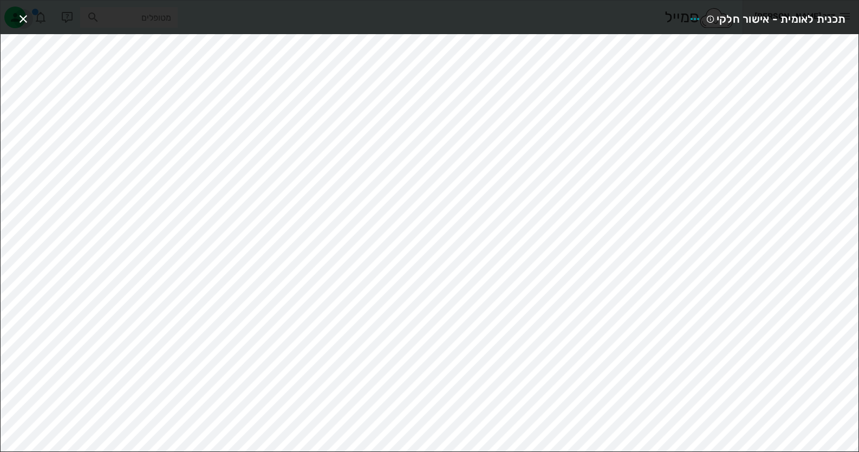
click at [22, 15] on icon "button" at bounding box center [23, 18] width 13 height 13
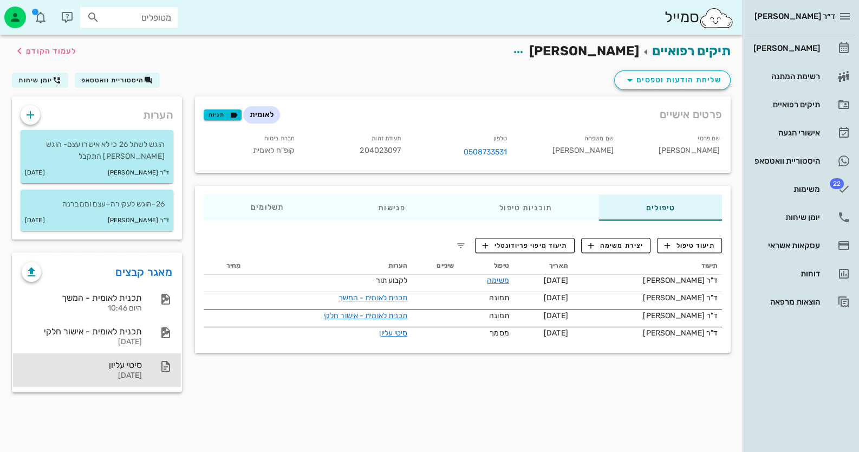
click at [141, 371] on div "[DATE]" at bounding box center [82, 375] width 120 height 9
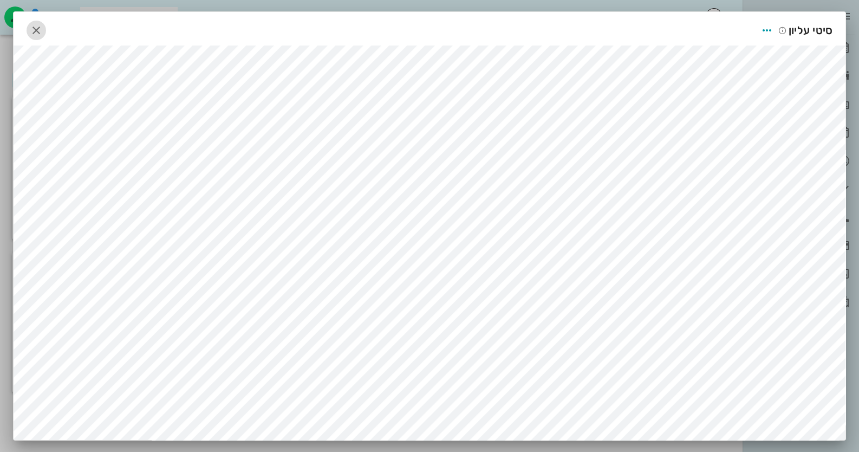
click at [36, 28] on icon "button" at bounding box center [36, 30] width 13 height 13
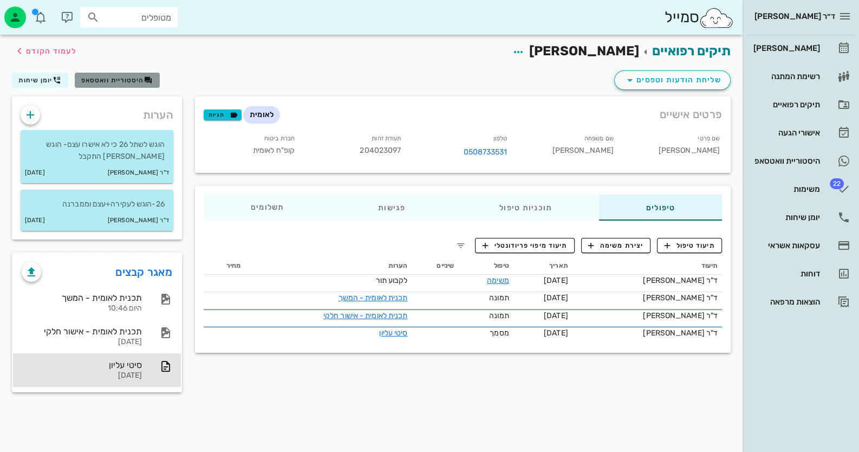
click at [127, 81] on span "היסטוריית וואטסאפ" at bounding box center [112, 80] width 63 height 8
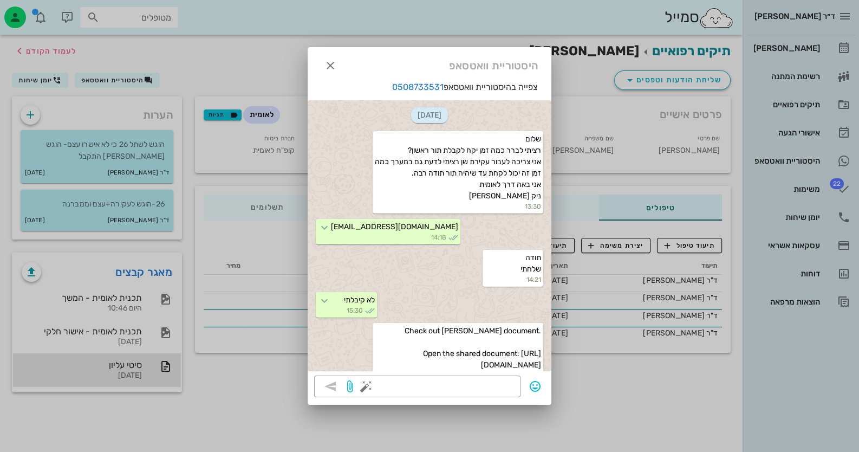
scroll to position [1131, 0]
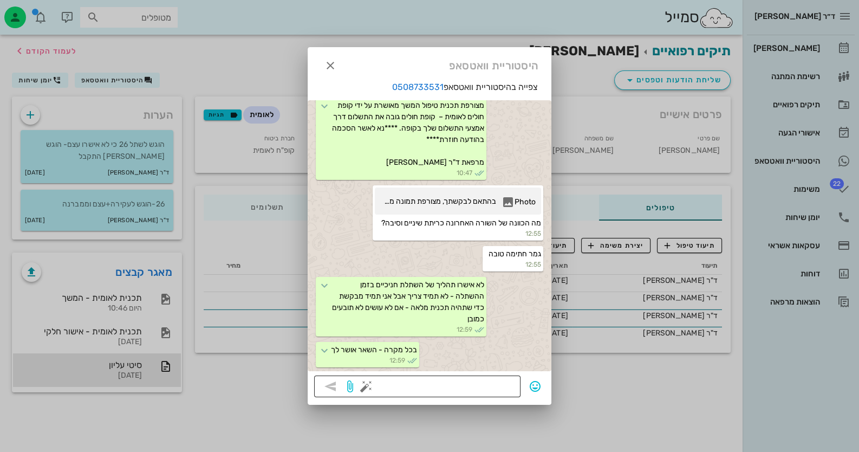
click at [479, 386] on textarea at bounding box center [441, 387] width 146 height 17
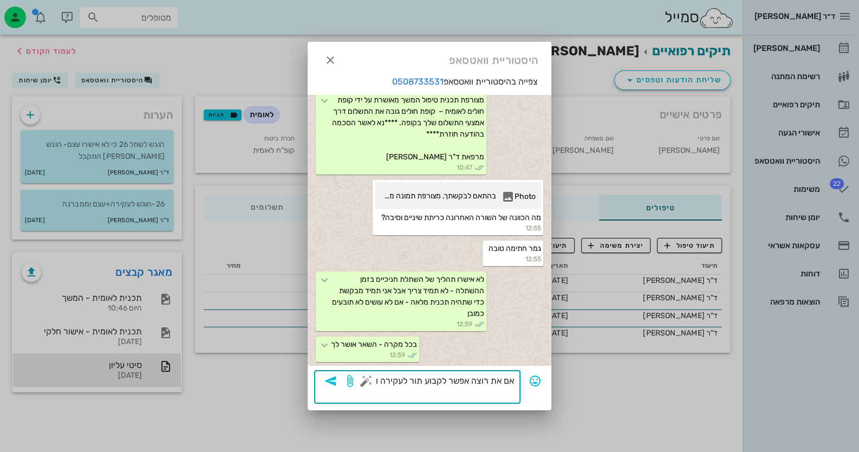
type textarea "אם את רוצה אפשר לקבוע תור לעקירה"
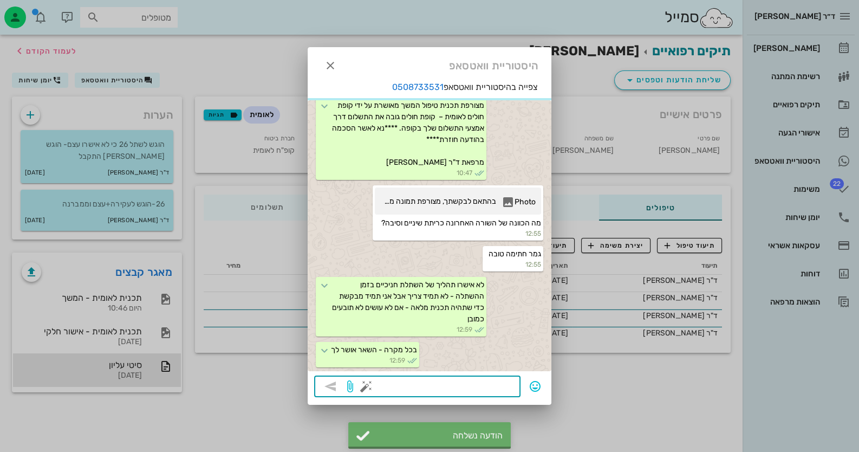
scroll to position [1162, 0]
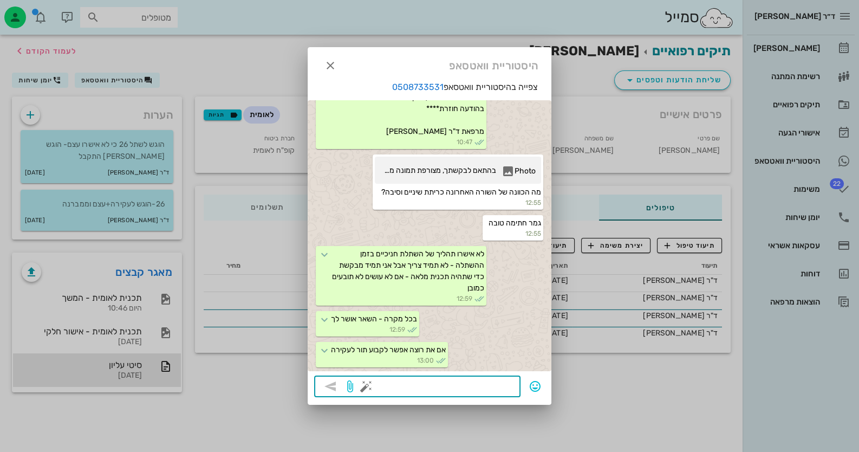
click at [600, 388] on div at bounding box center [429, 226] width 859 height 452
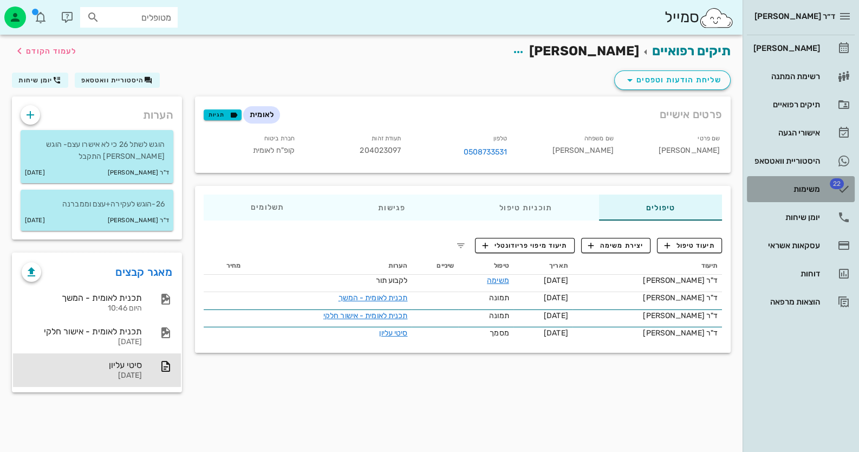
click at [818, 189] on div "משימות" at bounding box center [786, 189] width 69 height 9
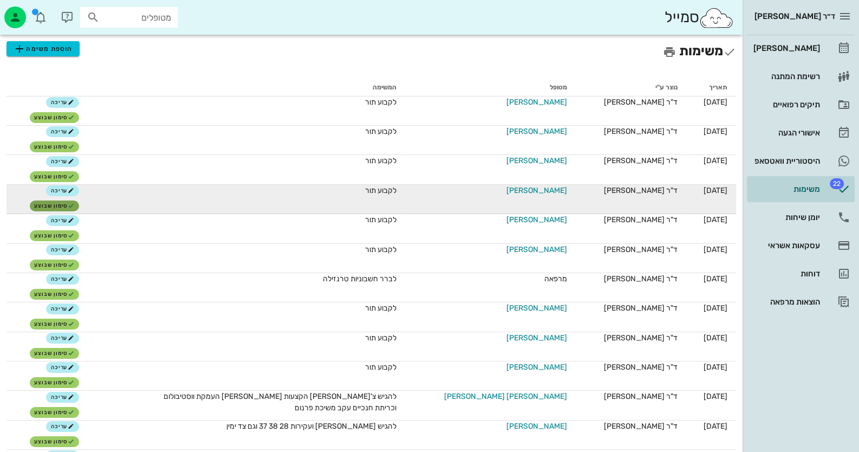
click at [74, 206] on icon "button" at bounding box center [71, 206] width 7 height 7
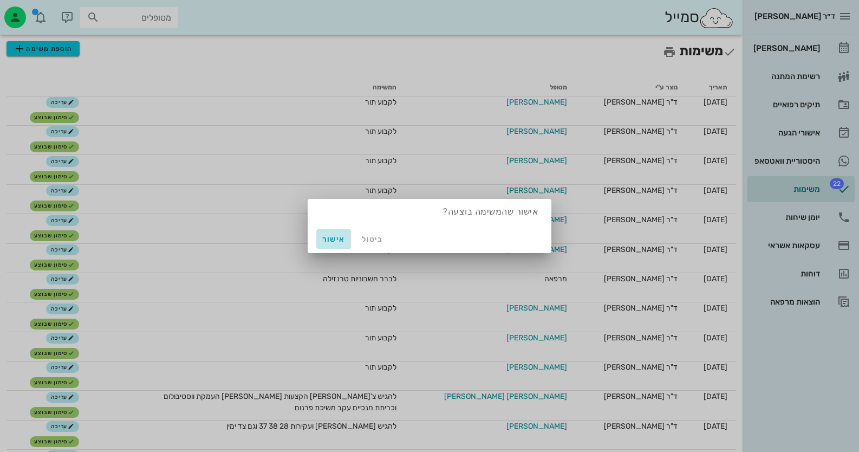
click at [327, 238] on span "אישור" at bounding box center [334, 239] width 26 height 9
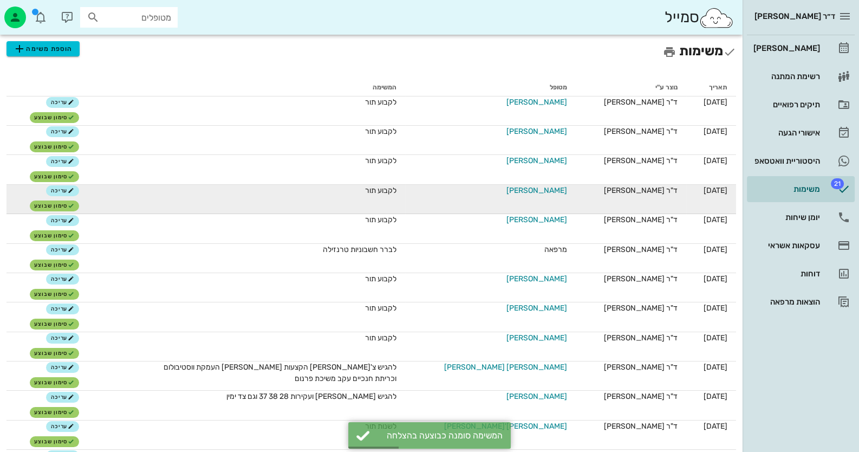
click at [553, 190] on span "[PERSON_NAME]" at bounding box center [537, 190] width 61 height 11
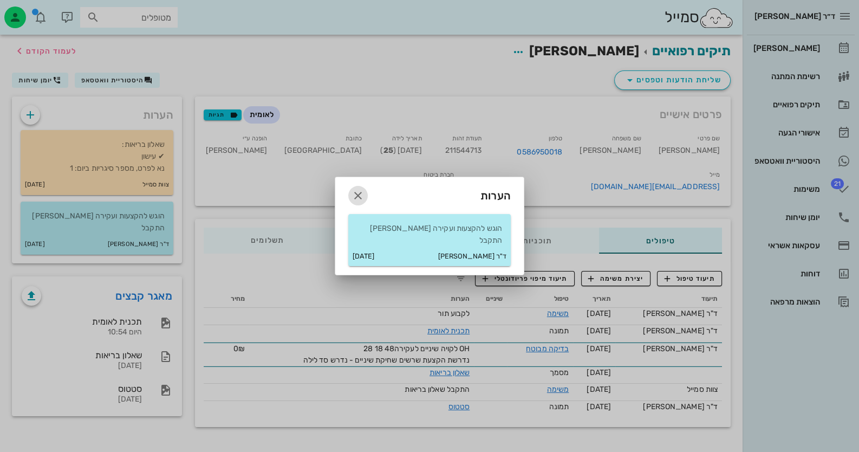
click at [360, 202] on icon "button" at bounding box center [358, 195] width 13 height 13
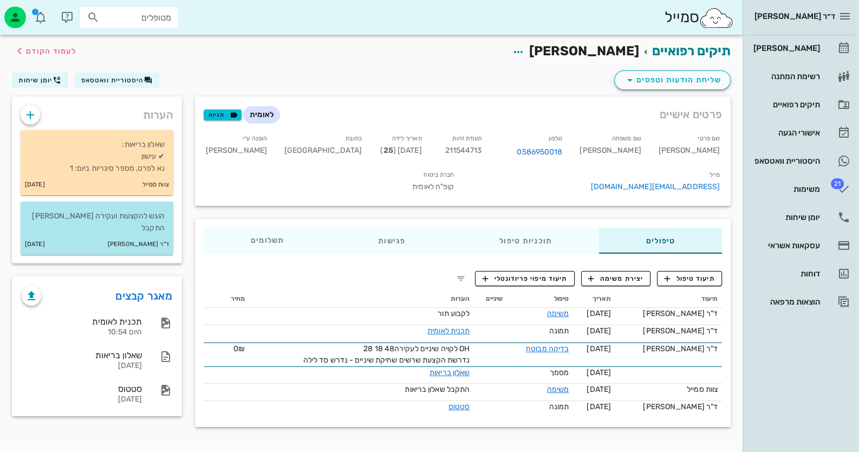
click at [134, 209] on div "הוגש להקצעות ועקירה [PERSON_NAME] התקבל" at bounding box center [97, 218] width 153 height 33
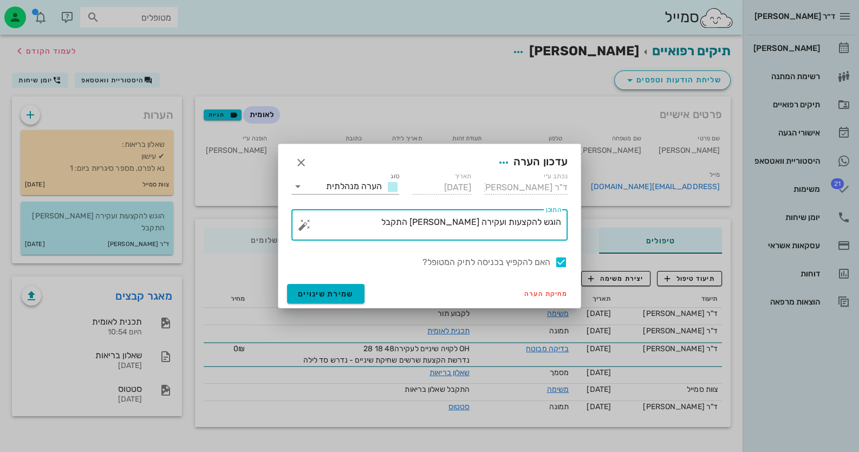
click at [367, 225] on textarea "הוגש להקצעות ועקירה [PERSON_NAME] התקבל" at bounding box center [434, 228] width 255 height 26
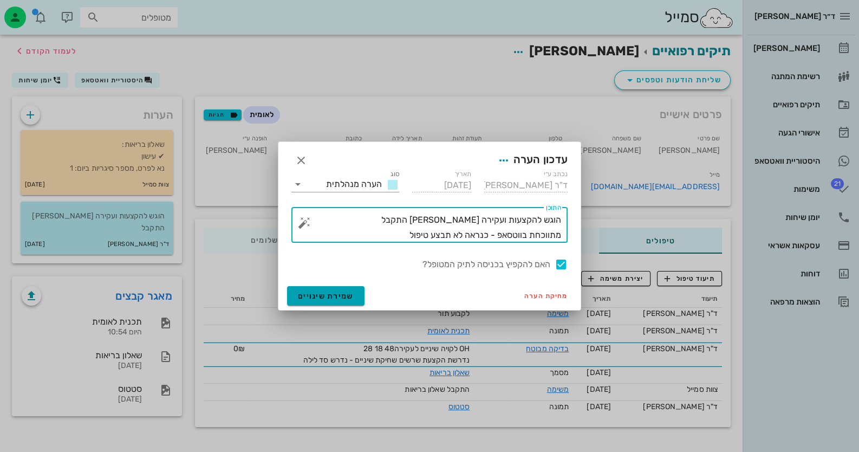
type textarea "הוגש להקצעות ועקירה [PERSON_NAME] התקבל מתווכחת בווטסאפ - כנראה לא תבצע טיפול"
click at [349, 293] on span "שמירת שינויים" at bounding box center [326, 296] width 56 height 9
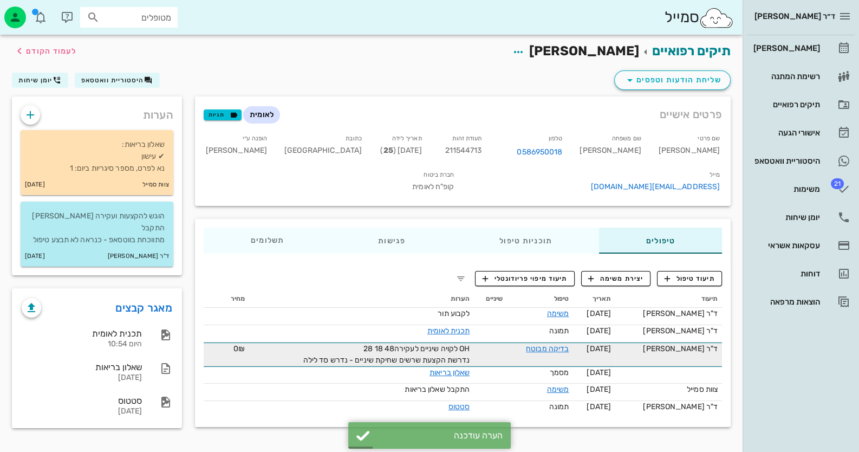
click at [446, 346] on span "OH לקויה שיניים לעקירה48 18 28 נדרשת הקצעת שרשים שחיקת שיניים - נדרש סד לילה" at bounding box center [386, 354] width 167 height 21
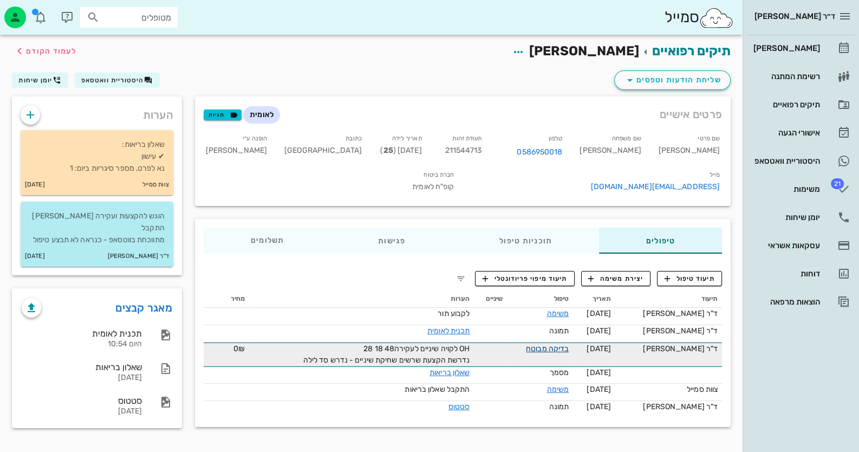
click at [546, 348] on link "בדיקה מבוטח" at bounding box center [547, 348] width 43 height 9
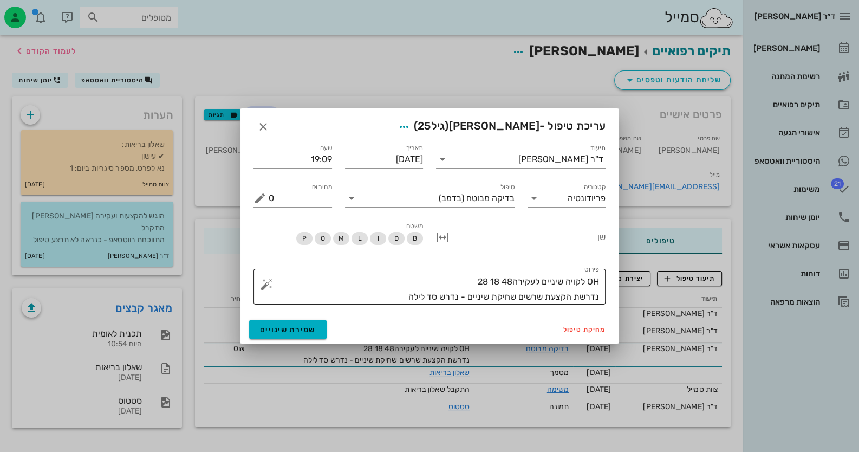
click at [564, 276] on textarea "OH לקויה שיניים לעקירה48 18 28 נדרשת הקצעת שרשים שחיקת שיניים - נדרש סד לילה" at bounding box center [434, 289] width 331 height 30
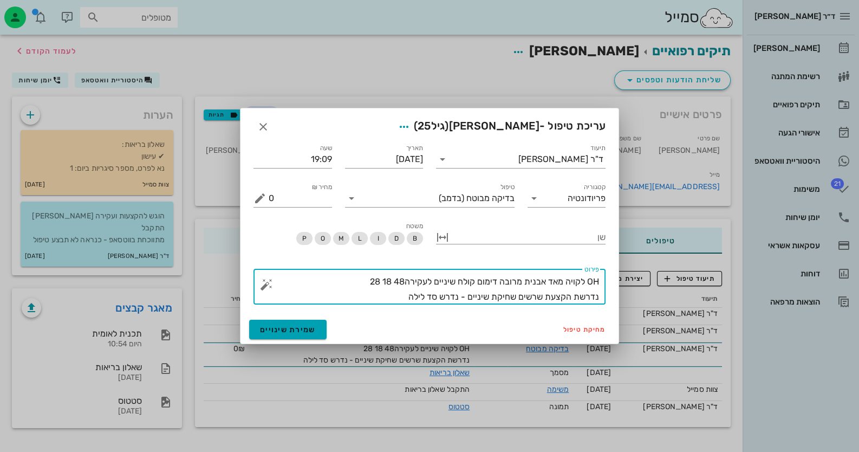
type textarea "OH לקויה מאד אבנית מרובה דימום קולח שיניים לעקירה48 18 28 נדרשת הקצעת שרשים שחי…"
click at [287, 324] on button "שמירת שינויים" at bounding box center [287, 330] width 77 height 20
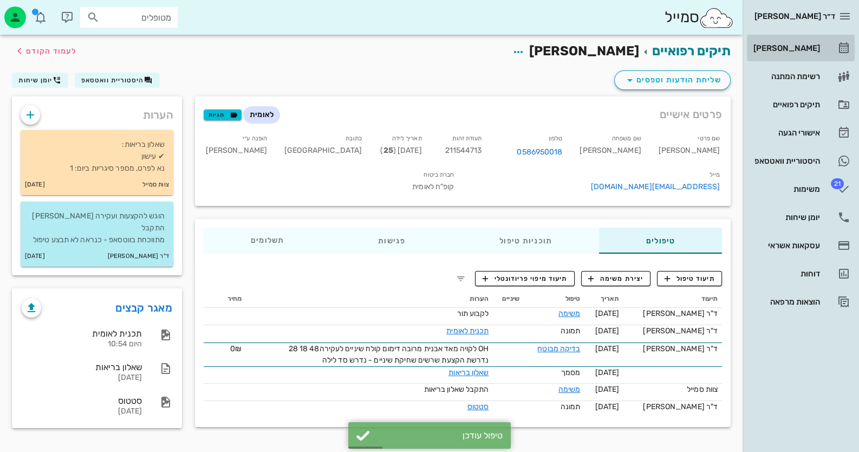
click at [810, 49] on div "[PERSON_NAME]" at bounding box center [786, 48] width 69 height 9
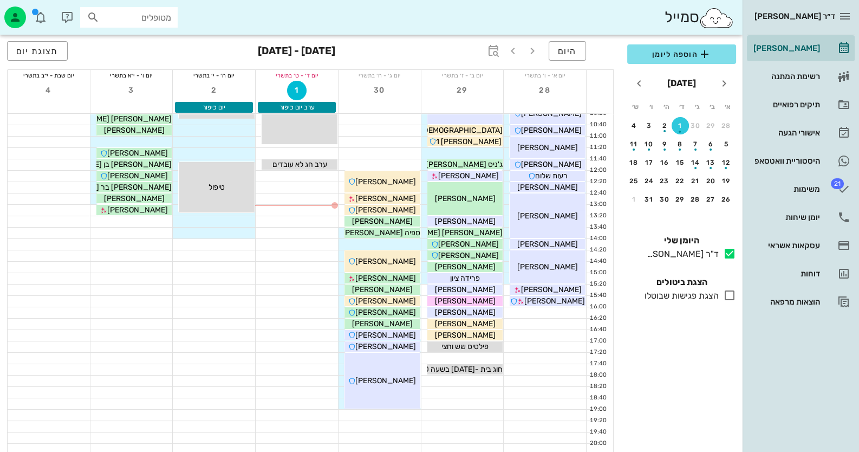
scroll to position [108, 0]
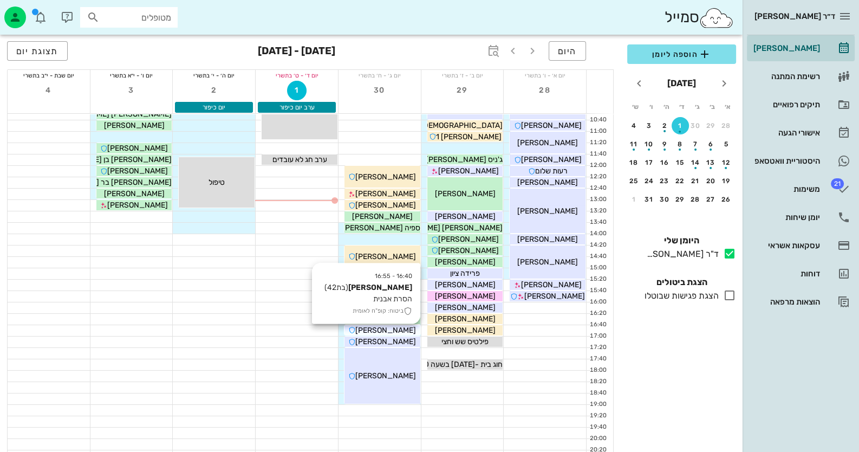
click at [405, 328] on div "[PERSON_NAME]" at bounding box center [383, 330] width 76 height 11
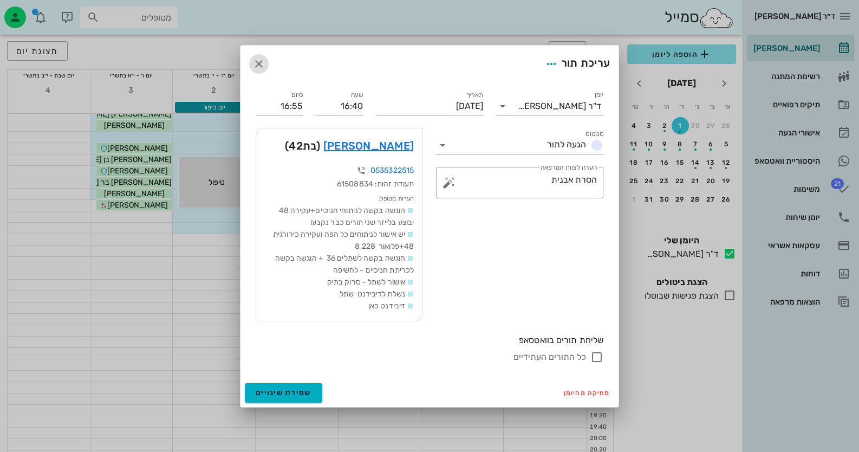
click at [267, 58] on span "button" at bounding box center [259, 63] width 20 height 13
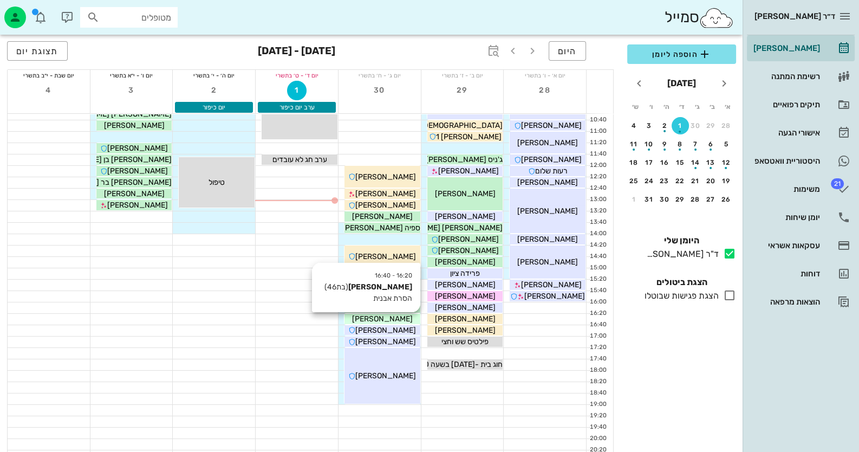
click at [393, 315] on span "[PERSON_NAME]" at bounding box center [382, 318] width 61 height 9
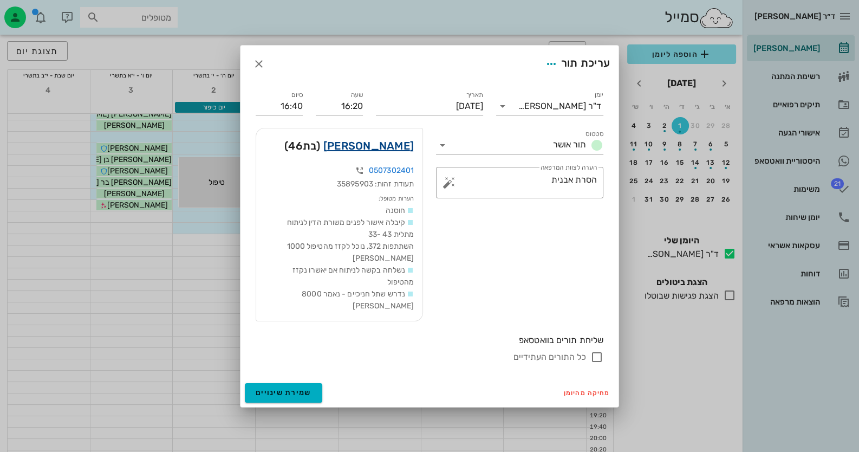
click at [399, 153] on link "[PERSON_NAME]" at bounding box center [369, 145] width 90 height 17
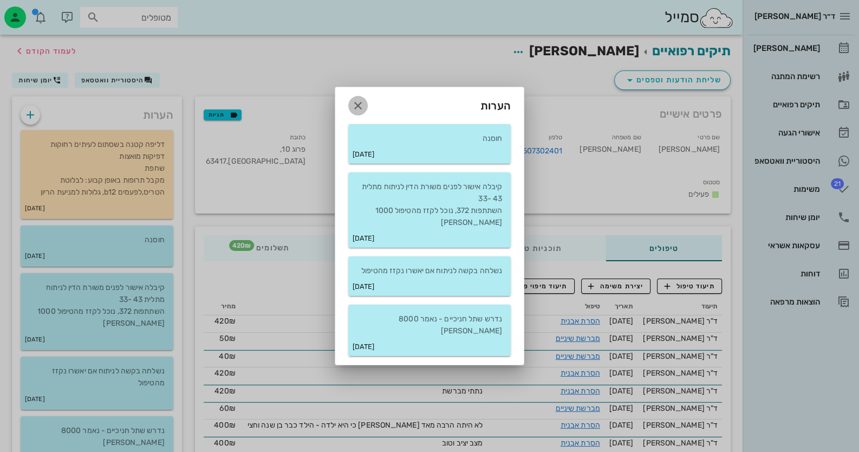
click at [351, 109] on span "button" at bounding box center [358, 105] width 20 height 13
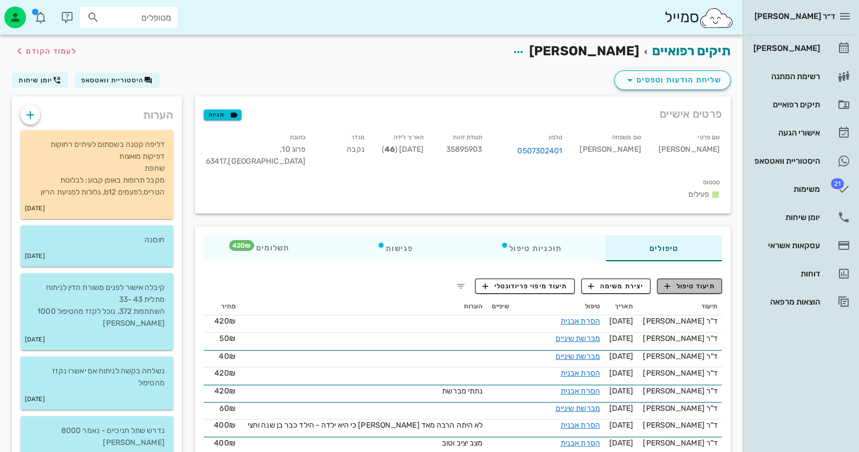
click at [696, 281] on span "תיעוד טיפול" at bounding box center [690, 286] width 50 height 10
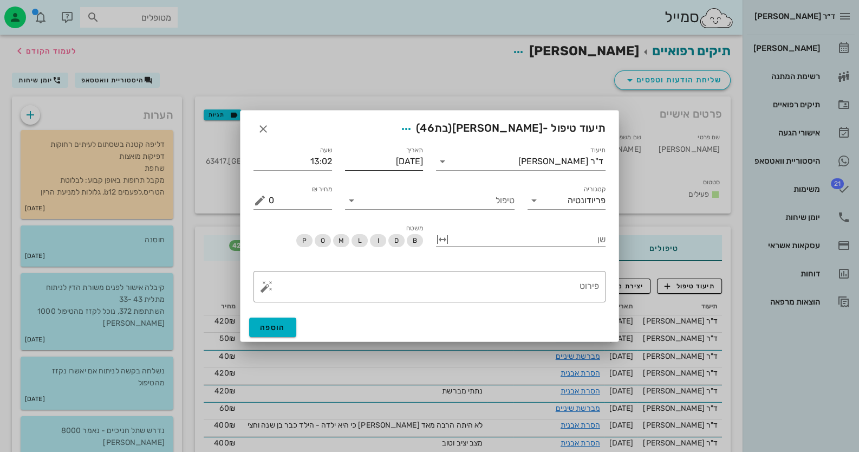
click at [390, 164] on input "[DATE]" at bounding box center [384, 161] width 79 height 17
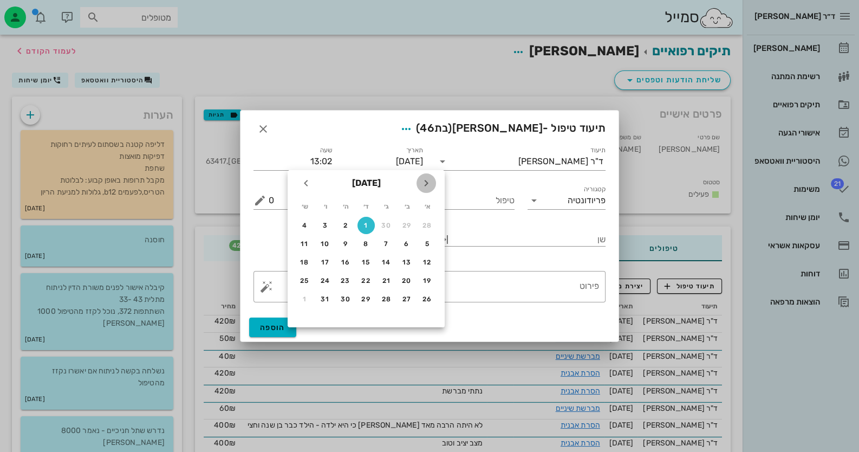
click at [431, 185] on icon "חודש שעבר" at bounding box center [426, 183] width 13 height 13
click at [381, 293] on button "30" at bounding box center [386, 298] width 17 height 17
type input "[DATE]"
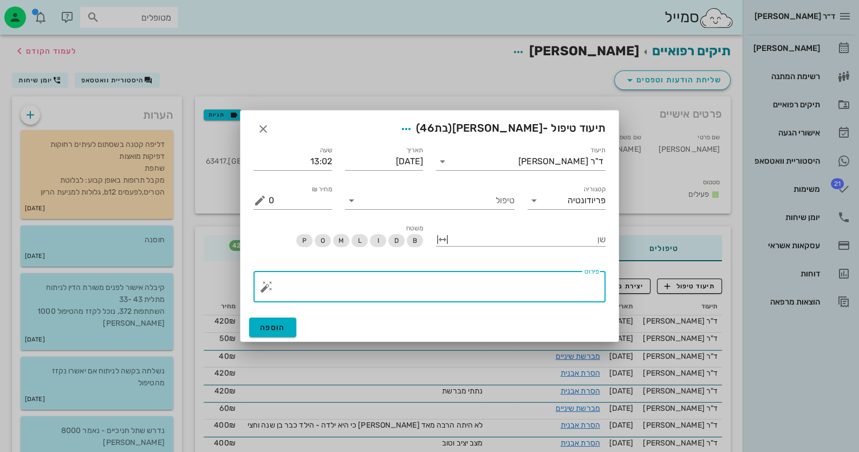
click at [525, 288] on textarea "פירוט" at bounding box center [434, 289] width 331 height 26
click at [267, 287] on button "button" at bounding box center [266, 286] width 13 height 13
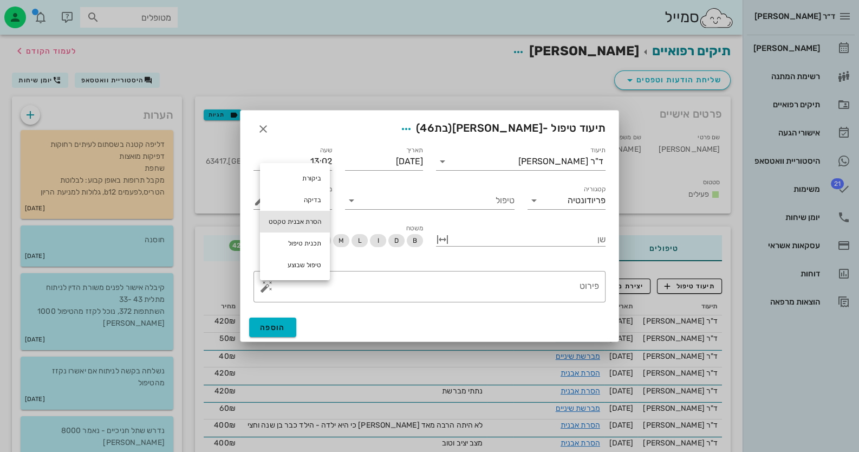
click at [280, 225] on div "הסרת אבנית טקסט" at bounding box center [295, 222] width 70 height 22
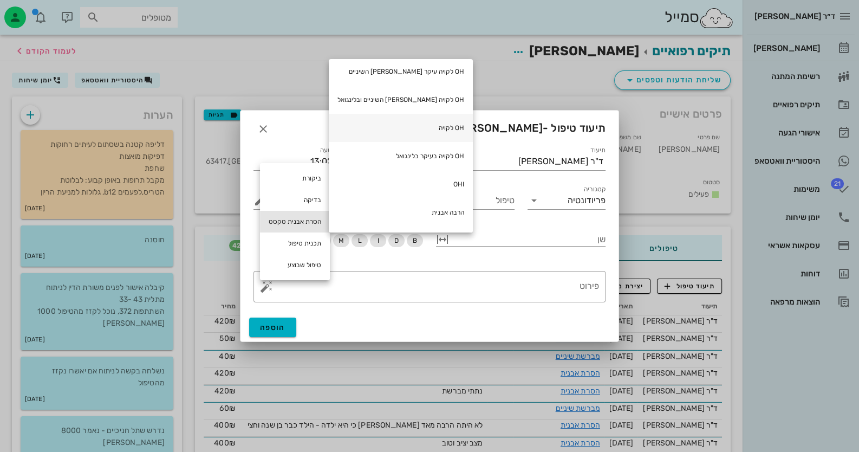
scroll to position [108, 0]
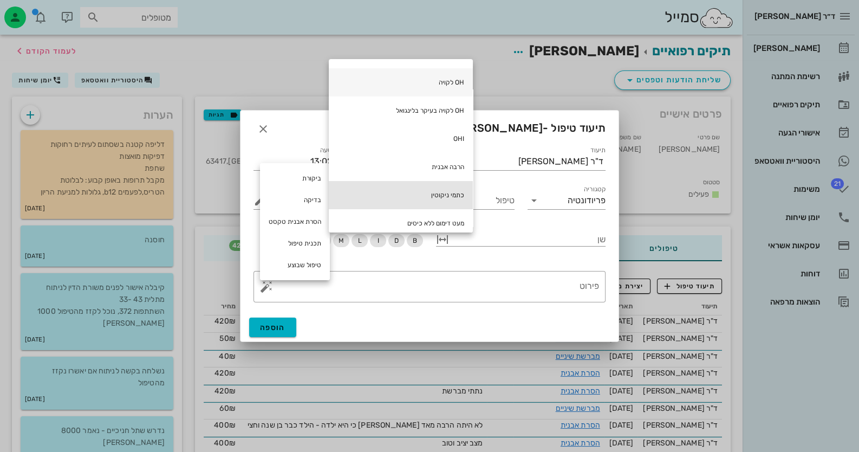
click at [393, 191] on div "כתמי ניקוטין" at bounding box center [401, 195] width 144 height 28
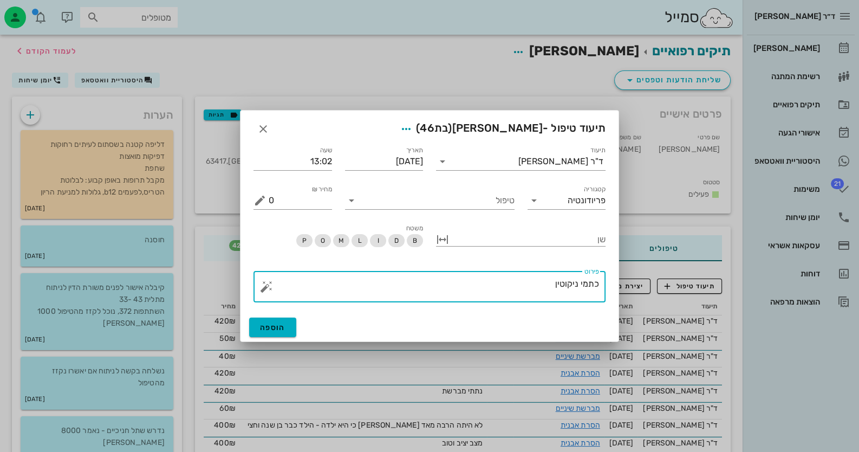
drag, startPoint x: 561, startPoint y: 286, endPoint x: 574, endPoint y: 281, distance: 14.2
click at [574, 281] on textarea "כתמי ניקוטין" at bounding box center [434, 289] width 331 height 26
click at [573, 281] on textarea "כתמי ניקוטין" at bounding box center [434, 289] width 331 height 26
type textarea "כתמים"
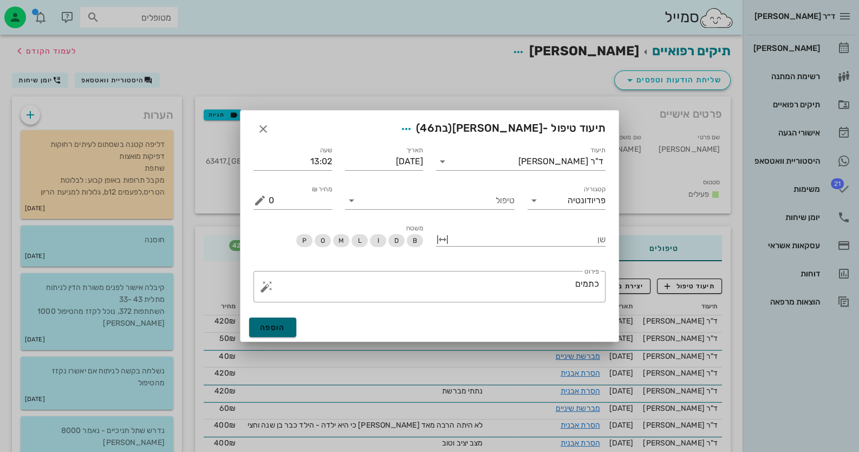
click at [280, 325] on span "הוספה" at bounding box center [272, 327] width 25 height 9
click at [353, 202] on icon at bounding box center [351, 200] width 13 height 13
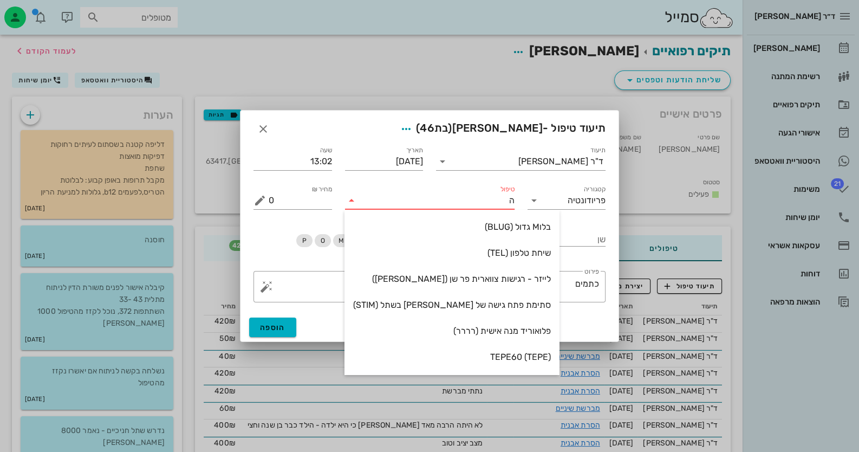
type input "[PERSON_NAME]"
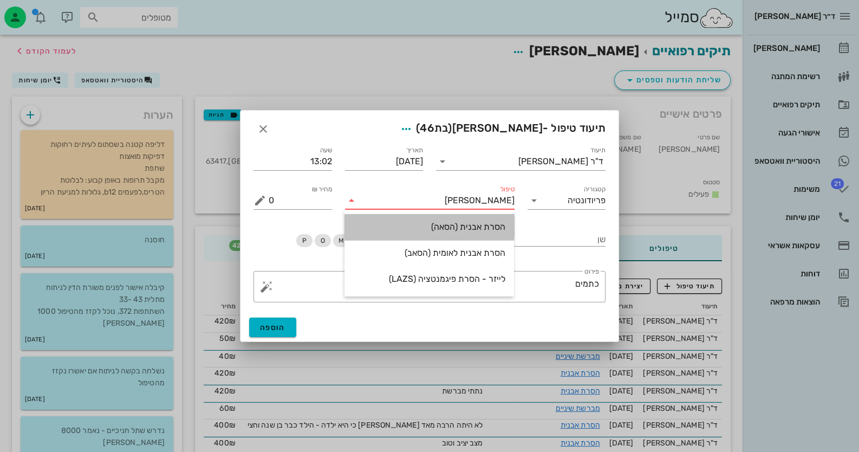
click at [404, 228] on div "הסרת אבנית (הסאה)" at bounding box center [429, 227] width 152 height 10
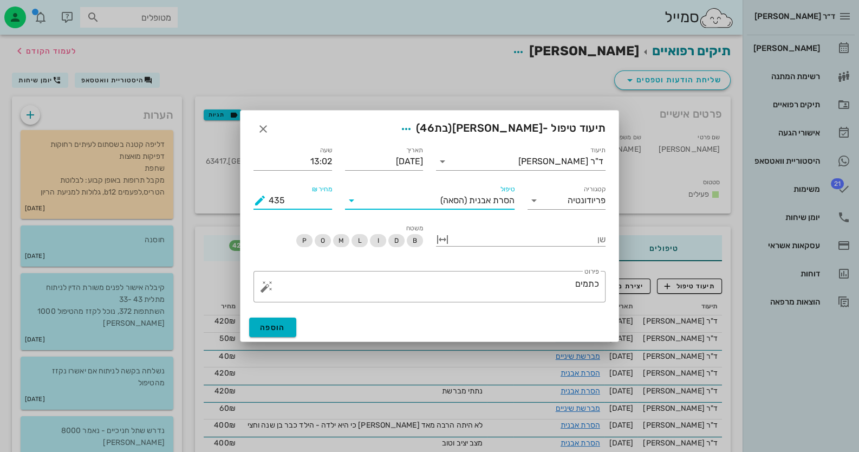
drag, startPoint x: 288, startPoint y: 199, endPoint x: 272, endPoint y: 199, distance: 15.7
click at [272, 199] on input "435" at bounding box center [300, 200] width 63 height 17
type input "420"
click at [264, 324] on span "הוספה" at bounding box center [272, 327] width 25 height 9
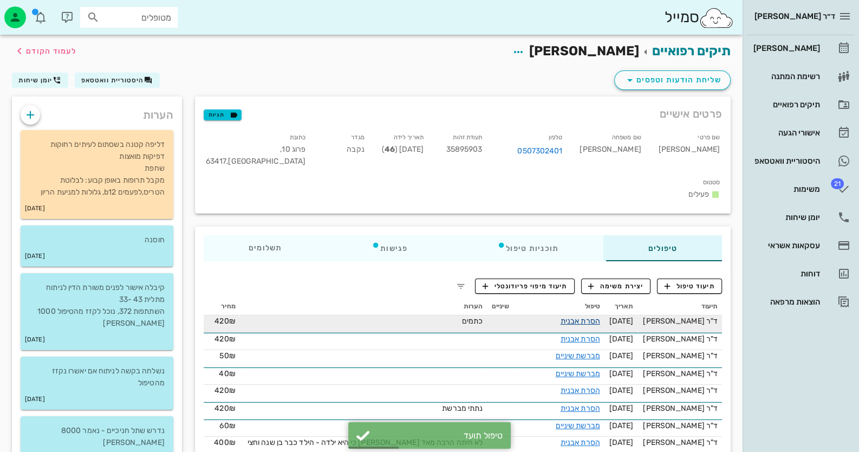
click at [573, 316] on link "הסרת אבנית" at bounding box center [581, 320] width 40 height 9
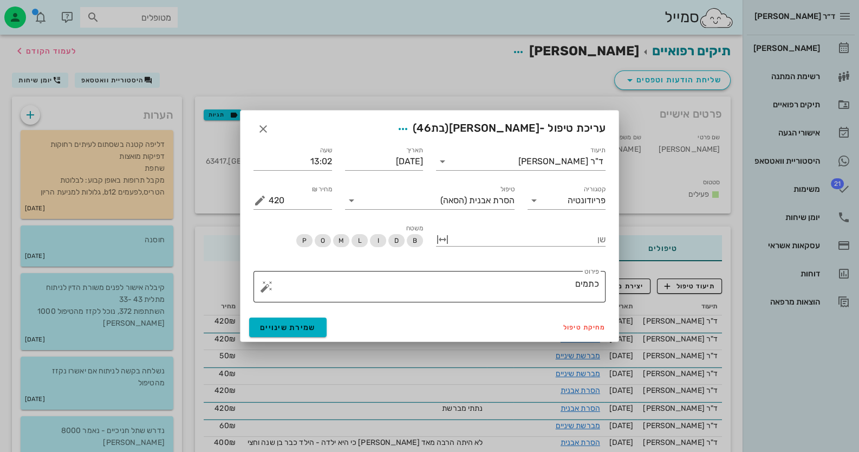
click at [402, 284] on textarea "כתמים" at bounding box center [434, 289] width 331 height 26
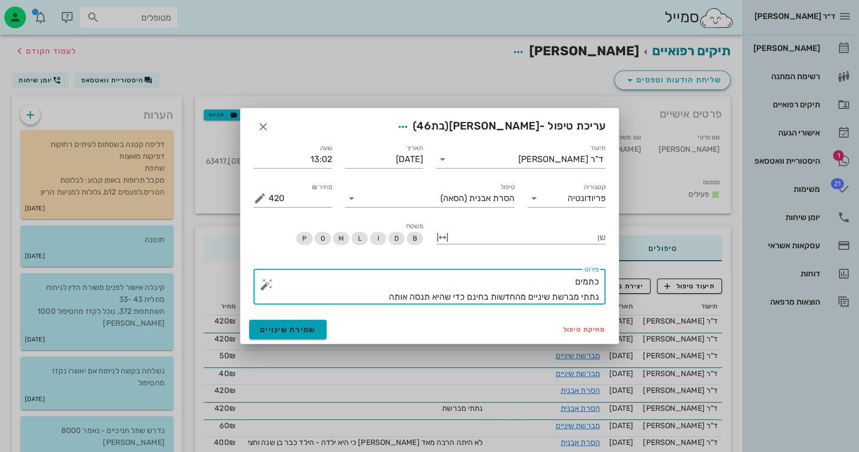
type textarea "כתמים נתתי מברשת שיניים מהחדשות בחינם כדי שהיא תנסה אותה"
click at [298, 325] on span "שמירת שינויים" at bounding box center [288, 329] width 56 height 9
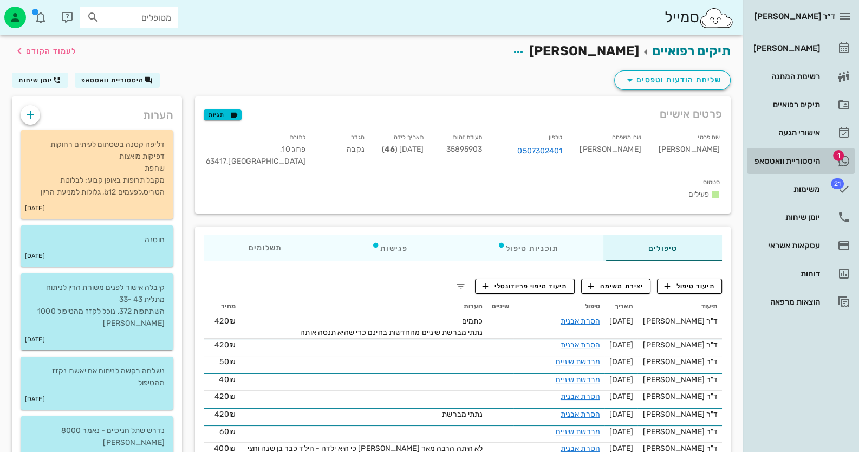
click at [792, 157] on div "היסטוריית וואטסאפ" at bounding box center [786, 161] width 69 height 9
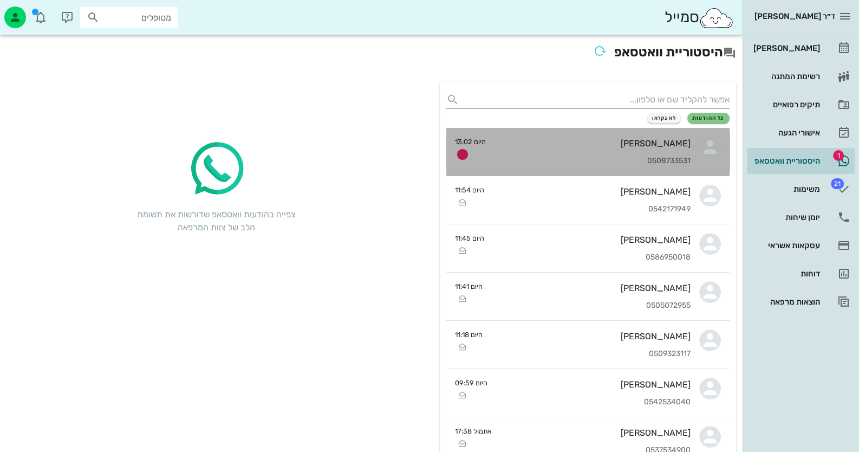
click at [706, 161] on link "ניק [PERSON_NAME] 0508733531 היום 13:02" at bounding box center [588, 152] width 283 height 48
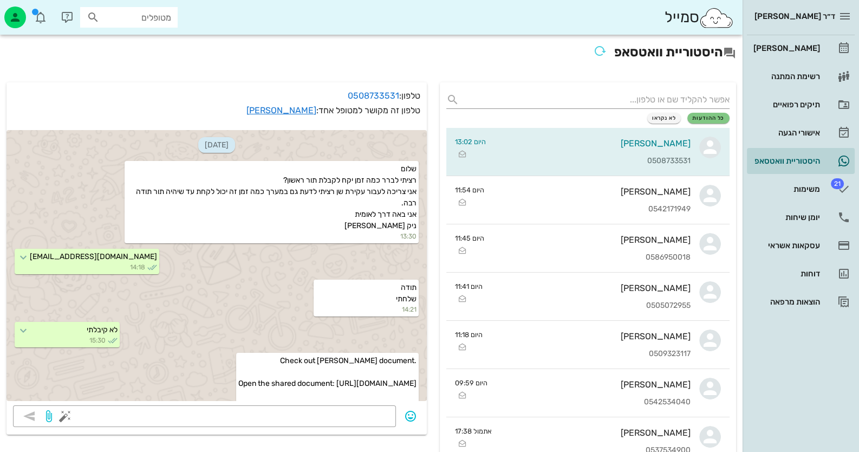
scroll to position [1056, 0]
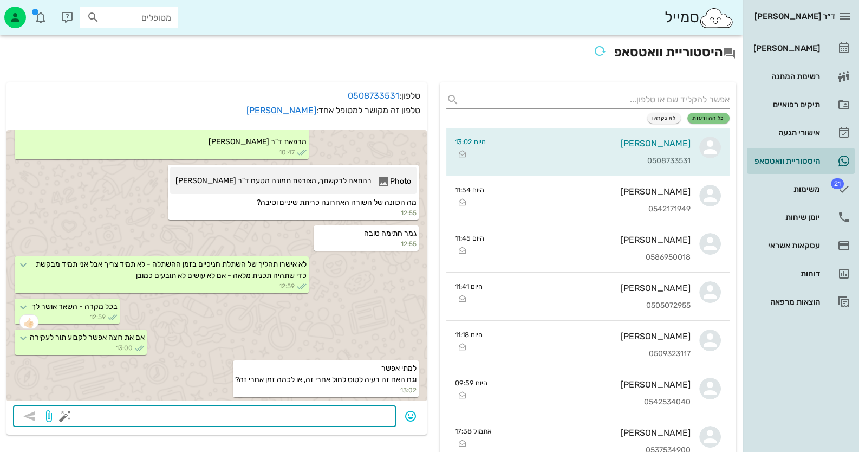
click at [302, 417] on textarea at bounding box center [228, 417] width 322 height 17
type textarea "התורים רק אחרי החגים"
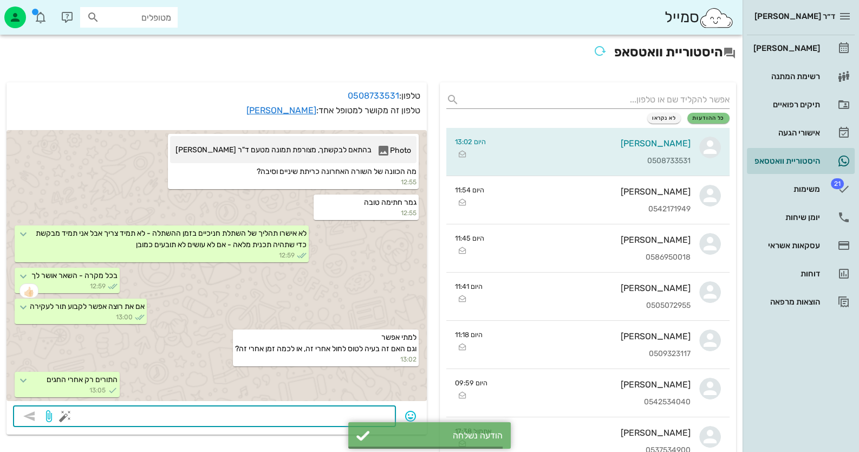
scroll to position [1087, 0]
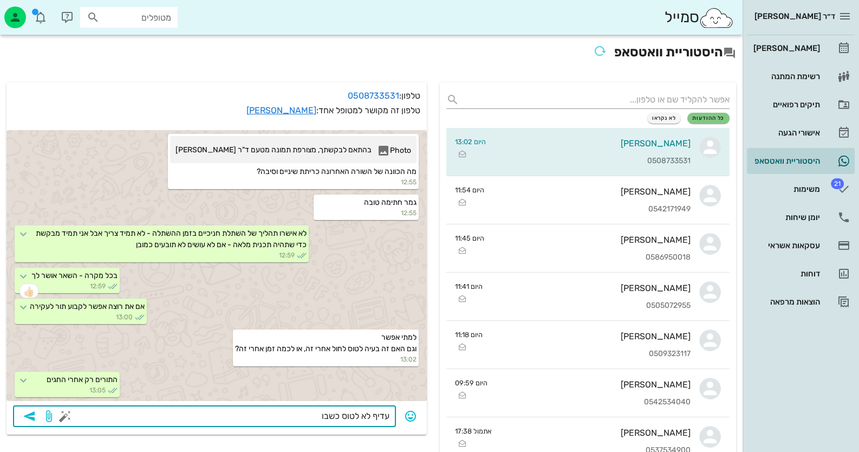
type textarea "עדיף לא לטוס כשבוע"
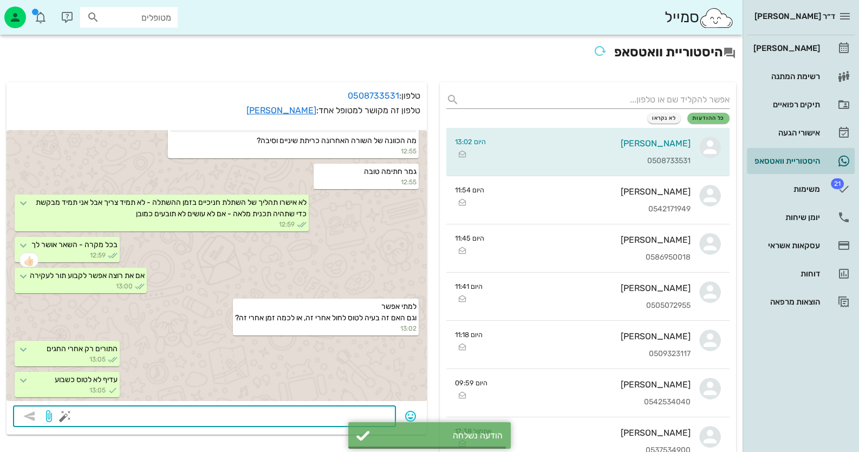
scroll to position [1118, 0]
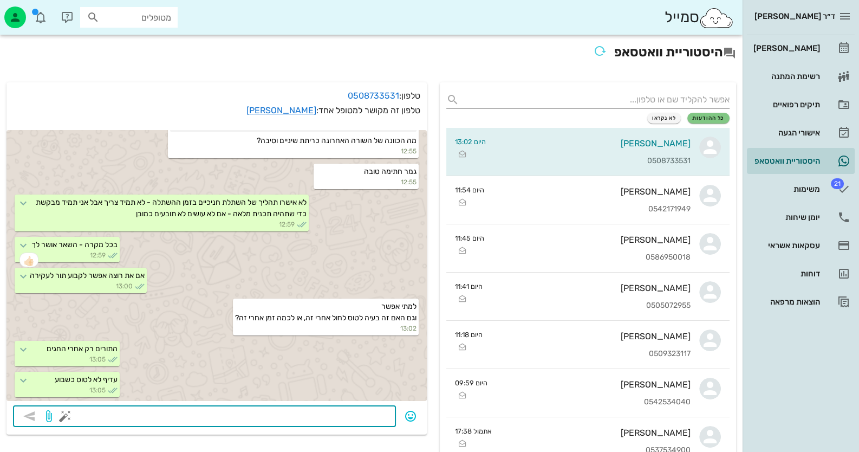
click at [67, 416] on button "button" at bounding box center [65, 416] width 13 height 13
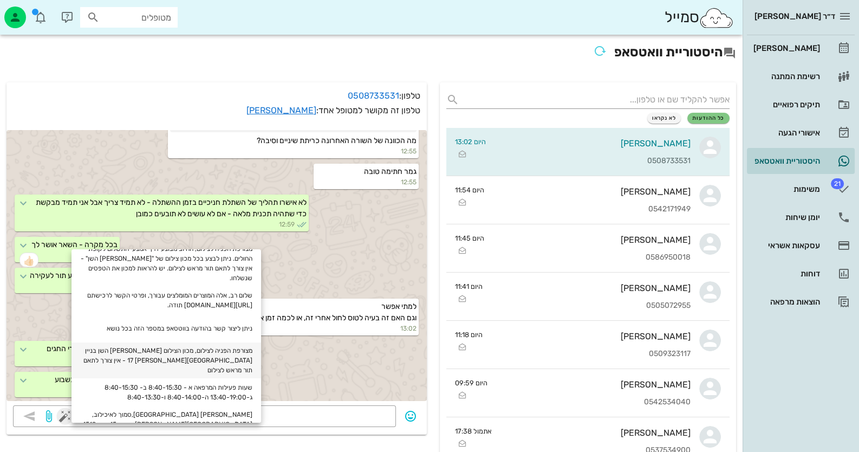
scroll to position [216, 0]
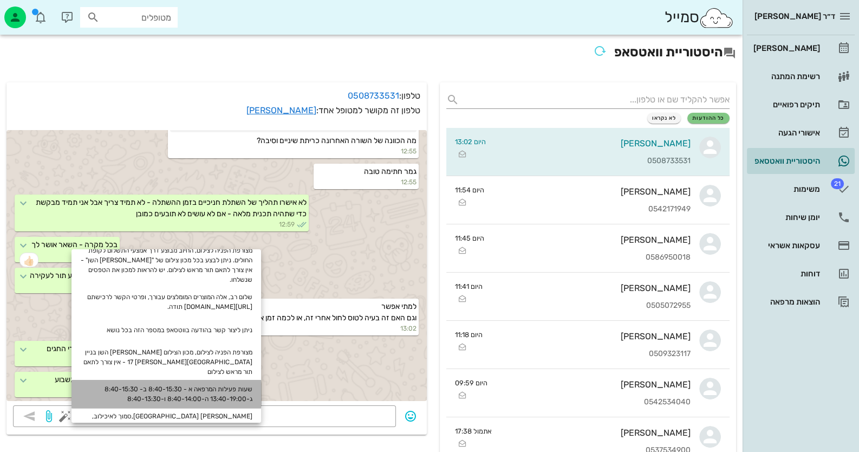
click at [214, 380] on div "שעות פעילות המרפאה א - 8:40-15:30 ב- 8:40-15:30 ג-13:40-19:00 ה-8:40-14:00 ו-8:…" at bounding box center [167, 394] width 190 height 28
type textarea "שעות פעילות המרפאה א - 8:40-15:30 ב- 8:40-15:30 ג-13:40-19:00 ה-8:40-14:00 ו-8:…"
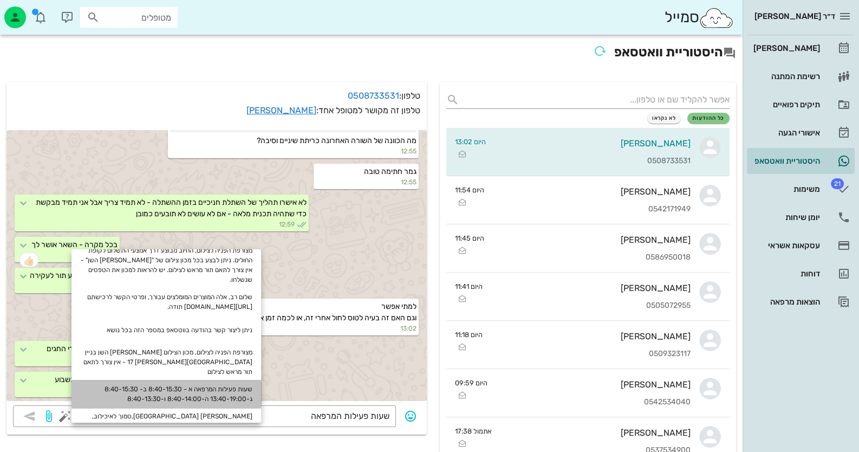
scroll to position [266, 0]
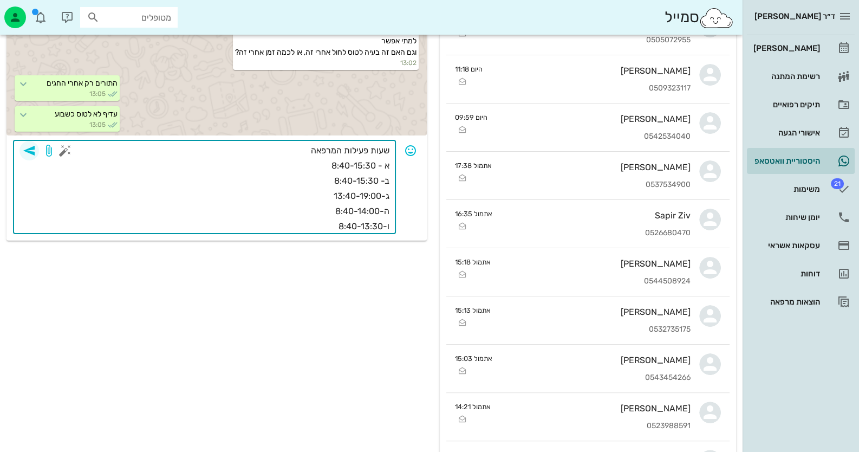
click at [35, 150] on icon "button" at bounding box center [29, 150] width 13 height 13
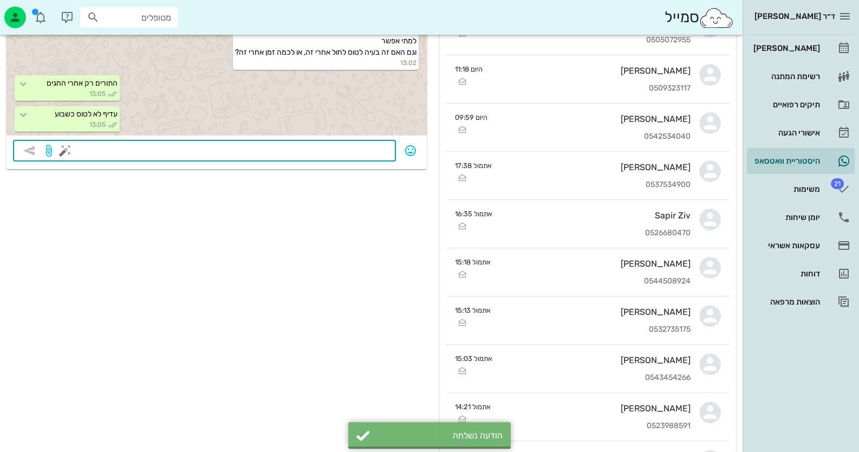
scroll to position [1206, 0]
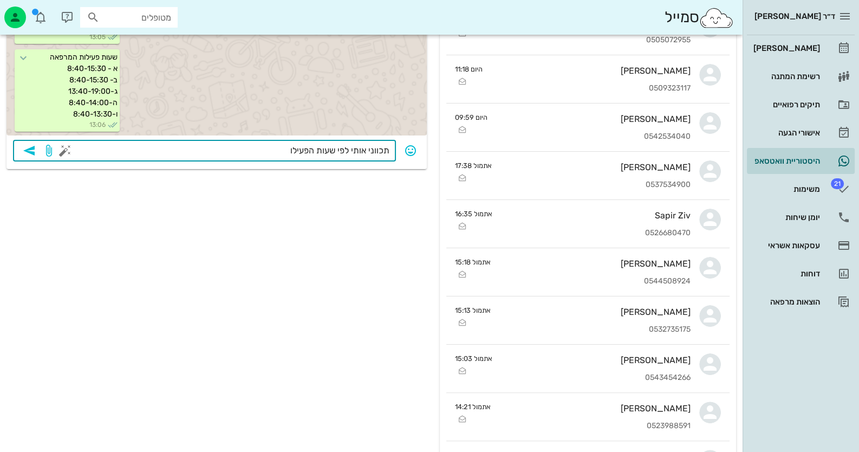
type textarea "תכווני אותי לפי שעות הפעילות"
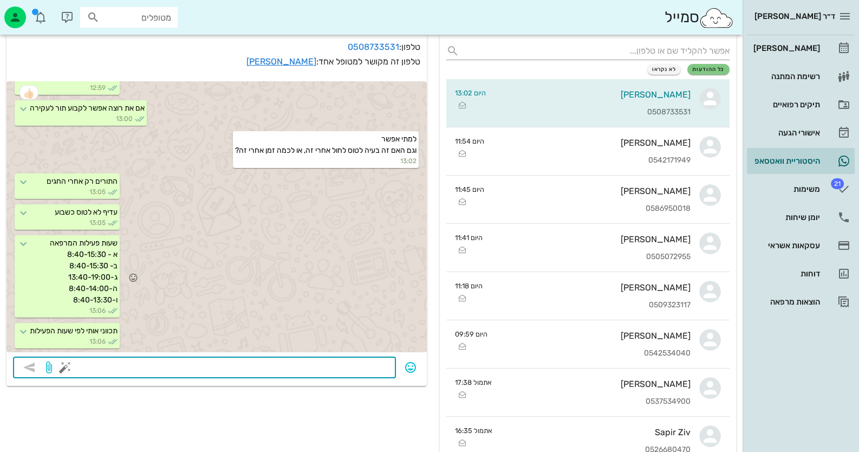
scroll to position [1236, 0]
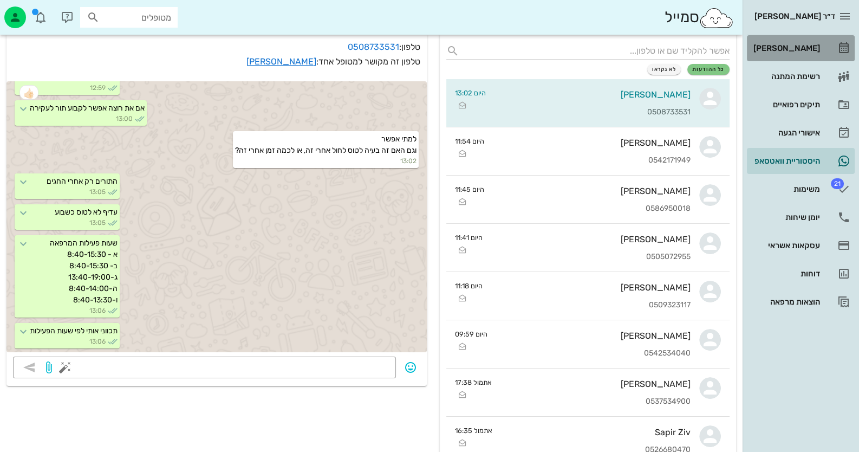
click at [829, 42] on link "[PERSON_NAME]" at bounding box center [801, 48] width 108 height 26
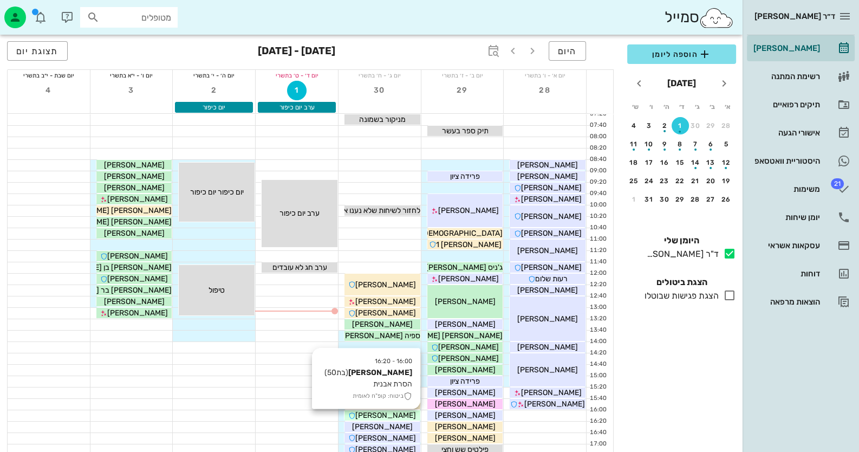
click at [405, 413] on span "[PERSON_NAME]" at bounding box center [385, 415] width 61 height 9
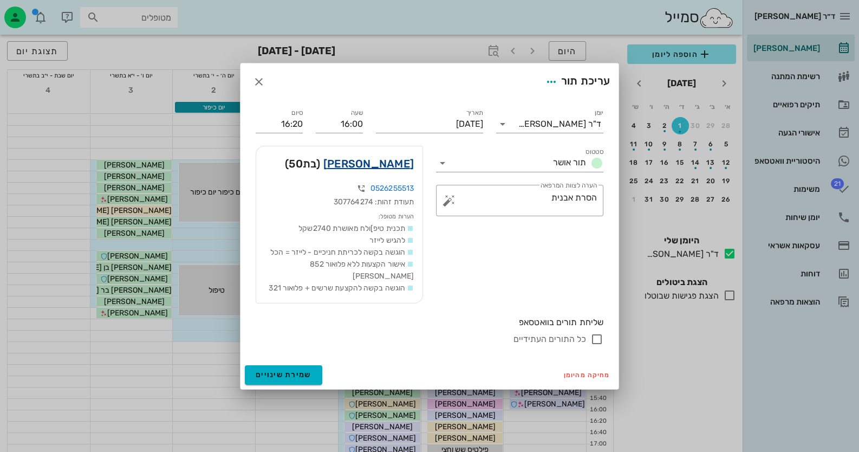
click at [394, 168] on link "[PERSON_NAME]" at bounding box center [369, 163] width 90 height 17
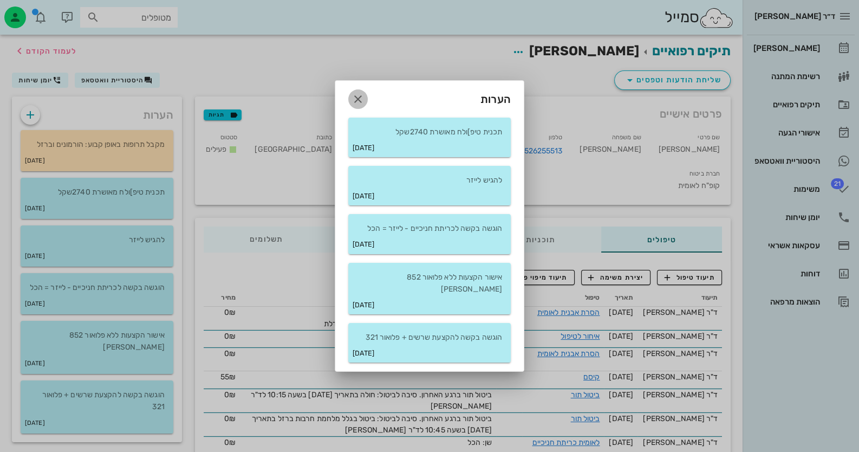
click at [351, 101] on span "button" at bounding box center [358, 99] width 20 height 13
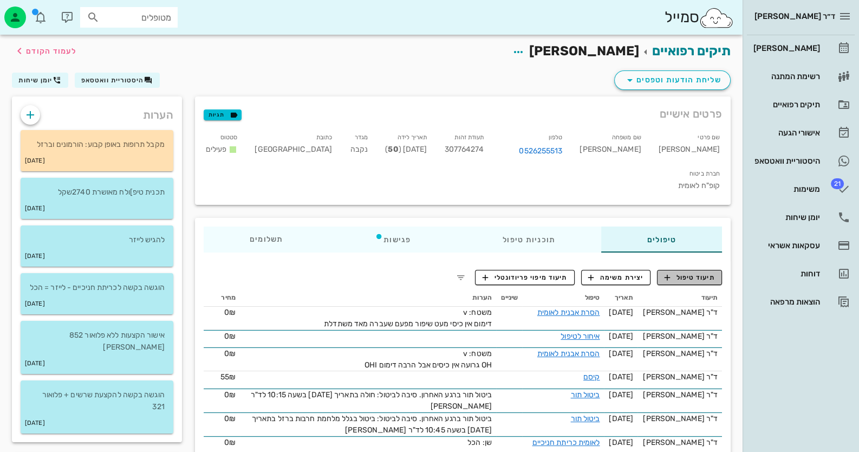
click at [678, 273] on span "תיעוד טיפול" at bounding box center [690, 278] width 50 height 10
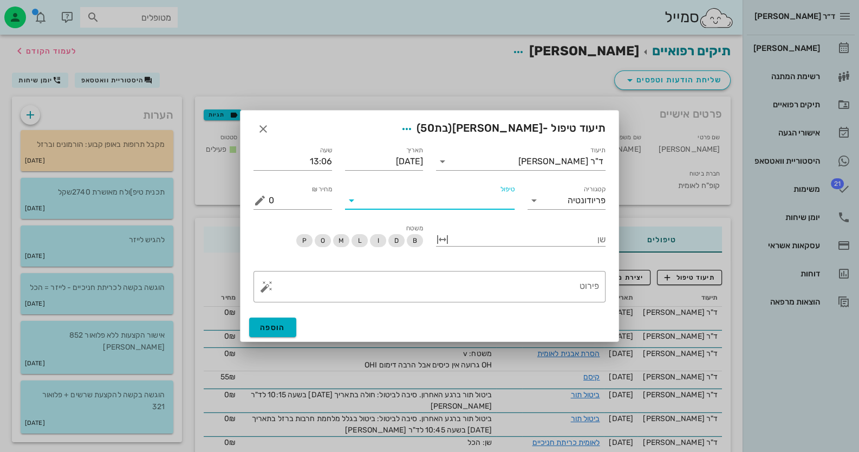
click at [409, 192] on input "טיפול" at bounding box center [437, 200] width 154 height 17
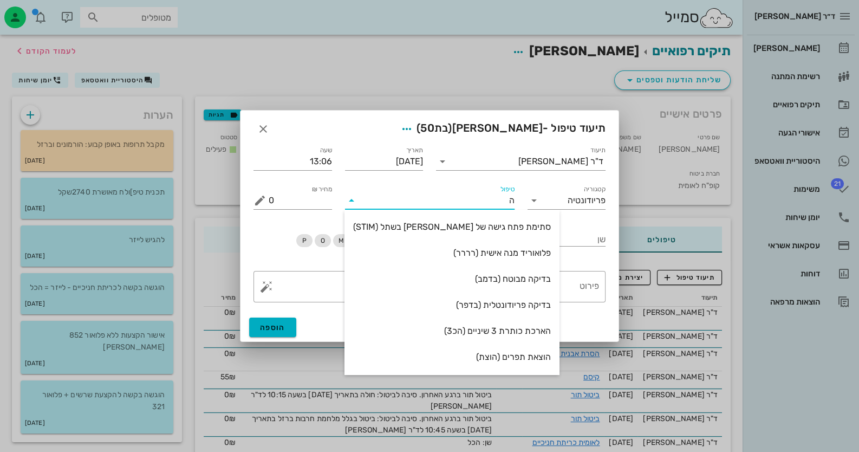
type input "[PERSON_NAME]"
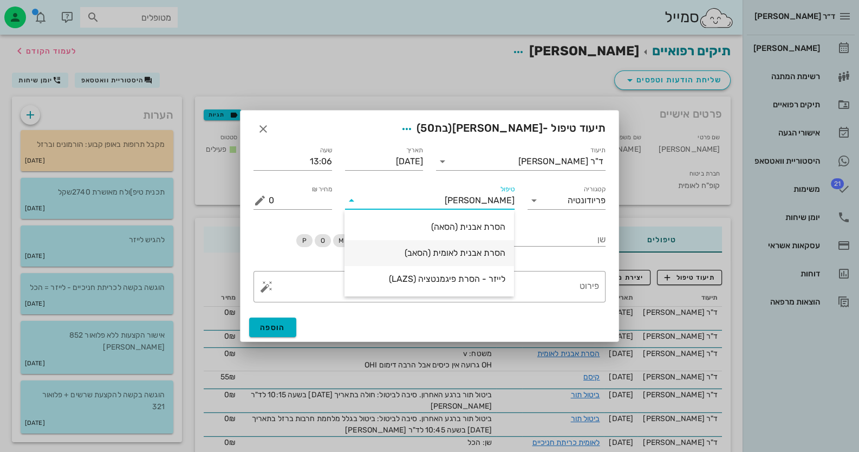
click at [450, 256] on div "הסרת אבנית לאומית (הסאב)" at bounding box center [429, 253] width 152 height 10
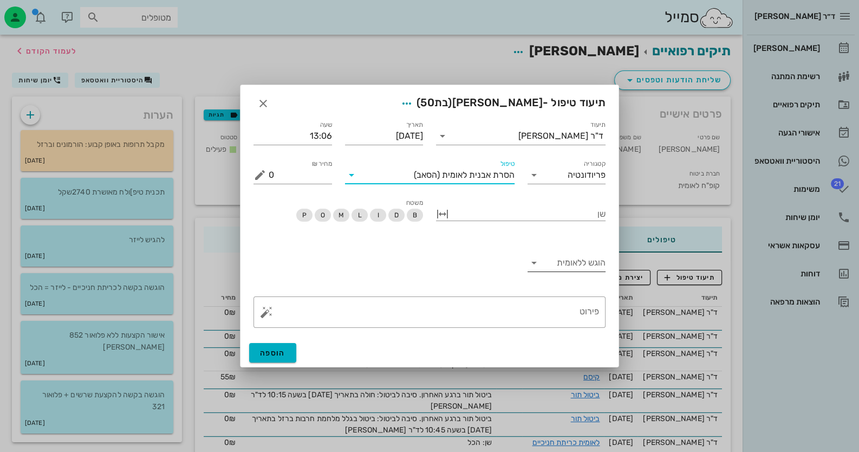
click at [565, 263] on input "הוגש ללאומית" at bounding box center [575, 262] width 61 height 17
click at [565, 263] on div "כן" at bounding box center [566, 271] width 61 height 23
click at [264, 312] on button "button" at bounding box center [266, 312] width 13 height 13
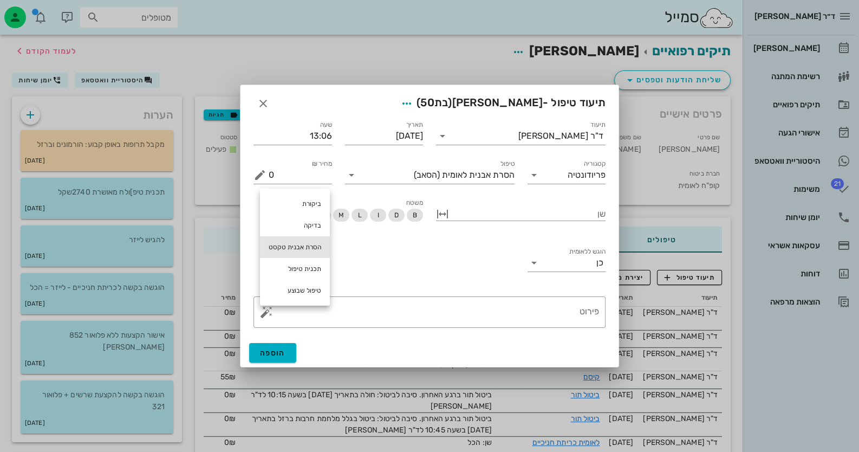
click at [298, 248] on div "הסרת אבנית טקסט" at bounding box center [295, 247] width 70 height 22
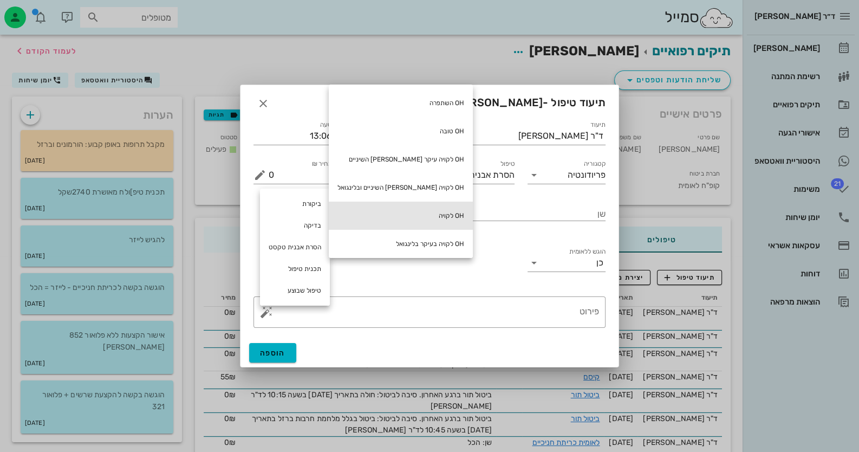
click at [412, 214] on div "OH לקויה" at bounding box center [401, 216] width 144 height 28
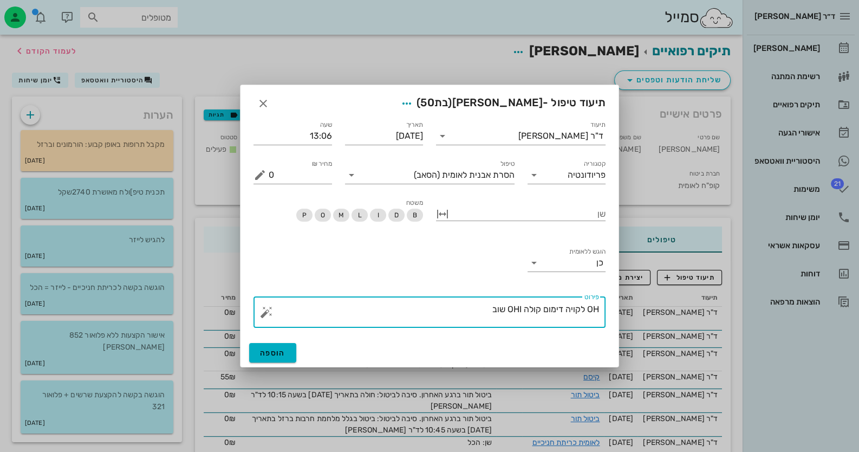
click at [526, 306] on textarea "OH לקויה דימום קולה OHI שוב" at bounding box center [434, 315] width 331 height 26
type textarea "OH לקויה דימום קולח OHI שוב"
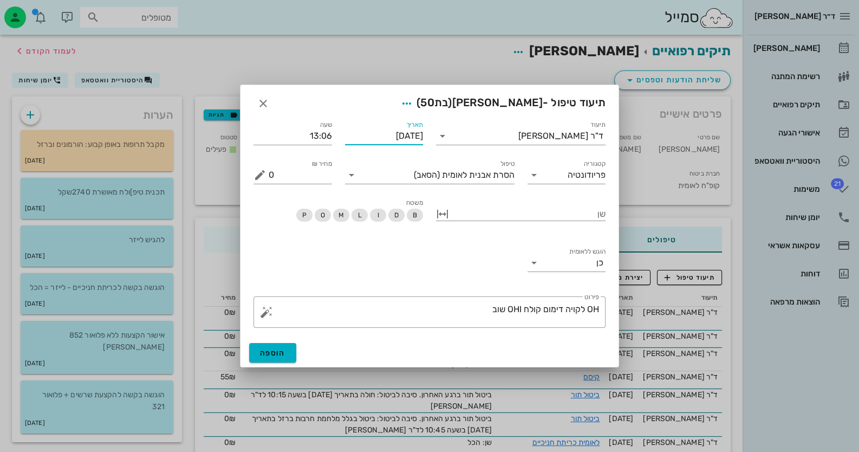
click at [413, 136] on input "[DATE]" at bounding box center [384, 135] width 79 height 17
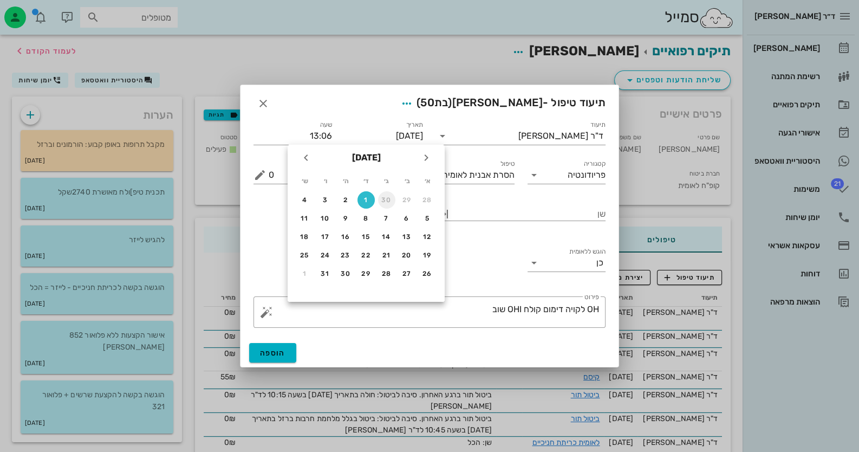
click at [390, 200] on div "30" at bounding box center [386, 200] width 17 height 8
type input "[DATE]"
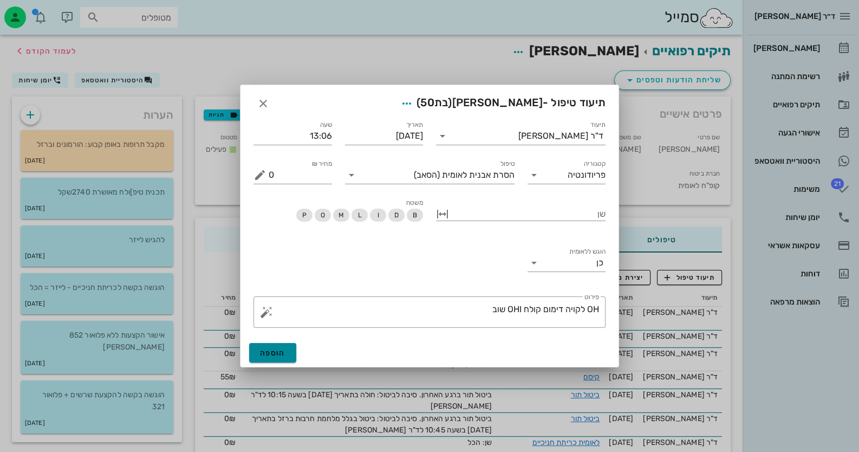
click at [255, 351] on button "הוספה" at bounding box center [272, 353] width 47 height 20
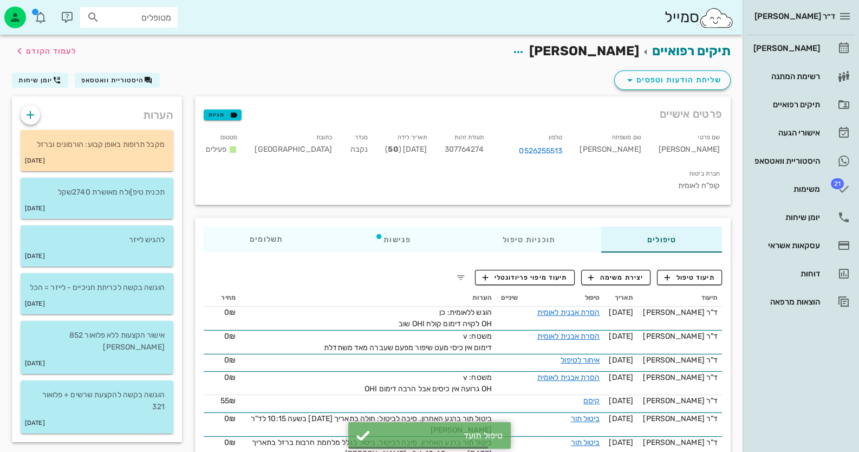
click at [484, 149] on span "307764274" at bounding box center [464, 149] width 40 height 9
click at [484, 148] on span "307764274" at bounding box center [464, 149] width 40 height 9
copy span "307764274"
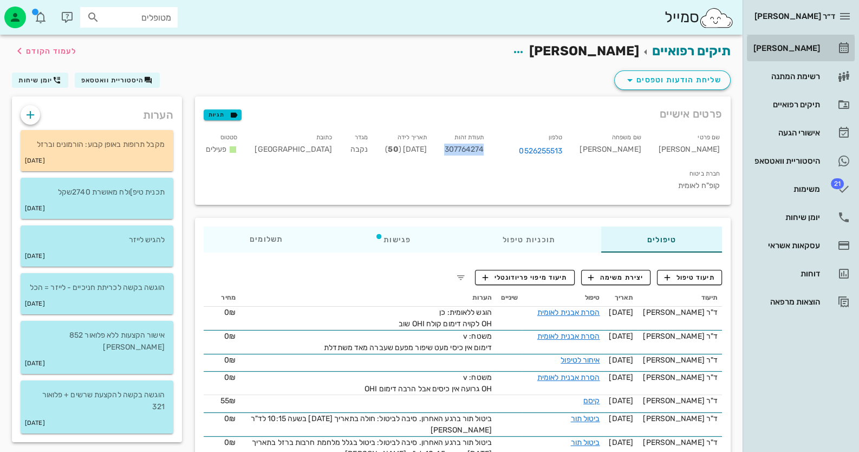
click at [821, 54] on link "[PERSON_NAME]" at bounding box center [801, 48] width 108 height 26
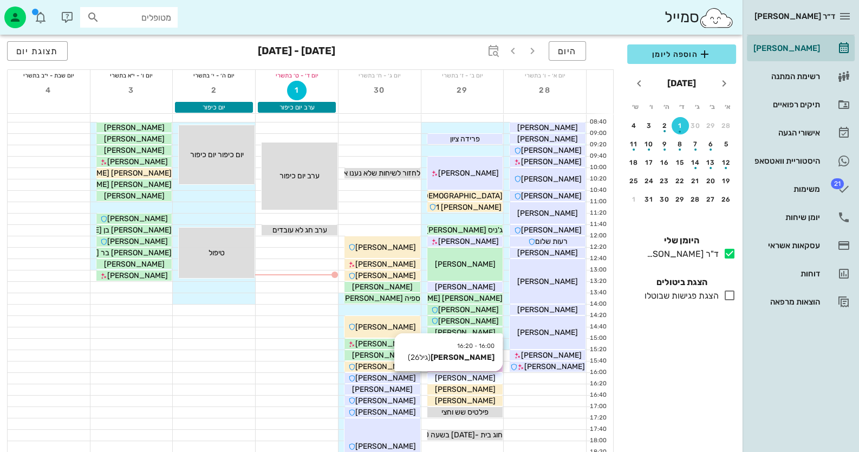
scroll to position [54, 0]
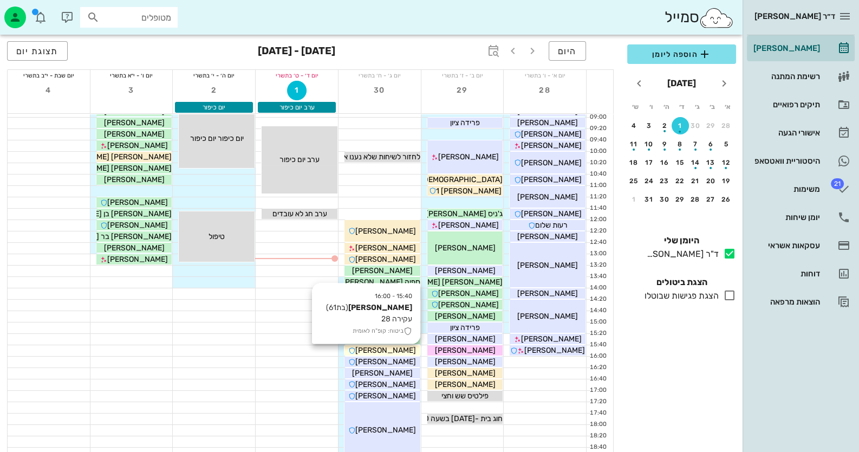
click at [397, 352] on span "[PERSON_NAME]" at bounding box center [385, 350] width 61 height 9
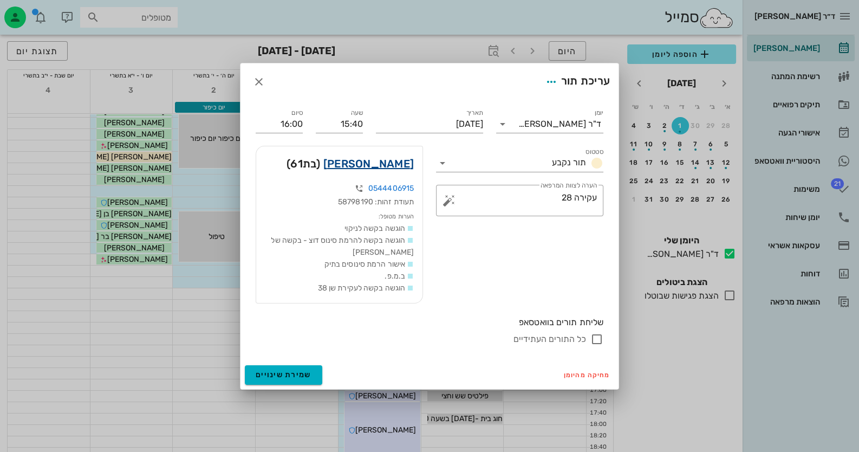
click at [396, 160] on link "[PERSON_NAME]" at bounding box center [369, 163] width 90 height 17
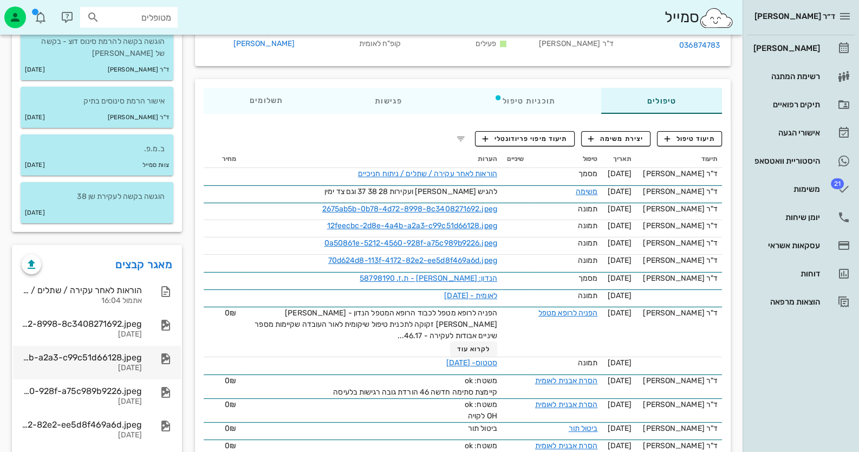
scroll to position [216, 0]
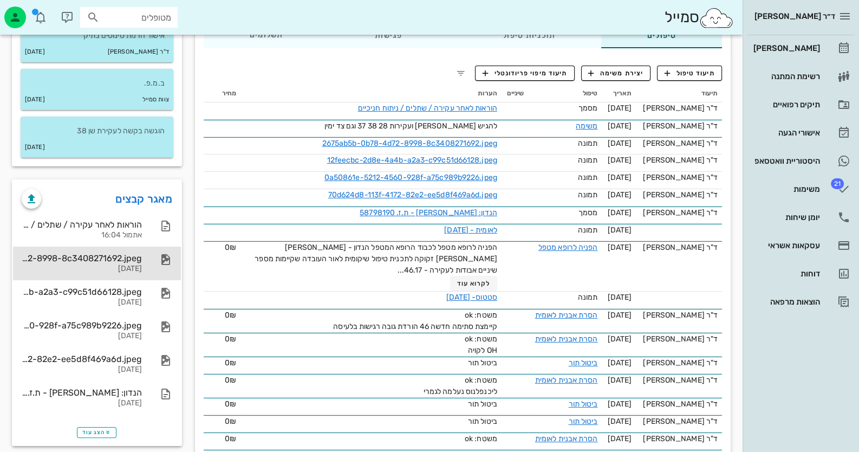
click at [110, 261] on div "2675ab5b-0b78-4d72-8998-8c3408271692.jpeg" at bounding box center [82, 258] width 120 height 10
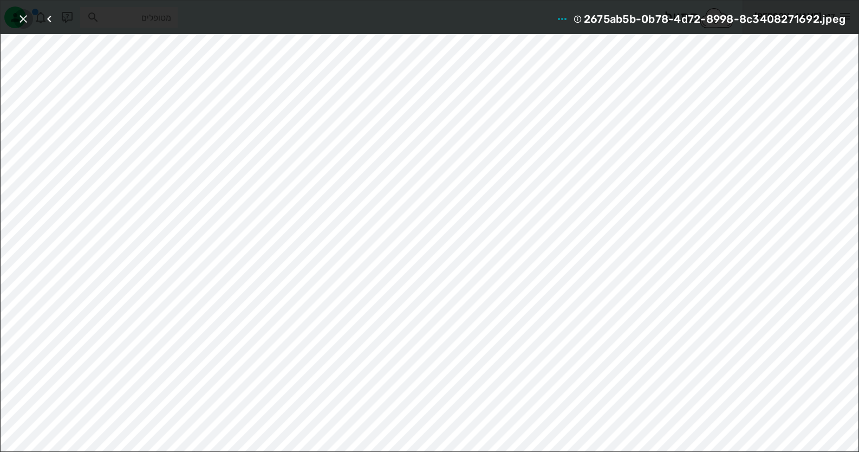
click at [21, 15] on icon "button" at bounding box center [23, 18] width 13 height 13
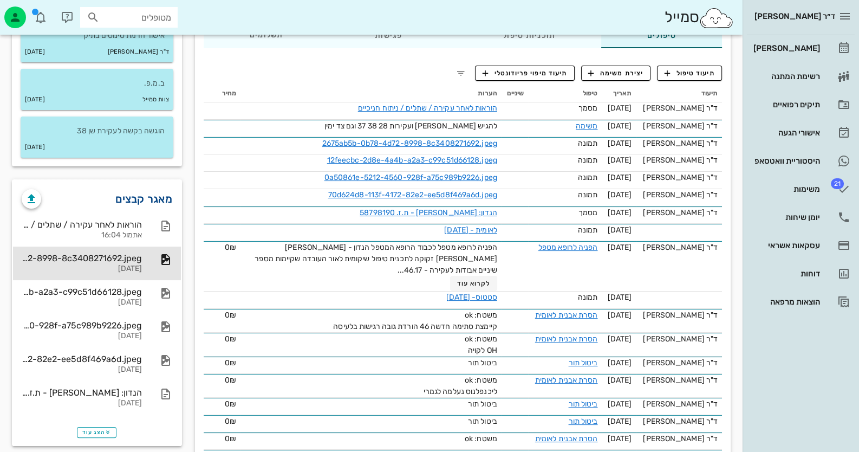
click at [140, 195] on link "מאגר קבצים" at bounding box center [143, 198] width 57 height 17
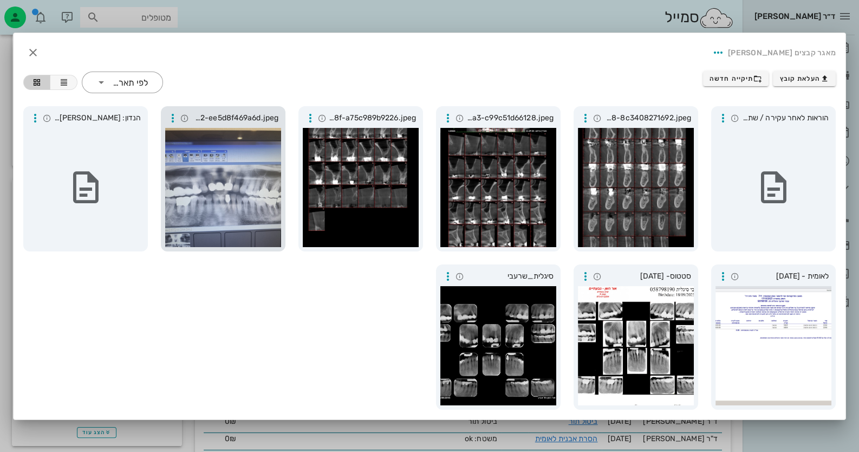
click at [230, 229] on div at bounding box center [223, 187] width 116 height 119
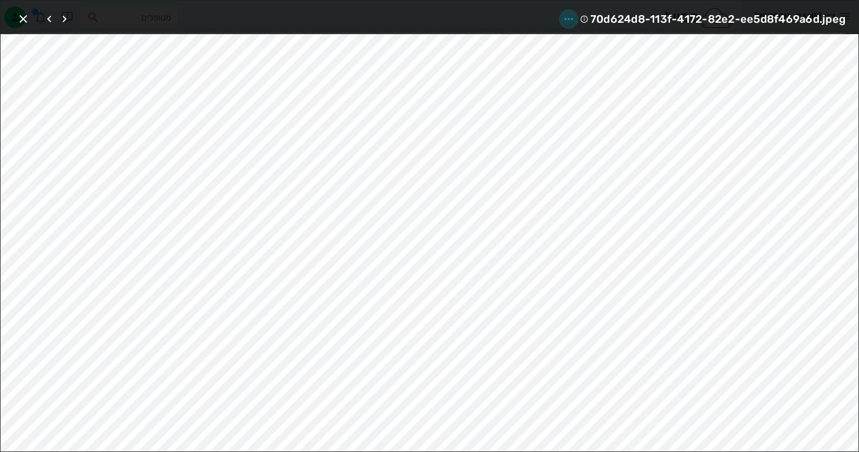
click at [575, 17] on icon "button" at bounding box center [569, 18] width 13 height 13
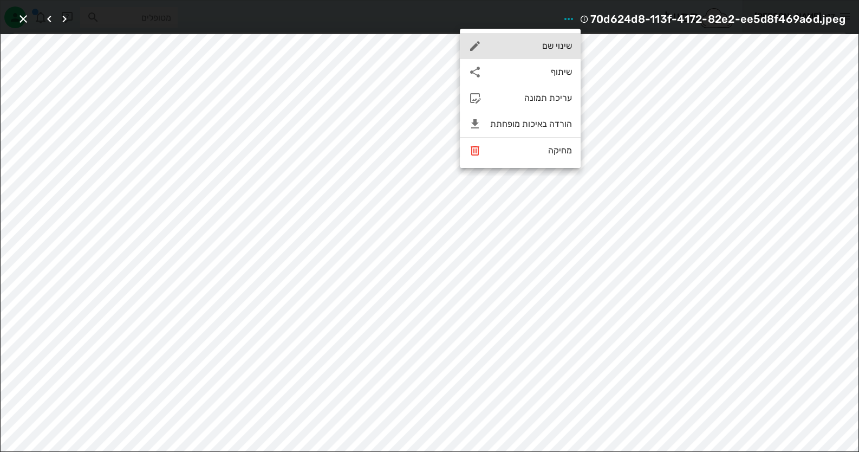
click at [568, 40] on div "שינוי שם" at bounding box center [520, 46] width 121 height 26
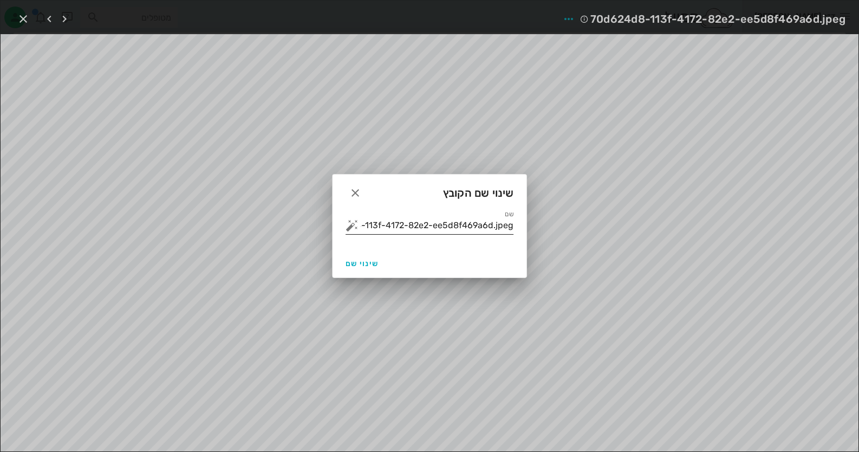
click at [349, 225] on button "button" at bounding box center [352, 225] width 13 height 13
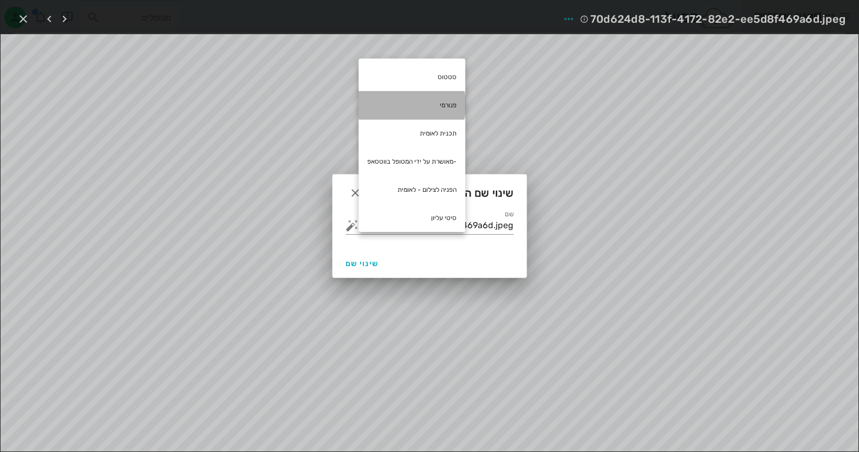
click at [449, 94] on div "פנורמי" at bounding box center [412, 105] width 107 height 28
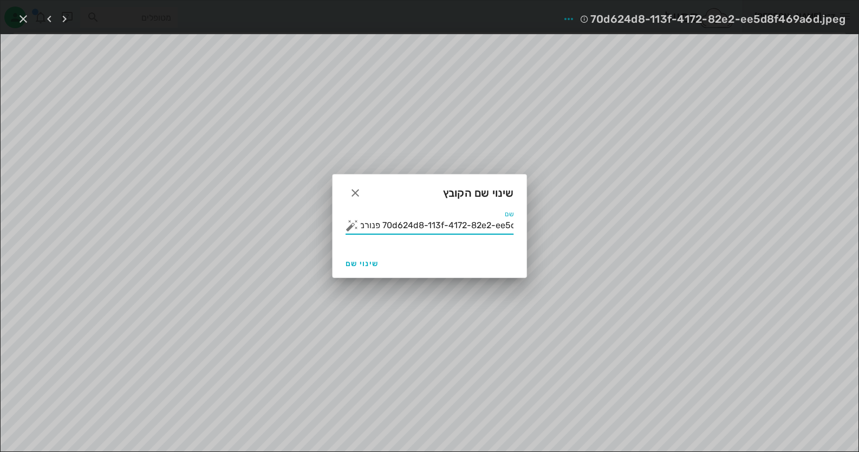
click at [388, 219] on input "70d624d8-113f-4172-82e2-ee5d8f469a6d.jpeg פנורמי" at bounding box center [437, 225] width 153 height 17
drag, startPoint x: 385, startPoint y: 222, endPoint x: 797, endPoint y: 216, distance: 411.9
type input "פנורמי"
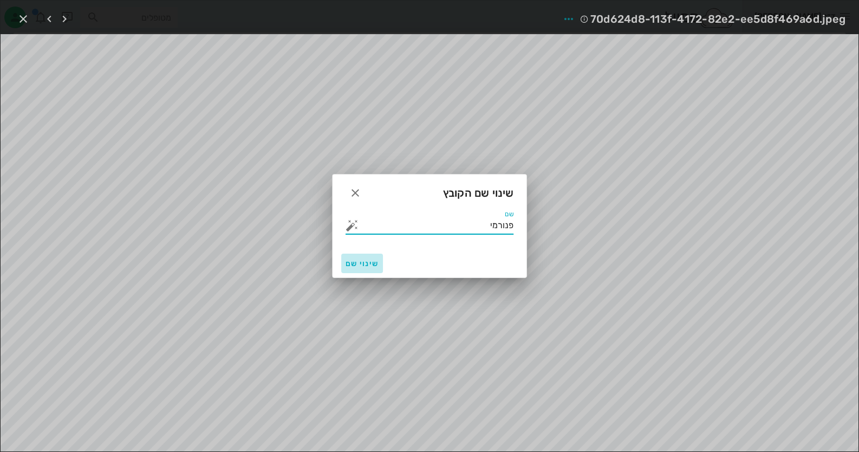
click at [366, 257] on button "שינוי שם" at bounding box center [362, 264] width 42 height 20
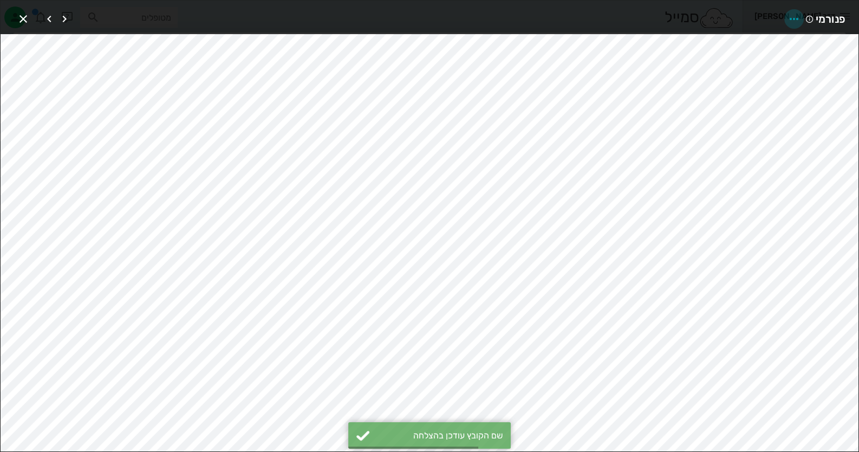
click at [799, 12] on icon "button" at bounding box center [794, 18] width 13 height 13
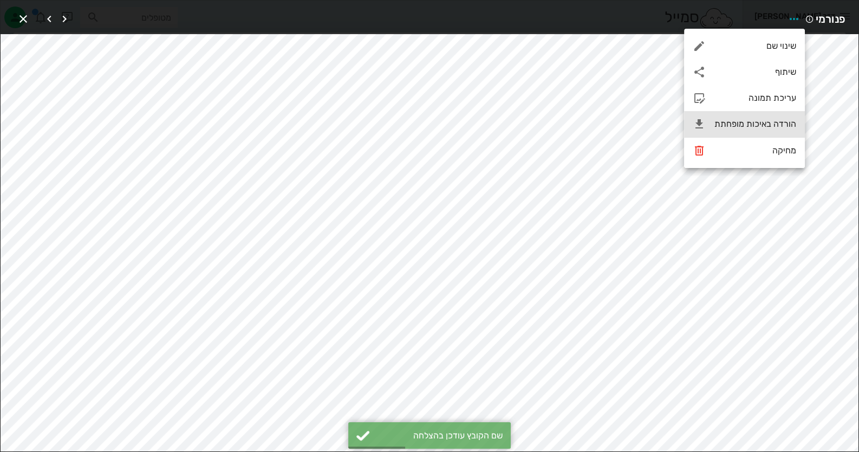
click at [769, 121] on div "הורדה באיכות מופחתת" at bounding box center [756, 124] width 82 height 10
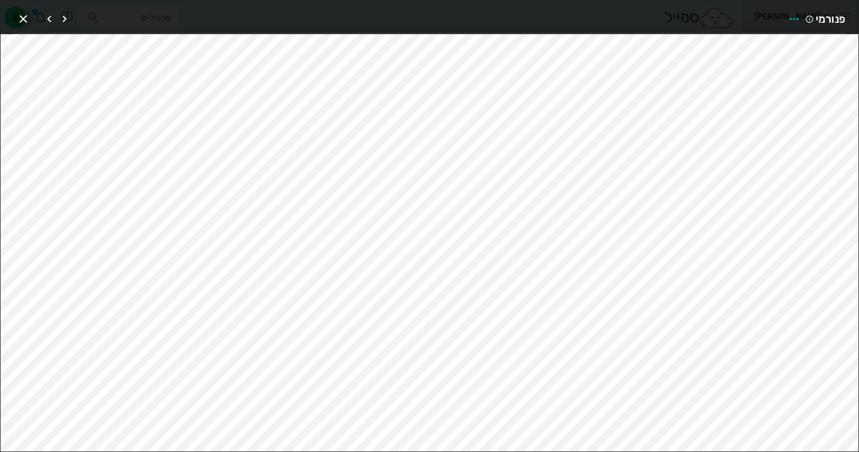
click at [24, 20] on icon "button" at bounding box center [23, 18] width 13 height 13
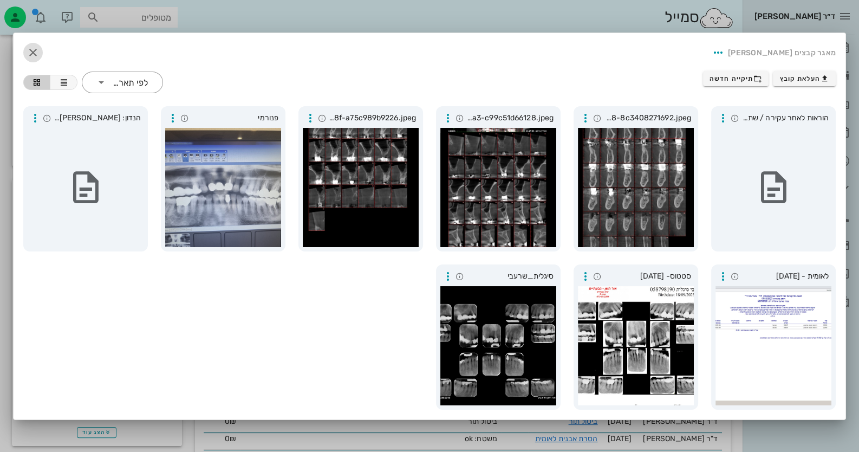
click at [28, 53] on icon "button" at bounding box center [33, 52] width 13 height 13
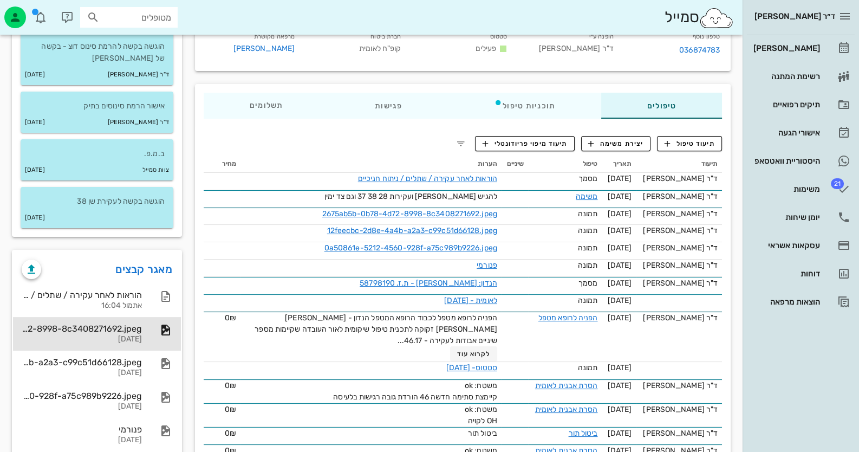
scroll to position [54, 0]
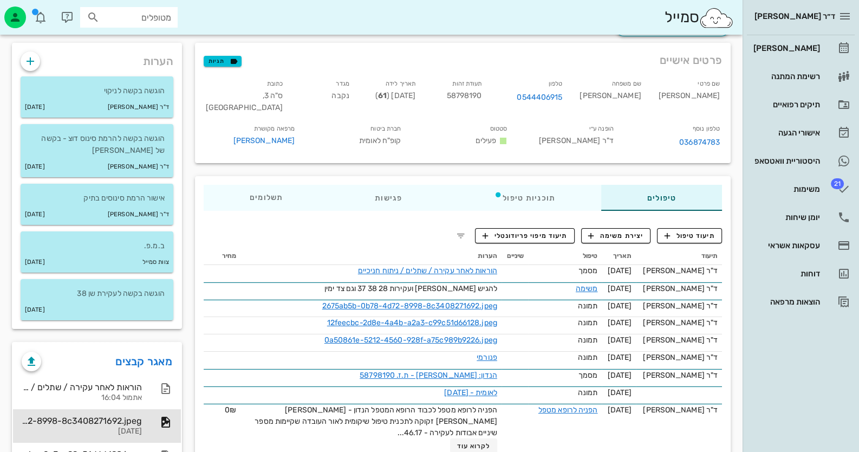
click at [482, 94] on span "58798190" at bounding box center [464, 95] width 35 height 9
copy span "58798190"
click at [704, 236] on span "תיעוד טיפול" at bounding box center [690, 236] width 50 height 10
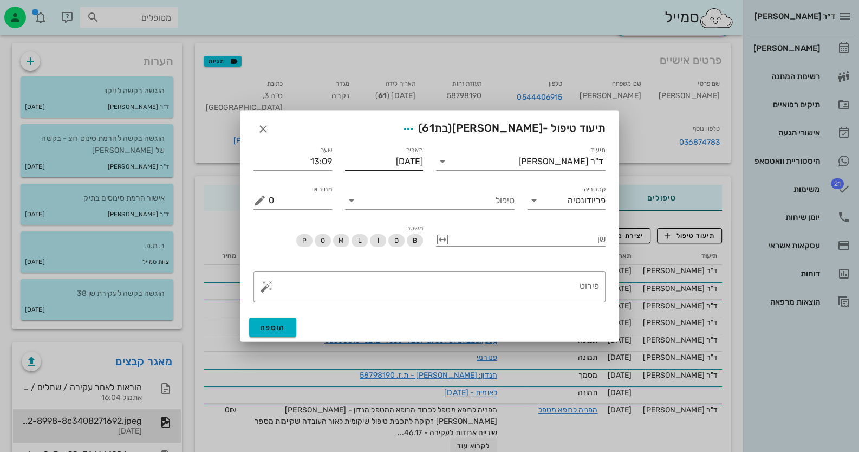
click at [411, 161] on input "[DATE]" at bounding box center [384, 161] width 79 height 17
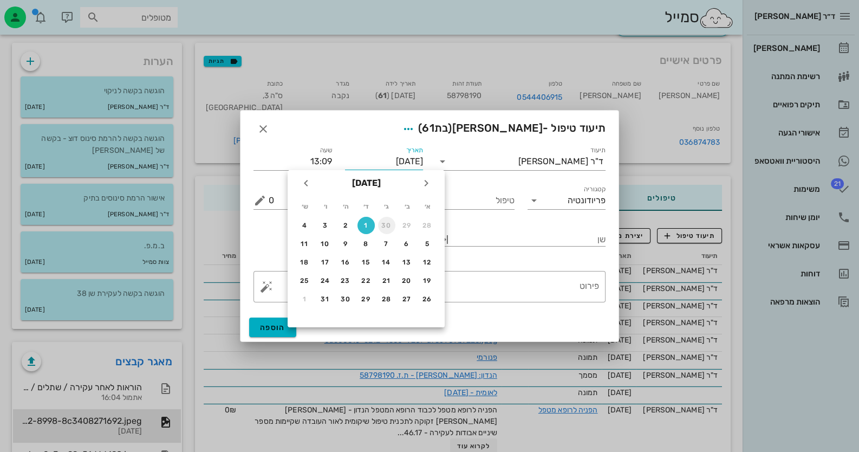
click at [385, 224] on div "30" at bounding box center [386, 226] width 17 height 8
type input "[DATE]"
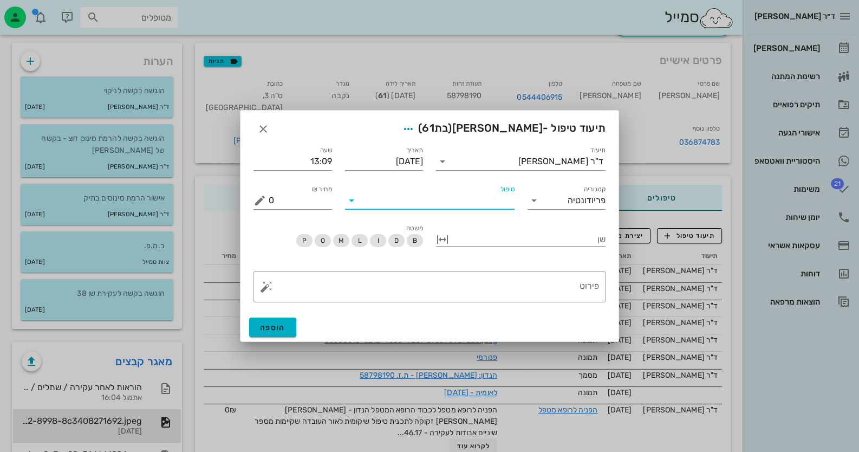
click at [499, 204] on input "טיפול" at bounding box center [437, 200] width 154 height 17
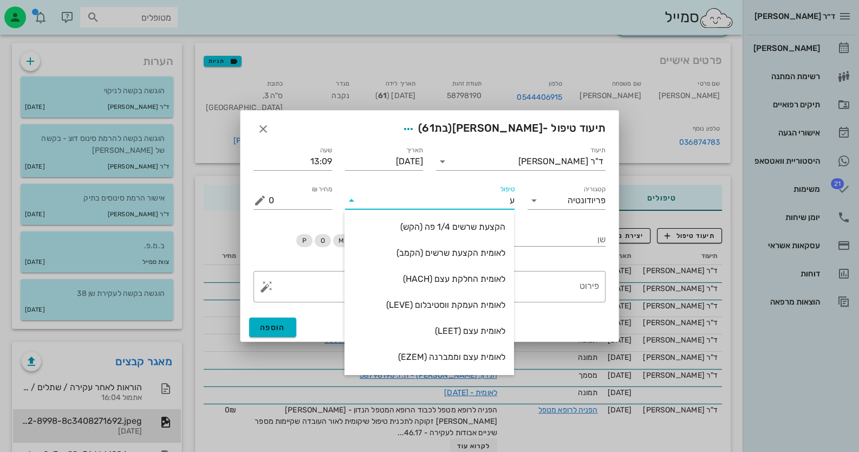
type input "עק"
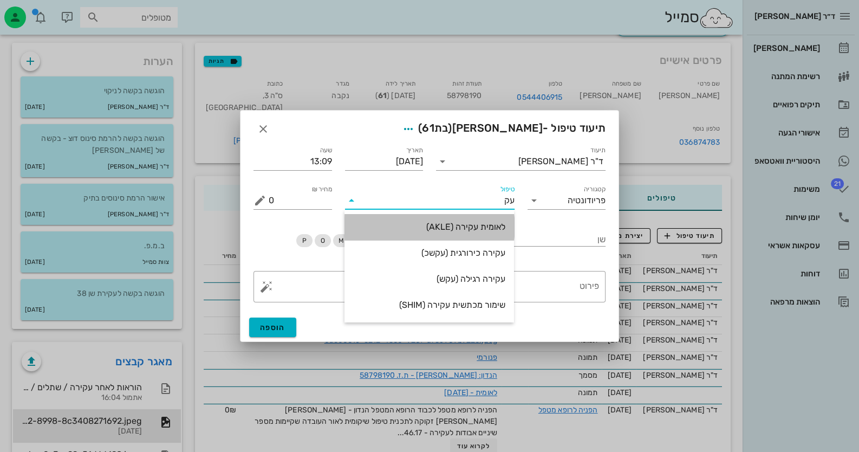
click at [493, 228] on div "לאומית עקירה (AKLE)" at bounding box center [429, 227] width 152 height 10
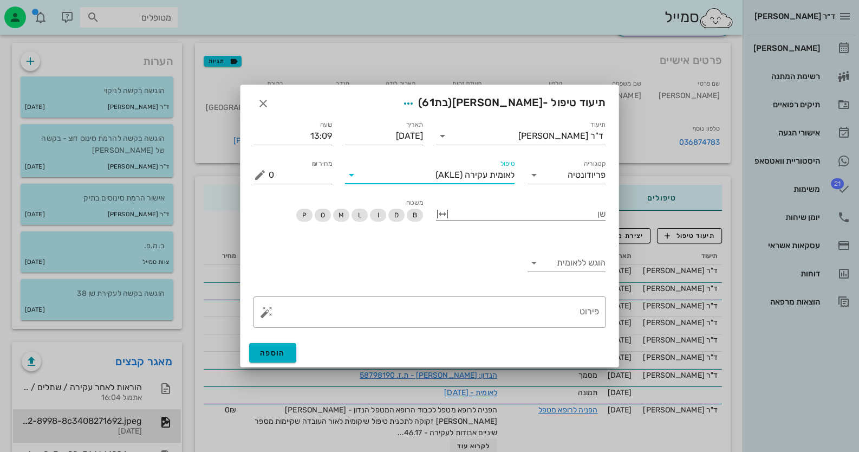
click at [573, 214] on div at bounding box center [528, 213] width 154 height 14
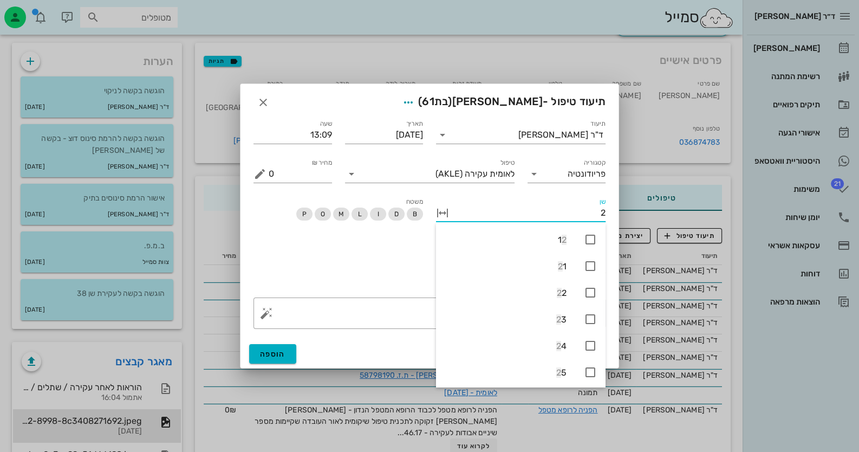
type input "28"
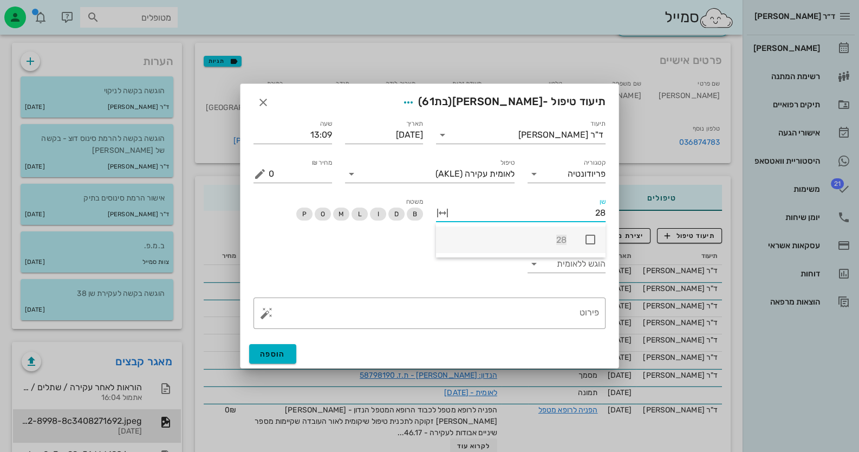
click at [572, 235] on div "28" at bounding box center [521, 240] width 170 height 27
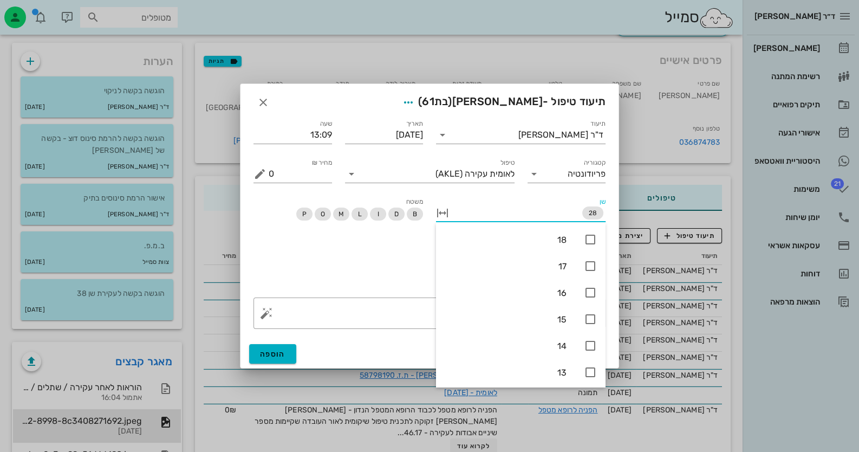
click at [282, 266] on div "הוגש ללאומית" at bounding box center [429, 265] width 365 height 51
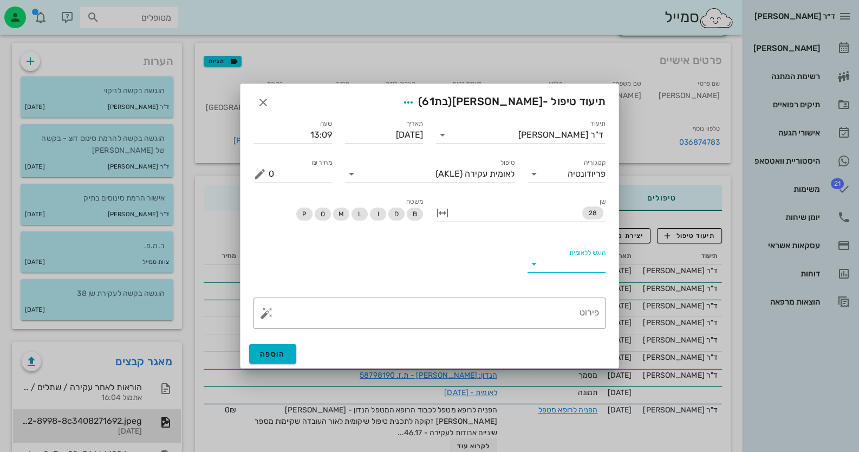
click at [564, 271] on input "הוגש ללאומית" at bounding box center [575, 263] width 61 height 17
click at [578, 296] on div "לא" at bounding box center [566, 298] width 61 height 10
click at [262, 316] on button "button" at bounding box center [266, 313] width 13 height 13
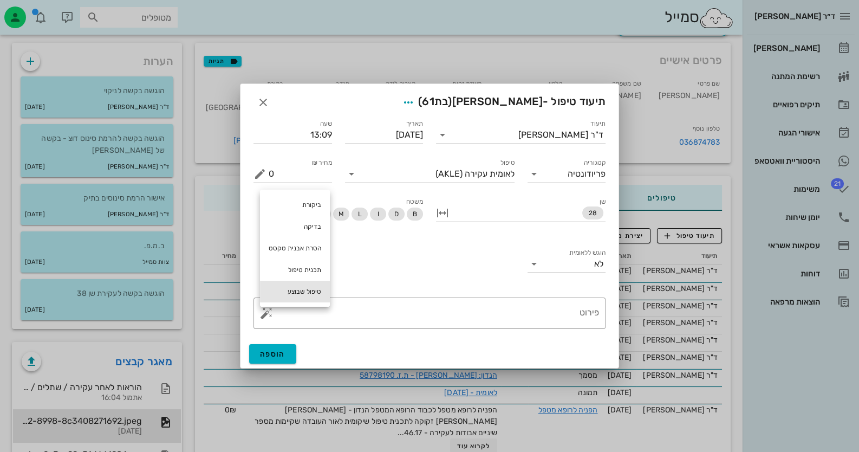
click at [290, 283] on div "טיפול שבוצע" at bounding box center [295, 292] width 70 height 22
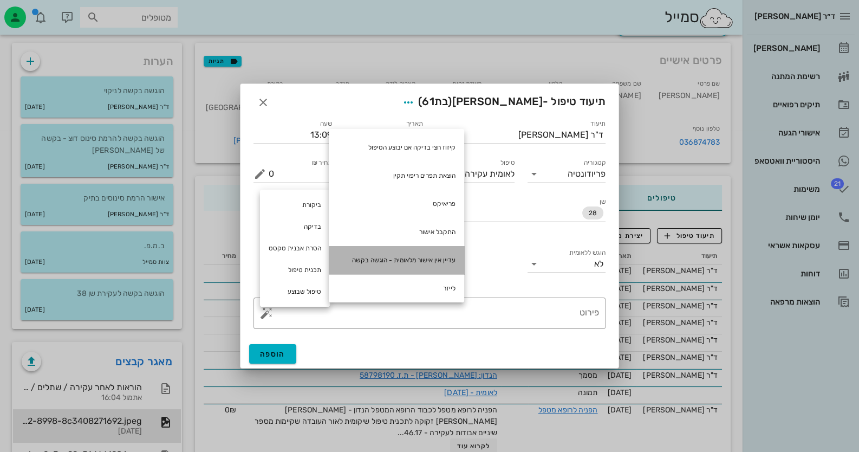
click at [389, 249] on div "עדיין אין אישור מלאומית - הוגשה בקשה" at bounding box center [396, 260] width 135 height 28
type textarea "עדיין אין אישור מלאומית - הוגשה בקשה"
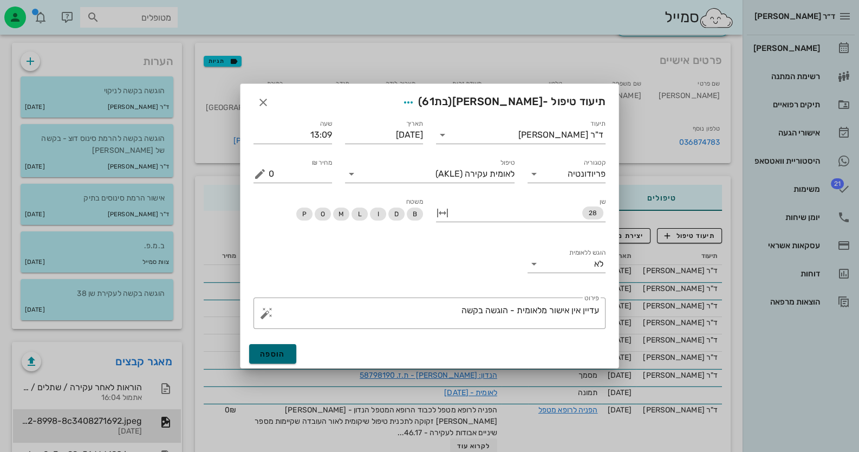
click at [276, 351] on span "הוספה" at bounding box center [272, 354] width 25 height 9
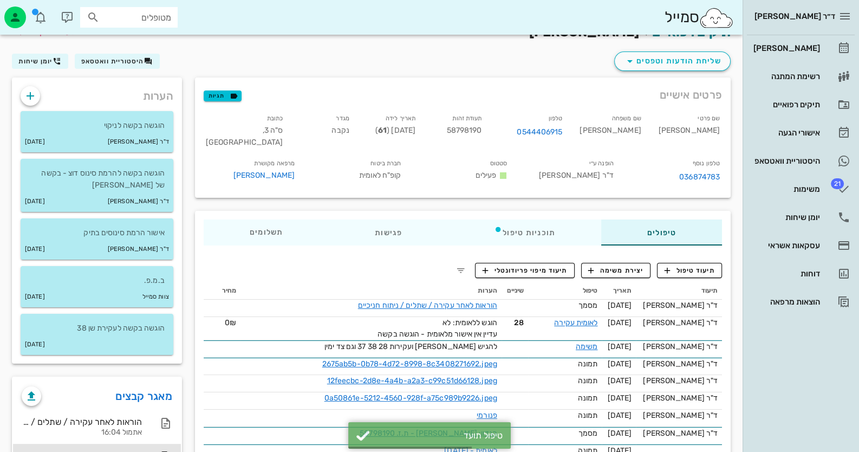
scroll to position [0, 0]
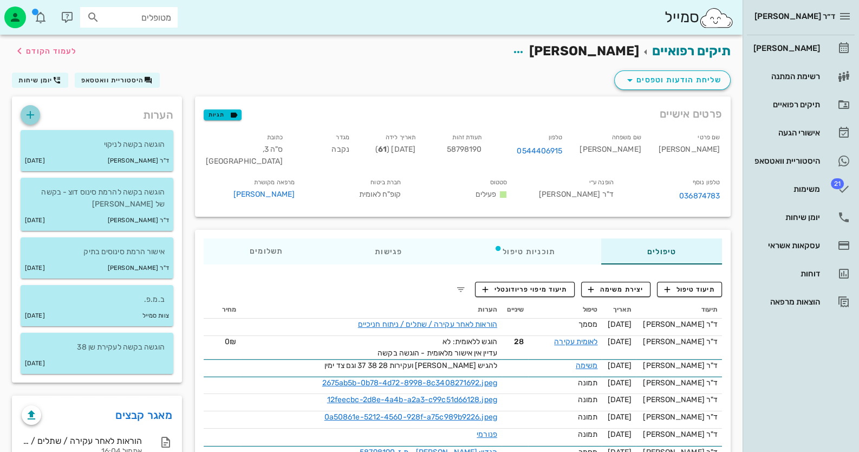
click at [30, 110] on icon "button" at bounding box center [30, 114] width 13 height 13
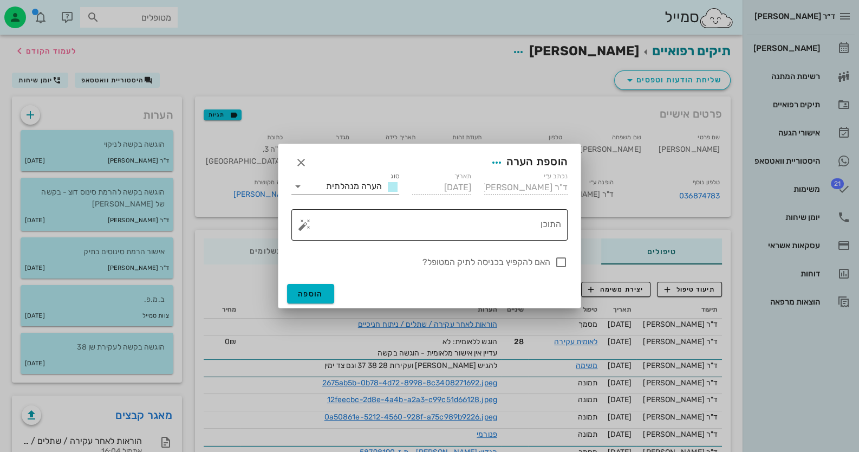
click at [302, 225] on button "button" at bounding box center [304, 224] width 13 height 13
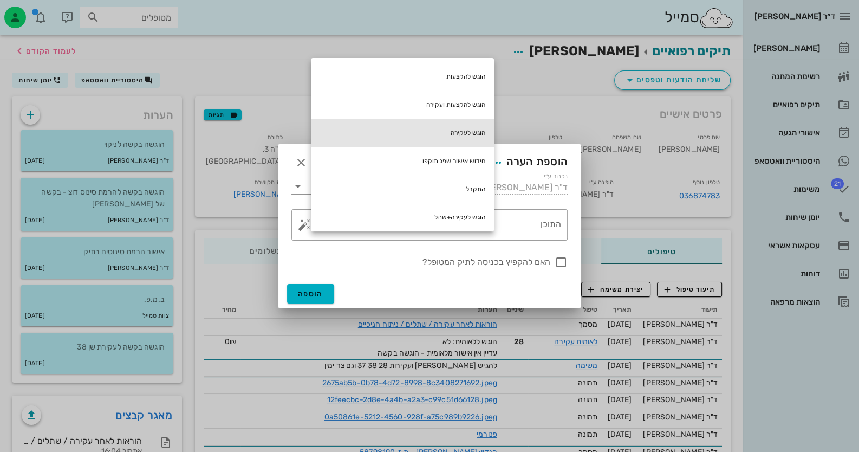
click at [471, 134] on div "הוגש לעקירה" at bounding box center [402, 133] width 183 height 28
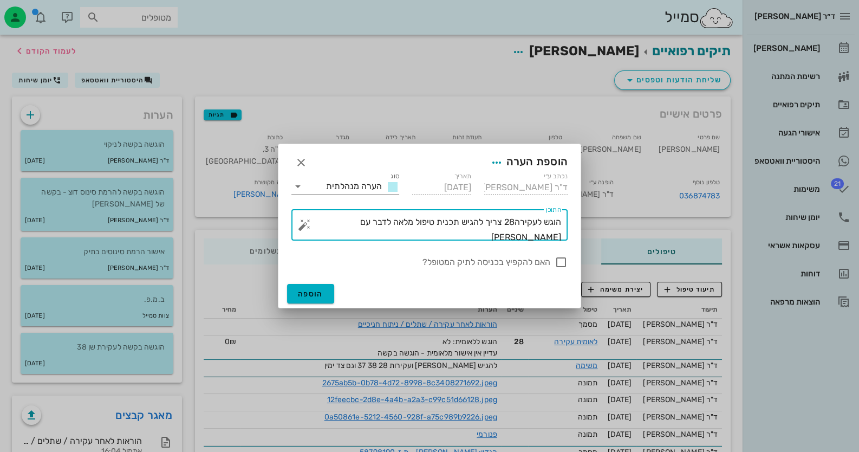
type textarea "הוגש לעקירה28 צריך להגיש תכנית טיפול מלאה לדבר עם [PERSON_NAME]"
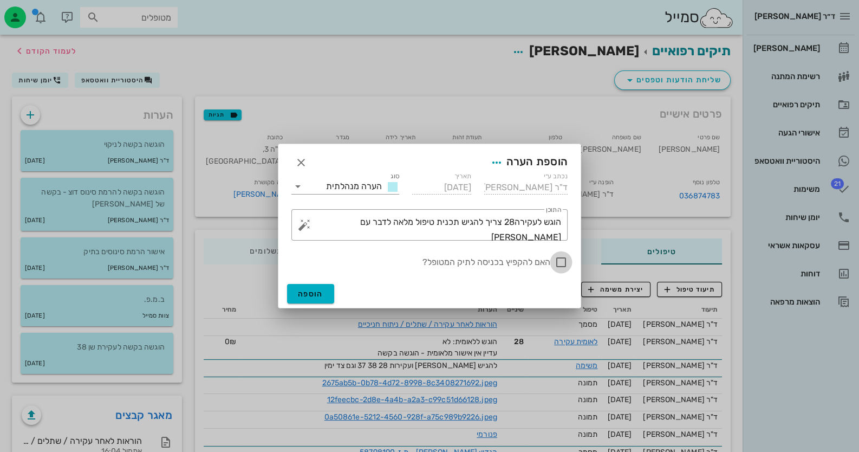
drag, startPoint x: 550, startPoint y: 263, endPoint x: 555, endPoint y: 260, distance: 6.6
click at [551, 262] on div "האם להקפיץ בכניסה לתיק המטופל?" at bounding box center [430, 262] width 276 height 13
checkbox input "true"
click at [325, 293] on button "הוספה" at bounding box center [310, 294] width 47 height 20
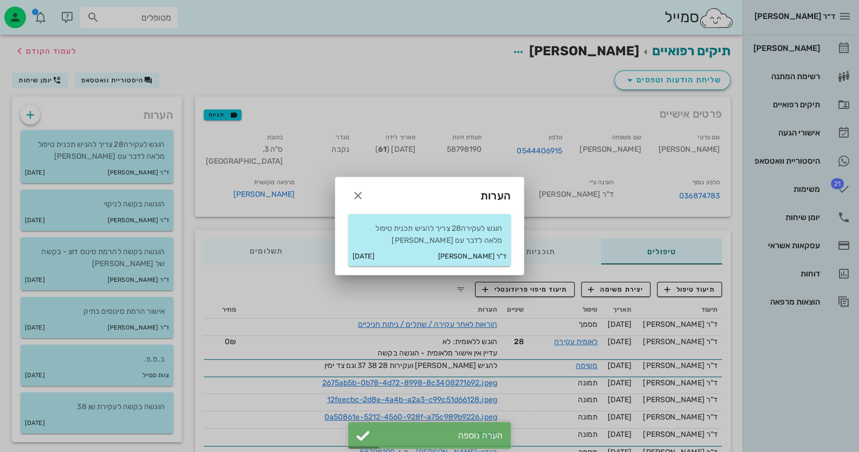
click at [822, 54] on div at bounding box center [429, 226] width 859 height 452
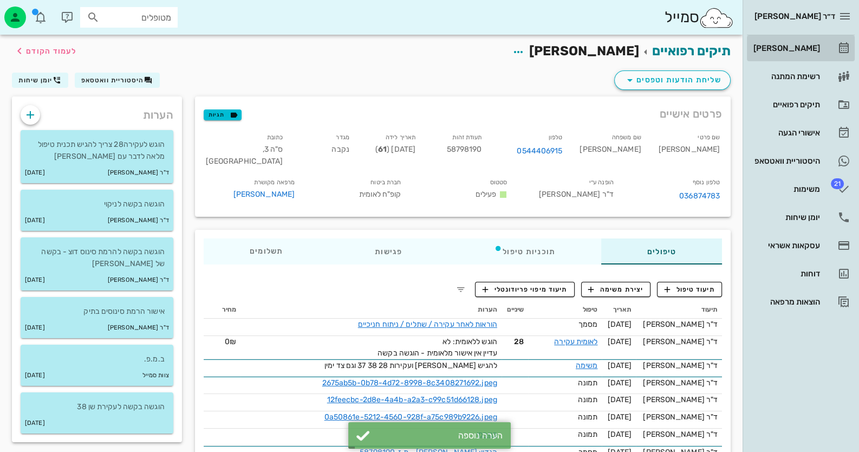
click at [822, 54] on link "[PERSON_NAME]" at bounding box center [801, 48] width 108 height 26
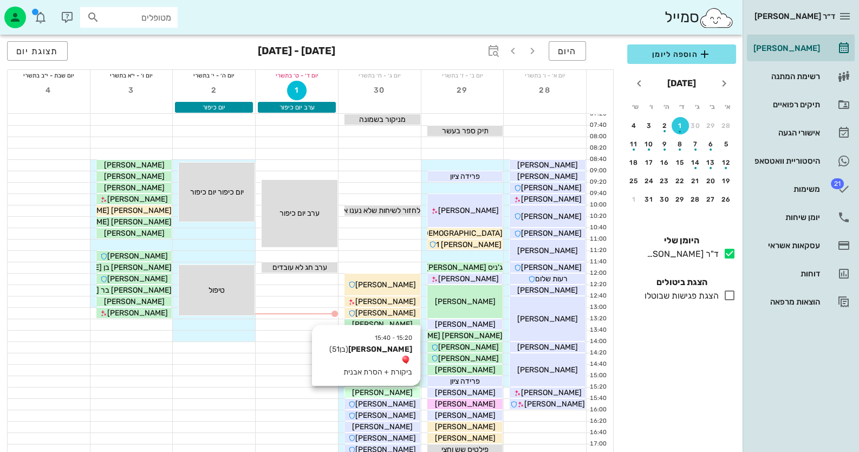
click at [379, 392] on span "[PERSON_NAME]" at bounding box center [382, 392] width 61 height 9
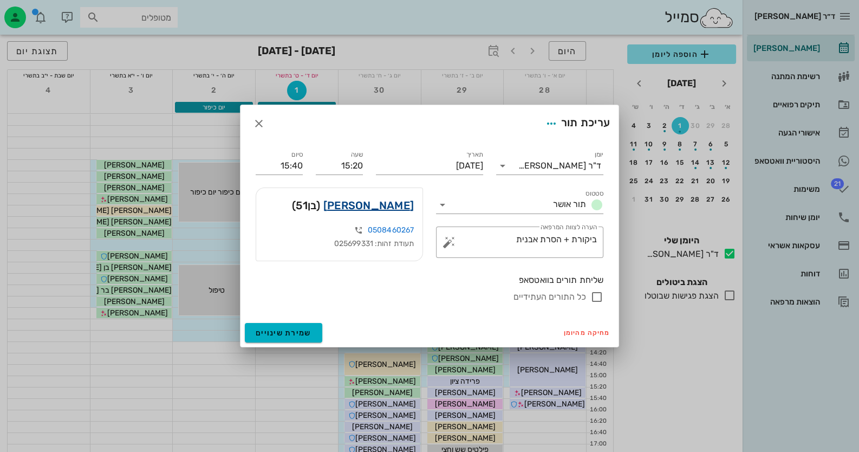
click at [395, 207] on link "[PERSON_NAME]" at bounding box center [369, 205] width 90 height 17
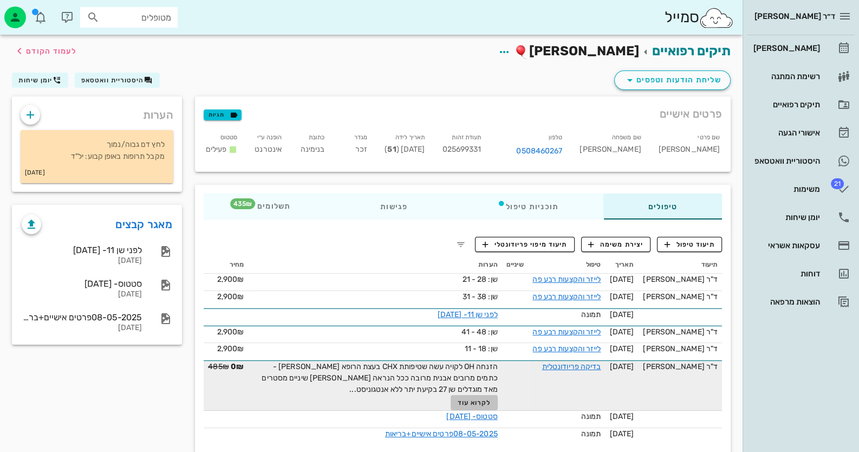
click at [492, 399] on span "לקרוא עוד" at bounding box center [475, 403] width 34 height 8
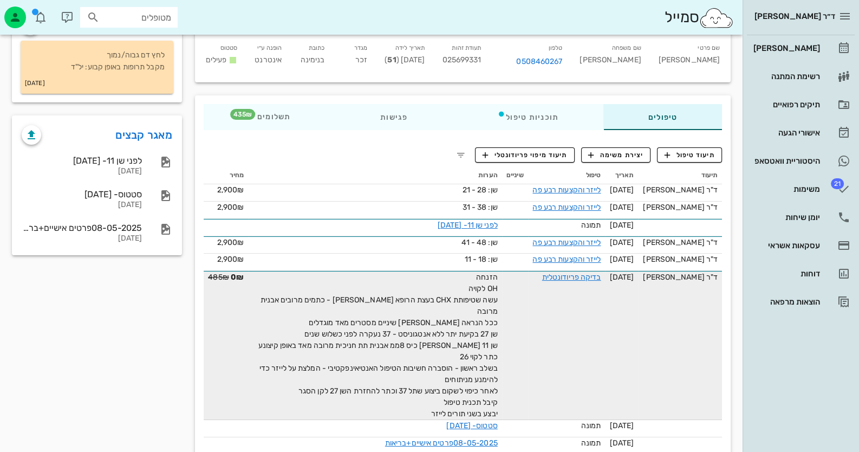
scroll to position [106, 0]
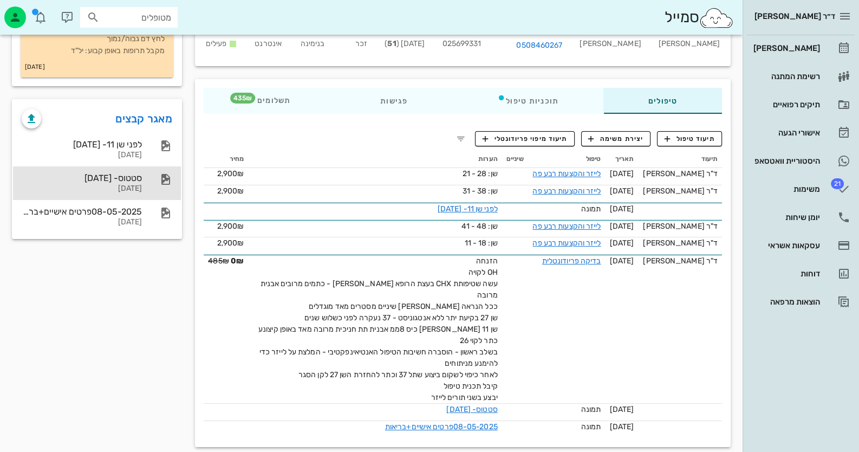
click at [139, 171] on div "סטטוס- [DATE] [DATE]" at bounding box center [82, 183] width 120 height 34
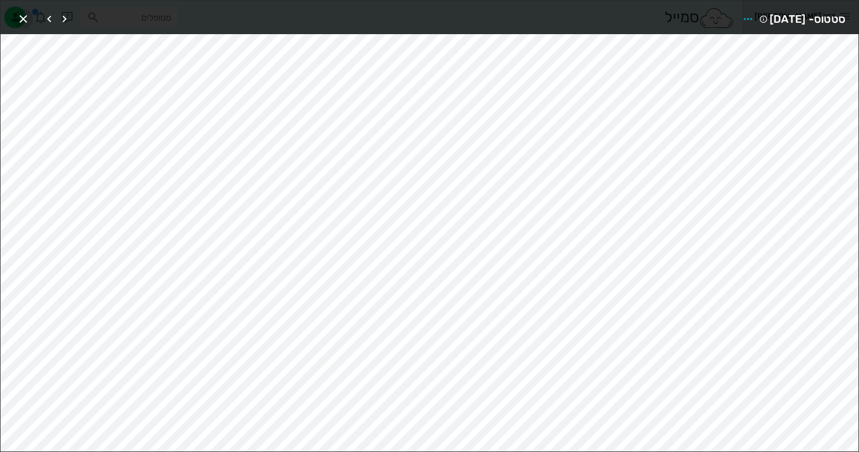
click at [25, 20] on icon "button" at bounding box center [23, 18] width 13 height 13
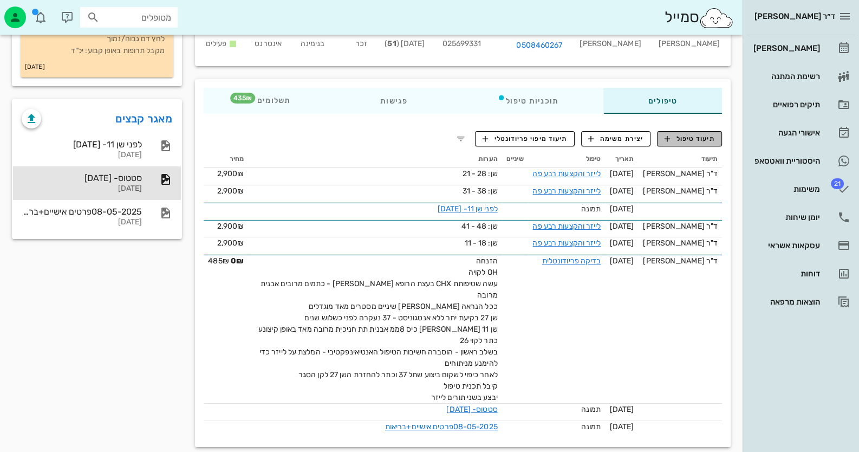
click at [678, 138] on span "תיעוד טיפול" at bounding box center [690, 139] width 50 height 10
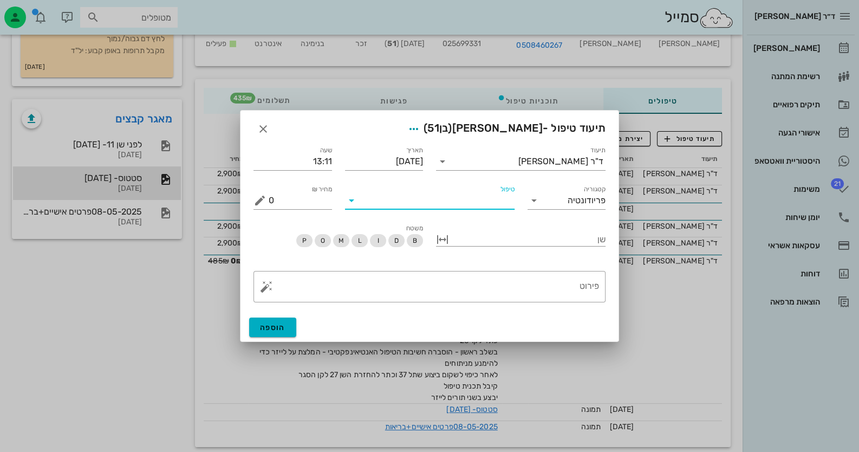
click at [463, 206] on input "טיפול" at bounding box center [437, 200] width 154 height 17
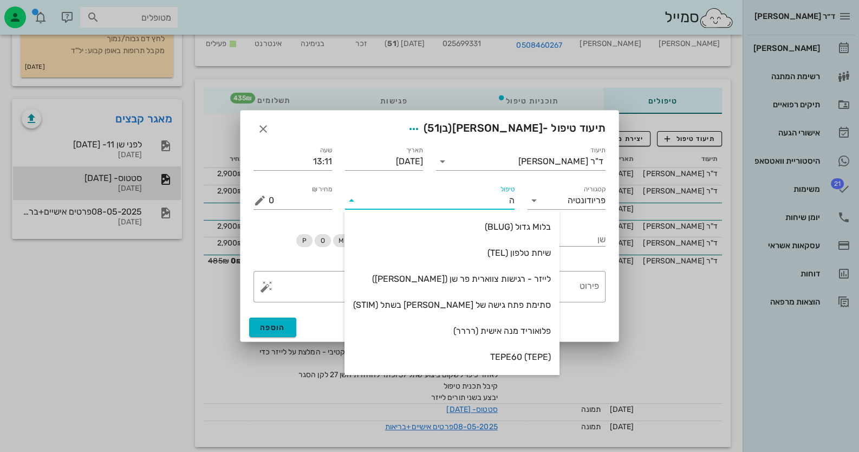
type input "[PERSON_NAME]"
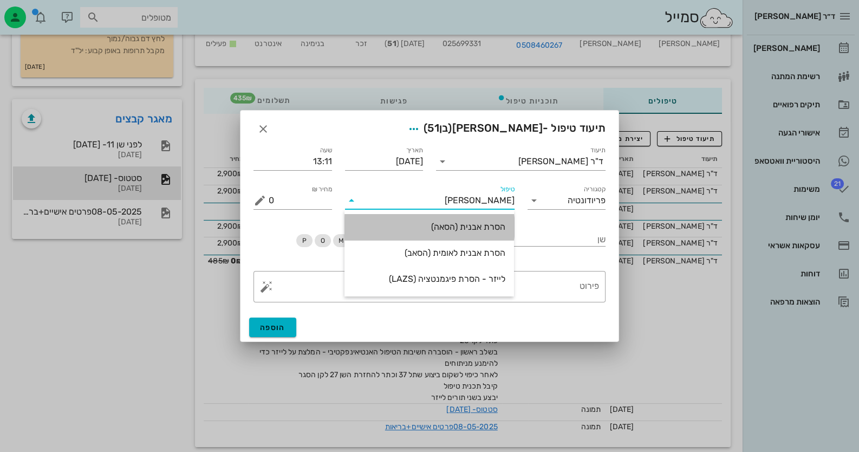
click at [463, 225] on div "הסרת אבנית (הסאה)" at bounding box center [429, 227] width 152 height 10
type input "435"
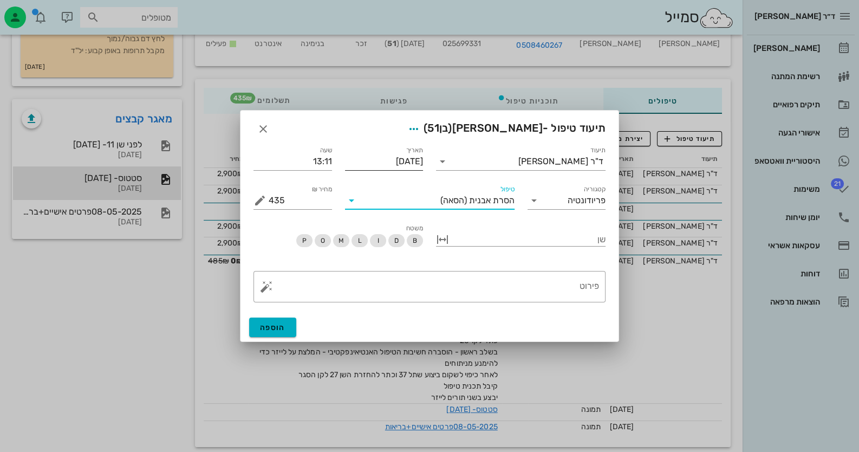
click at [401, 162] on input "[DATE]" at bounding box center [384, 161] width 79 height 17
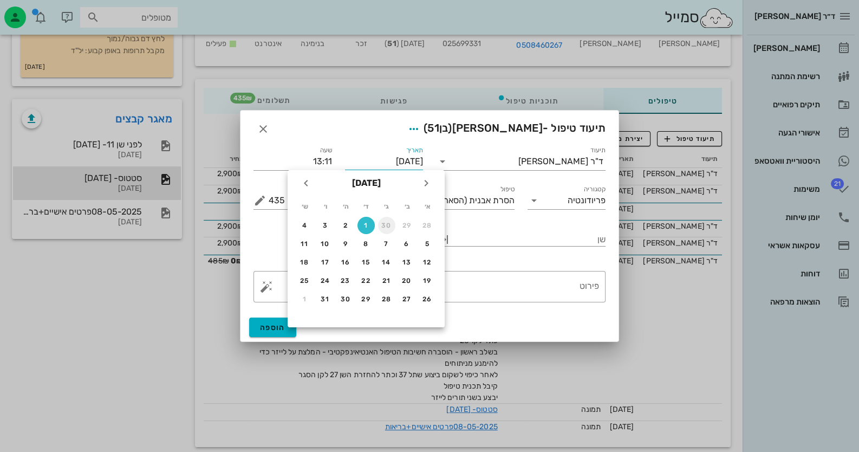
click at [387, 222] on div "30" at bounding box center [386, 226] width 17 height 8
type input "[DATE]"
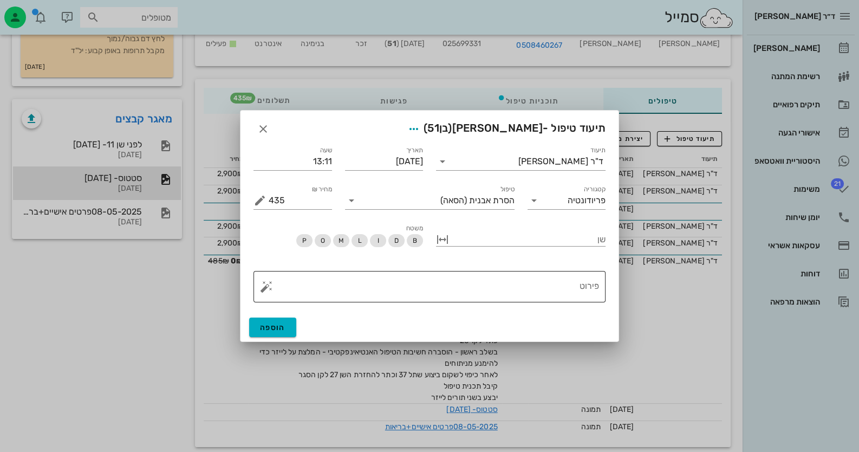
click at [267, 284] on button "button" at bounding box center [266, 286] width 13 height 13
click at [518, 290] on textarea "פירוט" at bounding box center [434, 289] width 331 height 26
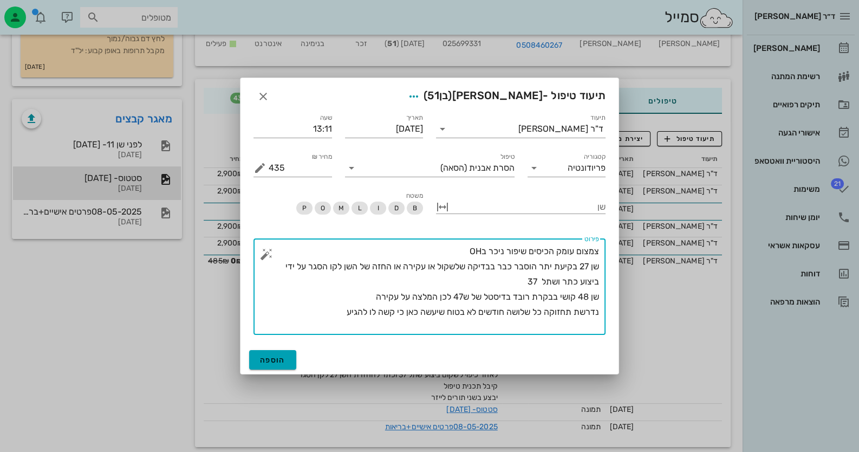
type textarea "צמצום עומק הכיסים שיפור ניכר בOH שן 27 בקיעת יתר הוסבר כבר בבדיקה שלשקול או עקי…"
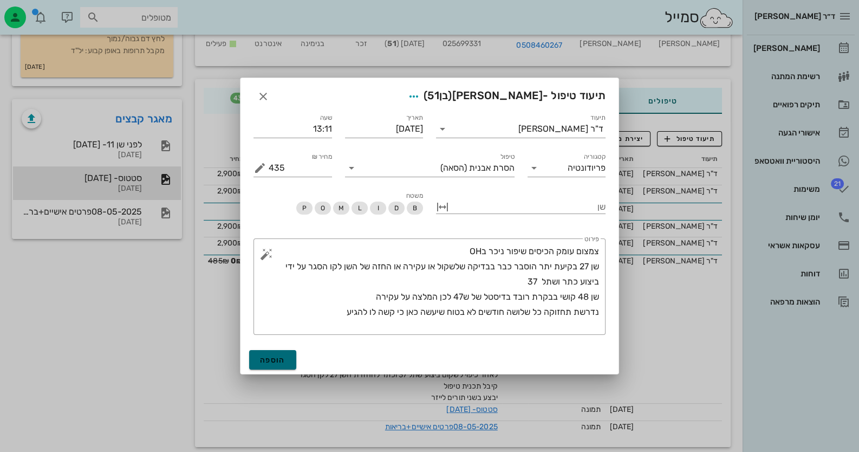
click at [290, 355] on button "הוספה" at bounding box center [272, 360] width 47 height 20
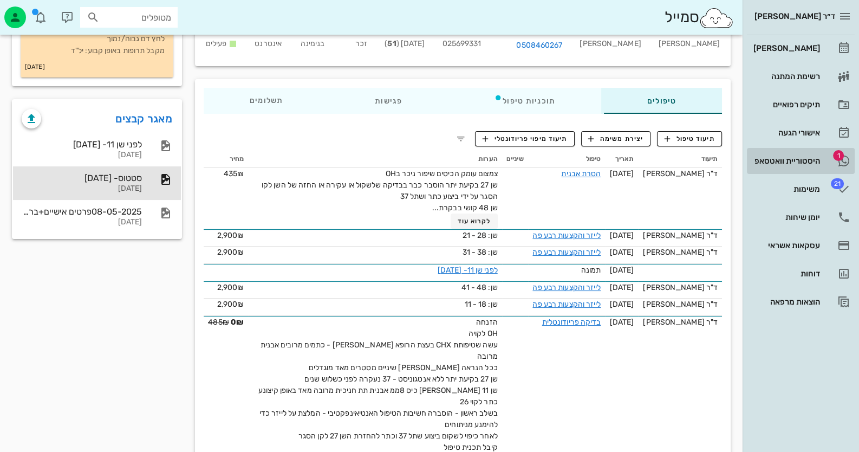
click at [837, 167] on link "1 היסטוריית וואטסאפ" at bounding box center [801, 161] width 108 height 26
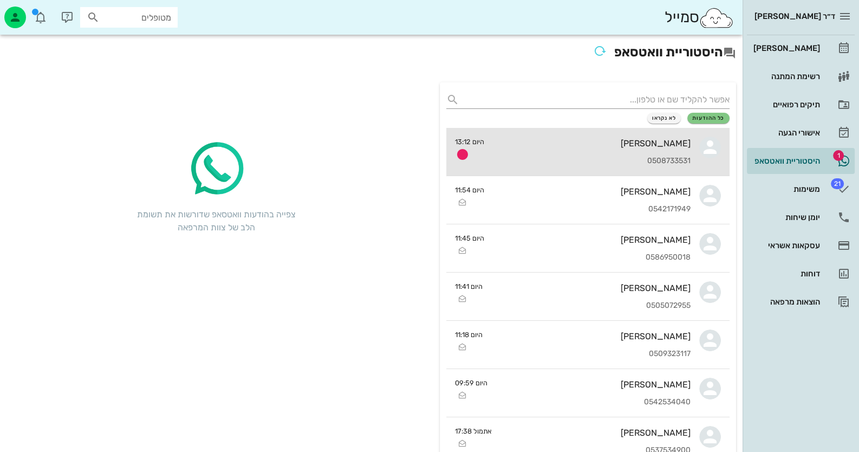
click at [616, 163] on div "0508733531" at bounding box center [592, 161] width 198 height 9
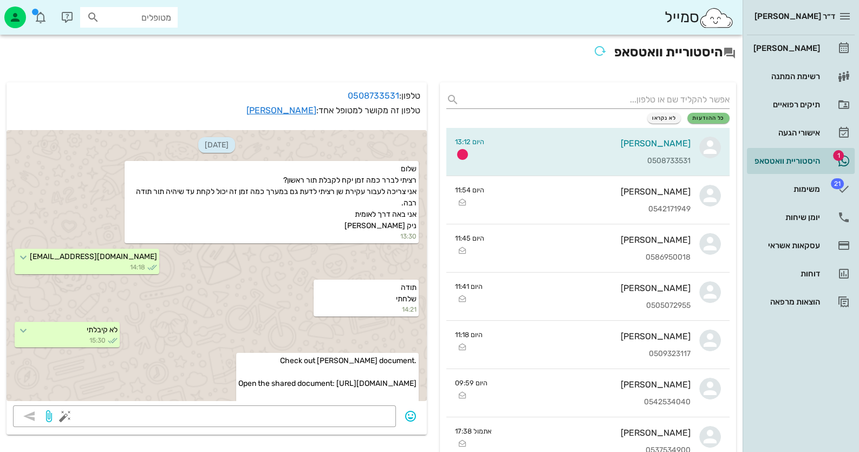
scroll to position [1268, 0]
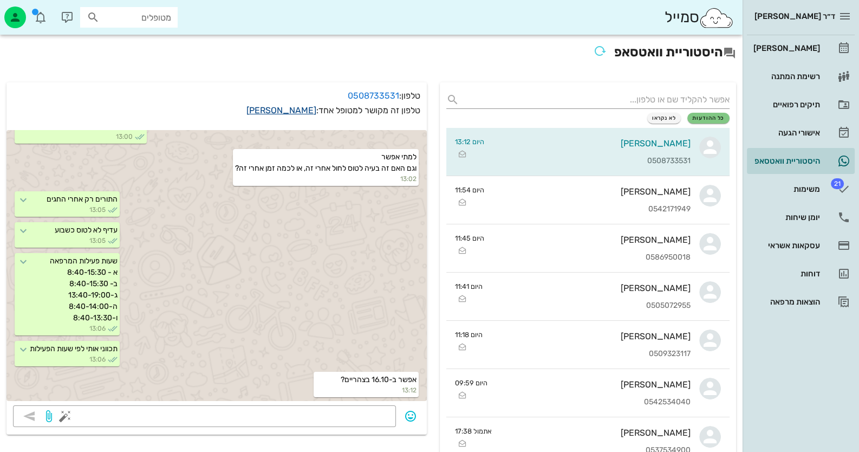
click at [305, 113] on link "[PERSON_NAME]" at bounding box center [282, 110] width 70 height 10
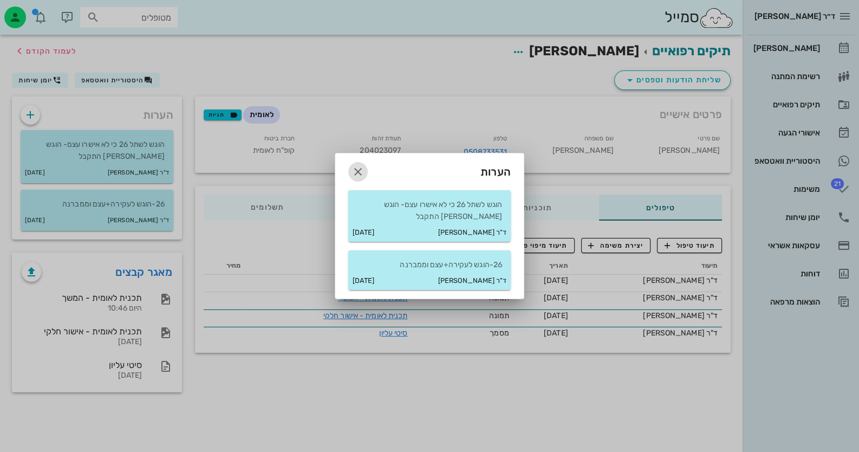
click at [353, 172] on icon "button" at bounding box center [358, 171] width 13 height 13
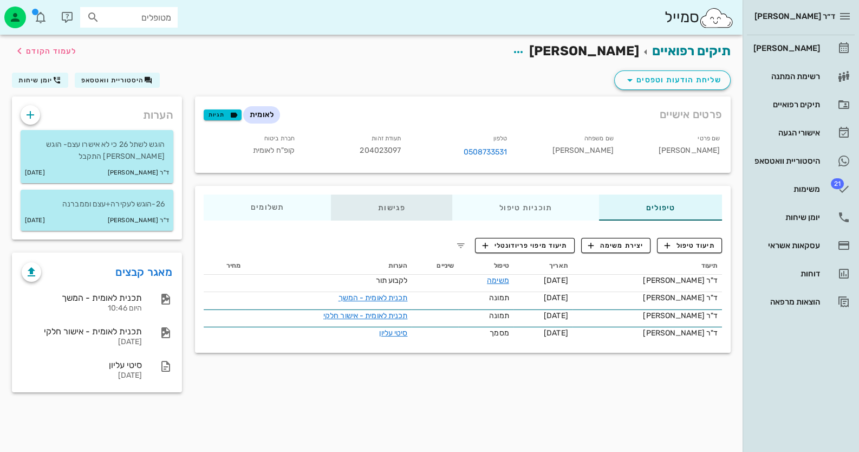
click at [400, 207] on div "פגישות" at bounding box center [391, 208] width 121 height 26
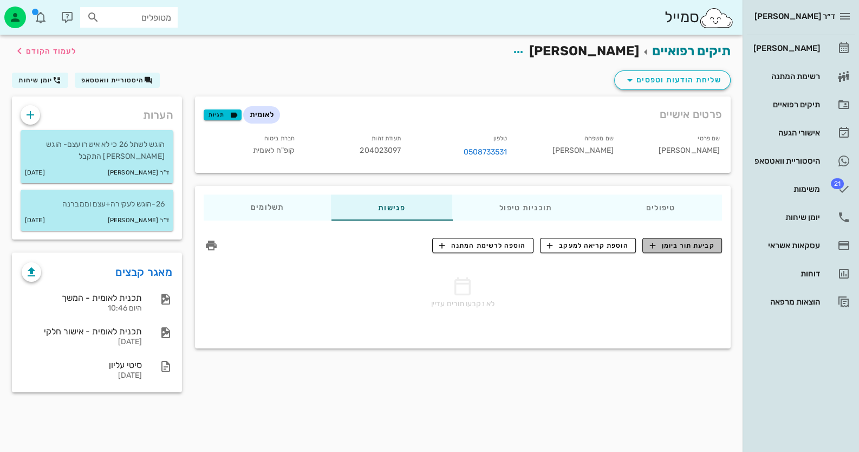
click at [707, 248] on span "קביעת תור ביומן" at bounding box center [682, 246] width 65 height 10
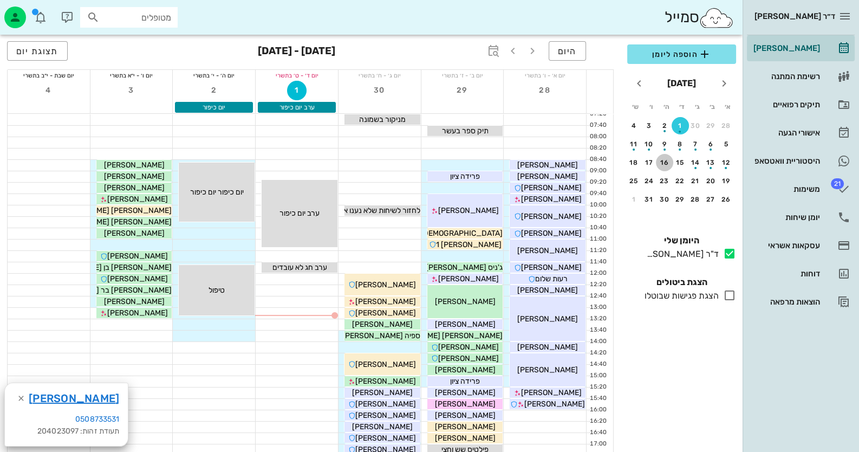
click at [665, 159] on div "16" at bounding box center [664, 163] width 17 height 8
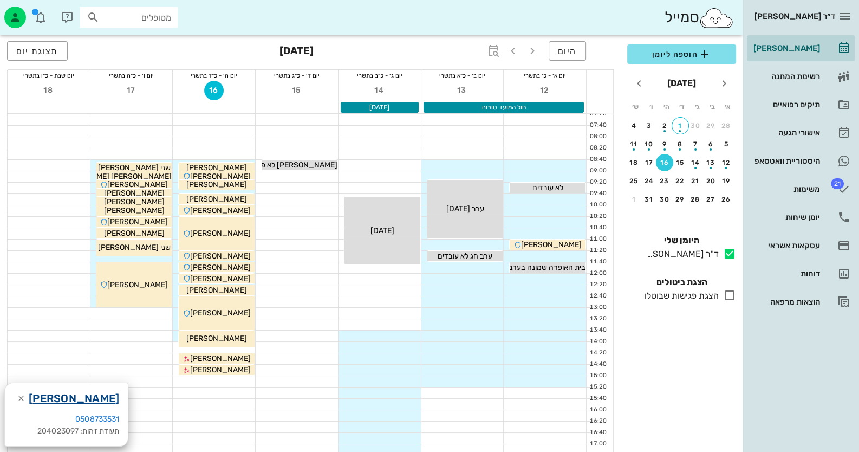
click at [67, 392] on link "[PERSON_NAME]" at bounding box center [74, 398] width 90 height 17
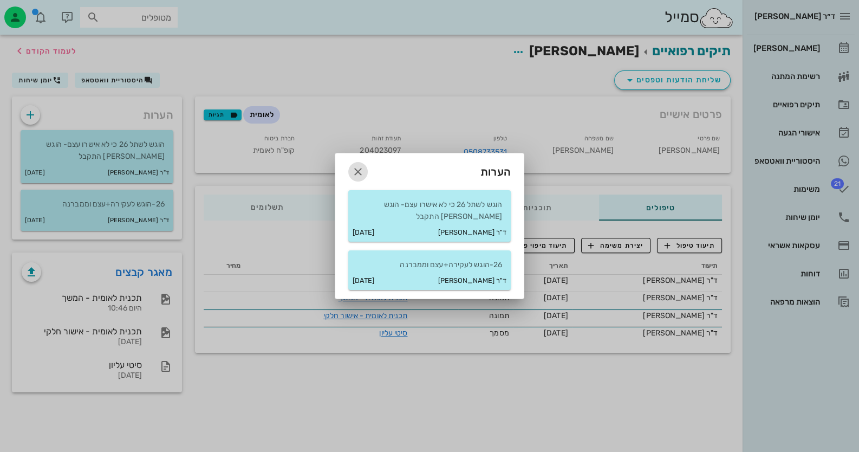
click at [360, 174] on icon "button" at bounding box center [358, 171] width 13 height 13
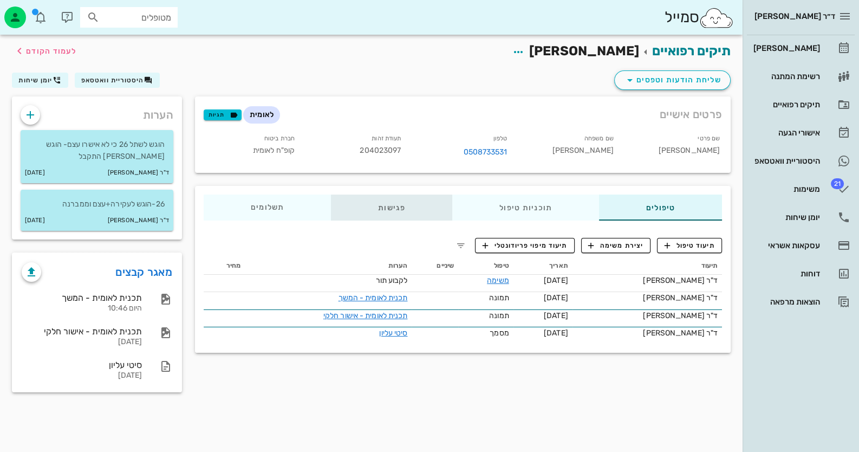
click at [387, 208] on div "פגישות" at bounding box center [391, 208] width 121 height 26
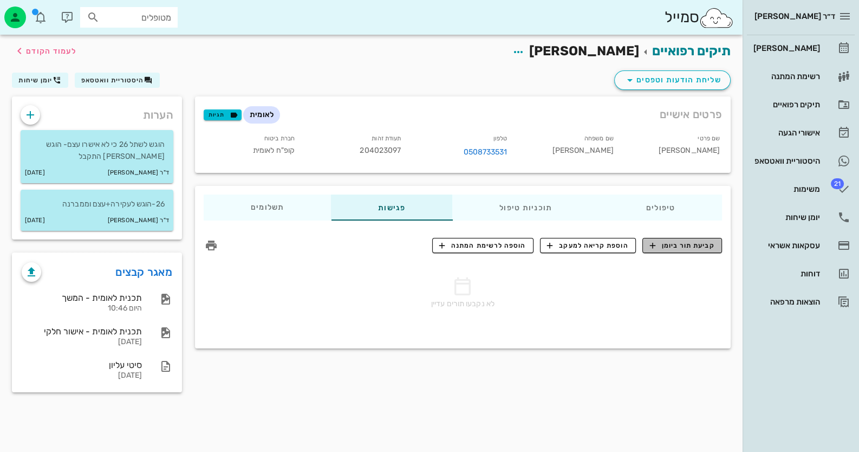
click at [710, 241] on span "קביעת תור ביומן" at bounding box center [682, 246] width 65 height 10
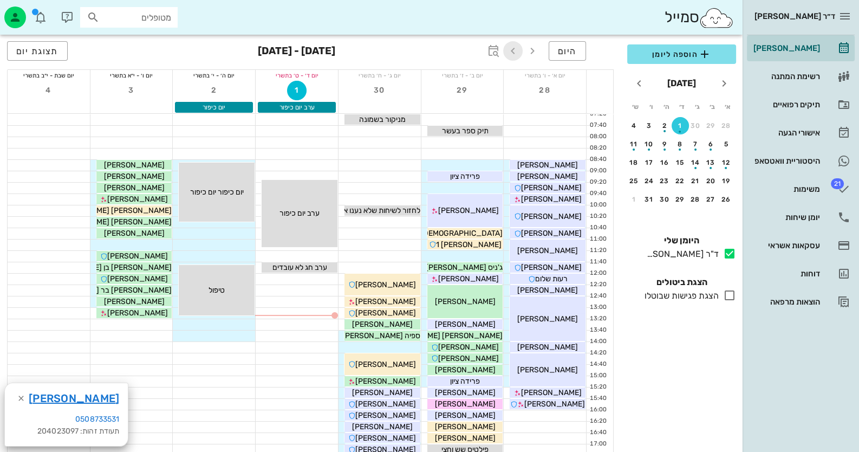
click at [522, 50] on span "button" at bounding box center [513, 50] width 20 height 13
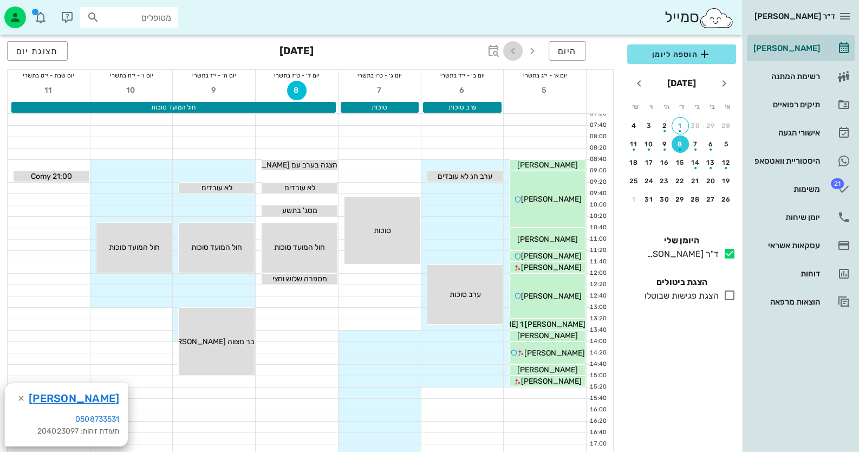
click at [522, 50] on span "button" at bounding box center [513, 50] width 20 height 13
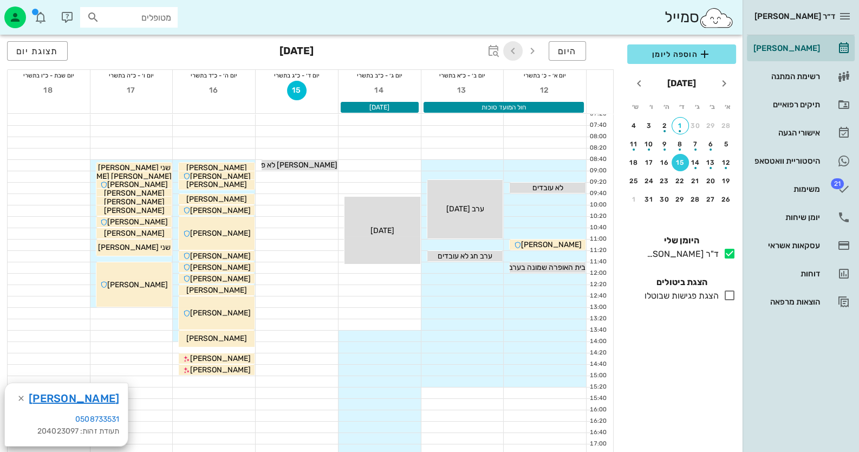
click at [522, 50] on span "button" at bounding box center [513, 50] width 20 height 13
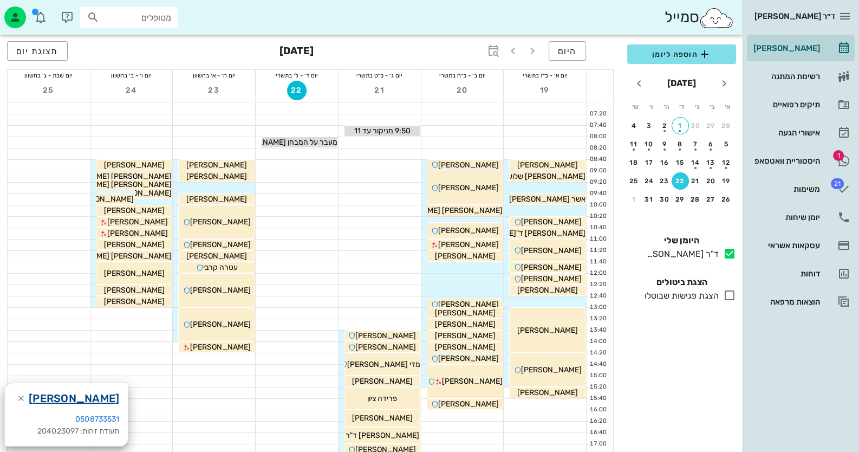
click at [68, 400] on link "[PERSON_NAME]" at bounding box center [74, 398] width 90 height 17
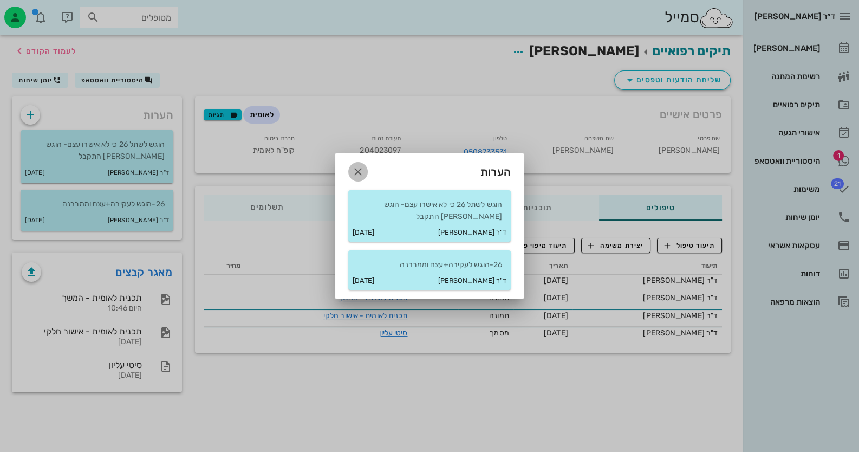
click at [365, 168] on span "button" at bounding box center [358, 171] width 20 height 13
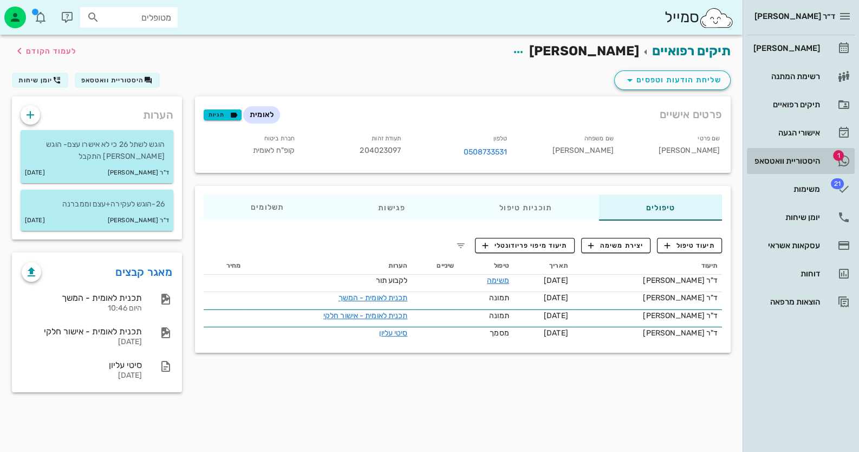
click at [826, 160] on link "1 היסטוריית וואטסאפ" at bounding box center [801, 161] width 108 height 26
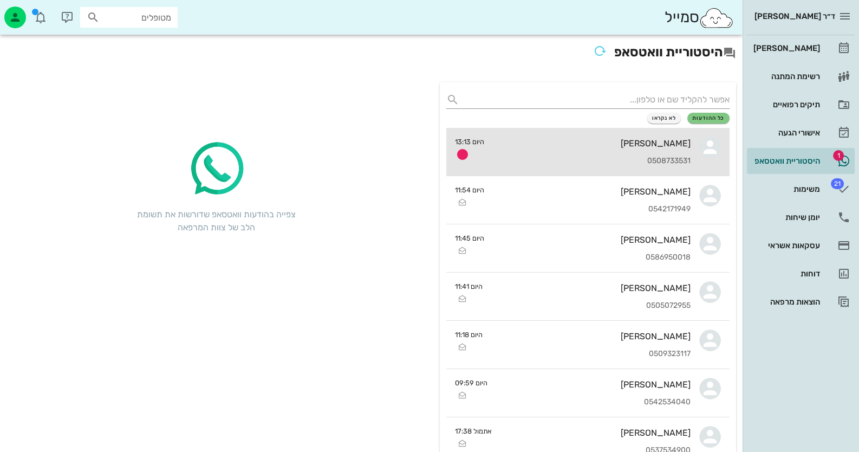
click at [671, 161] on div "0508733531" at bounding box center [592, 161] width 198 height 9
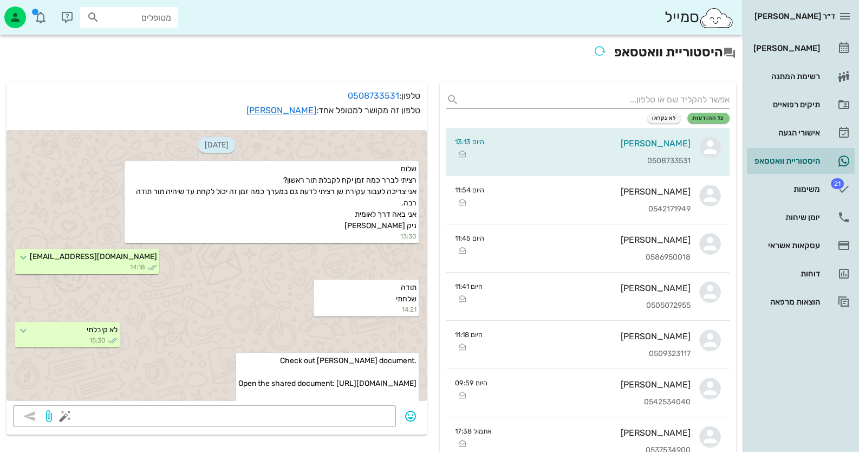
scroll to position [1298, 0]
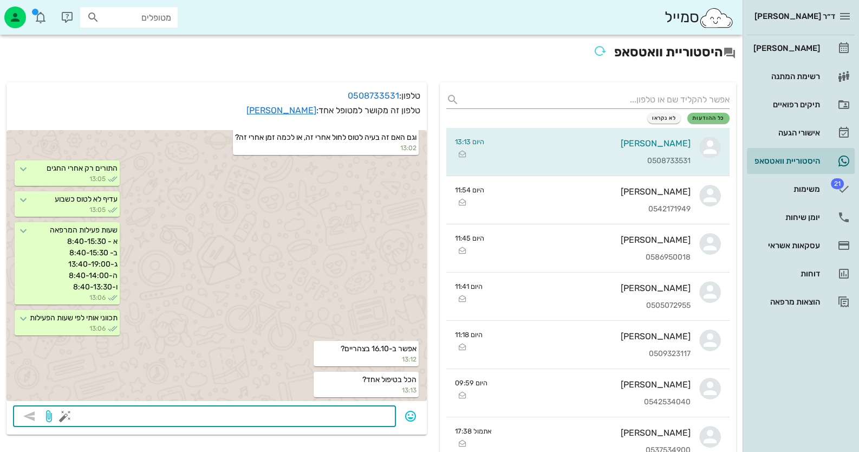
click at [366, 418] on textarea at bounding box center [228, 417] width 322 height 17
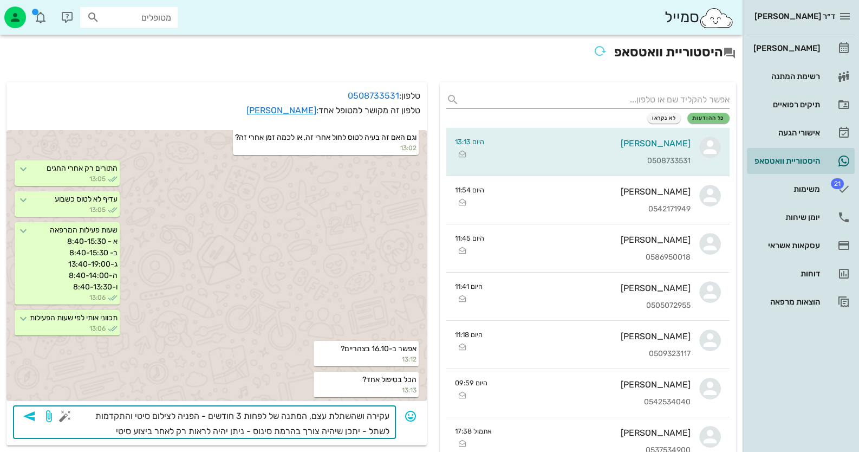
click at [393, 416] on div "​ עקירה ושהשתלת עצם, המתנה של לפחות 3 חודשים - הפניה לצילום סיטי והתקדמות לשתל …" at bounding box center [204, 422] width 383 height 34
click at [387, 415] on textarea "עקירה ושהשתלת עצם, המתנה של לפחות 3 חודשים - הפניה לצילום סיטי והתקדמות לשתל - …" at bounding box center [228, 424] width 322 height 30
type textarea "בתור הקרוב - עקירה ושהשתלת עצם, המתנה של לפחות 3 חודשים - הפניה לצילום סיטי והת…"
click at [30, 419] on icon "button" at bounding box center [29, 416] width 13 height 13
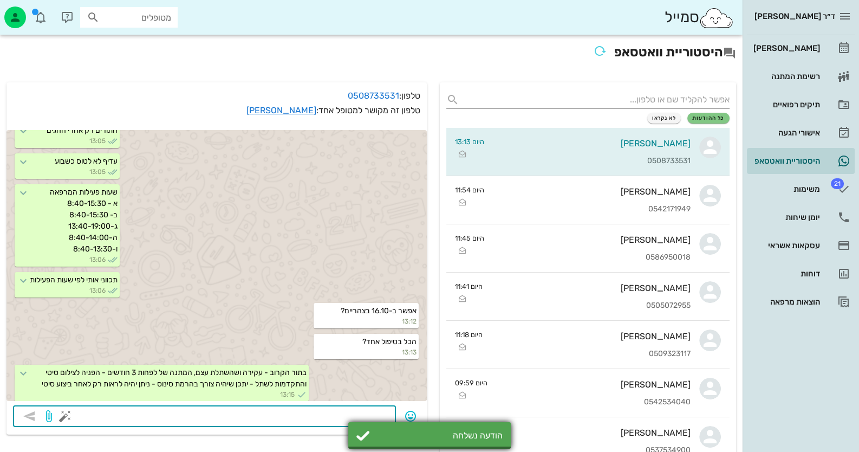
scroll to position [1341, 0]
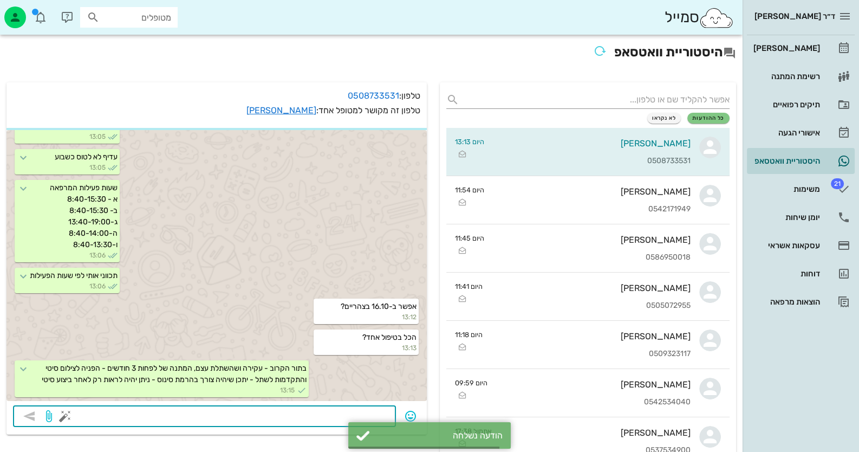
click at [295, 406] on div at bounding box center [228, 416] width 322 height 22
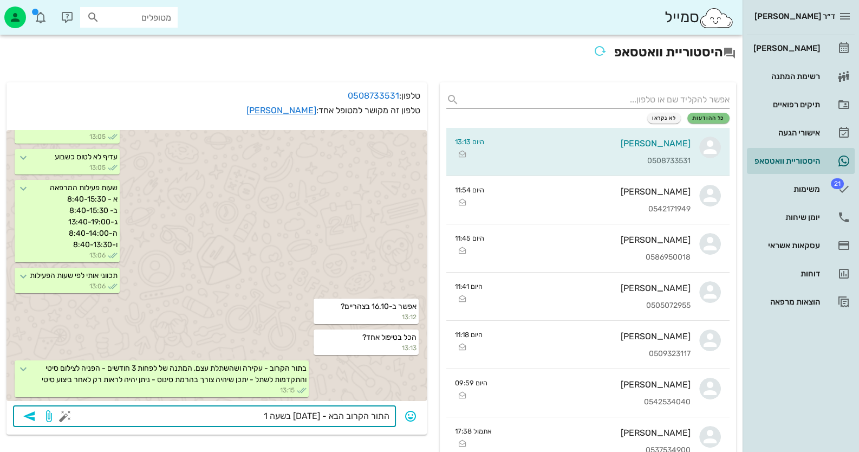
type textarea "התור הקרוב הבא - [DATE] בשעה 12"
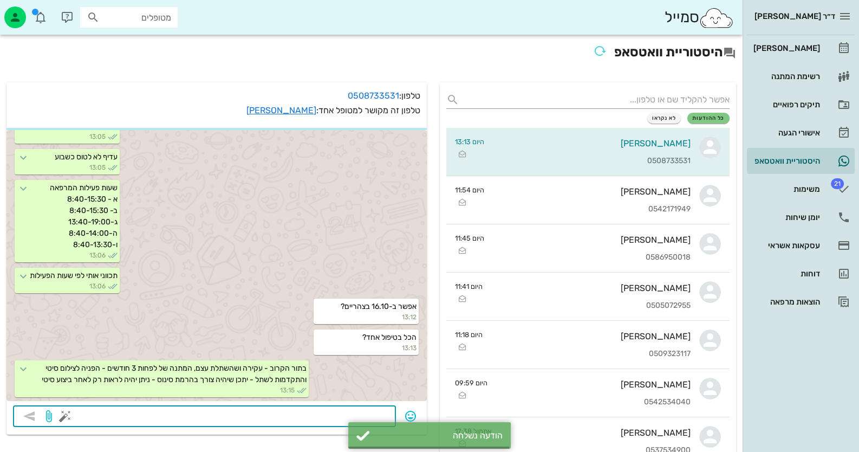
scroll to position [1371, 0]
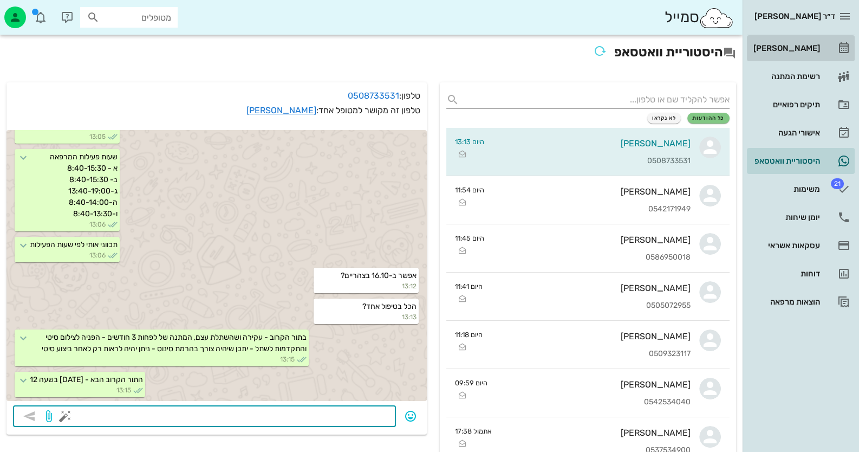
click at [807, 41] on div "[PERSON_NAME]" at bounding box center [786, 48] width 69 height 17
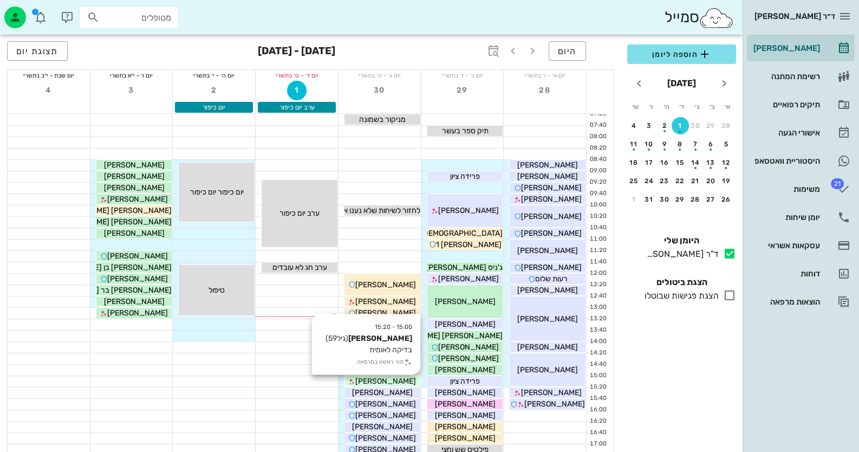
click at [415, 379] on div "[PERSON_NAME]" at bounding box center [383, 381] width 76 height 11
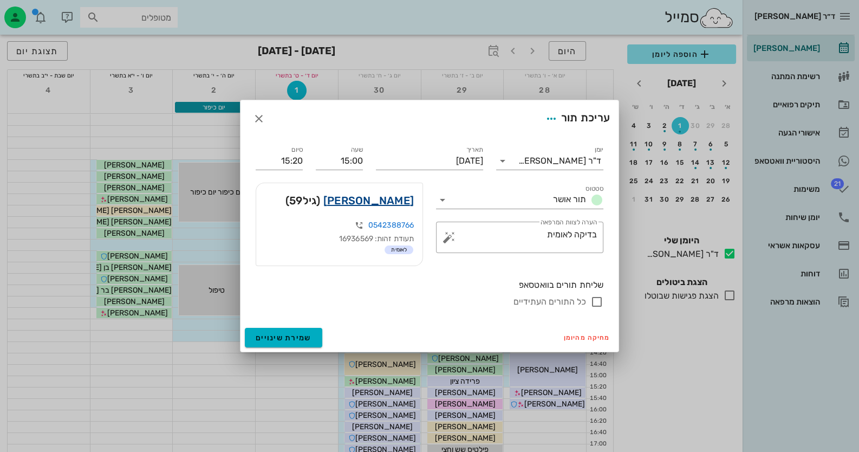
click at [398, 197] on link "[PERSON_NAME]" at bounding box center [369, 200] width 90 height 17
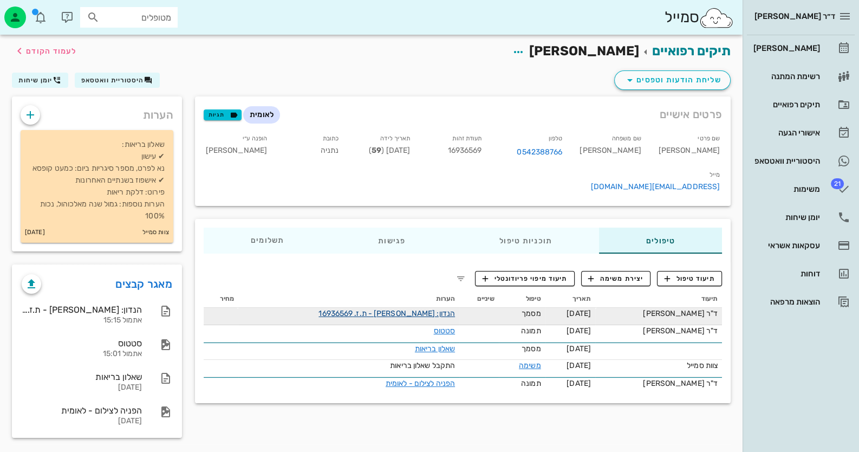
click at [407, 309] on link "הנדון: [PERSON_NAME] - ת.ז. 16936569" at bounding box center [387, 313] width 137 height 9
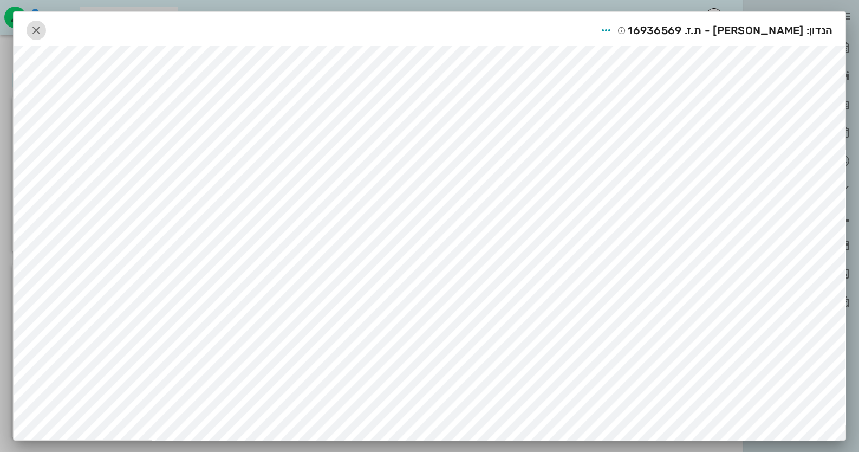
click at [43, 29] on icon "button" at bounding box center [36, 30] width 13 height 13
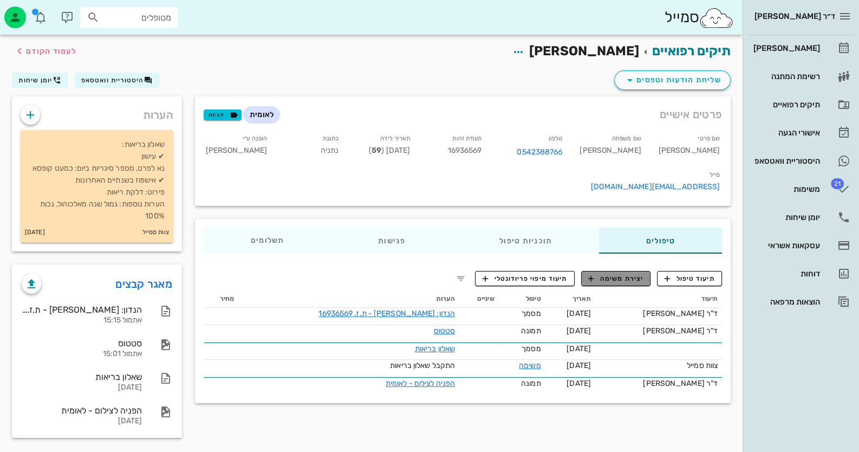
click at [627, 274] on span "יצירת משימה" at bounding box center [616, 279] width 55 height 10
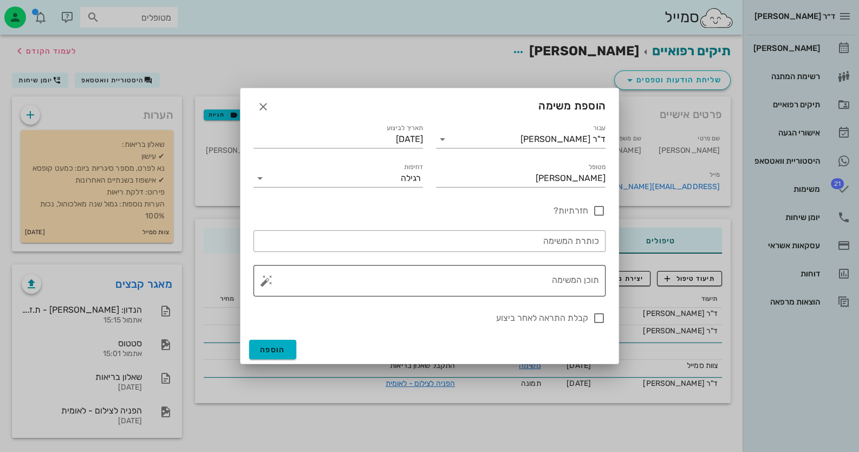
click at [499, 280] on textarea "תוכן המשימה" at bounding box center [434, 283] width 331 height 26
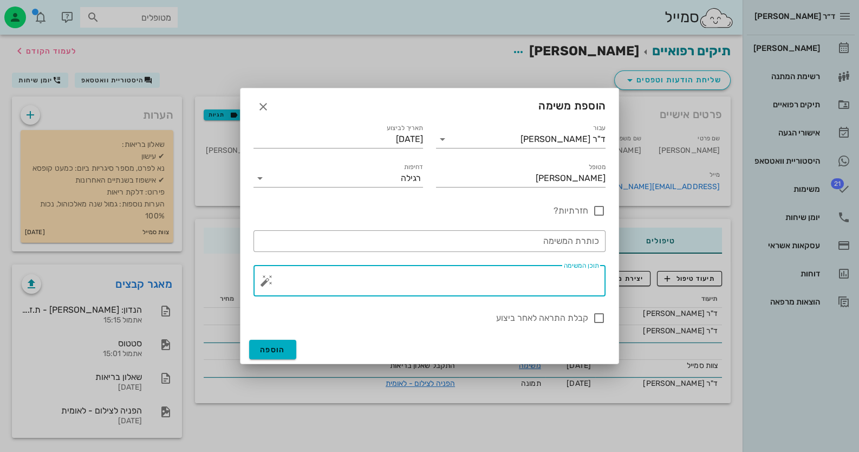
click at [263, 286] on button "button" at bounding box center [266, 280] width 13 height 13
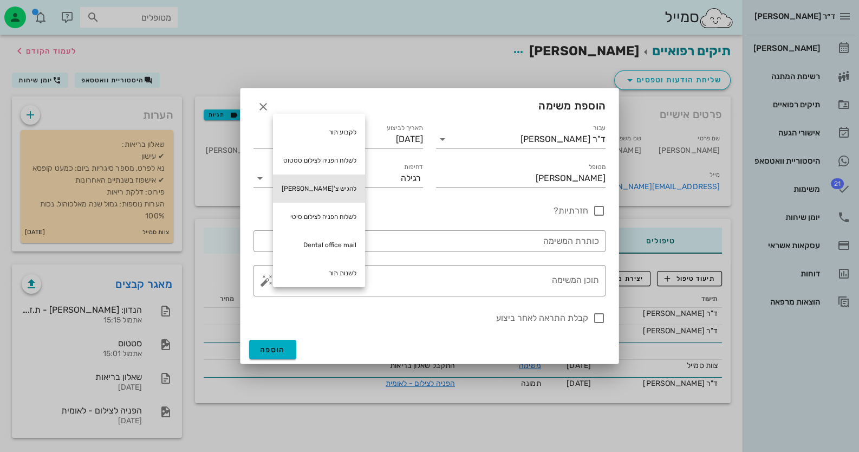
click at [336, 183] on div "להגיש צ'[PERSON_NAME]" at bounding box center [319, 188] width 92 height 28
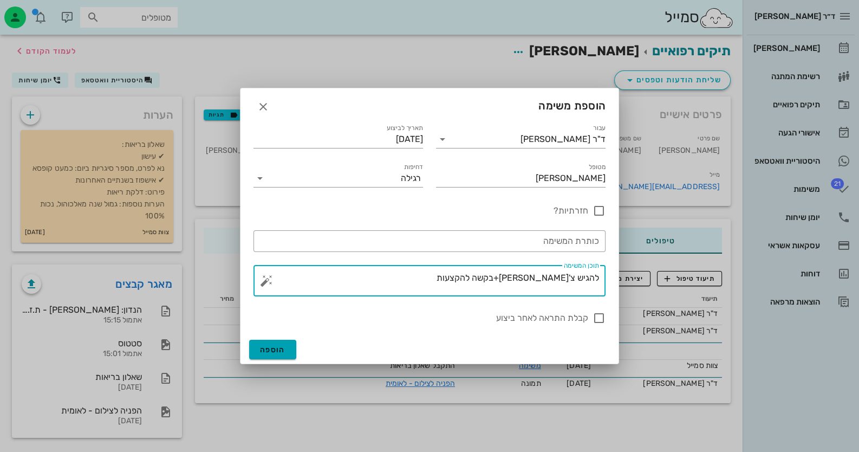
type textarea "להגיש צ'[PERSON_NAME]+בקשה להקצעות"
click at [261, 341] on button "הוספה" at bounding box center [272, 350] width 47 height 20
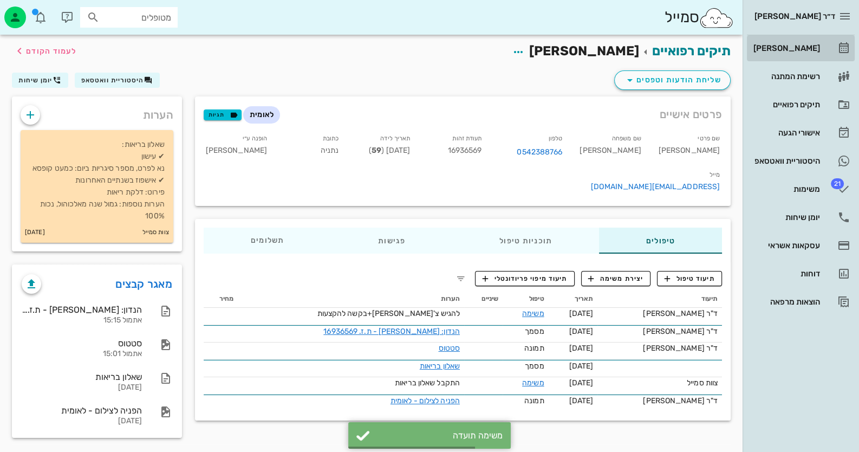
click at [807, 43] on div "[PERSON_NAME]" at bounding box center [786, 48] width 69 height 17
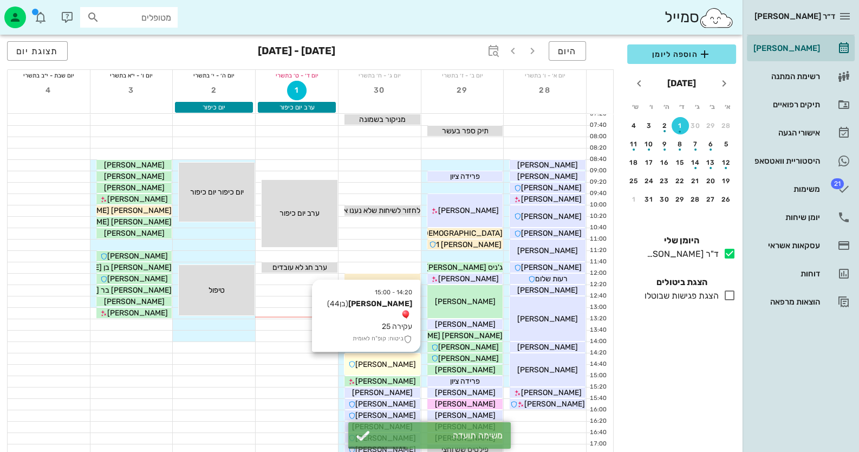
click at [406, 359] on div "[PERSON_NAME]" at bounding box center [383, 364] width 76 height 11
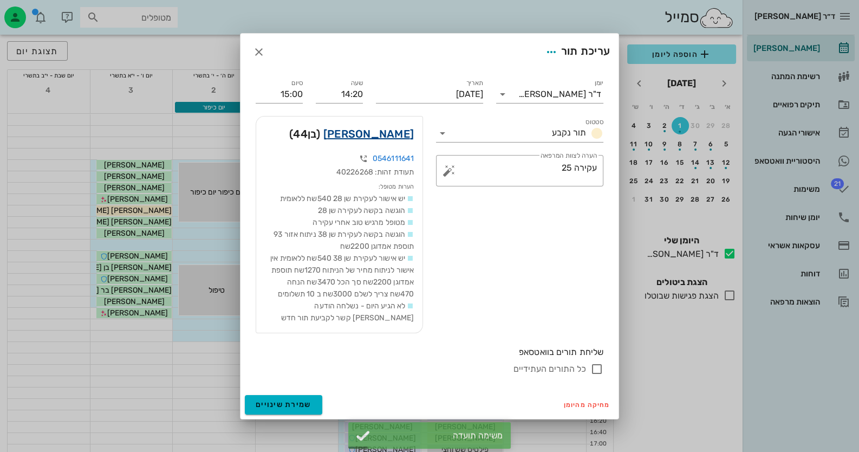
click at [400, 131] on link "[PERSON_NAME]" at bounding box center [369, 133] width 90 height 17
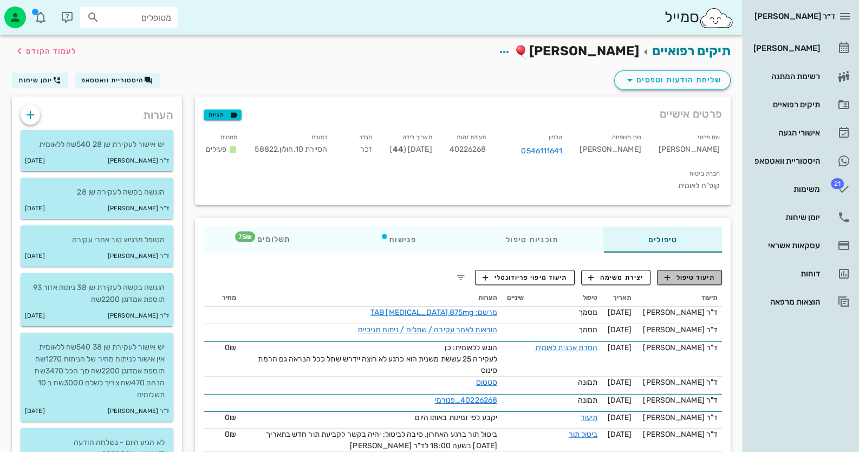
click at [708, 273] on span "תיעוד טיפול" at bounding box center [690, 278] width 50 height 10
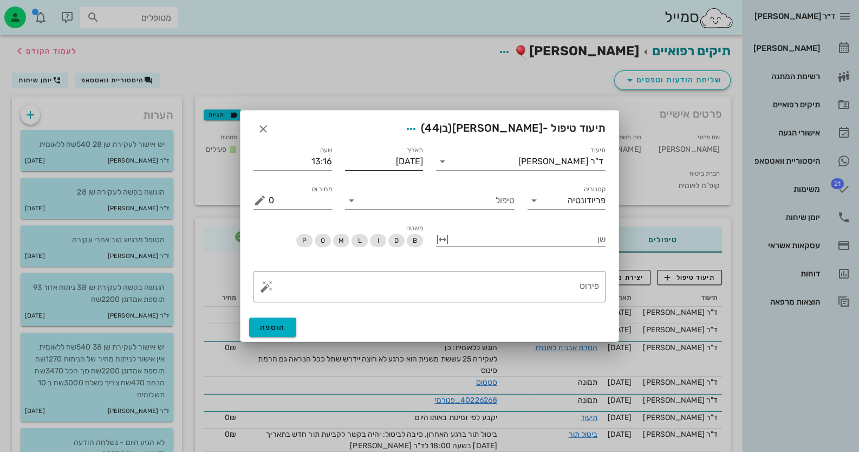
click at [406, 162] on input "[DATE]" at bounding box center [384, 161] width 79 height 17
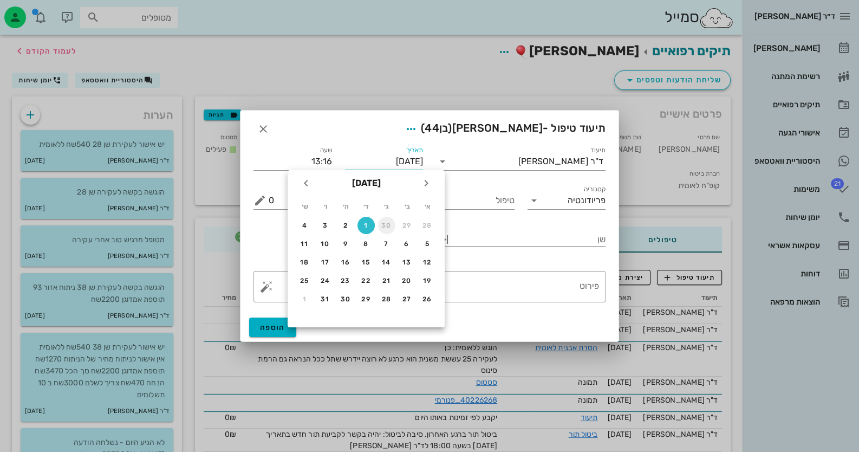
click at [389, 223] on div "30" at bounding box center [386, 226] width 17 height 8
type input "[DATE]"
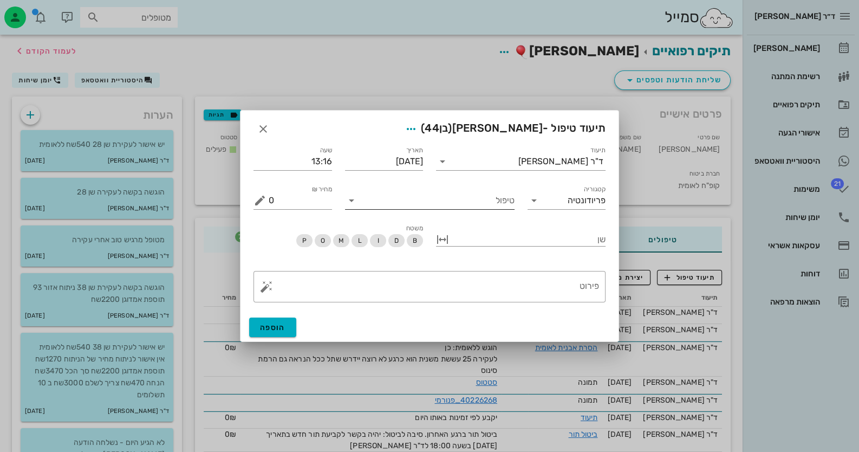
click at [483, 204] on input "טיפול" at bounding box center [437, 200] width 154 height 17
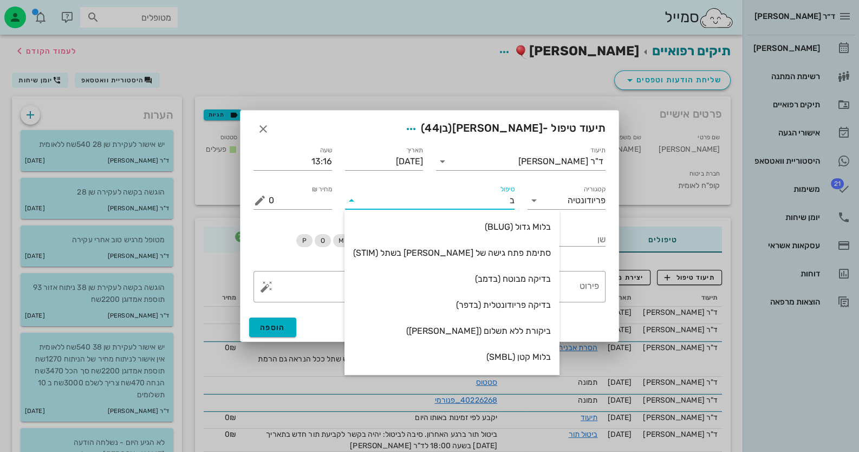
type input "[PERSON_NAME]"
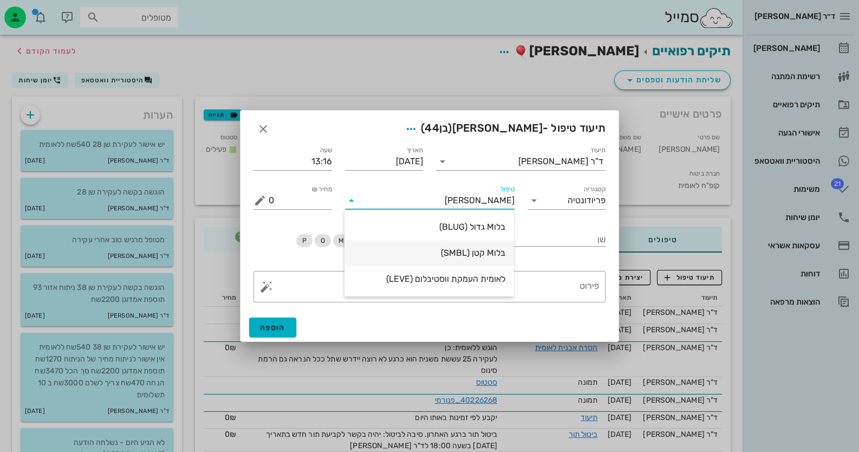
click at [482, 249] on div "בלוM קטן (SMBL)" at bounding box center [429, 253] width 152 height 10
type input "75"
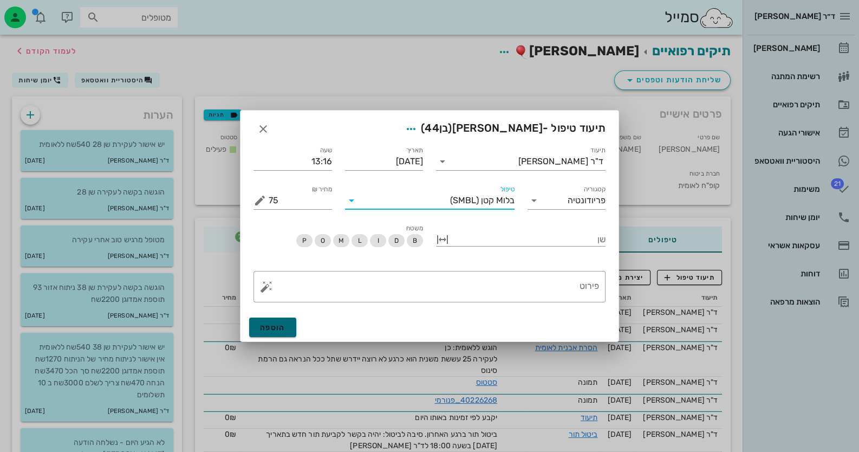
click at [282, 321] on button "הוספה" at bounding box center [272, 328] width 47 height 20
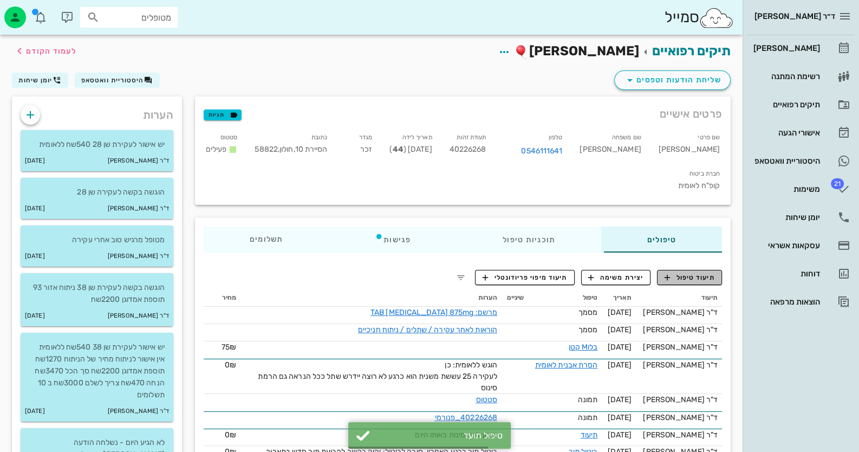
click at [709, 273] on span "תיעוד טיפול" at bounding box center [690, 278] width 50 height 10
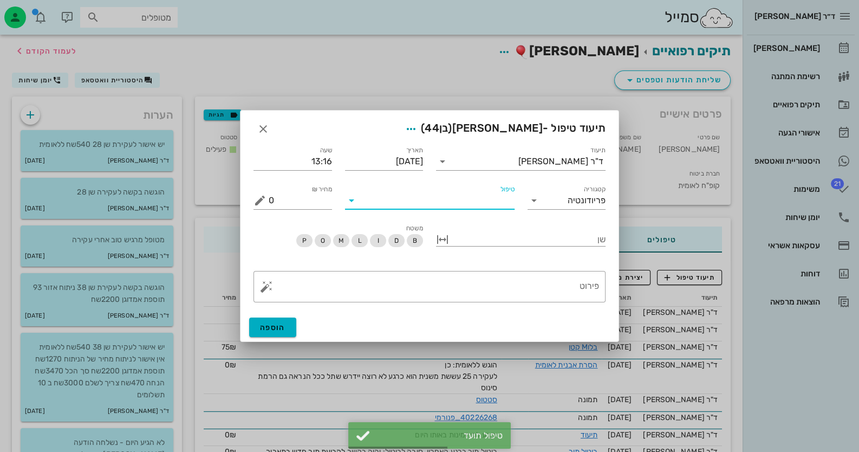
click at [455, 197] on input "טיפול" at bounding box center [437, 200] width 154 height 17
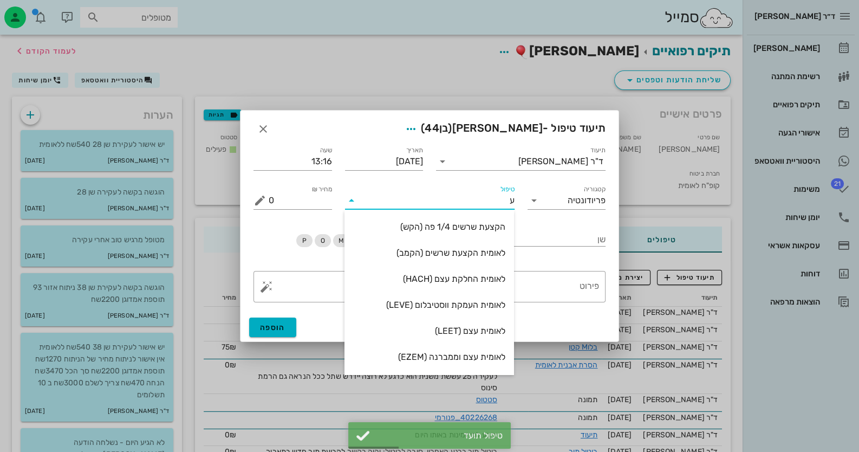
type input "עק"
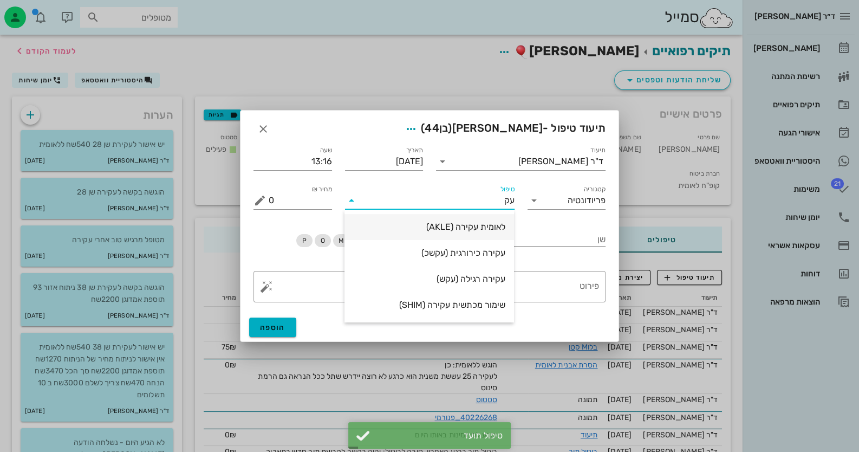
click at [500, 232] on div "לאומית עקירה (AKLE)" at bounding box center [429, 227] width 152 height 10
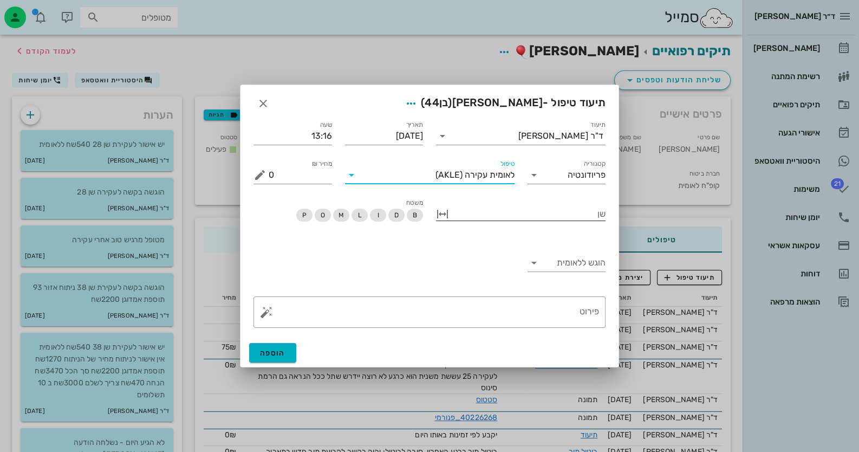
click at [549, 218] on div at bounding box center [528, 213] width 154 height 14
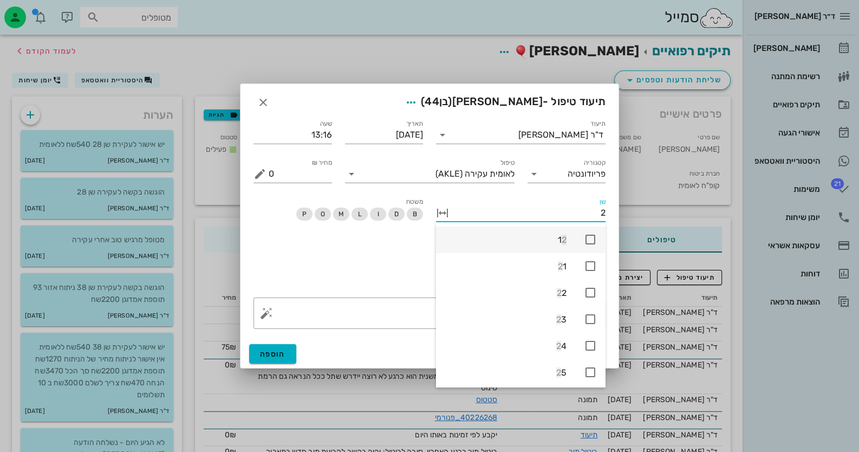
type input "25"
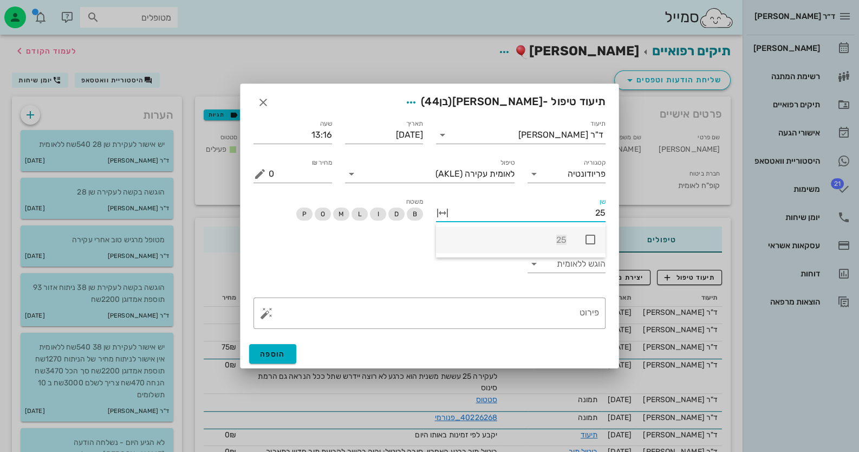
click at [588, 231] on div "25" at bounding box center [521, 240] width 170 height 27
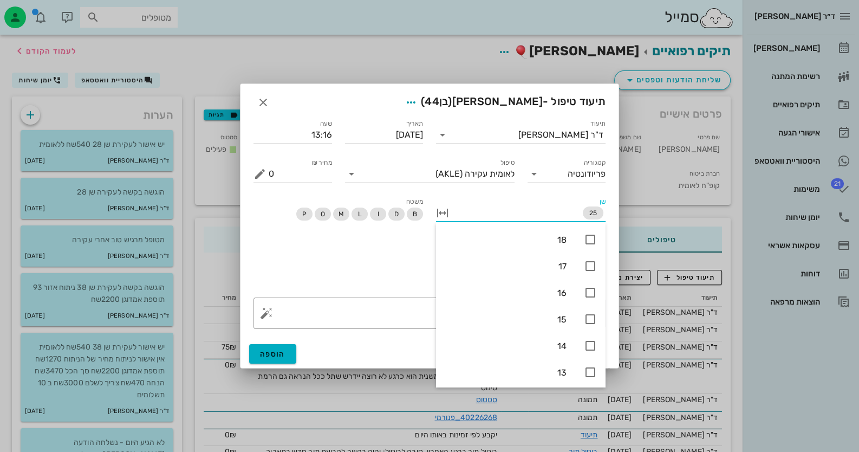
click at [412, 261] on div "הוגש ללאומית" at bounding box center [429, 265] width 365 height 51
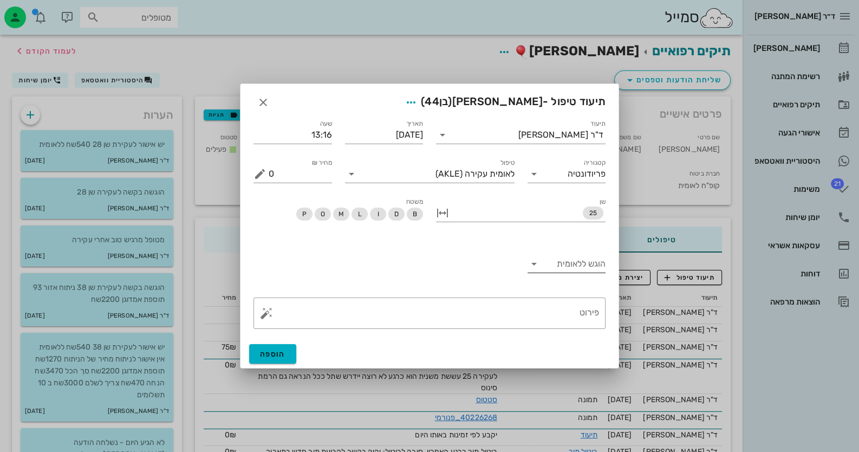
click at [567, 273] on div "הוגש ללאומית" at bounding box center [567, 263] width 79 height 17
click at [574, 301] on div "לא" at bounding box center [566, 298] width 61 height 10
click at [574, 311] on textarea "פירוט" at bounding box center [434, 316] width 331 height 26
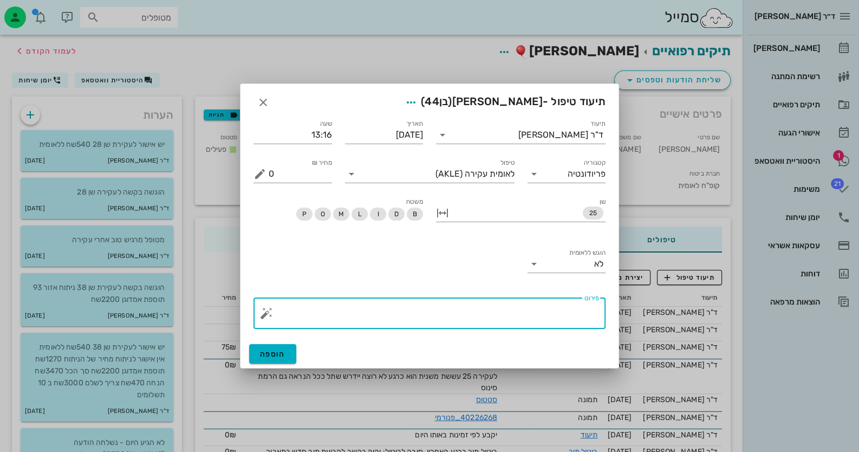
click at [265, 311] on button "button" at bounding box center [266, 313] width 13 height 13
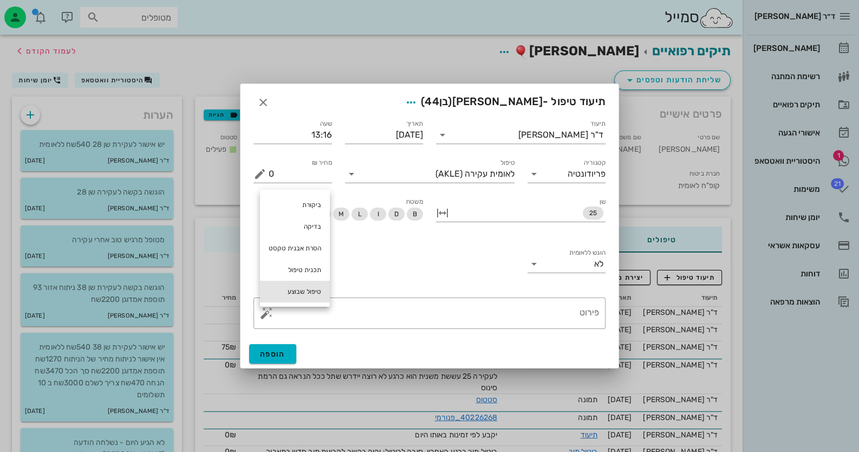
click at [291, 293] on div "טיפול שבוצע" at bounding box center [295, 292] width 70 height 22
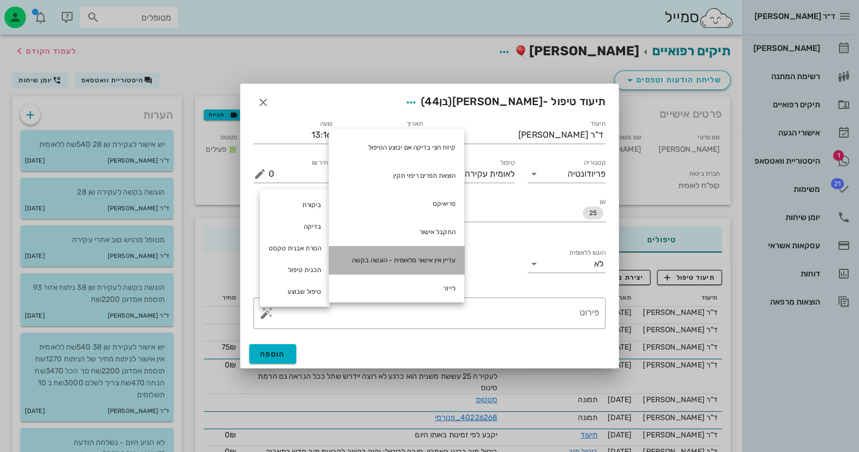
click at [447, 262] on div "עדיין אין אישור מלאומית - הוגשה בקשה" at bounding box center [396, 260] width 135 height 28
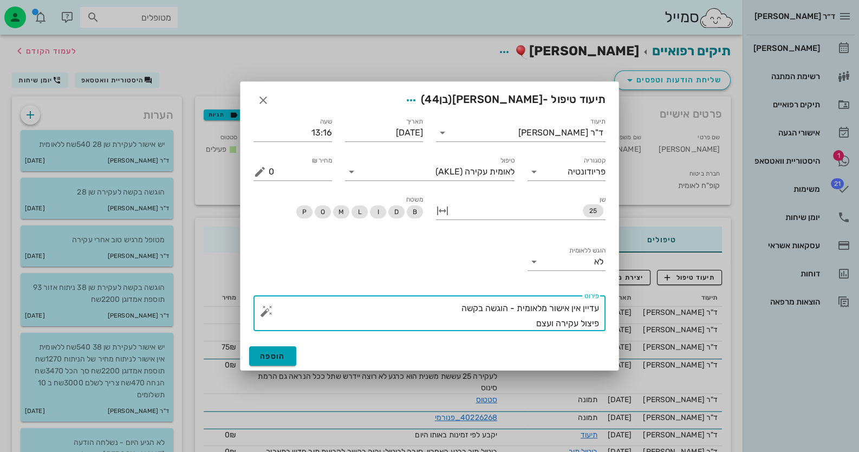
type textarea "עדיין אין אישור מלאומית - הוגשה בקשה פיצול עקירה ועצם"
click at [289, 352] on button "הוספה" at bounding box center [272, 356] width 47 height 20
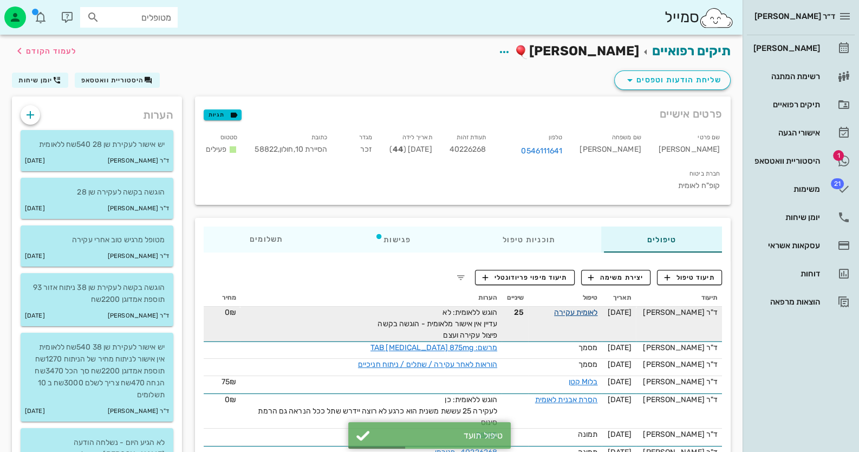
click at [573, 308] on link "לאומית עקירה" at bounding box center [575, 312] width 43 height 9
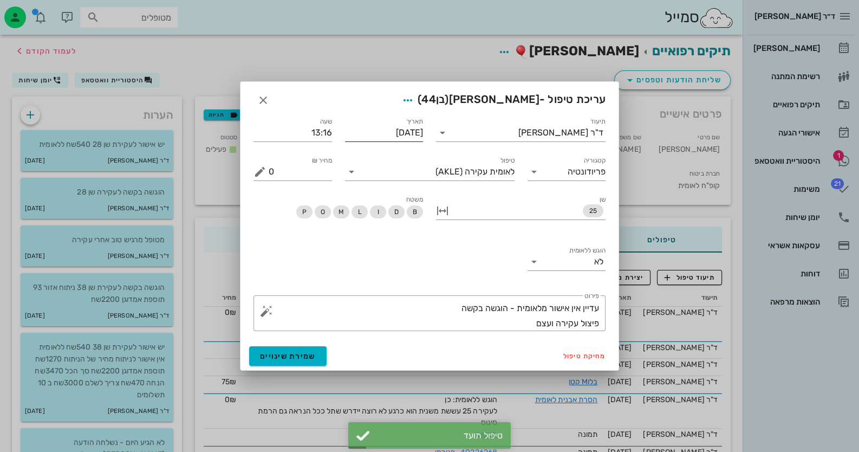
click at [403, 135] on input "[DATE]" at bounding box center [384, 132] width 79 height 17
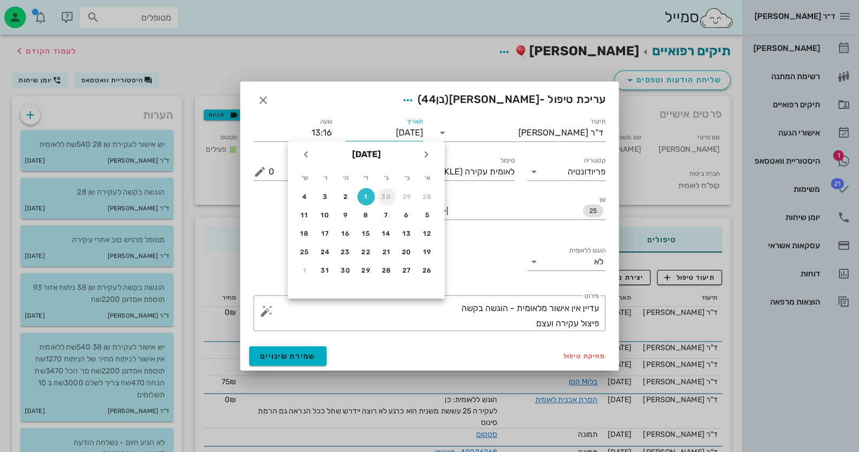
click at [385, 199] on div "30" at bounding box center [386, 197] width 17 height 8
type input "[DATE]"
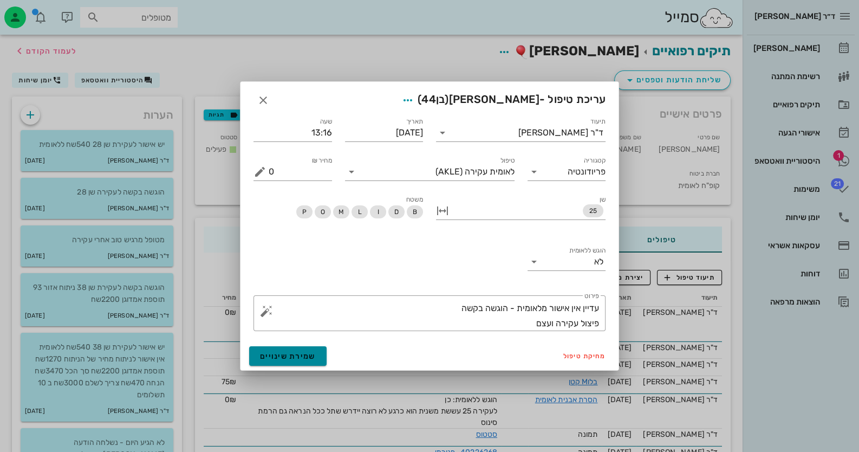
click at [305, 352] on span "שמירת שינויים" at bounding box center [288, 356] width 56 height 9
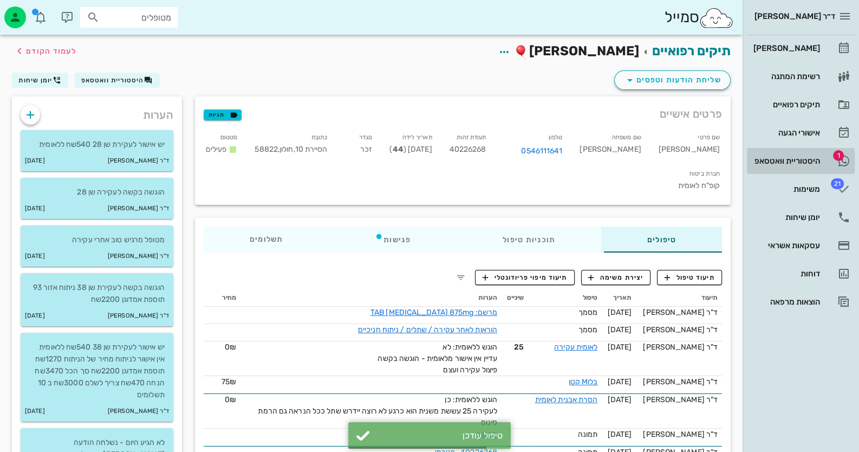
click at [796, 157] on div "היסטוריית וואטסאפ" at bounding box center [786, 161] width 69 height 9
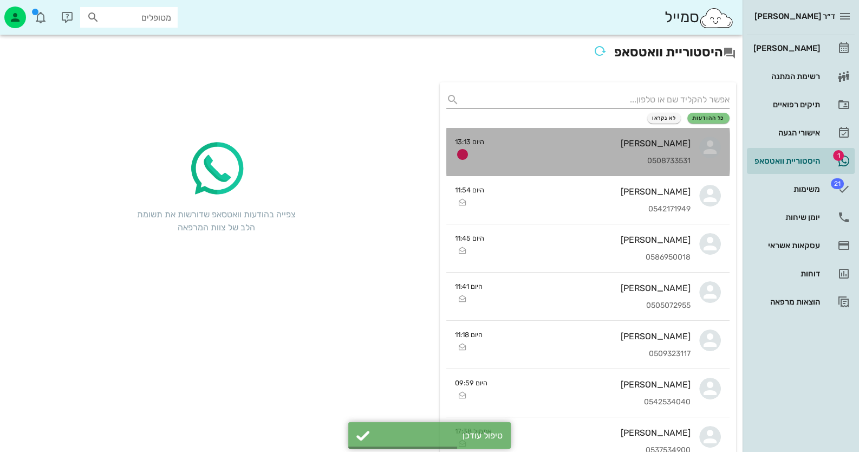
click at [675, 145] on div "[PERSON_NAME]" at bounding box center [592, 143] width 198 height 10
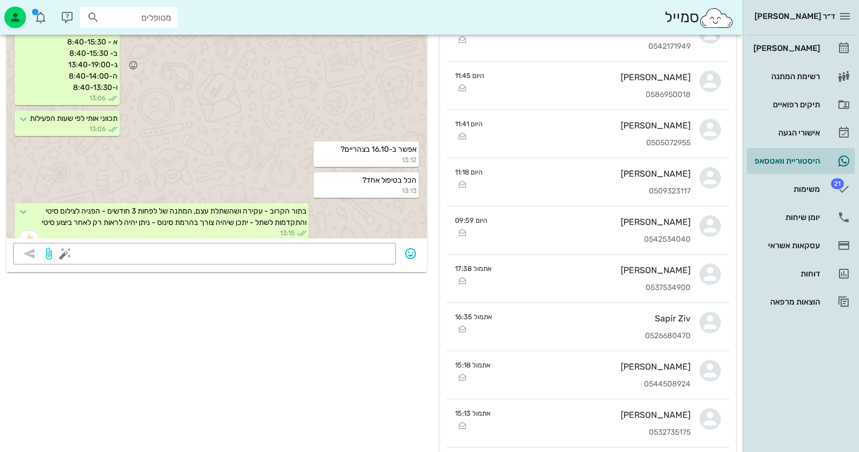
scroll to position [1317, 0]
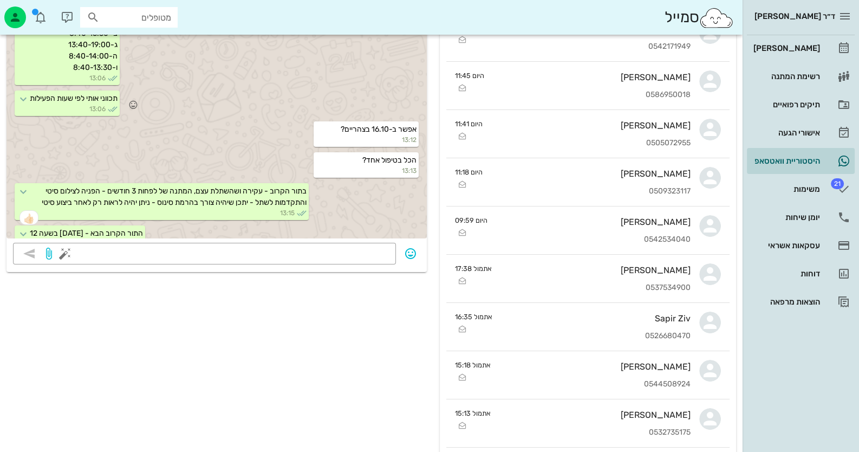
click at [316, 120] on div "תכווני אותי לפי שעות הפעילות 13:06" at bounding box center [217, 104] width 421 height 31
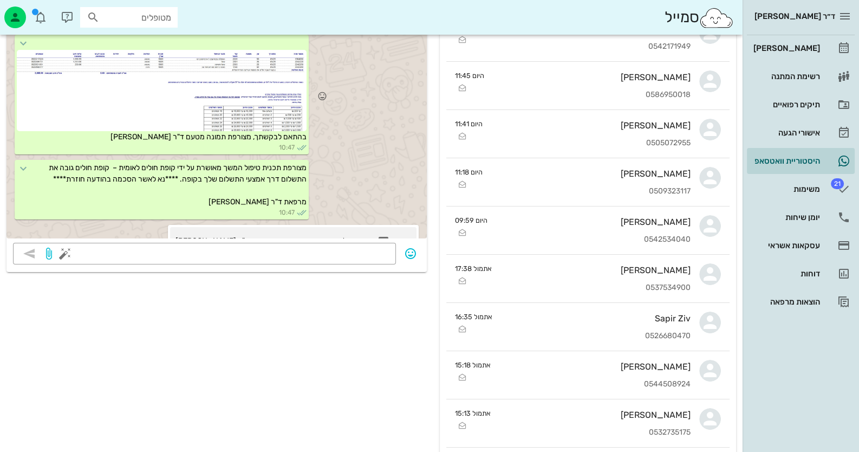
scroll to position [775, 0]
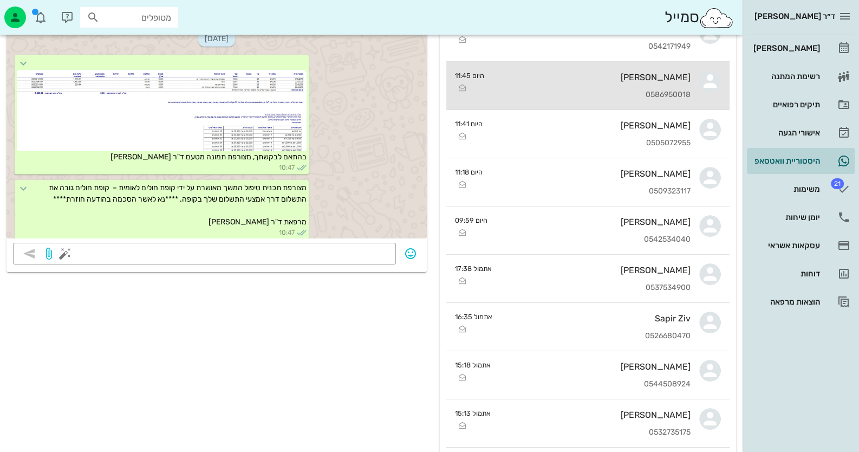
click at [628, 79] on div "[PERSON_NAME]" at bounding box center [592, 77] width 198 height 10
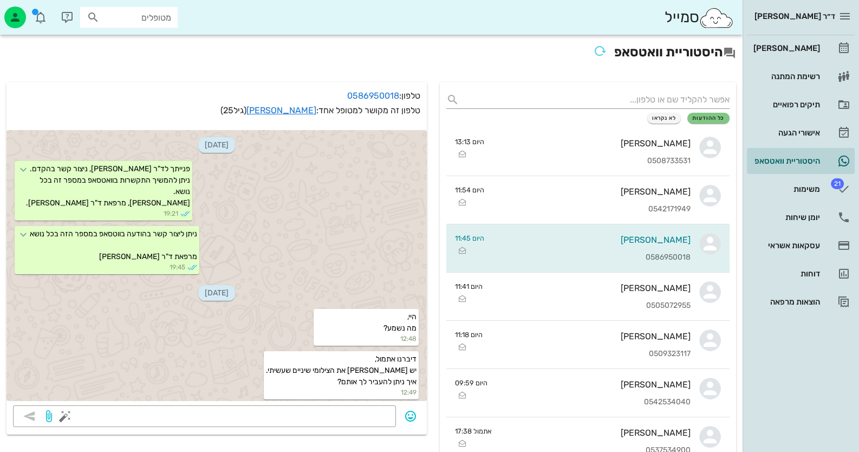
scroll to position [1794, 0]
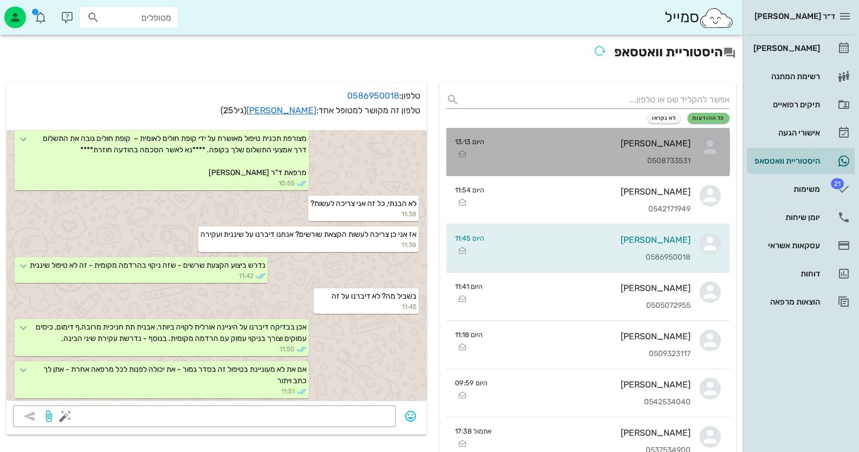
click at [681, 153] on div "ניק [PERSON_NAME] 0508733531" at bounding box center [592, 152] width 198 height 48
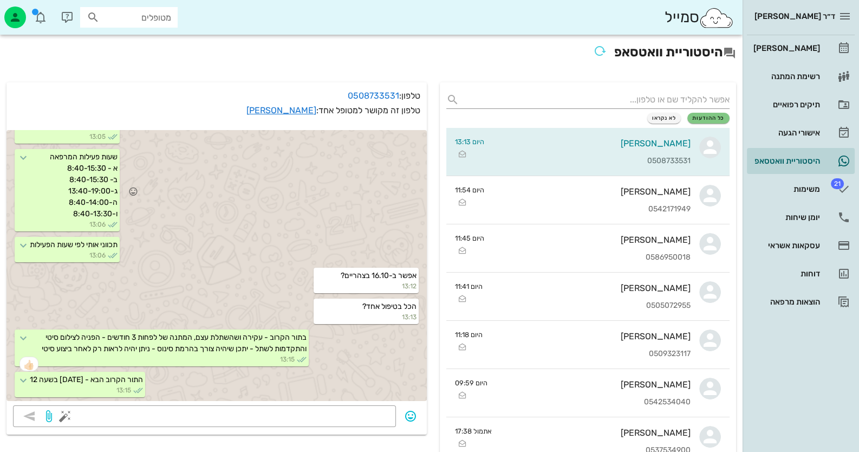
scroll to position [1371, 0]
click at [57, 418] on span "button" at bounding box center [49, 416] width 20 height 13
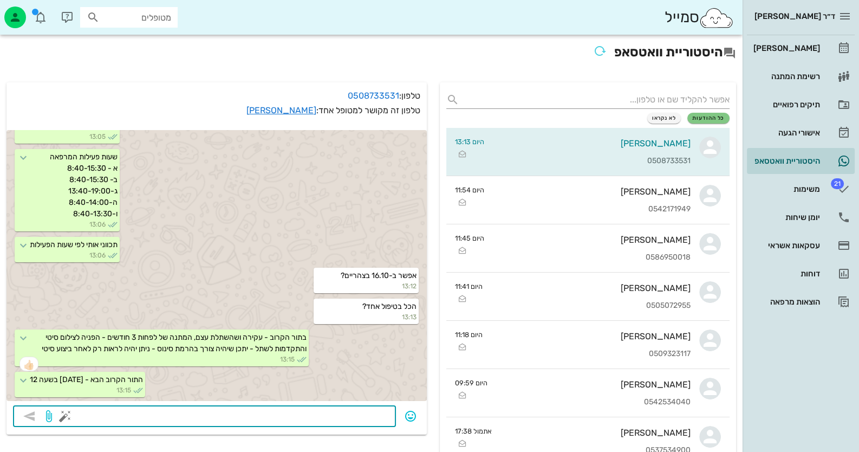
click at [65, 411] on button "button" at bounding box center [65, 416] width 13 height 13
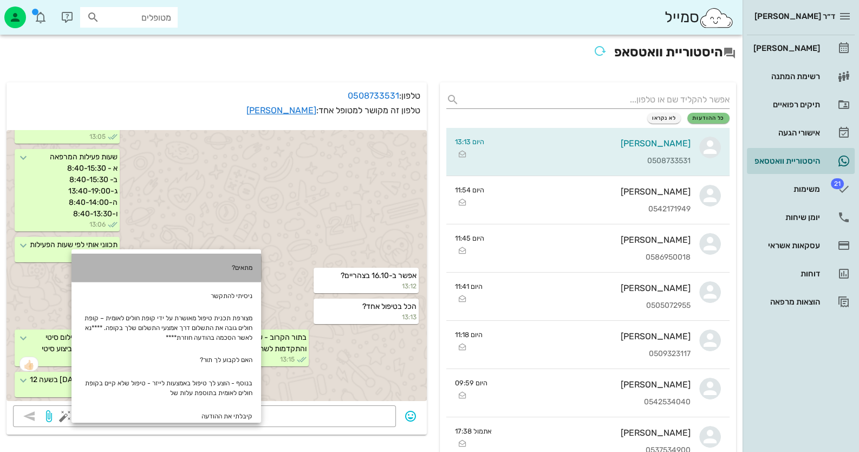
click at [244, 265] on div "מתאים?" at bounding box center [167, 268] width 190 height 28
type textarea "מתאים?"
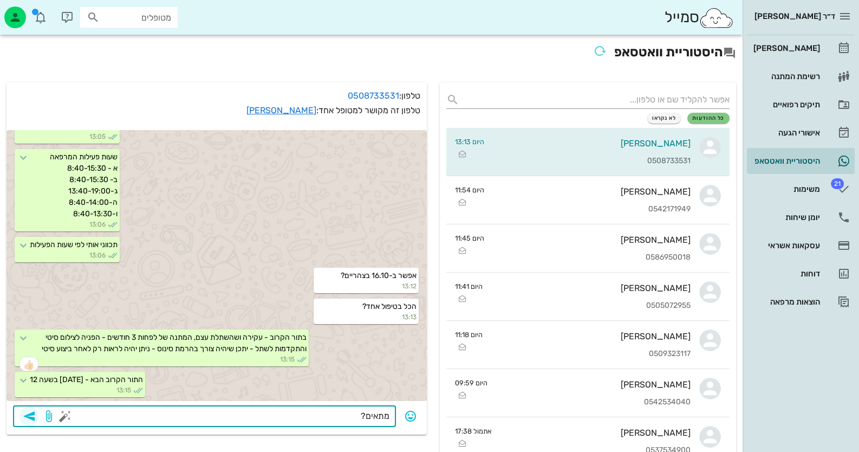
click at [25, 413] on icon "button" at bounding box center [29, 416] width 13 height 13
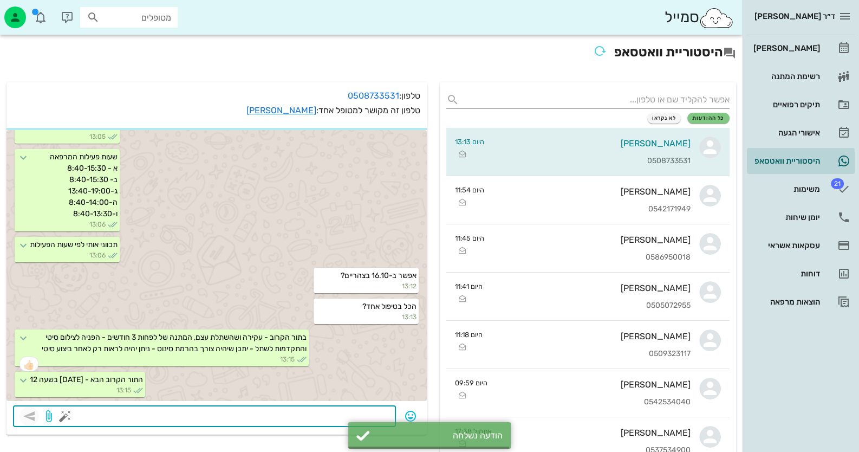
scroll to position [1402, 0]
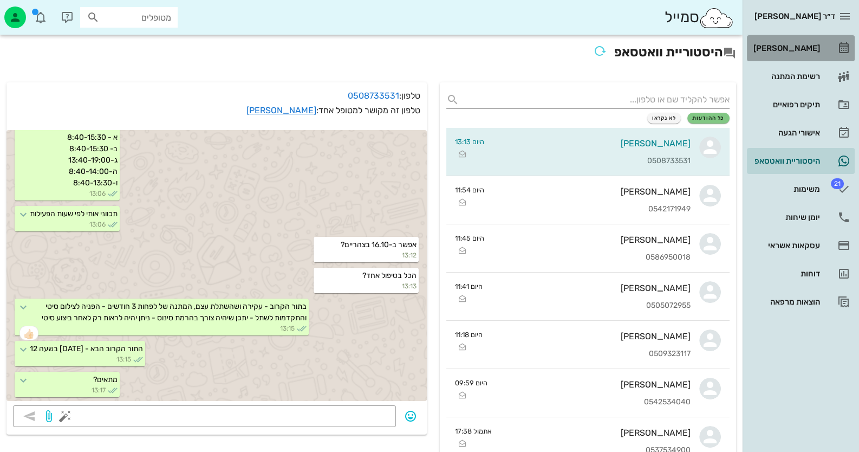
click at [809, 54] on div "[PERSON_NAME]" at bounding box center [786, 48] width 69 height 17
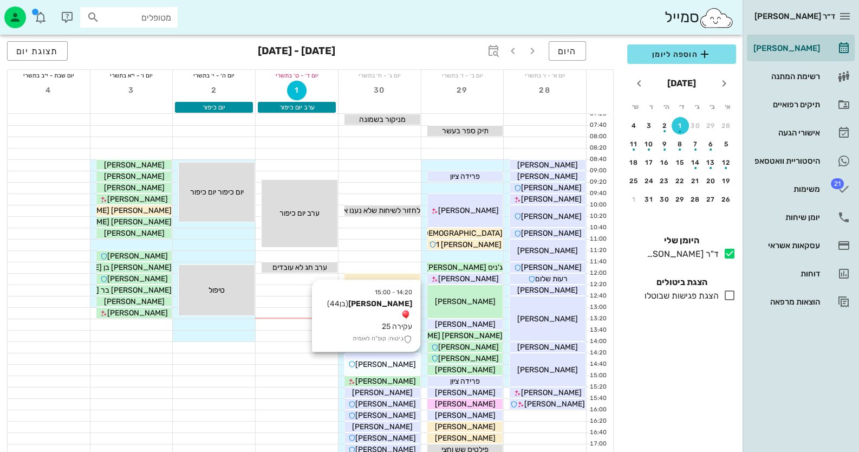
click at [404, 368] on div "[PERSON_NAME]" at bounding box center [383, 364] width 76 height 11
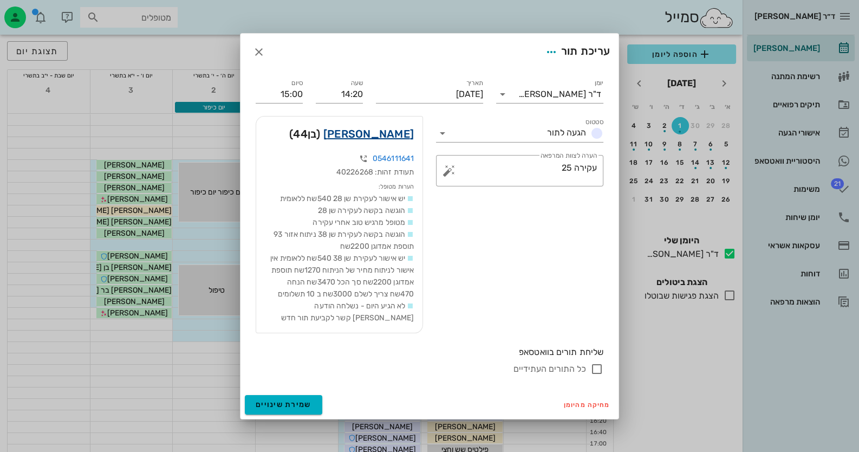
click at [402, 138] on link "[PERSON_NAME]" at bounding box center [369, 133] width 90 height 17
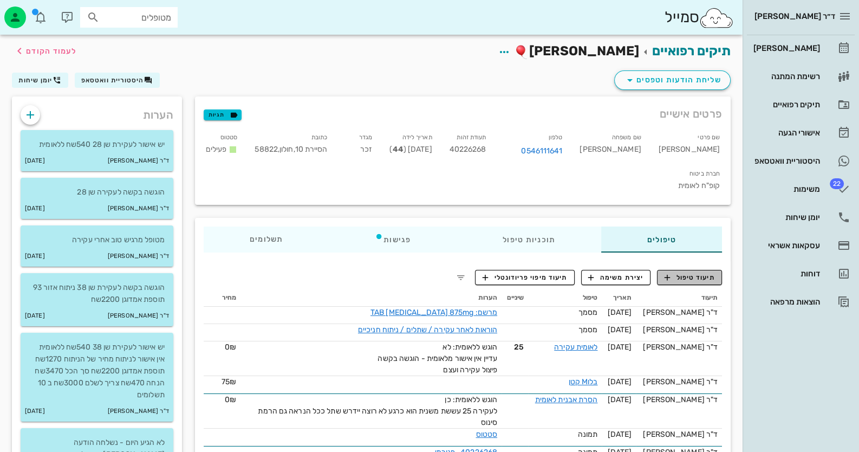
click at [714, 273] on span "תיעוד טיפול" at bounding box center [690, 278] width 50 height 10
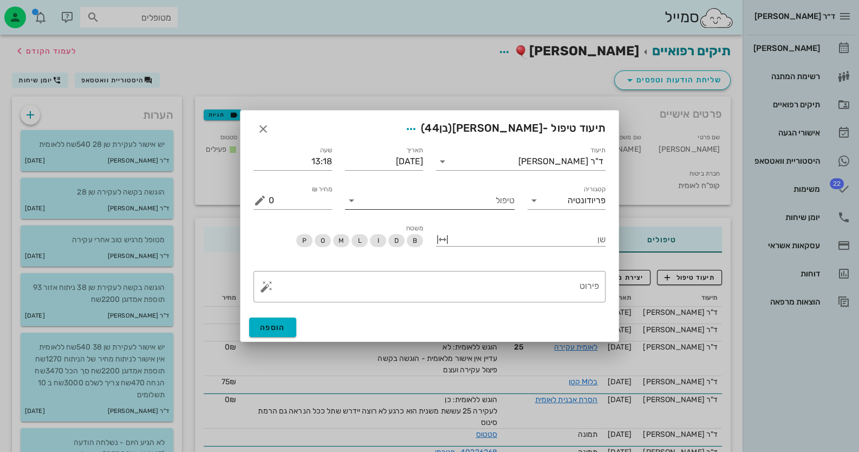
click at [478, 204] on input "טיפול" at bounding box center [437, 200] width 154 height 17
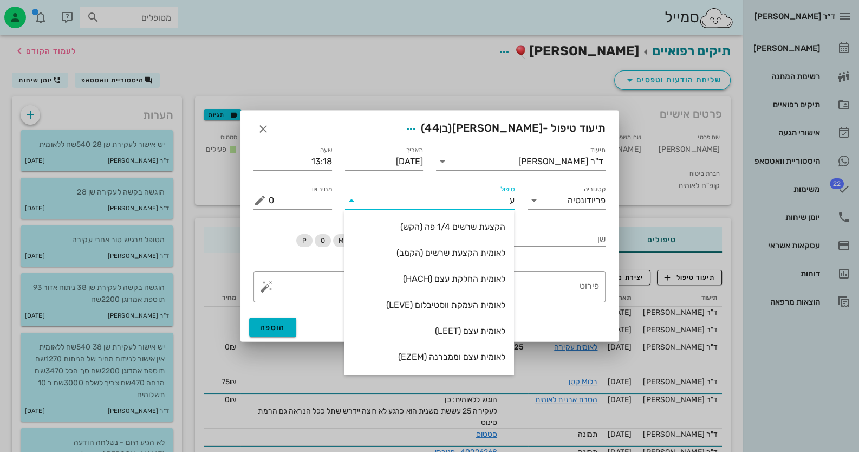
type input "עצ"
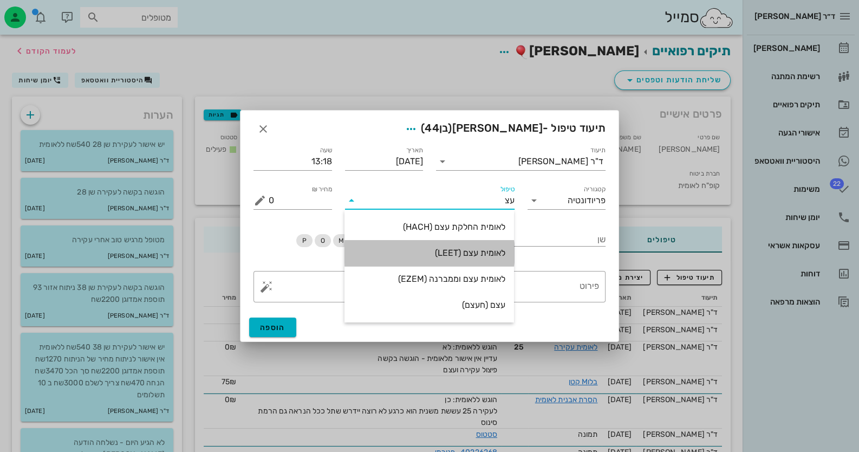
click at [475, 259] on div "לאומית עצם (LEET)" at bounding box center [429, 252] width 152 height 23
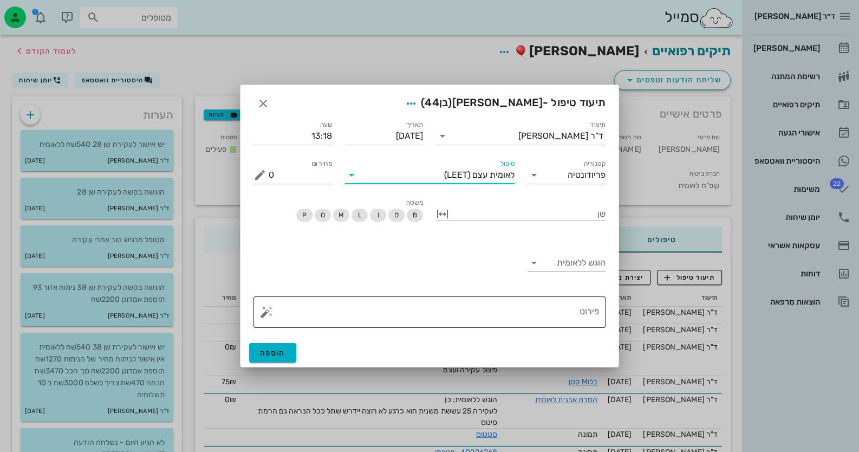
click at [521, 319] on textarea "פירוט" at bounding box center [434, 315] width 331 height 26
click at [585, 268] on input "הוגש ללאומית" at bounding box center [575, 262] width 61 height 17
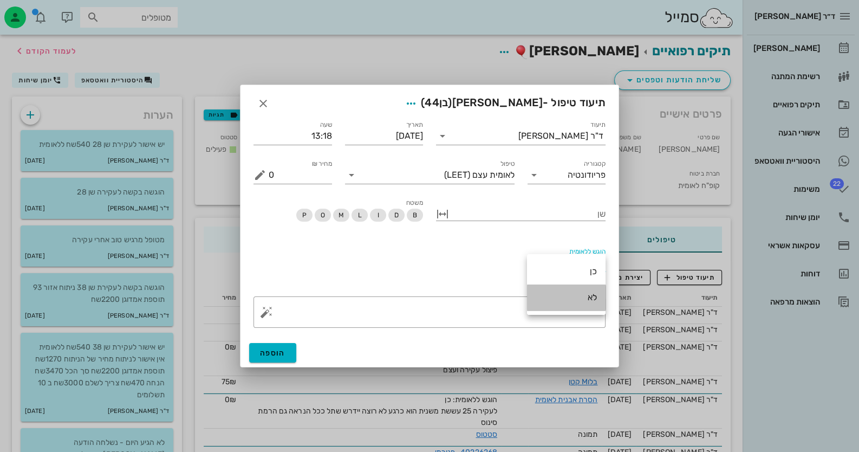
click at [585, 300] on div "לא" at bounding box center [566, 297] width 61 height 10
click at [258, 311] on div "​ פירוט 92" at bounding box center [430, 311] width 352 height 31
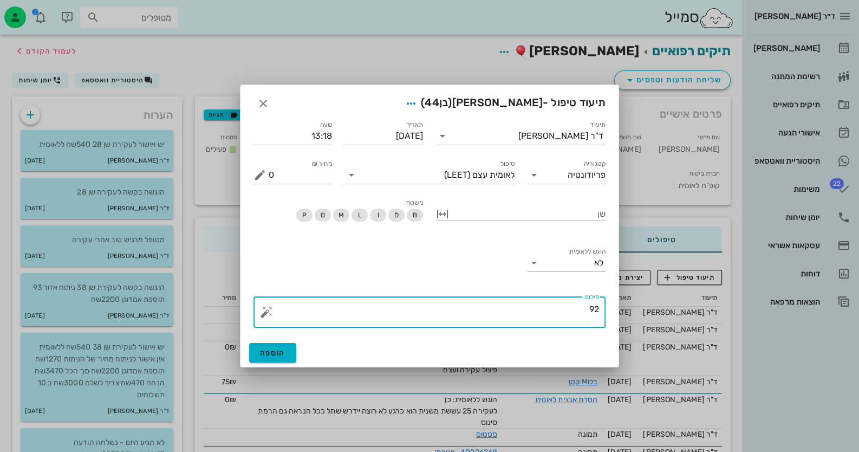
click at [269, 311] on button "button" at bounding box center [266, 312] width 13 height 13
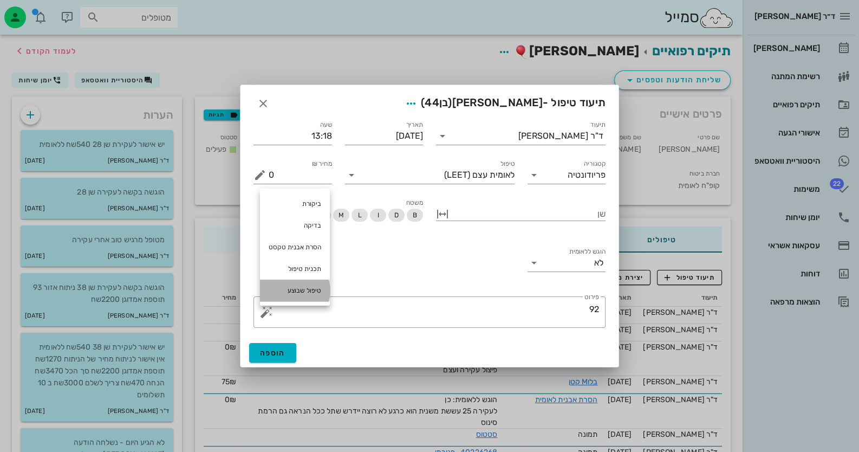
click at [290, 298] on div "טיפול שבוצע" at bounding box center [295, 291] width 70 height 22
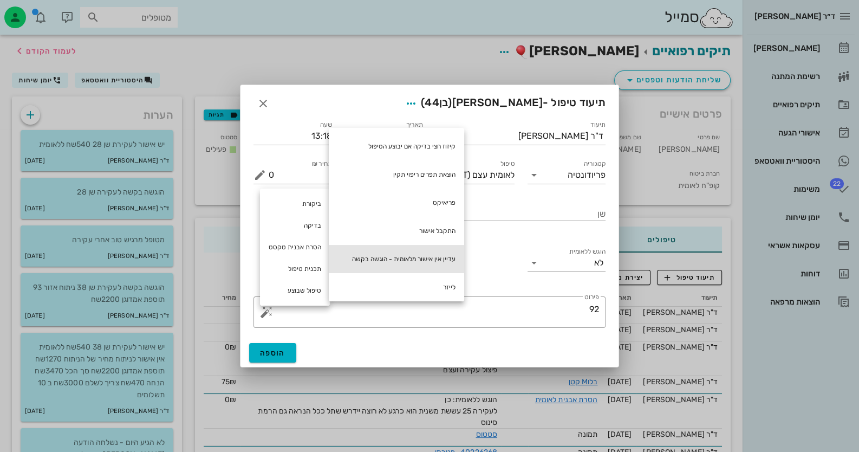
click at [366, 258] on div "עדיין אין אישור מלאומית - הוגשה בקשה" at bounding box center [396, 259] width 135 height 28
type textarea "92 עדיין אין אישור מלאומית - הוגשה בקשה"
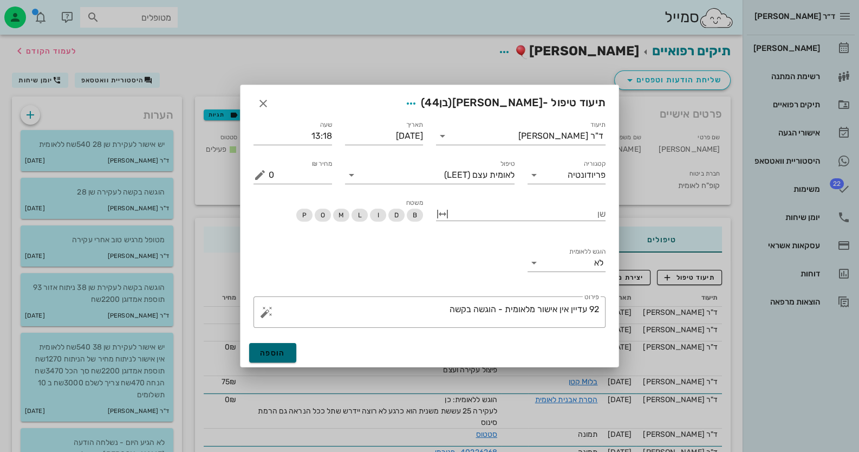
click at [287, 354] on button "הוספה" at bounding box center [272, 353] width 47 height 20
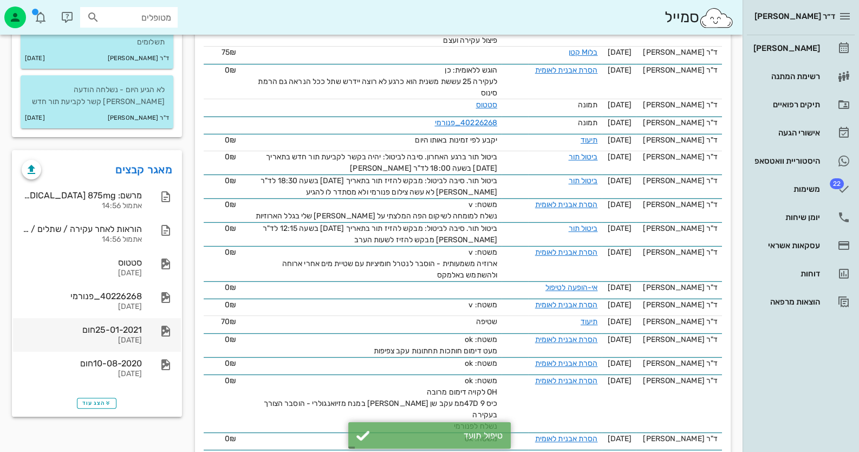
scroll to position [379, 0]
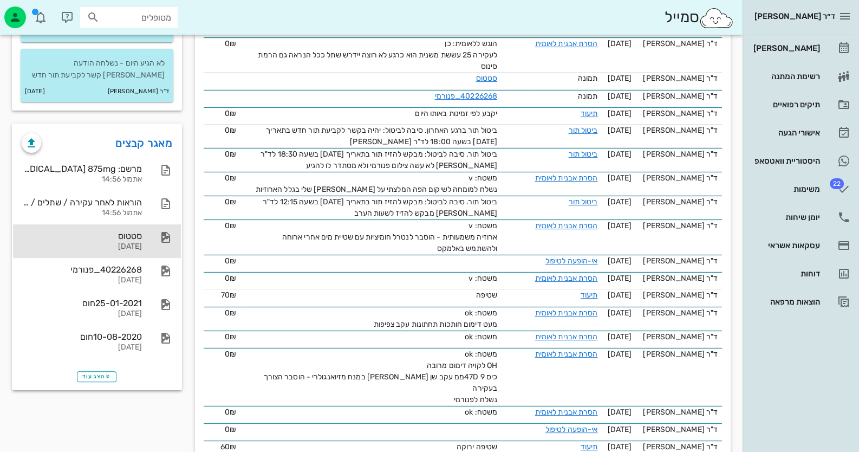
click at [148, 242] on div at bounding box center [160, 237] width 24 height 13
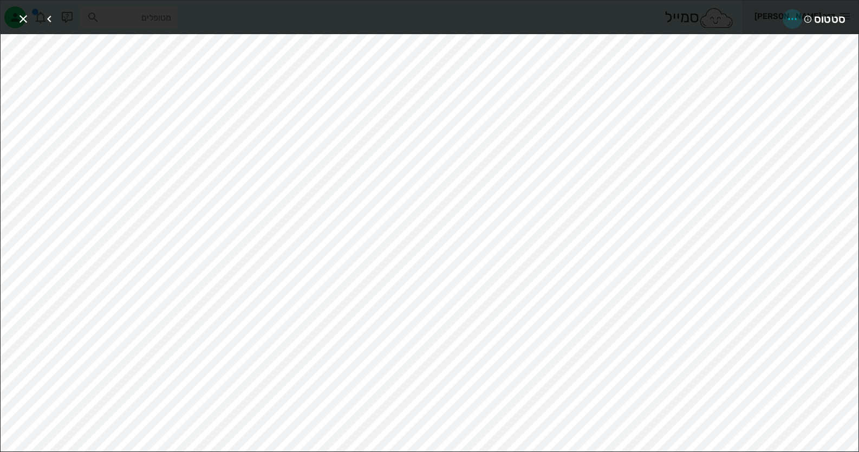
click at [794, 17] on icon "button" at bounding box center [792, 18] width 13 height 13
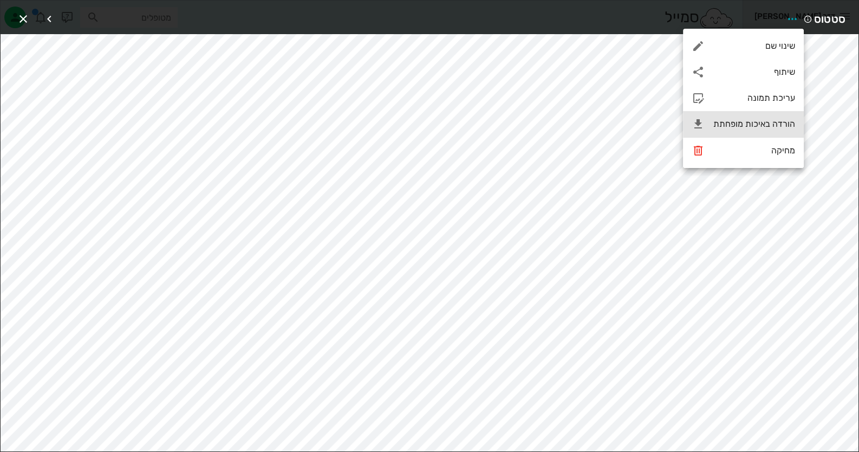
click at [767, 132] on div "הורדה באיכות מופחתת" at bounding box center [743, 124] width 121 height 26
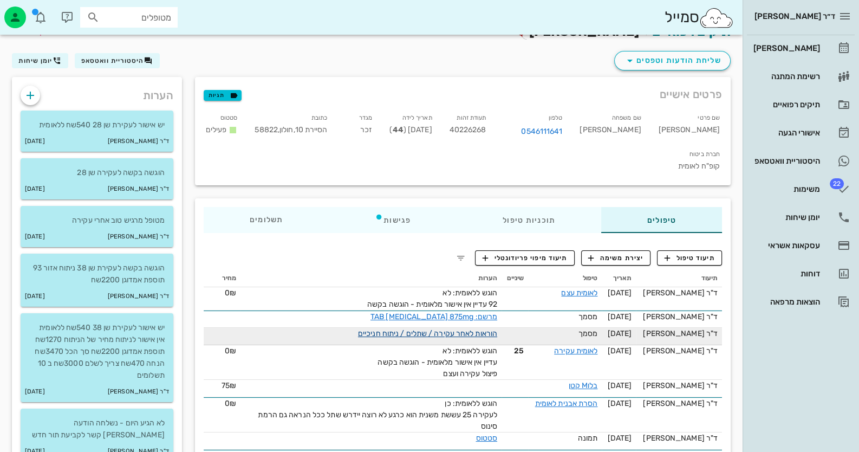
scroll to position [0, 0]
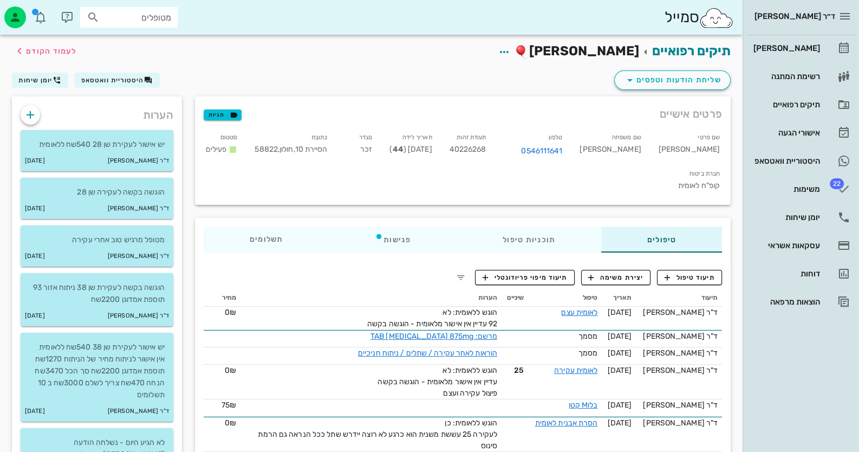
click at [487, 152] on span "40226268" at bounding box center [468, 149] width 37 height 9
copy span "40226268"
click at [35, 116] on icon "button" at bounding box center [30, 114] width 13 height 13
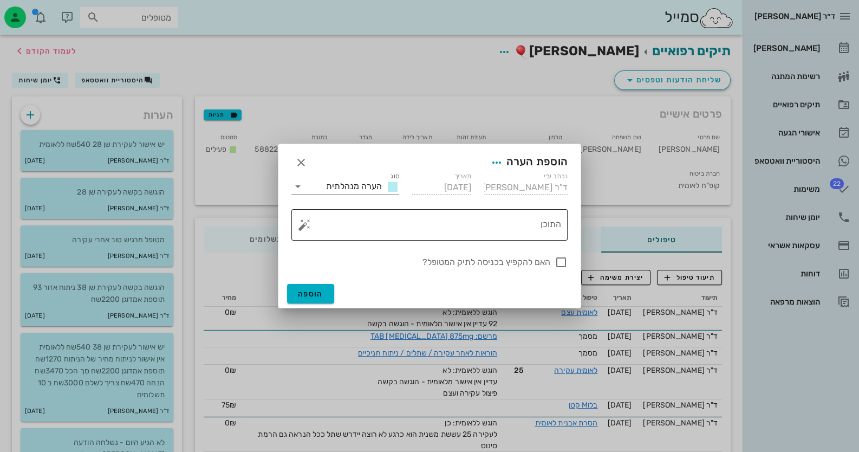
click at [301, 223] on button "button" at bounding box center [304, 224] width 13 height 13
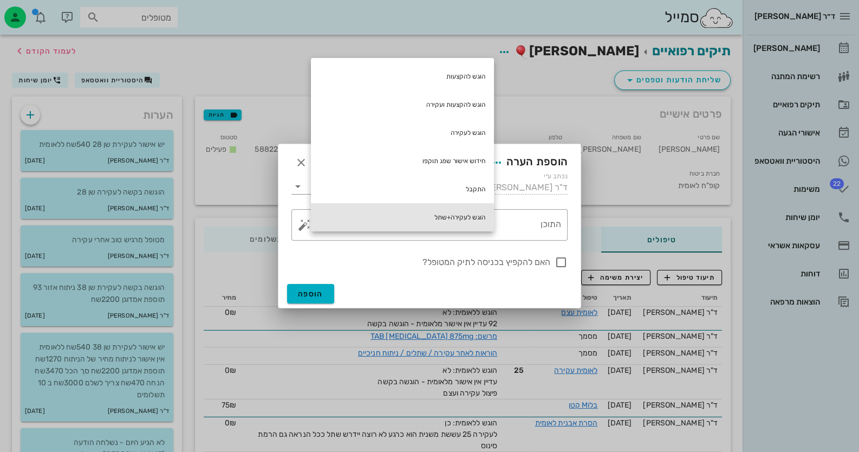
click at [476, 222] on div "הוגש לעקירה+שתל" at bounding box center [402, 217] width 183 height 28
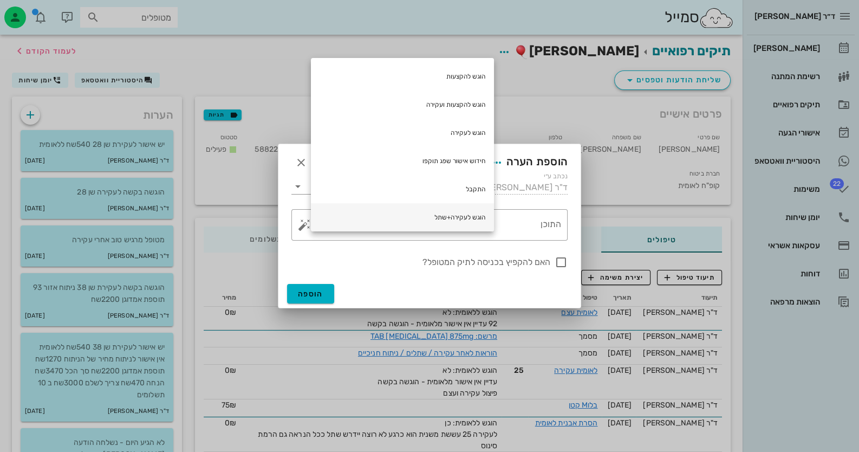
type textarea "הוגש לעקירה+שתל"
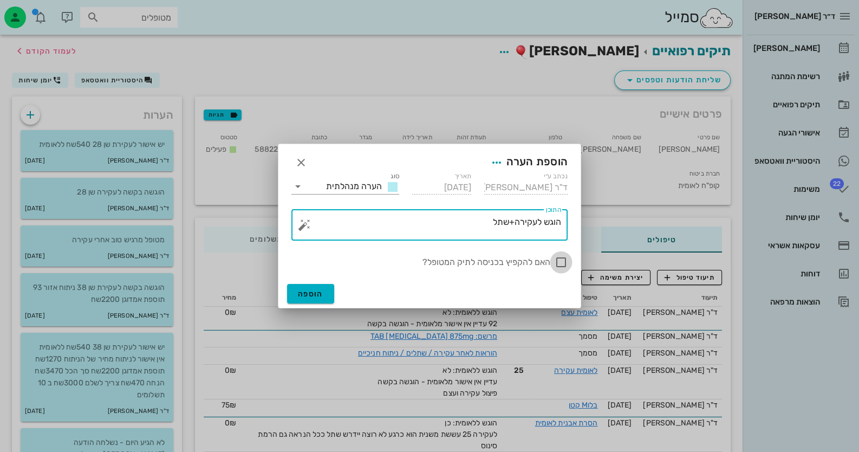
click at [560, 266] on div at bounding box center [561, 262] width 18 height 18
checkbox input "true"
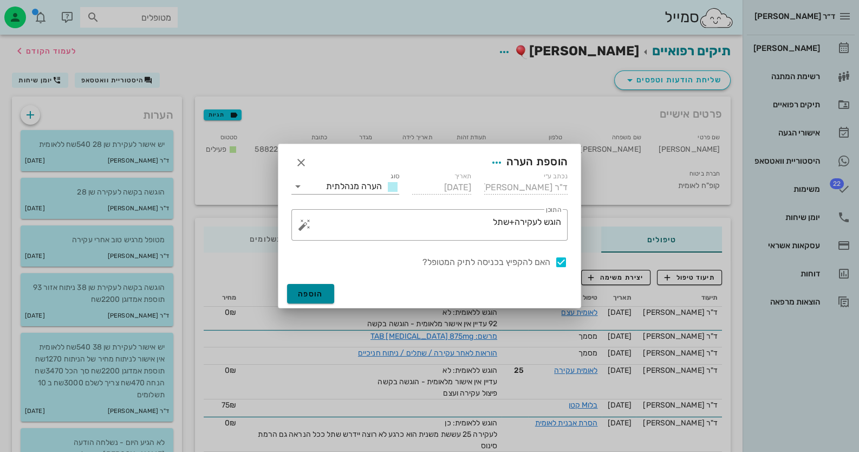
click at [315, 303] on button "הוספה" at bounding box center [310, 294] width 47 height 20
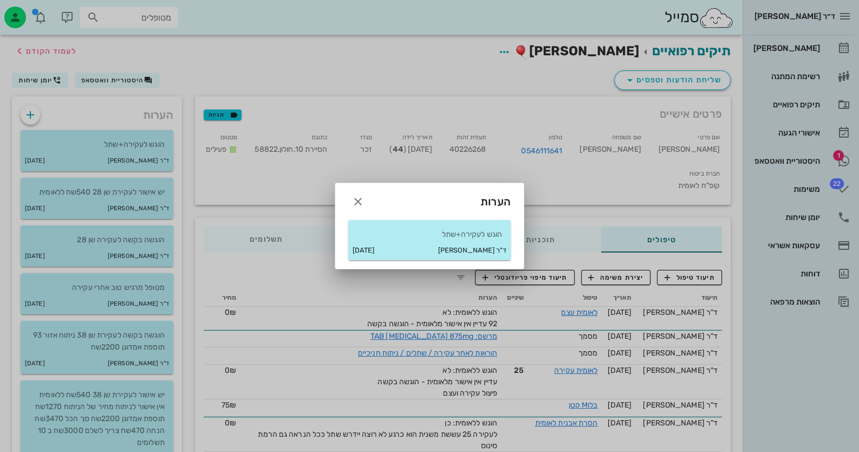
click at [588, 277] on div at bounding box center [429, 226] width 859 height 452
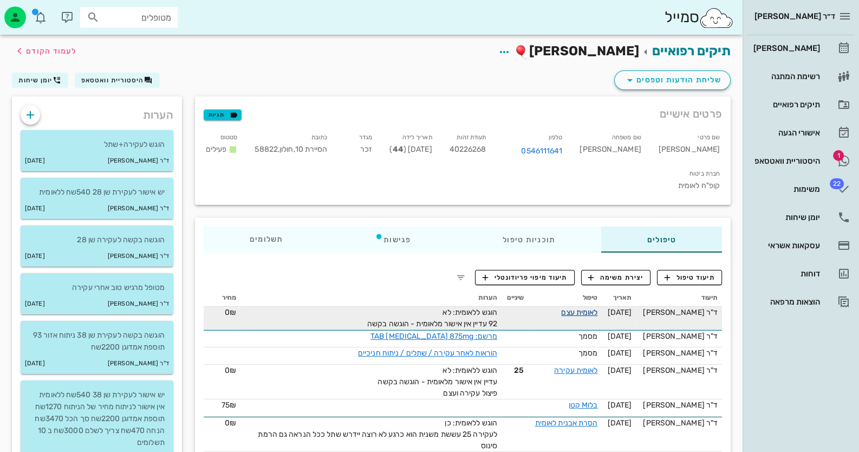
click at [595, 308] on link "לאומית עצם" at bounding box center [579, 312] width 36 height 9
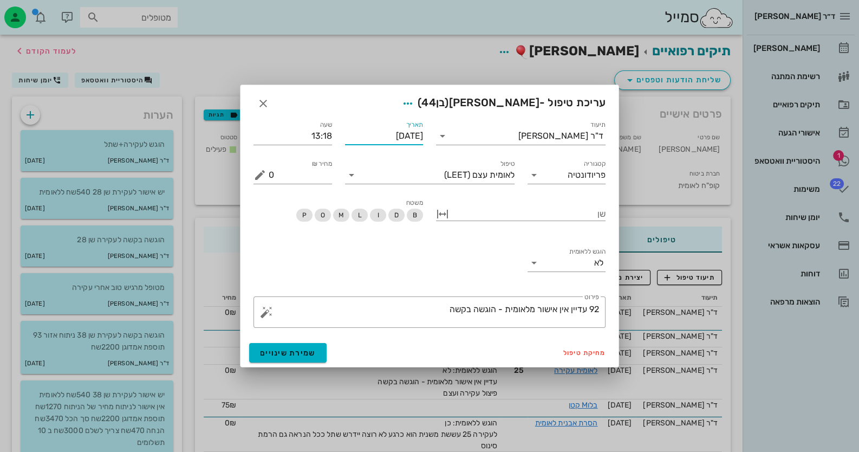
click at [392, 139] on input "[DATE]" at bounding box center [384, 135] width 79 height 17
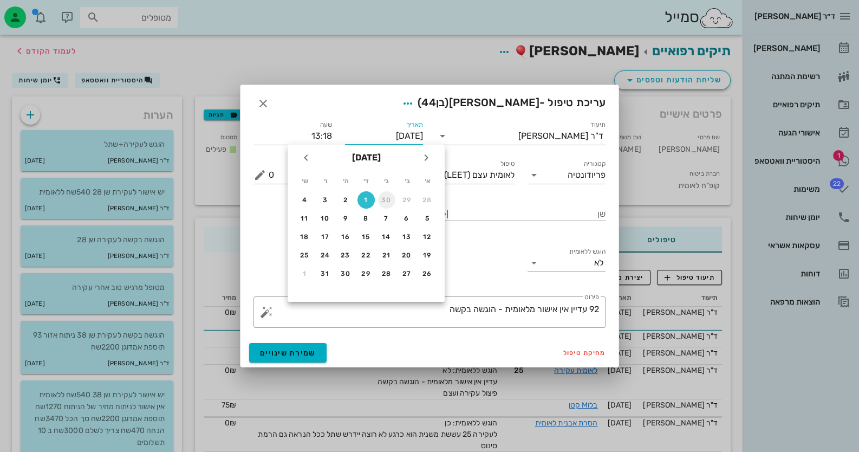
click at [379, 199] on div "30" at bounding box center [386, 200] width 17 height 8
type input "[DATE]"
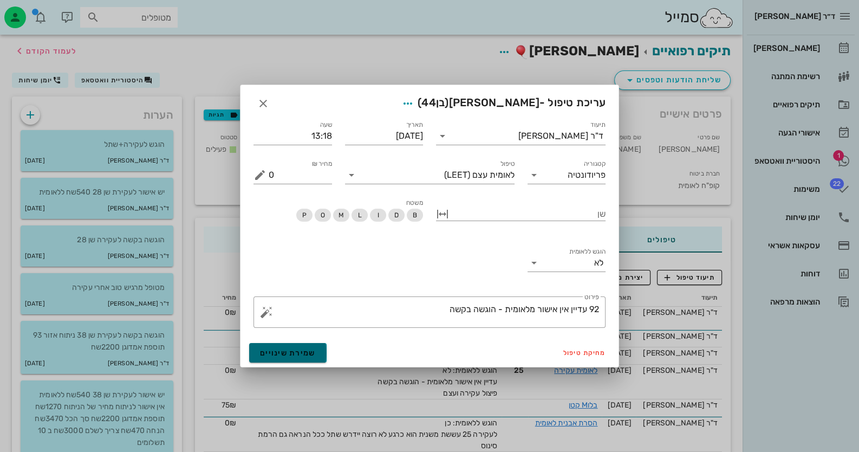
click at [313, 355] on span "שמירת שינויים" at bounding box center [288, 352] width 56 height 9
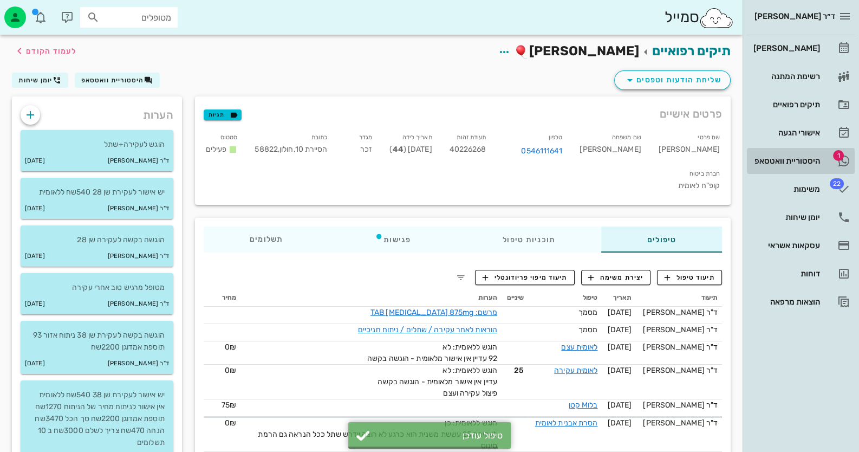
click at [810, 164] on div "היסטוריית וואטסאפ" at bounding box center [786, 161] width 69 height 9
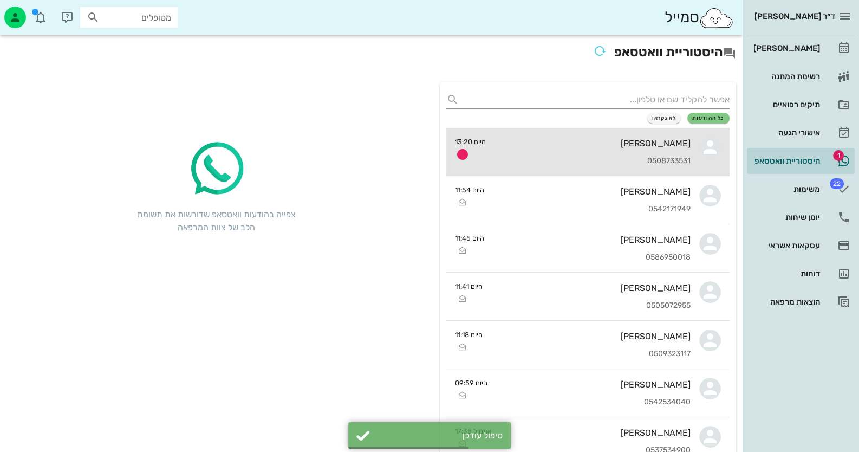
click at [607, 151] on div "ניק [PERSON_NAME] 0508733531" at bounding box center [593, 152] width 196 height 48
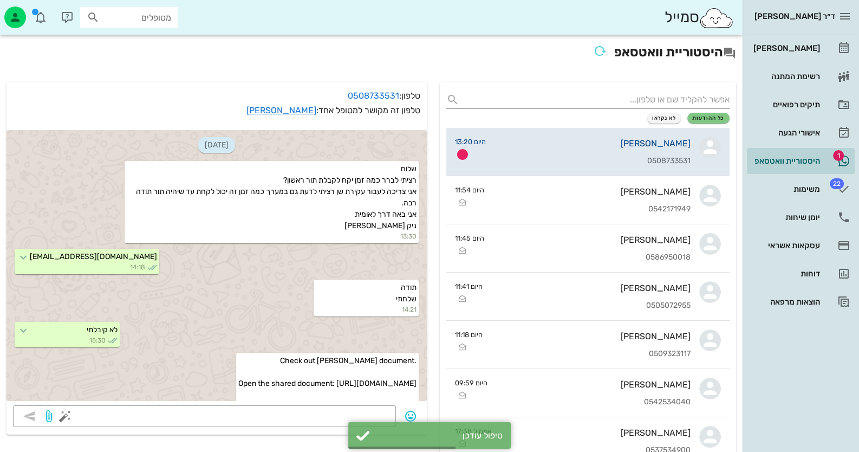
scroll to position [1444, 0]
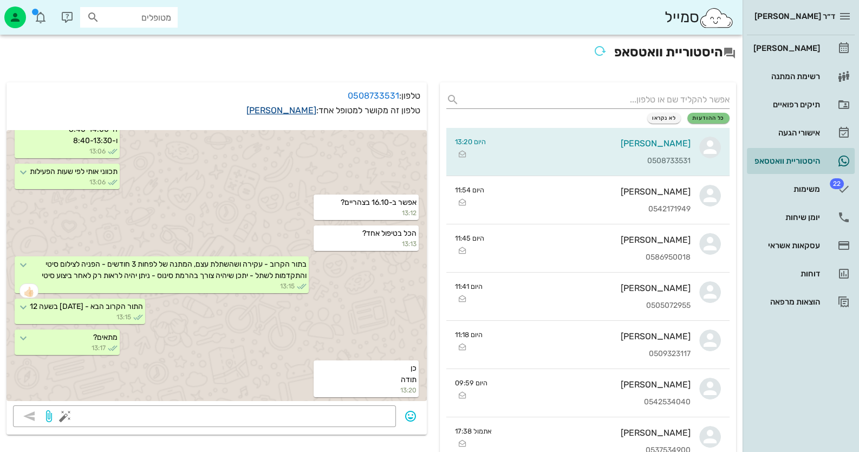
click at [287, 111] on link "[PERSON_NAME]" at bounding box center [282, 110] width 70 height 10
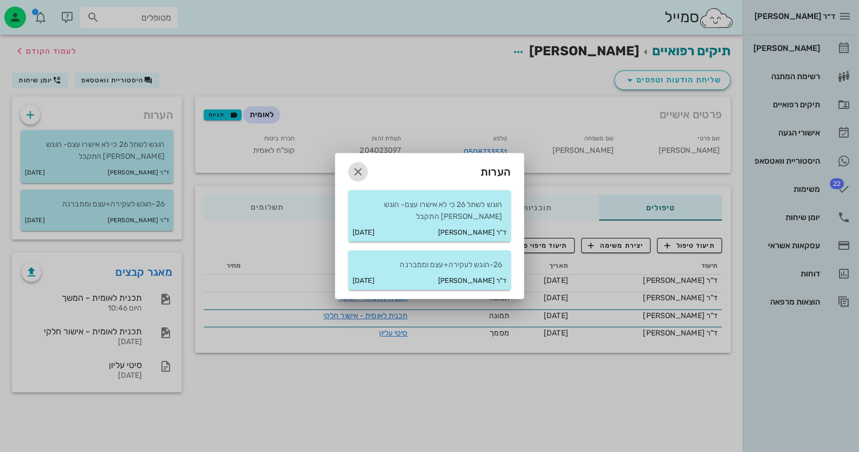
click at [357, 169] on icon "button" at bounding box center [358, 171] width 13 height 13
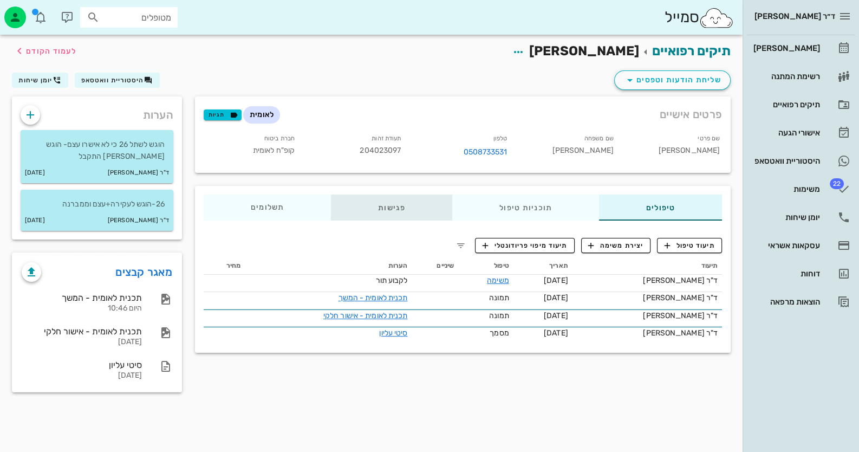
click at [396, 208] on div "פגישות" at bounding box center [391, 208] width 121 height 26
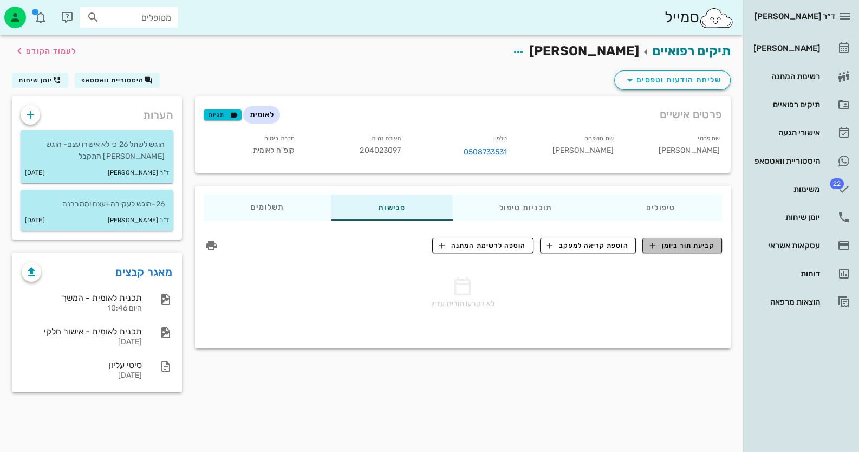
click at [683, 248] on span "קביעת תור ביומן" at bounding box center [682, 246] width 65 height 10
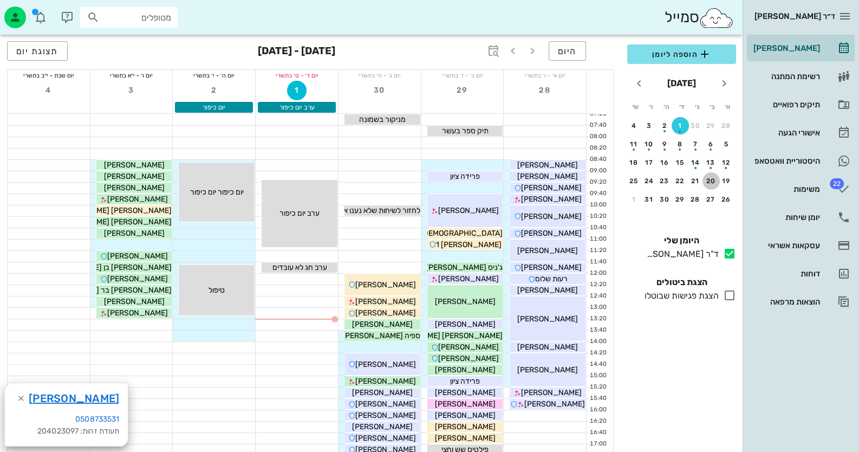
click at [712, 179] on div "20" at bounding box center [711, 181] width 17 height 8
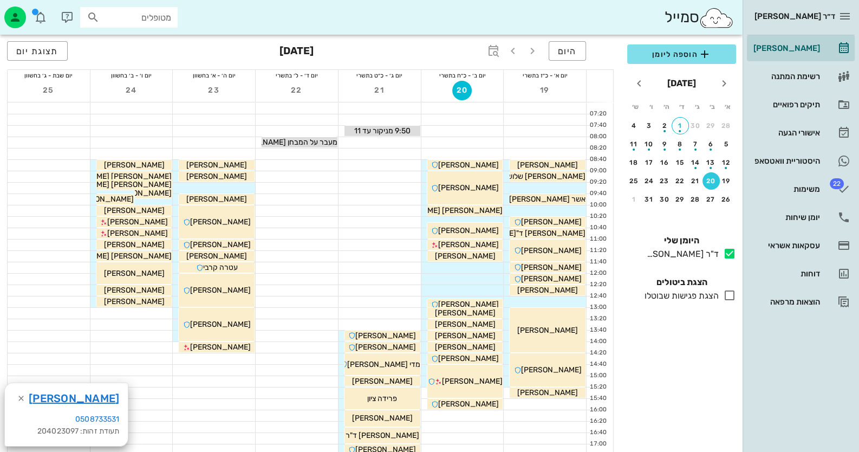
click at [483, 280] on div at bounding box center [463, 279] width 82 height 11
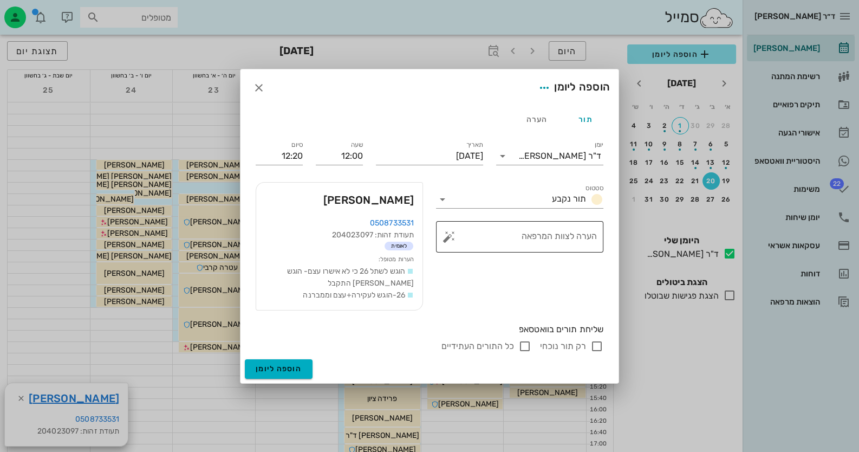
click at [451, 237] on button "button" at bounding box center [449, 236] width 13 height 13
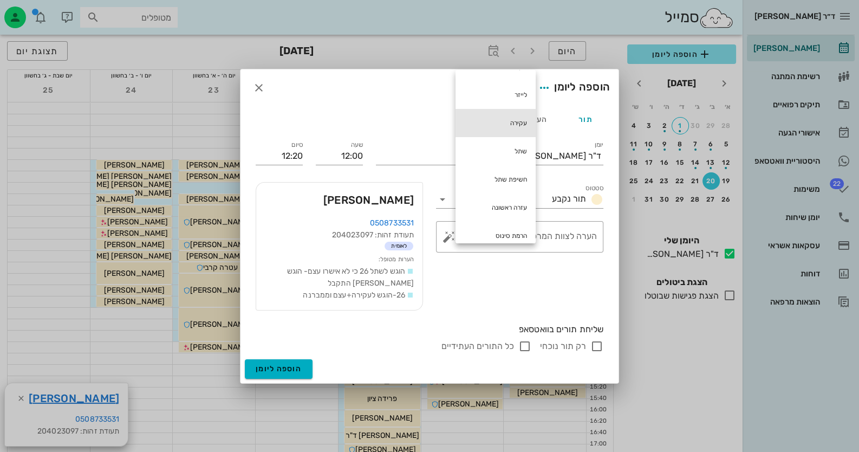
click at [499, 119] on div "עקירה" at bounding box center [496, 123] width 80 height 28
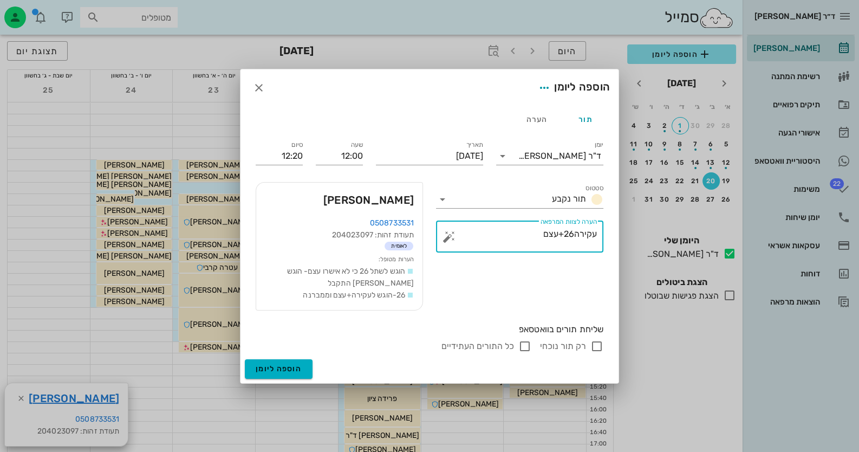
type textarea "עקירה26+עצם"
click at [601, 342] on input "רק תור נוכחי" at bounding box center [597, 346] width 13 height 13
checkbox input "false"
click at [294, 155] on input "12:20" at bounding box center [279, 155] width 47 height 17
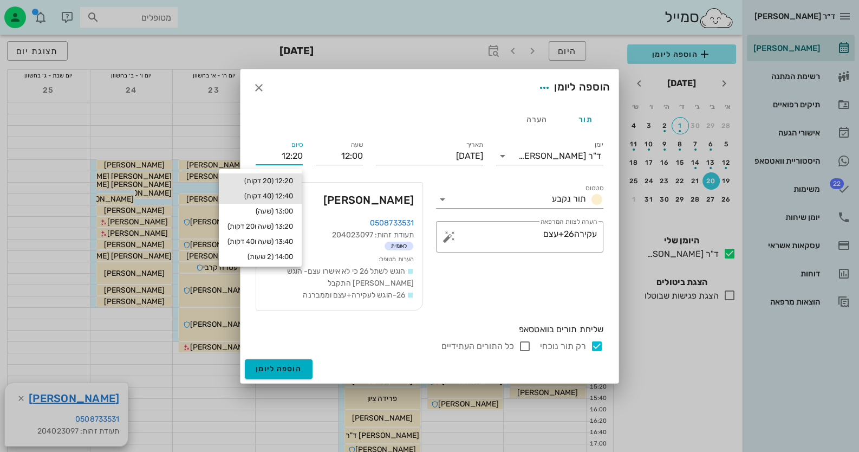
click at [275, 198] on div "12:40 (40 דקות)" at bounding box center [261, 196] width 66 height 9
type input "12:40"
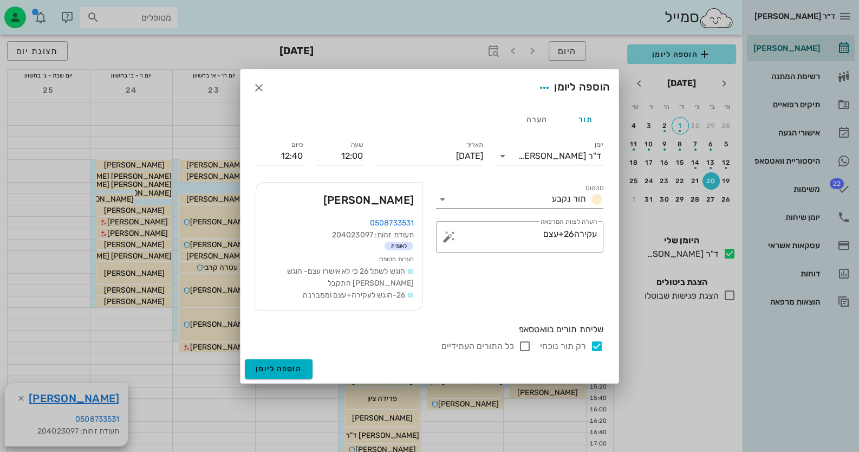
click at [290, 379] on div "הוספה ליומן" at bounding box center [430, 371] width 378 height 24
click at [293, 373] on button "הוספה ליומן" at bounding box center [279, 369] width 68 height 20
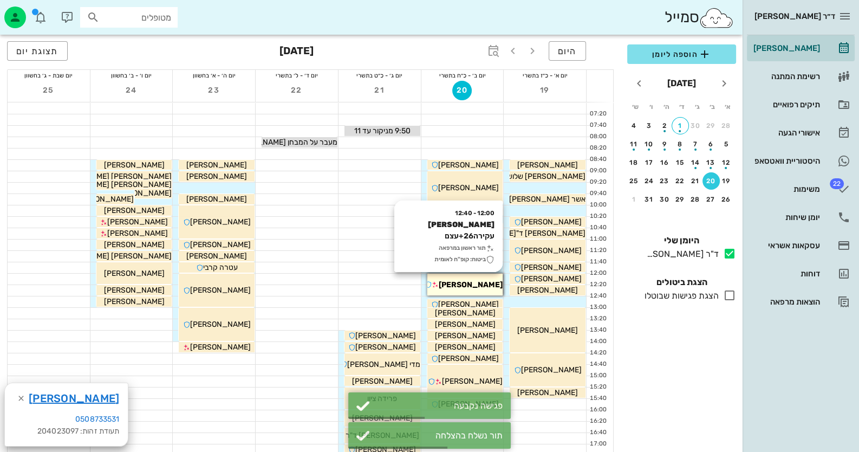
click at [491, 282] on span "[PERSON_NAME]" at bounding box center [471, 284] width 64 height 9
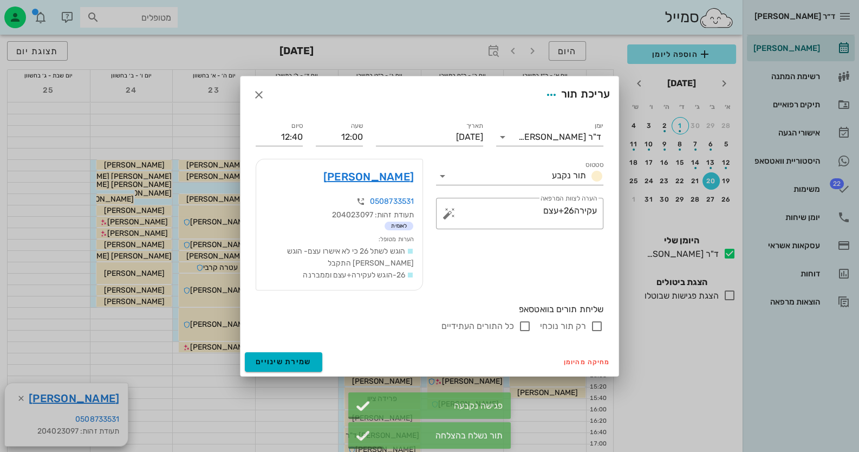
click at [825, 195] on div at bounding box center [429, 226] width 859 height 452
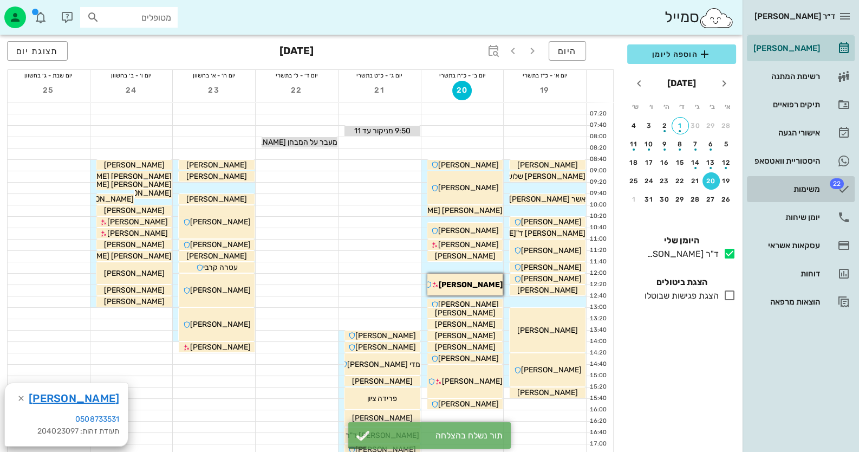
click at [824, 192] on link "22 משימות" at bounding box center [801, 189] width 108 height 26
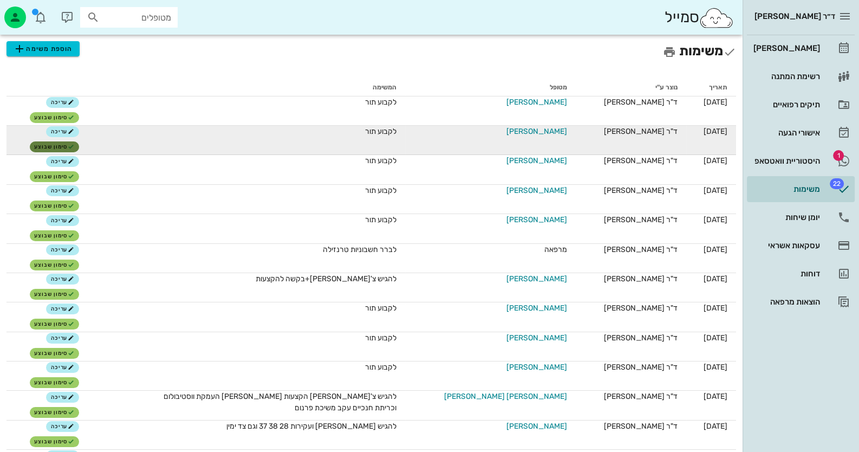
click at [74, 144] on span "סימון שבוצע" at bounding box center [54, 147] width 40 height 7
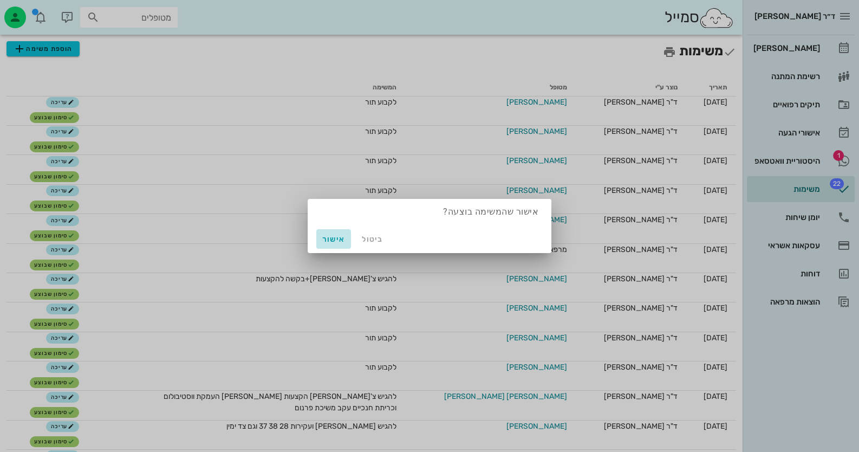
click at [325, 239] on span "אישור" at bounding box center [334, 239] width 26 height 9
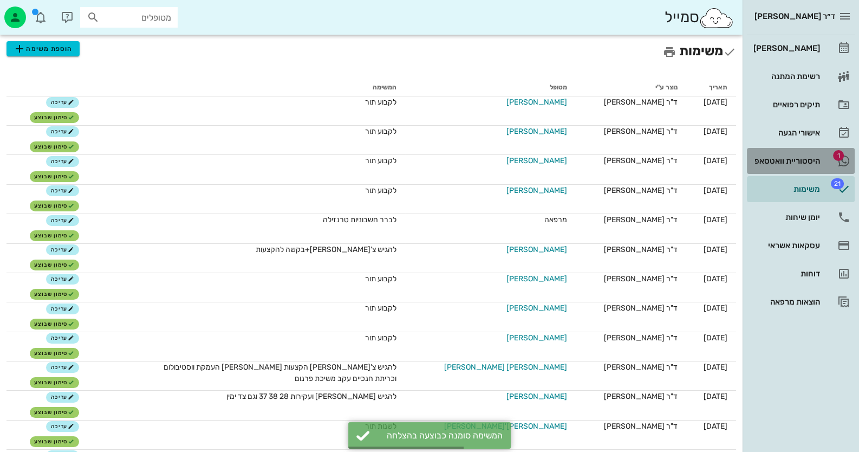
click at [830, 157] on link "1 היסטוריית וואטסאפ" at bounding box center [801, 161] width 108 height 26
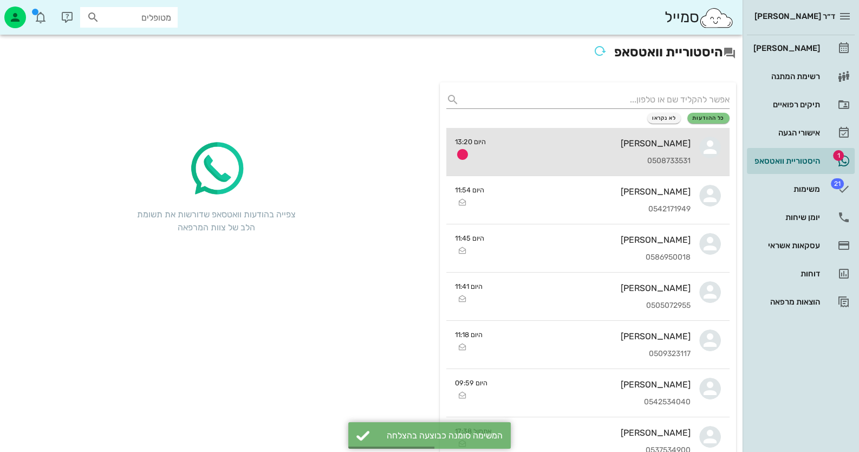
click at [623, 165] on div "0508733531" at bounding box center [593, 161] width 196 height 9
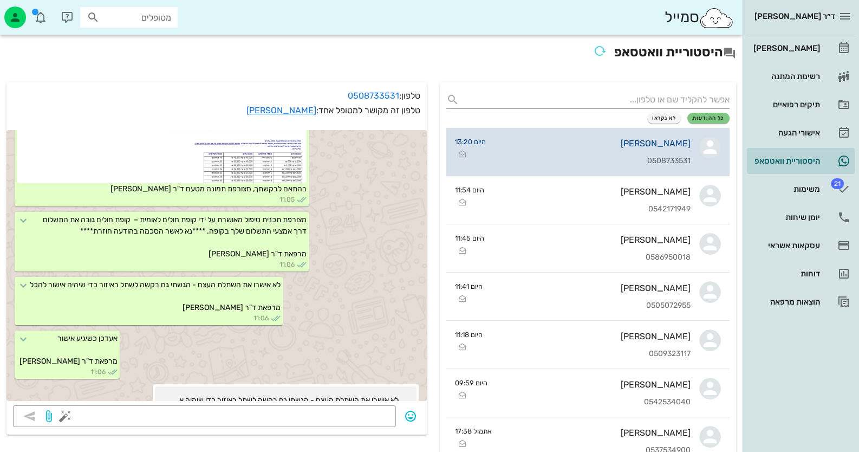
click at [674, 146] on div "[PERSON_NAME]" at bounding box center [593, 143] width 196 height 10
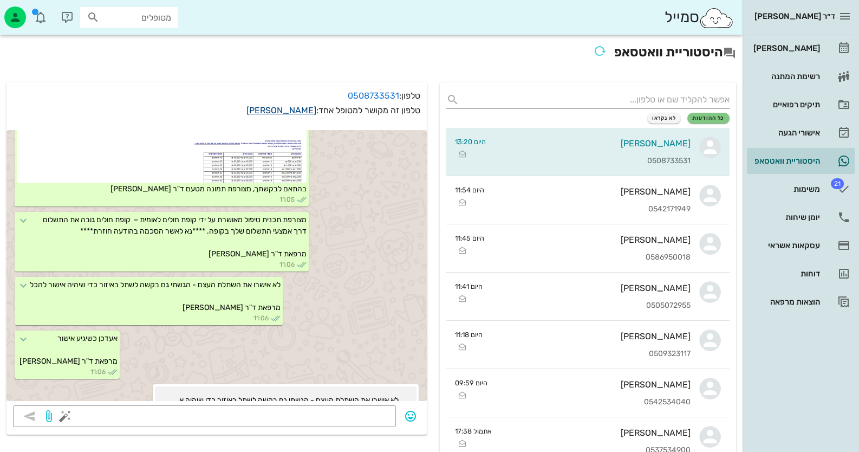
click at [308, 112] on link "[PERSON_NAME]" at bounding box center [282, 110] width 70 height 10
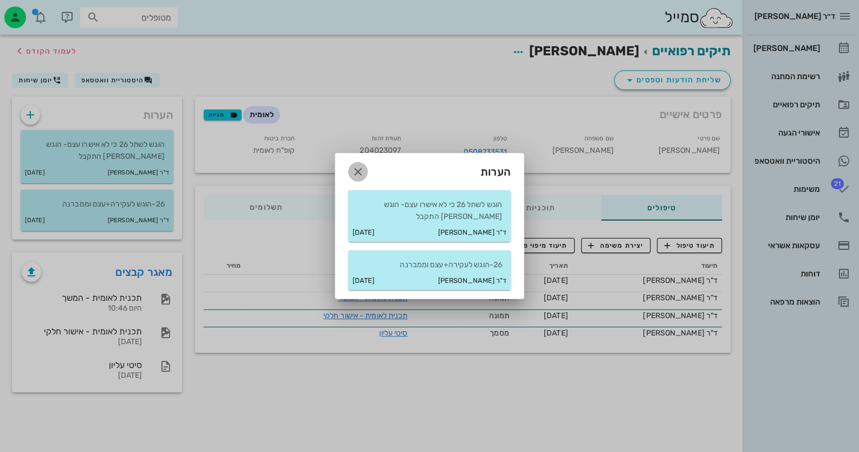
click at [354, 173] on icon "button" at bounding box center [358, 171] width 13 height 13
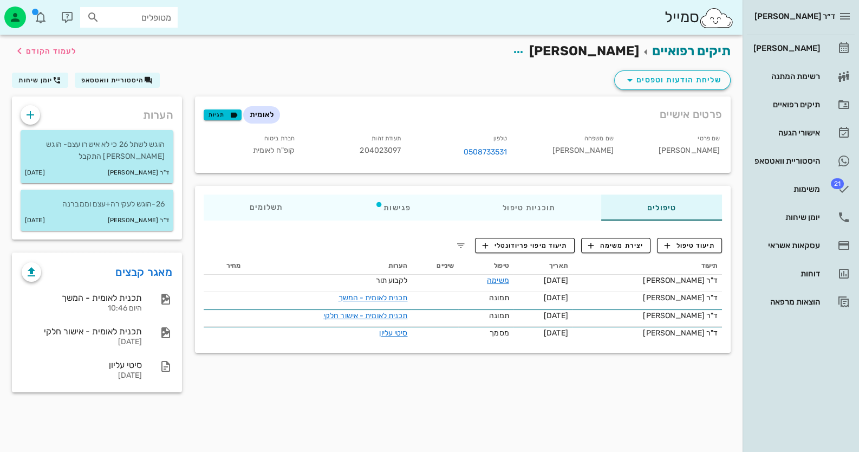
click at [707, 64] on div "תיקים רפואיים ניק [PERSON_NAME] לעמוד הקודם" at bounding box center [371, 52] width 732 height 34
click at [710, 79] on span "שליחת הודעות וטפסים" at bounding box center [673, 80] width 98 height 13
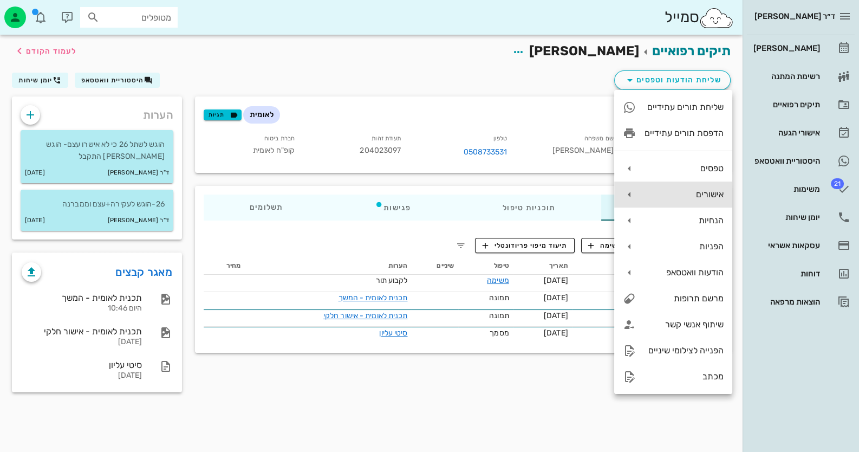
click at [708, 201] on div "אישורים" at bounding box center [674, 195] width 118 height 26
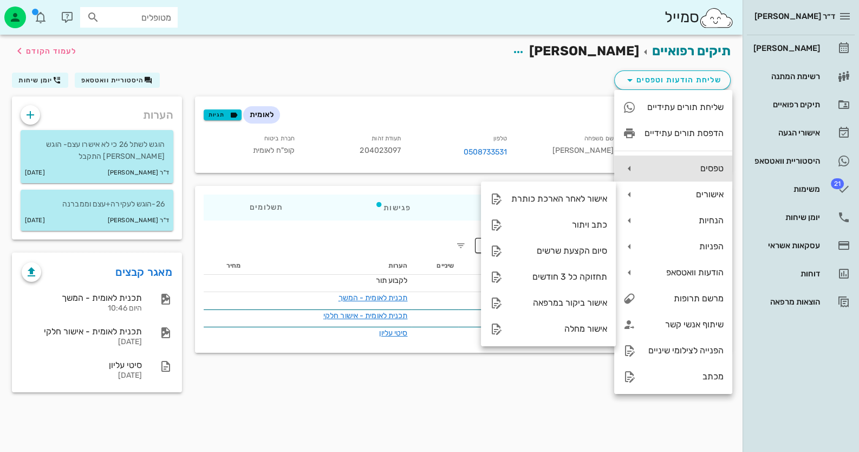
click at [697, 159] on div "טפסים" at bounding box center [674, 169] width 118 height 26
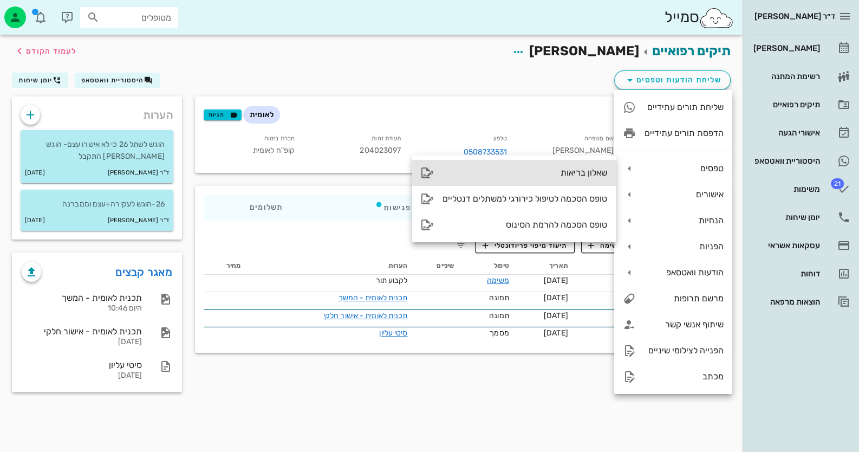
click at [571, 178] on div "שאלון בריאות" at bounding box center [525, 172] width 165 height 10
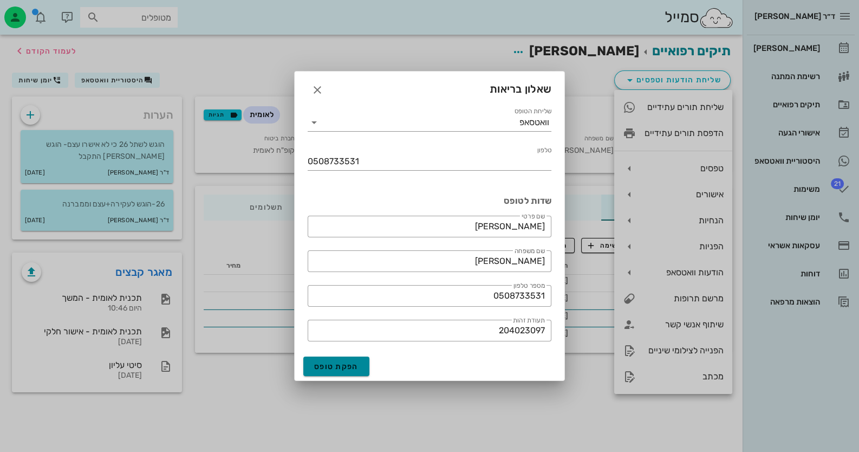
click at [353, 366] on span "הפקת טופס" at bounding box center [336, 366] width 44 height 9
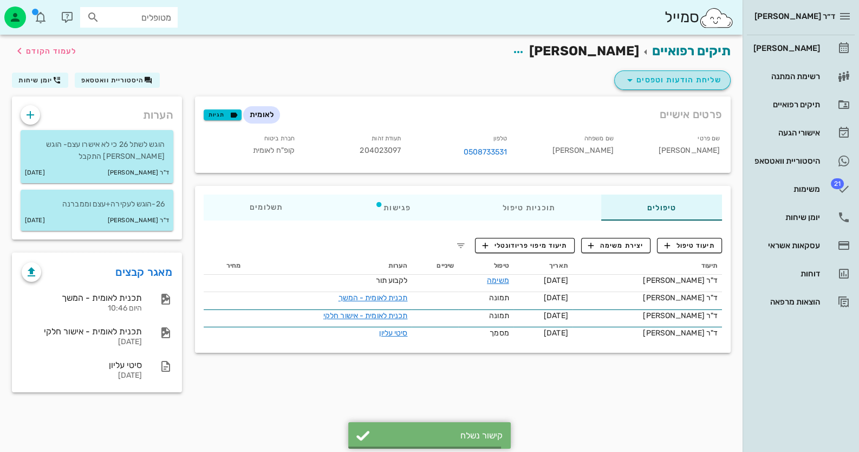
click at [704, 77] on span "שליחת הודעות וטפסים" at bounding box center [673, 80] width 98 height 13
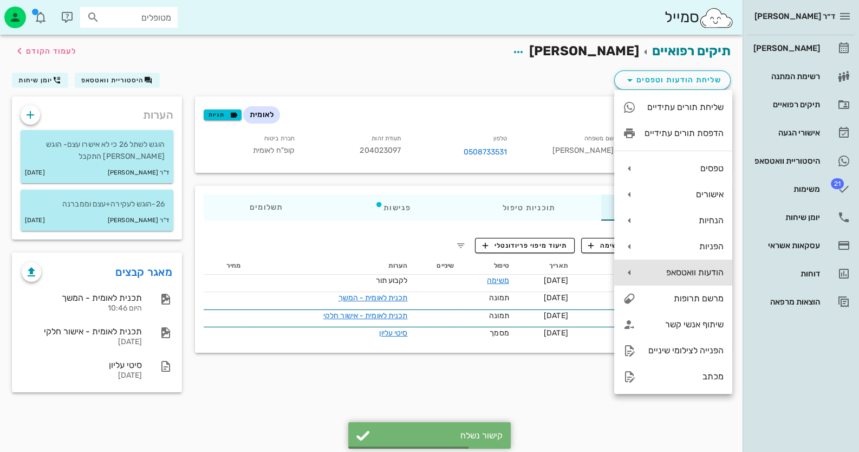
click at [702, 276] on div "הודעות וואטסאפ" at bounding box center [684, 272] width 79 height 10
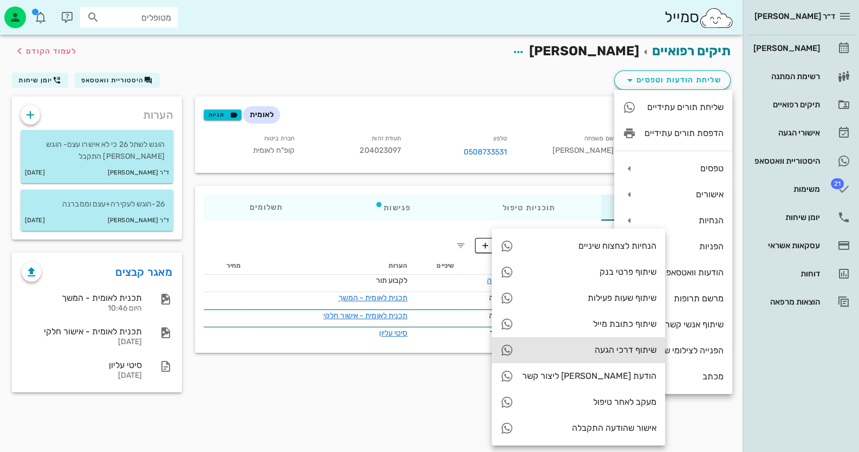
click at [580, 357] on div "שיתוף דרכי הגעה" at bounding box center [578, 350] width 173 height 26
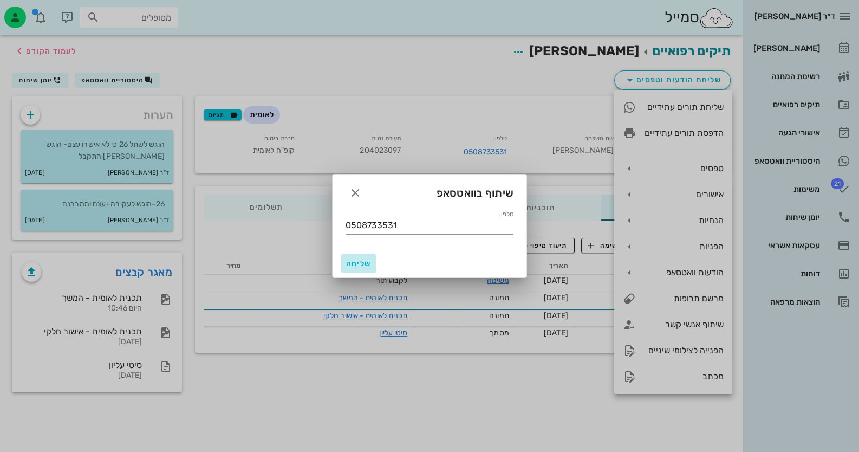
click at [345, 259] on button "שליחה" at bounding box center [358, 264] width 35 height 20
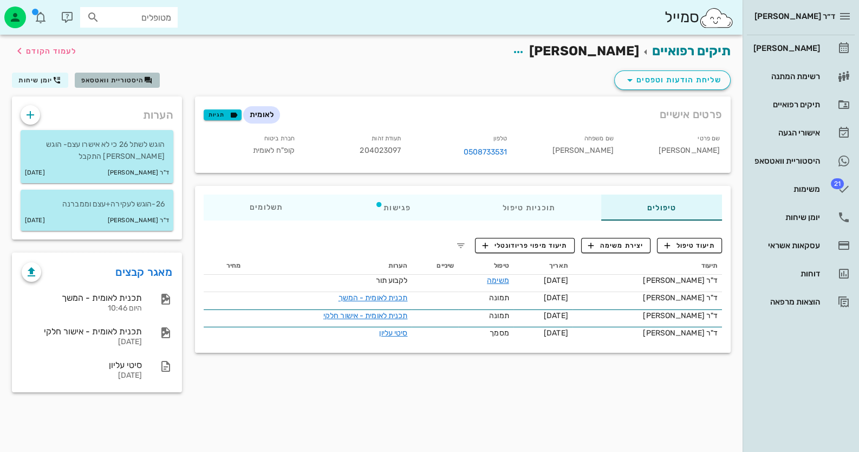
click at [129, 76] on span "היסטוריית וואטסאפ" at bounding box center [112, 80] width 63 height 8
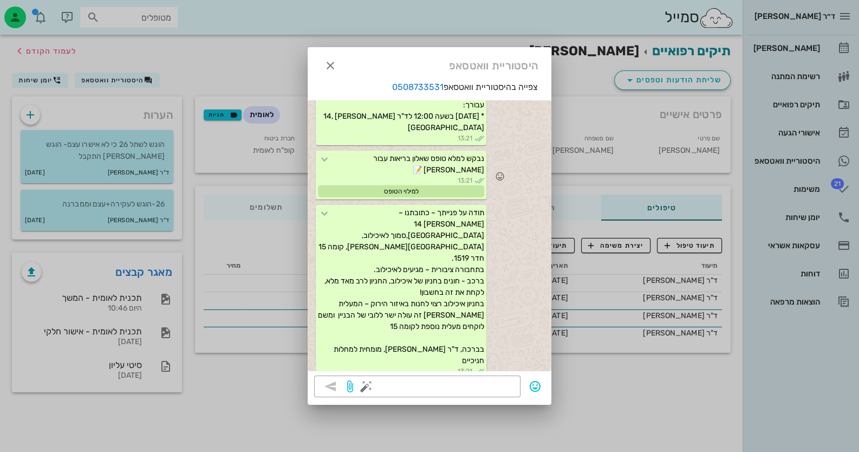
scroll to position [1932, 0]
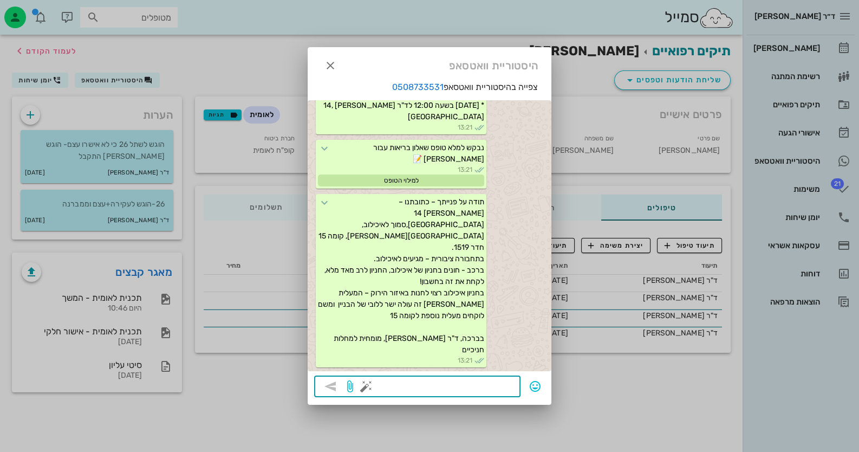
click at [502, 385] on textarea at bounding box center [441, 387] width 146 height 17
type textarea "משך הטיפול כחצי שעה"
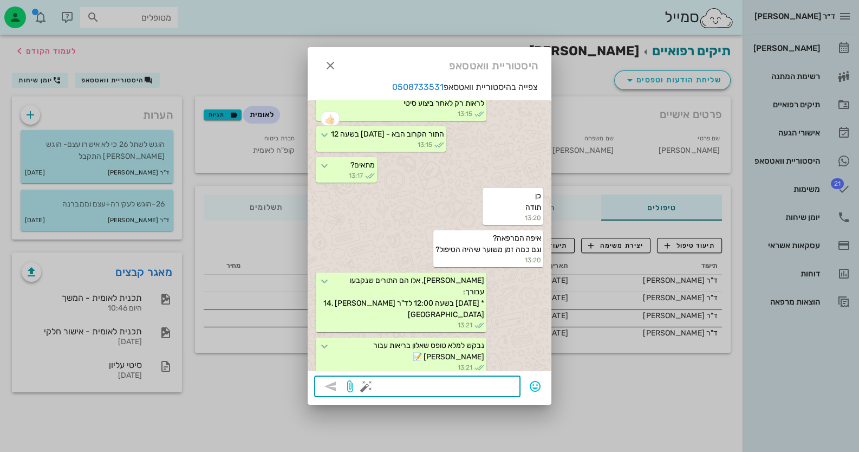
scroll to position [1747, 0]
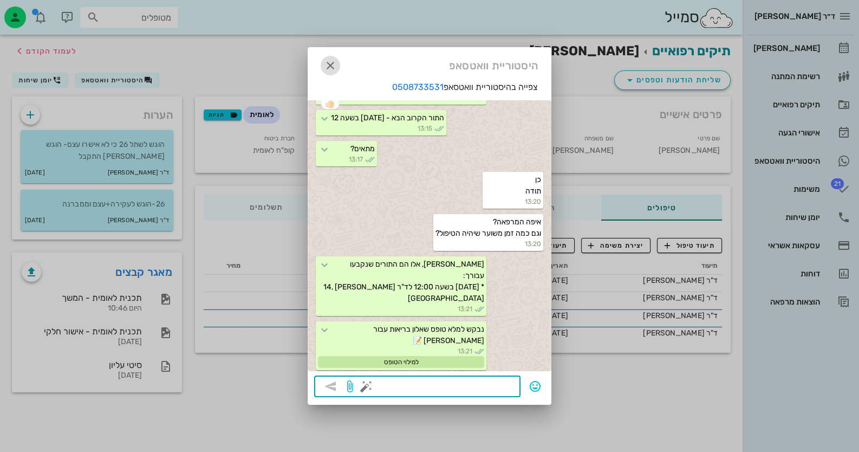
click at [334, 63] on icon "button" at bounding box center [330, 65] width 13 height 13
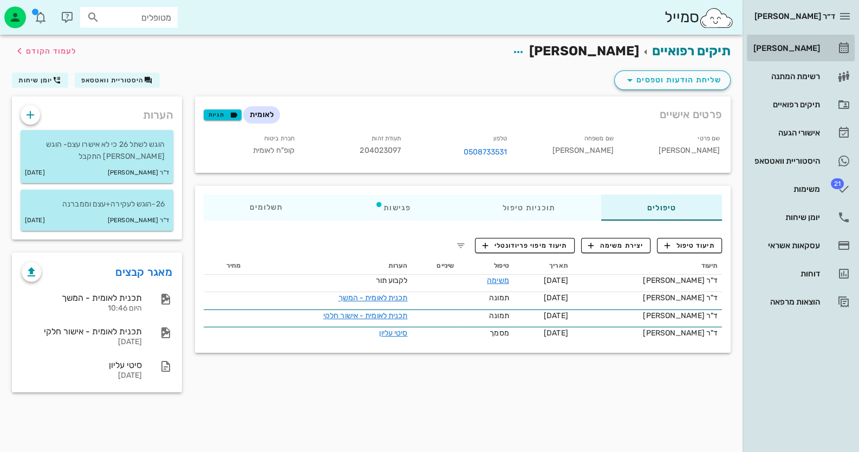
click at [800, 54] on div "[PERSON_NAME]" at bounding box center [786, 48] width 69 height 17
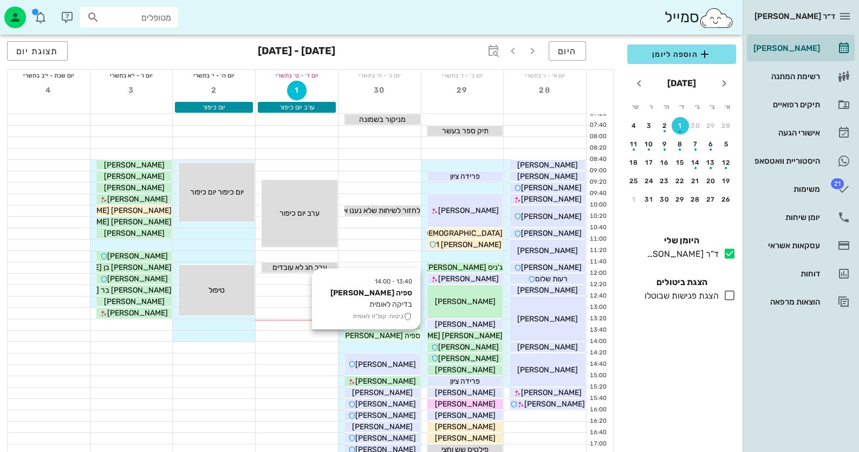
click at [399, 333] on span "ספיה [PERSON_NAME]" at bounding box center [381, 335] width 78 height 9
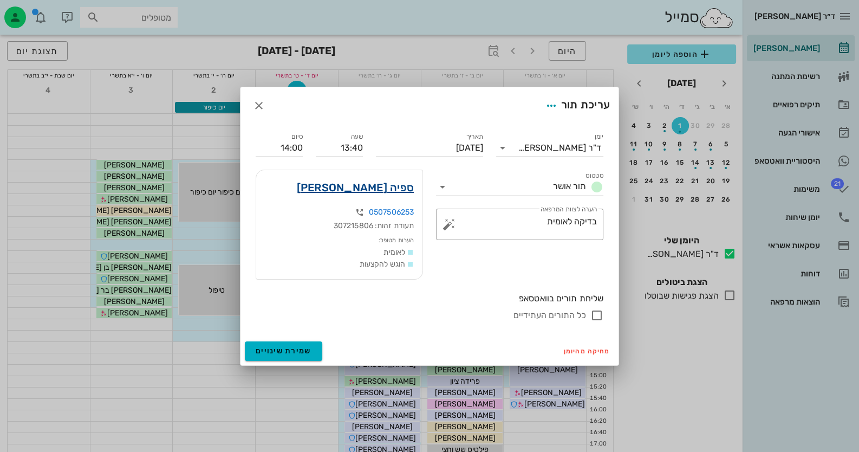
click at [399, 196] on link "ספיה [PERSON_NAME]" at bounding box center [356, 187] width 118 height 17
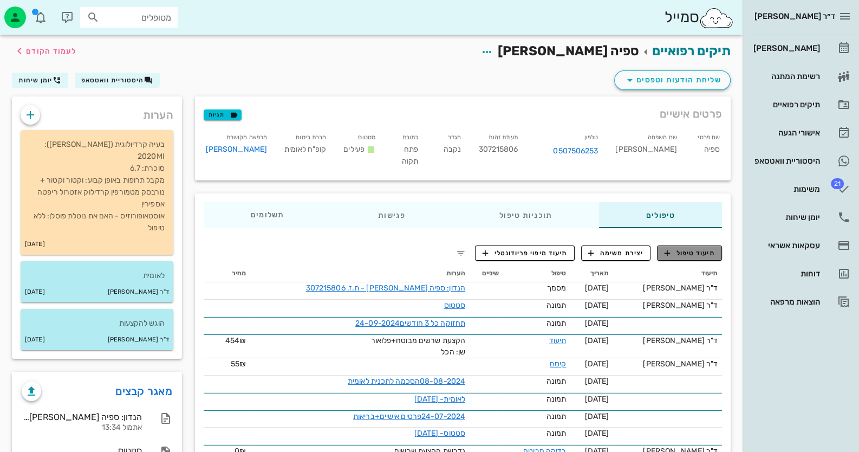
click at [691, 248] on span "תיעוד טיפול" at bounding box center [690, 253] width 50 height 10
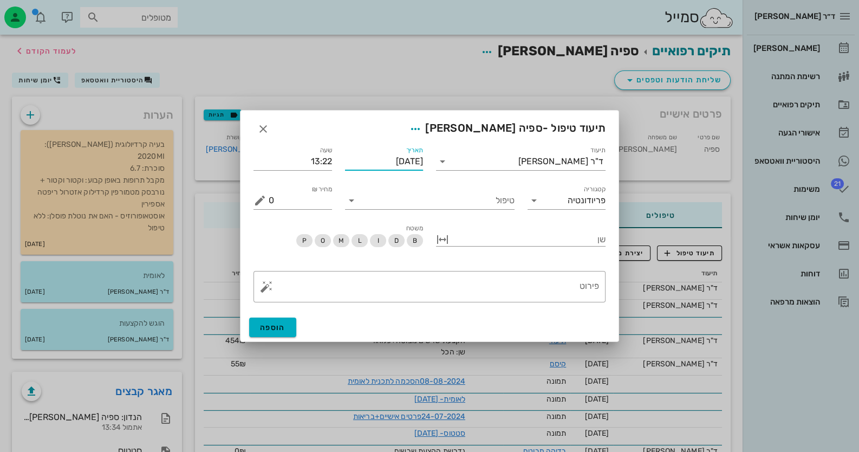
click at [400, 163] on input "[DATE]" at bounding box center [384, 161] width 79 height 17
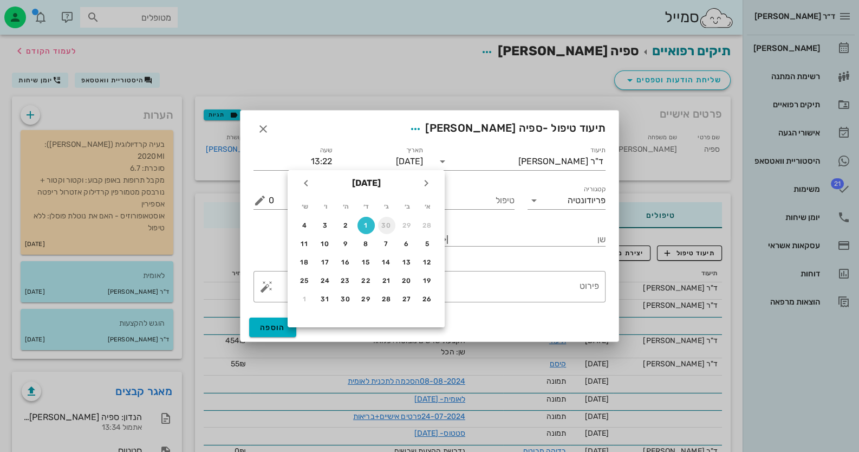
click at [384, 225] on div "30" at bounding box center [386, 226] width 17 height 8
type input "[DATE]"
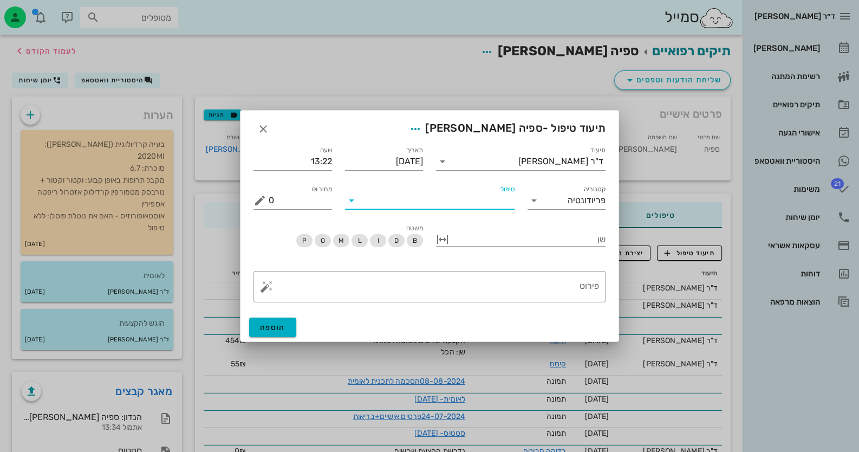
click at [476, 204] on input "טיפול" at bounding box center [437, 200] width 154 height 17
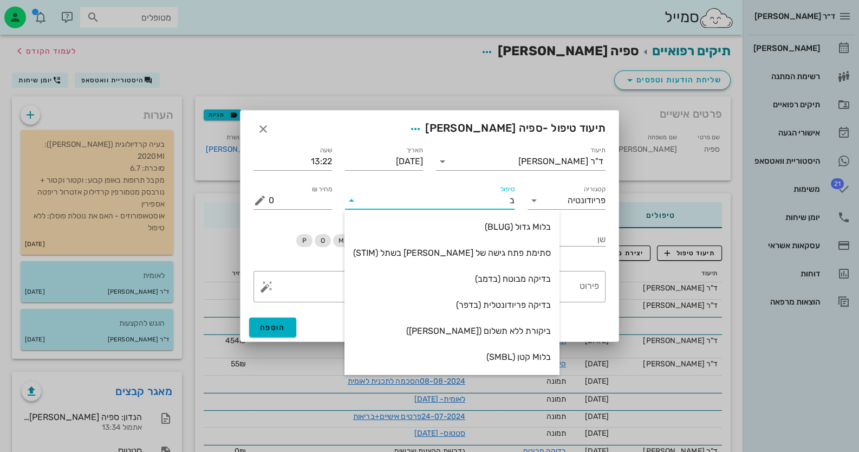
type input "בד"
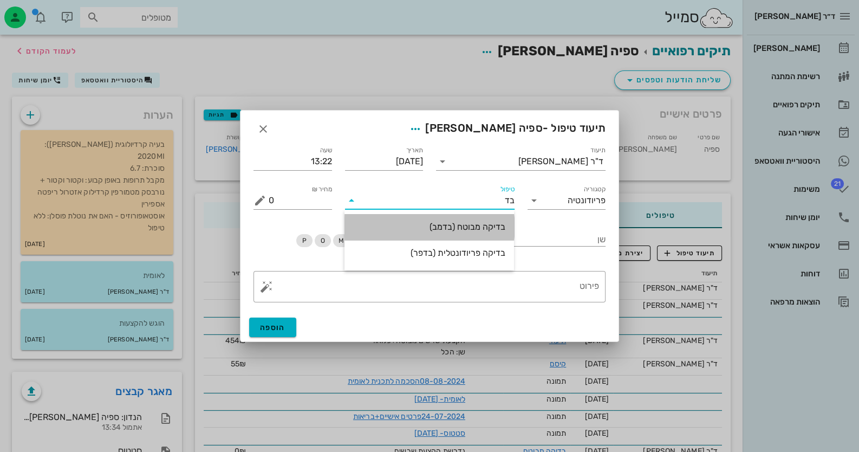
click at [479, 232] on div "בדיקה מבוטח (בדמב)" at bounding box center [429, 226] width 152 height 23
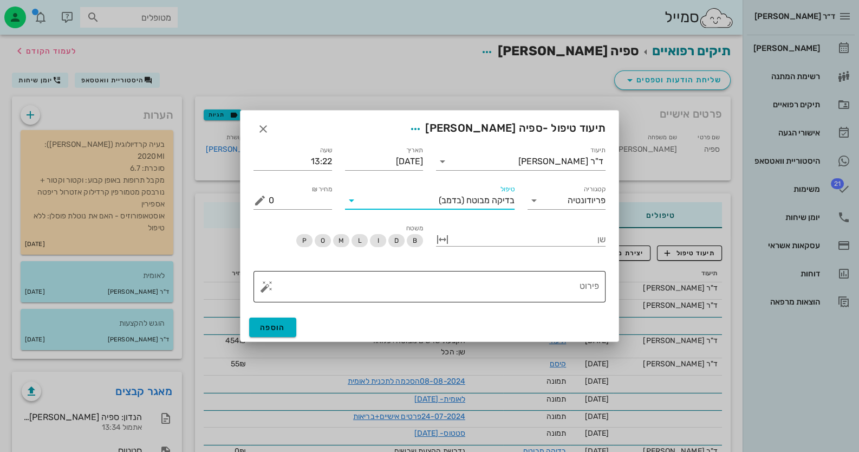
click at [538, 276] on textarea "פירוט" at bounding box center [434, 289] width 331 height 26
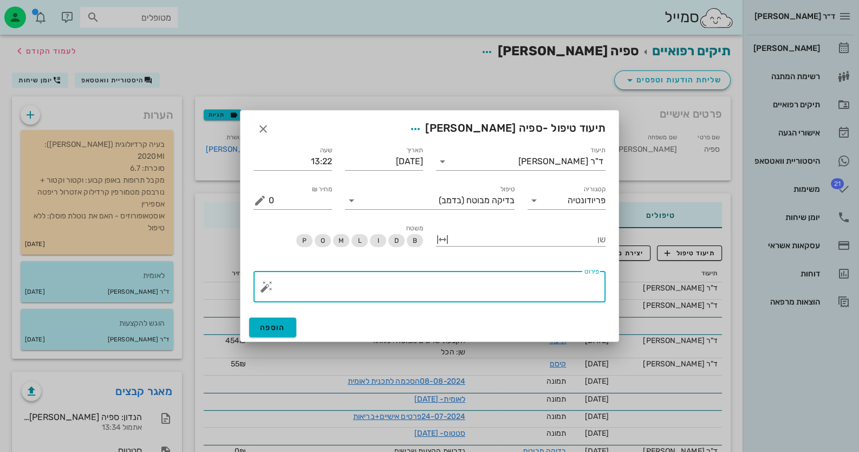
click at [270, 289] on button "button" at bounding box center [266, 286] width 13 height 13
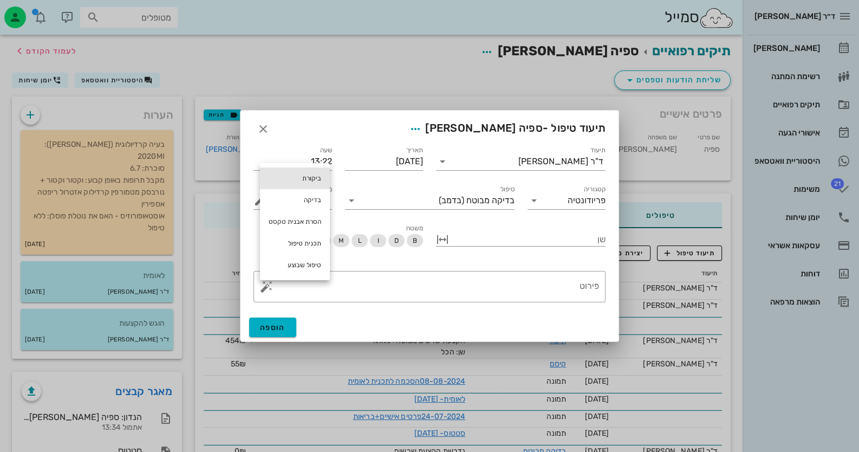
click at [316, 183] on div "ביקורת" at bounding box center [295, 178] width 70 height 22
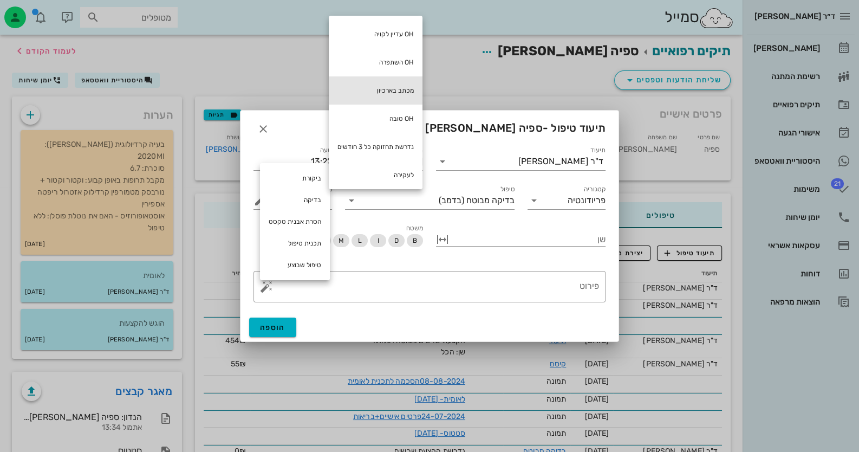
click at [398, 85] on div "מכתב בארכיון" at bounding box center [376, 90] width 94 height 28
type textarea "מכתב בארכיון"
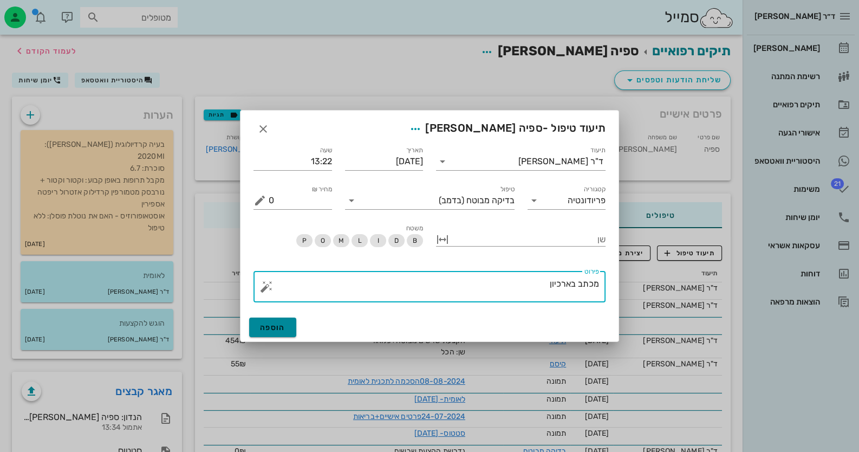
drag, startPoint x: 284, startPoint y: 322, endPoint x: 292, endPoint y: 316, distance: 10.1
click at [286, 321] on button "הוספה" at bounding box center [272, 328] width 47 height 20
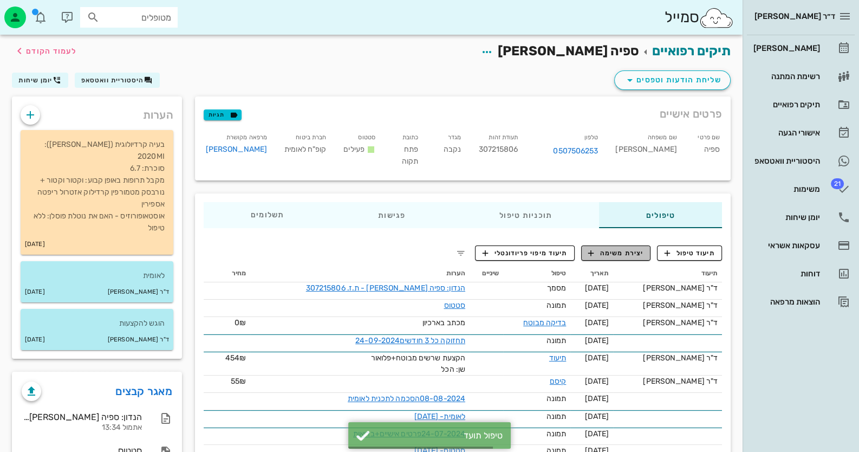
click at [610, 248] on span "יצירת משימה" at bounding box center [616, 253] width 55 height 10
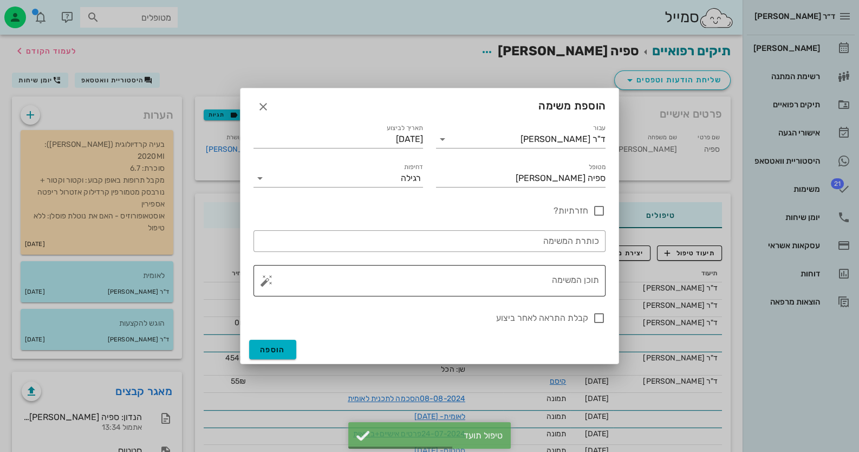
click at [549, 278] on textarea "תוכן המשימה" at bounding box center [434, 283] width 331 height 26
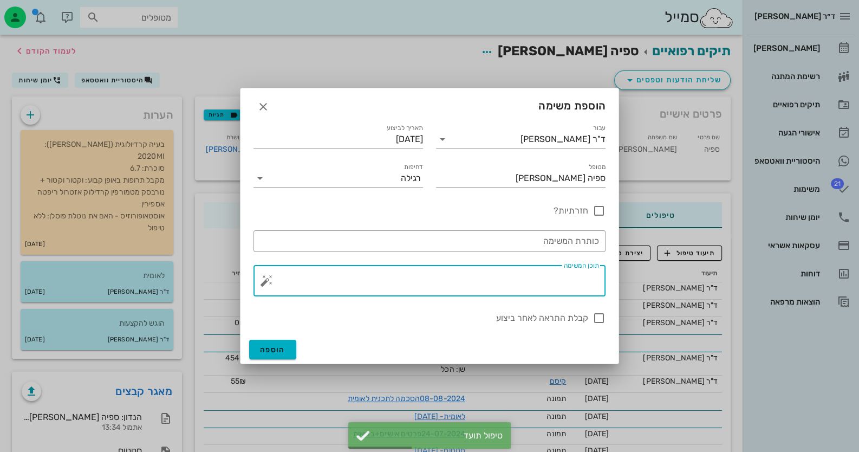
click at [262, 279] on button "button" at bounding box center [266, 280] width 13 height 13
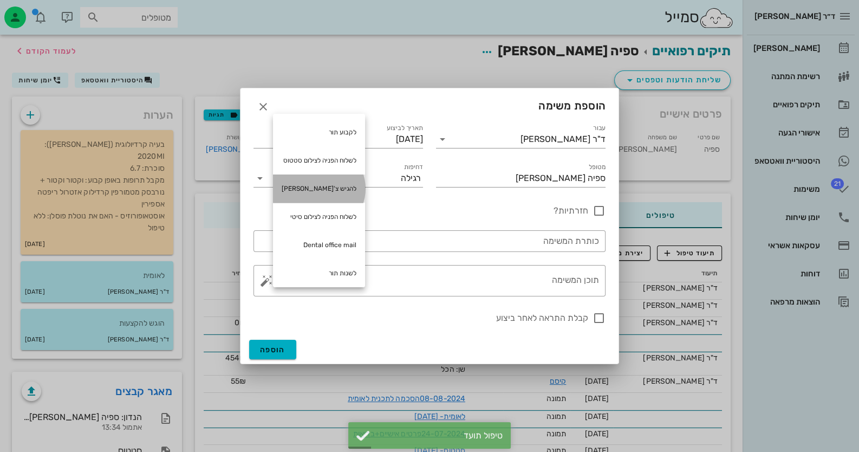
click at [344, 189] on div "להגיש צ'[PERSON_NAME]" at bounding box center [319, 188] width 92 height 28
type textarea "להגיש צ'[PERSON_NAME]"
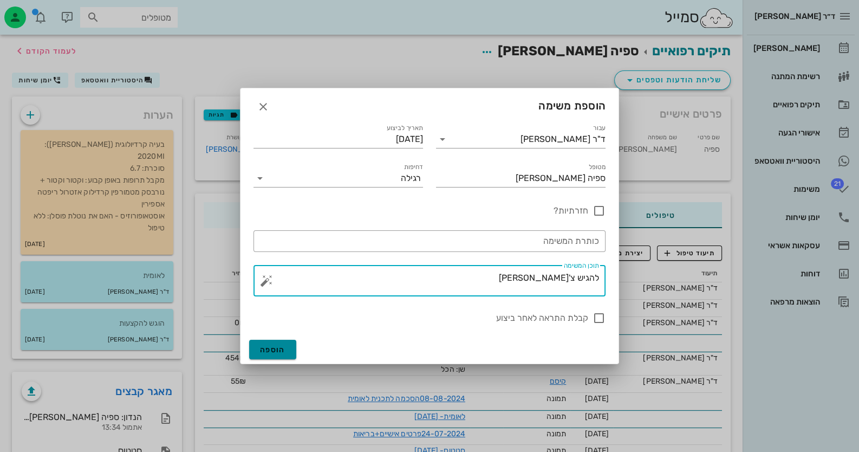
click at [281, 346] on span "הוספה" at bounding box center [272, 349] width 25 height 9
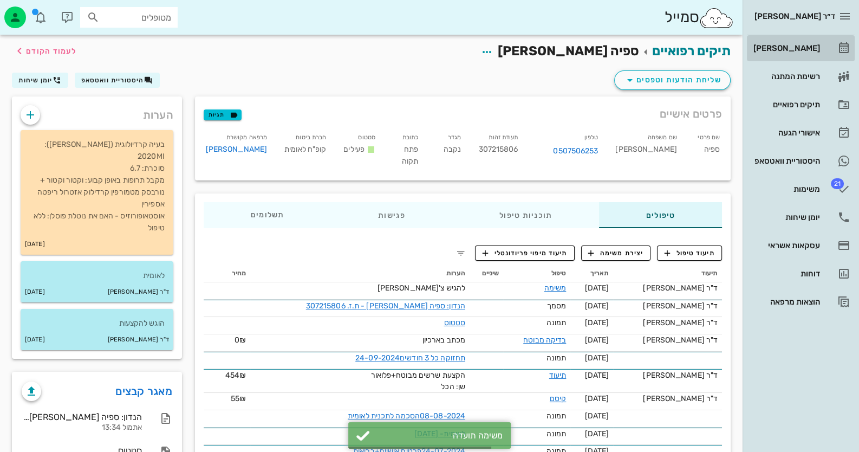
click at [812, 47] on div "[PERSON_NAME]" at bounding box center [786, 48] width 69 height 9
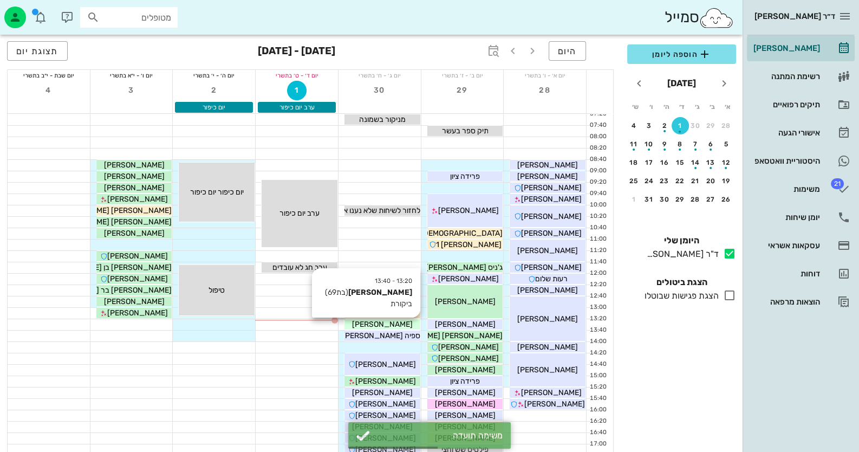
click at [405, 322] on div "[PERSON_NAME]" at bounding box center [383, 324] width 76 height 11
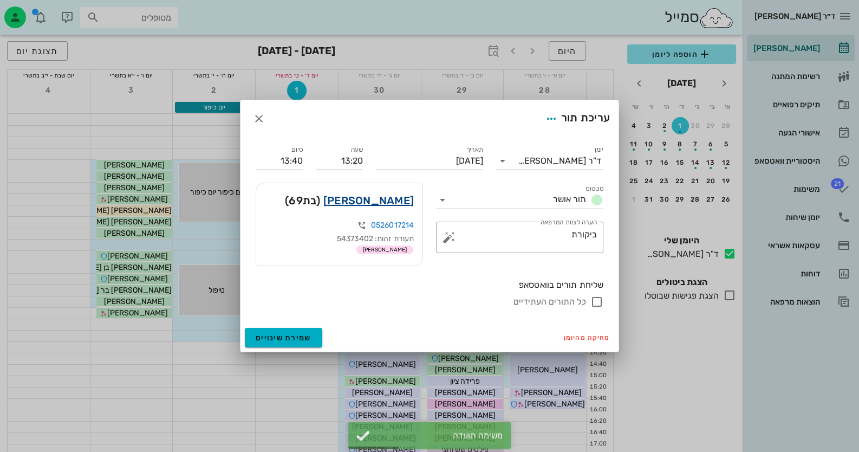
click at [405, 199] on link "[PERSON_NAME]" at bounding box center [369, 200] width 90 height 17
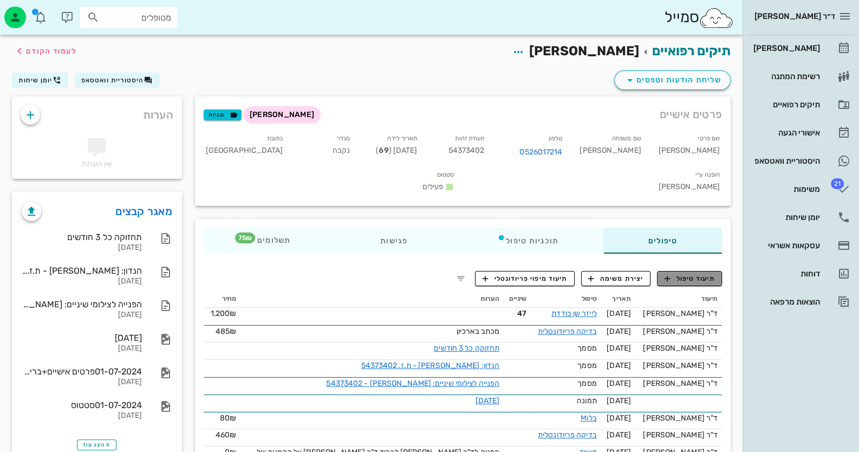
click at [710, 274] on span "תיעוד טיפול" at bounding box center [690, 279] width 50 height 10
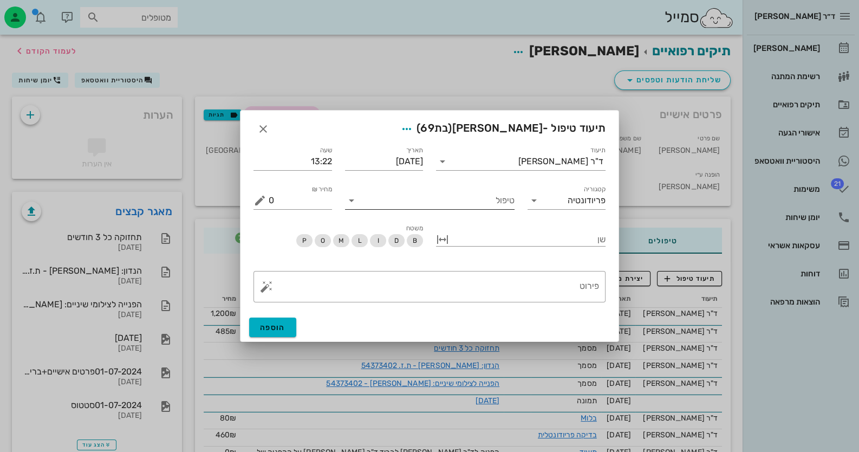
click at [484, 207] on input "טיפול" at bounding box center [437, 200] width 154 height 17
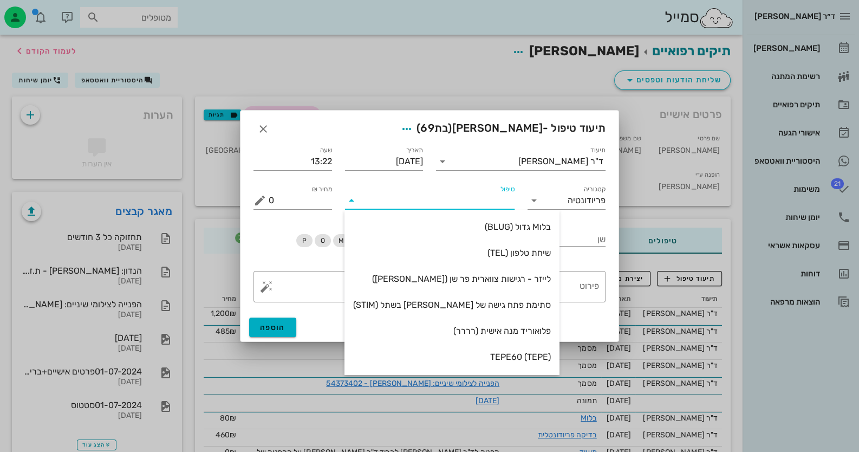
type input "ב"
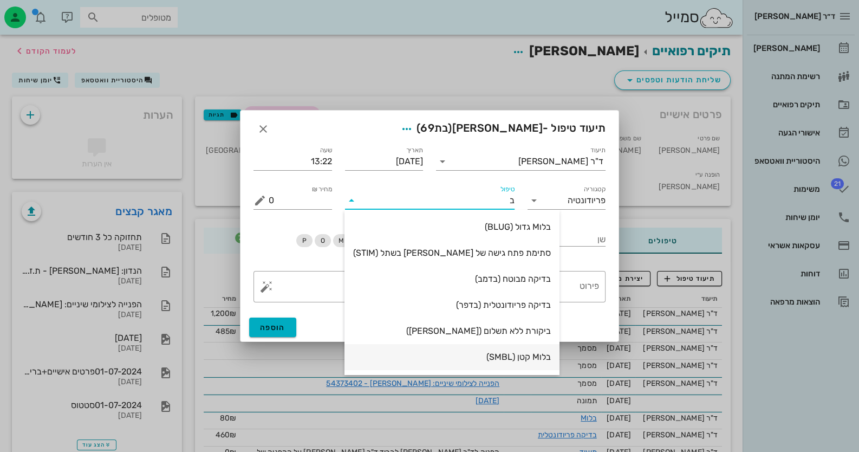
click at [497, 354] on div "בלוM קטן (SMBL)" at bounding box center [452, 357] width 198 height 10
type input "75"
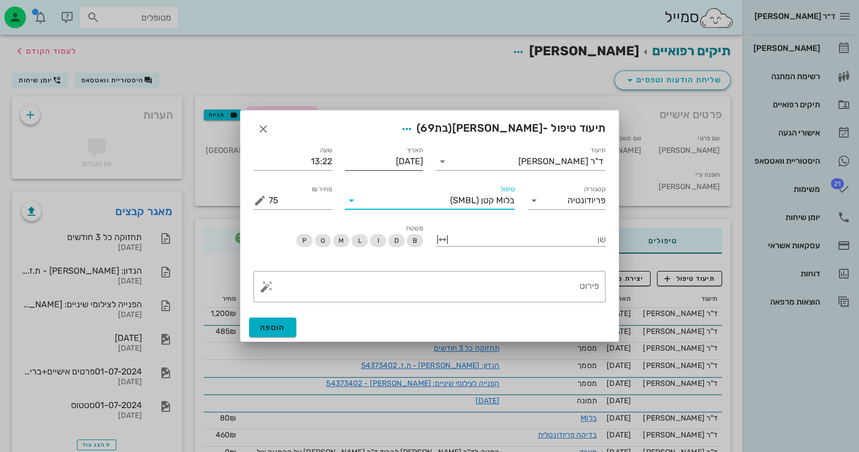
click at [413, 162] on input "[DATE]" at bounding box center [384, 161] width 79 height 17
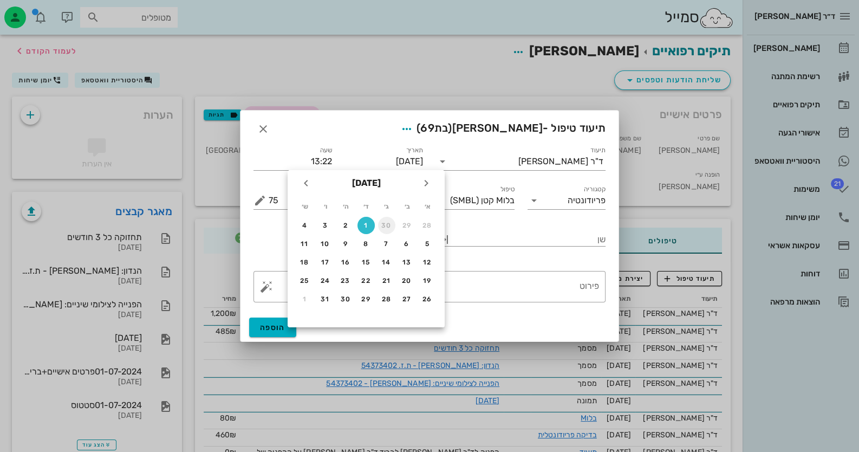
click at [389, 222] on div "30" at bounding box center [386, 226] width 17 height 8
type input "[DATE]"
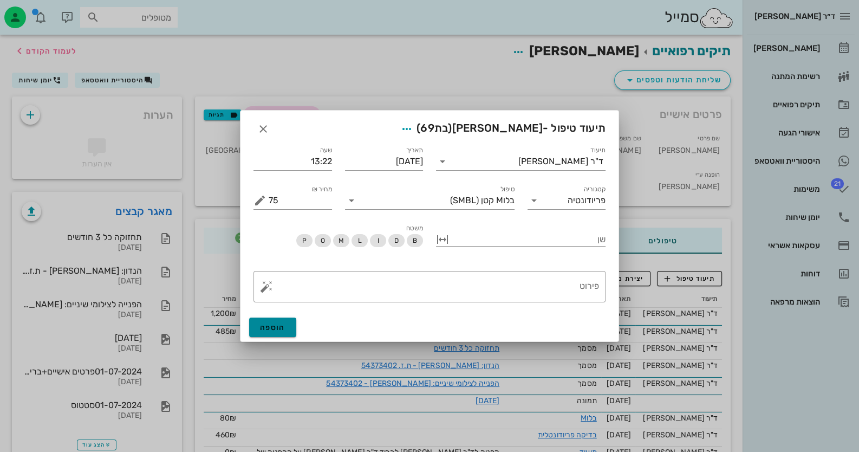
click at [285, 322] on button "הוספה" at bounding box center [272, 328] width 47 height 20
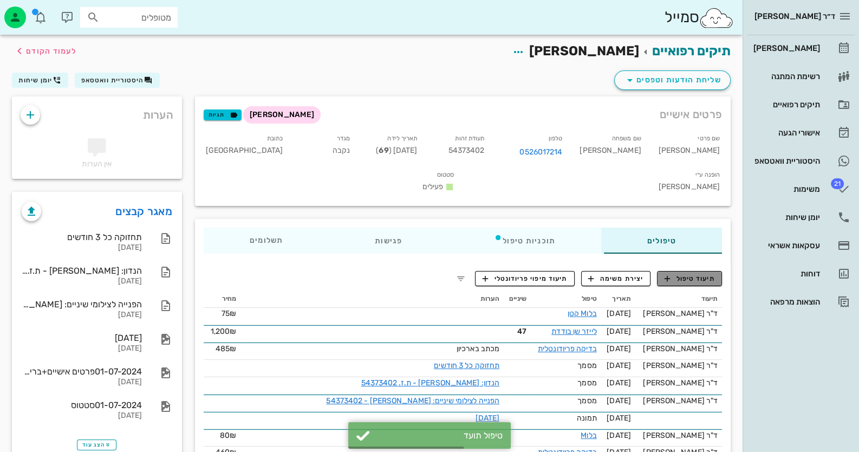
click at [691, 274] on span "תיעוד טיפול" at bounding box center [690, 279] width 50 height 10
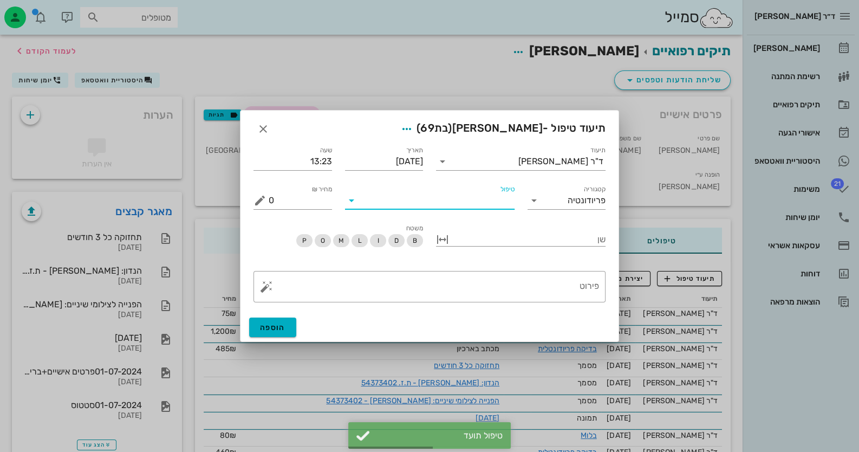
click at [485, 199] on input "טיפול" at bounding box center [437, 200] width 154 height 17
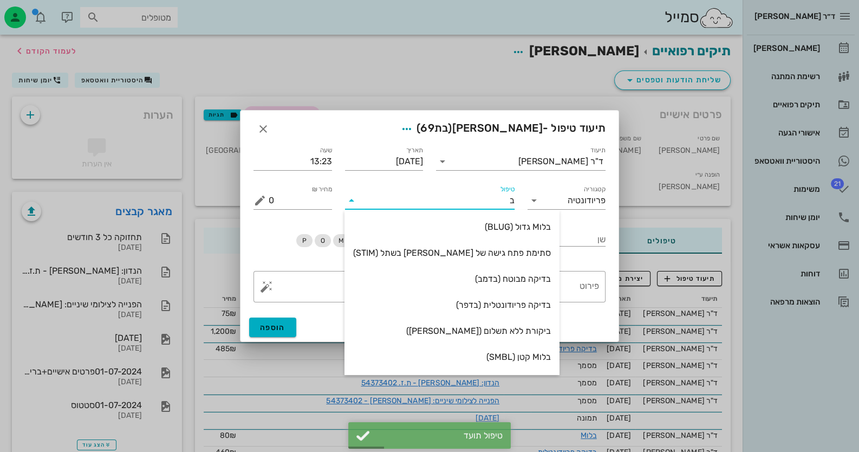
type input "בי"
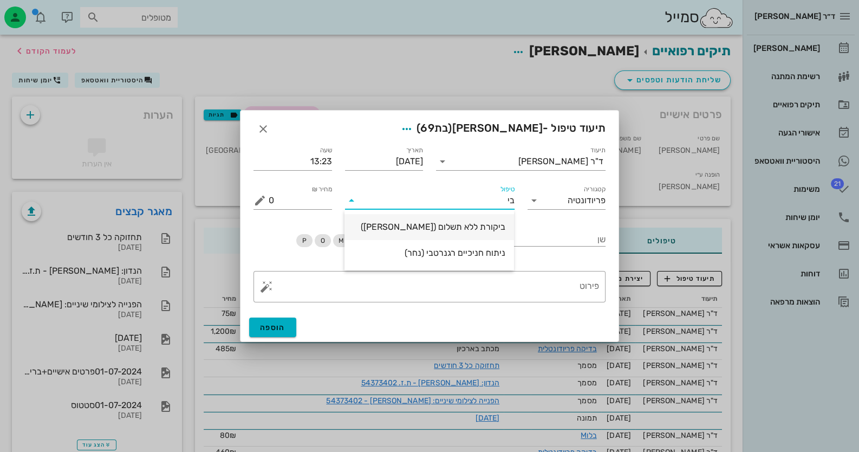
click at [492, 221] on div "ביקורת ללא תשלום ([PERSON_NAME])" at bounding box center [429, 226] width 152 height 23
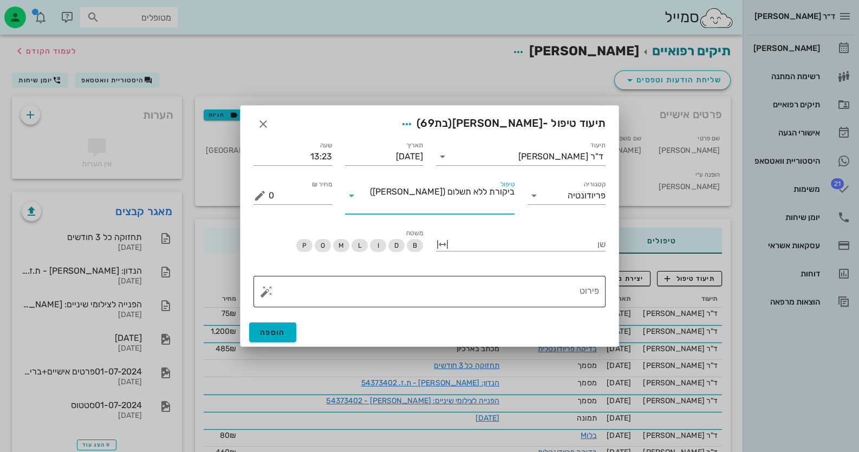
click at [589, 276] on div "פירוט" at bounding box center [434, 291] width 331 height 31
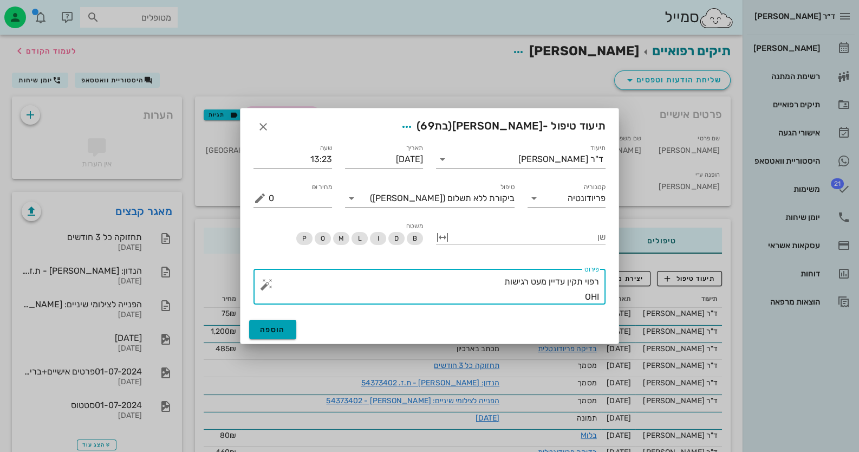
type textarea "רפוי תקין עדיין מעט רגישות OHI"
click at [288, 322] on button "הוספה" at bounding box center [272, 330] width 47 height 20
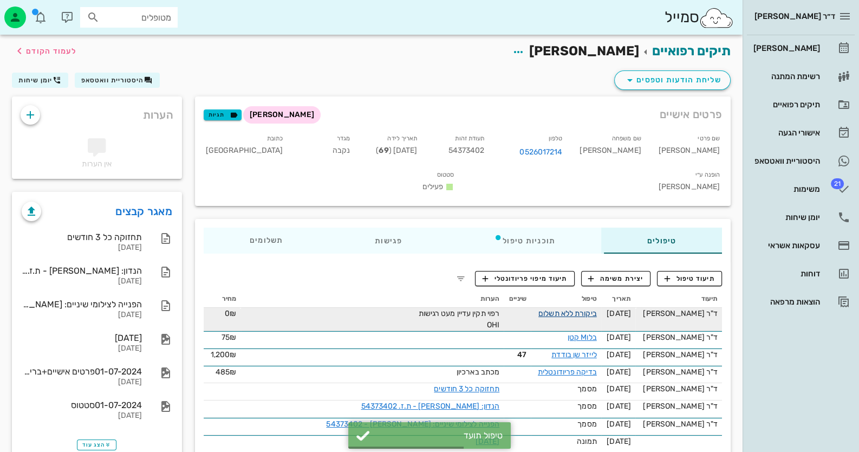
click at [584, 309] on link "ביקורת ללא תשלום" at bounding box center [568, 313] width 59 height 9
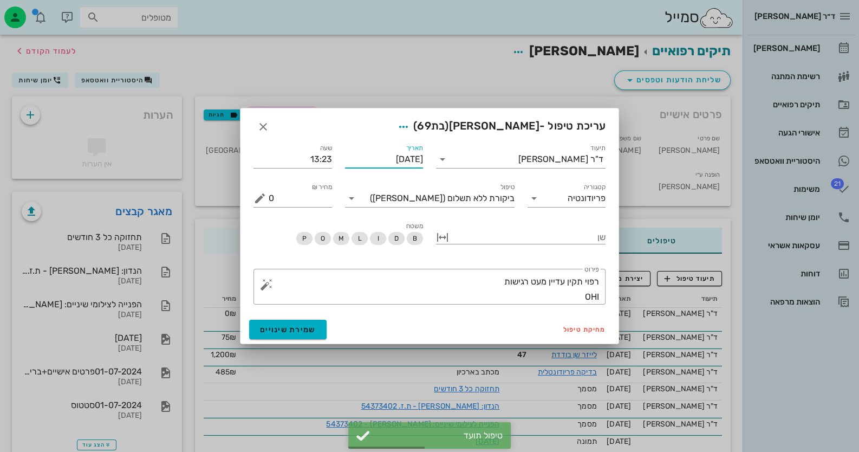
click at [407, 167] on input "[DATE]" at bounding box center [384, 159] width 79 height 17
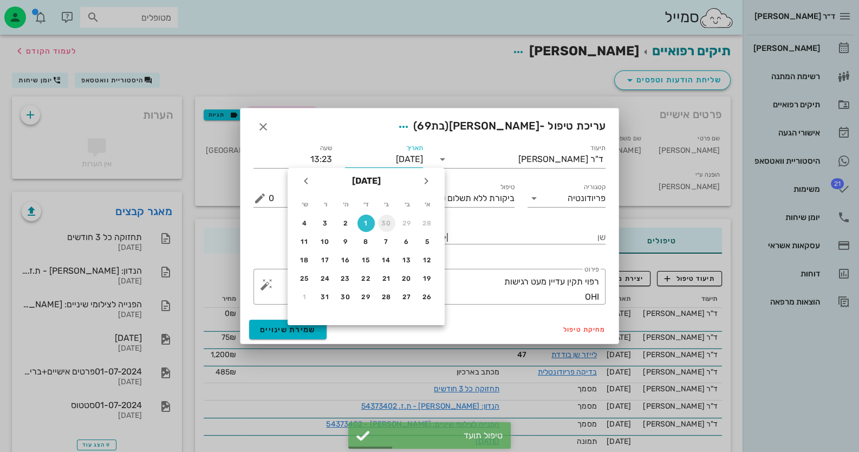
click at [382, 225] on div "30" at bounding box center [386, 223] width 17 height 8
type input "[DATE]"
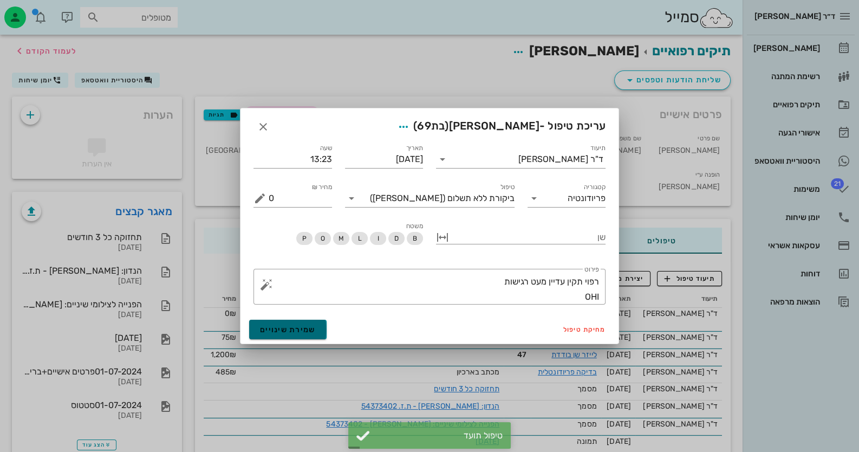
click at [301, 322] on button "שמירת שינויים" at bounding box center [287, 330] width 77 height 20
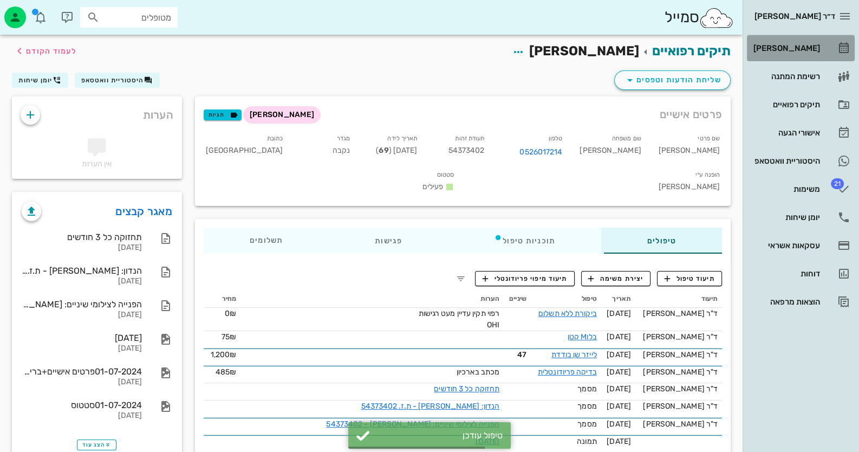
click at [824, 52] on link "[PERSON_NAME]" at bounding box center [801, 48] width 108 height 26
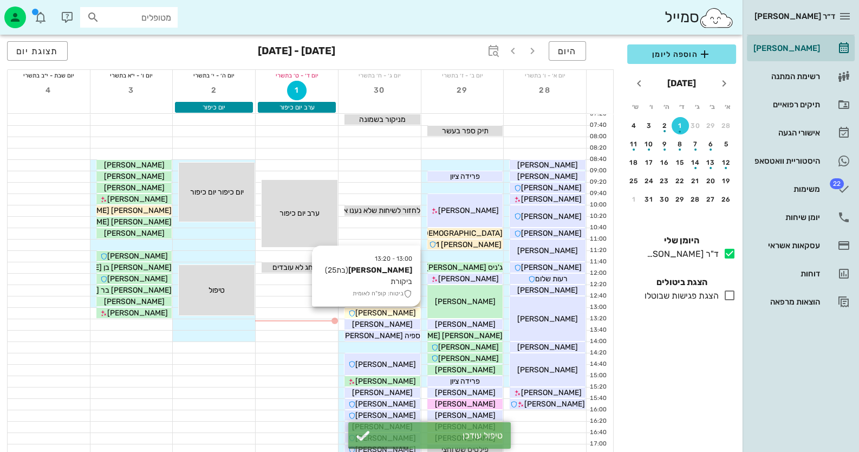
click at [394, 311] on span "[PERSON_NAME]" at bounding box center [385, 312] width 61 height 9
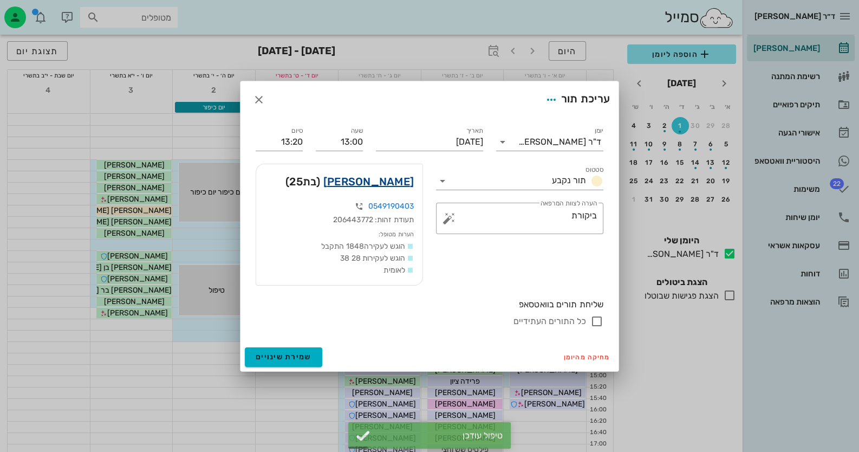
click at [404, 176] on link "[PERSON_NAME]" at bounding box center [369, 181] width 90 height 17
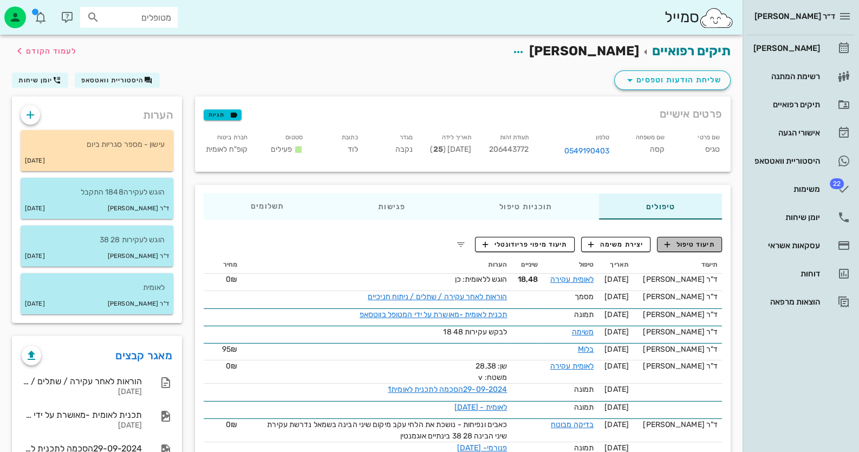
click at [701, 249] on button "תיעוד טיפול" at bounding box center [689, 244] width 65 height 15
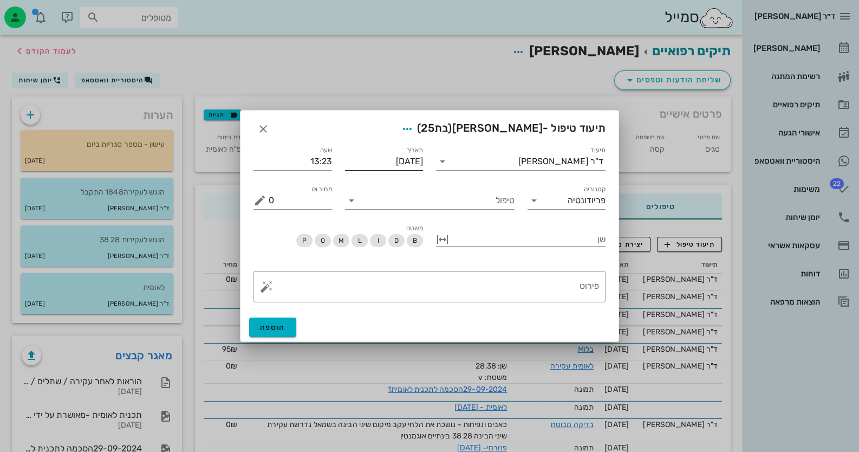
click at [411, 164] on input "[DATE]" at bounding box center [384, 161] width 79 height 17
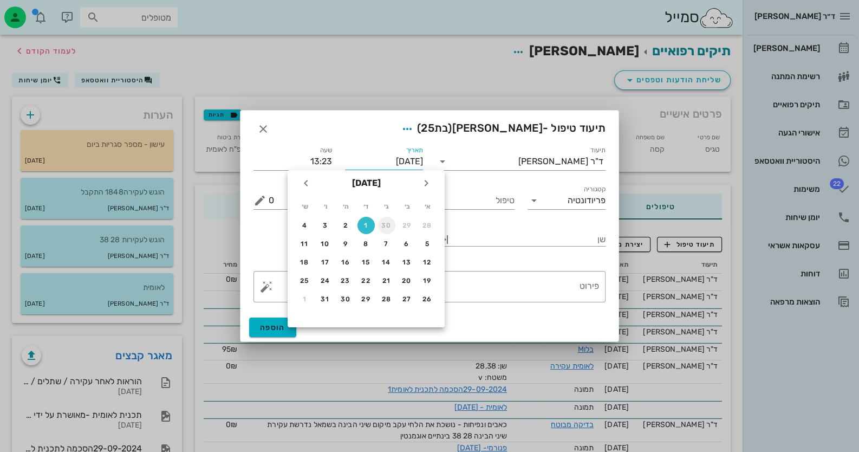
click at [394, 224] on div "30" at bounding box center [386, 226] width 17 height 8
type input "[DATE]"
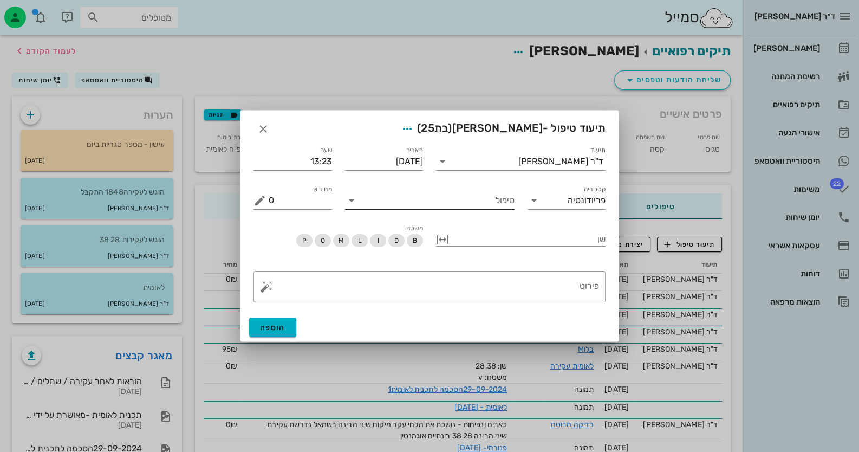
click at [477, 202] on input "טיפול" at bounding box center [437, 200] width 154 height 17
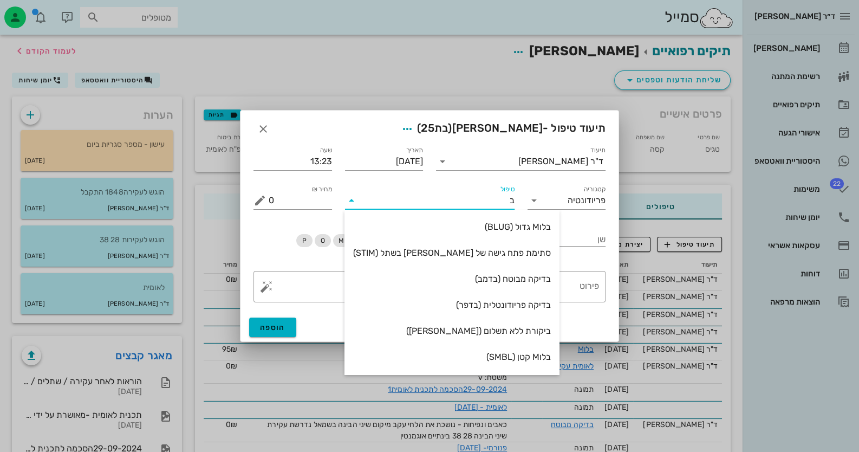
type input "בי"
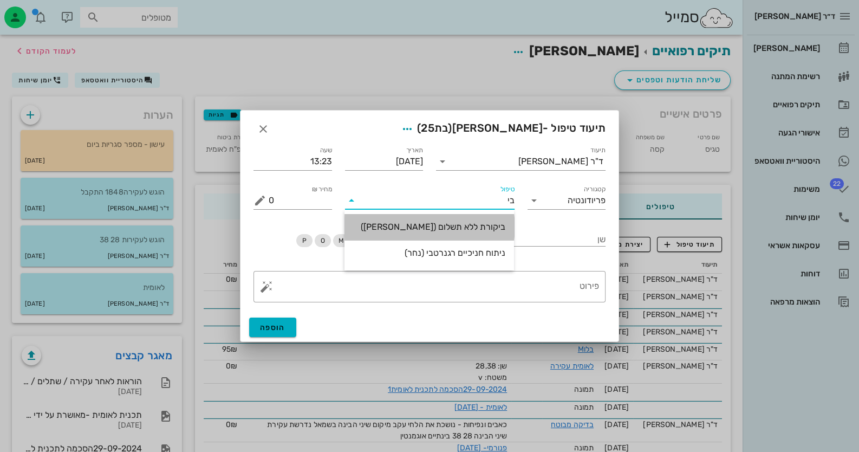
click at [477, 227] on div "ביקורת ללא תשלום ([PERSON_NAME])" at bounding box center [429, 227] width 152 height 10
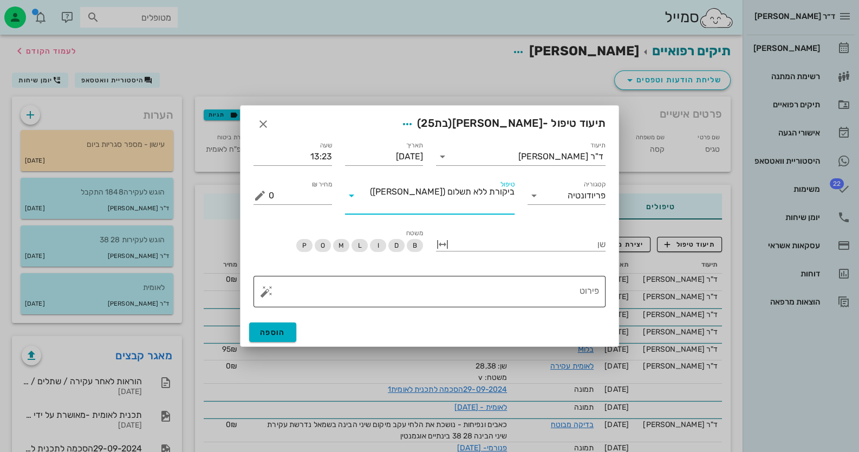
click at [568, 284] on textarea "פירוט" at bounding box center [434, 294] width 331 height 26
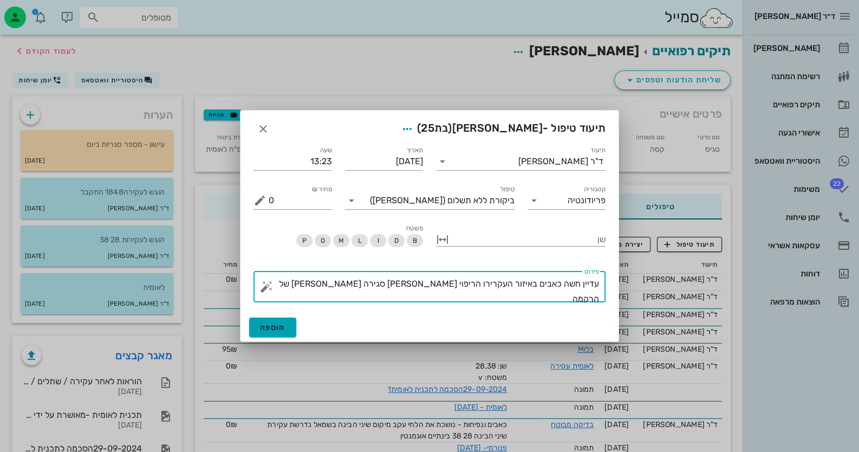
type textarea "עדיין חשה כאבים באיזור העקרירו הריפוי [PERSON_NAME] סגירה [PERSON_NAME] של הרקמה"
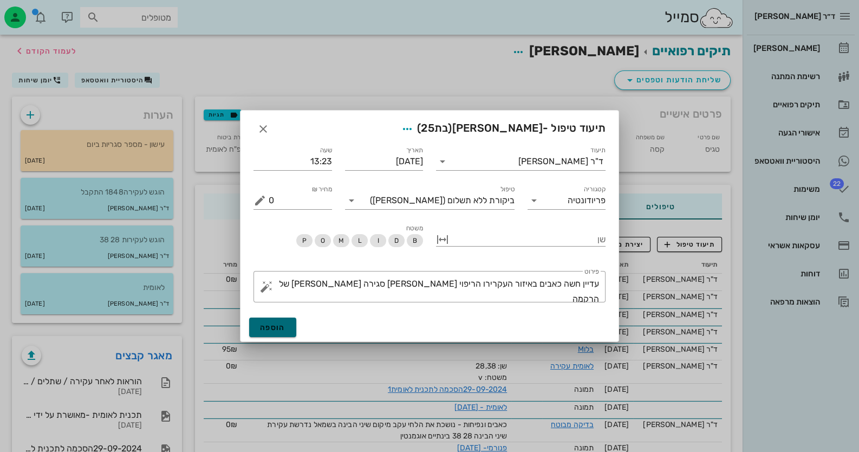
click at [290, 323] on button "הוספה" at bounding box center [272, 328] width 47 height 20
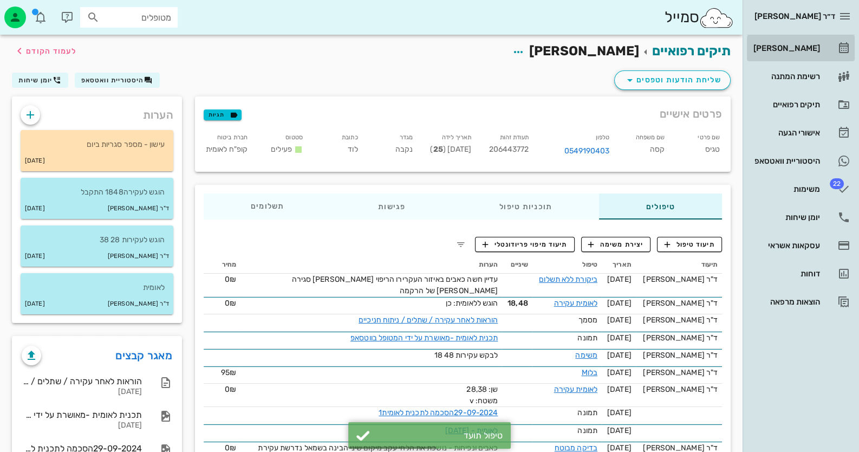
click at [787, 58] on link "[PERSON_NAME]" at bounding box center [801, 48] width 108 height 26
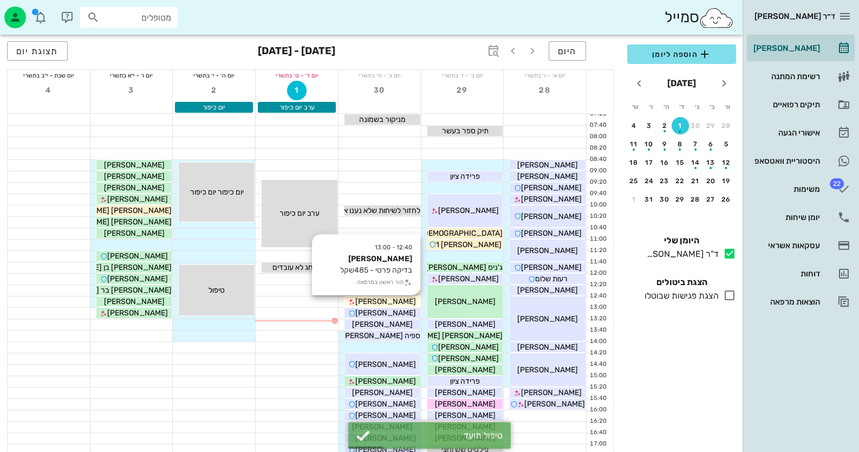
click at [408, 303] on div "[PERSON_NAME]" at bounding box center [383, 301] width 76 height 11
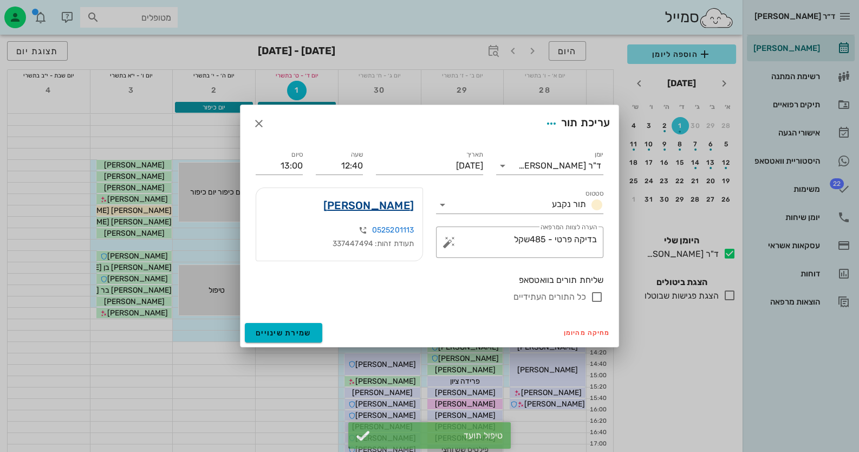
click at [403, 199] on link "[PERSON_NAME]" at bounding box center [369, 205] width 90 height 17
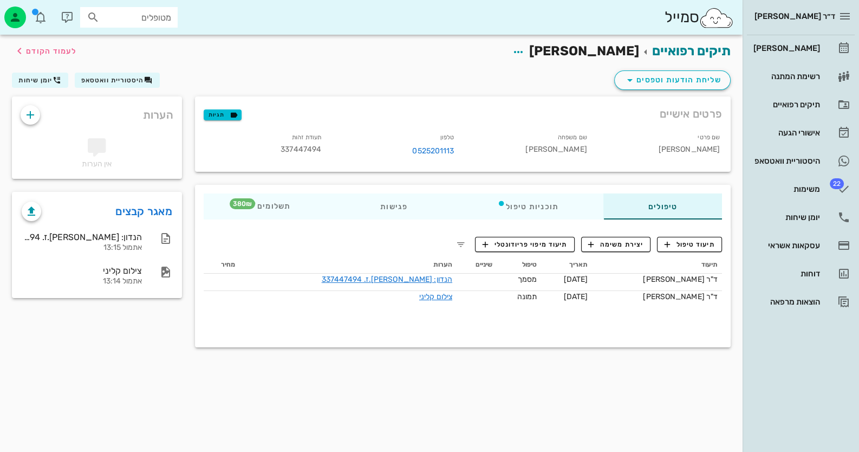
click at [715, 235] on div "תיעוד טיפול יצירת משימה תיעוד מיפוי פריודונטלי תיעוד תאריך טיפול שיניים הערות מ…" at bounding box center [463, 284] width 536 height 113
click at [713, 240] on span "תיעוד טיפול" at bounding box center [690, 245] width 50 height 10
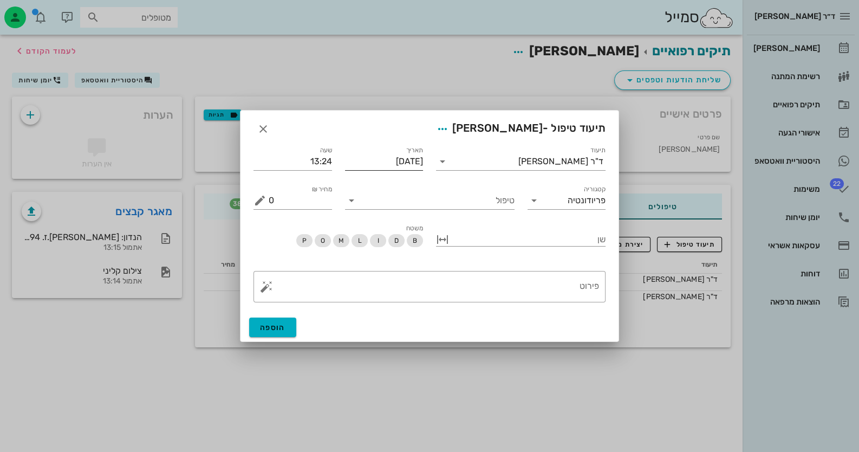
click at [385, 162] on input "[DATE]" at bounding box center [384, 161] width 79 height 17
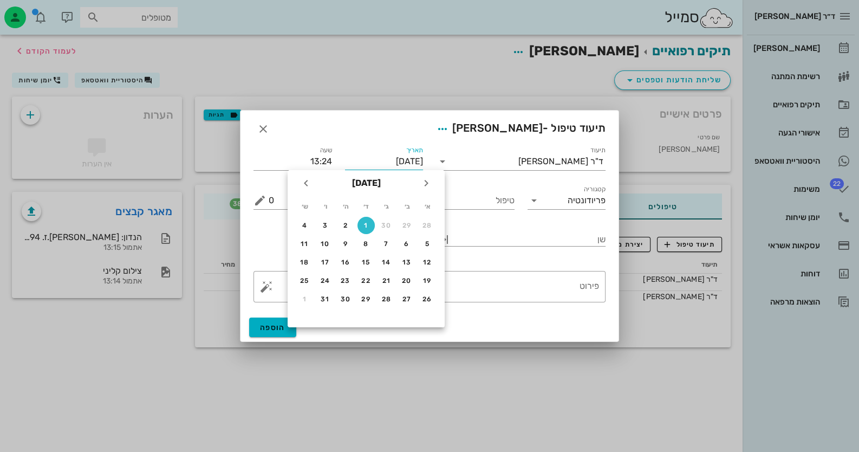
click at [396, 225] on td "30" at bounding box center [387, 225] width 20 height 17
click at [382, 222] on div "30" at bounding box center [386, 226] width 17 height 8
type input "[DATE]"
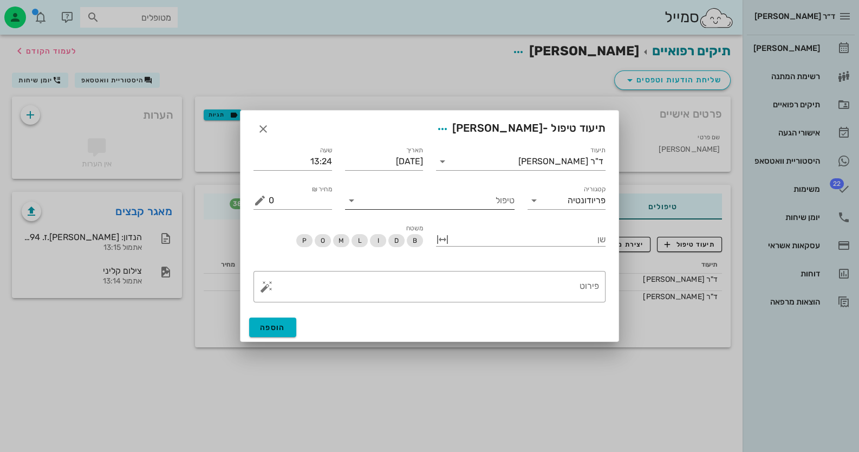
click at [452, 197] on input "טיפול" at bounding box center [437, 200] width 154 height 17
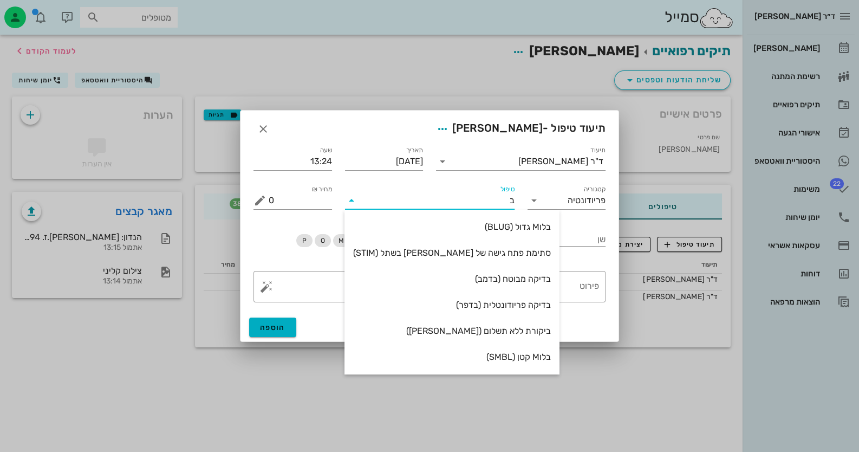
type input "בד"
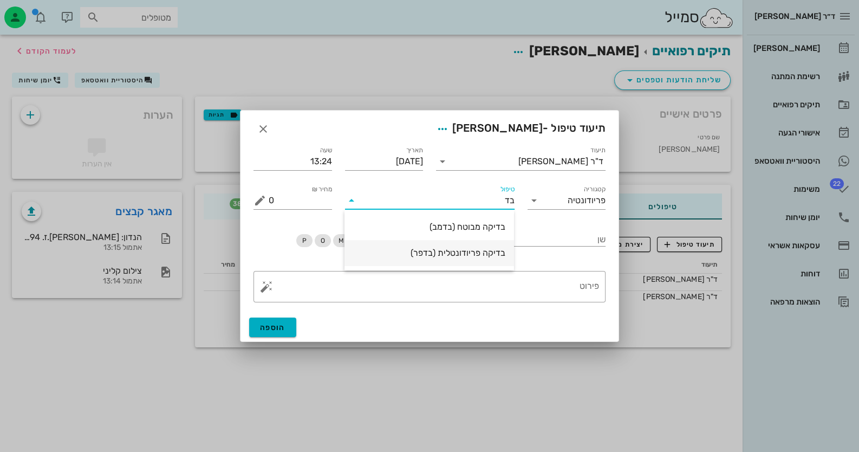
click at [452, 255] on div "בדיקה פריודונטלית (בדפר)" at bounding box center [429, 253] width 152 height 10
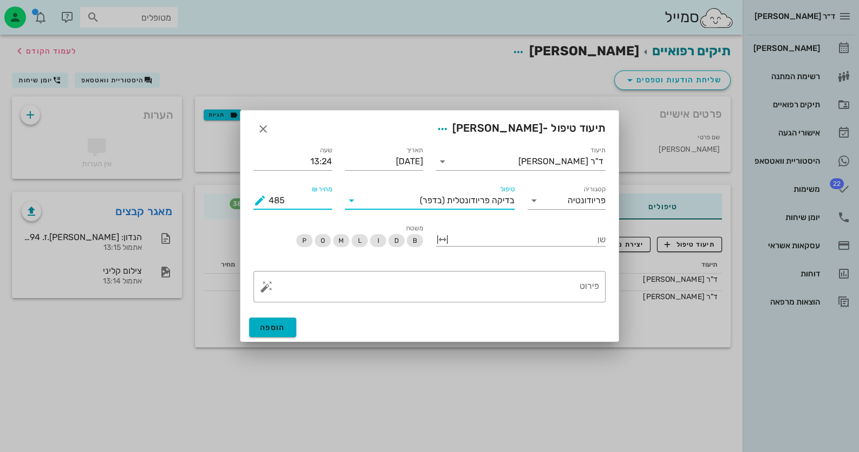
drag, startPoint x: 283, startPoint y: 202, endPoint x: 230, endPoint y: 203, distance: 53.7
click at [230, 203] on div "ד״ר [PERSON_NAME] רשימת המתנה תיקים רפואיים אישורי הגעה היסטוריית וואטסאפ 22 מש…" at bounding box center [429, 226] width 859 height 452
type input "380"
click at [434, 296] on textarea "פירוט" at bounding box center [434, 289] width 331 height 26
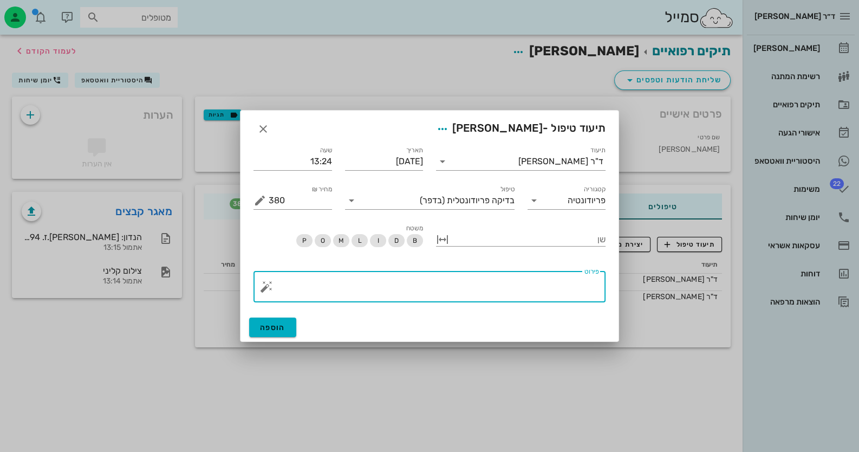
click at [265, 286] on button "button" at bounding box center [266, 286] width 13 height 13
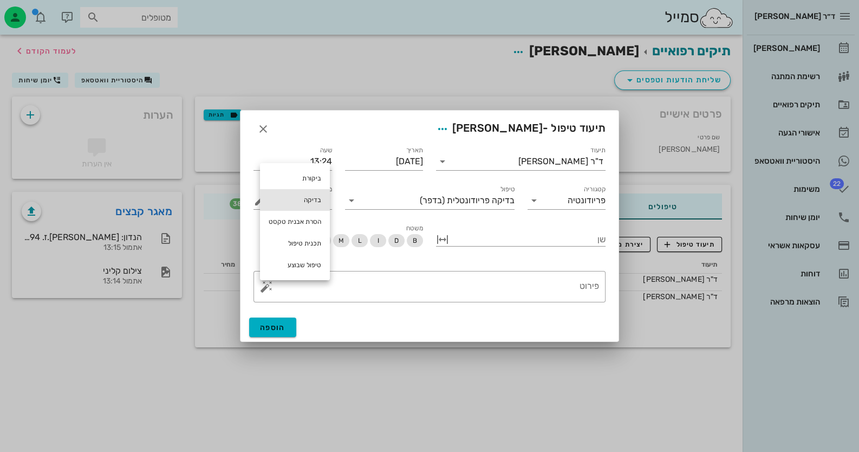
click at [305, 205] on div "בדיקה" at bounding box center [295, 200] width 70 height 22
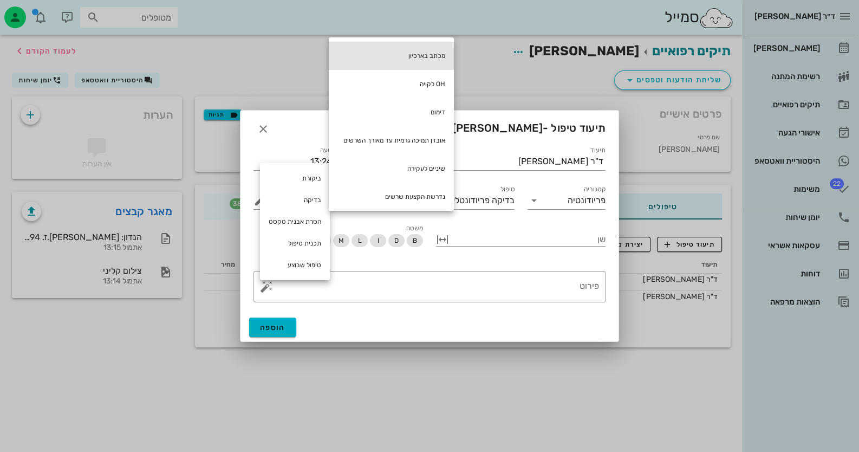
click at [423, 45] on div "מכתב בארכיון" at bounding box center [391, 56] width 125 height 28
type textarea "מכתב בארכיון"
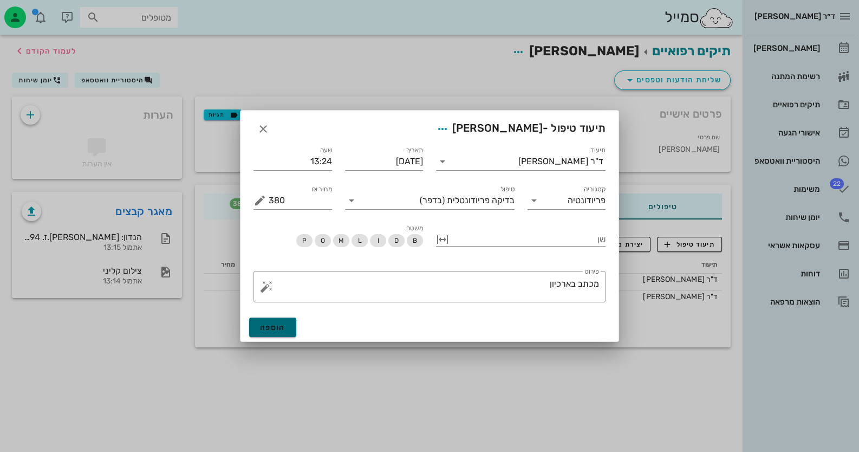
click at [287, 321] on button "הוספה" at bounding box center [272, 328] width 47 height 20
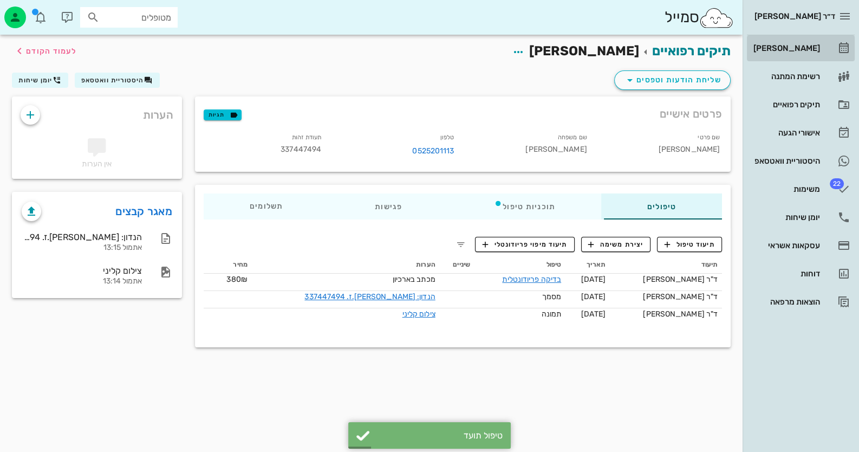
click at [841, 46] on icon at bounding box center [844, 48] width 13 height 13
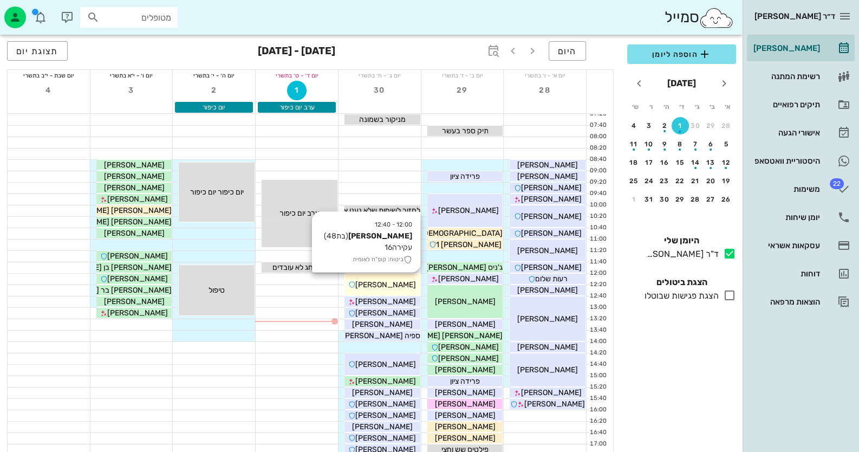
click at [390, 279] on div "[PERSON_NAME]" at bounding box center [383, 284] width 76 height 11
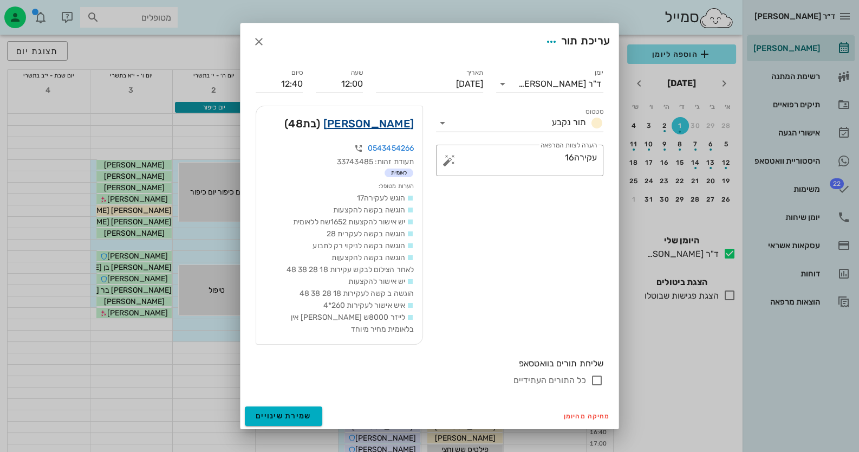
click at [405, 130] on link "[PERSON_NAME]" at bounding box center [369, 123] width 90 height 17
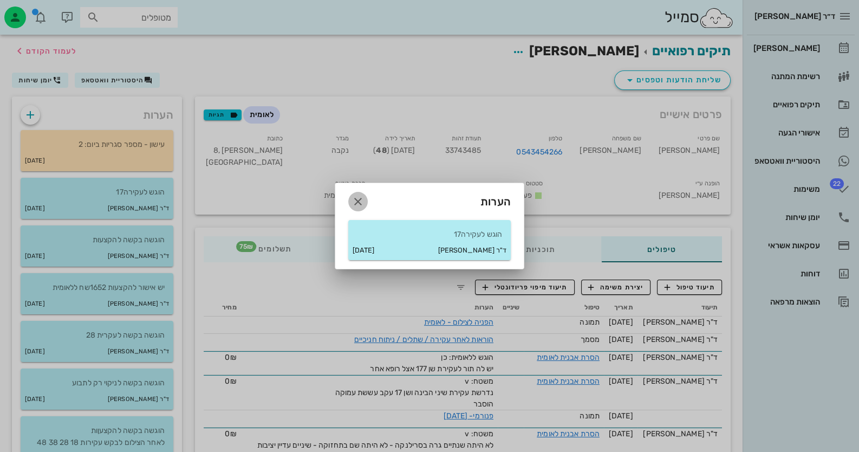
click at [358, 203] on icon "button" at bounding box center [358, 201] width 13 height 13
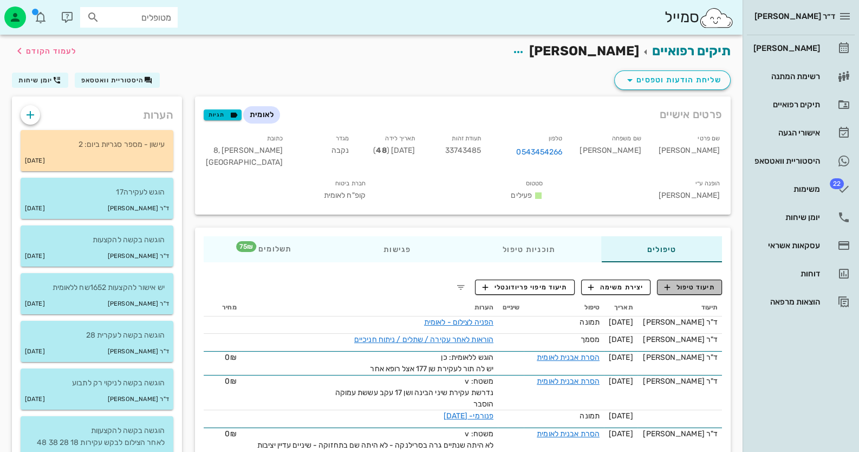
click at [711, 286] on span "תיעוד טיפול" at bounding box center [690, 287] width 50 height 10
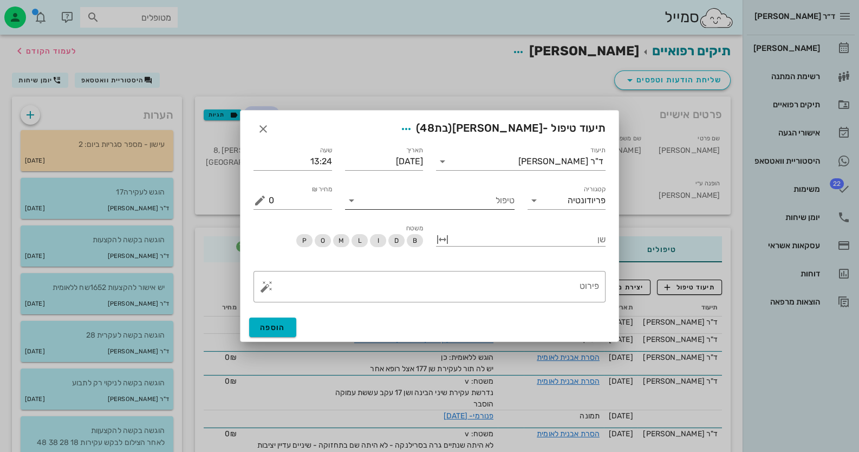
click at [483, 203] on input "טיפול" at bounding box center [437, 200] width 154 height 17
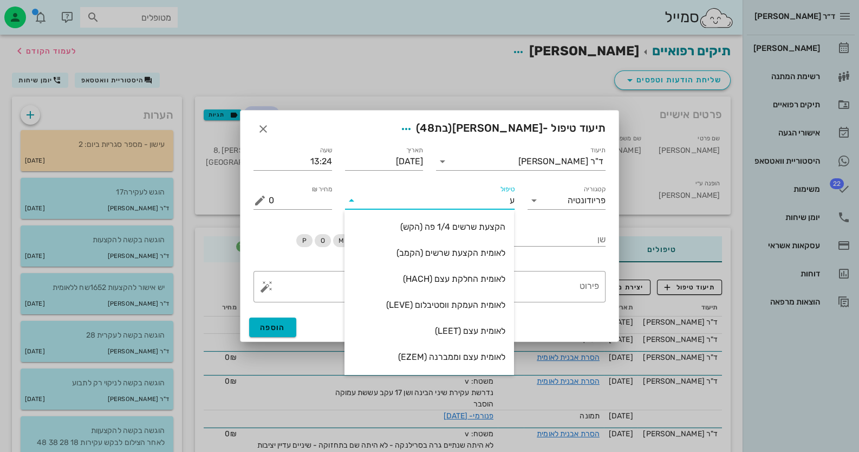
type input "עק"
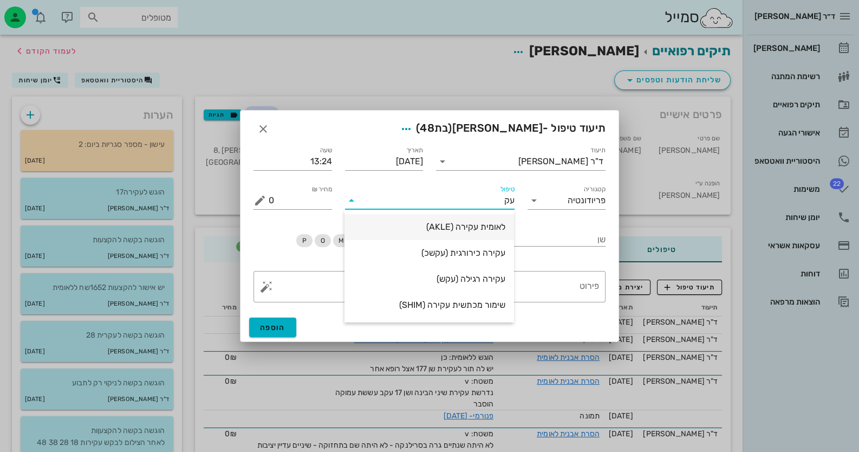
click at [489, 224] on div "לאומית עקירה (AKLE)" at bounding box center [429, 227] width 152 height 10
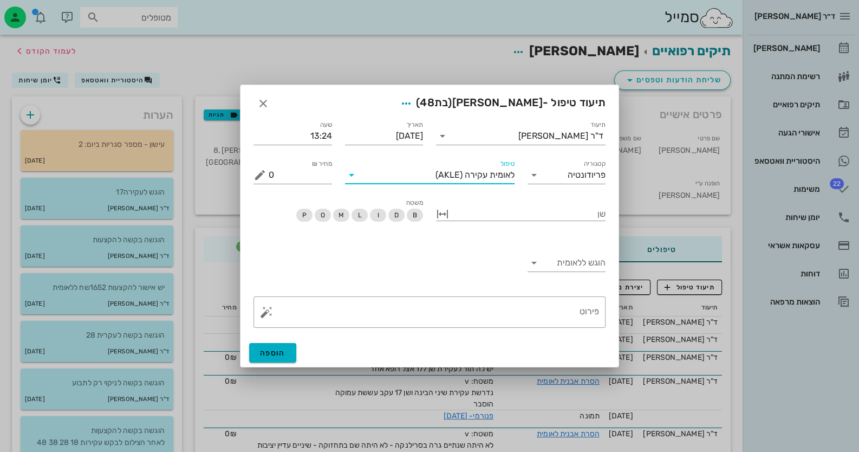
click at [606, 217] on div "שן" at bounding box center [521, 214] width 183 height 49
click at [586, 222] on div "שן" at bounding box center [521, 218] width 170 height 27
click at [585, 216] on div at bounding box center [528, 213] width 154 height 14
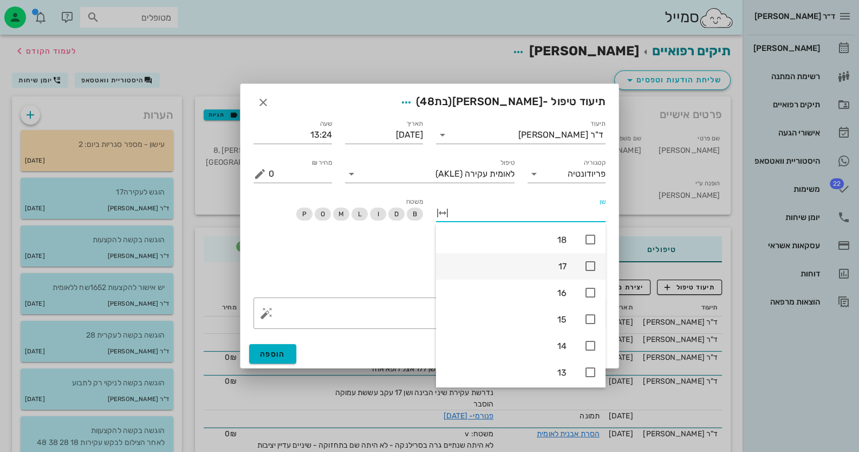
click at [583, 257] on div "17" at bounding box center [521, 266] width 170 height 27
click at [402, 261] on div "הוגש ללאומית" at bounding box center [429, 265] width 365 height 51
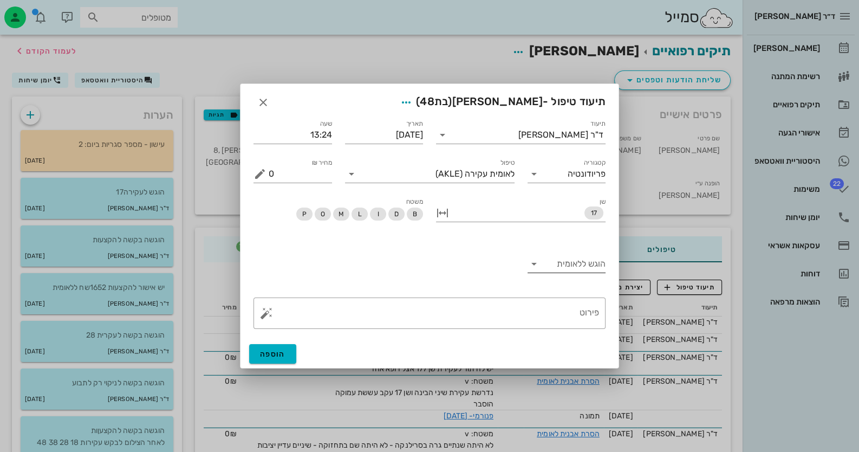
click at [567, 265] on input "הוגש ללאומית" at bounding box center [575, 263] width 61 height 17
click at [575, 300] on div "לא" at bounding box center [566, 298] width 61 height 10
click at [268, 313] on button "button" at bounding box center [266, 313] width 13 height 13
click at [300, 290] on div "טיפול שבוצע" at bounding box center [295, 292] width 70 height 22
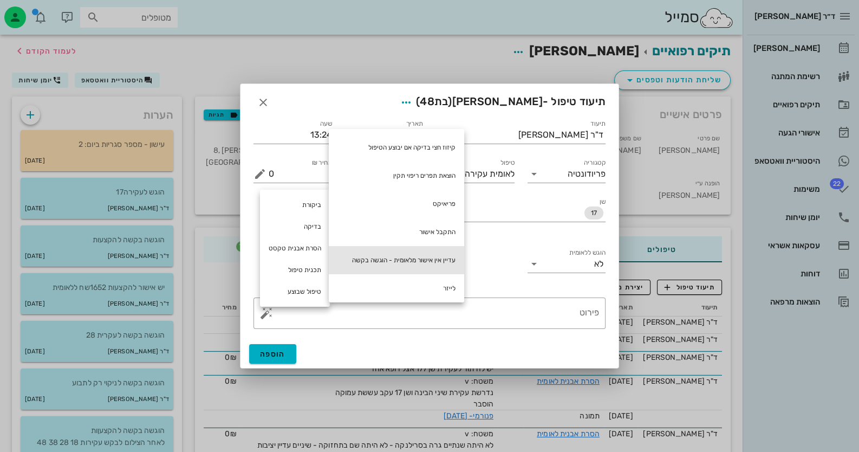
click at [410, 255] on div "עדיין אין אישור מלאומית - הוגשה בקשה" at bounding box center [396, 260] width 135 height 28
type textarea "עדיין אין אישור מלאומית - הוגשה בקשה"
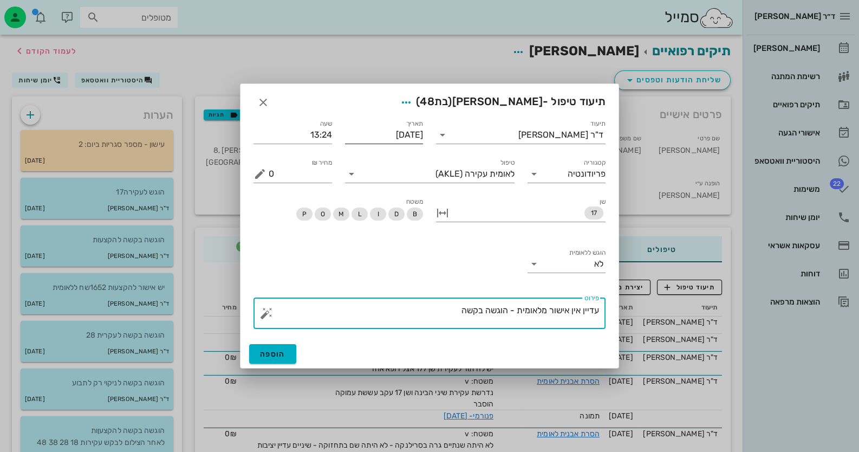
click at [372, 143] on div "תאריך [DATE]" at bounding box center [384, 134] width 79 height 17
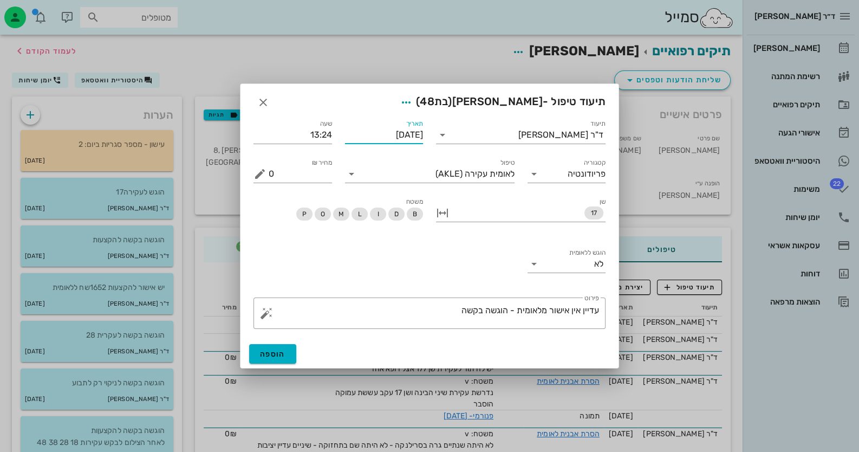
click at [409, 135] on input "[DATE]" at bounding box center [384, 134] width 79 height 17
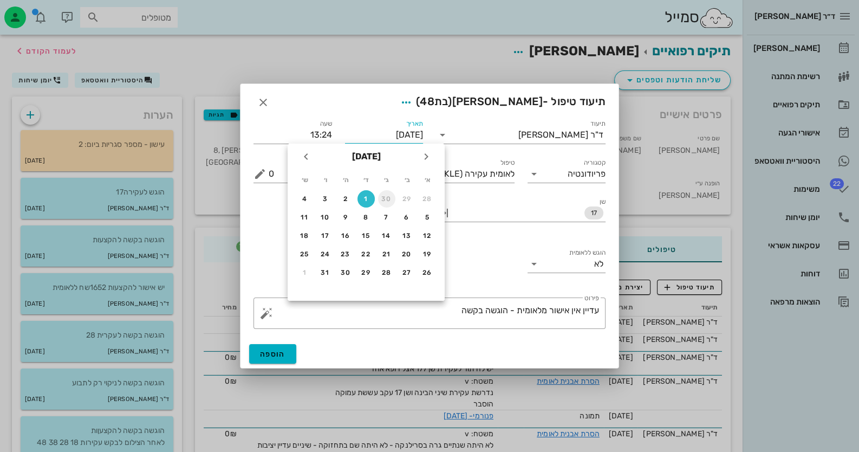
click at [380, 199] on div "30" at bounding box center [386, 199] width 17 height 8
type input "[DATE]"
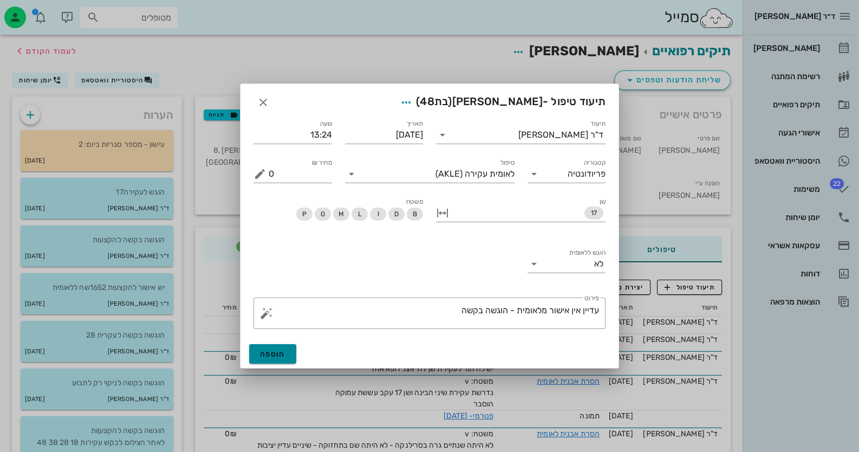
click at [269, 359] on button "הוספה" at bounding box center [272, 354] width 47 height 20
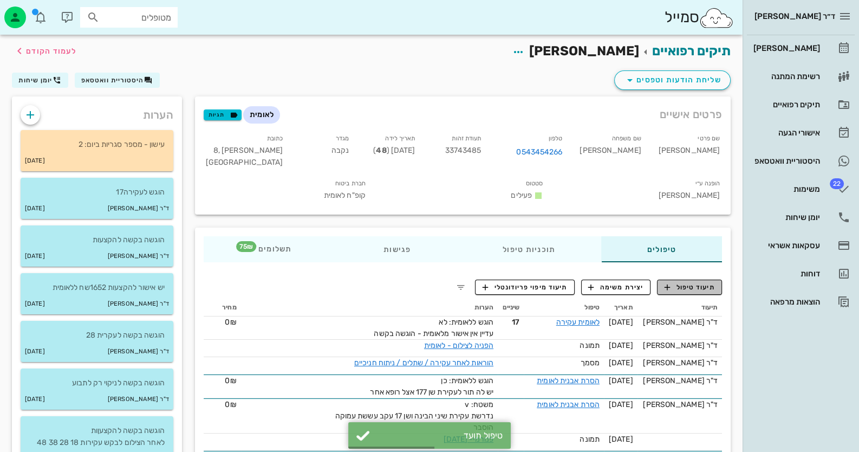
click at [672, 292] on button "תיעוד טיפול" at bounding box center [689, 287] width 65 height 15
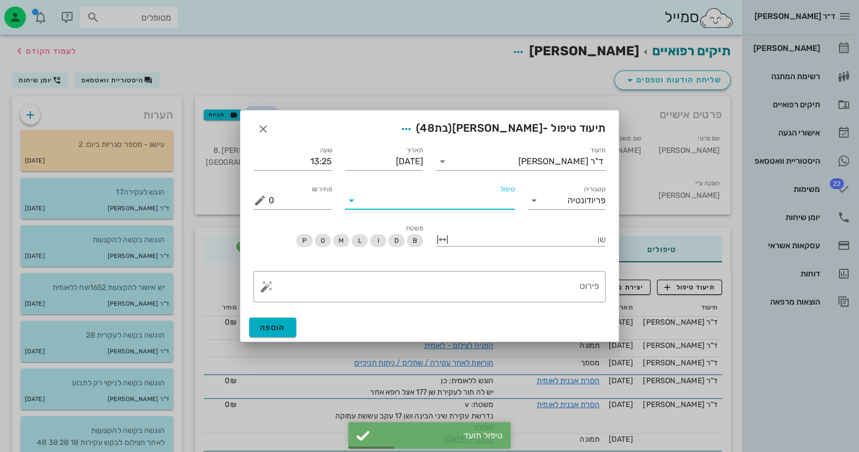
click at [482, 203] on input "טיפול" at bounding box center [437, 200] width 154 height 17
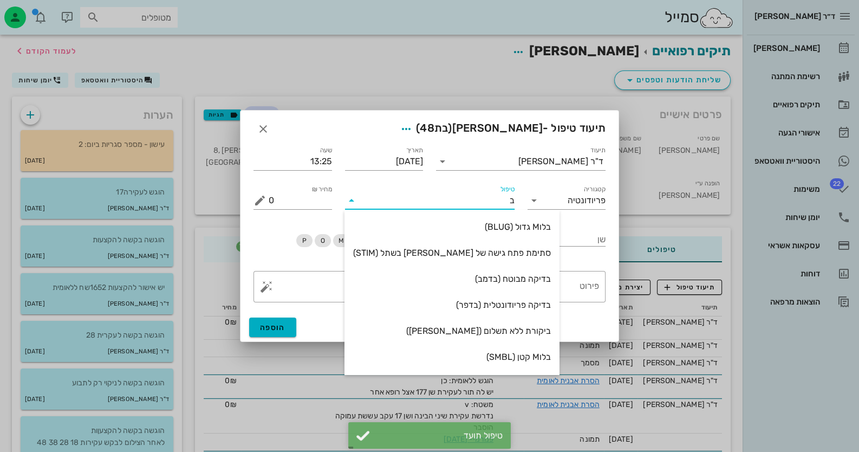
type input "[PERSON_NAME]"
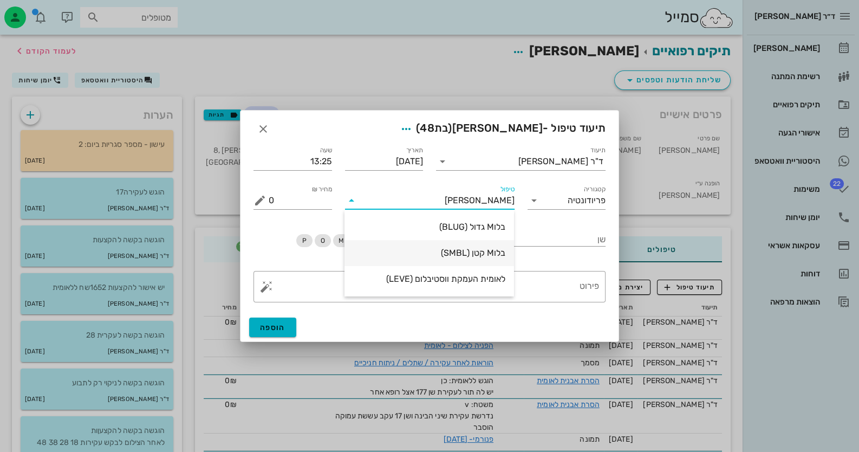
click at [477, 253] on div "בלוM קטן (SMBL)" at bounding box center [429, 253] width 152 height 10
type input "75"
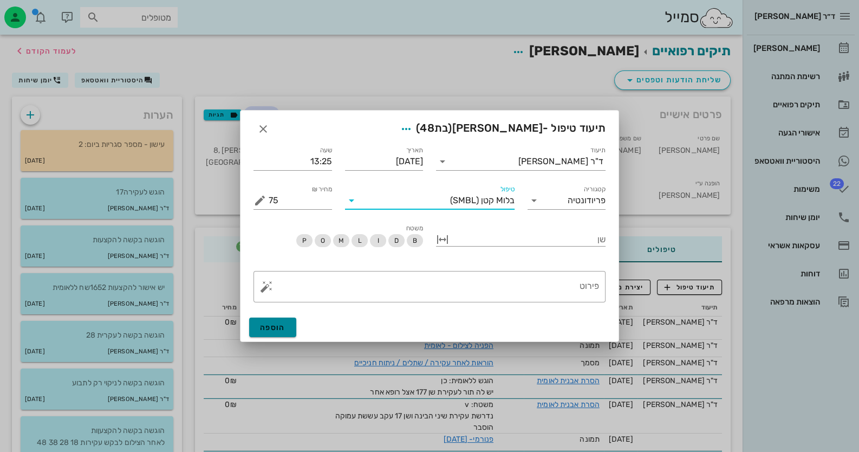
click at [287, 325] on button "הוספה" at bounding box center [272, 328] width 47 height 20
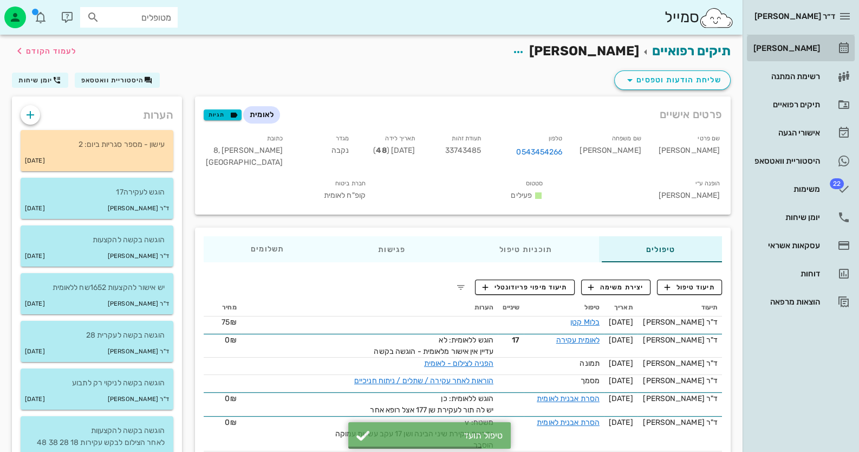
click at [786, 47] on div "[PERSON_NAME]" at bounding box center [786, 48] width 69 height 9
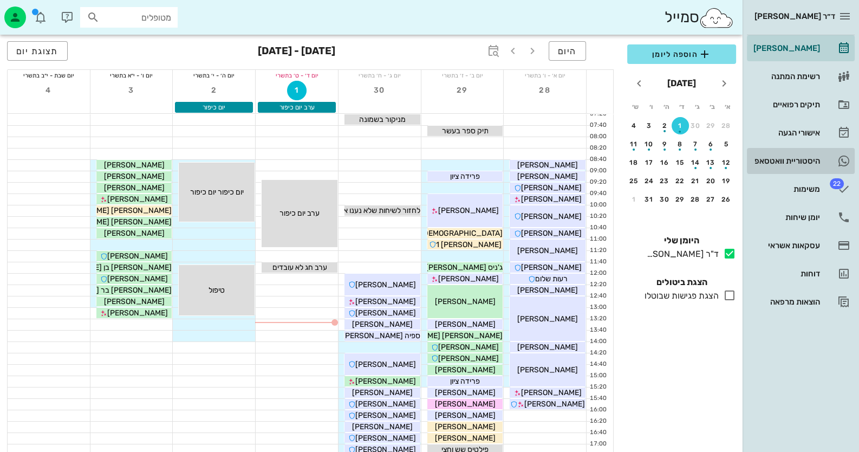
click at [819, 160] on div "היסטוריית וואטסאפ" at bounding box center [786, 161] width 69 height 9
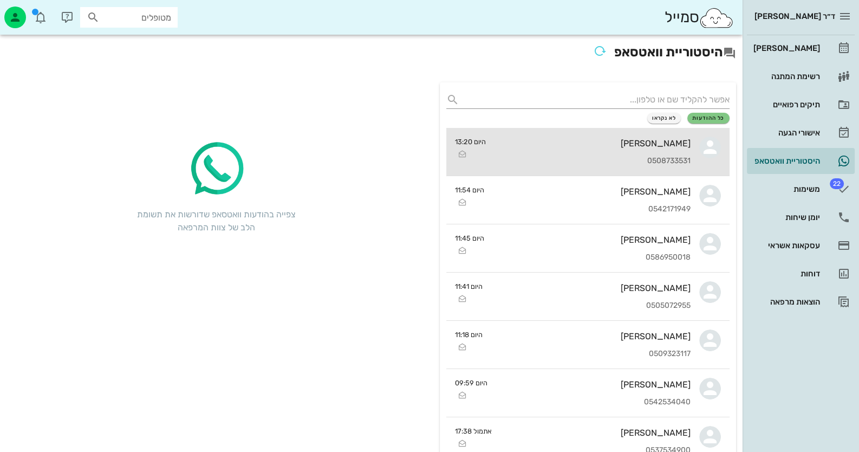
click at [569, 157] on div "0508733531" at bounding box center [593, 161] width 196 height 9
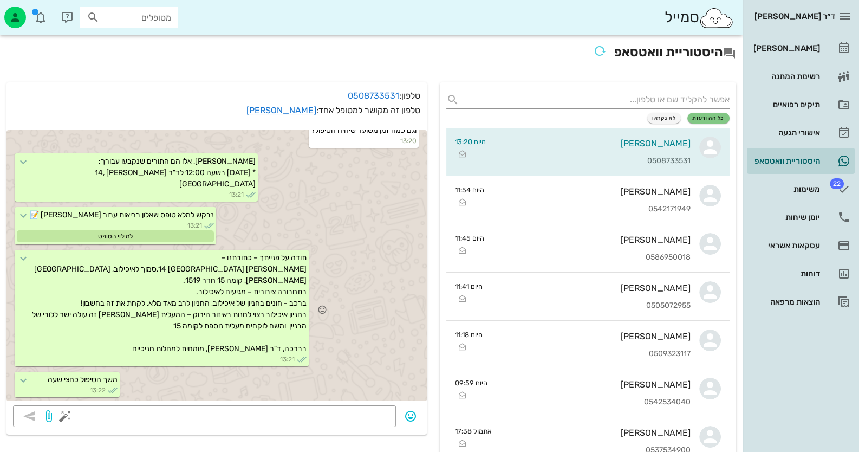
scroll to position [1736, 0]
click at [306, 114] on link "[PERSON_NAME]" at bounding box center [282, 110] width 70 height 10
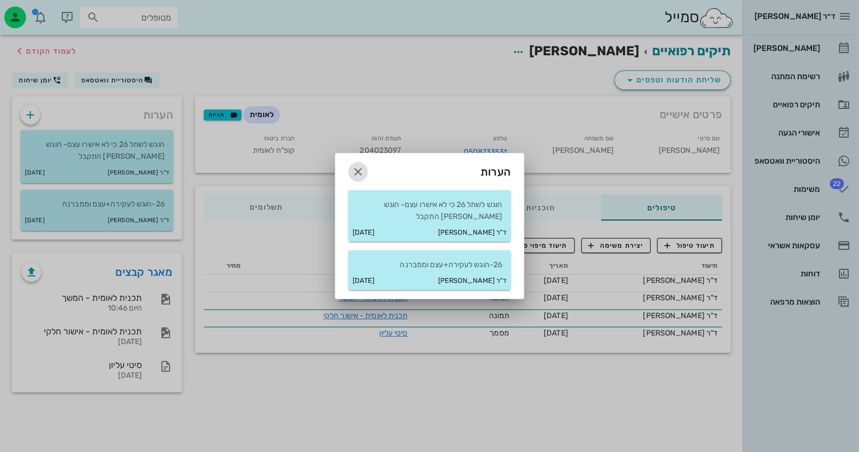
click at [364, 170] on icon "button" at bounding box center [358, 171] width 13 height 13
